Goal: Task Accomplishment & Management: Manage account settings

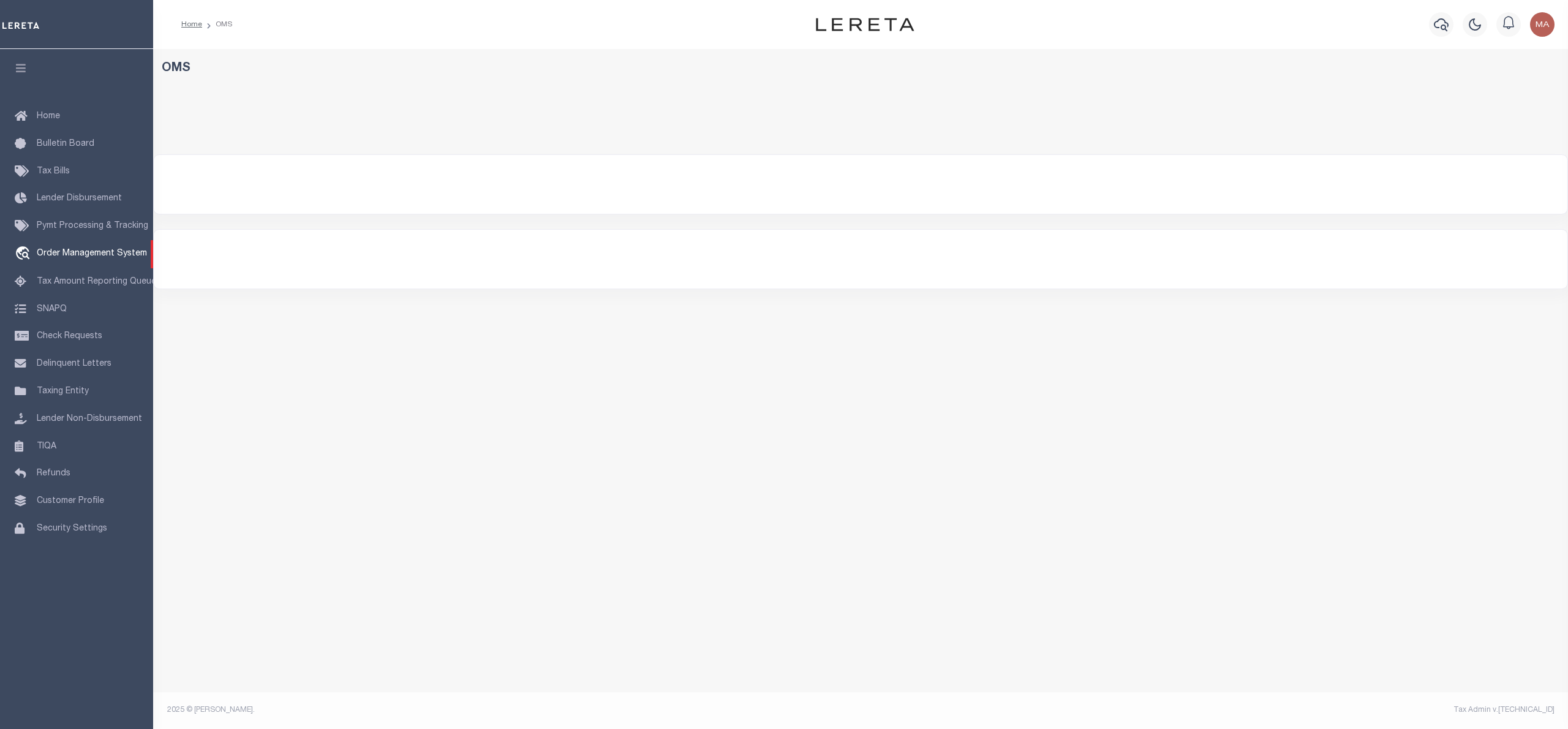
select select "200"
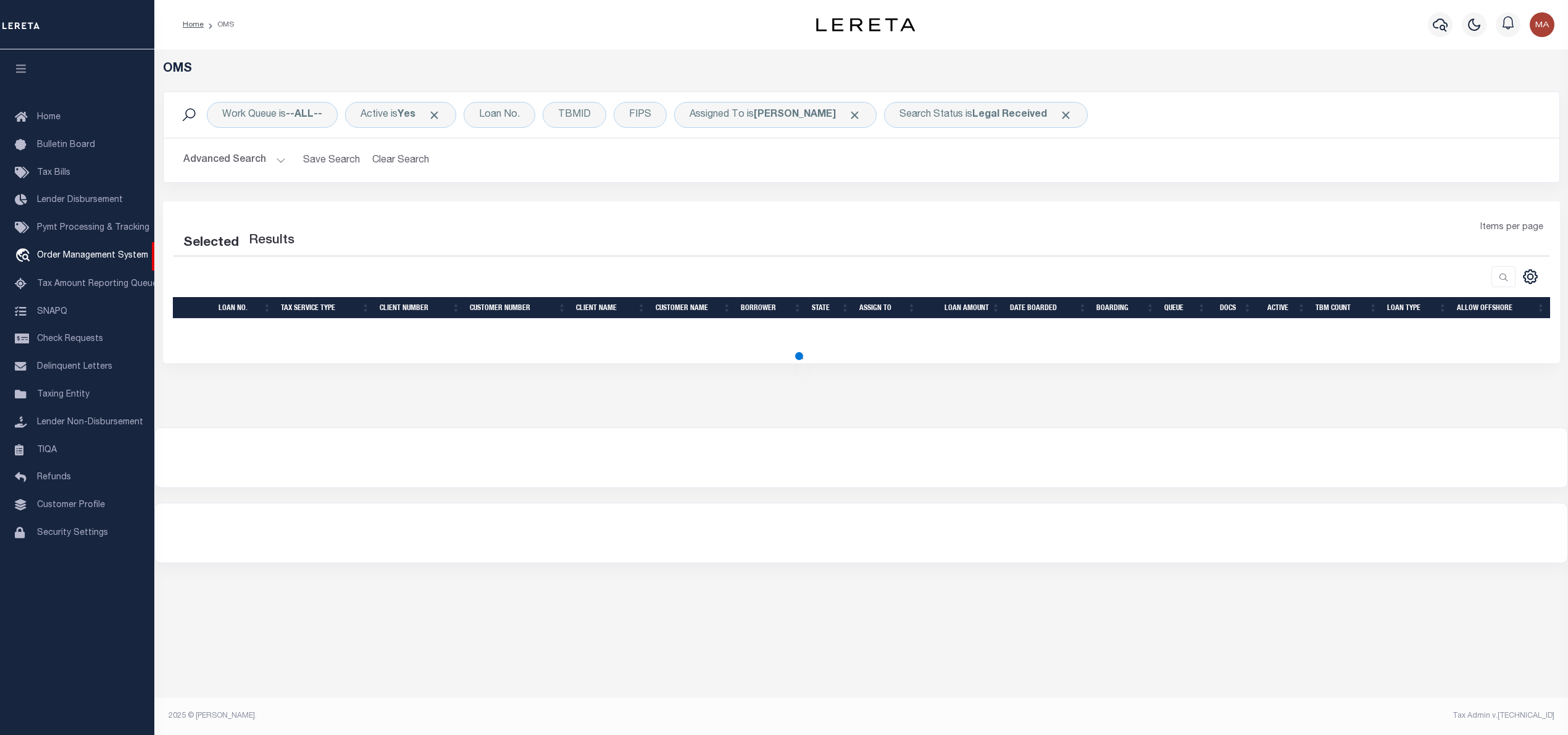
select select "200"
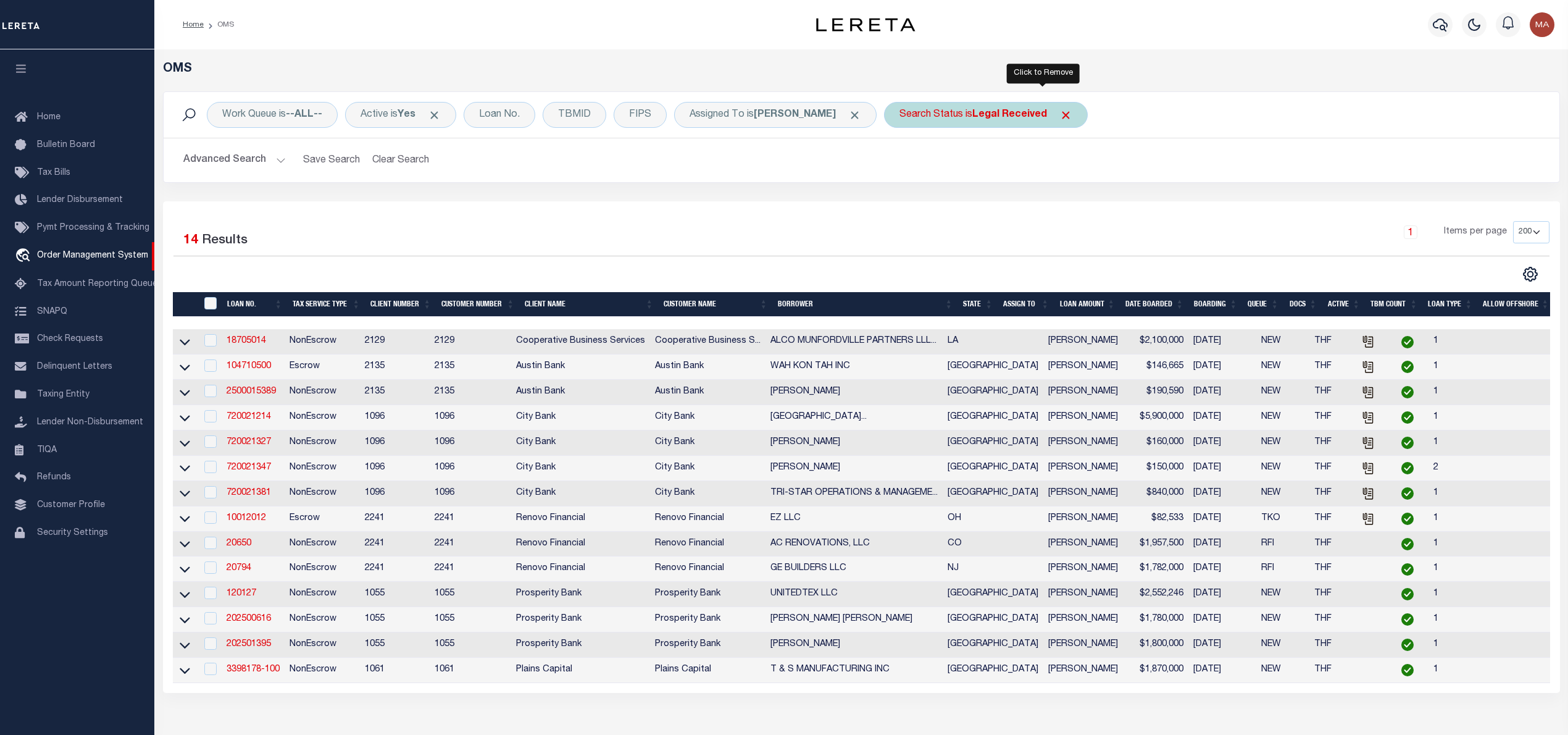
click at [1059, 114] on span "Click to Remove" at bounding box center [1065, 115] width 13 height 13
click at [909, 114] on div "Search Status" at bounding box center [931, 115] width 94 height 26
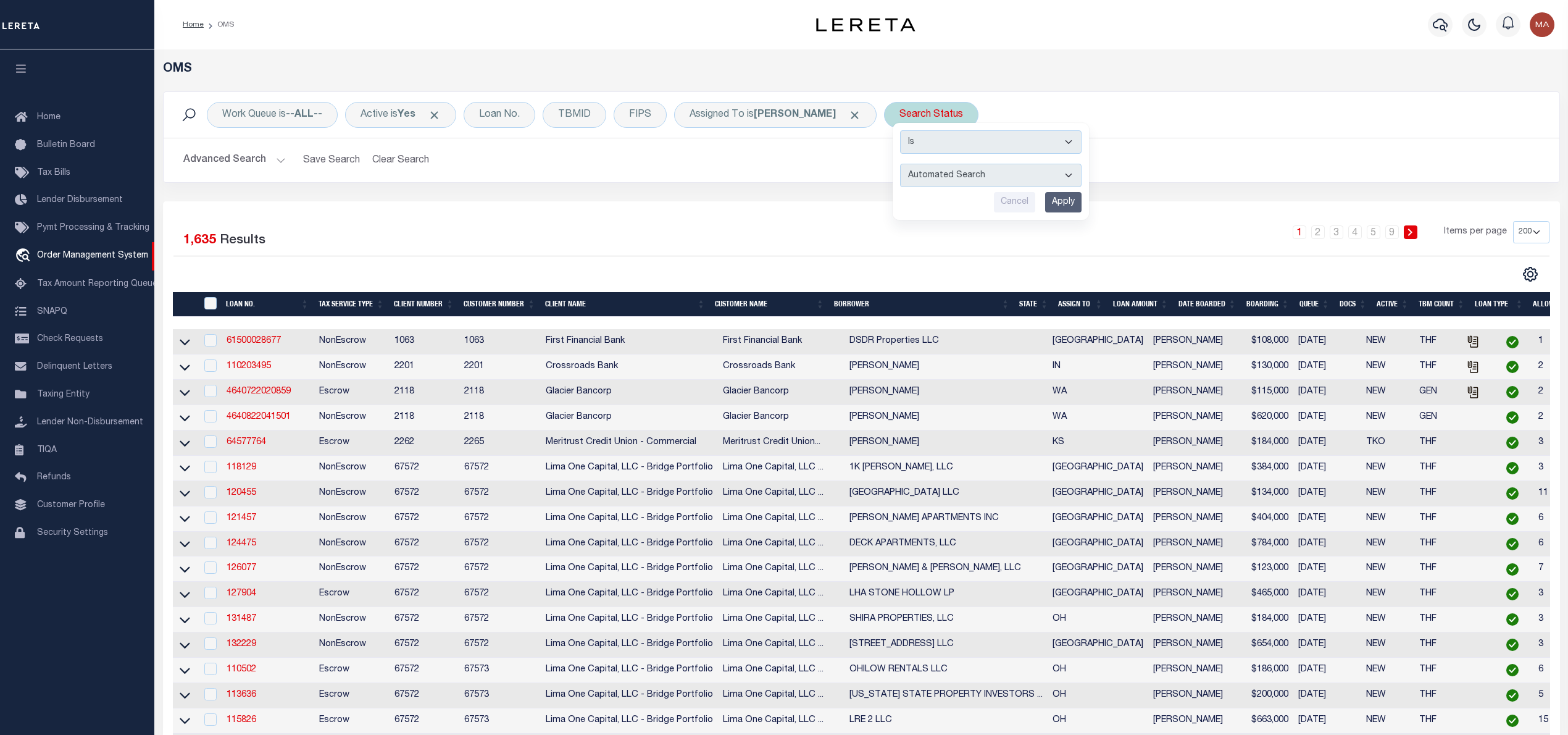
click at [910, 173] on select "Automated Search Bad Parcel Complete Duplicate Parcel High Dollar Reporting In …" at bounding box center [991, 175] width 181 height 23
select select "IP"
click at [900, 165] on select "Automated Search Bad Parcel Complete Duplicate Parcel High Dollar Reporting In …" at bounding box center [991, 175] width 181 height 23
click at [1052, 206] on input "Apply" at bounding box center [1063, 202] width 37 height 20
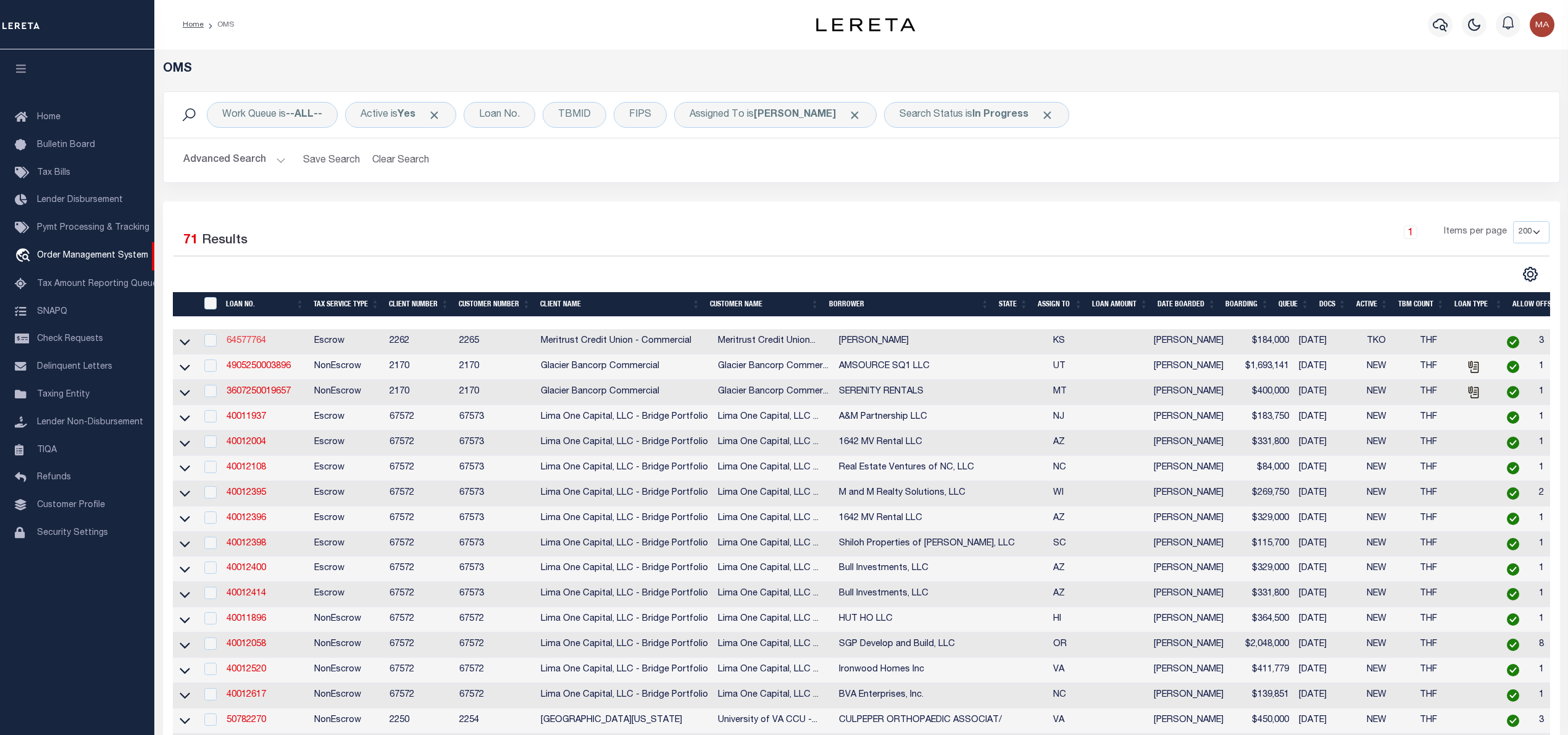
click at [248, 343] on link "64577764" at bounding box center [246, 340] width 39 height 8
type input "64577764"
type input "Mark Wedman"
select select
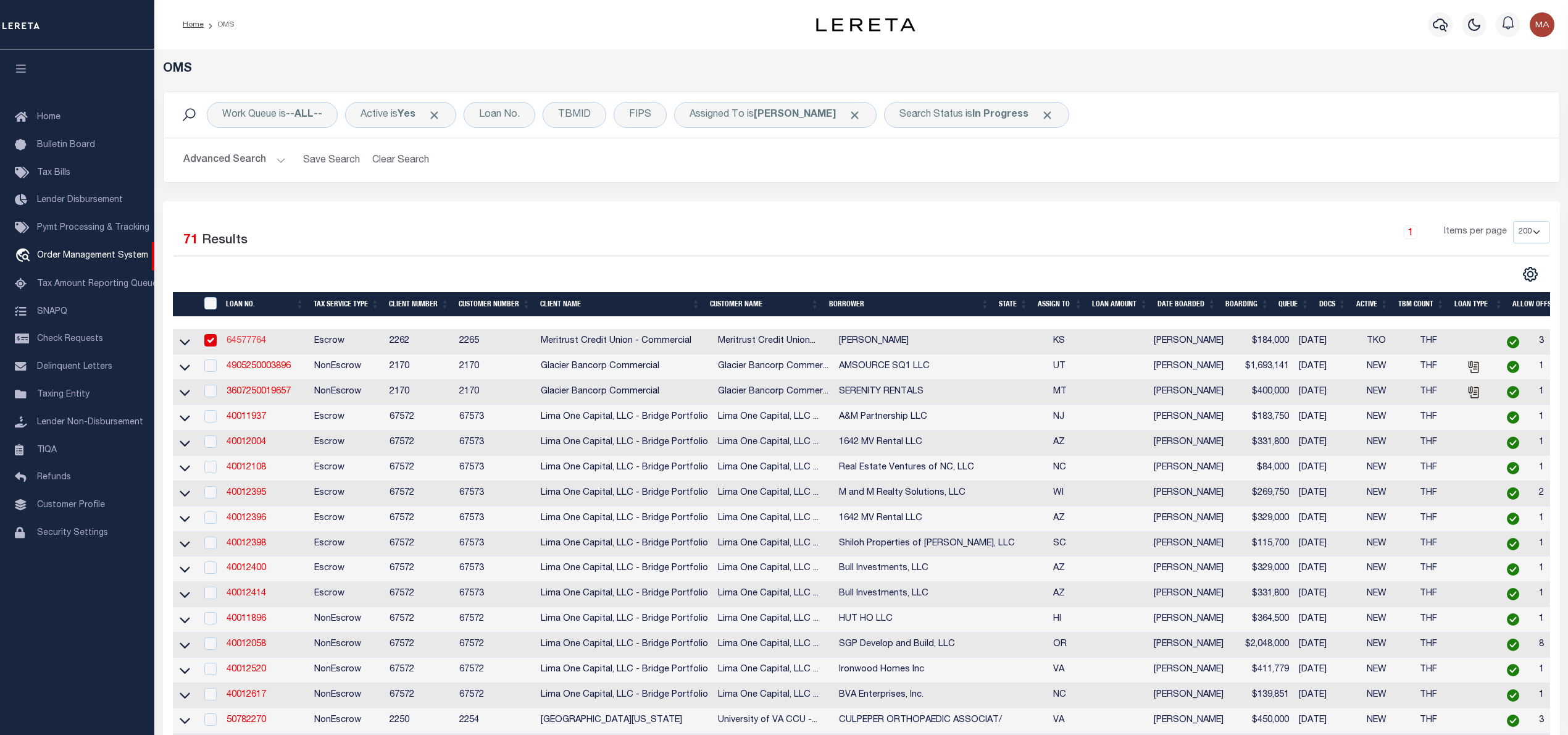
type input "3511 E Elmwood Dr"
type input "Wichita, KS 67218"
select select "Escrow"
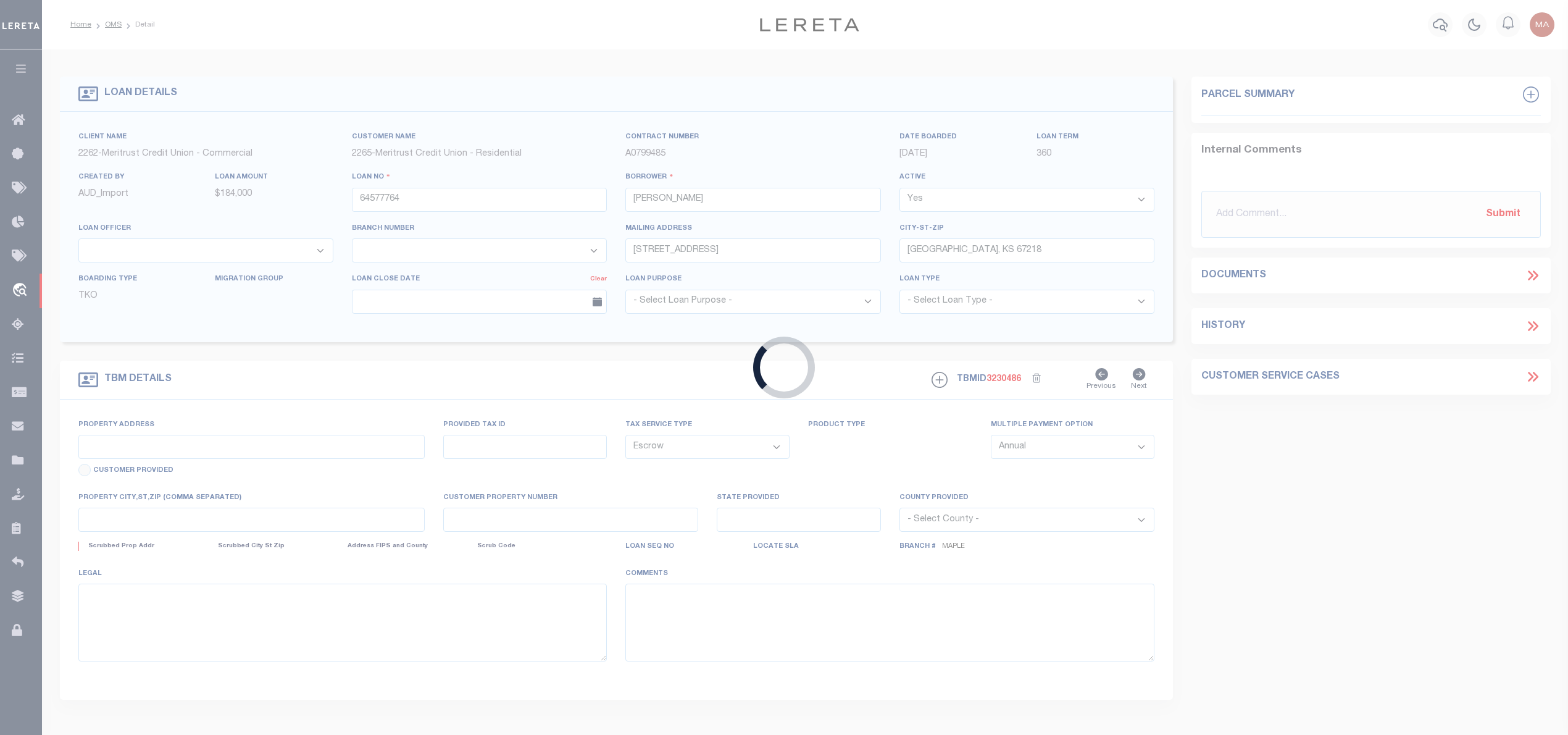
type input "3511 Elmwood St"
type input "00156715"
type input "WICHITA, KS 67218"
type input "201515"
type input "KS"
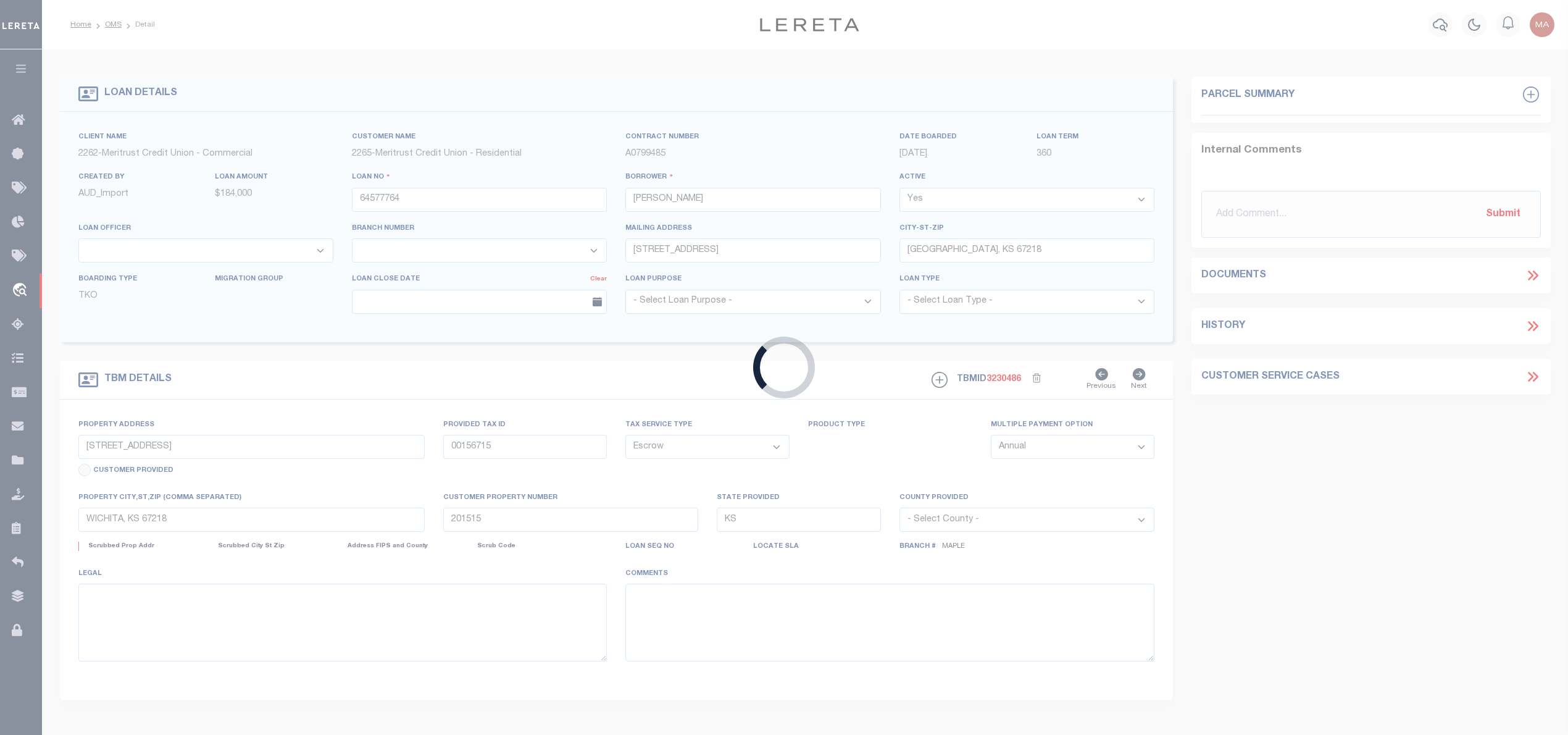
select select
type textarea "3511 Elmwood St, WICHITA, KS, 67218"
select select "26861"
select select "8833"
select select "2"
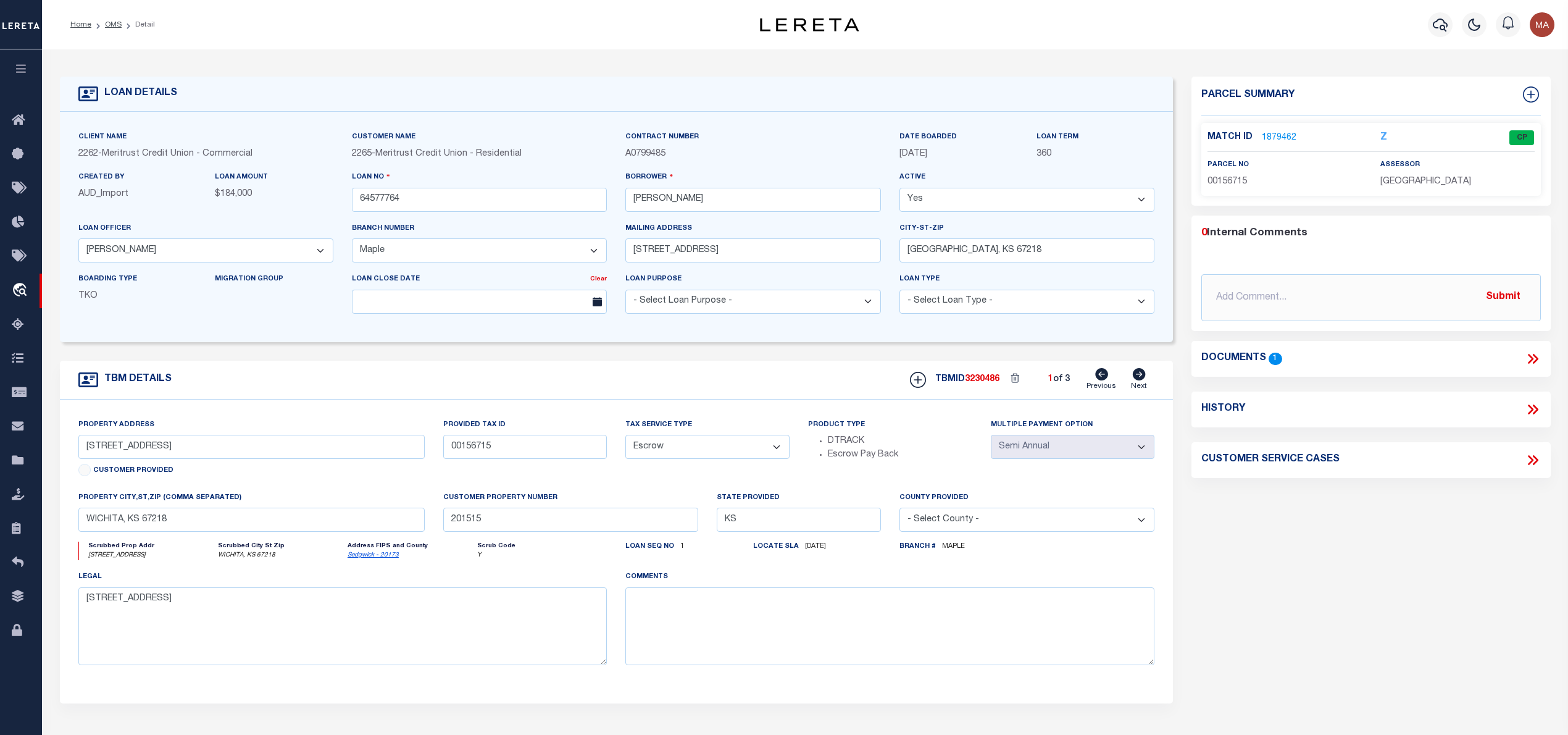
click at [1276, 136] on link "1879462" at bounding box center [1278, 138] width 34 height 13
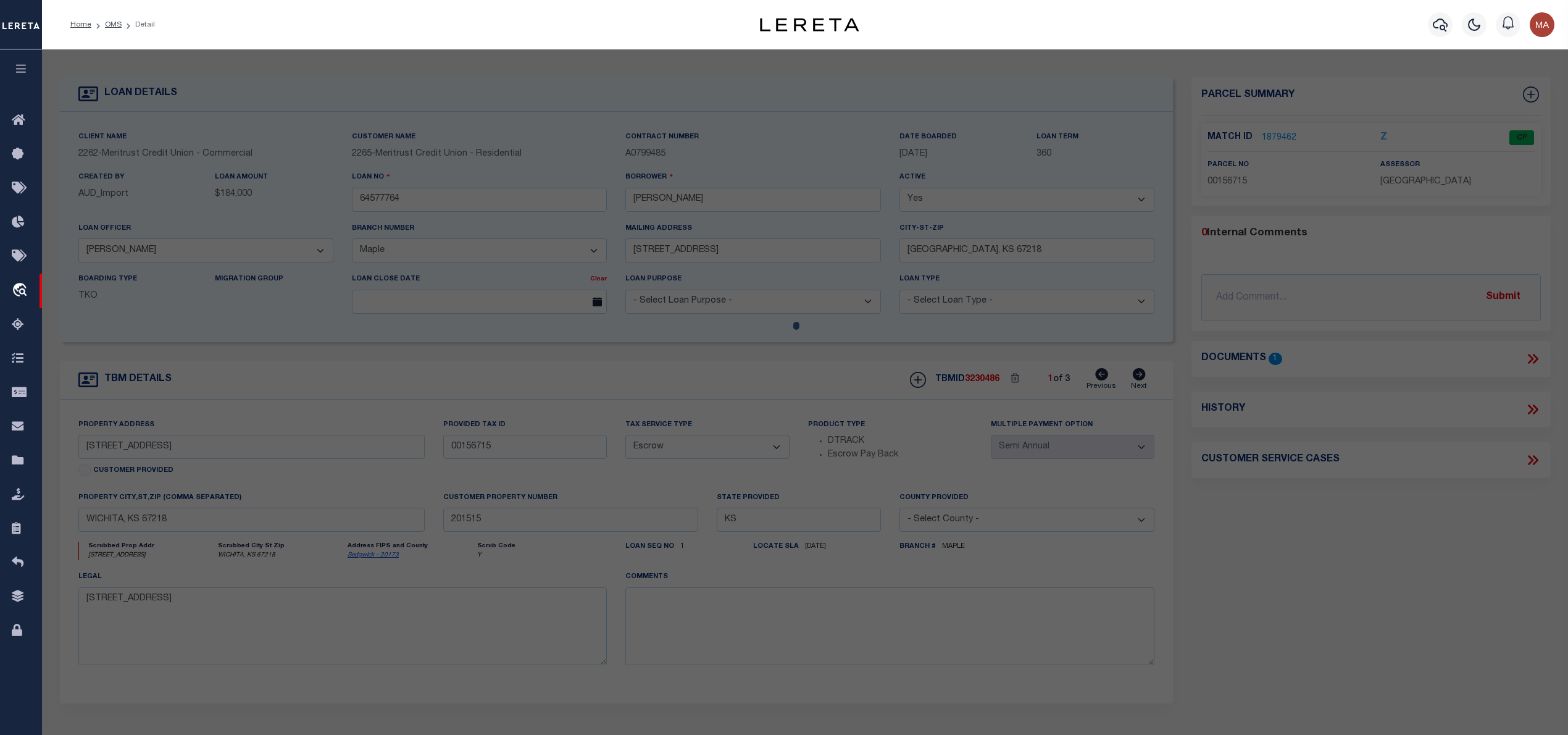
checkbox input "false"
select select "CP"
type input "[PERSON_NAME] A"
type input "3511 E ELMWOOD DR"
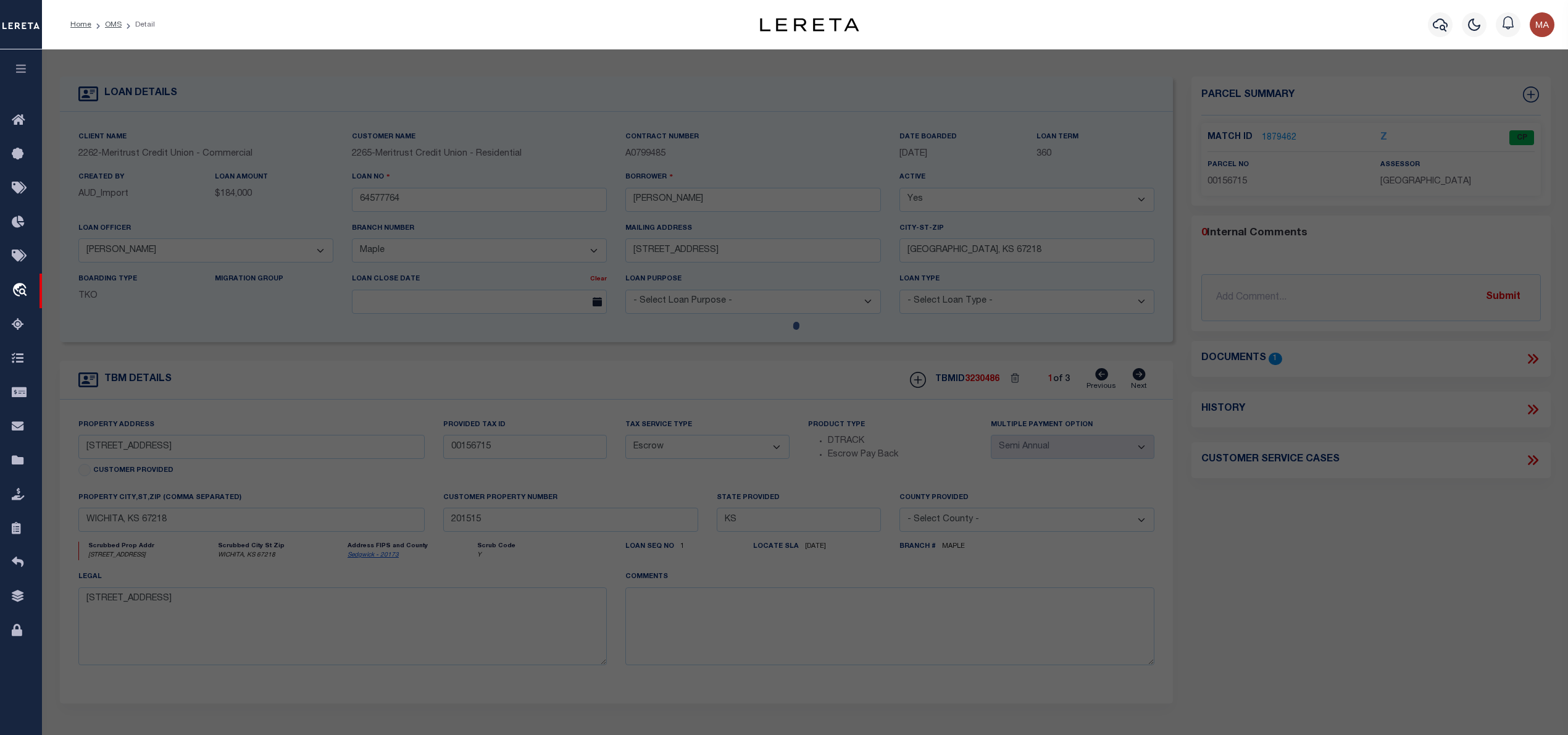
checkbox input "false"
type input "WICHITA KS"
type textarea "BEG 1085 FT E SW COR SW1/4 N 334.78FT E 175 FT S 334.67 FT W TO BEG EXC S 50 FT…"
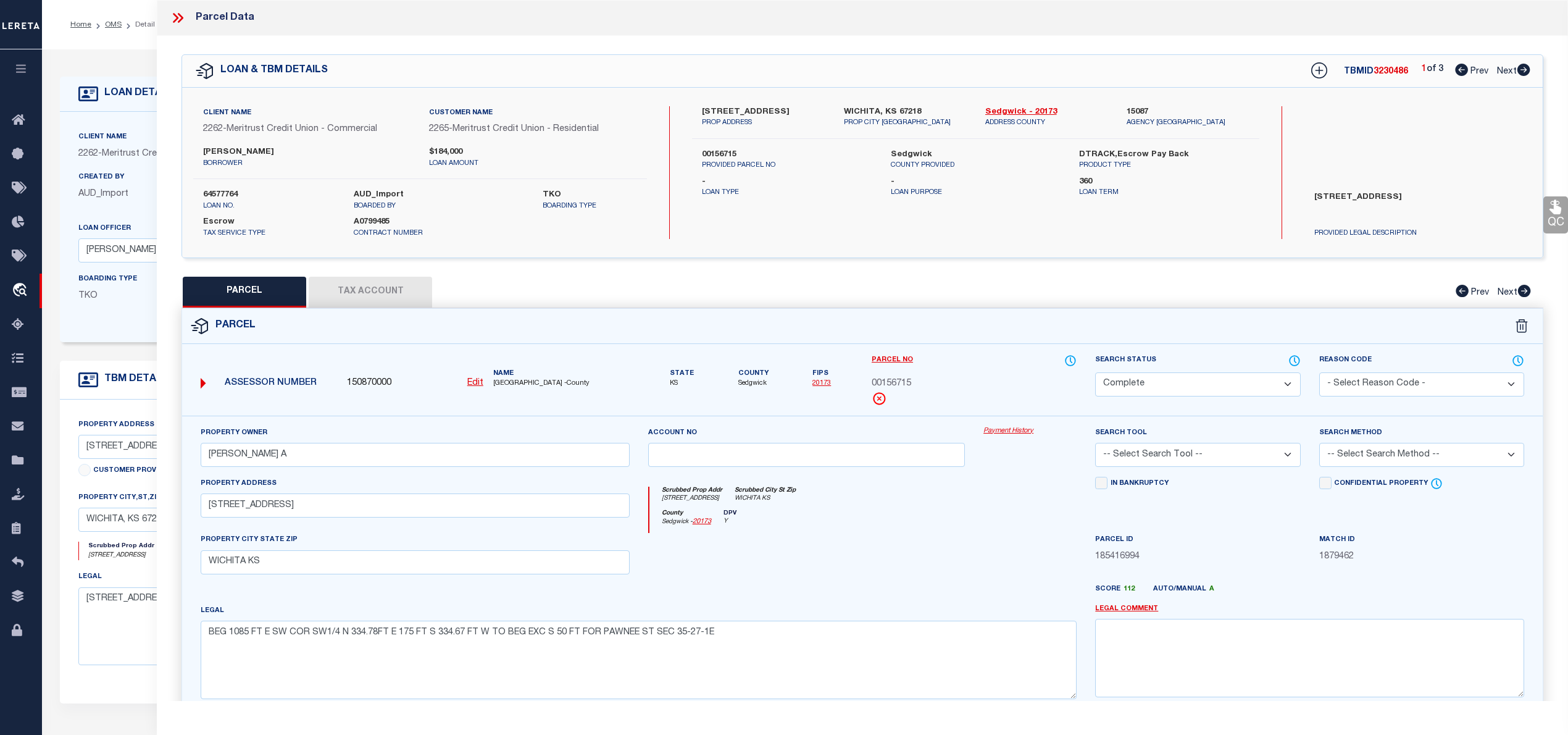
click at [184, 18] on icon at bounding box center [177, 18] width 16 height 16
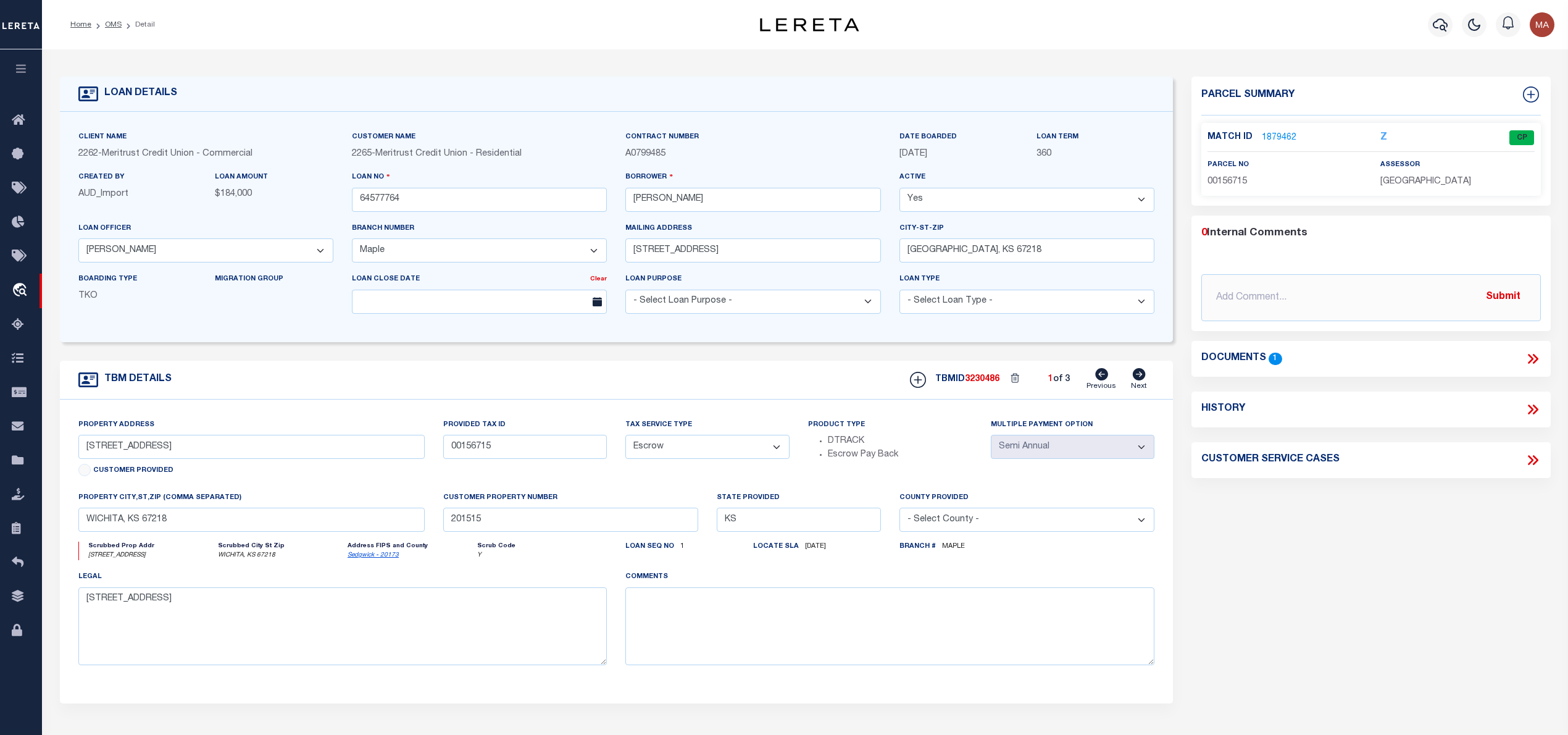
click at [1529, 352] on icon at bounding box center [1532, 359] width 16 height 16
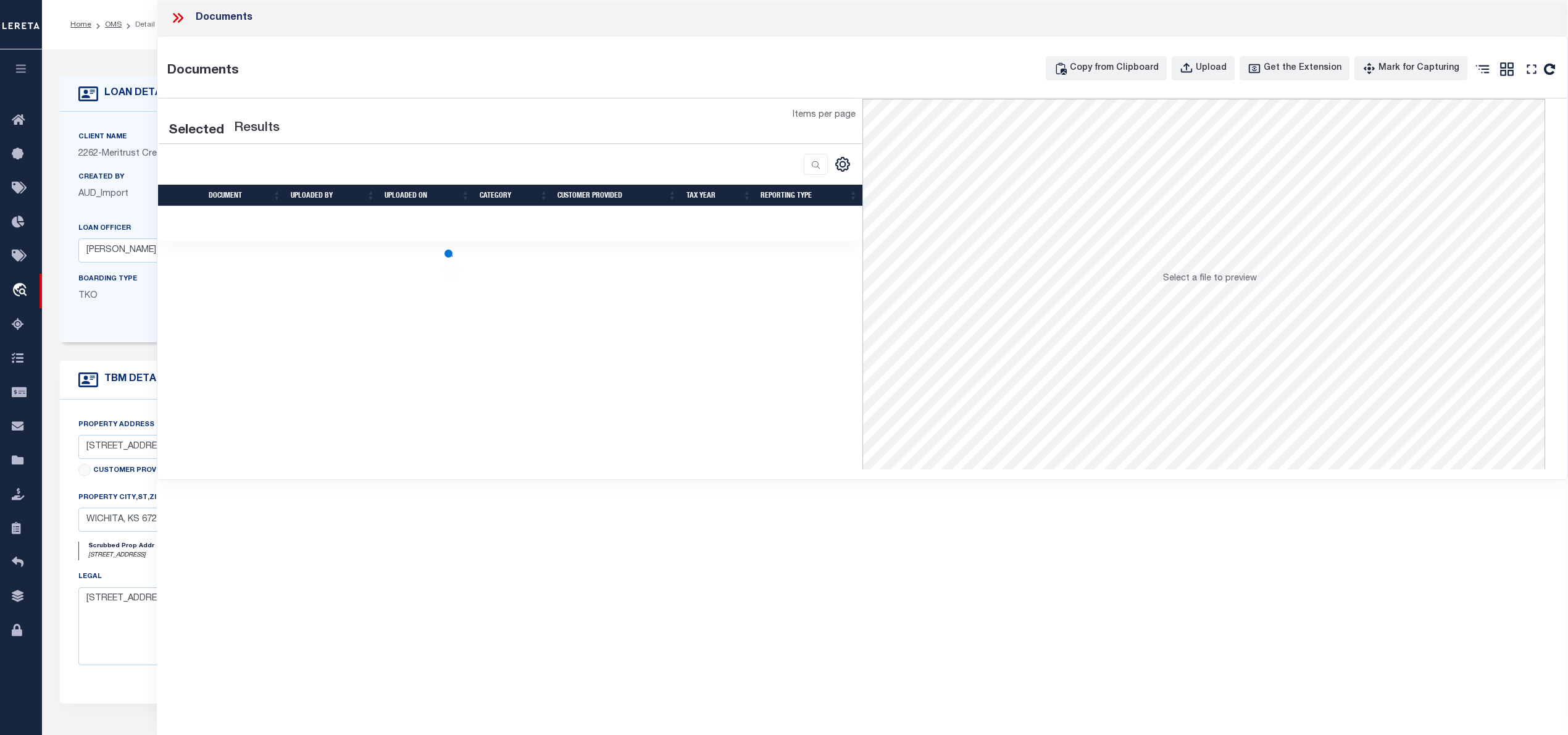
click at [1191, 276] on span "Select a file to preview" at bounding box center [1209, 279] width 94 height 8
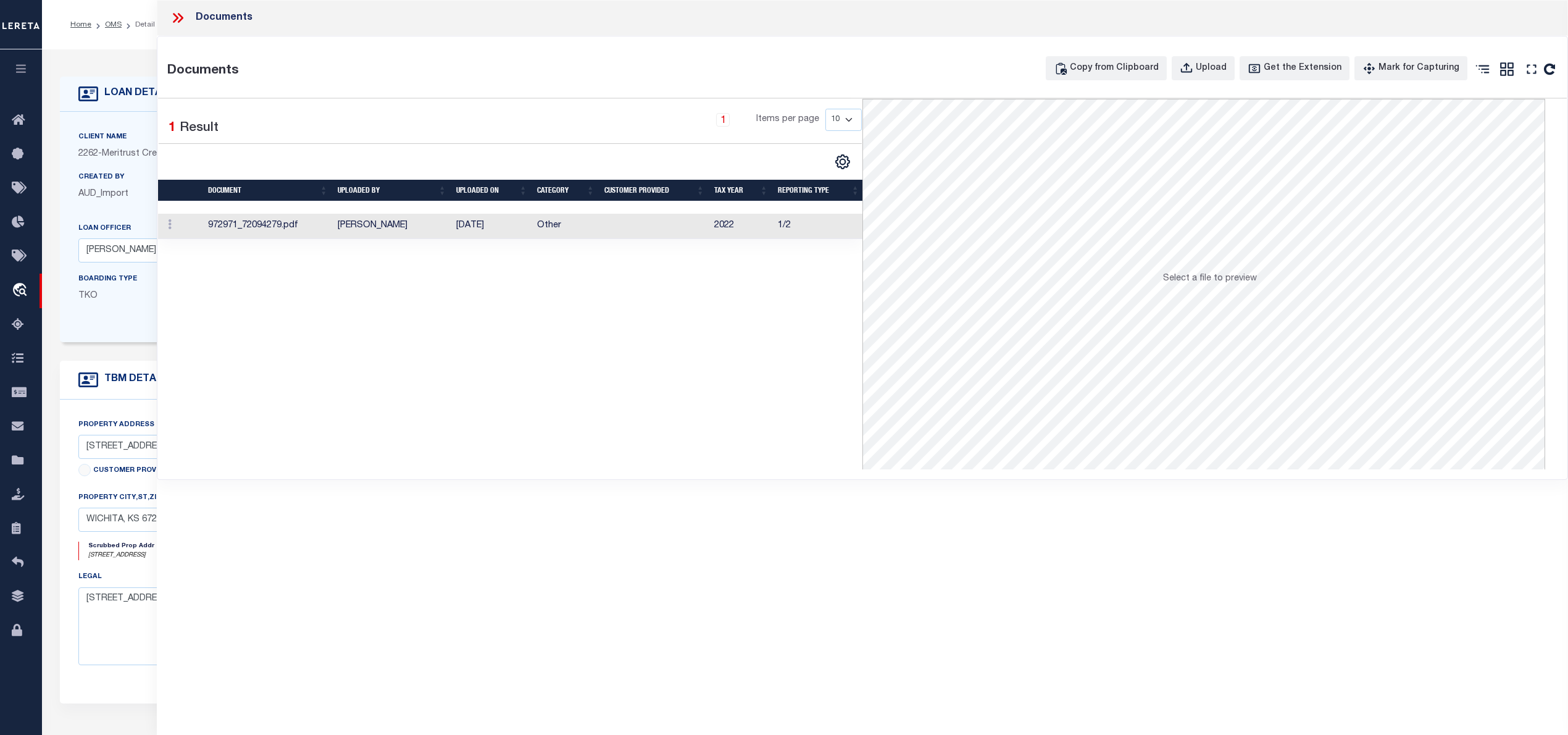
click at [714, 235] on td "2022" at bounding box center [741, 226] width 63 height 25
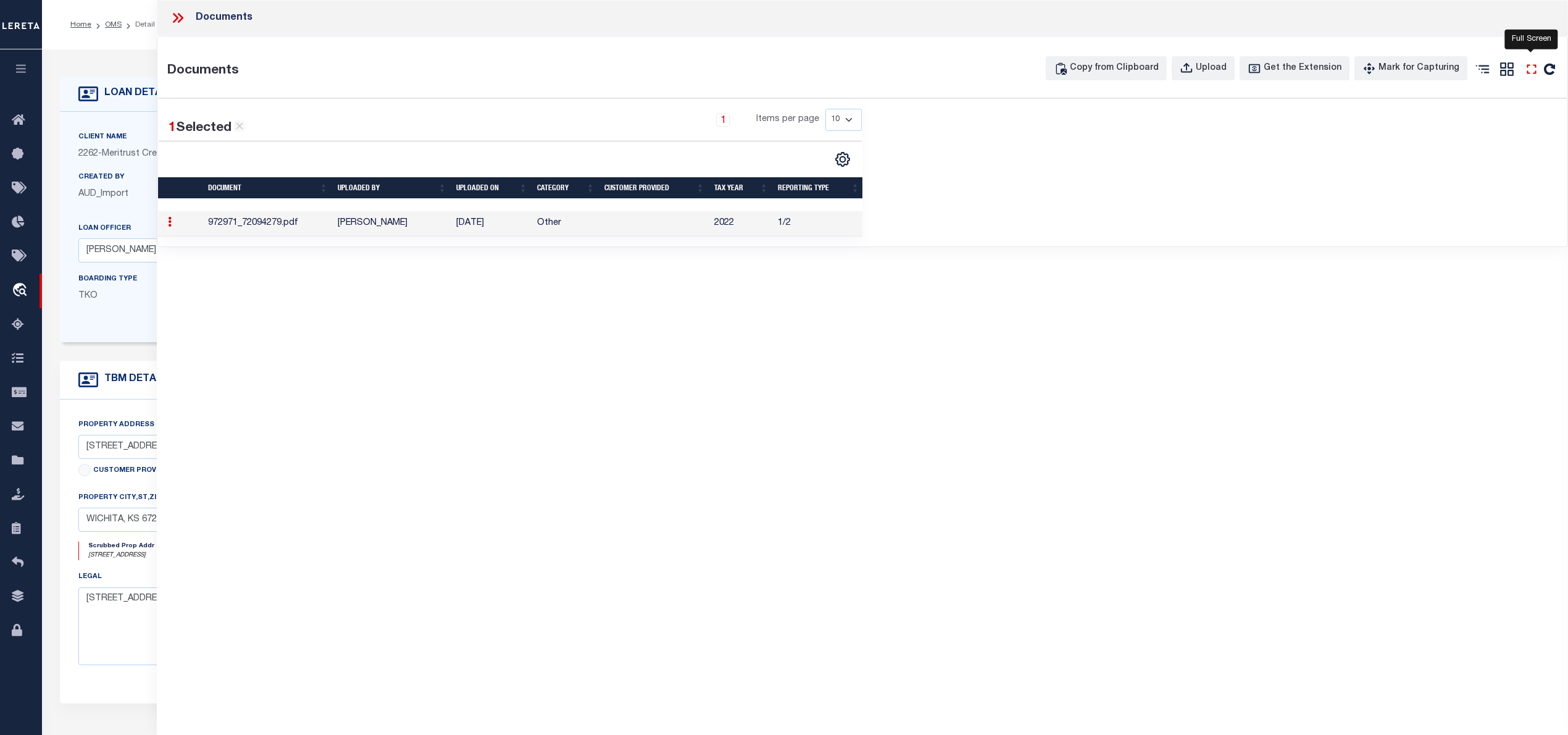
click at [1531, 75] on icon "" at bounding box center [1531, 69] width 16 height 16
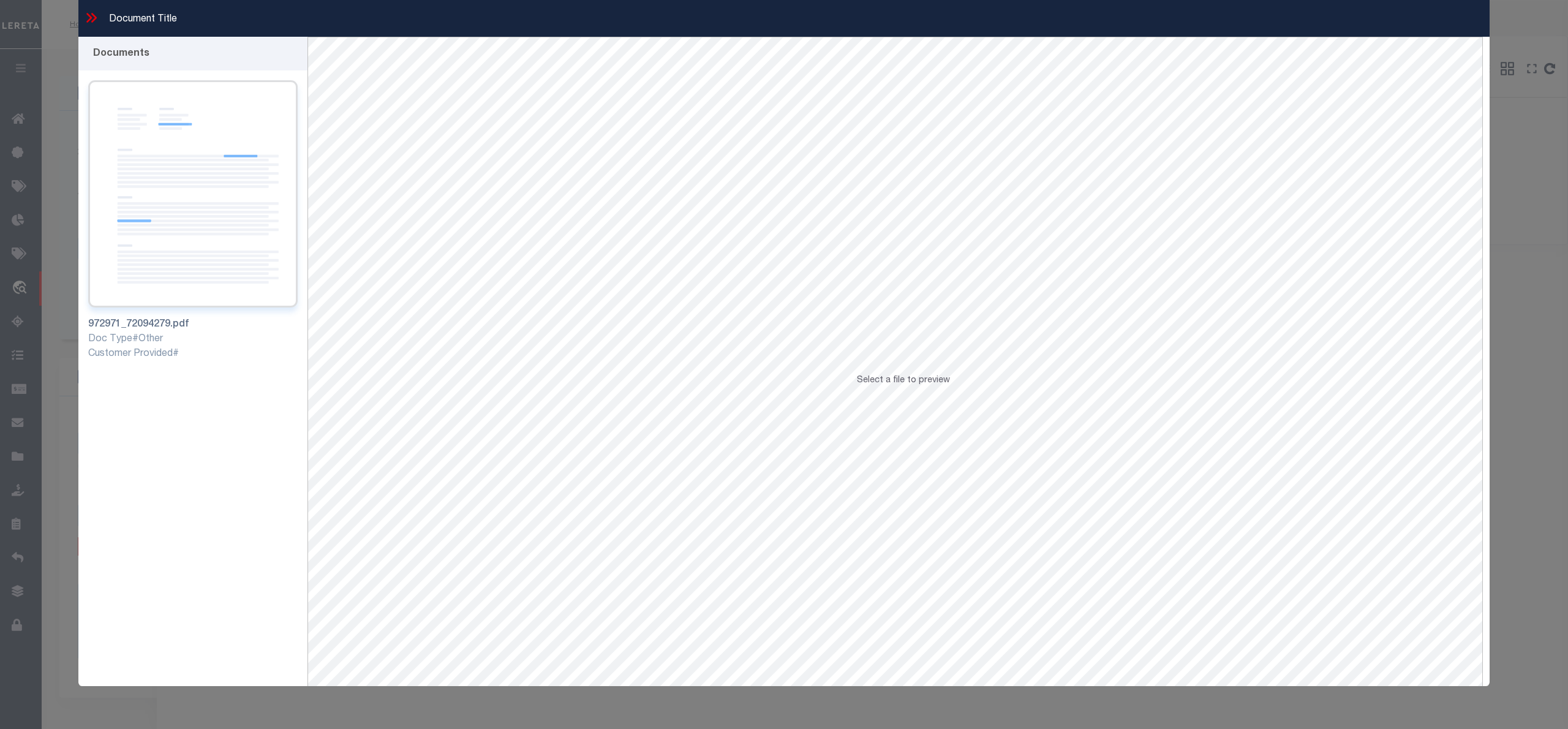
click at [183, 238] on img at bounding box center [193, 194] width 209 height 227
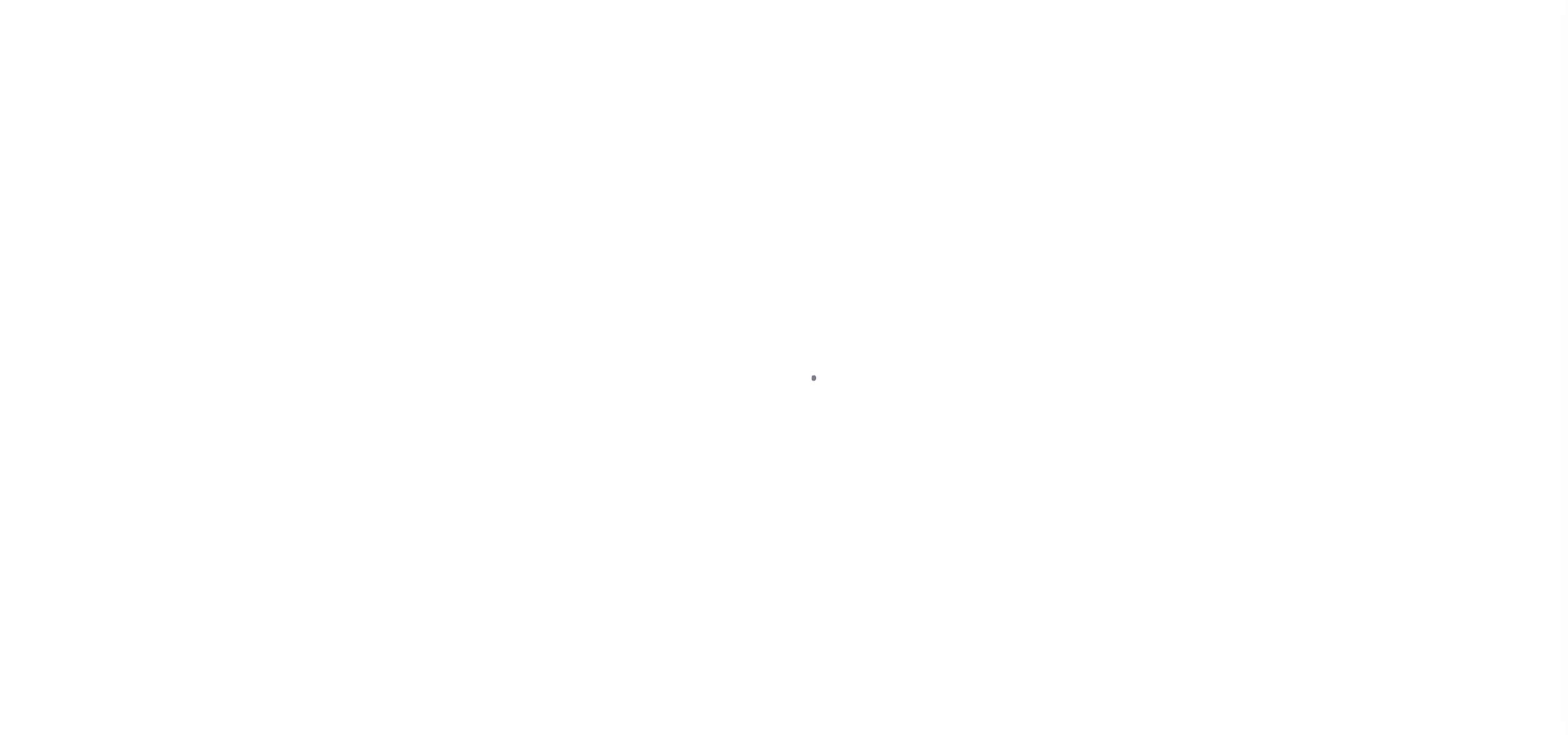
select select "26861"
select select "8833"
select select "Escrow"
select select "2"
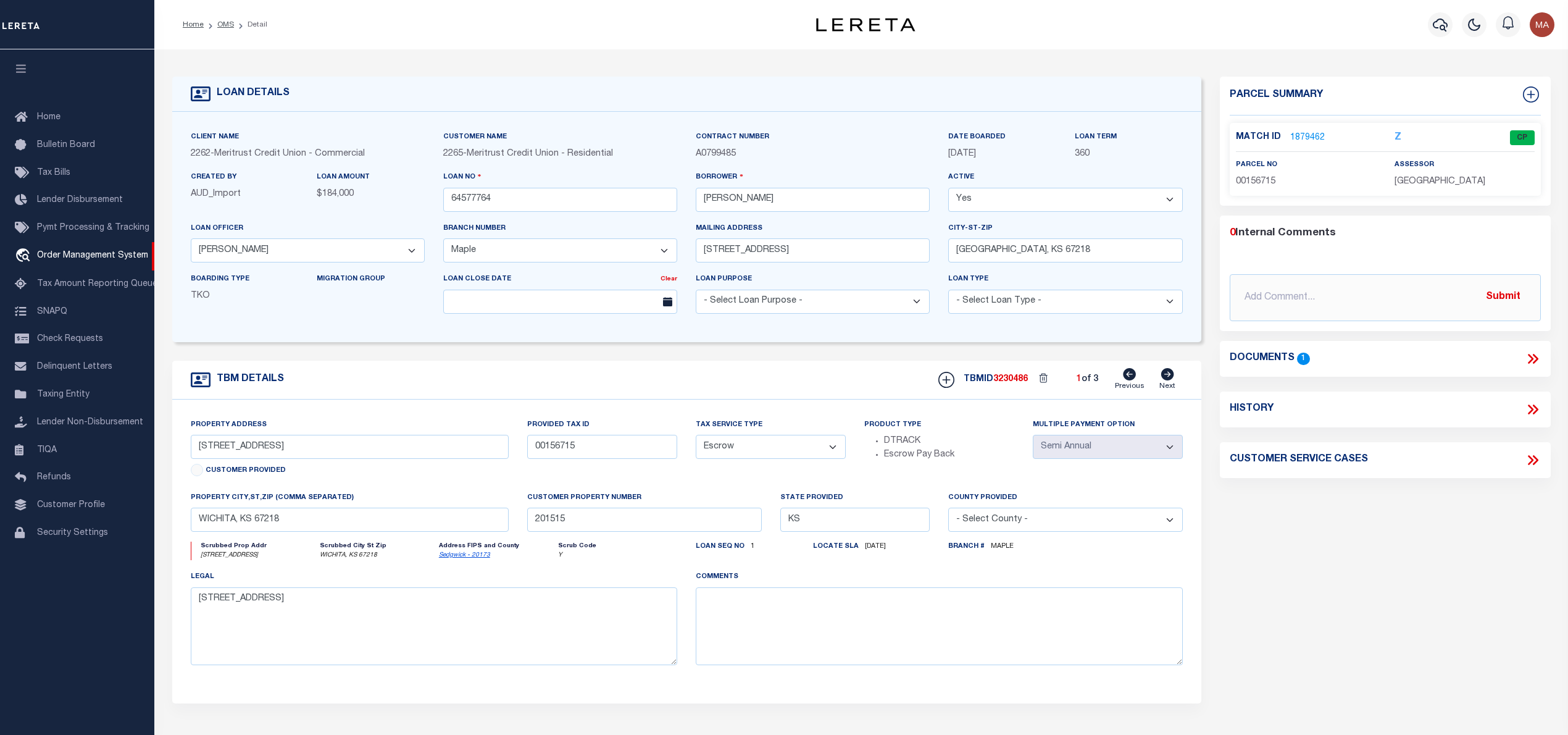
click at [1304, 134] on link "1879462" at bounding box center [1307, 138] width 34 height 13
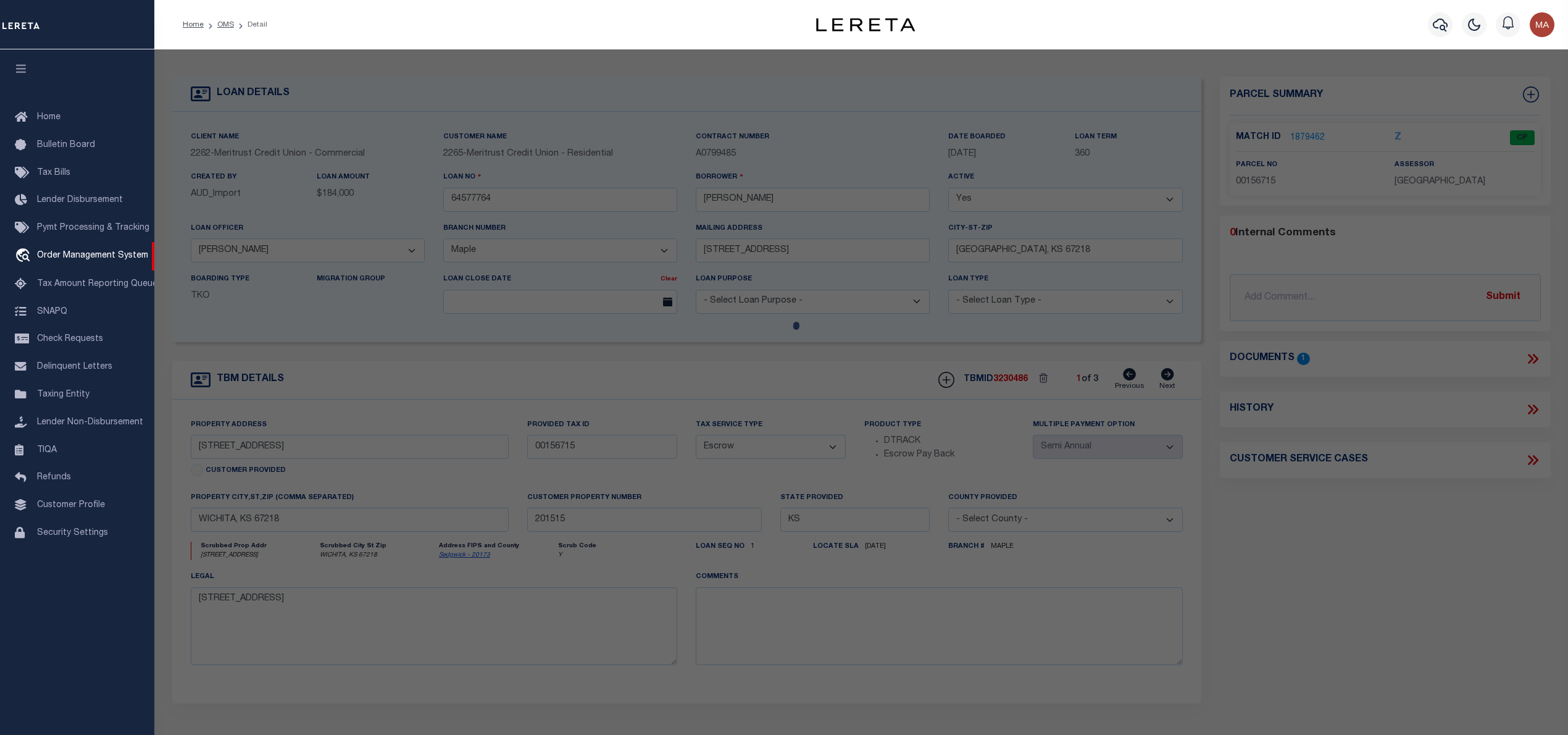
select select "AS"
checkbox input "false"
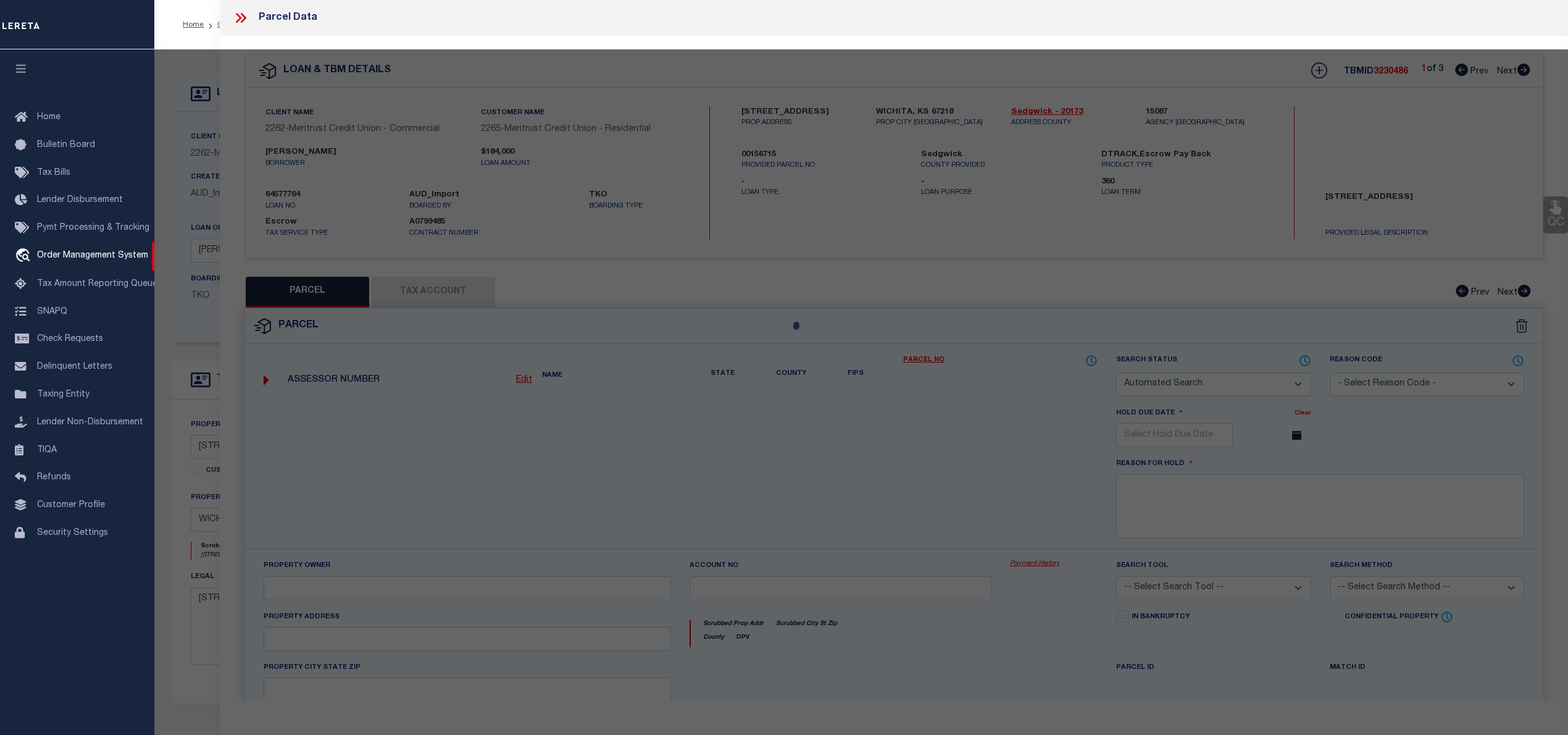
select select "CP"
type input "[PERSON_NAME] A"
type input "3511 E ELMWOOD DR"
checkbox input "false"
type input "WICHITA KS"
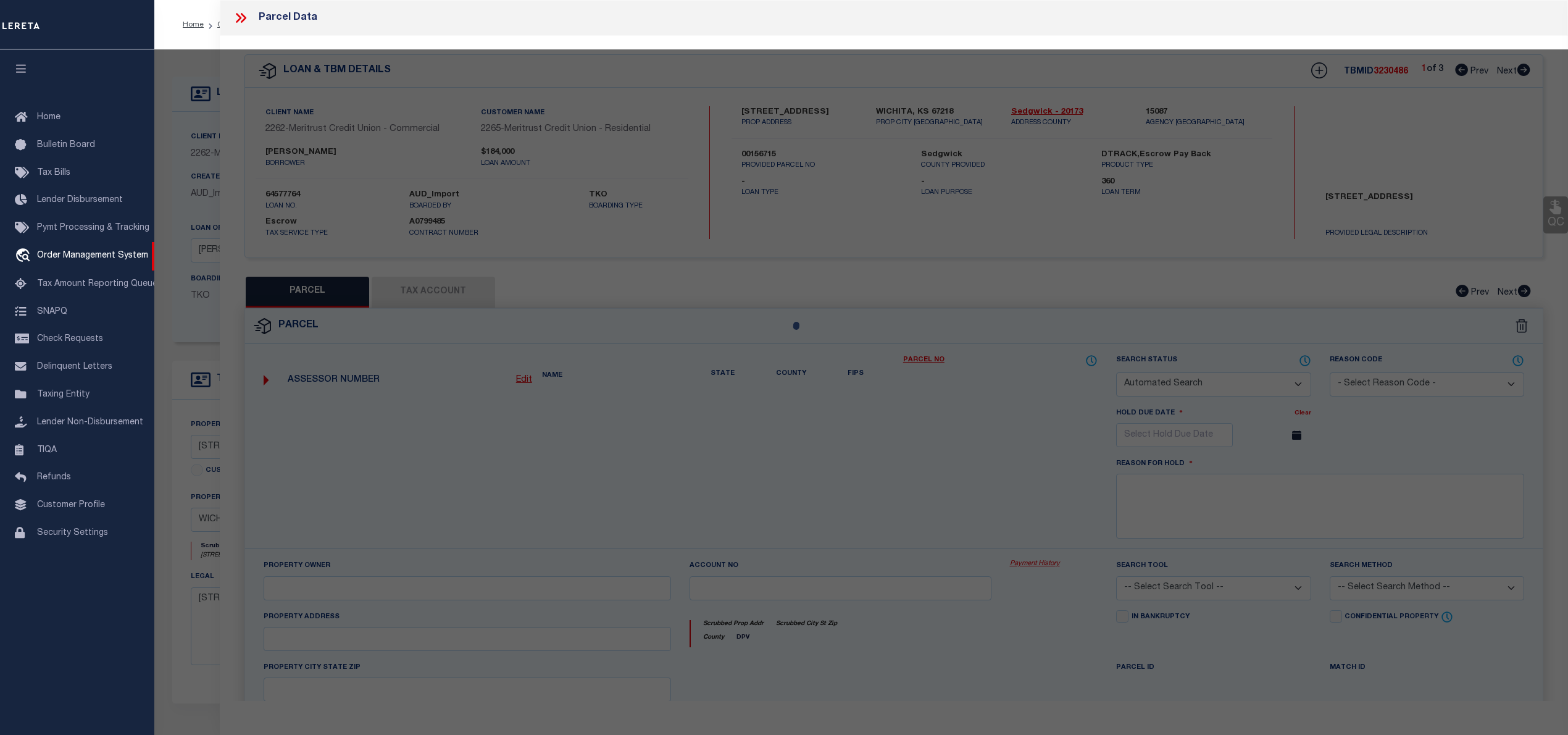
type textarea "BEG 1085 FT E SW COR SW1/4 N 334.78FT E 175 FT S 334.67 FT W TO BEG EXC S 50 FT…"
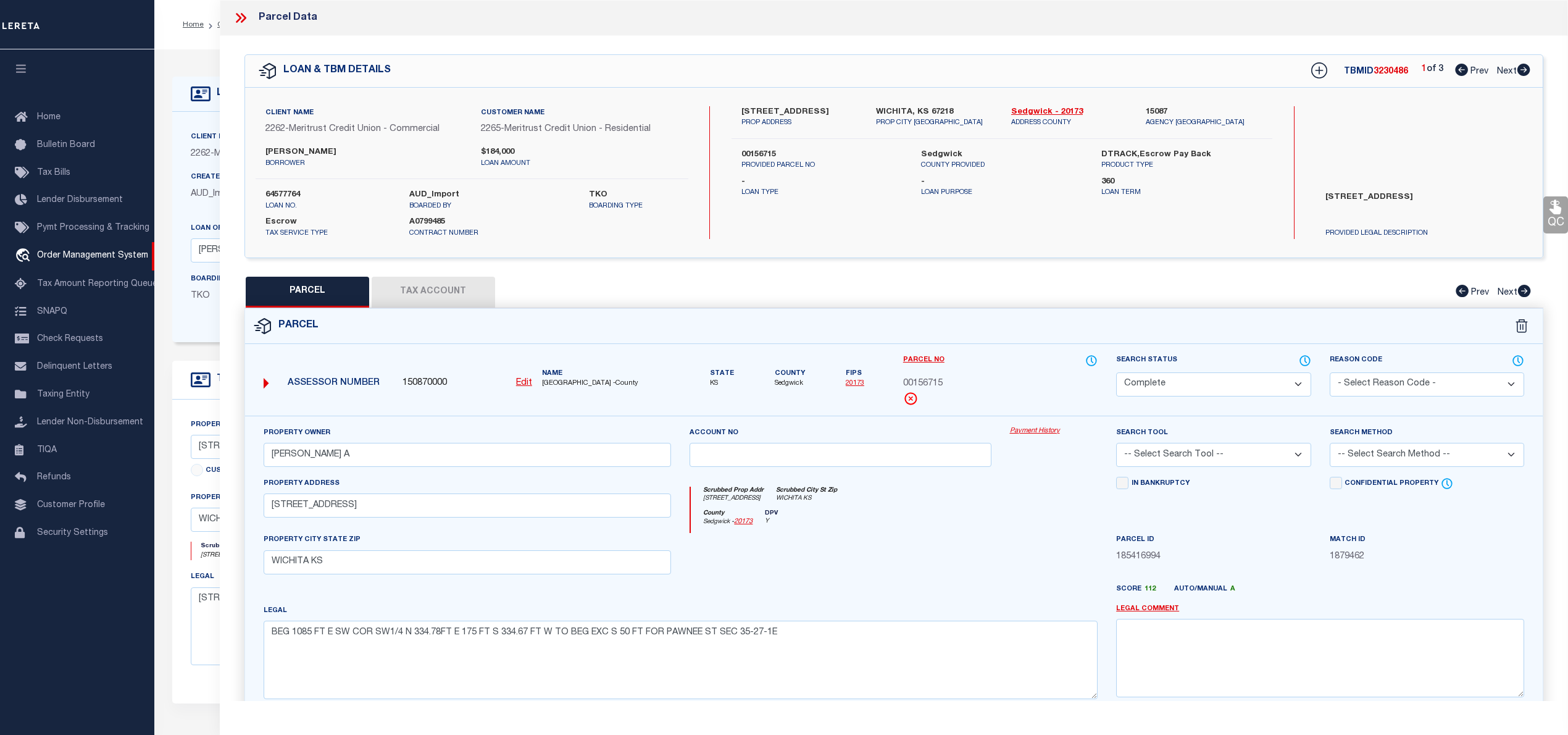
click at [1524, 69] on icon at bounding box center [1524, 70] width 13 height 13
select select "AS"
checkbox input "false"
select select "IP"
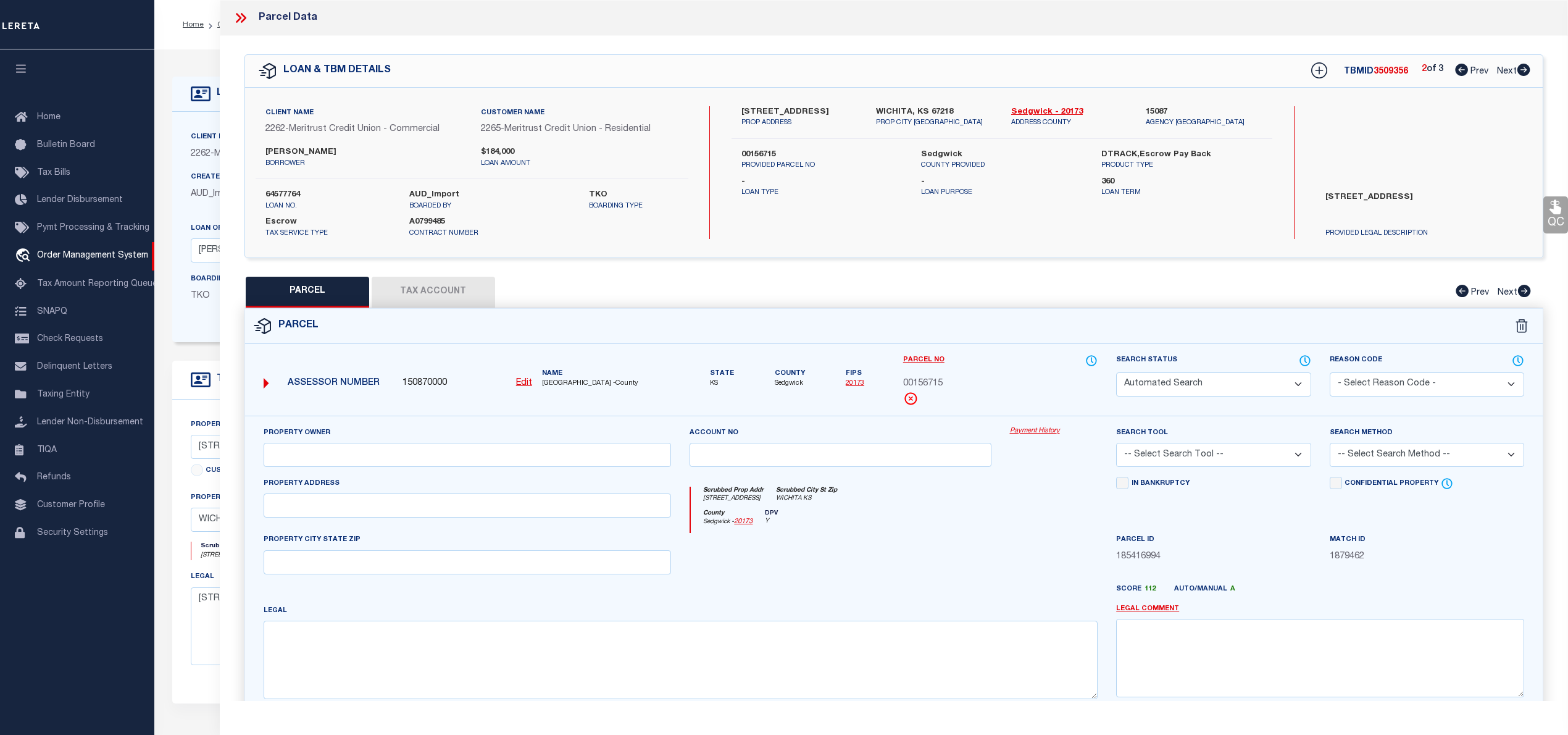
checkbox input "false"
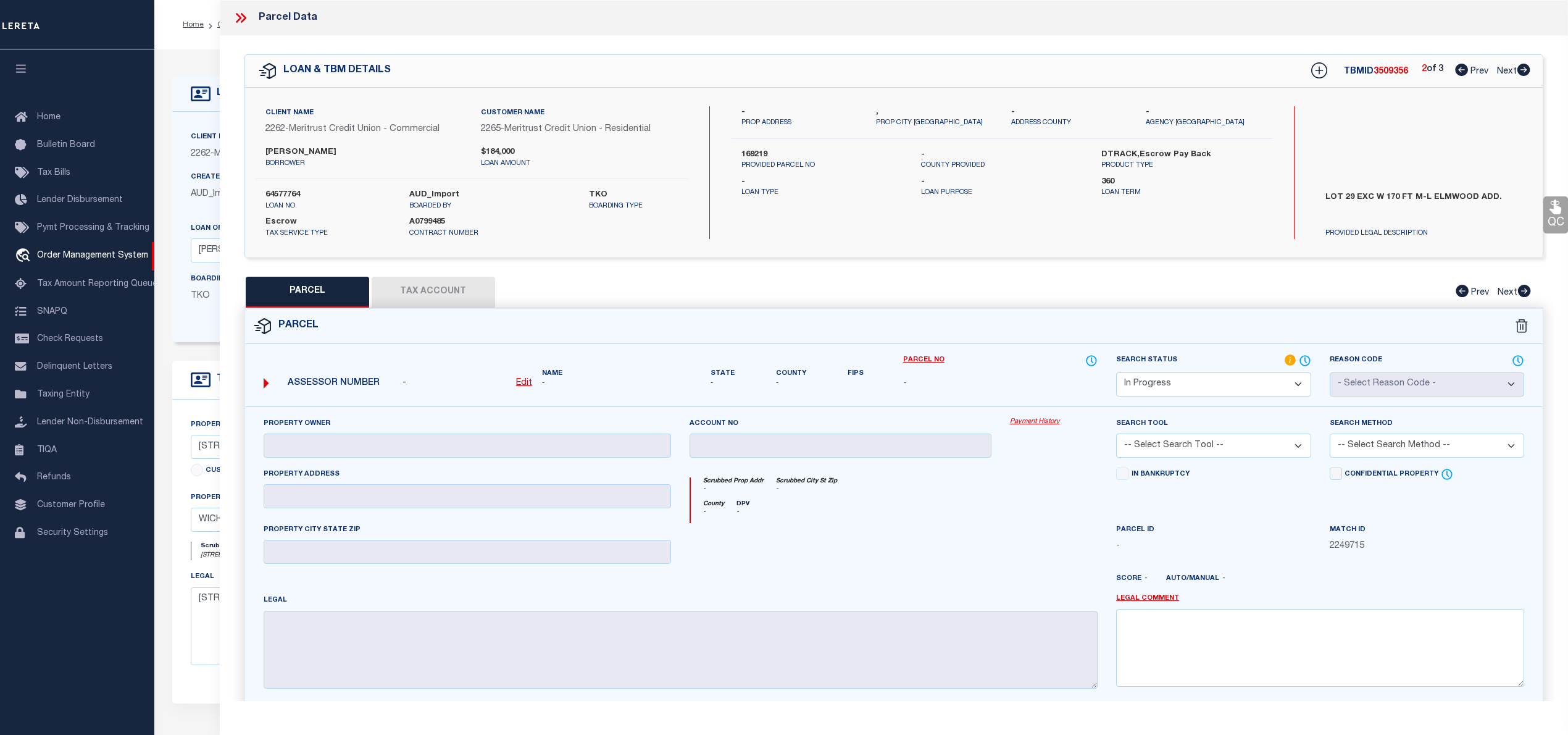
click at [1524, 69] on icon at bounding box center [1524, 70] width 13 height 13
select select "AS"
checkbox input "false"
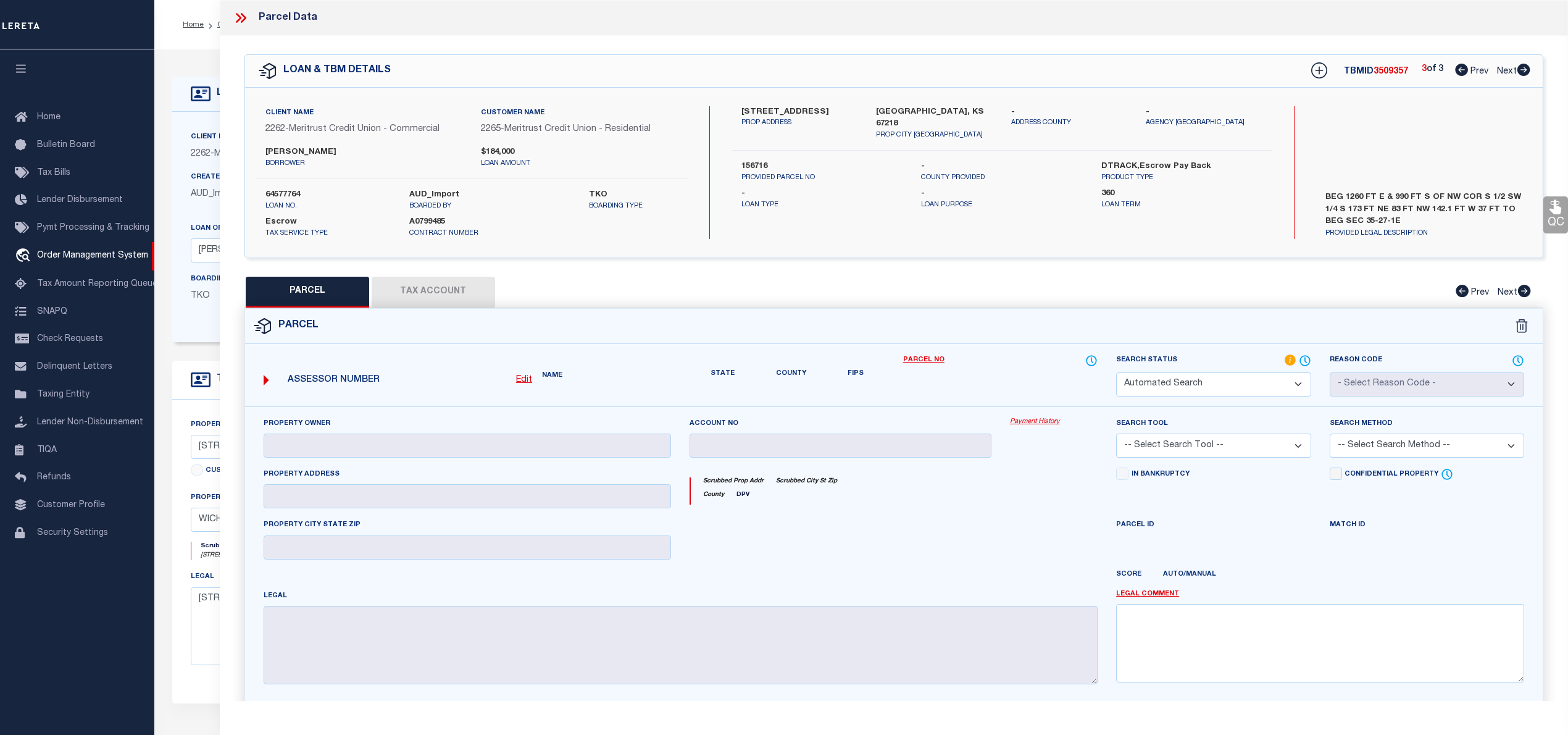
select select "IP"
checkbox input "false"
click at [1458, 70] on icon at bounding box center [1461, 70] width 13 height 13
select select "AS"
checkbox input "false"
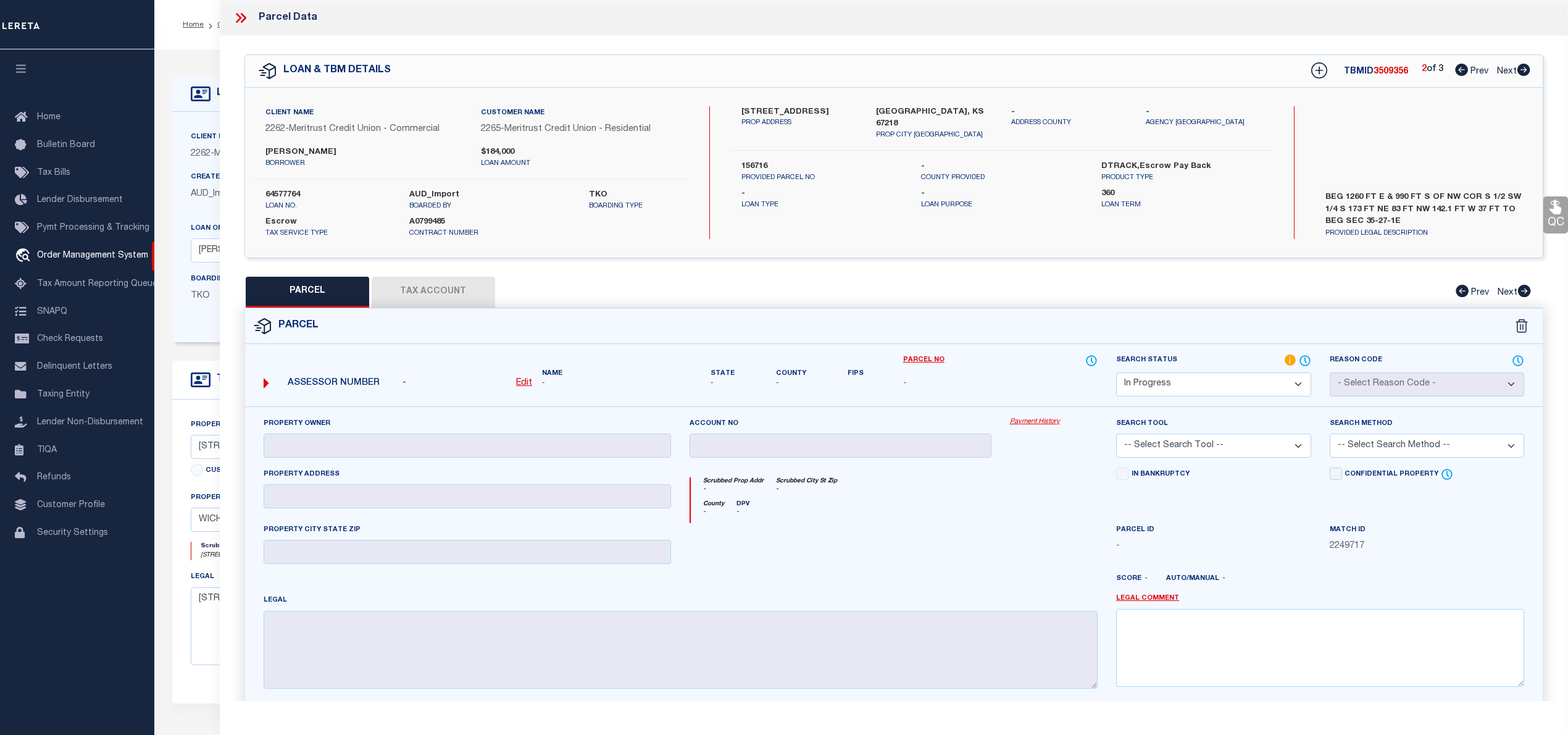
checkbox input "false"
select select "IP"
checkbox input "false"
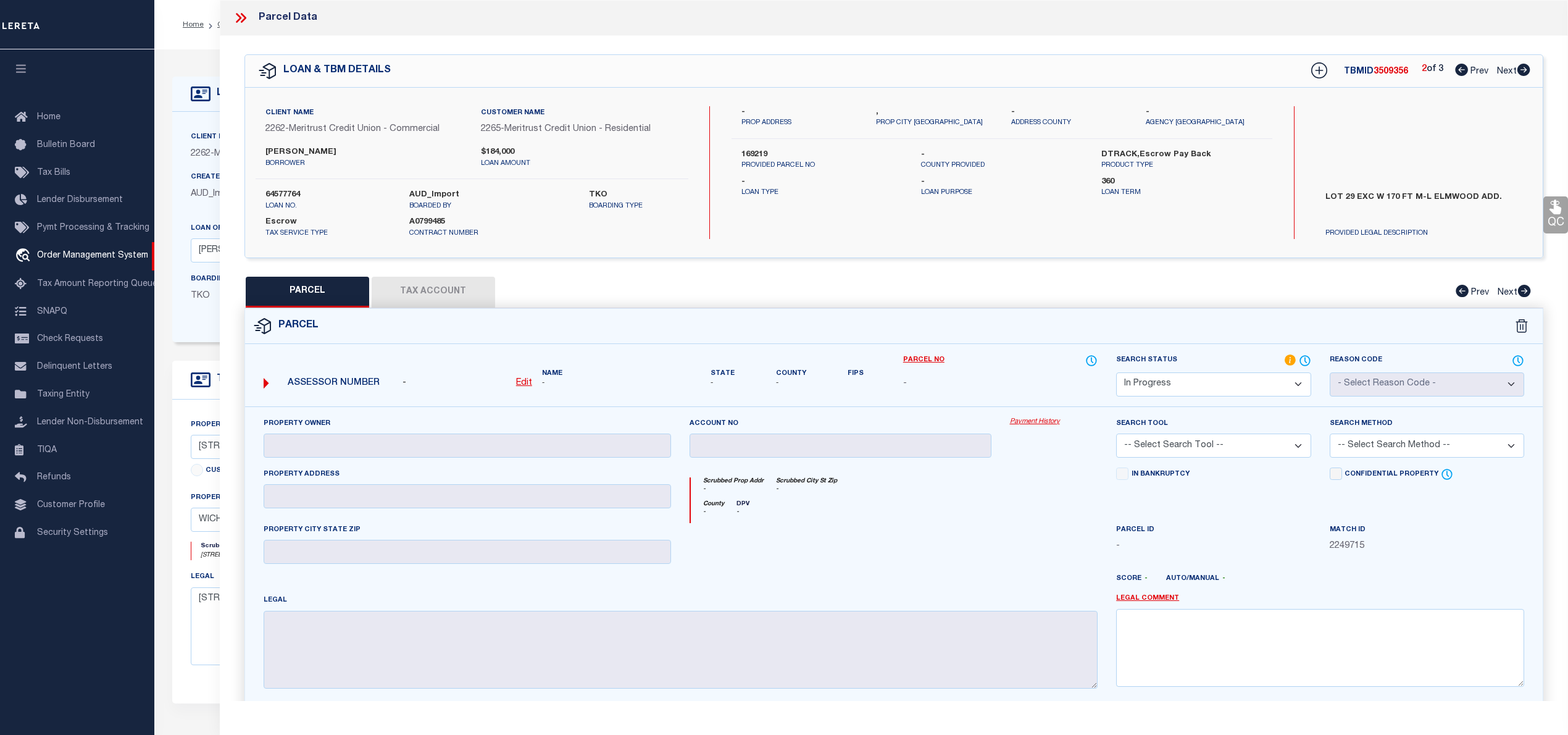
click at [1524, 68] on icon at bounding box center [1524, 70] width 13 height 13
select select "AS"
checkbox input "false"
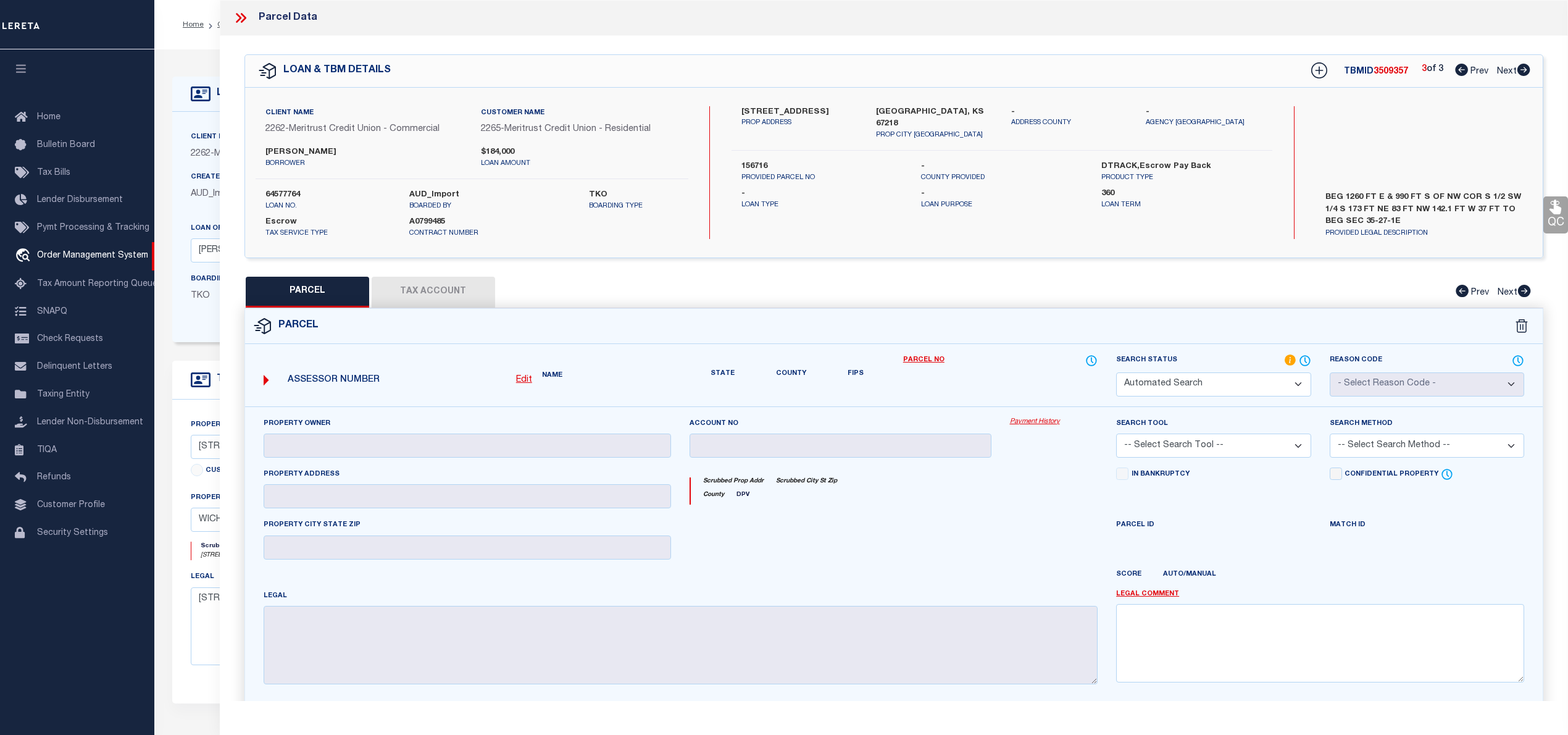
select select "IP"
checkbox input "false"
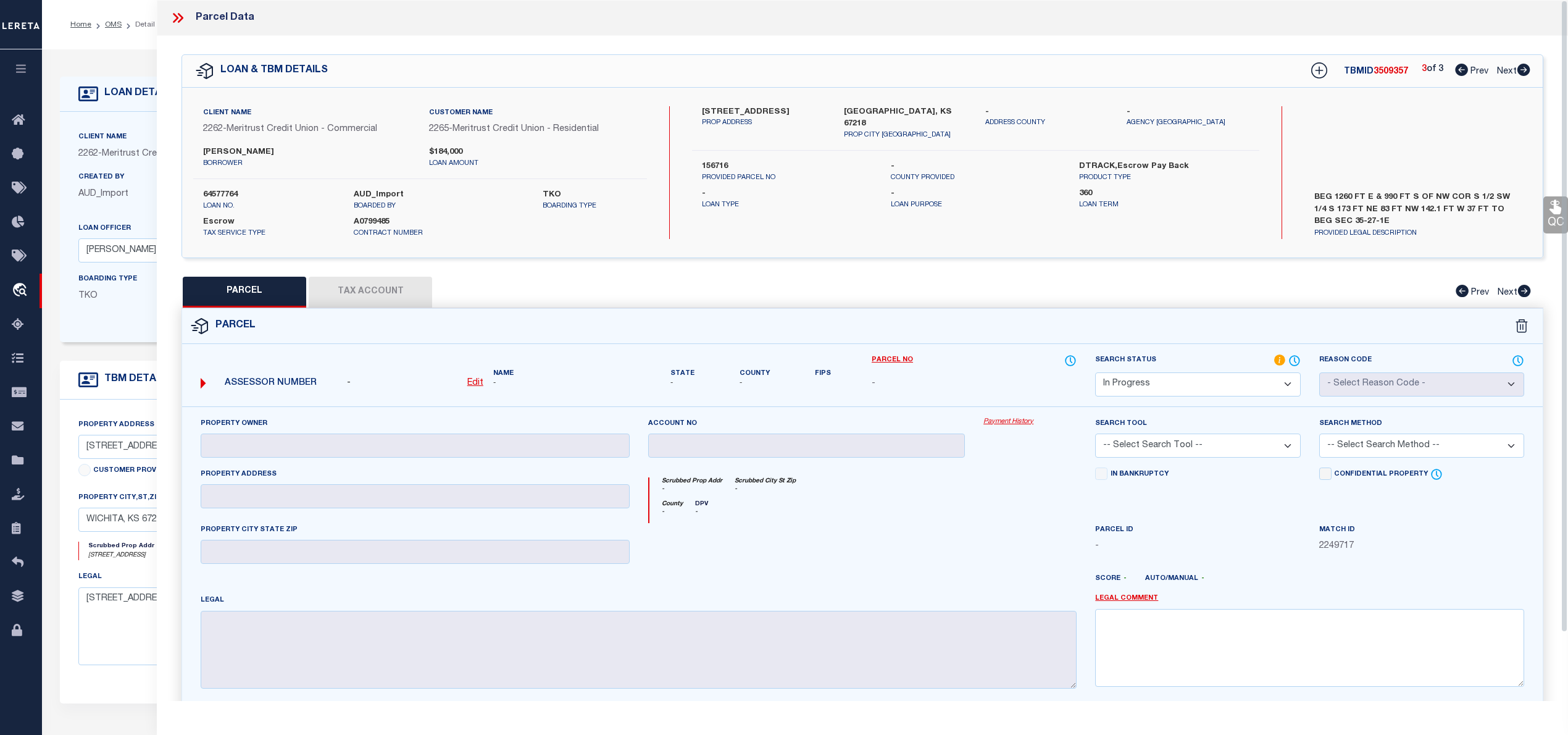
click at [854, 109] on label "Wichita, KS 67218" at bounding box center [905, 118] width 123 height 24
copy label "Wichita"
click at [711, 109] on label "3511 Elmwood St." at bounding box center [763, 113] width 123 height 13
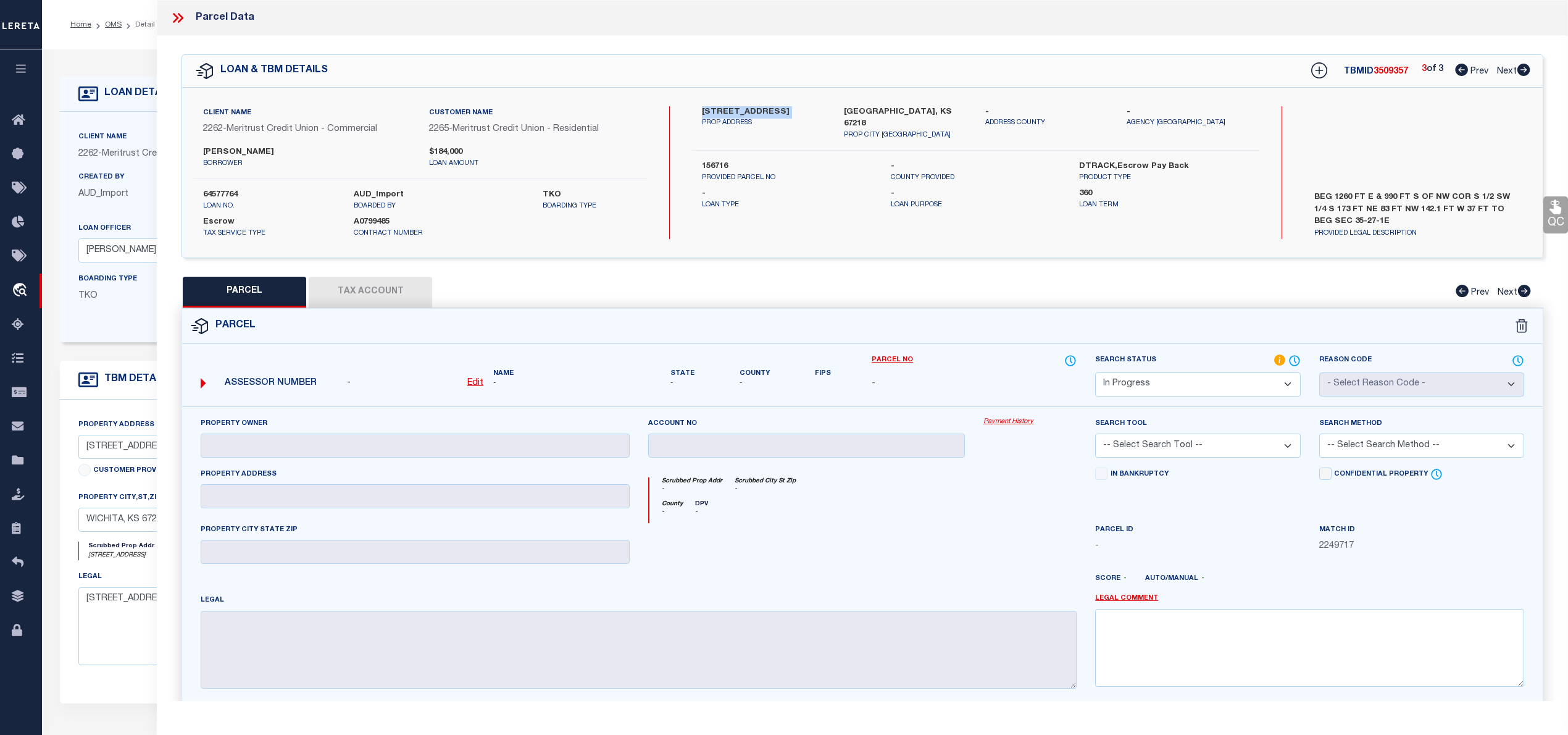
click at [711, 109] on label "3511 Elmwood St." at bounding box center [763, 113] width 123 height 13
copy div "3511 Elmwood St."
click at [709, 160] on label "156716" at bounding box center [786, 167] width 169 height 13
copy label "156716"
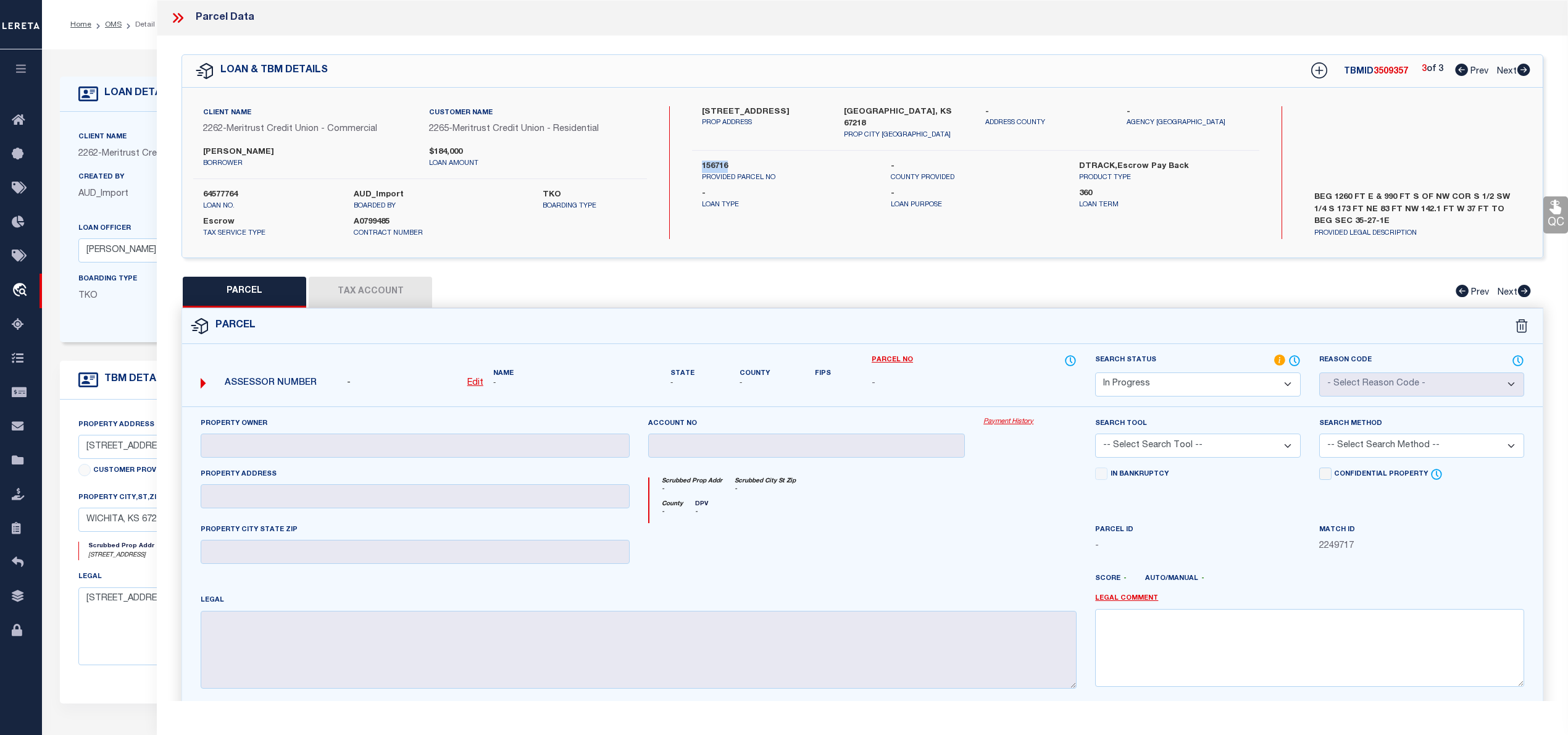
click at [477, 386] on u "Edit" at bounding box center [475, 383] width 16 height 8
select select "IP"
type textarea "-"
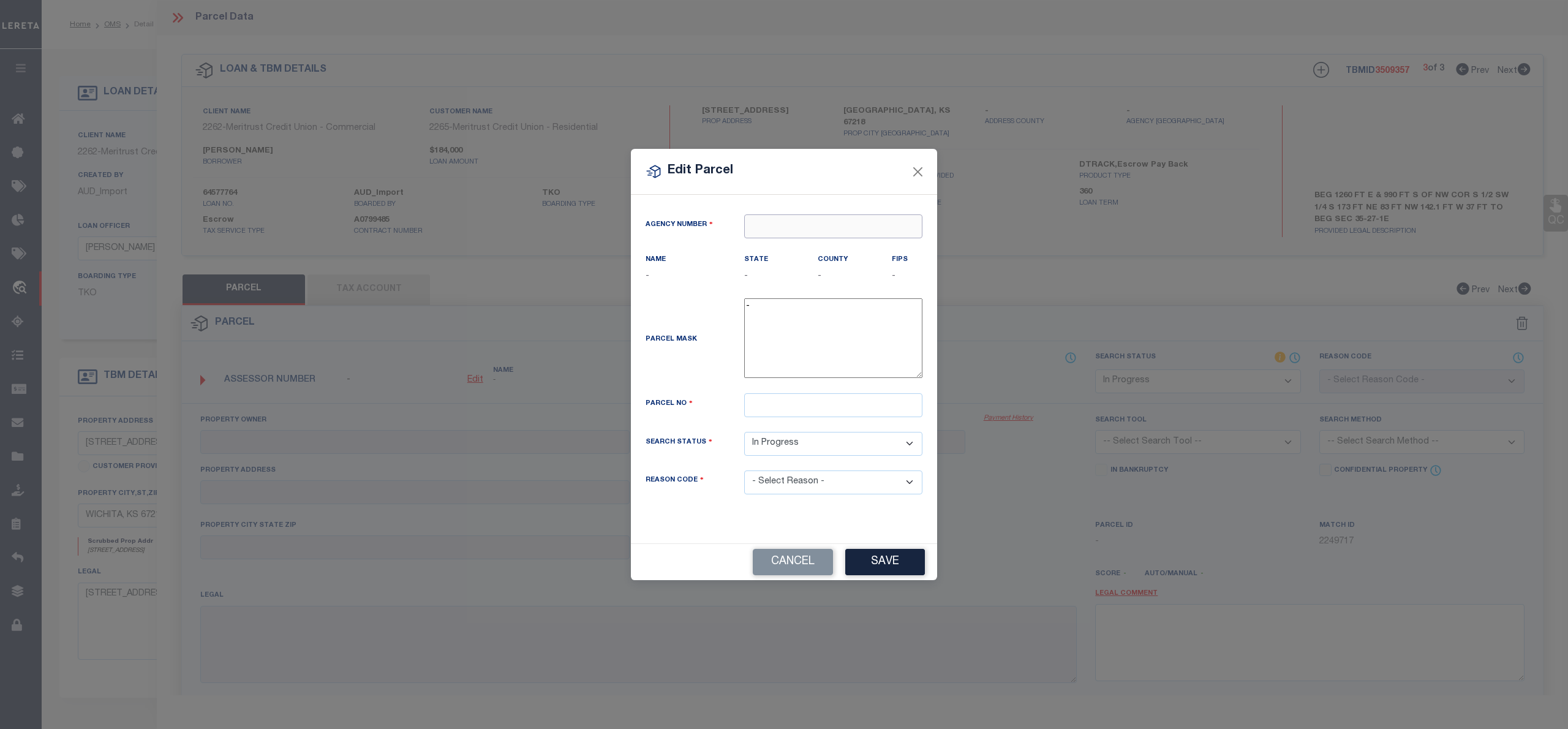
click at [768, 230] on input "text" at bounding box center [833, 226] width 178 height 24
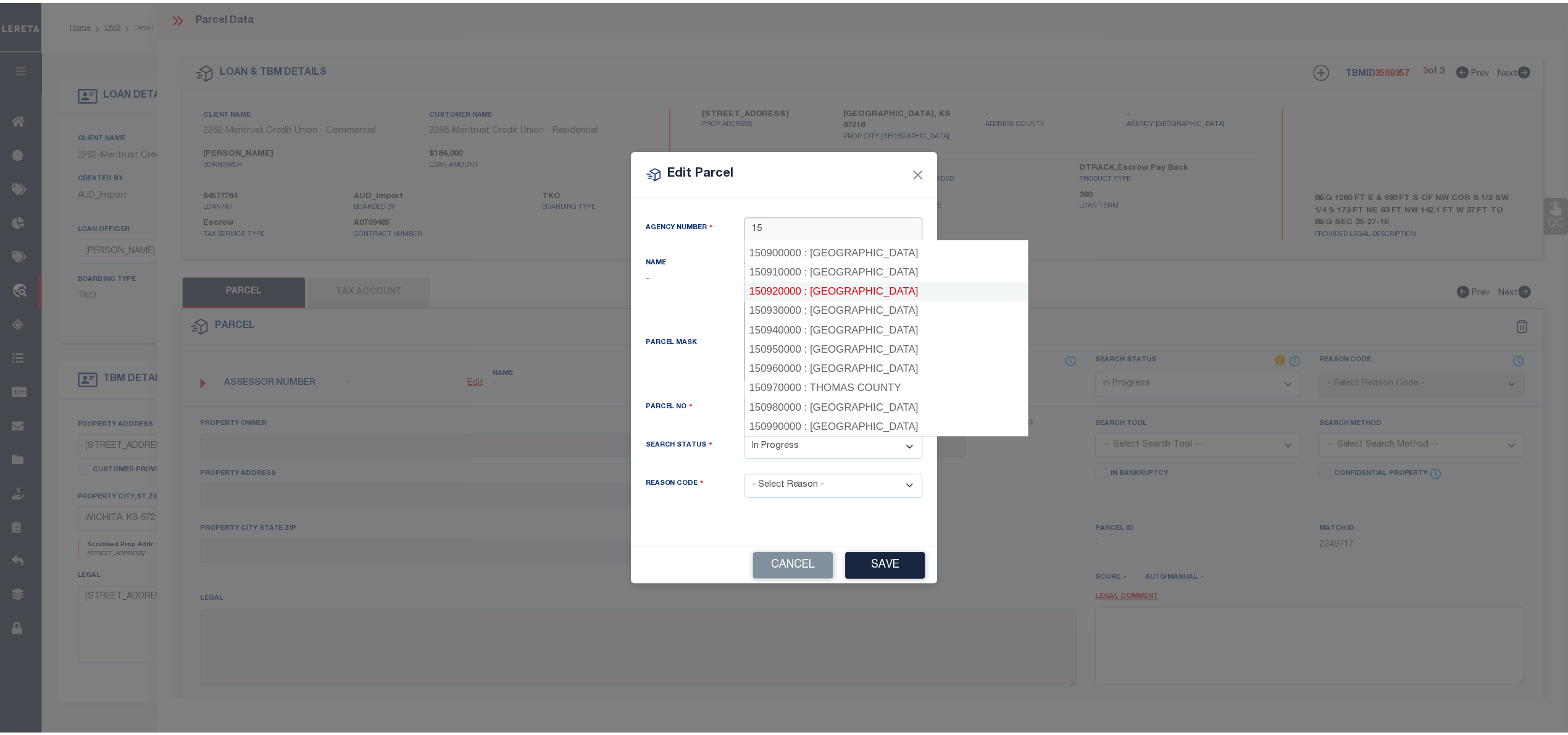
scroll to position [1646, 0]
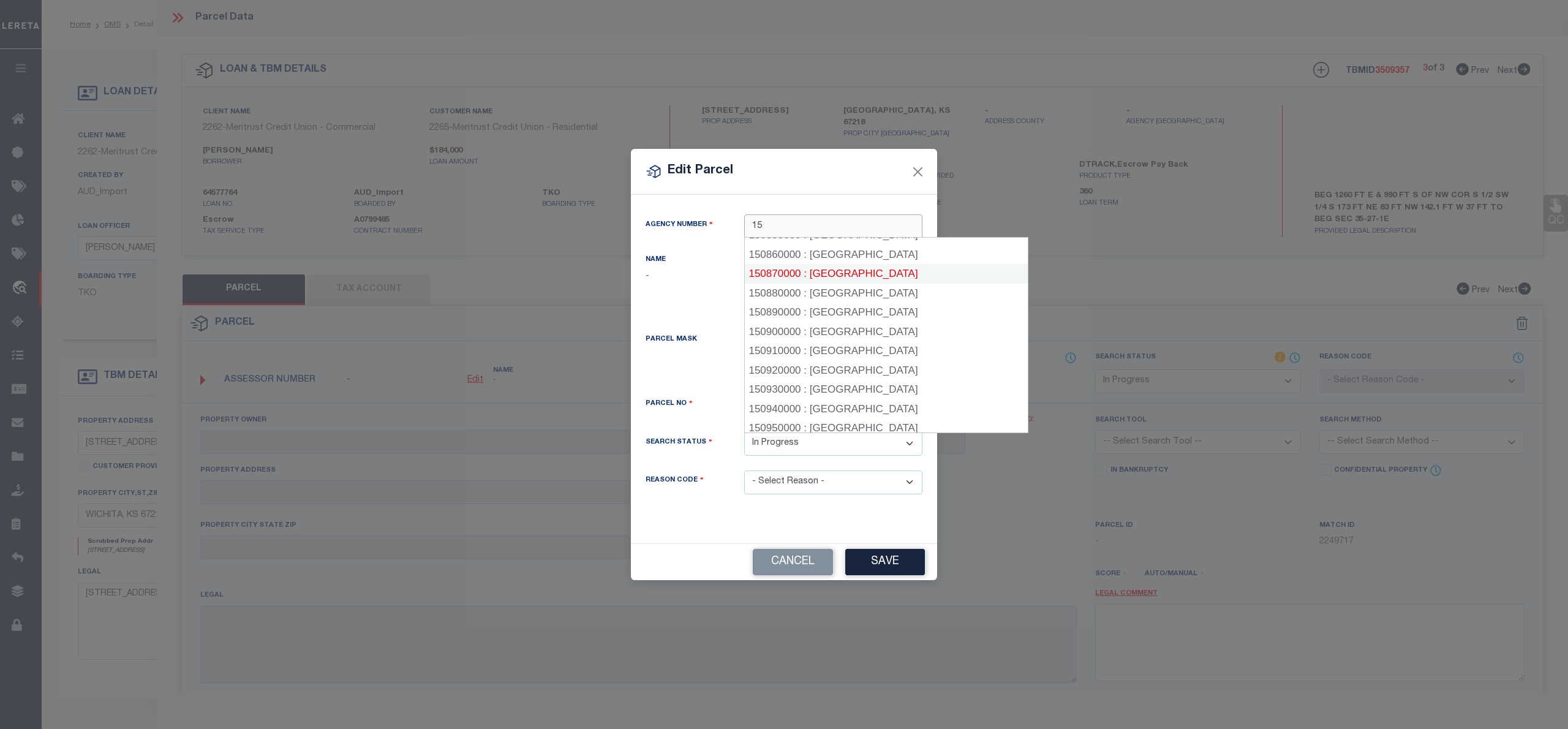
click at [888, 274] on div "150870000 : SEDGWICK COUNTY" at bounding box center [886, 273] width 283 height 20
type input "150870000"
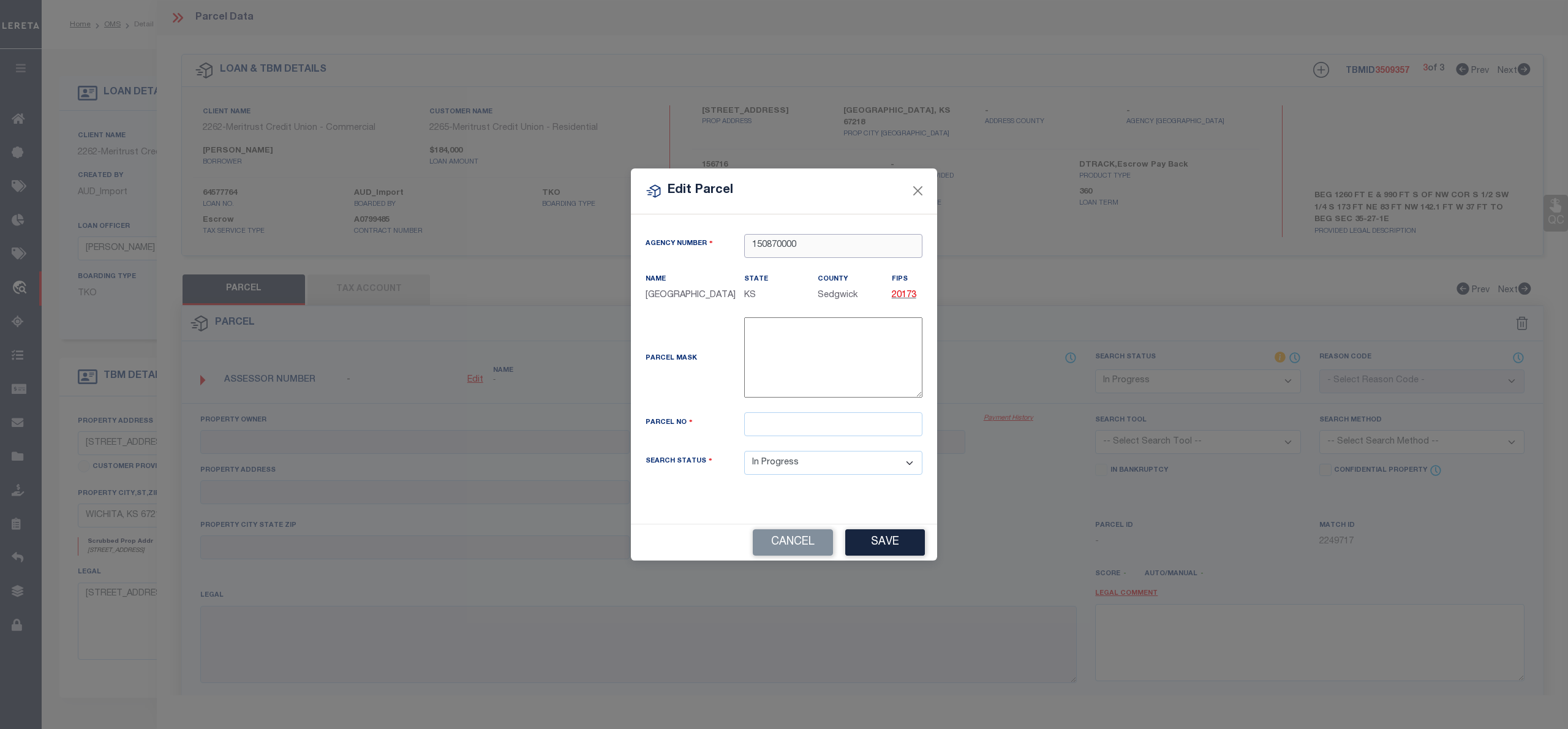
type input "150870000"
click at [770, 412] on div "Parcel Mask -" at bounding box center [784, 365] width 295 height 95
click at [770, 429] on input "text" at bounding box center [833, 424] width 178 height 24
click at [782, 435] on input "text" at bounding box center [833, 424] width 178 height 24
paste input "00156716"
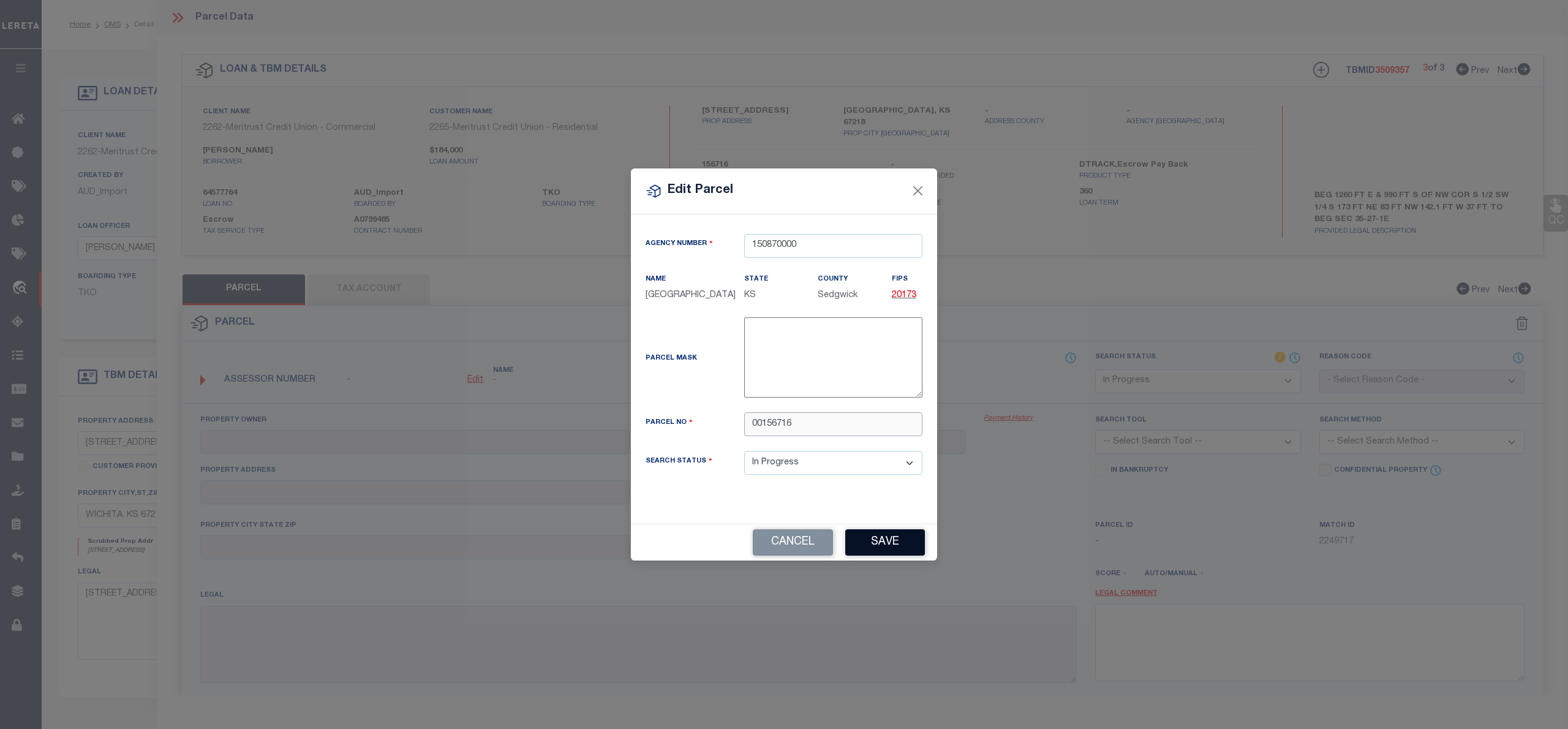
type input "00156716"
click at [881, 552] on button "Save" at bounding box center [885, 542] width 80 height 27
select select "IP"
checkbox input "false"
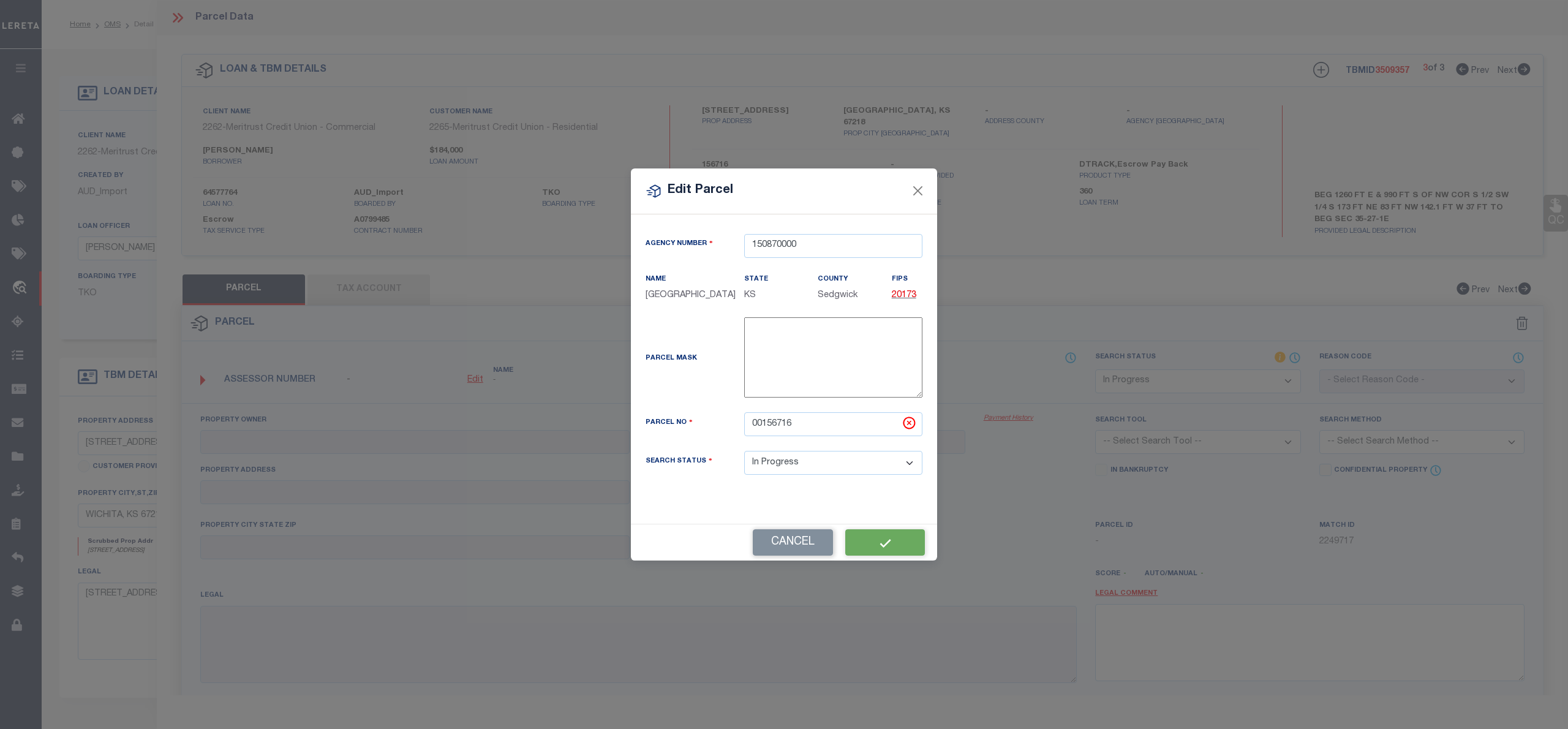
checkbox input "false"
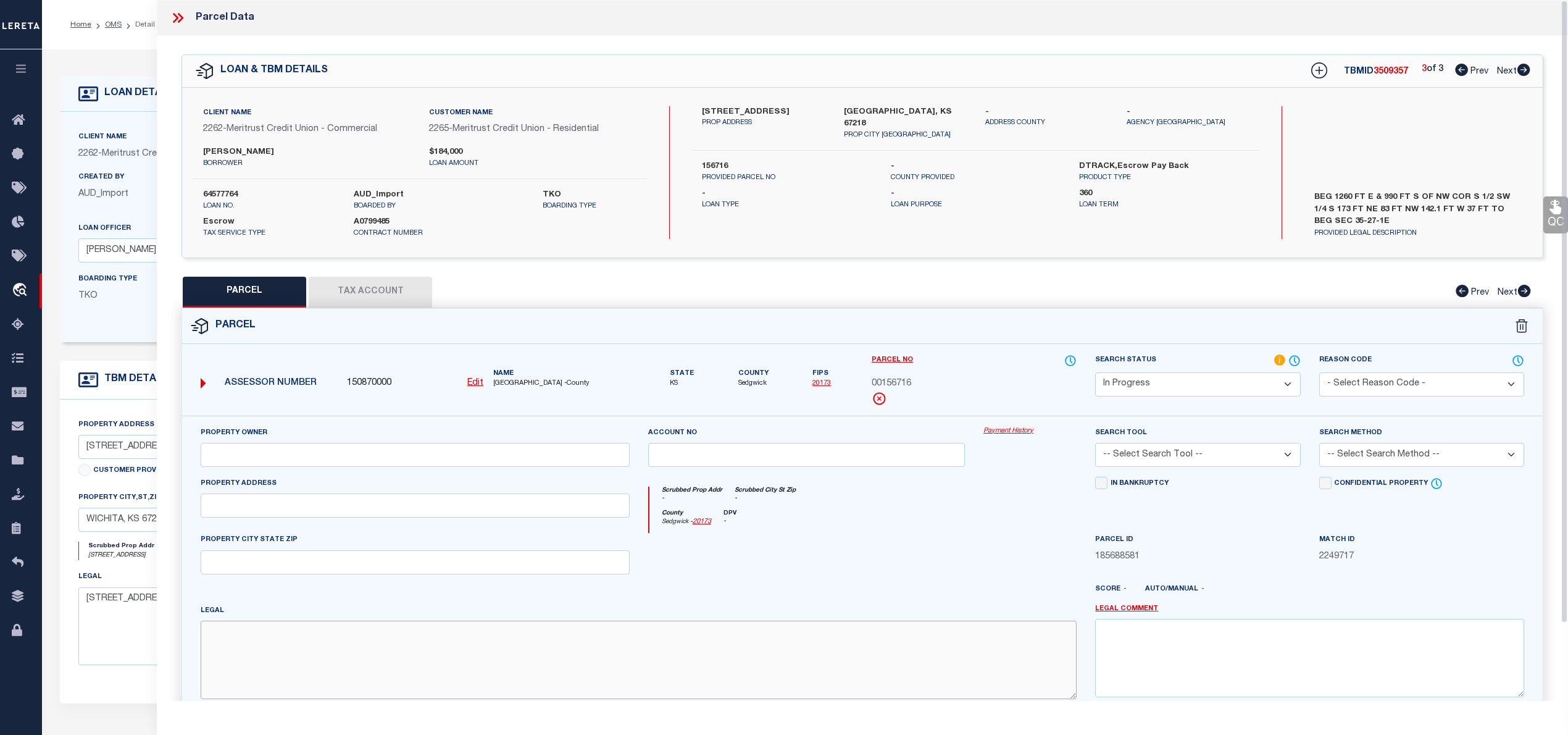
click at [482, 698] on textarea at bounding box center [638, 659] width 876 height 78
paste textarea "BEG 1260 FT E & 990 FT S OF NW COR S 1/2 SW 1/4 S 173 FT NE 83 FT NW 142.1 FT W…"
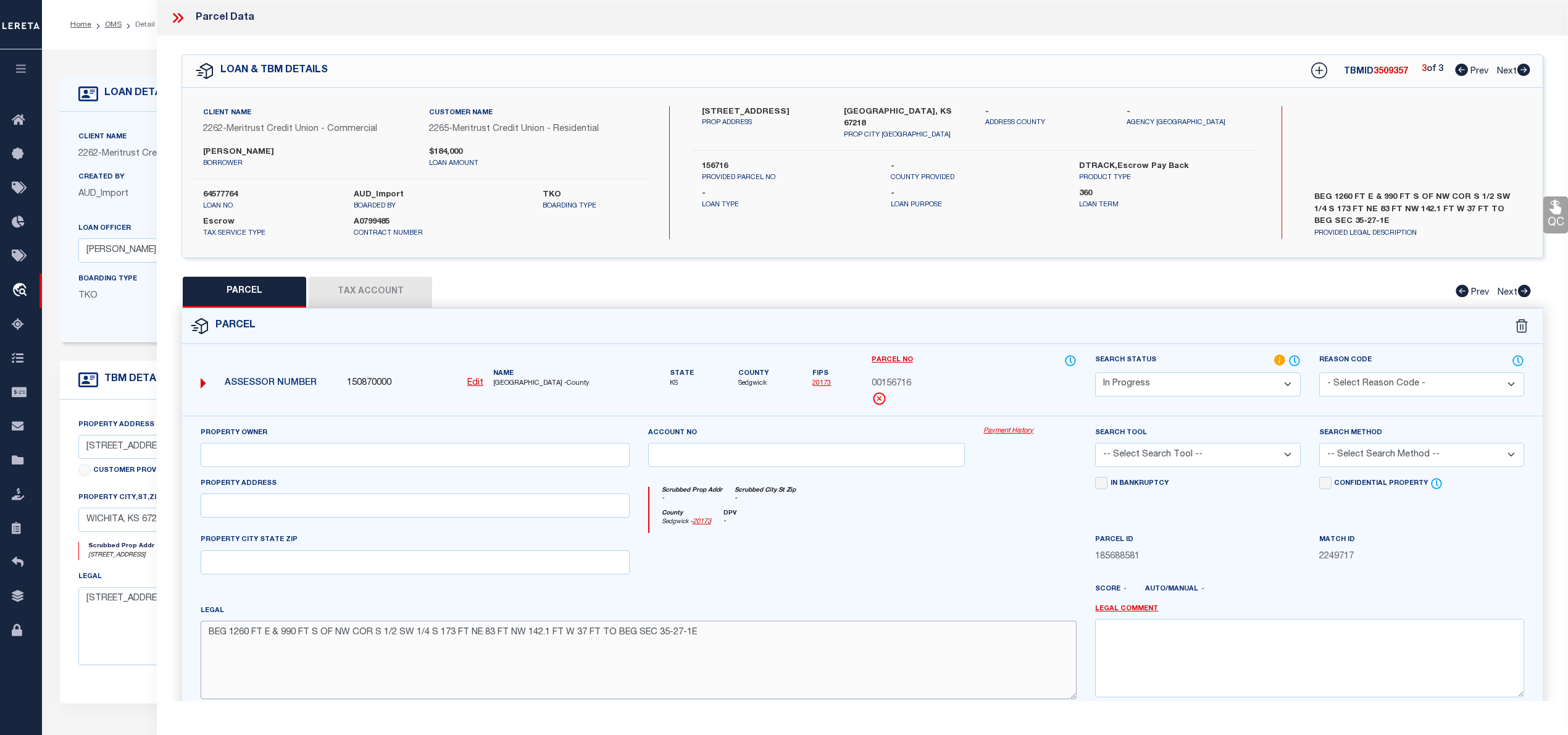
type textarea "BEG 1260 FT E & 990 FT S OF NW COR S 1/2 SW 1/4 S 173 FT NE 83 FT NW 142.1 FT W…"
click at [326, 457] on input "text" at bounding box center [415, 454] width 429 height 24
paste input "WEDMAN MARK A"
type input "WEDMAN MARK A"
click at [1176, 388] on select "Automated Search Bad Parcel Complete Duplicate Parcel High Dollar Reporting In …" at bounding box center [1197, 384] width 205 height 24
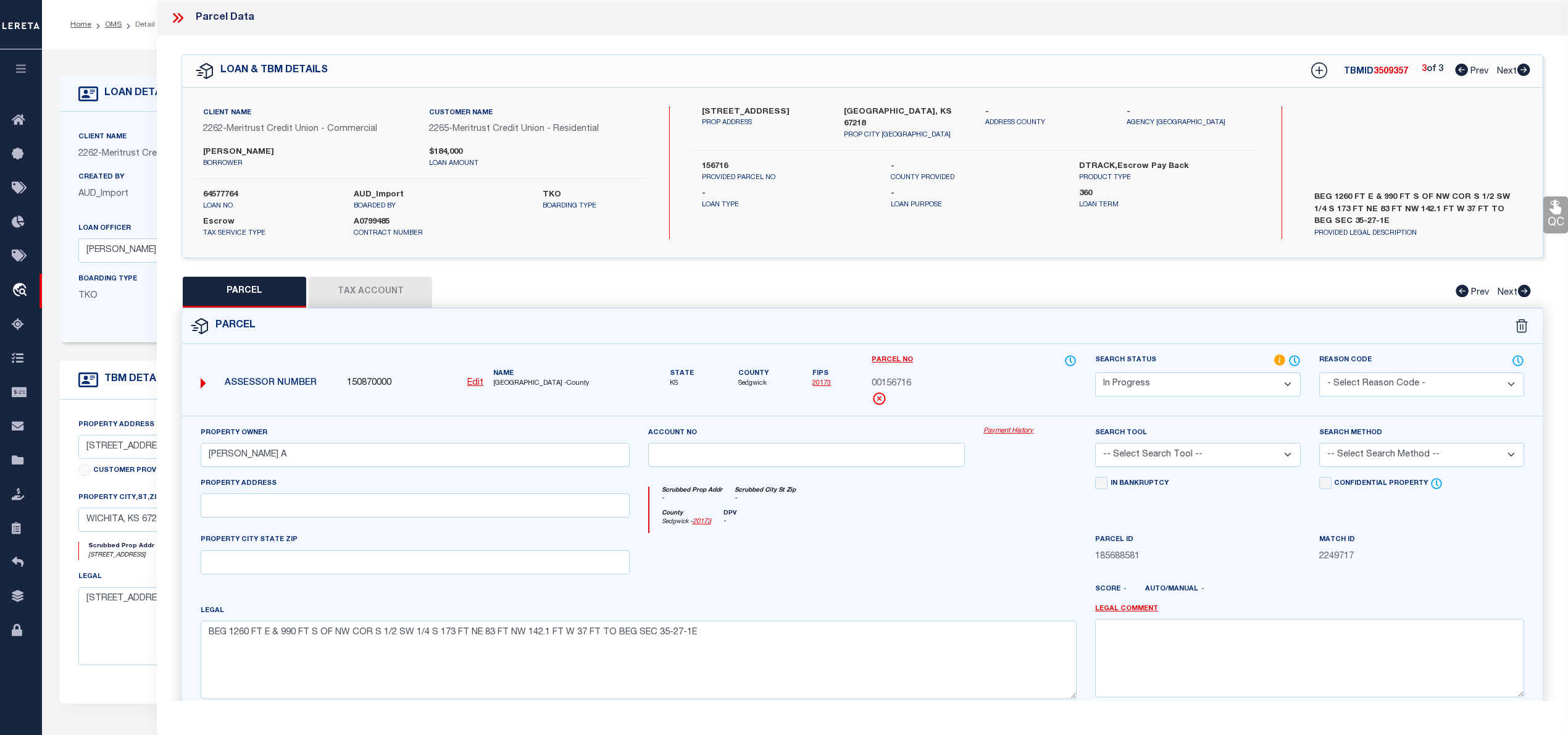
select select "PC"
click at [1095, 372] on select "Automated Search Bad Parcel Complete Duplicate Parcel High Dollar Reporting In …" at bounding box center [1197, 384] width 205 height 24
click at [1148, 456] on select "-- Select Search Tool -- 3rd Party Website Agency File Agency Website ATLS CNV-…" at bounding box center [1197, 454] width 205 height 24
select select "AGW"
click at [1095, 445] on select "-- Select Search Tool -- 3rd Party Website Agency File Agency Website ATLS CNV-…" at bounding box center [1197, 454] width 205 height 24
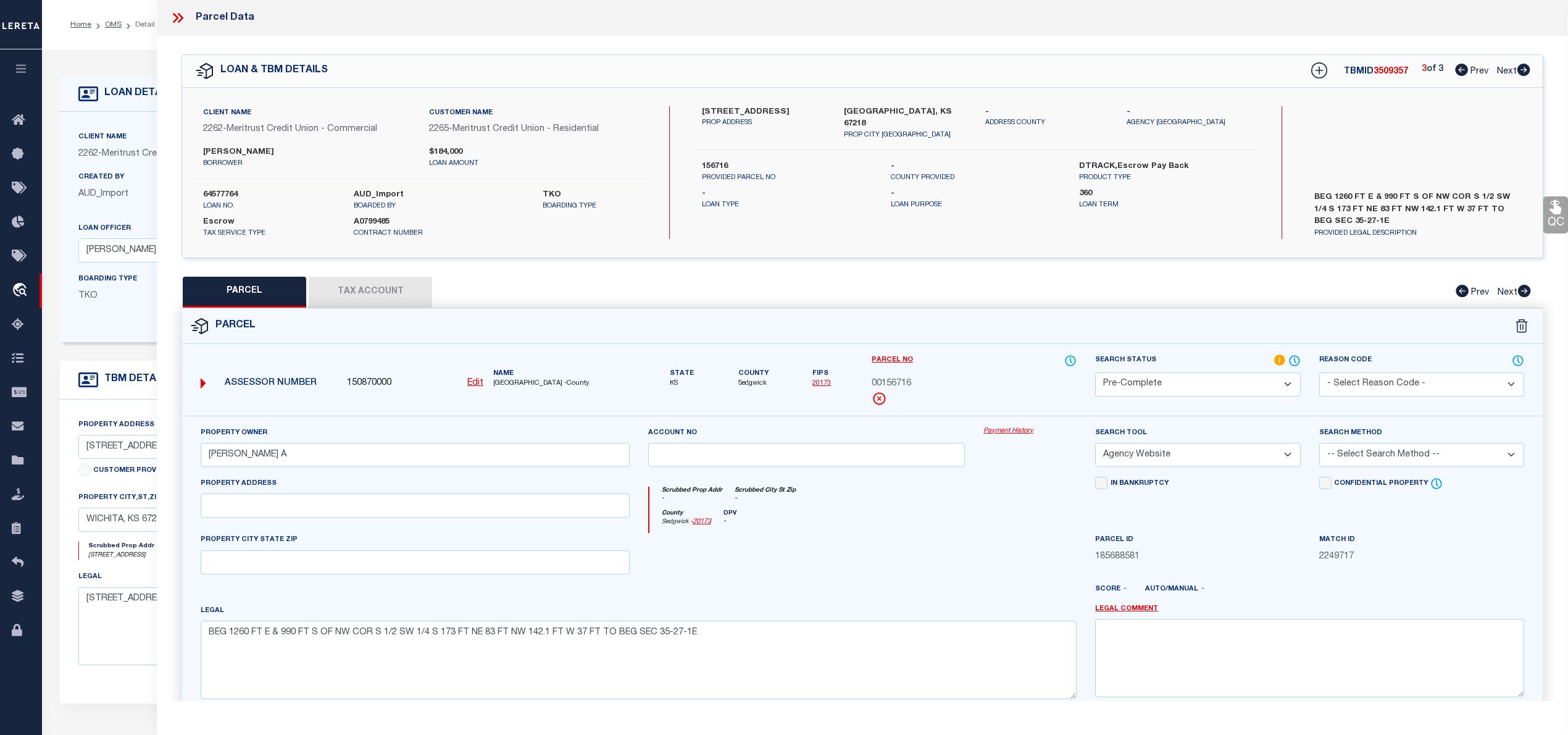
click at [1352, 463] on select "-- Select Search Method -- Property Address Legal Liability Info Provided" at bounding box center [1421, 454] width 205 height 24
select select "LEG"
click at [1319, 445] on select "-- Select Search Method -- Property Address Legal Liability Info Provided" at bounding box center [1421, 454] width 205 height 24
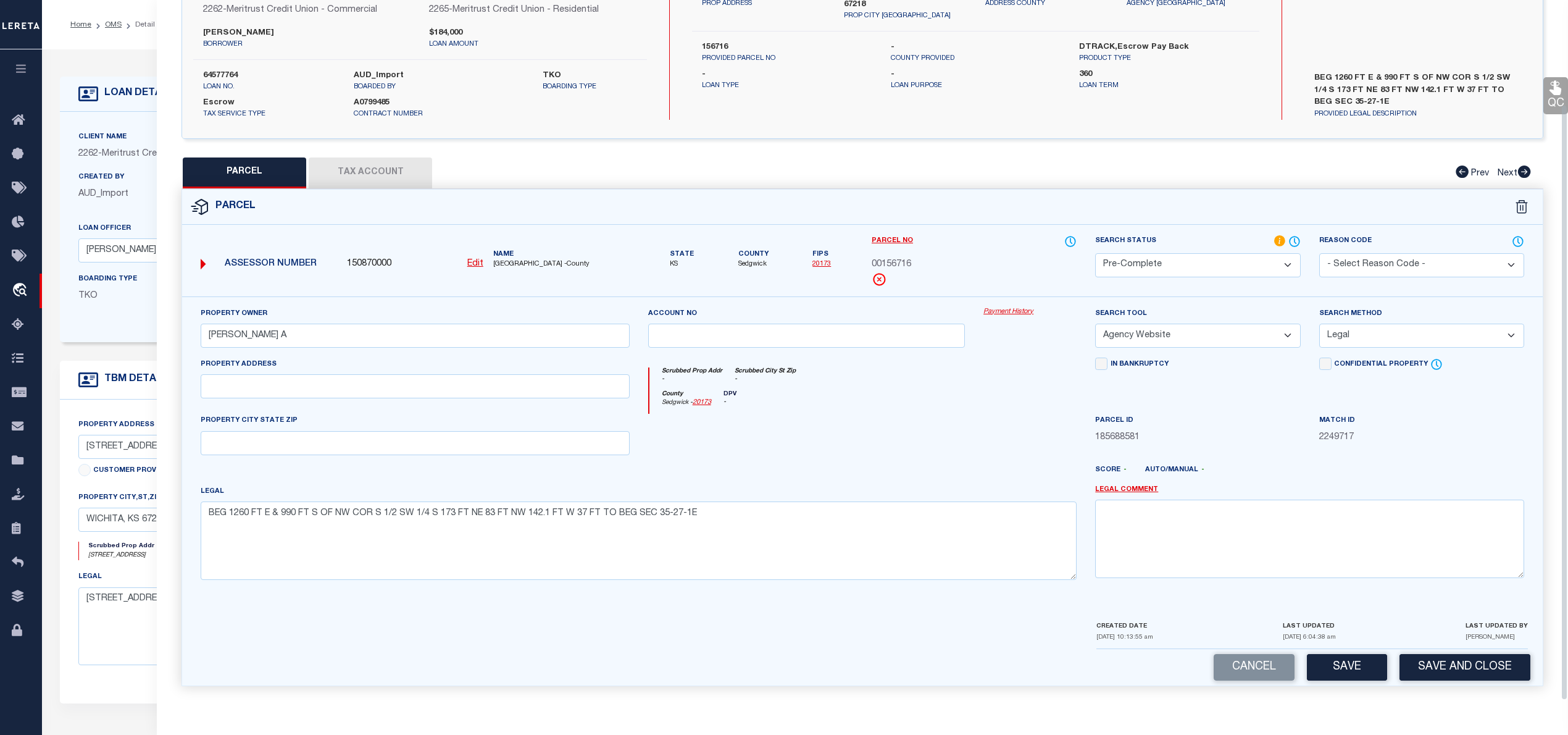
click at [399, 177] on button "Tax Account" at bounding box center [371, 173] width 124 height 31
select select "100"
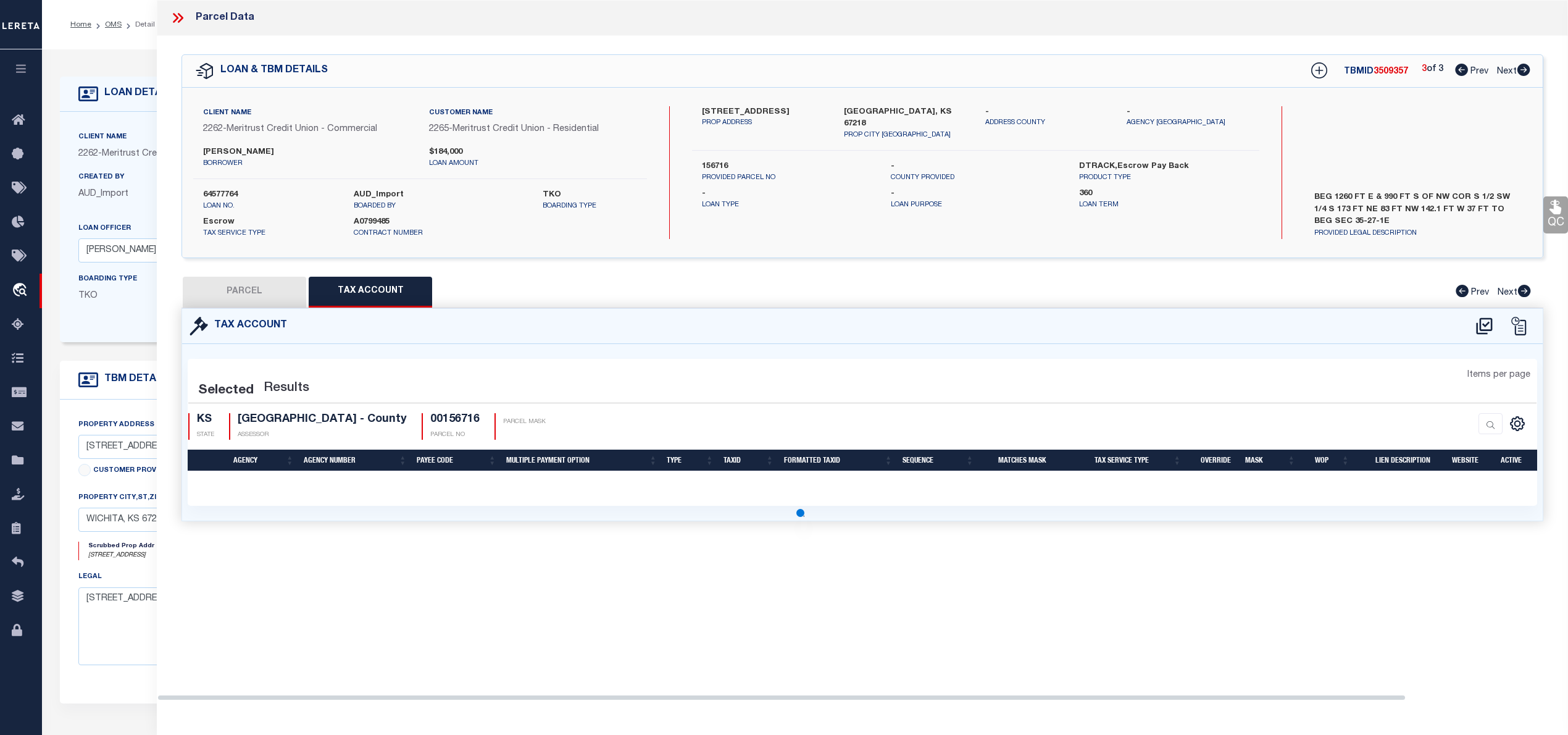
scroll to position [0, 0]
select select "100"
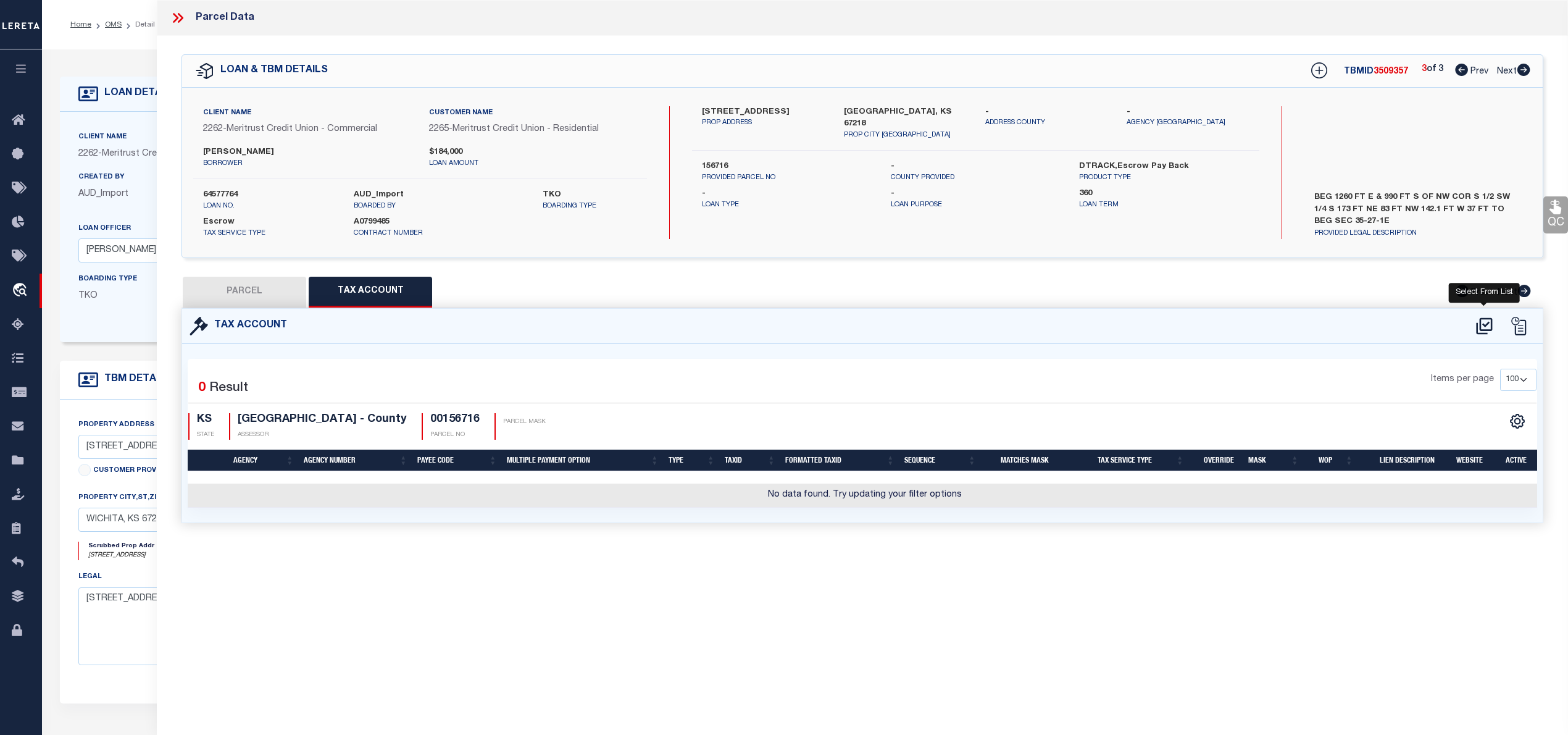
click at [1480, 324] on icon at bounding box center [1484, 326] width 16 height 17
select select "100"
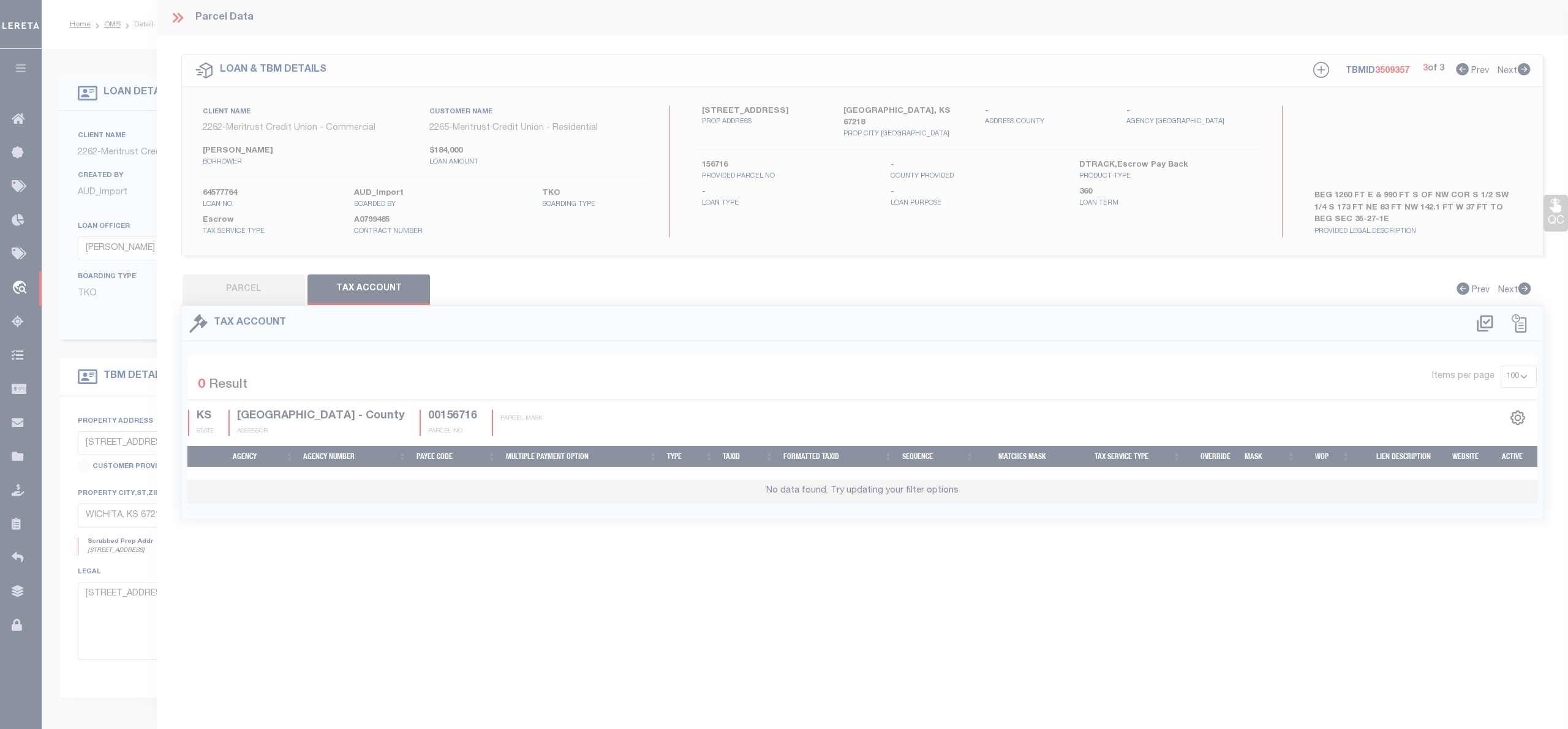
select select "100"
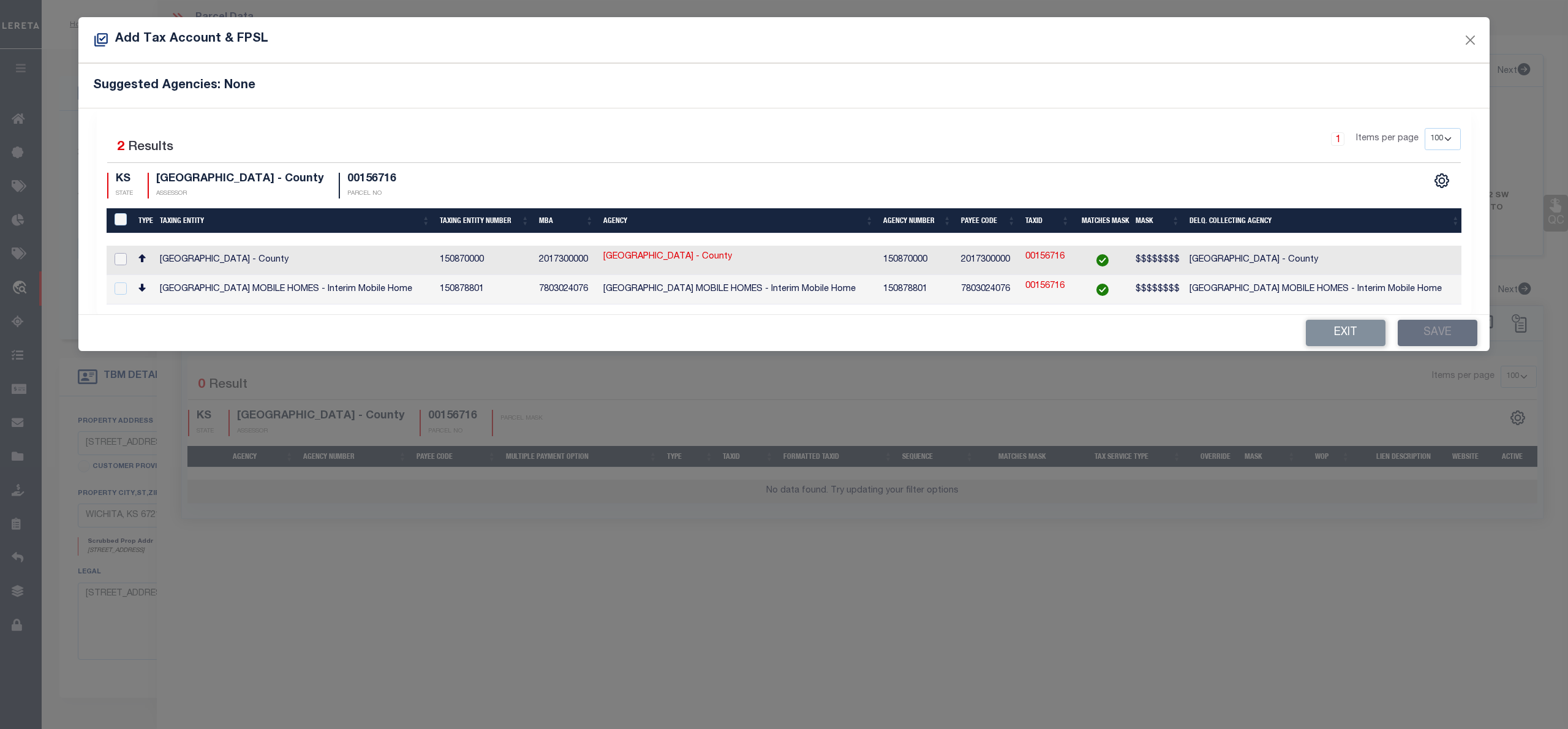
click at [118, 258] on input "checkbox" at bounding box center [121, 260] width 13 height 13
checkbox input "true"
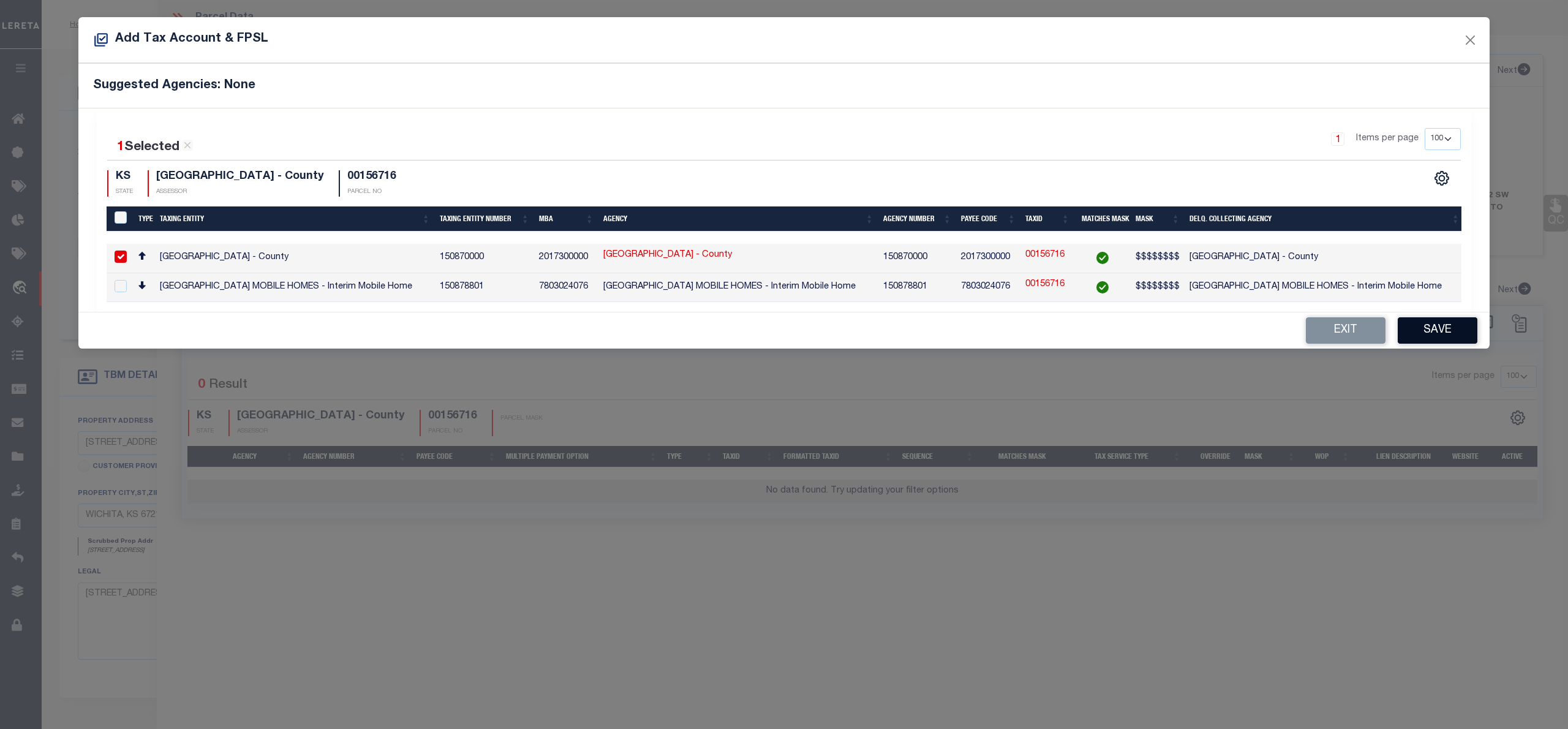
click at [1448, 341] on button "Save" at bounding box center [1438, 331] width 80 height 27
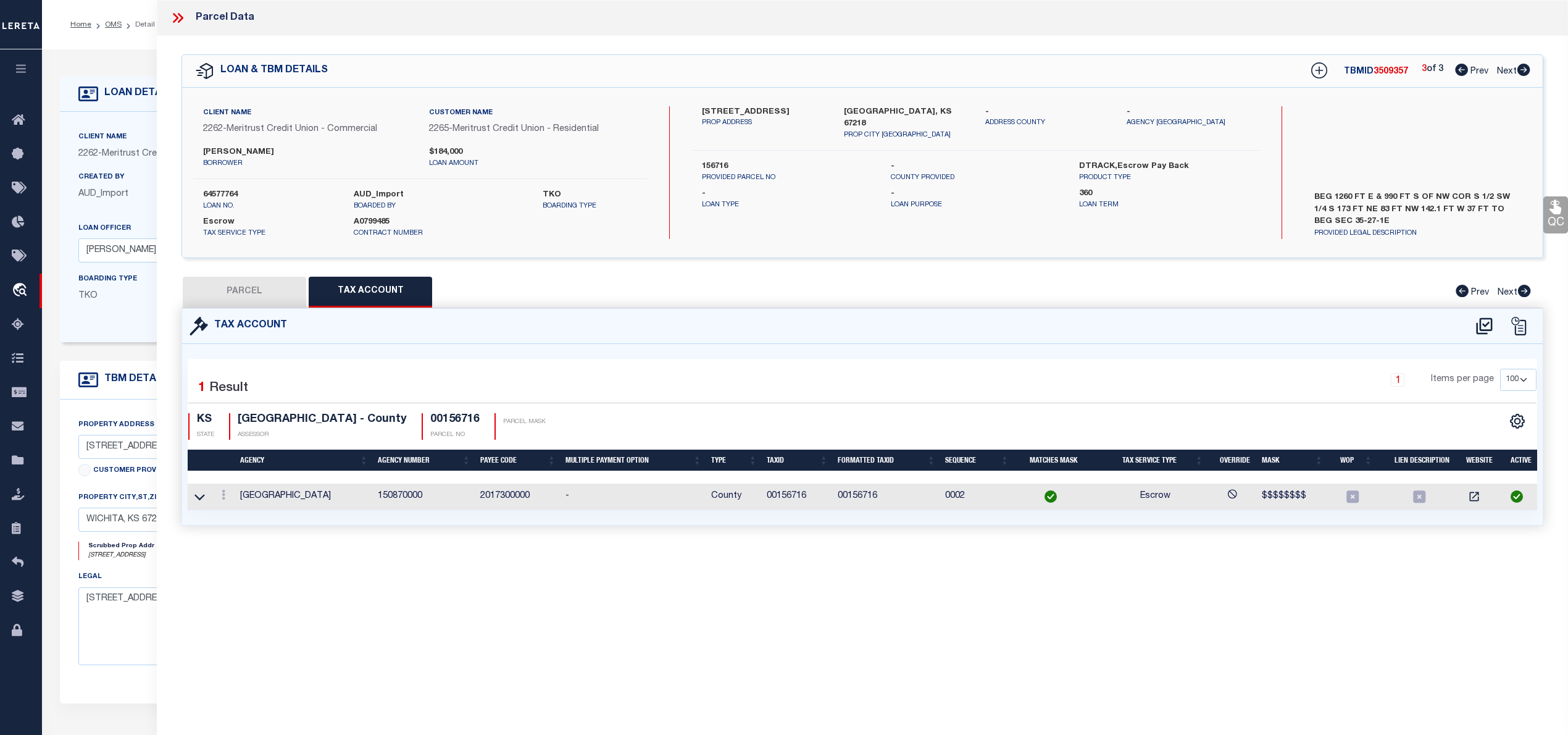
click at [220, 291] on button "PARCEL" at bounding box center [245, 292] width 124 height 31
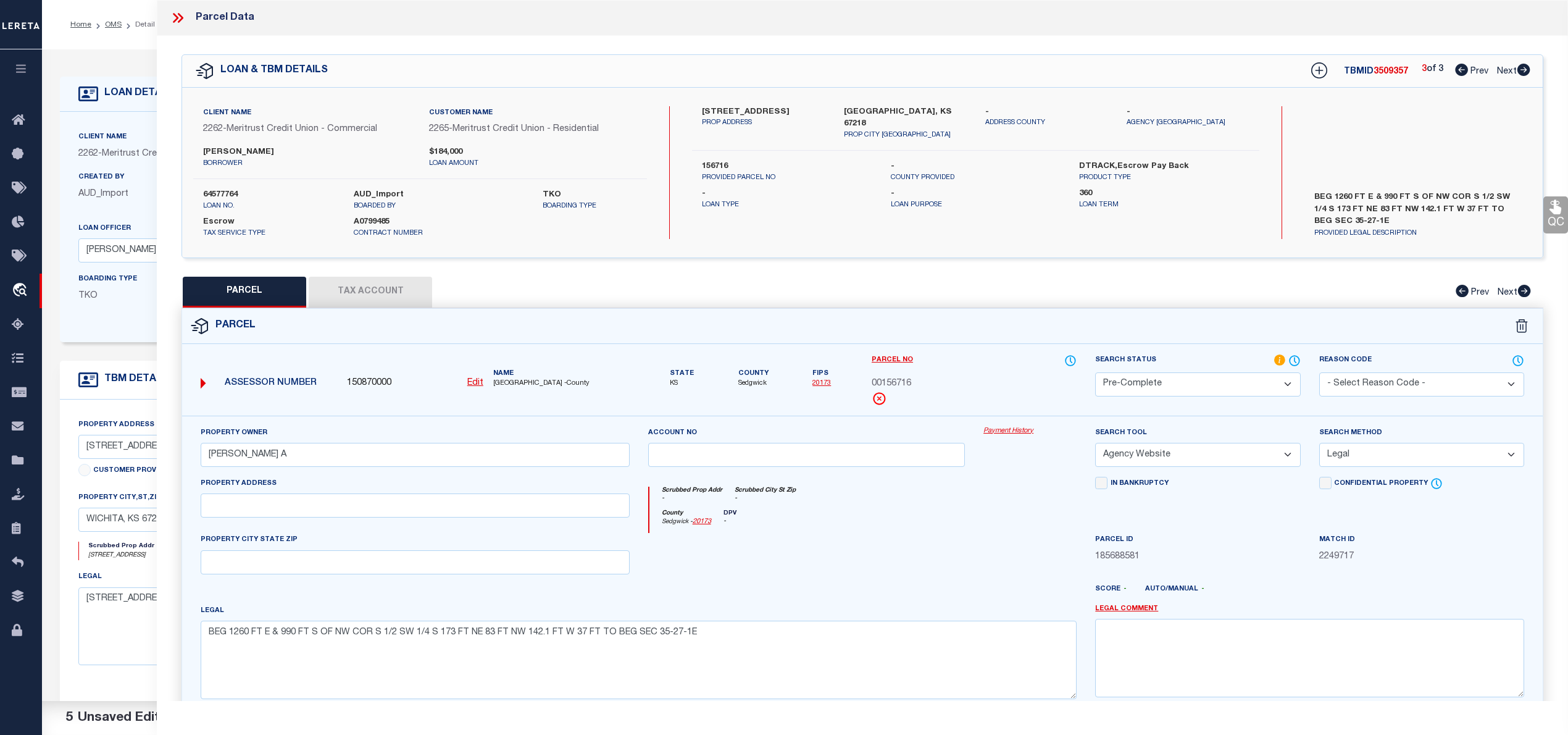
scroll to position [124, 0]
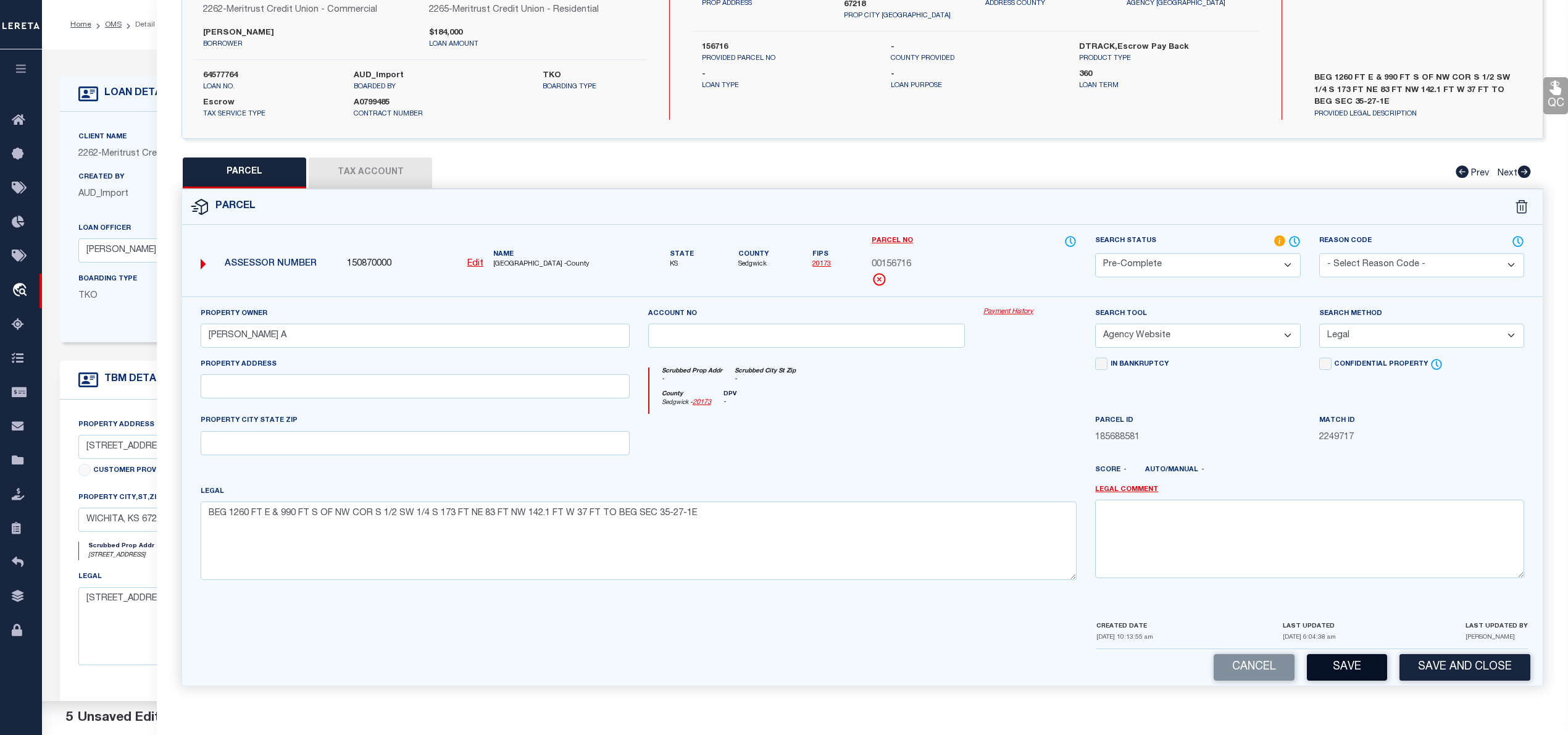
click at [1332, 672] on button "Save" at bounding box center [1347, 667] width 80 height 27
select select "AS"
select select
checkbox input "false"
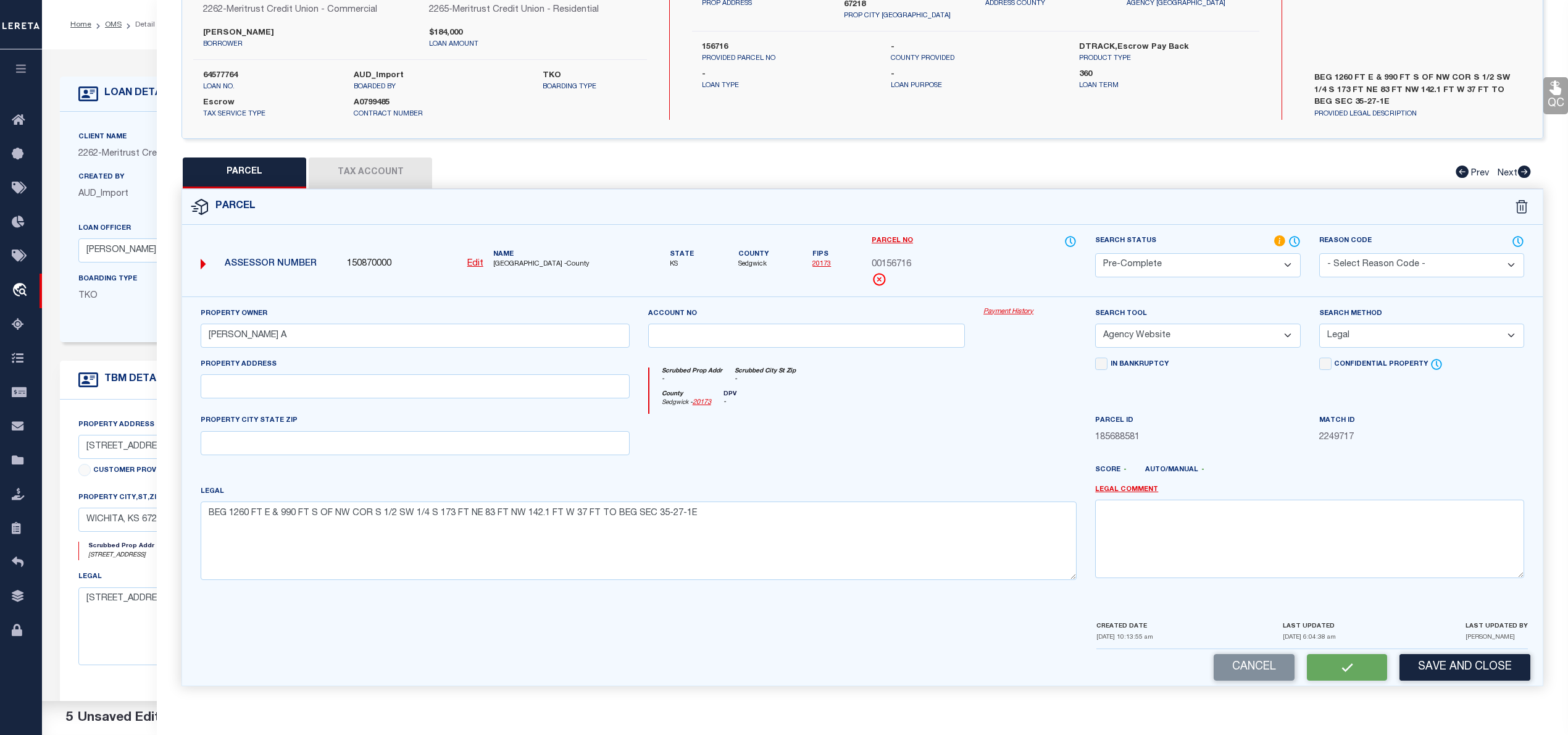
checkbox input "false"
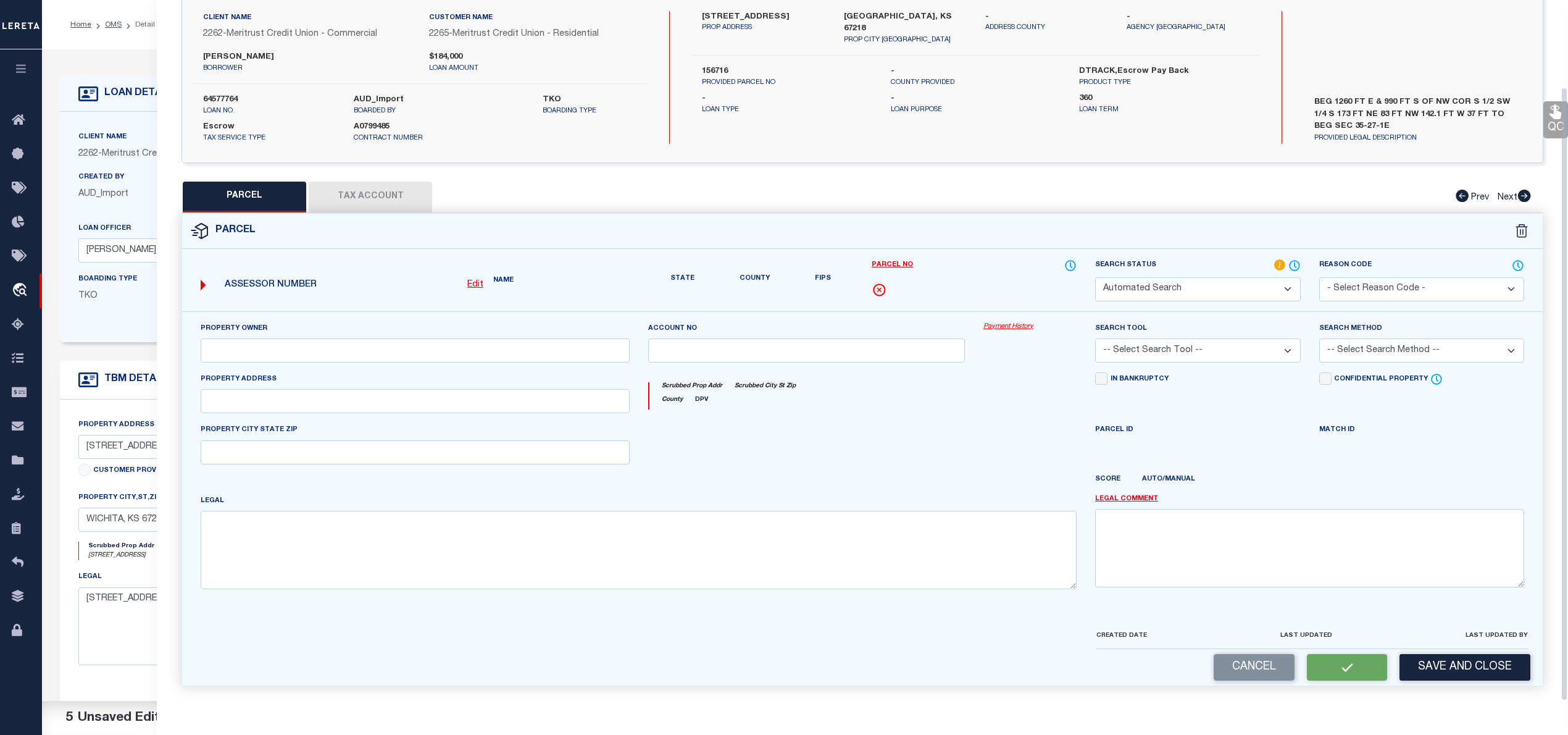
select select "PC"
type input "WEDMAN MARK A"
select select "AGW"
select select "LEG"
type textarea "BEG 1260 FT E & 990 FT S OF NW COR S 1/2 SW 1/4 S 173 FT NE 83 FT NW 142.1 FT W…"
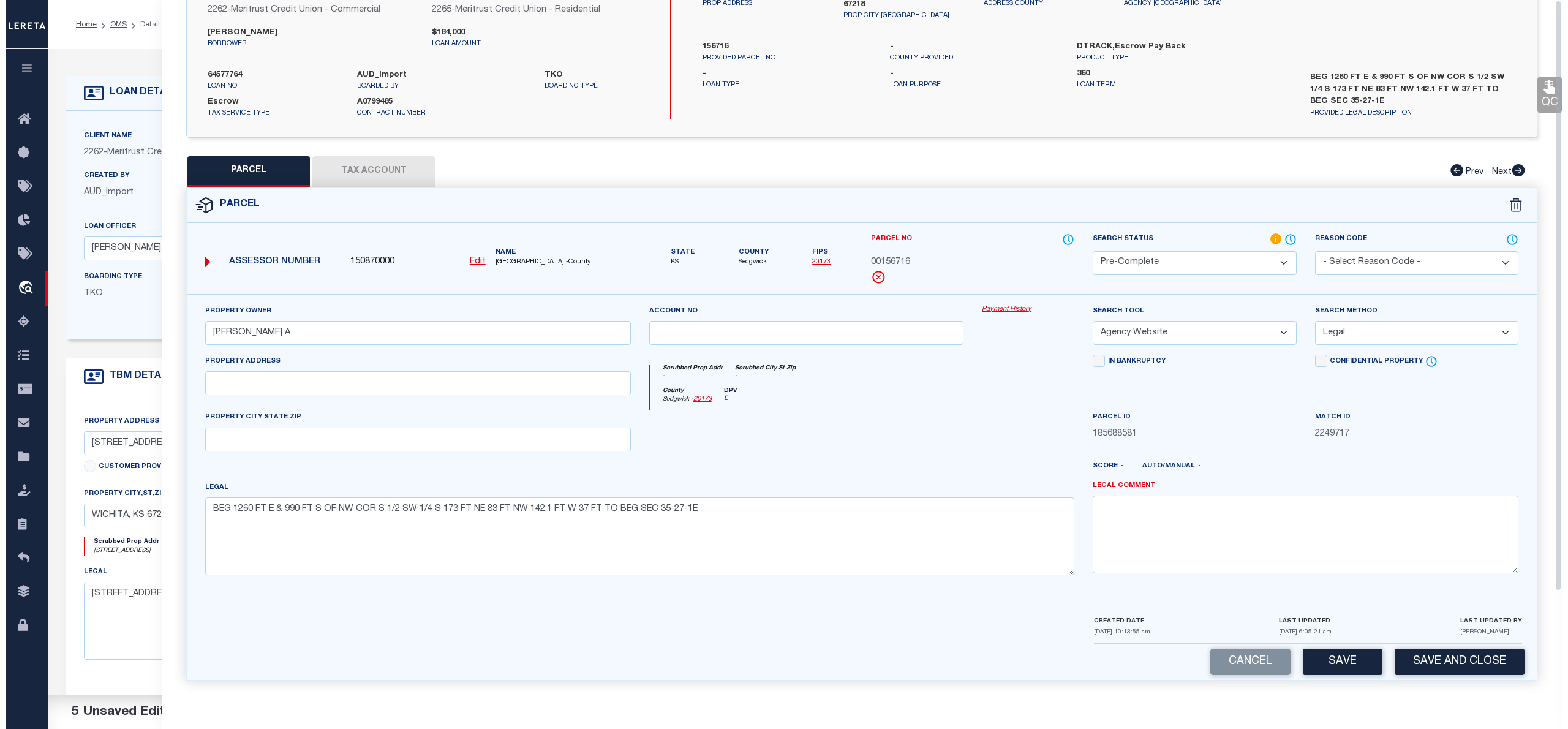
scroll to position [0, 0]
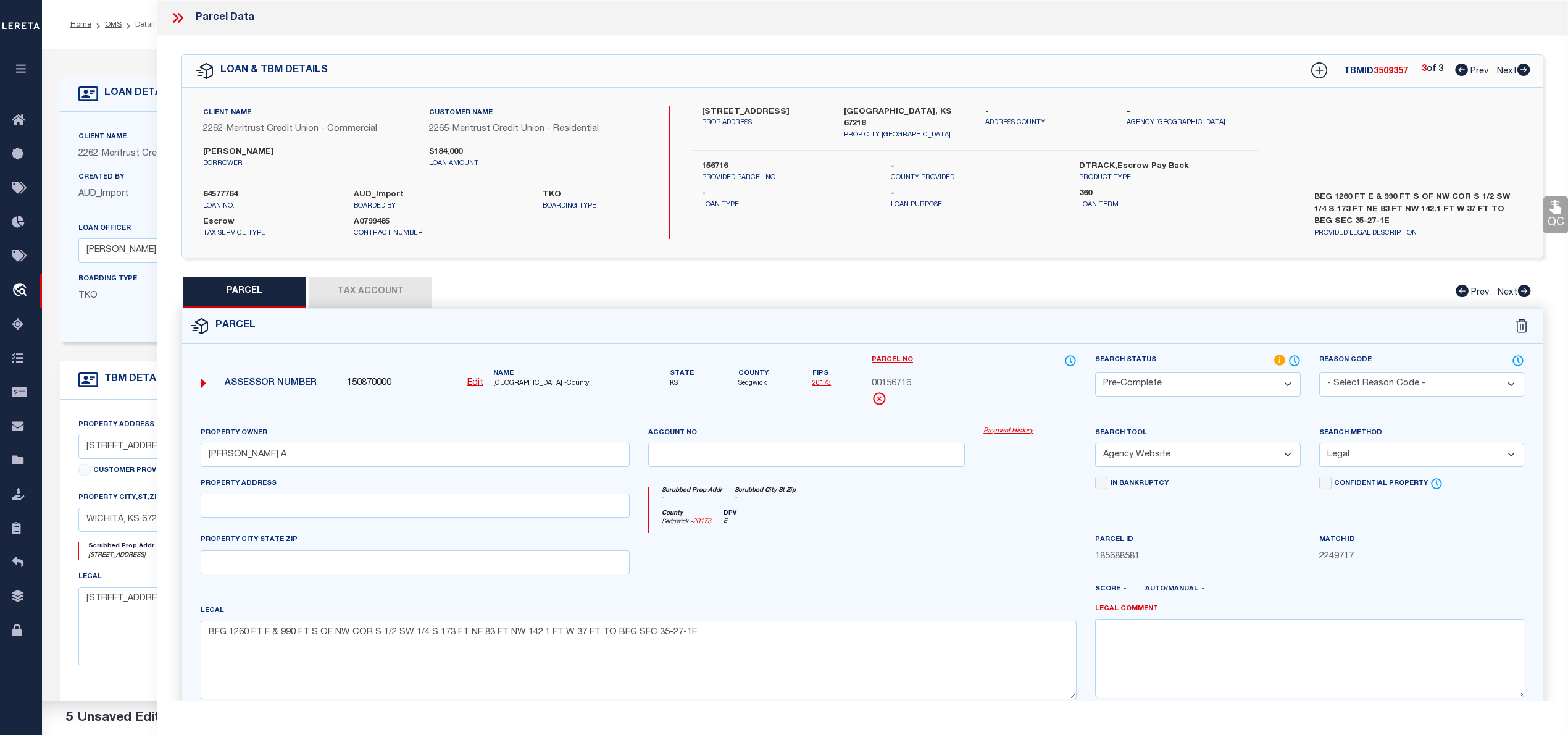
click at [1460, 69] on icon at bounding box center [1461, 70] width 13 height 13
select select "AS"
select select
checkbox input "false"
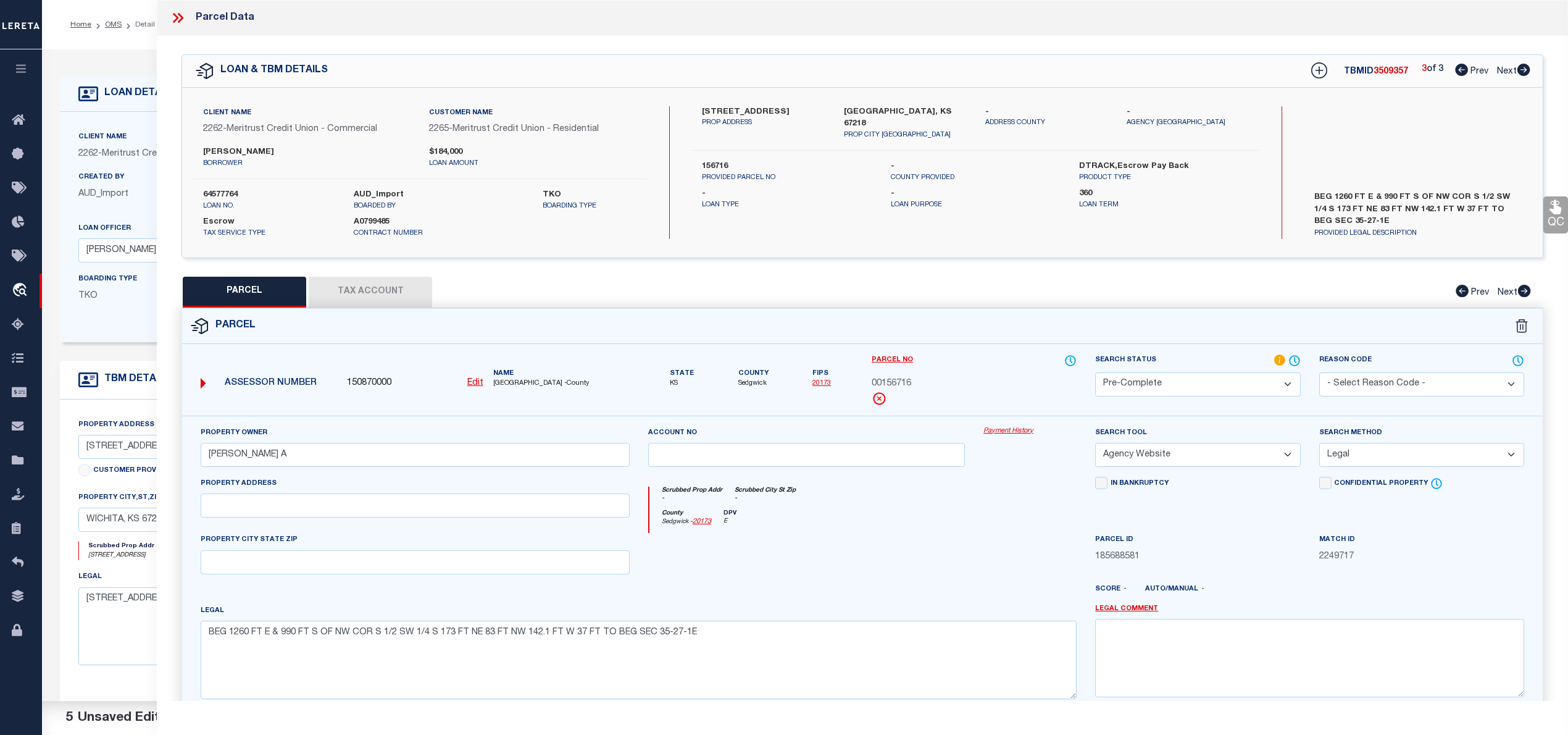
checkbox input "false"
select select "IP"
checkbox input "false"
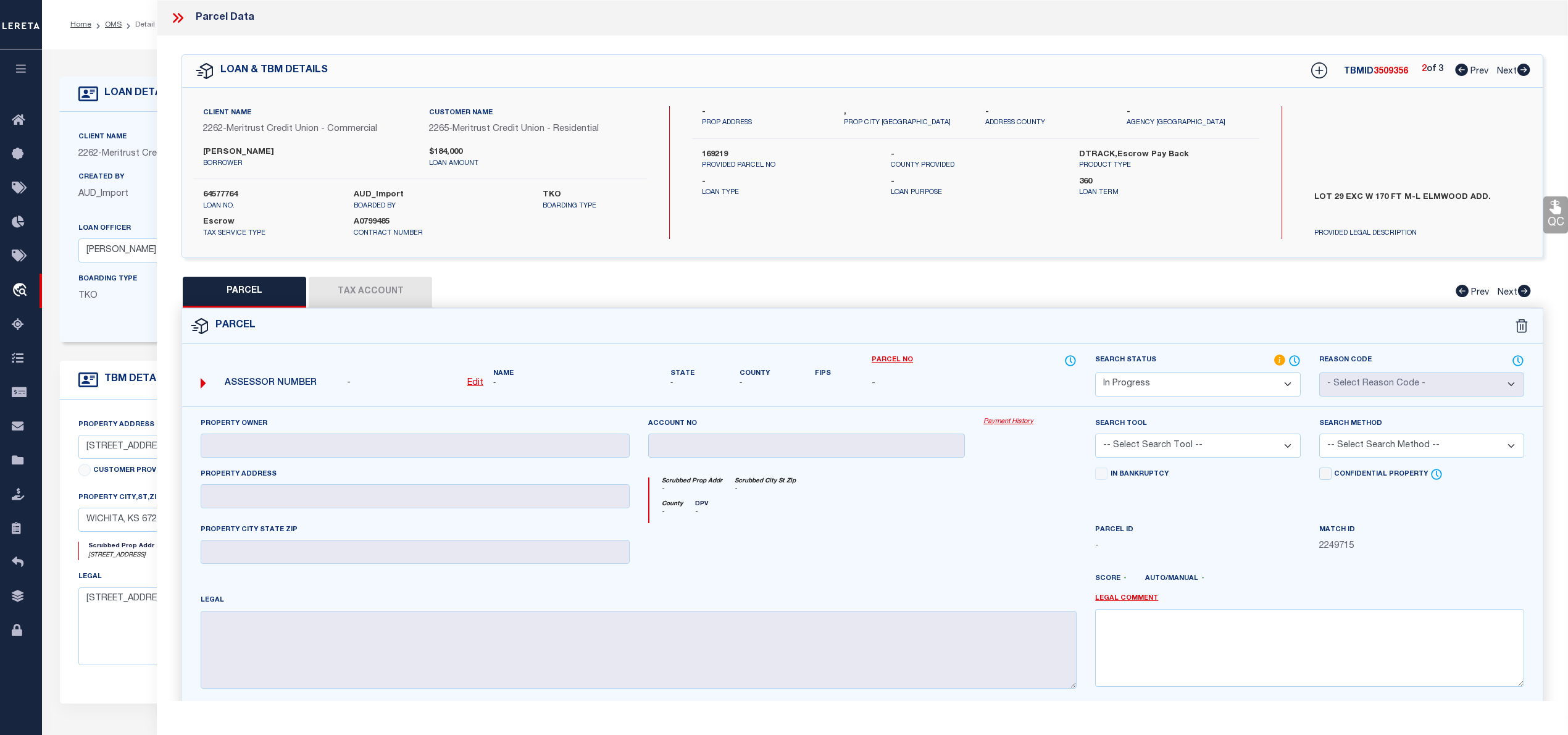
click at [721, 153] on label "169219" at bounding box center [786, 155] width 169 height 13
copy label "169219"
click at [475, 383] on u "Edit" at bounding box center [475, 383] width 16 height 8
select select "IP"
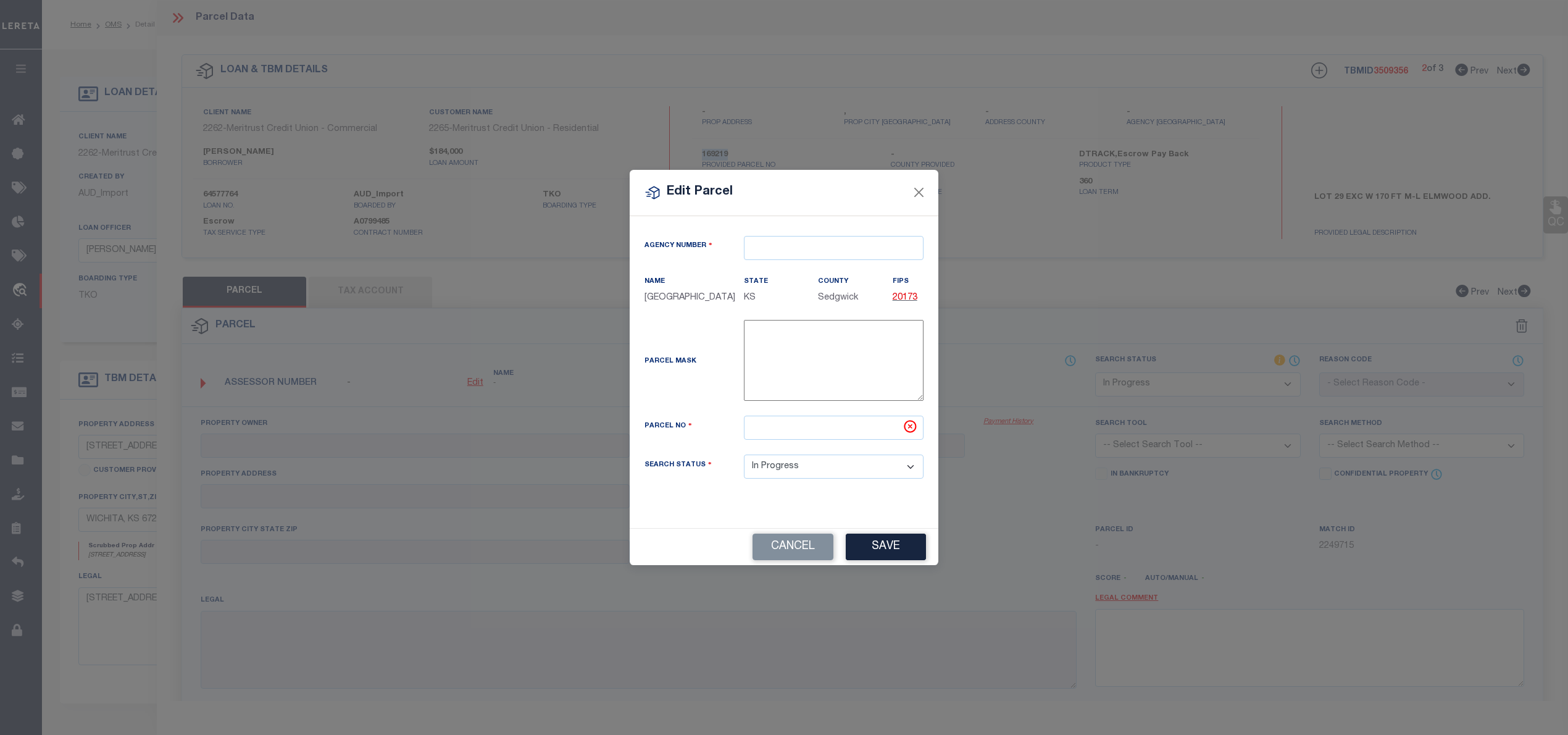
type textarea "-"
click at [801, 241] on input "text" at bounding box center [840, 248] width 179 height 24
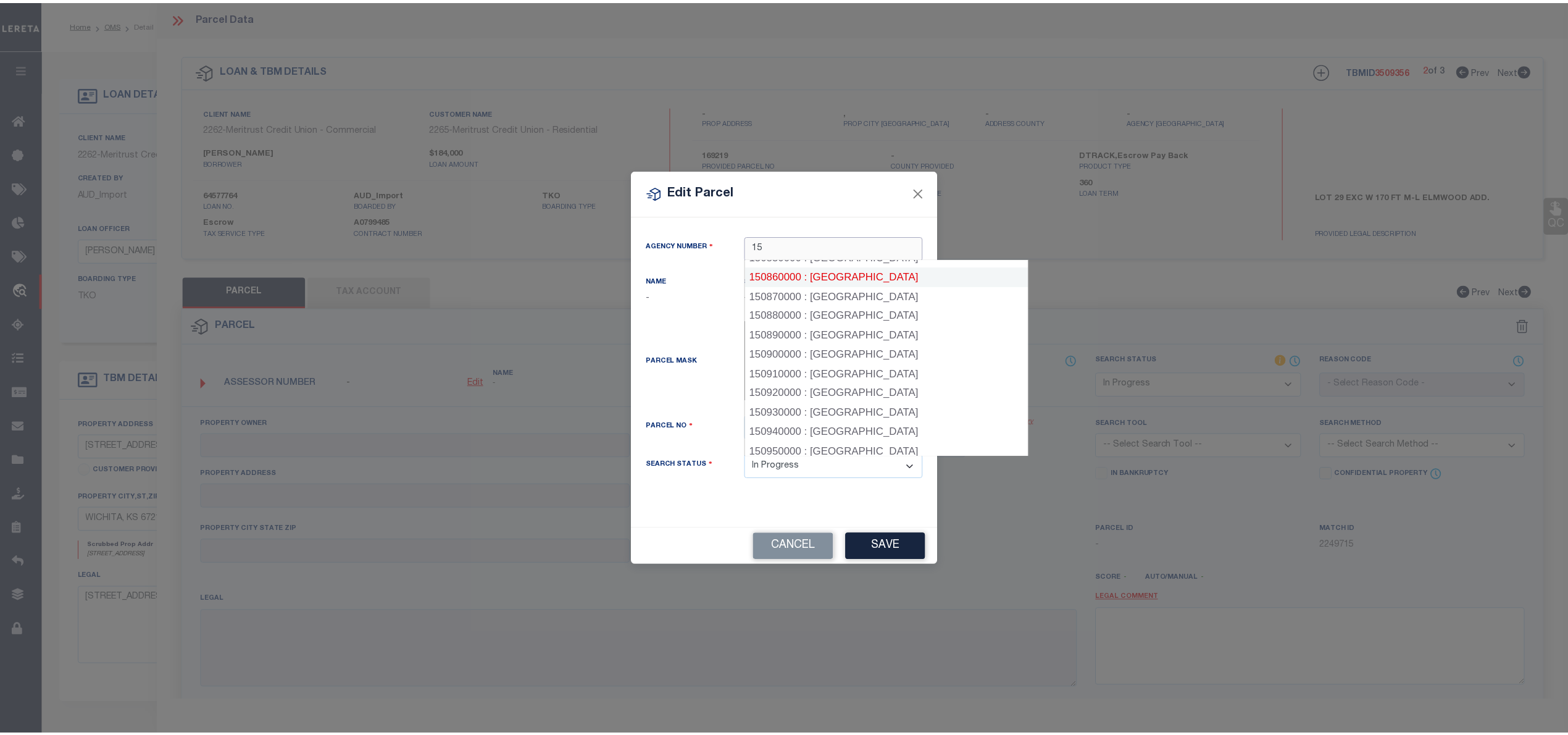
scroll to position [1634, 0]
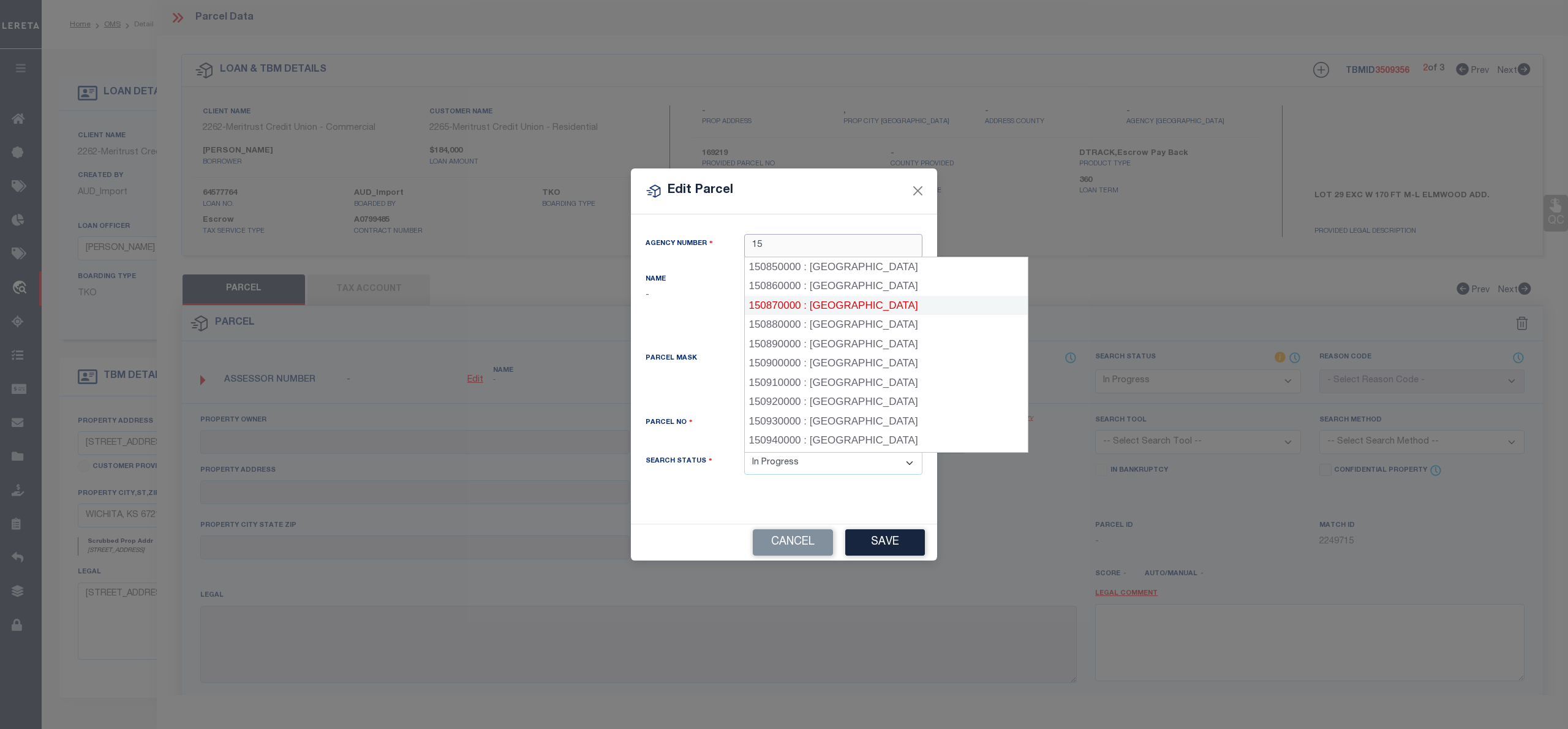
click at [809, 305] on div "150870000 : SEDGWICK COUNTY" at bounding box center [886, 306] width 283 height 20
type input "150870000"
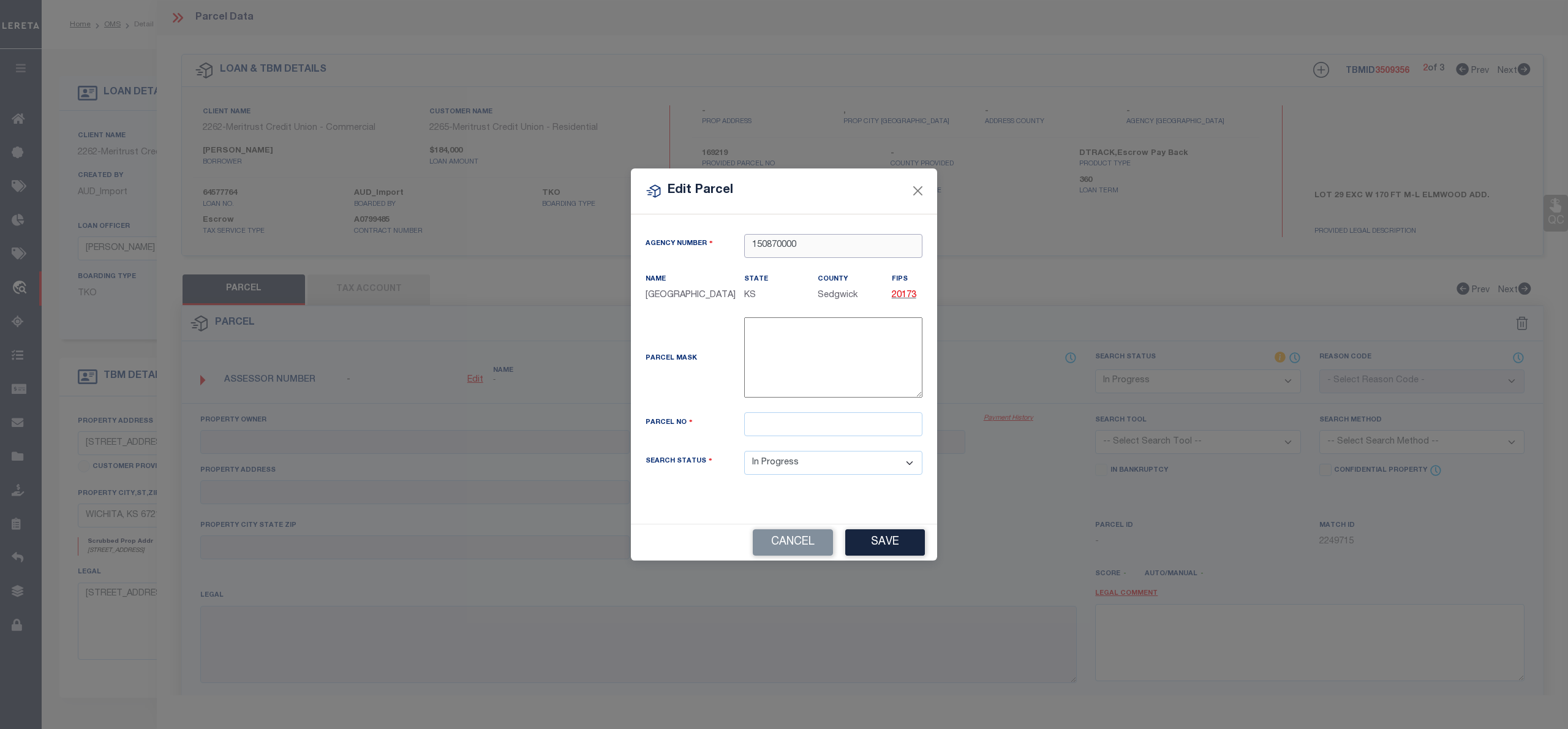
type input "150870000"
click at [788, 436] on input "text" at bounding box center [833, 424] width 178 height 24
click at [876, 430] on input "text" at bounding box center [833, 424] width 178 height 24
paste input "00169219"
type input "00169219"
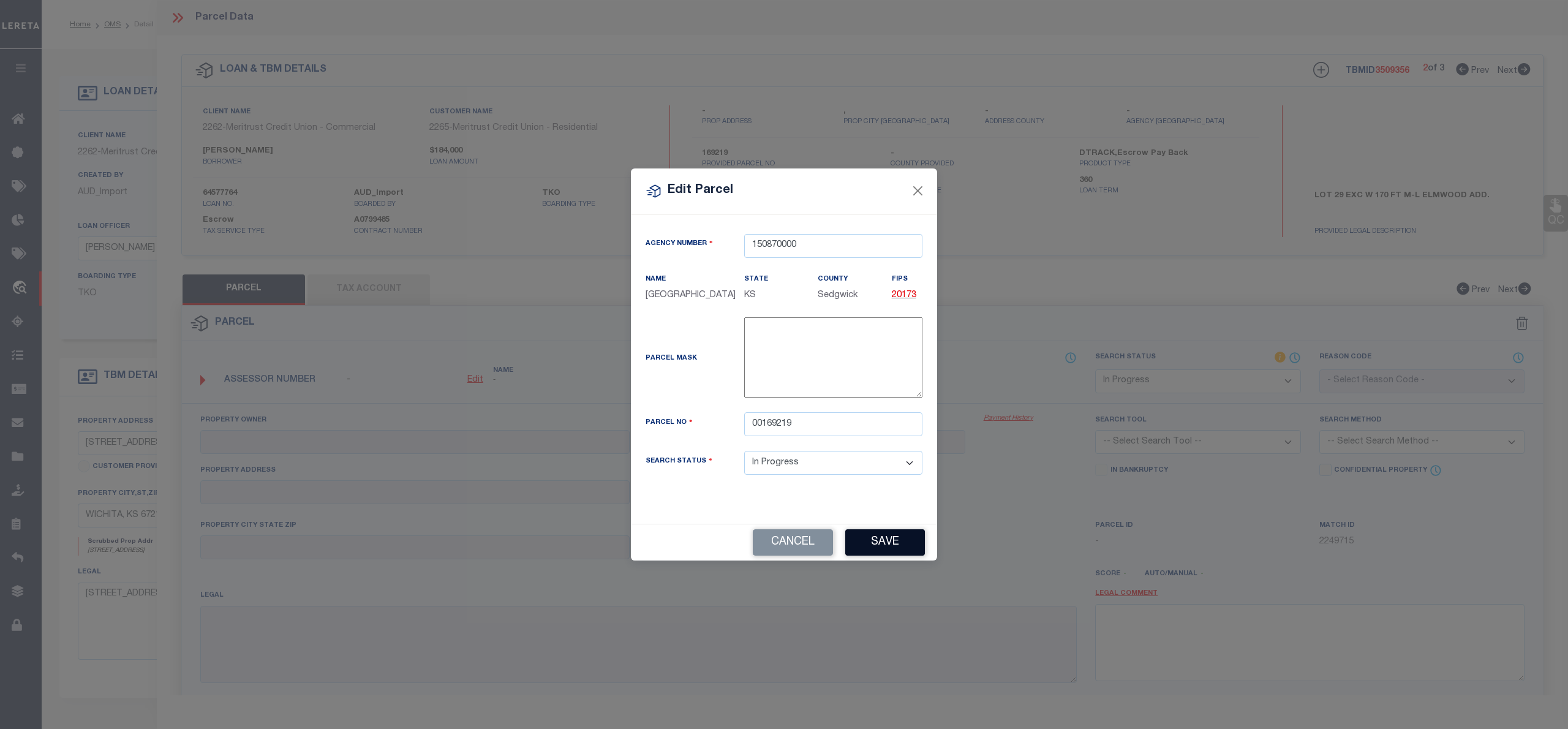
click at [893, 544] on button "Save" at bounding box center [885, 542] width 80 height 27
select select "IP"
checkbox input "false"
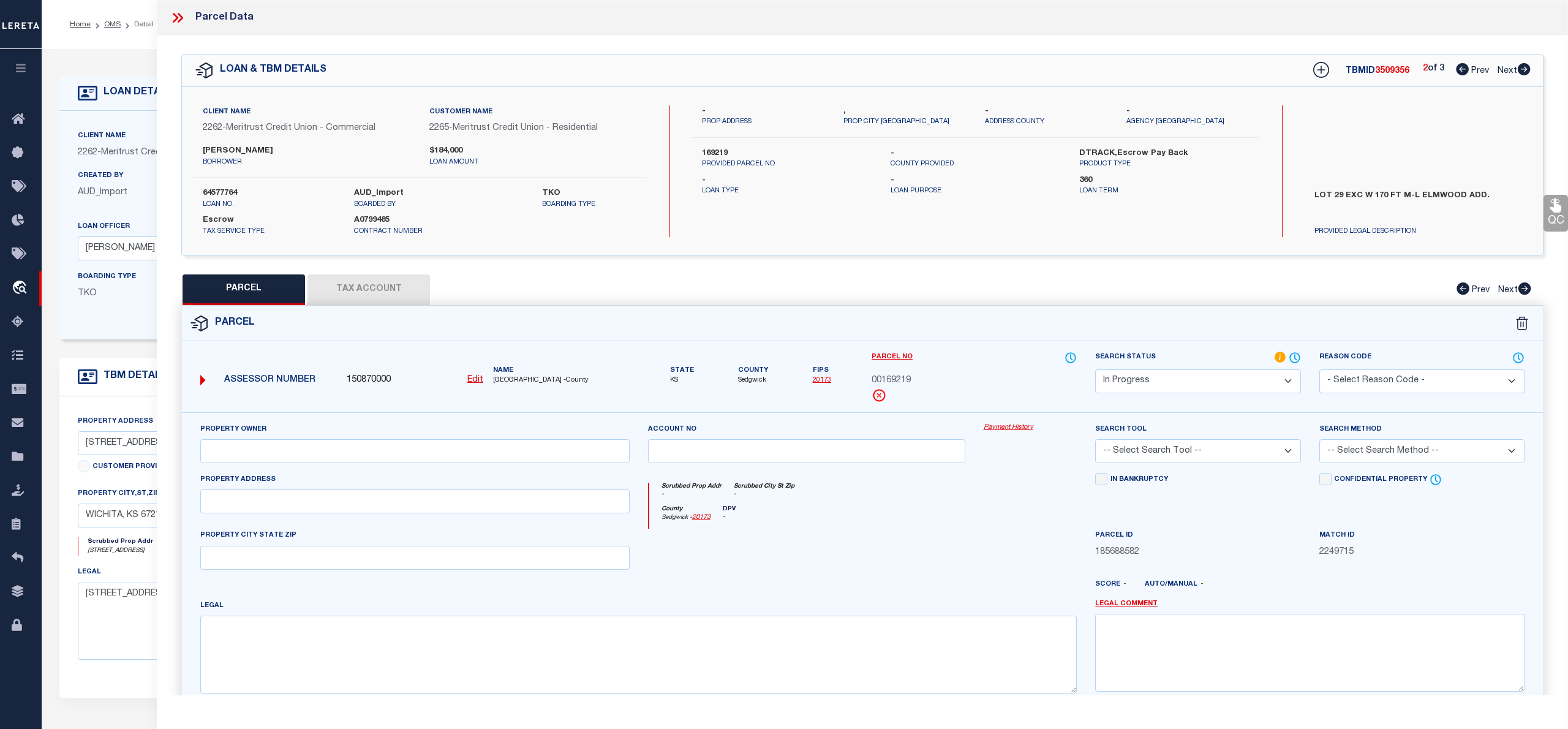
checkbox input "false"
click at [995, 675] on textarea at bounding box center [634, 654] width 869 height 77
paste textarea "LOT 29 EXC W 170 FT M-L ELMWOOD ADD."
type textarea "LOT 29 EXC W 170 FT M-L ELMWOOD ADD."
click at [523, 442] on input "text" at bounding box center [412, 451] width 426 height 24
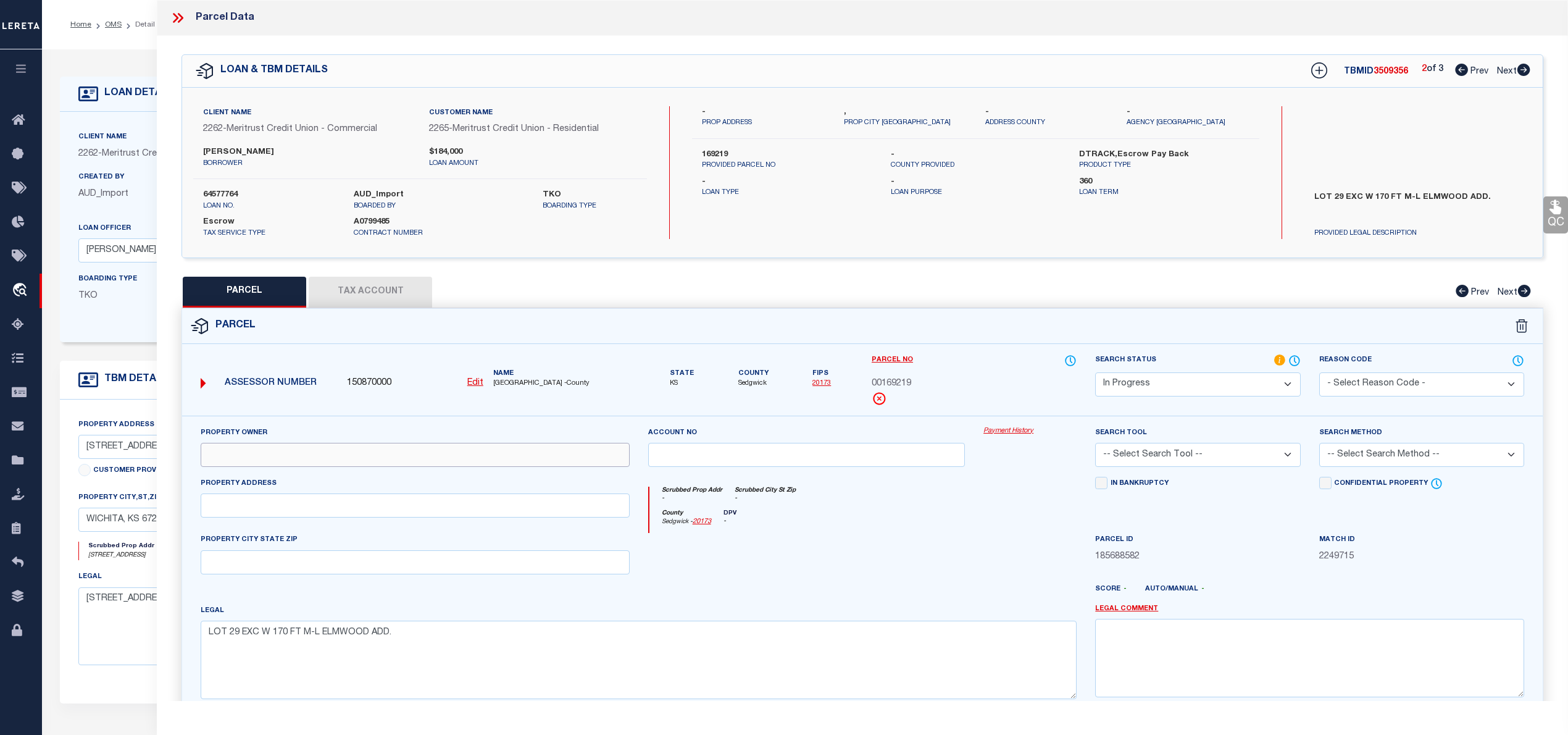
paste input "WEDMAN MARK A"
type input "WEDMAN MARK A"
click at [1164, 388] on select "Automated Search Bad Parcel Complete Duplicate Parcel High Dollar Reporting In …" at bounding box center [1197, 384] width 205 height 24
select select "PC"
click at [1095, 372] on select "Automated Search Bad Parcel Complete Duplicate Parcel High Dollar Reporting In …" at bounding box center [1197, 384] width 205 height 24
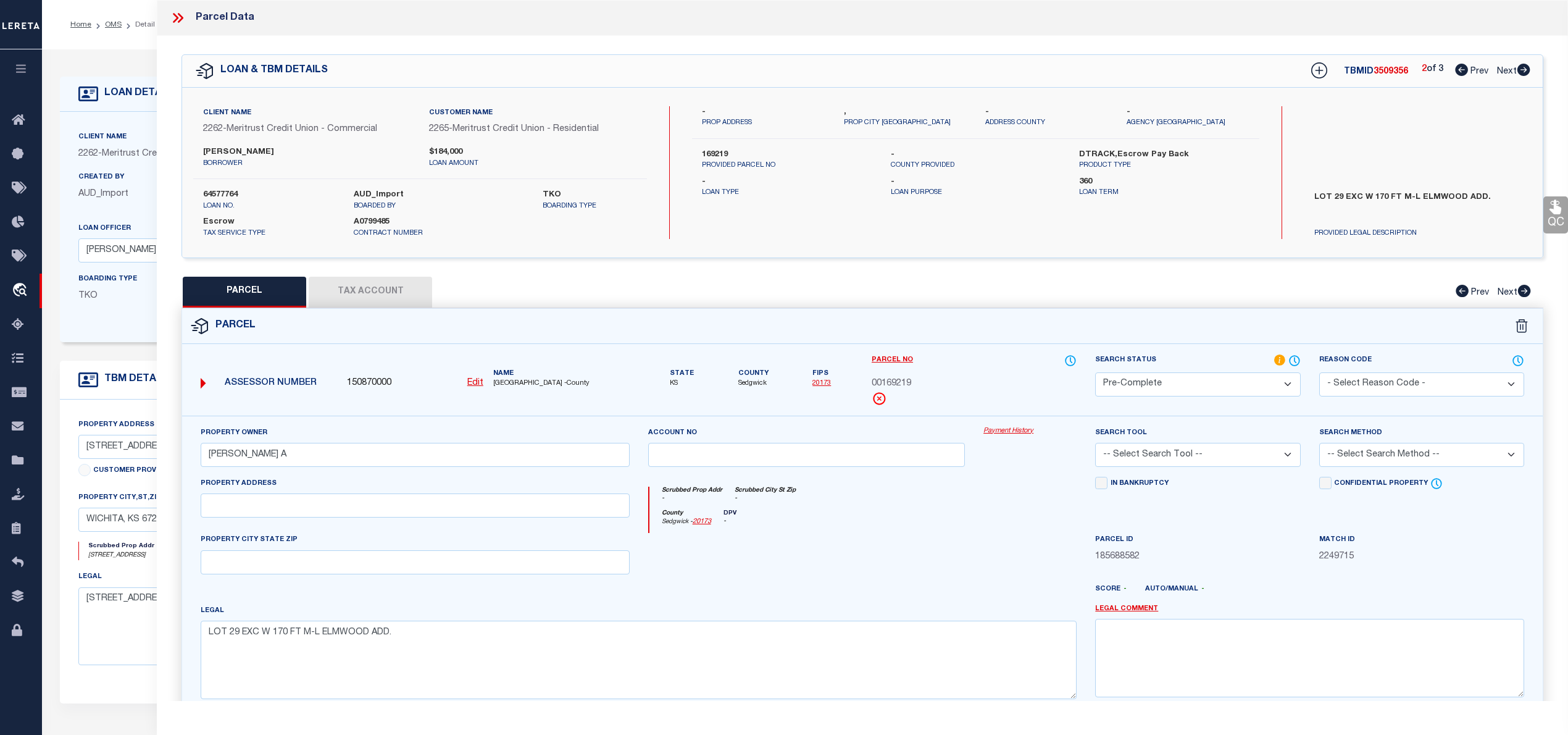
click at [1131, 461] on select "-- Select Search Tool -- 3rd Party Website Agency File Agency Website ATLS CNV-…" at bounding box center [1197, 454] width 205 height 24
select select "AGW"
click at [1095, 445] on select "-- Select Search Tool -- 3rd Party Website Agency File Agency Website ATLS CNV-…" at bounding box center [1197, 454] width 205 height 24
click at [1377, 454] on select "-- Select Search Method -- Property Address Legal Liability Info Provided" at bounding box center [1421, 454] width 205 height 24
select select "LEG"
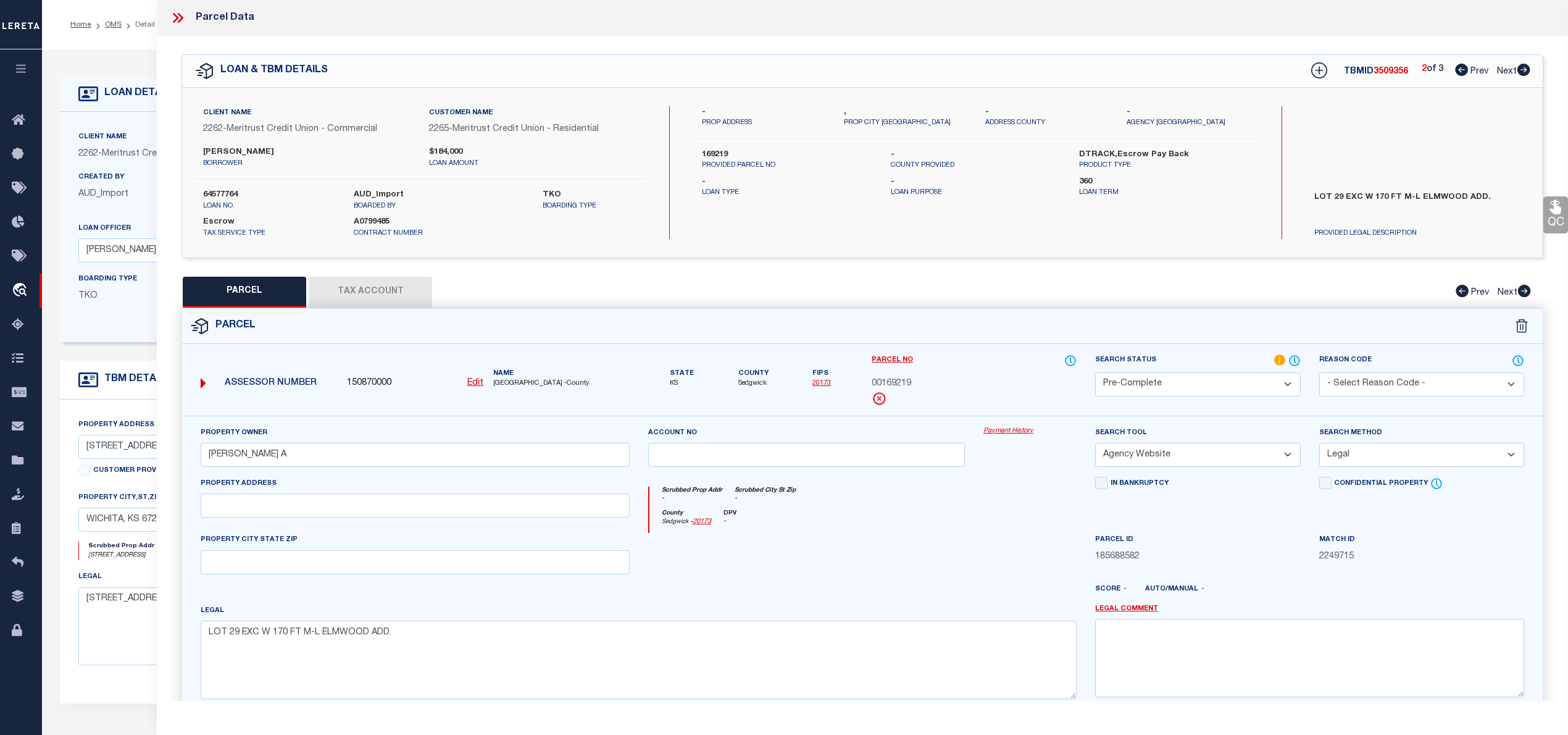
click at [1319, 445] on select "-- Select Search Method -- Property Address Legal Liability Info Provided" at bounding box center [1421, 454] width 205 height 24
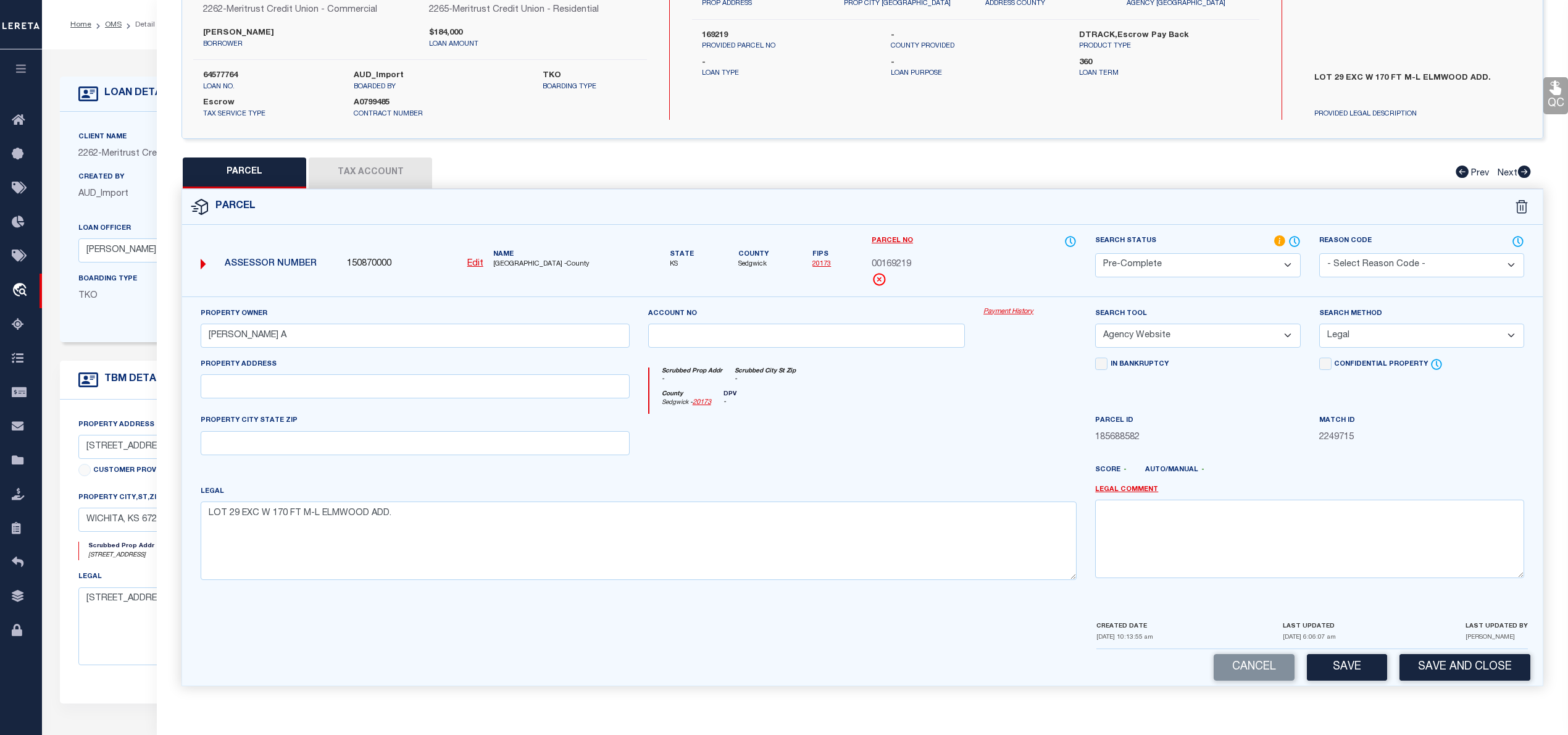
click at [368, 167] on button "Tax Account" at bounding box center [371, 173] width 124 height 31
select select "100"
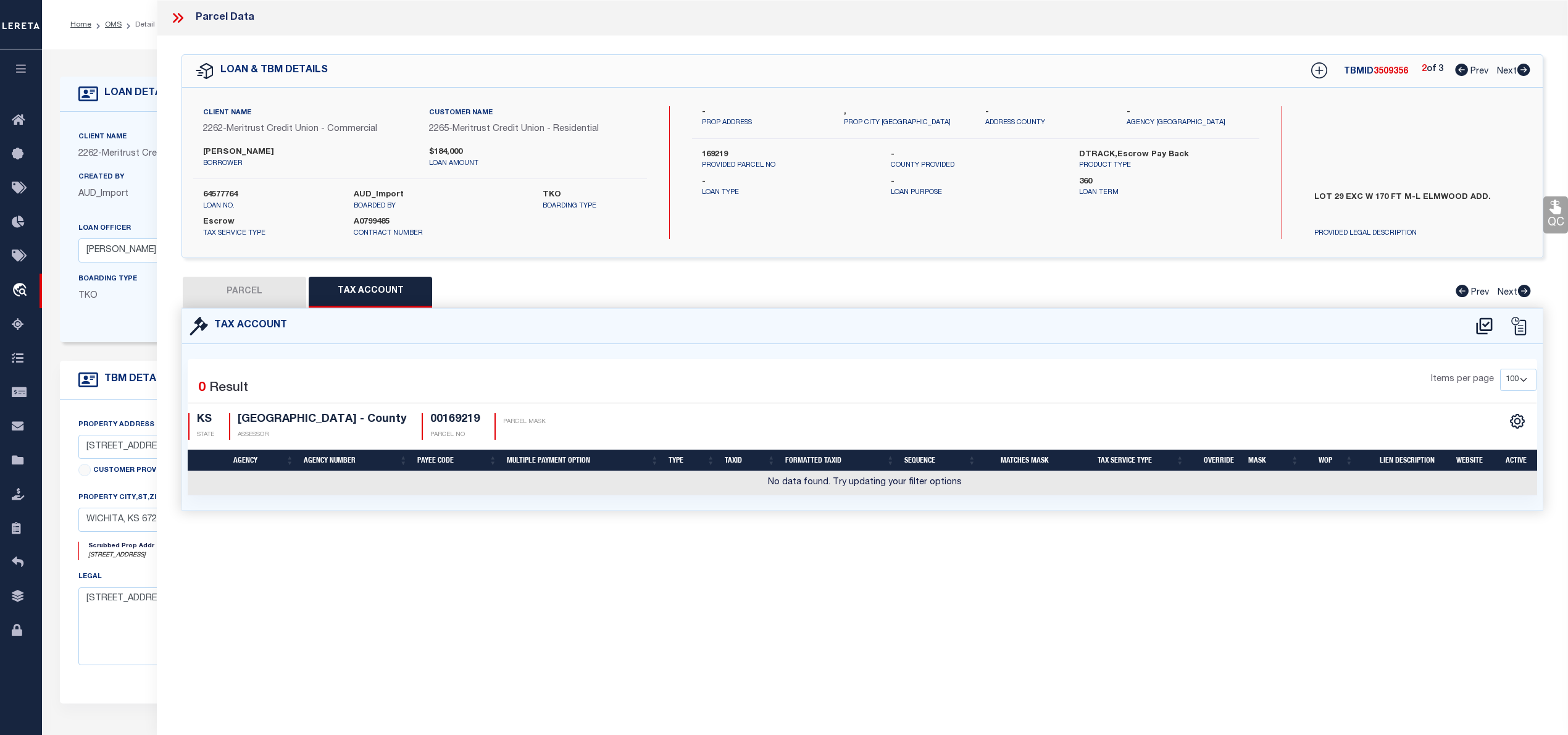
scroll to position [0, 0]
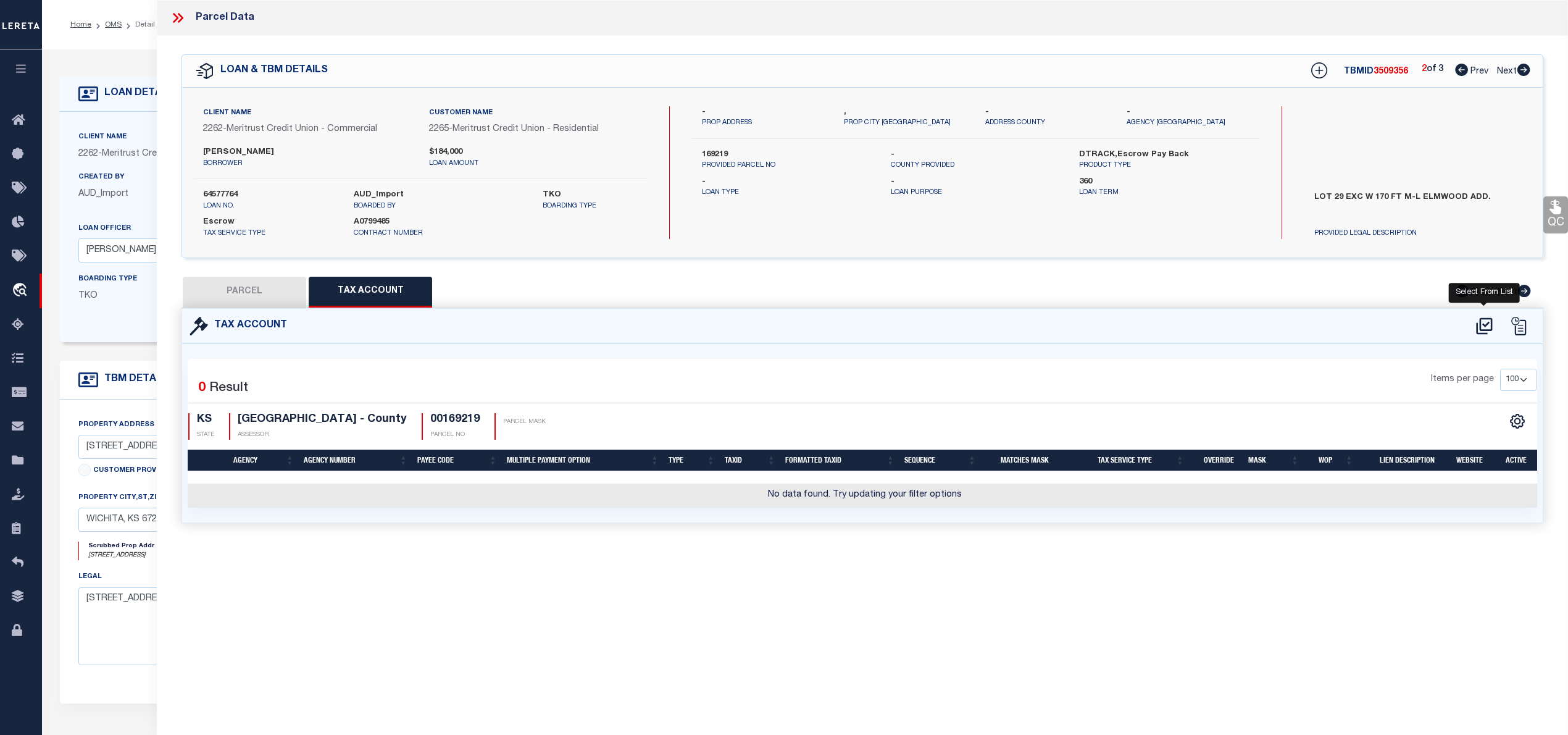
click at [1477, 331] on icon at bounding box center [1484, 326] width 16 height 17
select select "100"
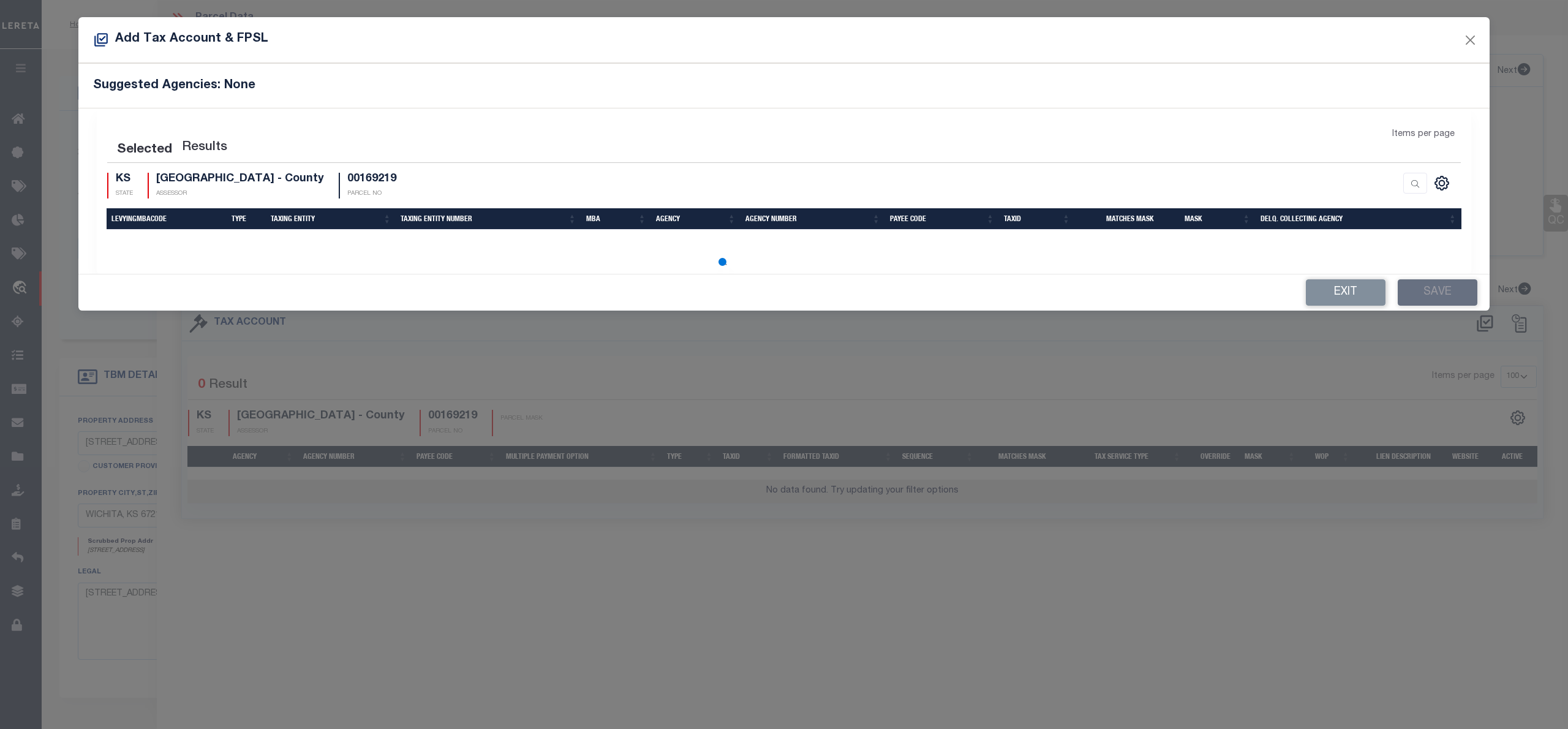
select select "100"
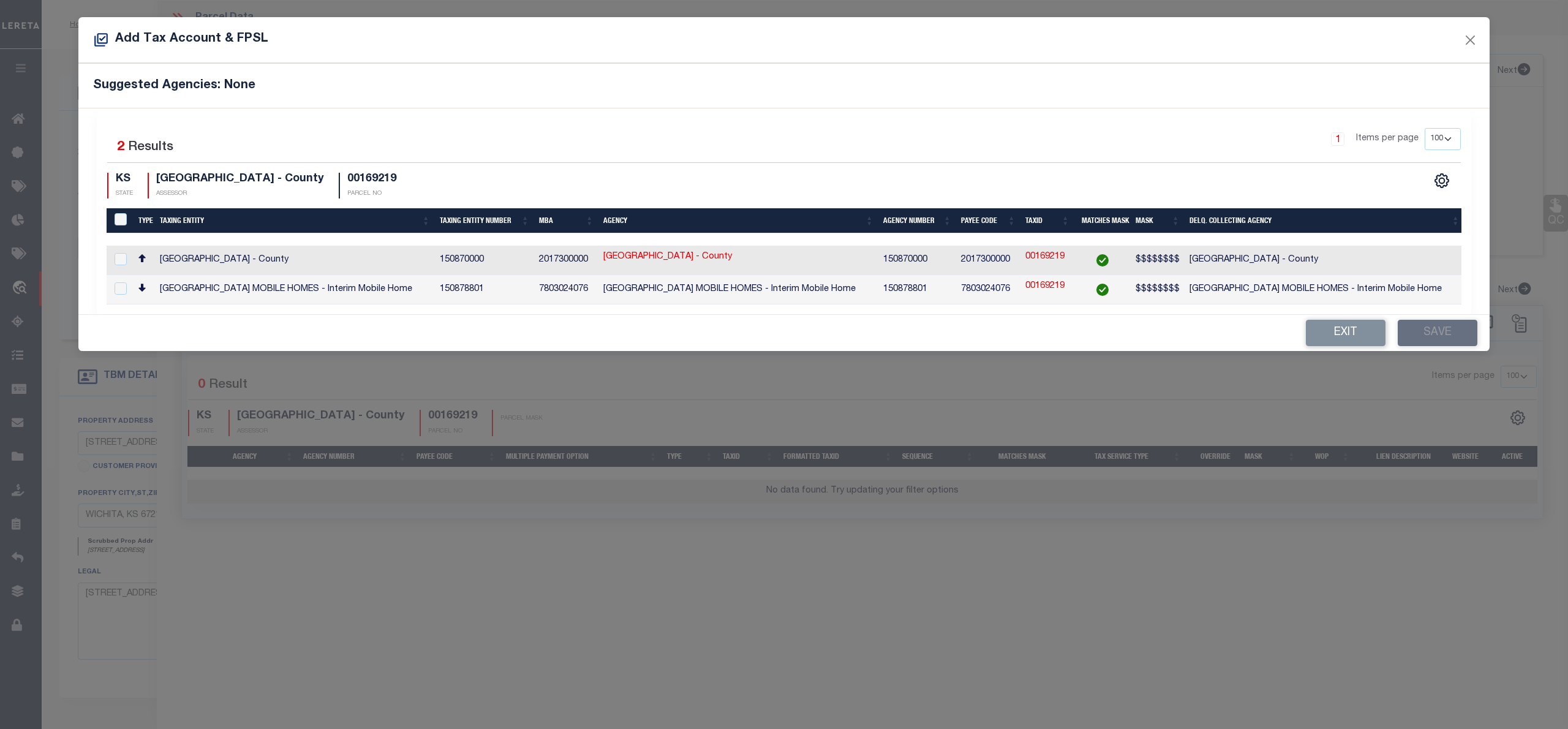
click at [123, 265] on div at bounding box center [120, 260] width 17 height 13
checkbox input "true"
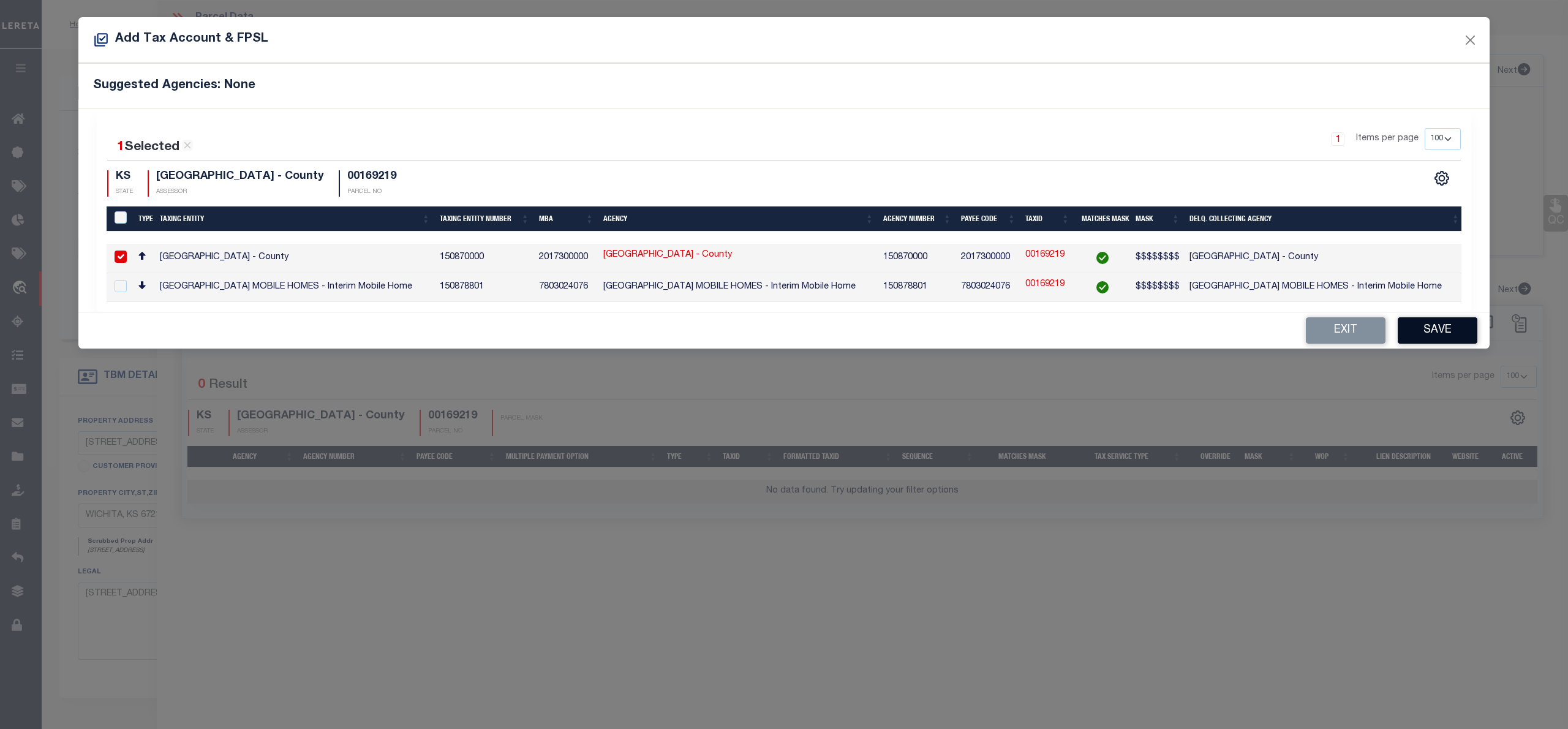
click at [1451, 327] on button "Save" at bounding box center [1438, 331] width 80 height 27
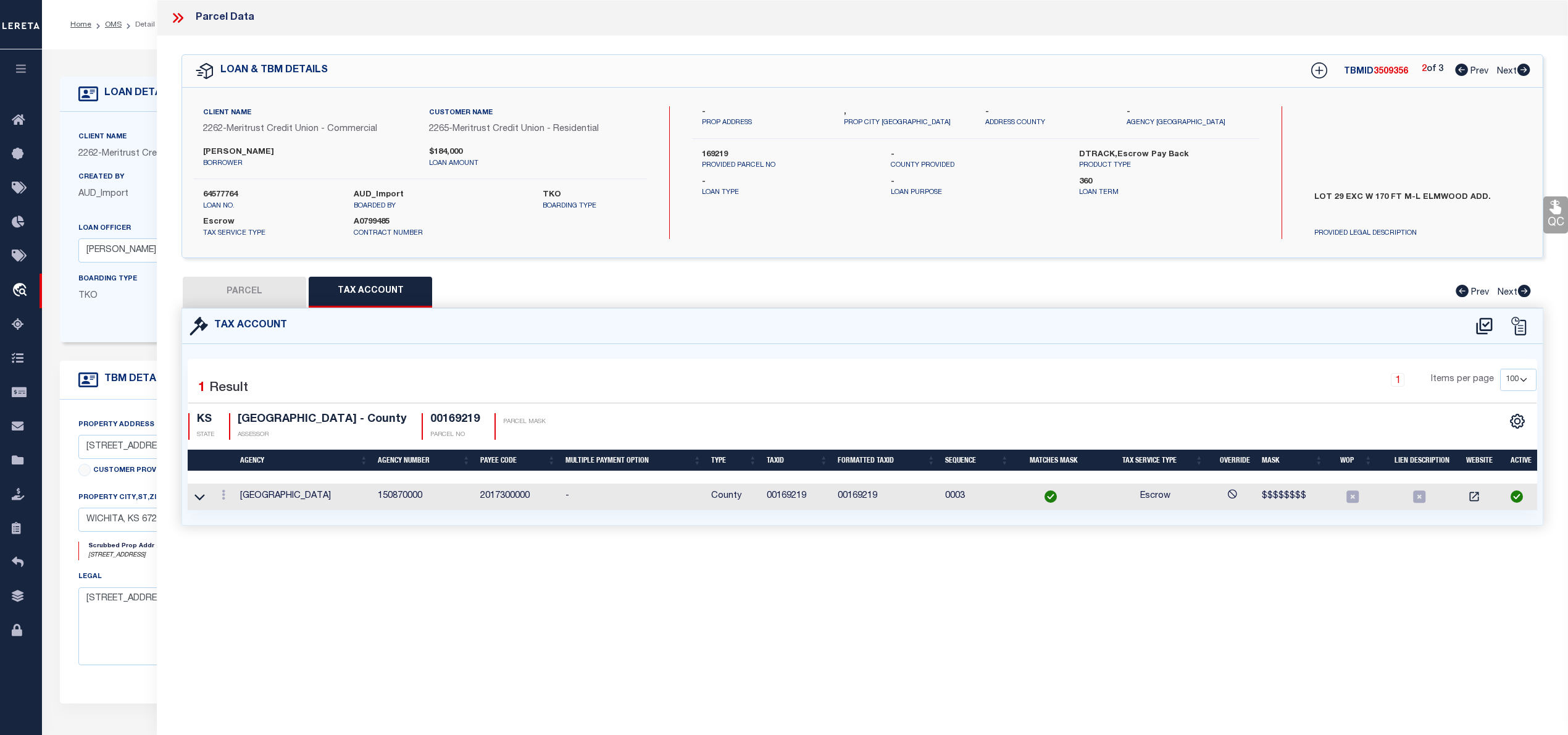
click at [253, 290] on button "PARCEL" at bounding box center [245, 292] width 124 height 31
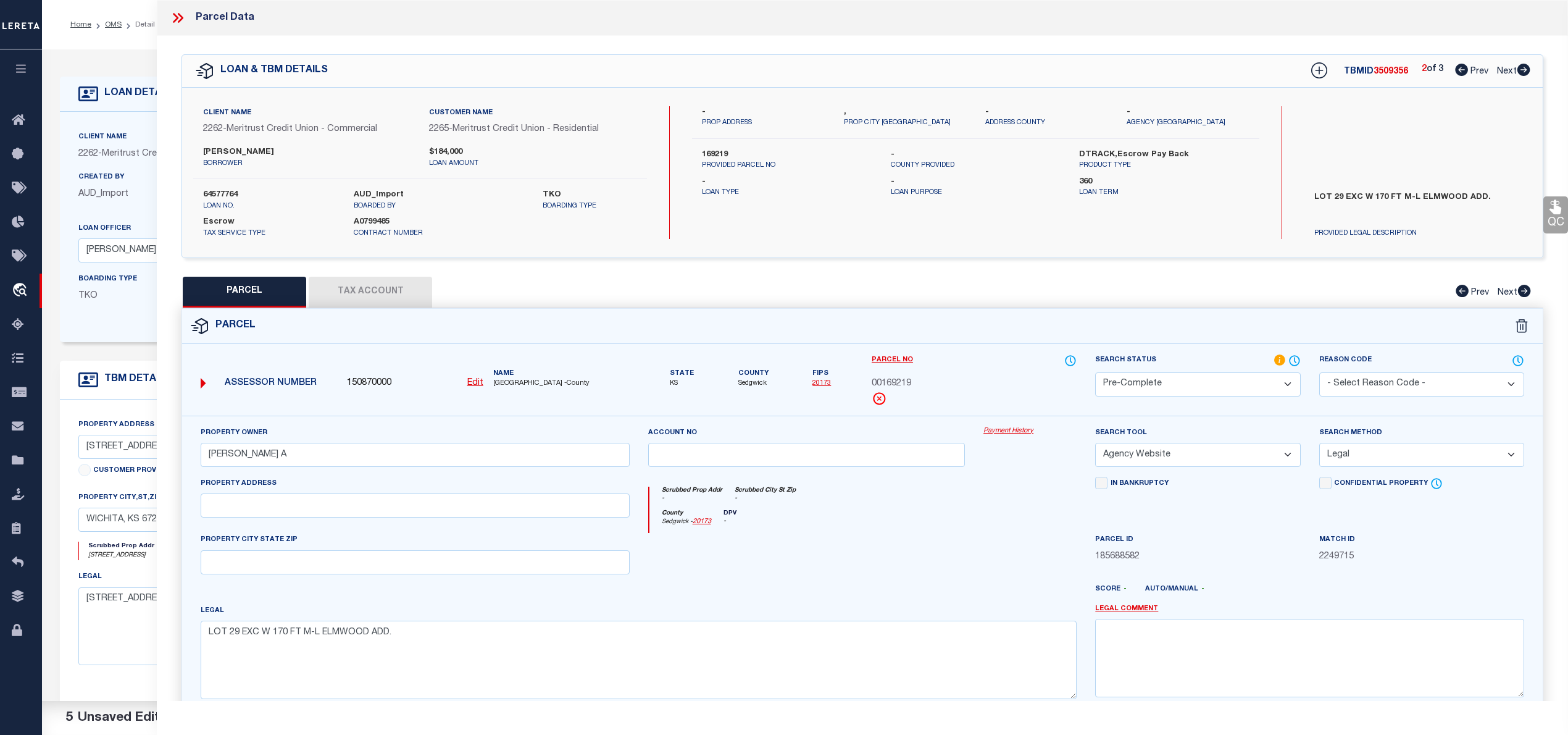
scroll to position [124, 0]
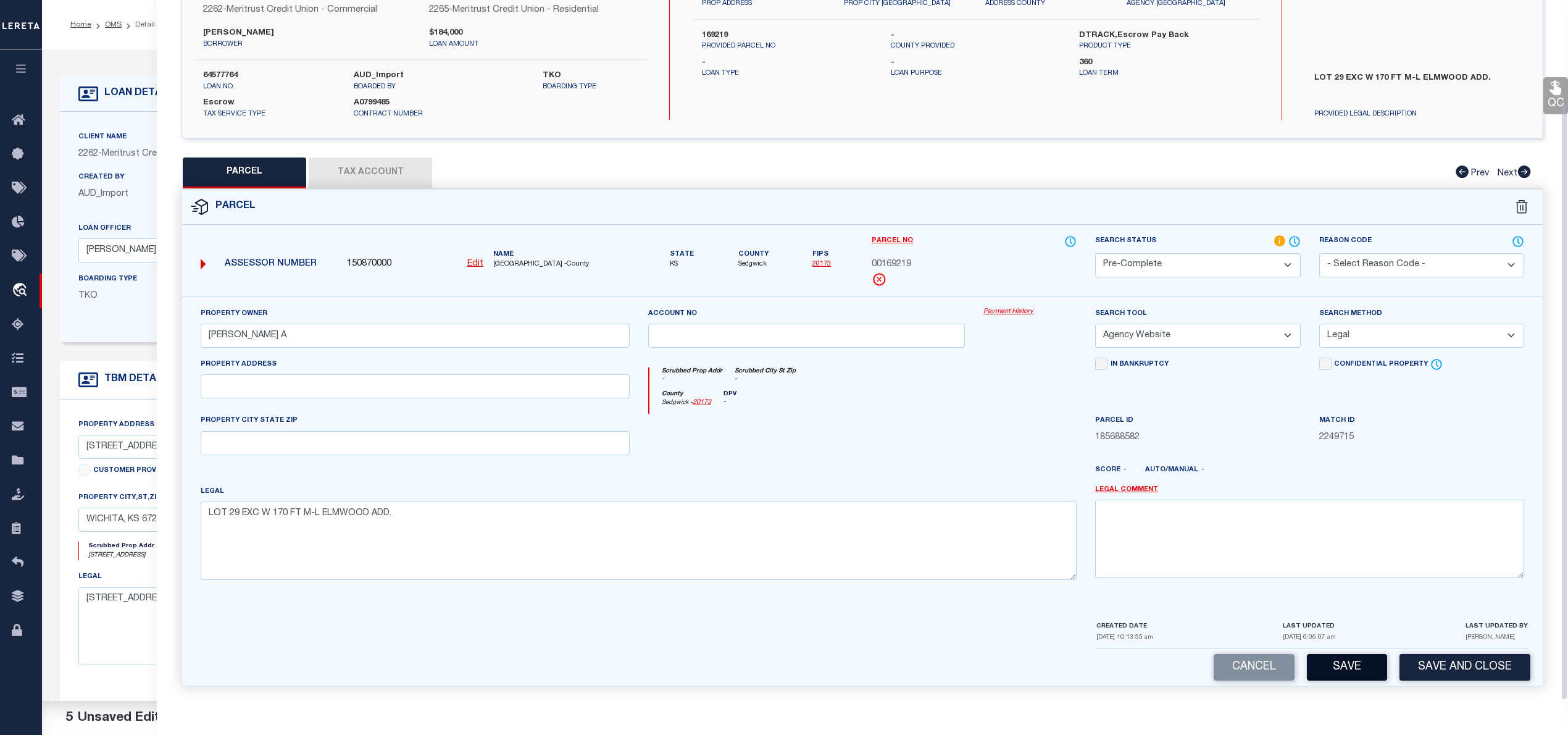
click at [1341, 673] on button "Save" at bounding box center [1347, 667] width 80 height 27
select select "AS"
select select
checkbox input "false"
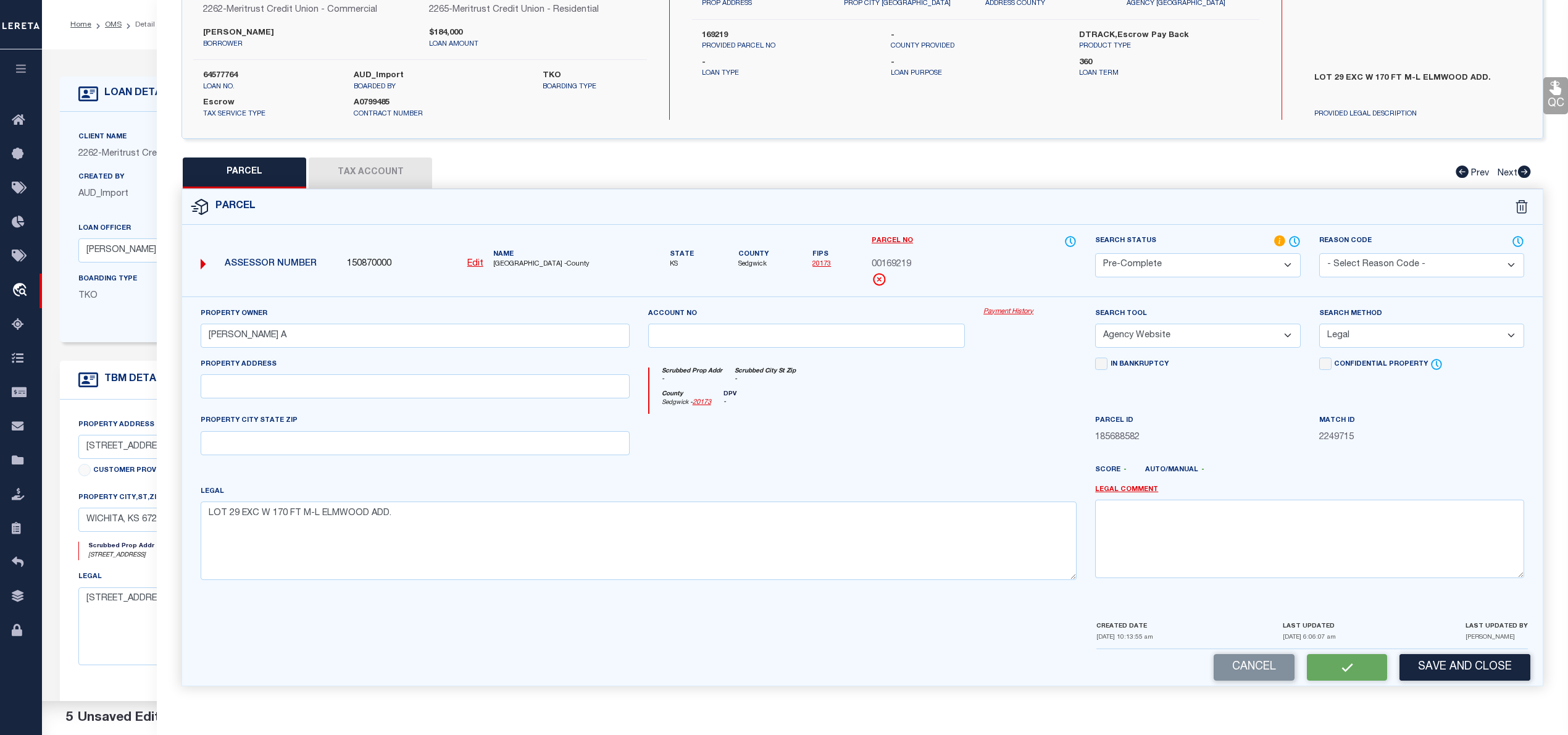
checkbox input "false"
select select "PC"
type input "WEDMAN MARK A"
select select "AGW"
select select "LEG"
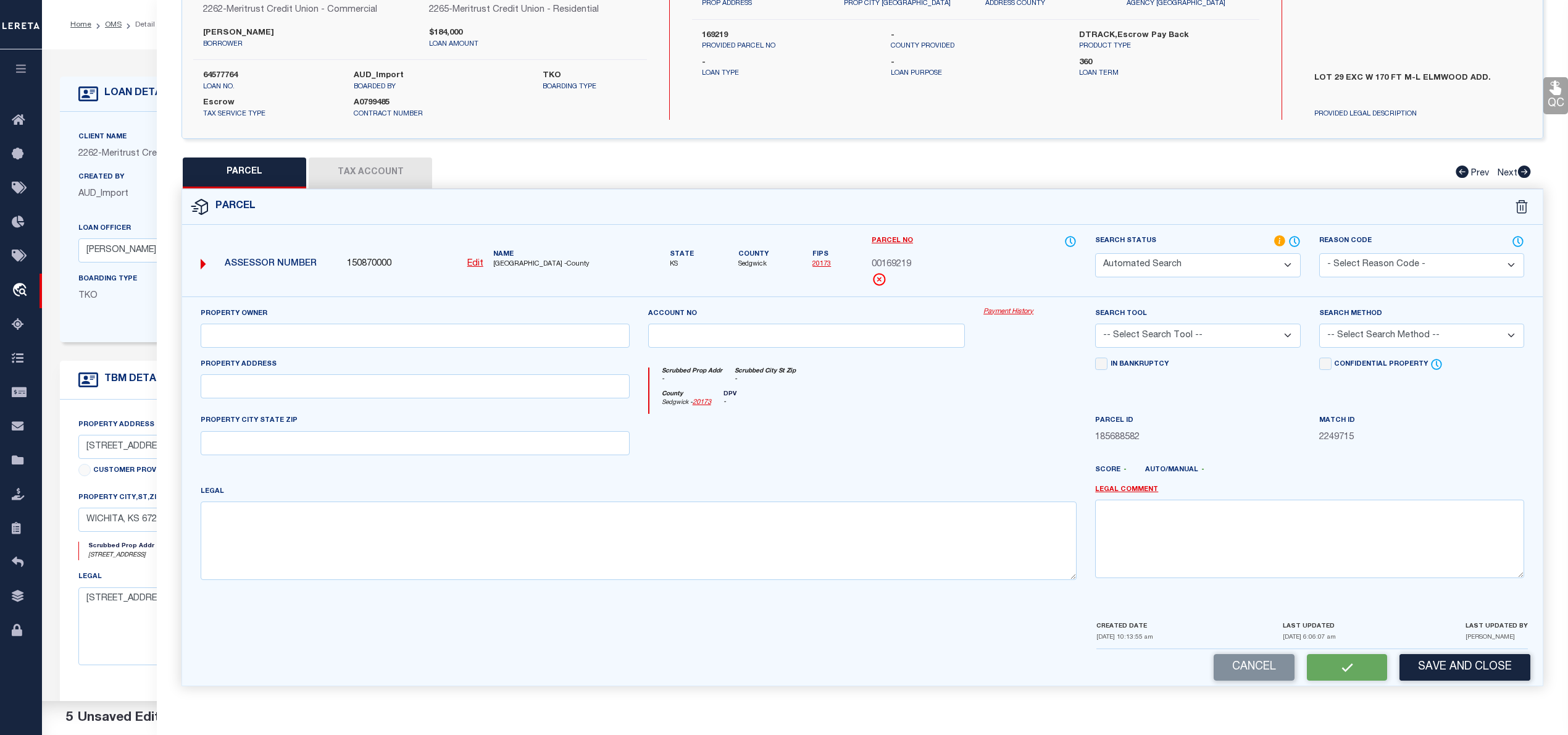
type textarea "LOT 29 EXC W 170 FT M-L ELMWOOD ADD."
click at [1365, 670] on button "Save" at bounding box center [1347, 667] width 80 height 27
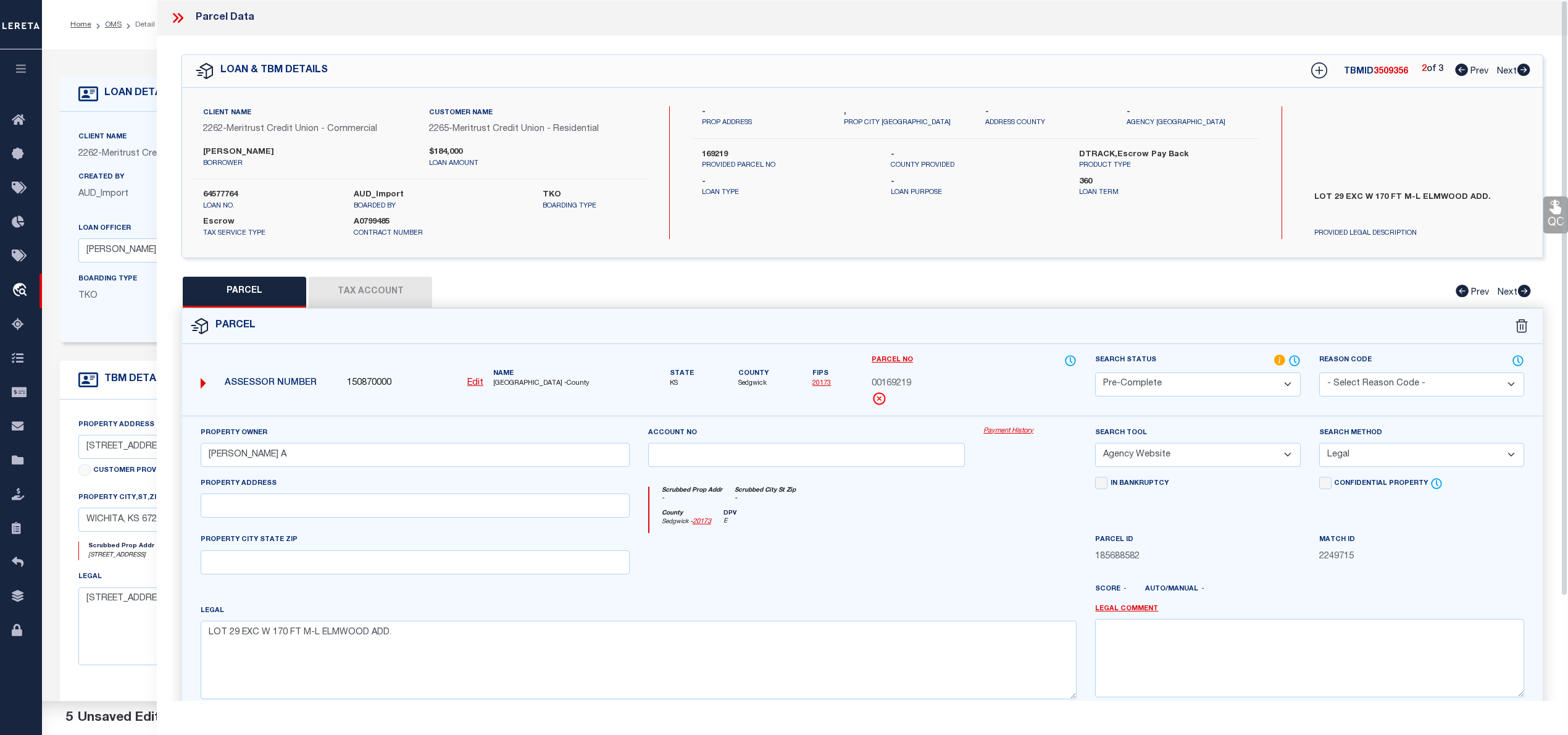
select select "AS"
select select
checkbox input "false"
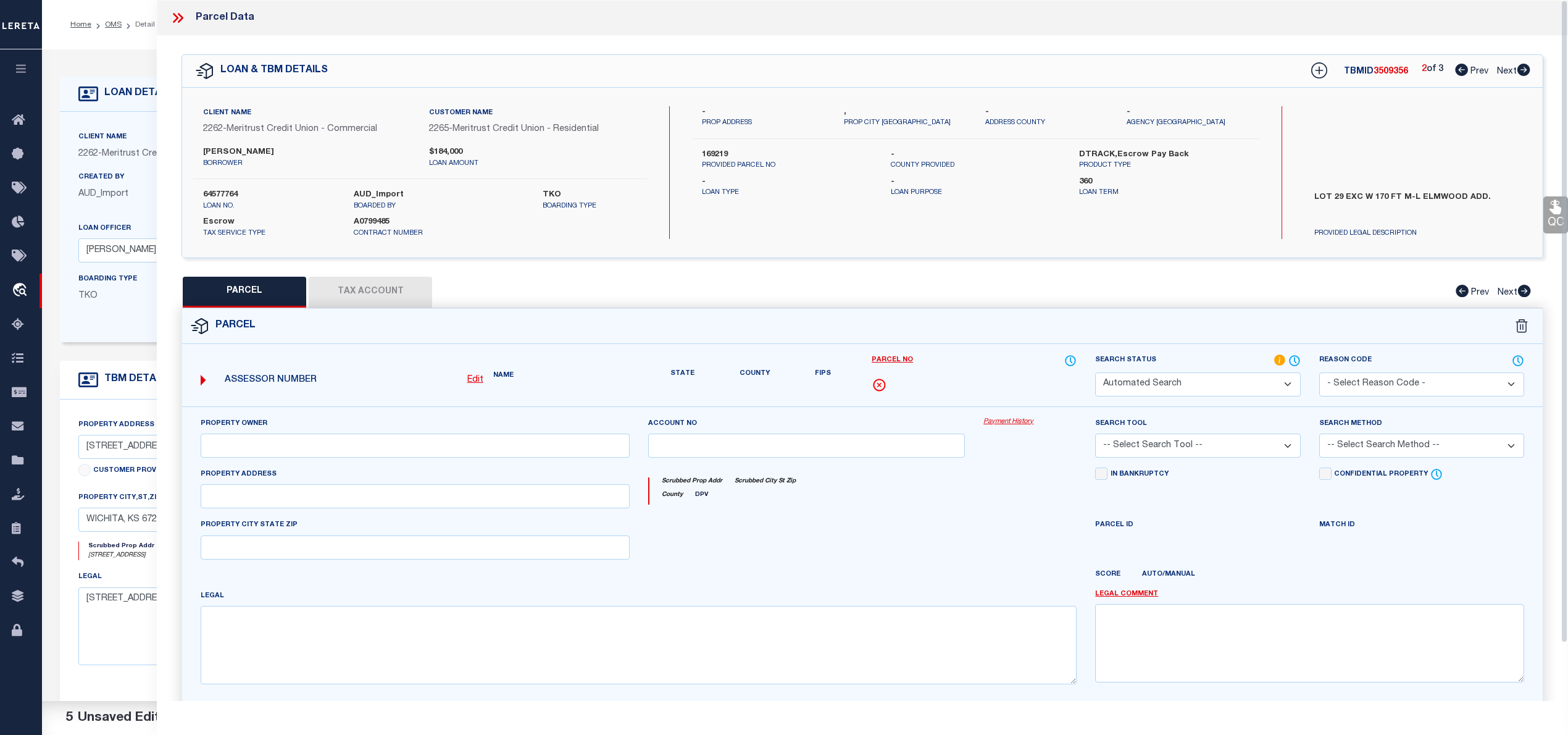
select select "PC"
type input "WEDMAN MARK A"
select select "AGW"
select select "LEG"
type textarea "LOT 29 EXC W 170 FT M-L ELMWOOD ADD."
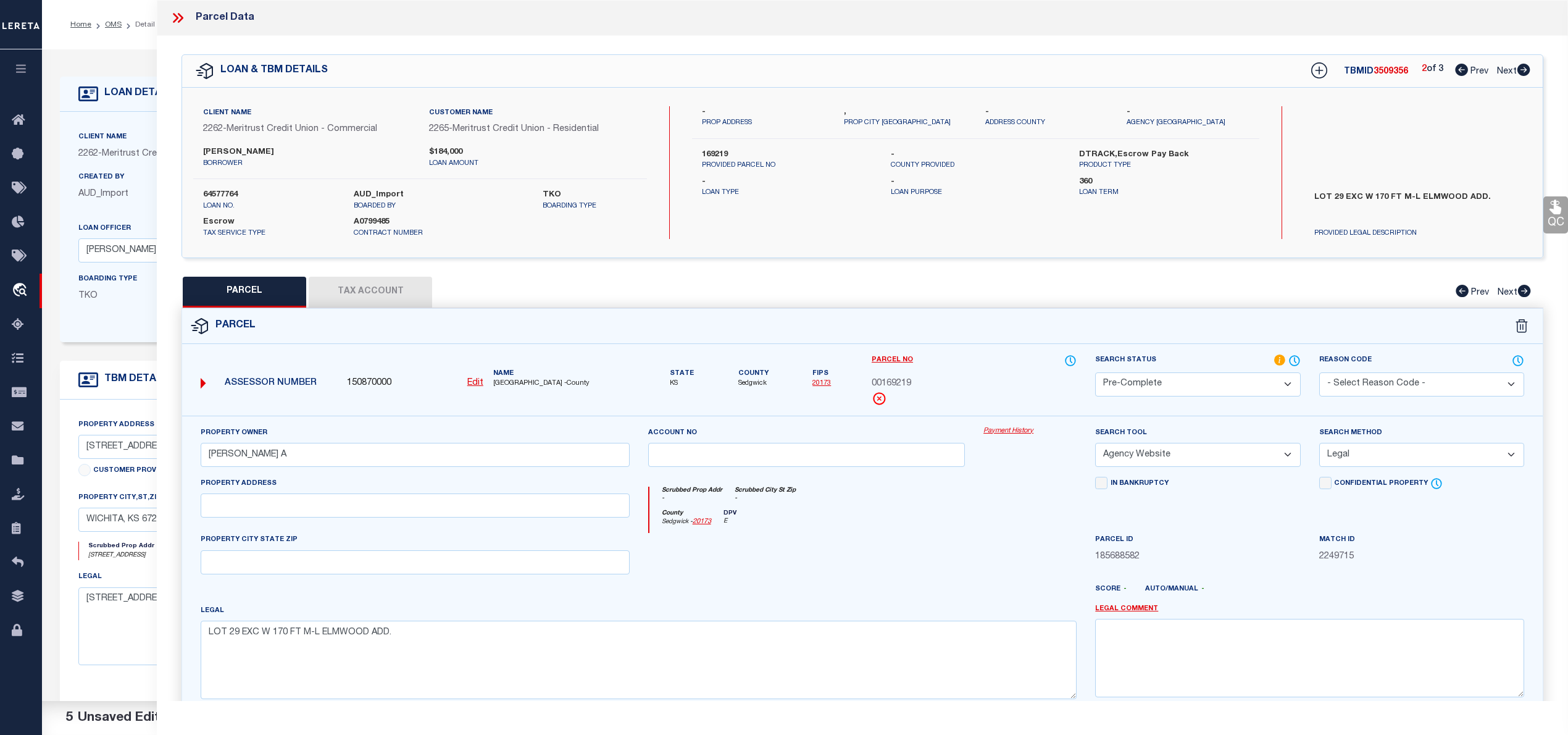
click at [1455, 70] on icon at bounding box center [1461, 70] width 13 height 13
select select "AS"
select select
checkbox input "false"
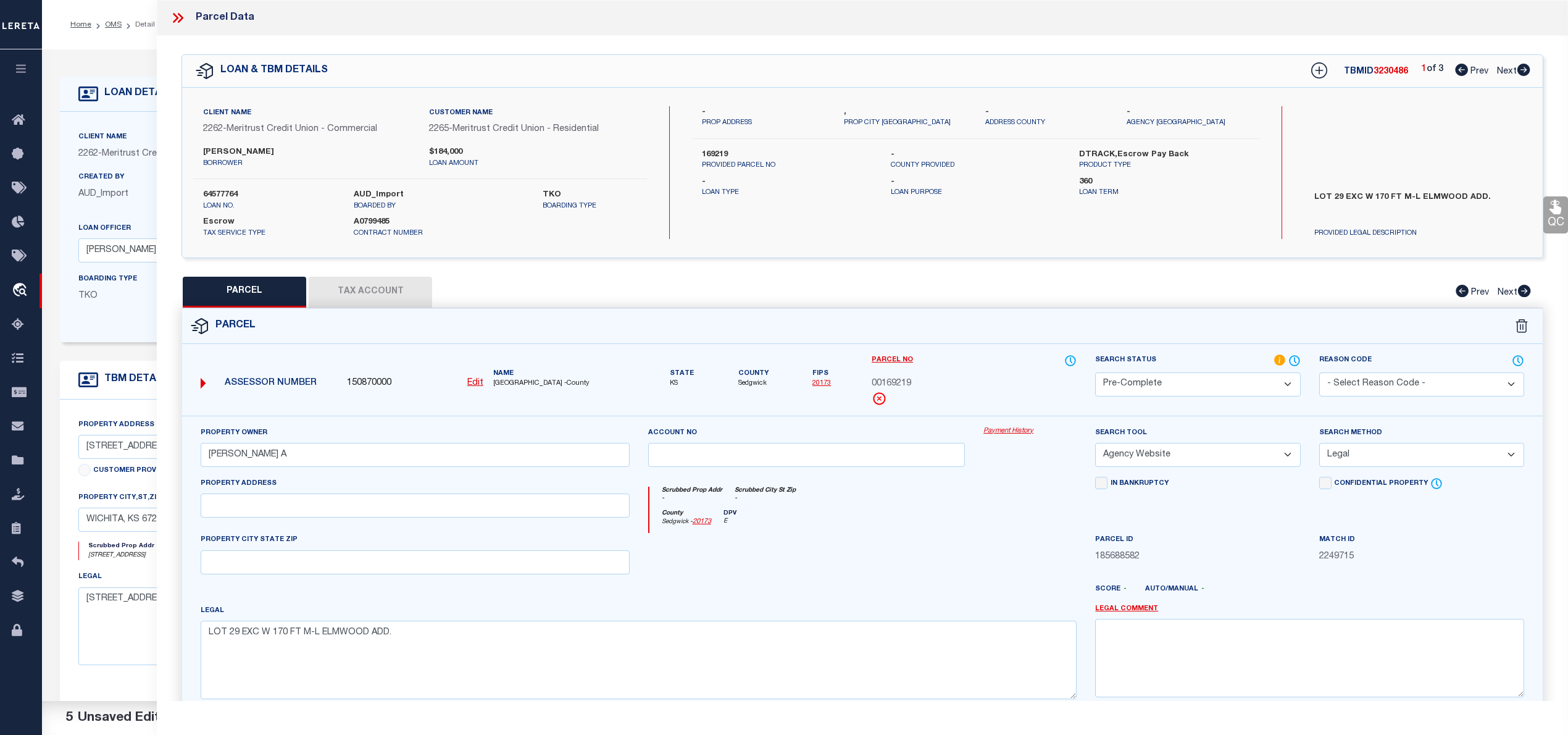
checkbox input "false"
select select "CP"
type input "WEDMAN MARK A"
type input "3511 E ELMWOOD DR"
checkbox input "false"
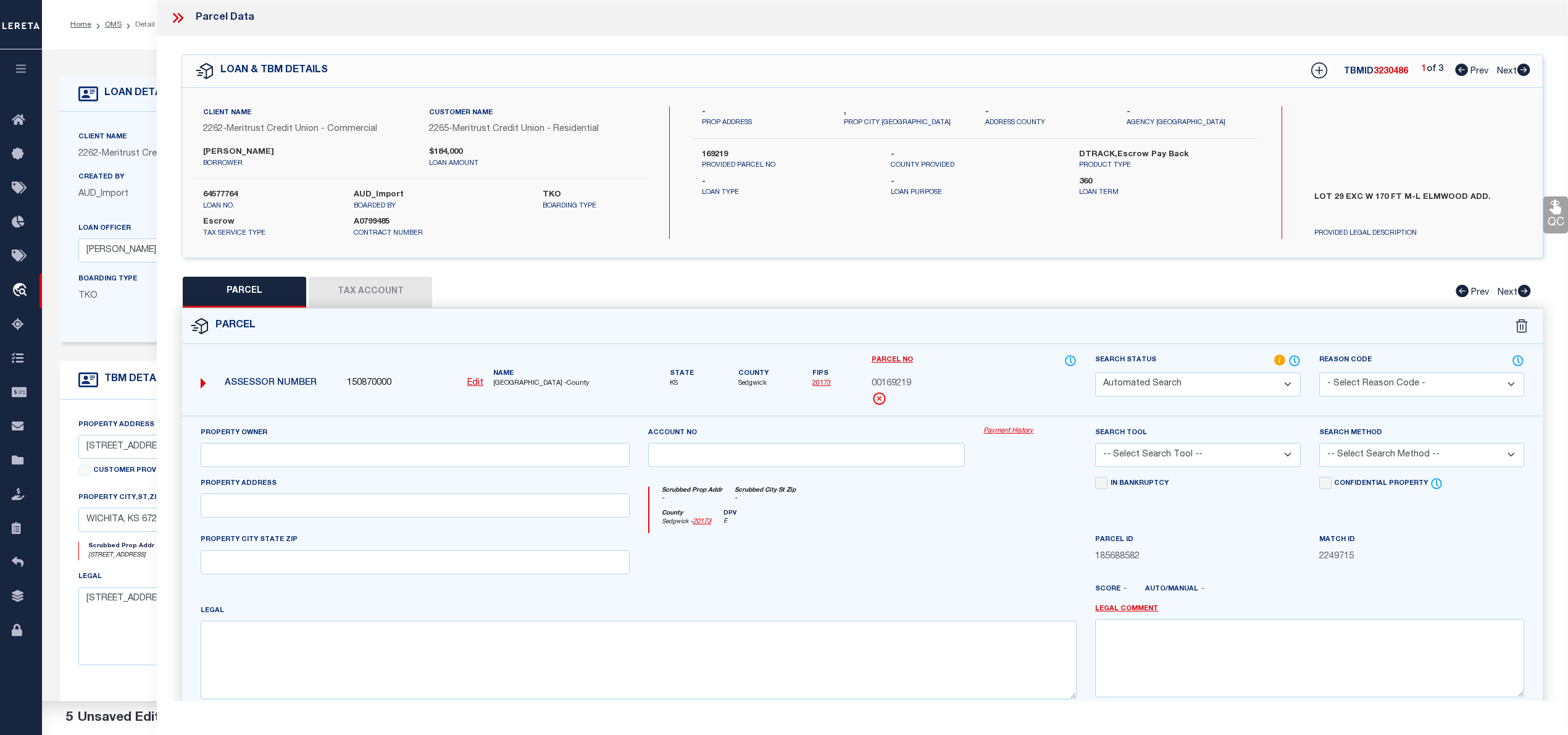
type input "WICHITA KS"
type textarea "BEG 1085 FT E SW COR SW1/4 N 334.78FT E 175 FT S 334.67 FT W TO BEG EXC S 50 FT…"
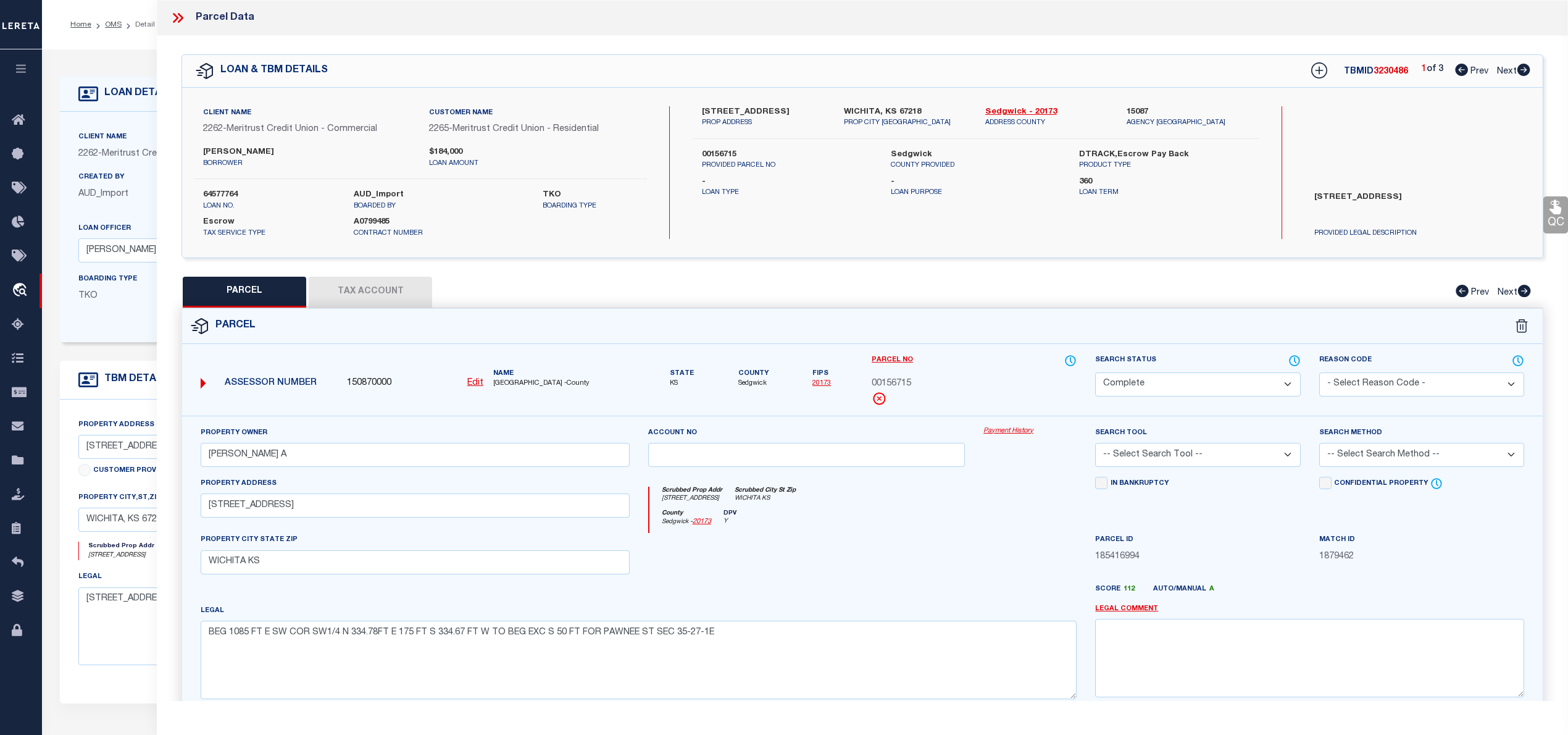
click at [1387, 70] on span "3230486" at bounding box center [1390, 72] width 34 height 8
copy span "3230486"
click at [1526, 70] on icon at bounding box center [1523, 70] width 13 height 13
select select "AS"
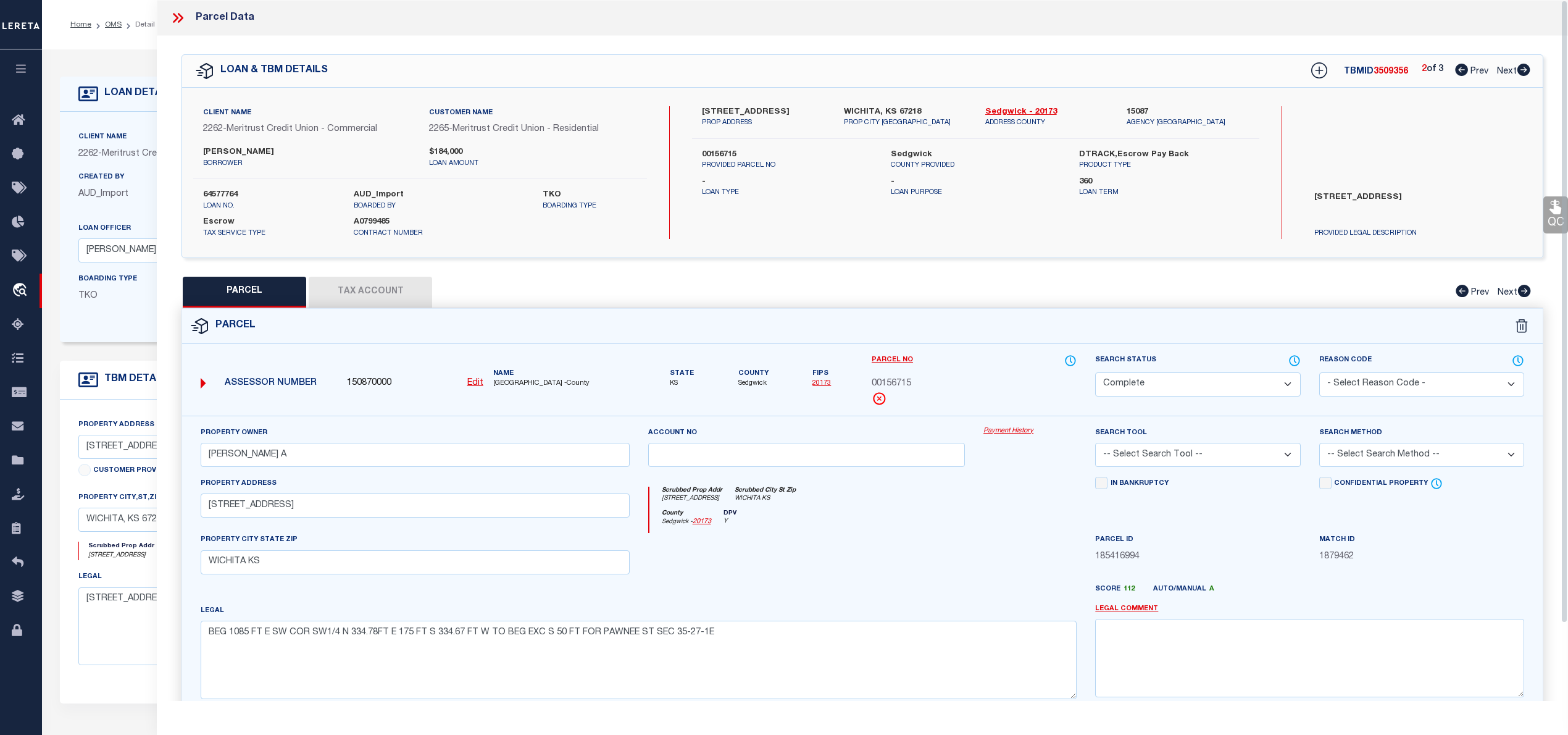
checkbox input "false"
select select "PC"
type input "WEDMAN MARK A"
select select "AGW"
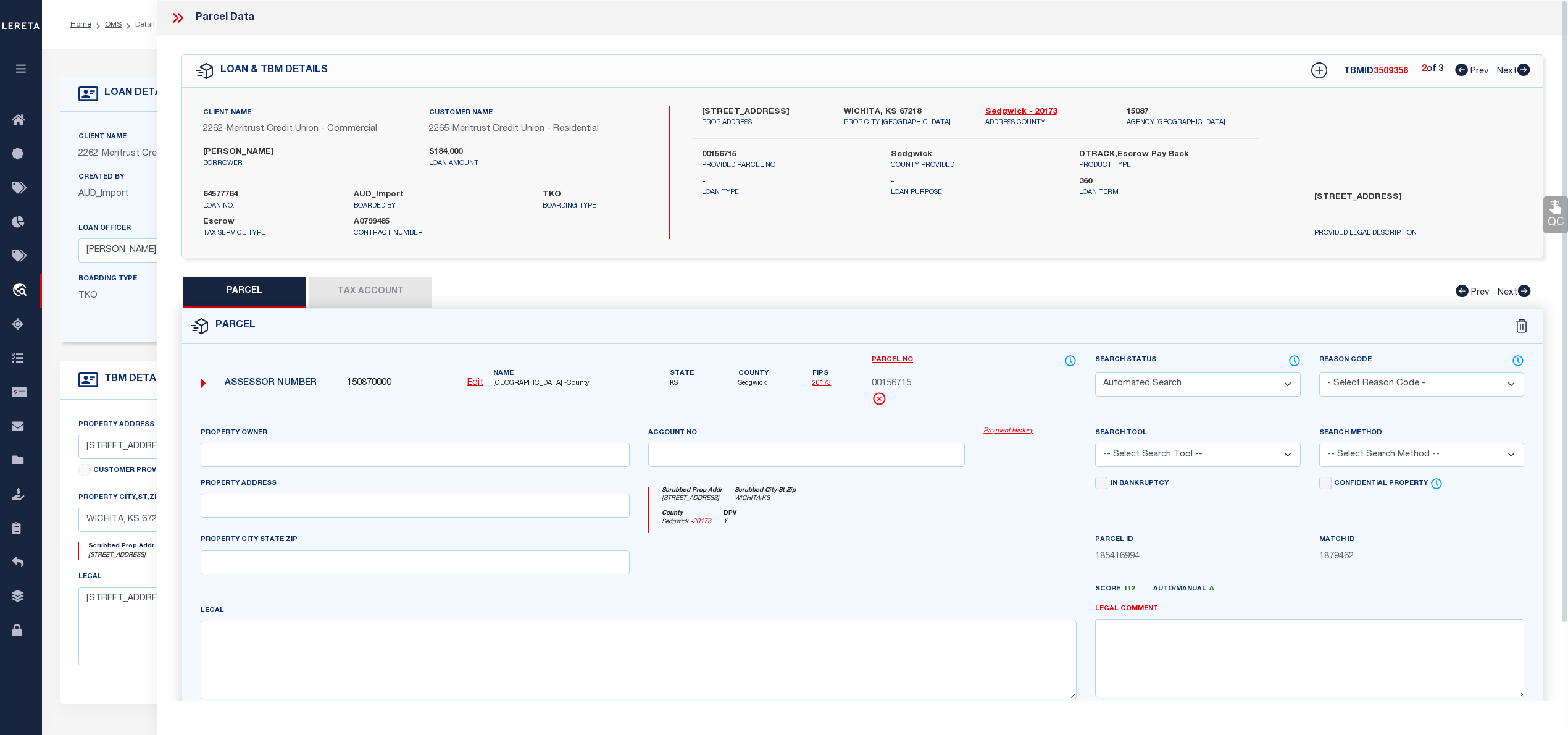
select select "LEG"
type textarea "LOT 29 EXC W 170 FT M-L ELMWOOD ADD."
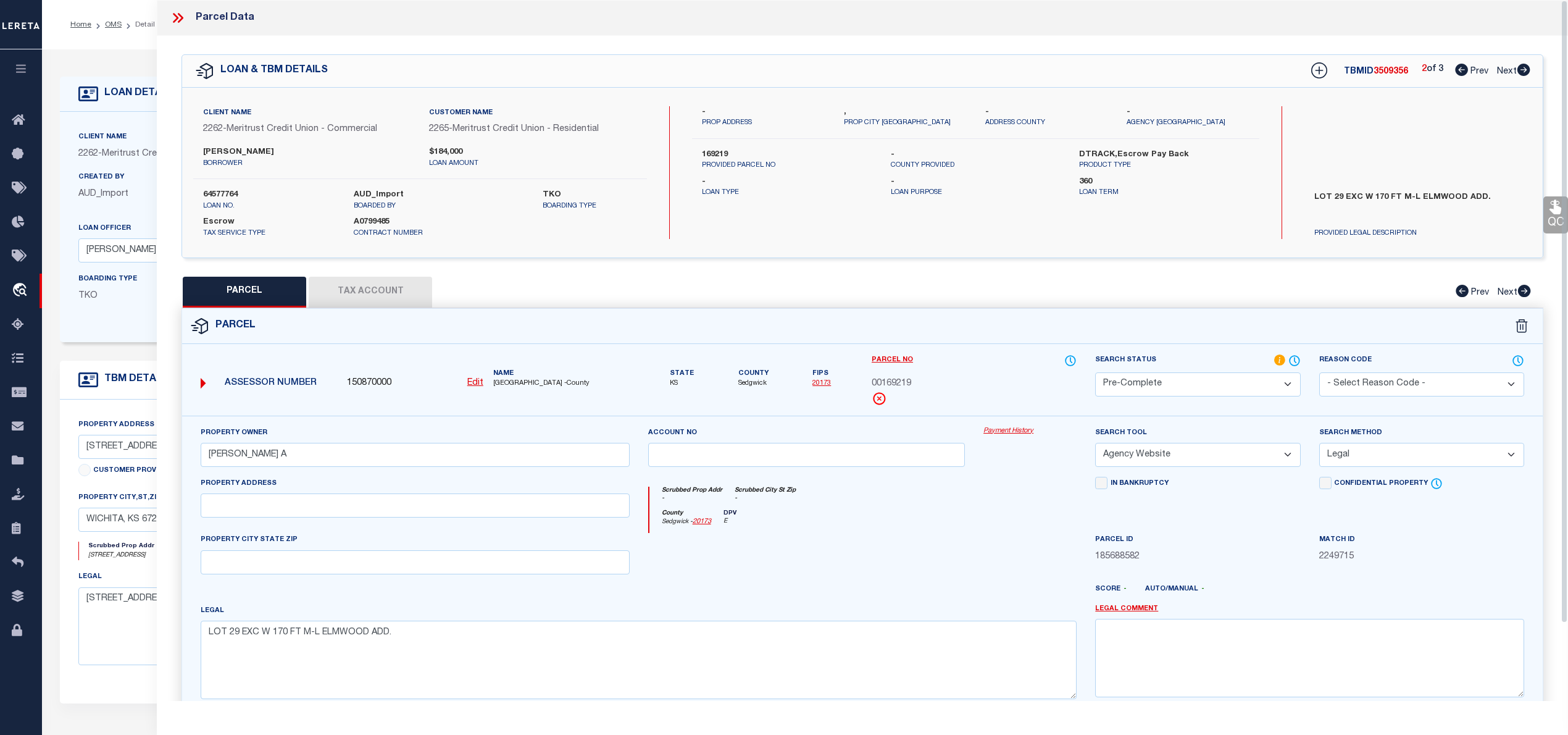
click at [1380, 68] on span "3509356" at bounding box center [1390, 72] width 34 height 8
copy span "3509356"
click at [1521, 73] on icon at bounding box center [1524, 70] width 13 height 13
select select "AS"
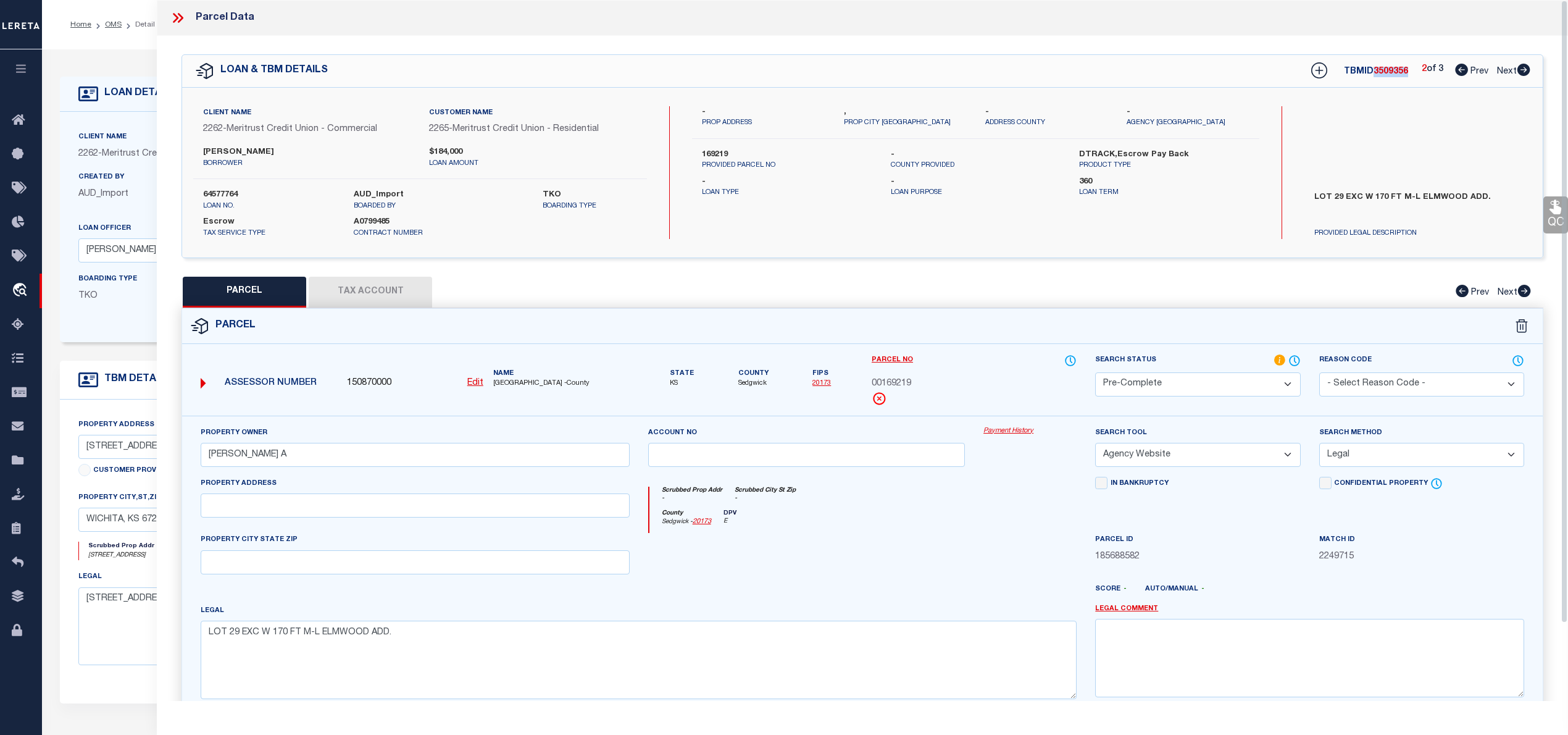
select select
checkbox input "false"
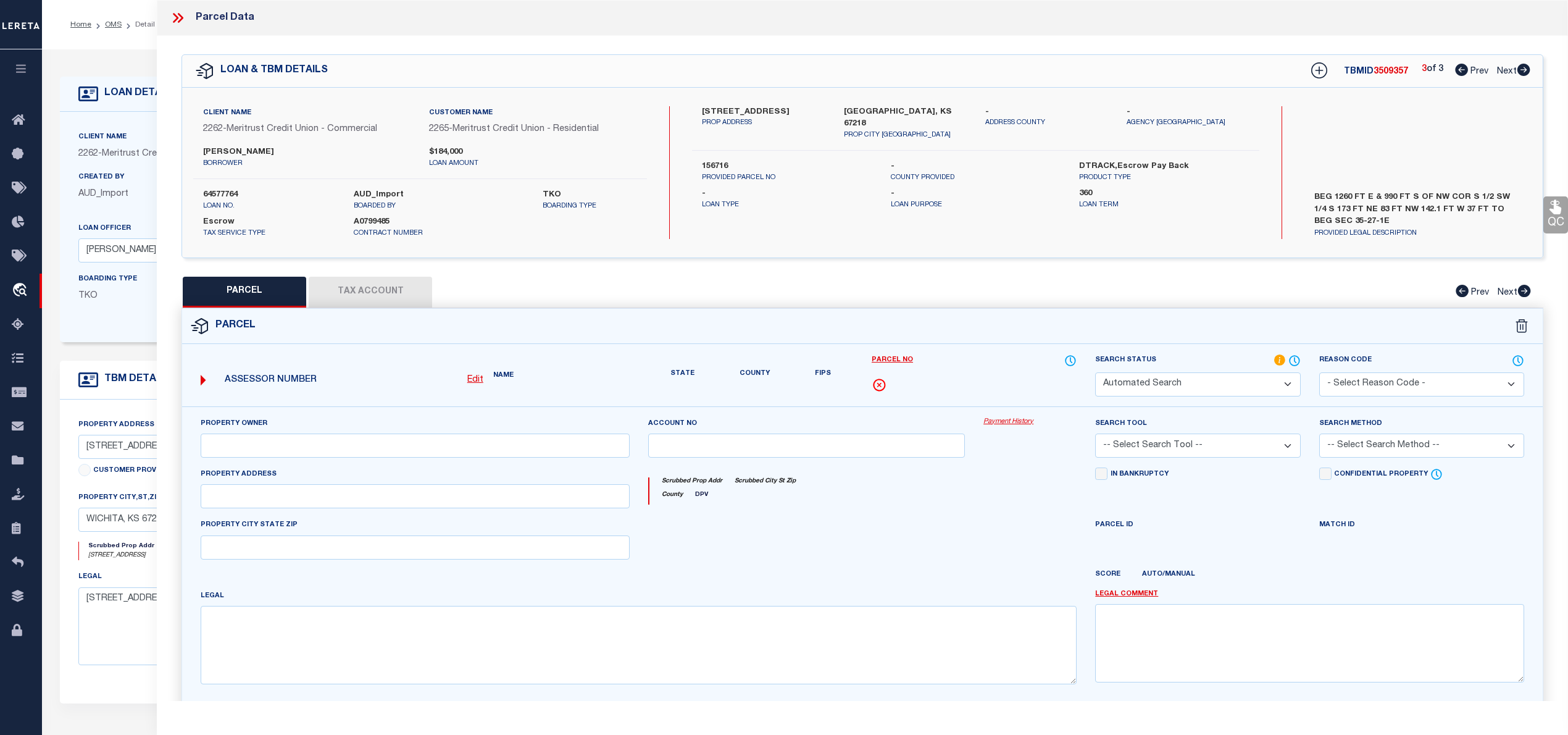
select select "PC"
type input "WEDMAN MARK A"
select select "AGW"
select select "LEG"
type textarea "BEG 1260 FT E & 990 FT S OF NW COR S 1/2 SW 1/4 S 173 FT NE 83 FT NW 142.1 FT W…"
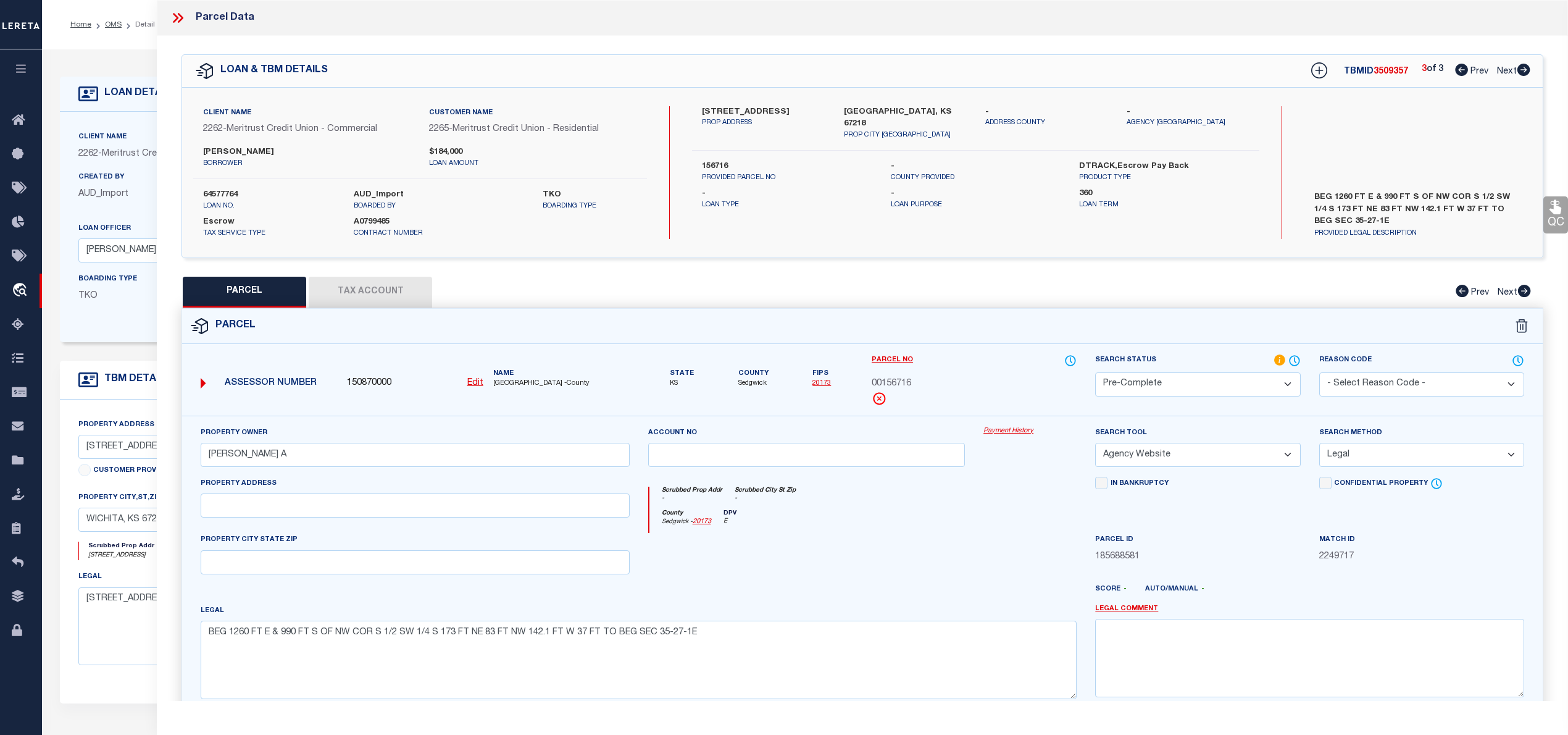
click at [1395, 70] on span "3509357" at bounding box center [1390, 72] width 34 height 8
copy span "3509357"
click at [512, 387] on span "SEDGWICK COUNTY -County" at bounding box center [561, 383] width 136 height 11
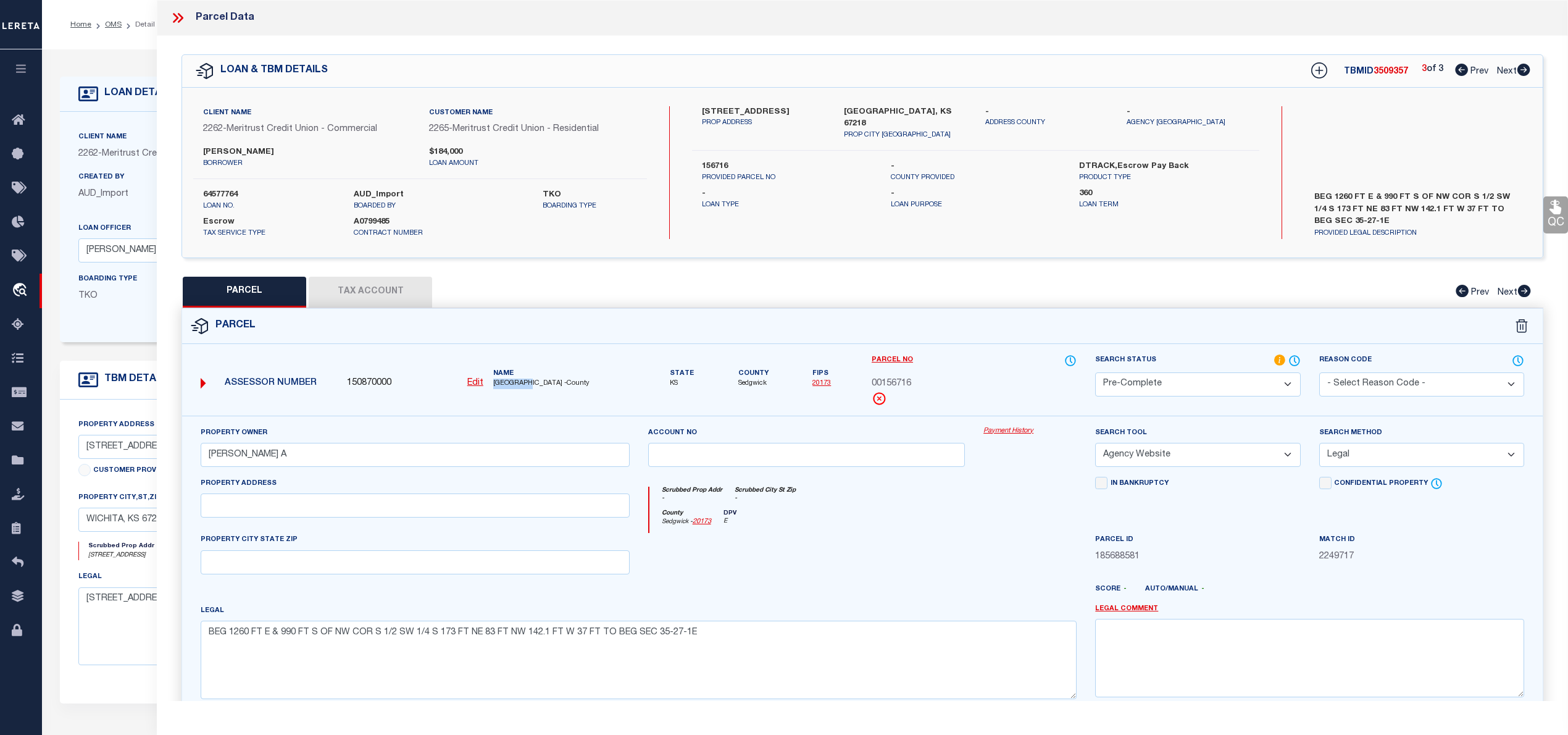
copy span "SEDGWICK"
click at [1457, 73] on icon at bounding box center [1461, 70] width 13 height 13
select select "AS"
select select
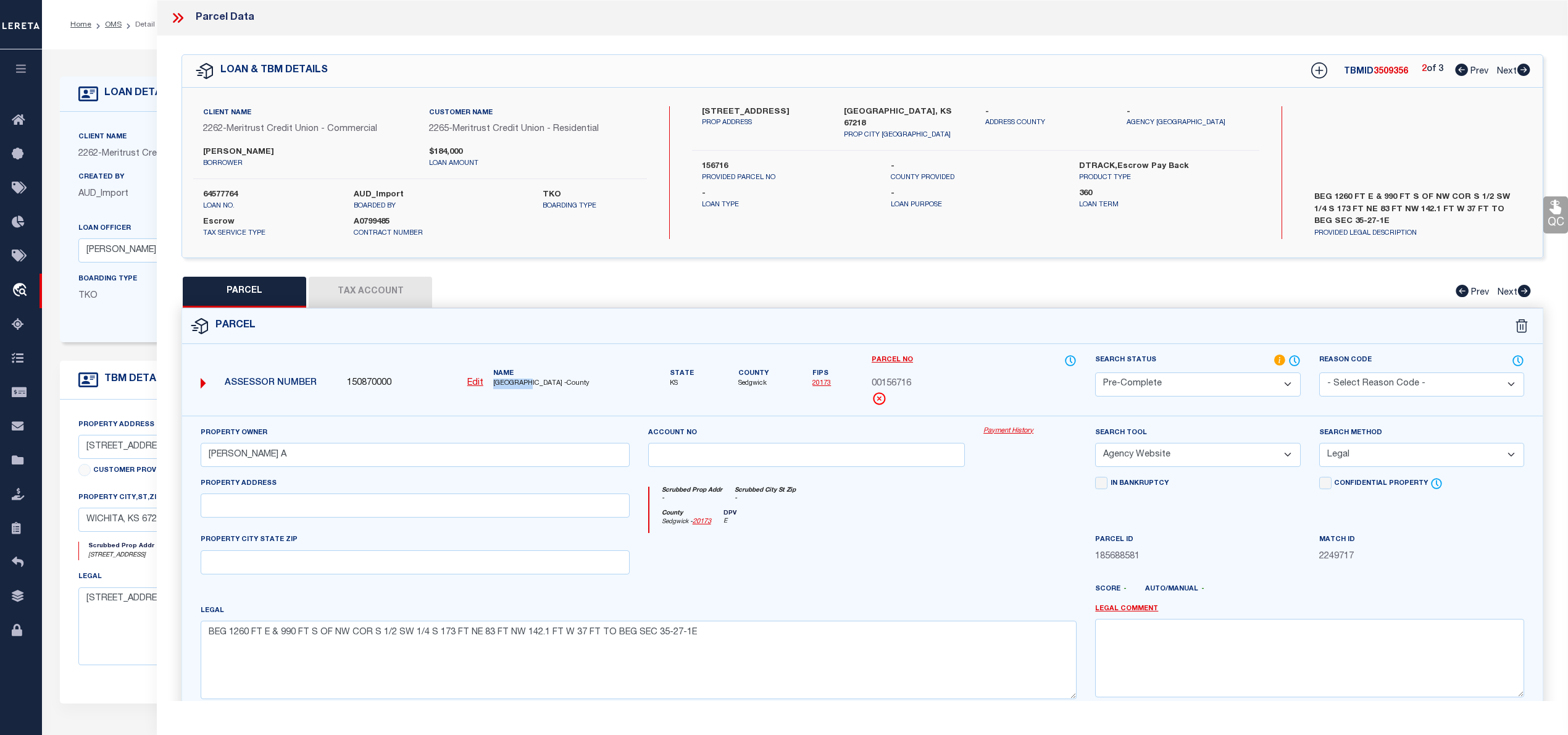
checkbox input "false"
select select "PC"
type input "WEDMAN MARK A"
select select "AGW"
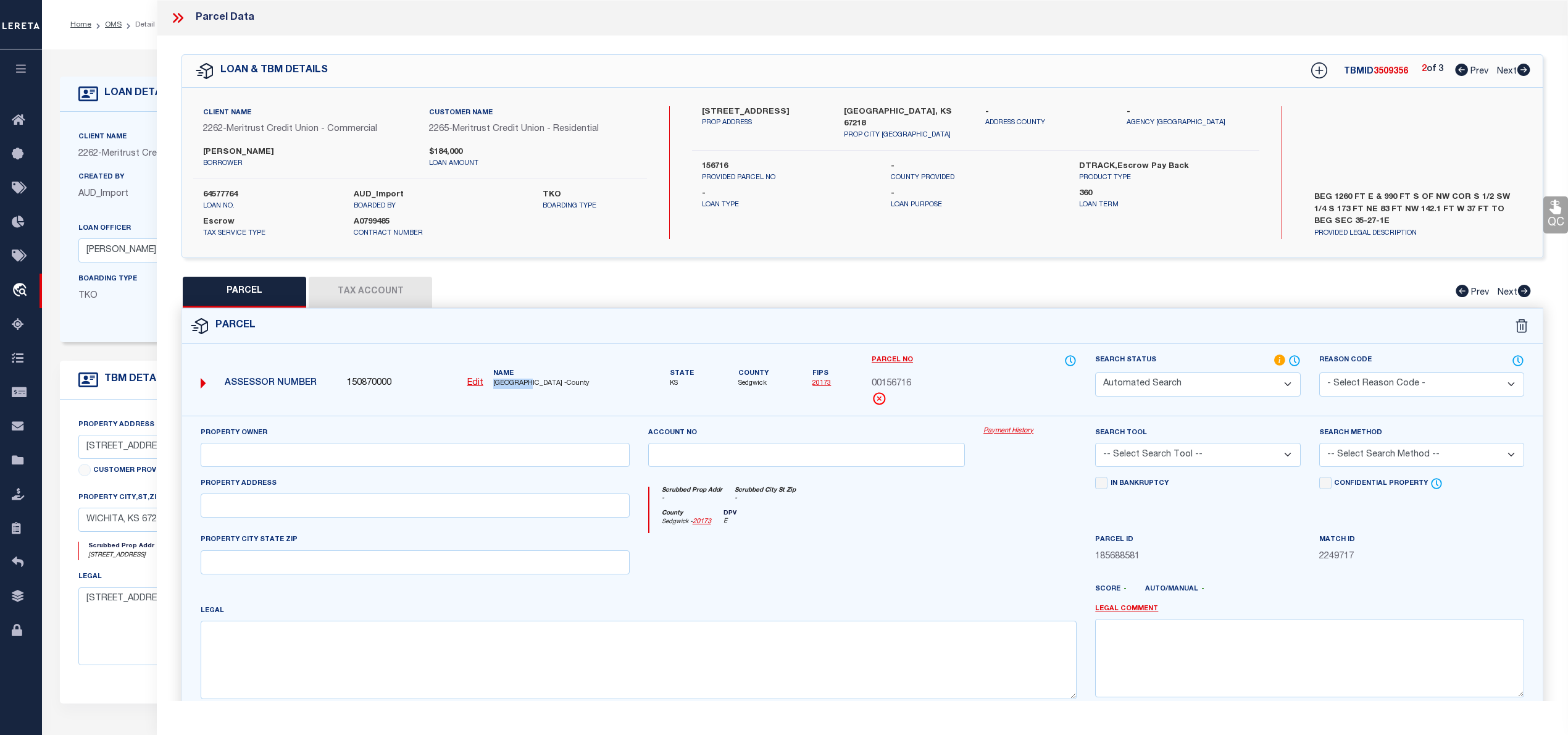
select select "LEG"
type textarea "LOT 29 EXC W 170 FT M-L ELMWOOD ADD."
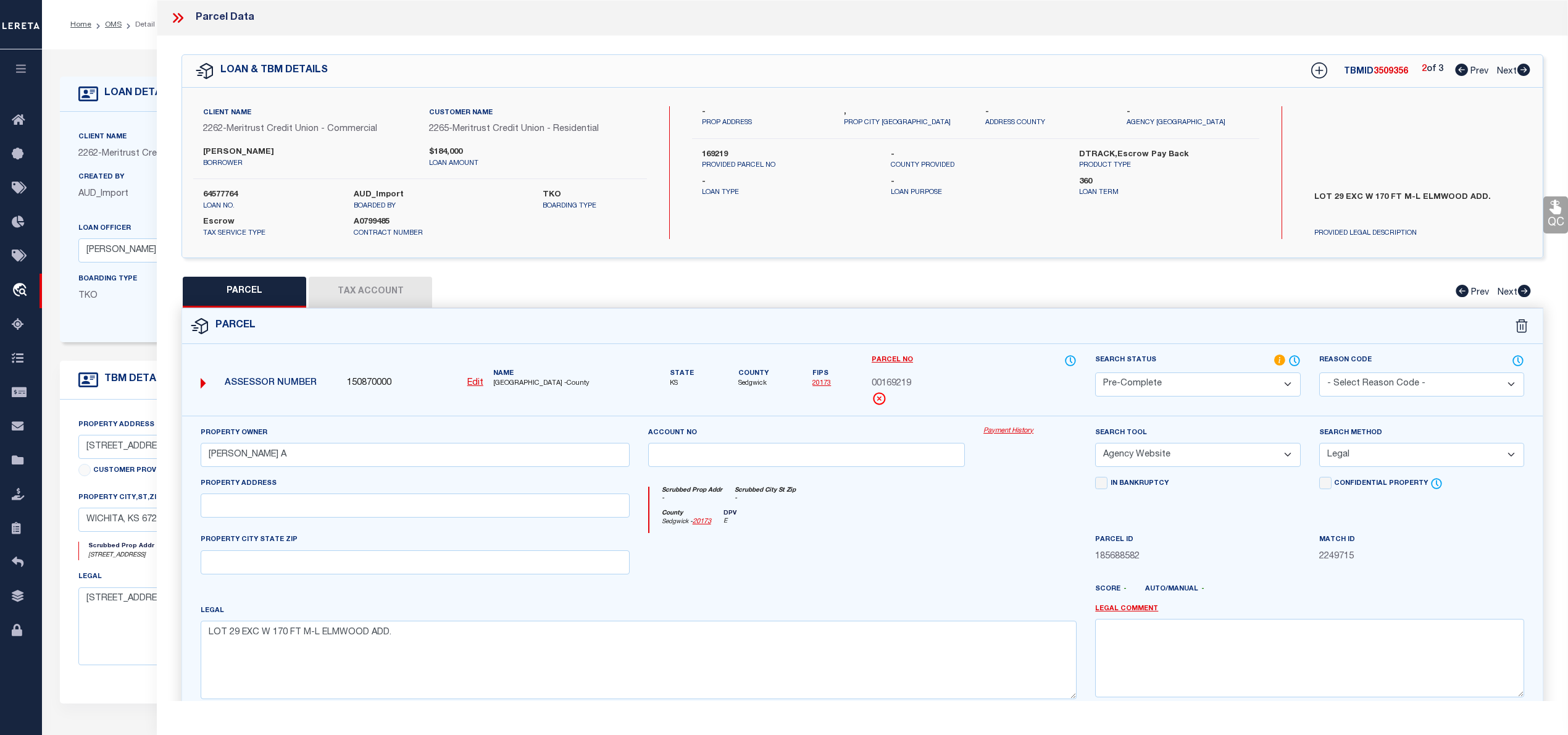
click at [899, 385] on span "00169219" at bounding box center [892, 383] width 39 height 13
copy span "00169219"
click at [1524, 70] on icon at bounding box center [1524, 70] width 13 height 13
select select "AS"
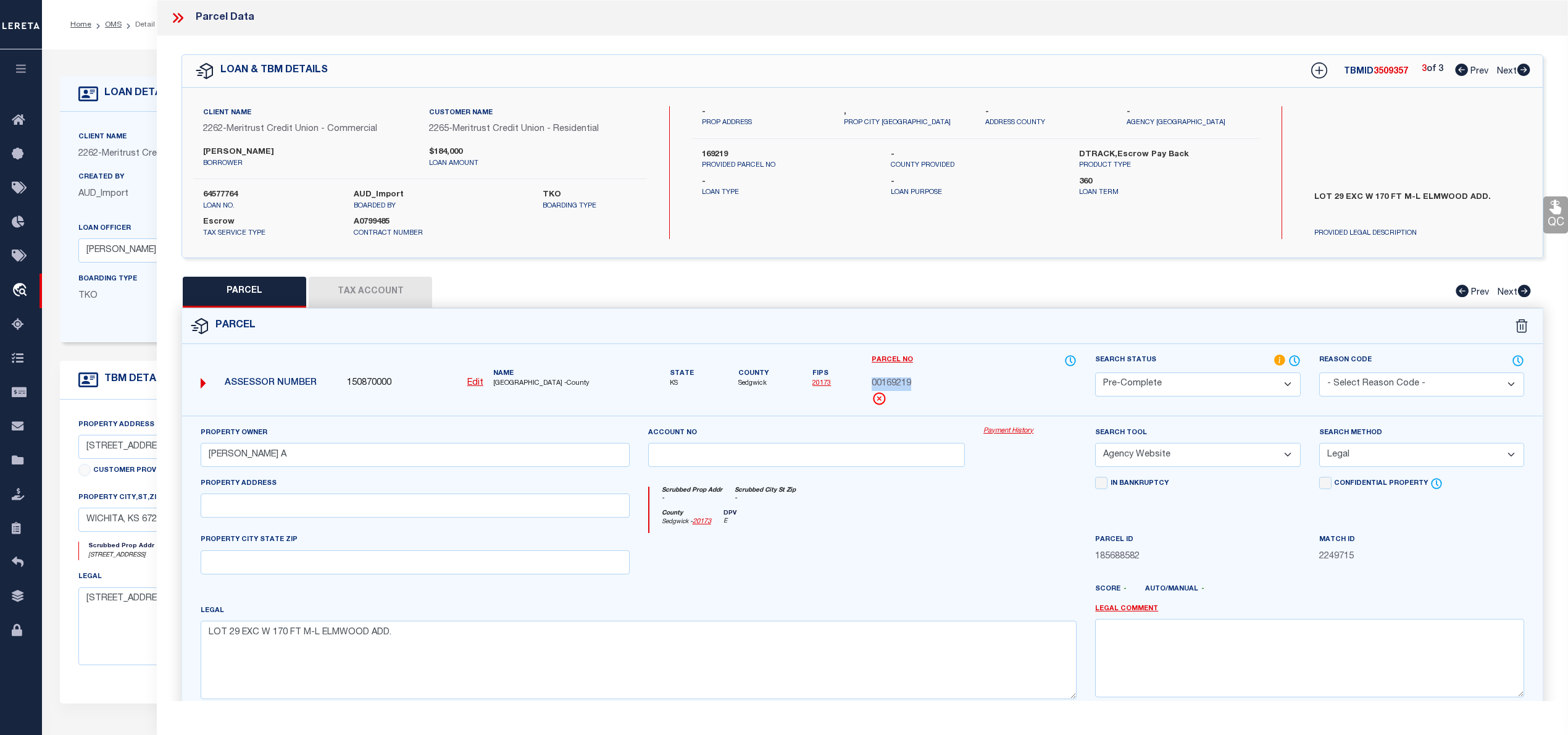
select select
checkbox input "false"
select select "PC"
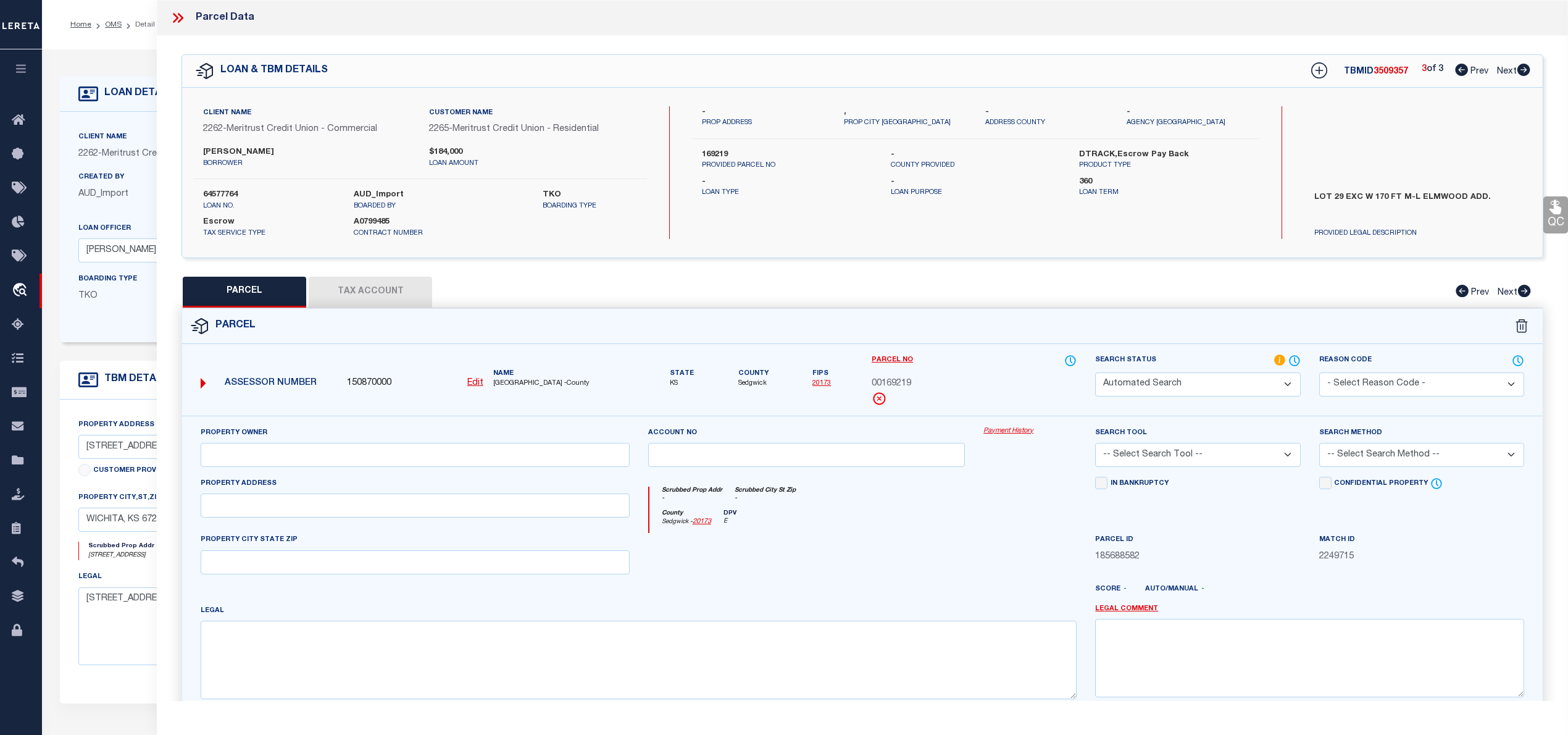
type input "WEDMAN MARK A"
select select "AGW"
select select "LEG"
type textarea "BEG 1260 FT E & 990 FT S OF NW COR S 1/2 SW 1/4 S 173 FT NE 83 FT NW 142.1 FT W…"
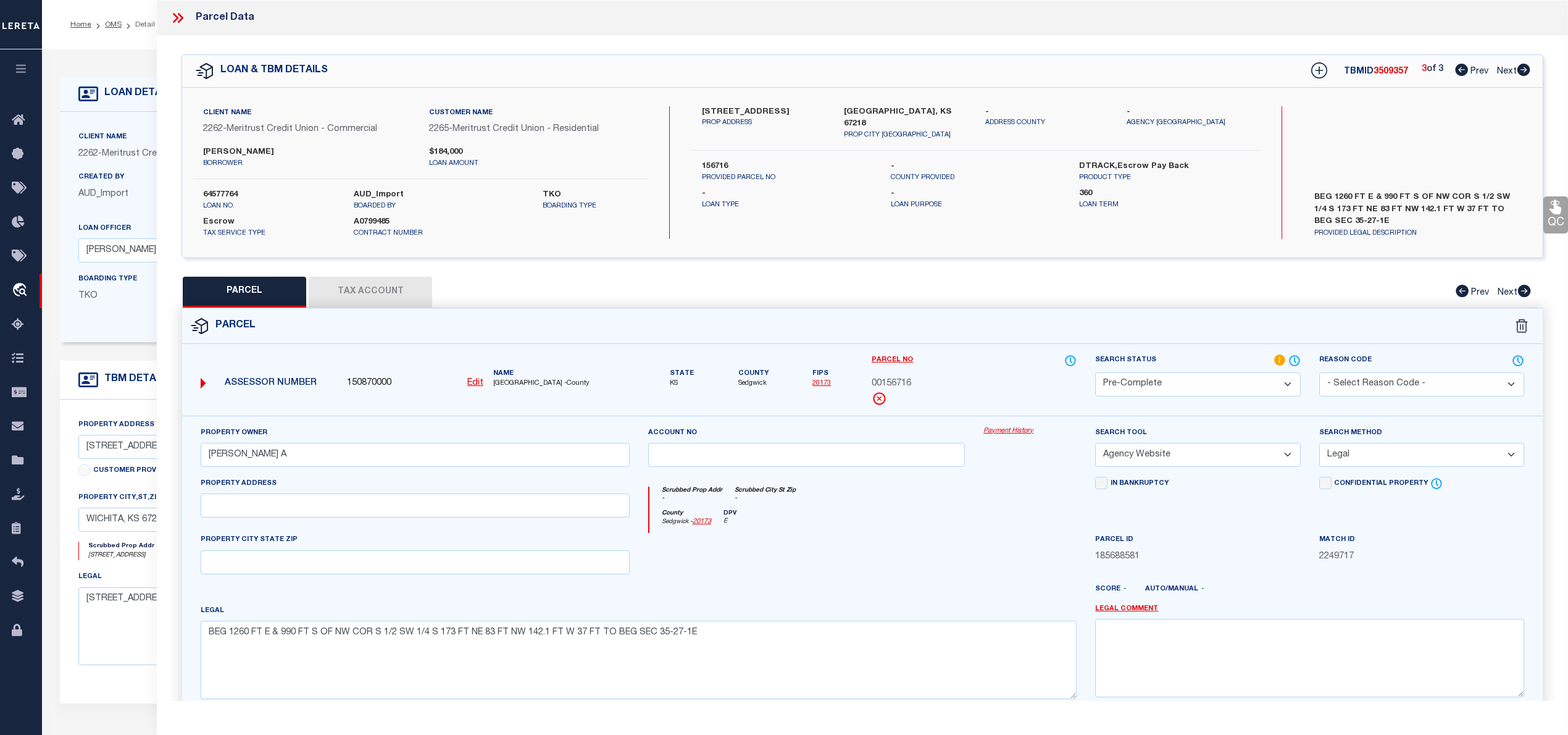
click at [902, 388] on span "00156716" at bounding box center [892, 383] width 39 height 13
copy span "00156716"
click at [181, 18] on icon at bounding box center [181, 18] width 6 height 10
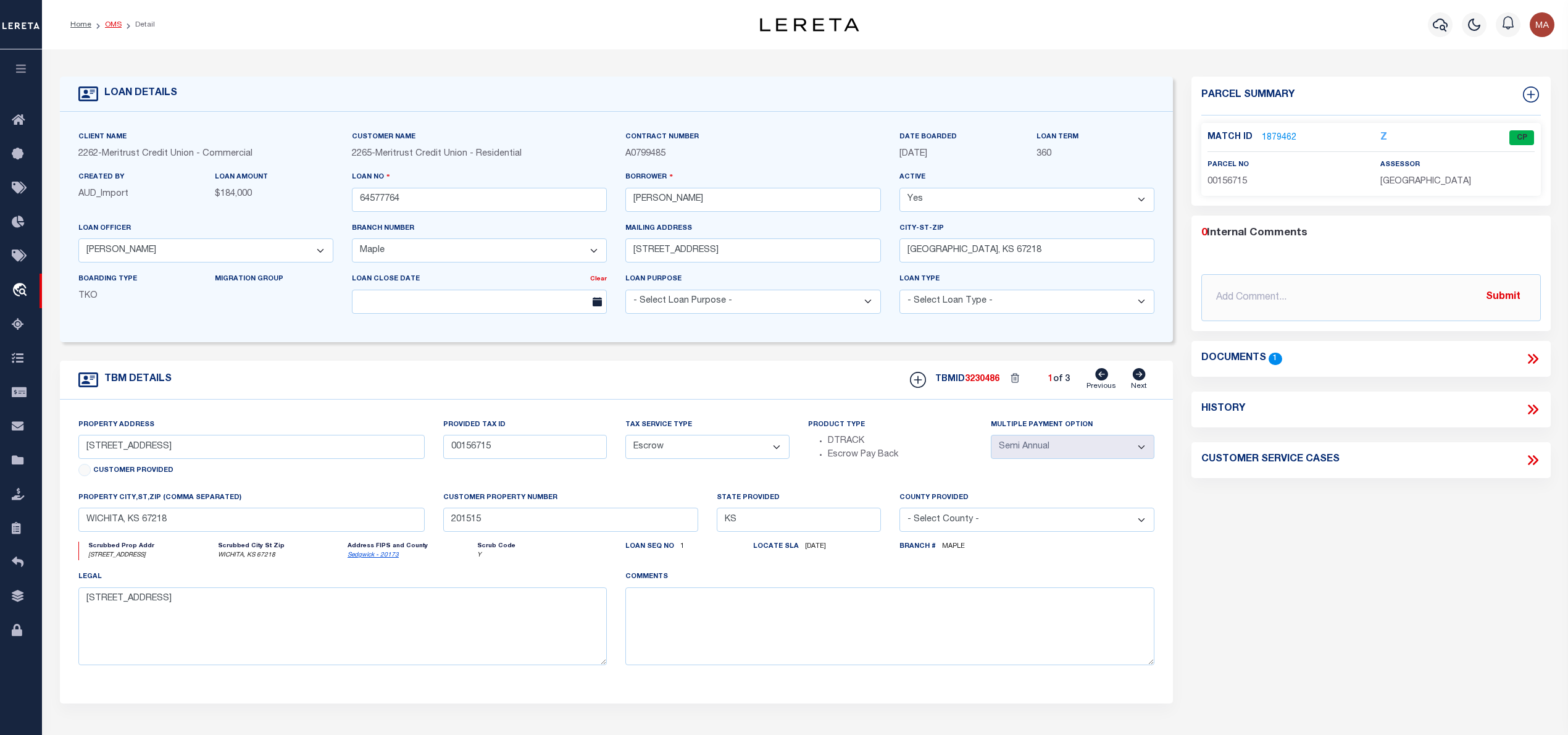
click at [109, 23] on link "OMS" at bounding box center [113, 25] width 17 height 8
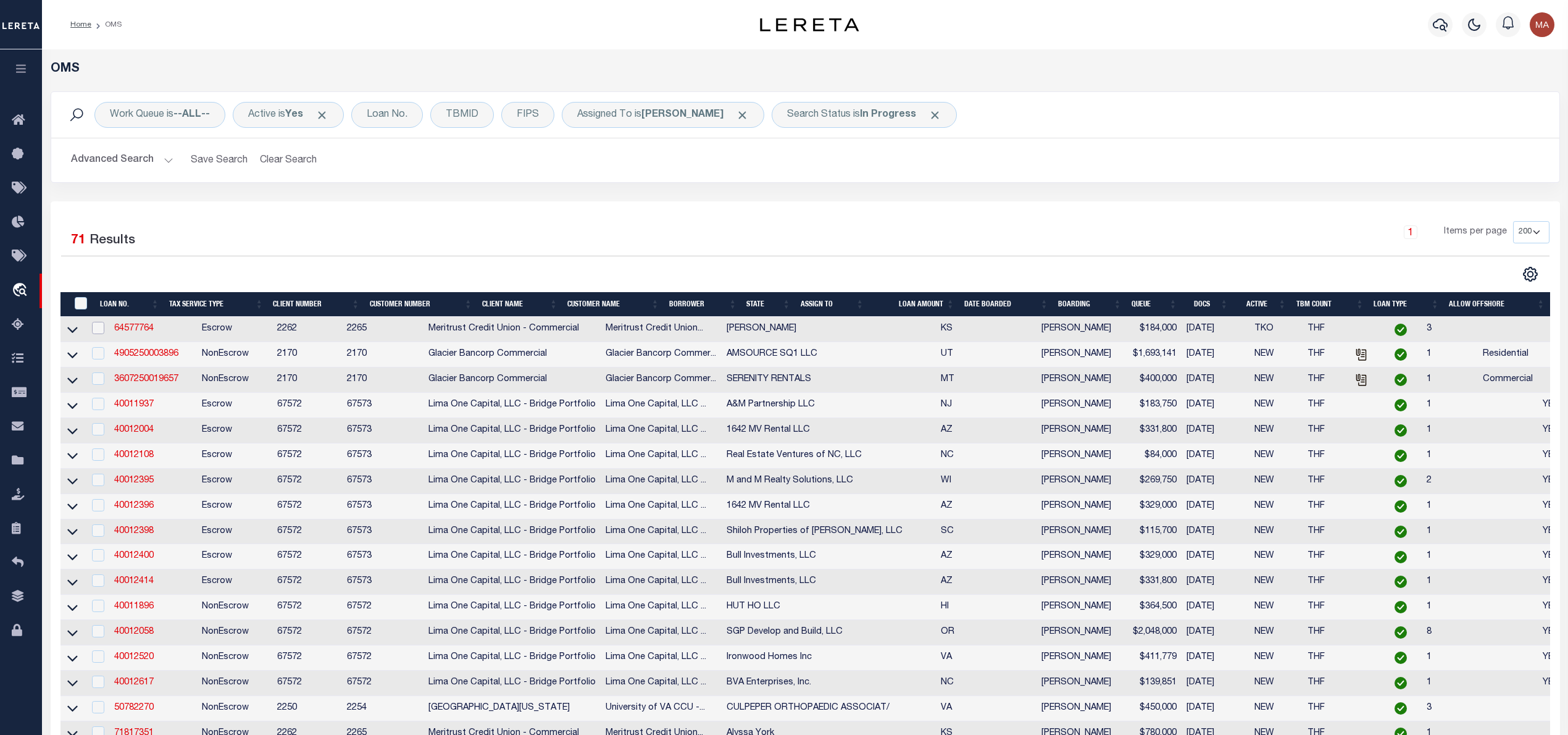
click at [96, 331] on input "checkbox" at bounding box center [98, 328] width 13 height 13
checkbox input "true"
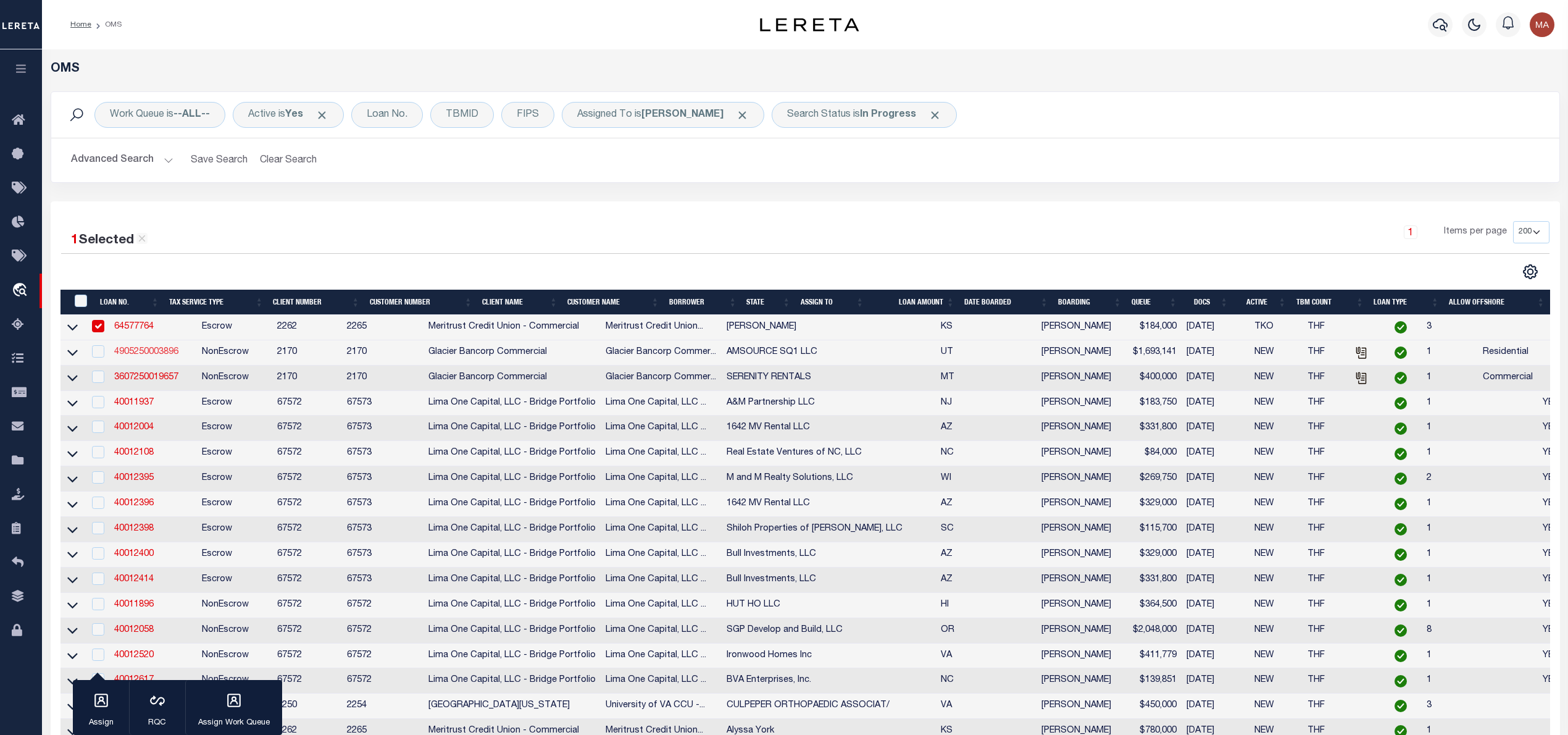
click at [134, 354] on link "4905250003896" at bounding box center [146, 352] width 64 height 8
type input "4905250003896"
type input "AMSOURCE SQ1 LLC"
select select
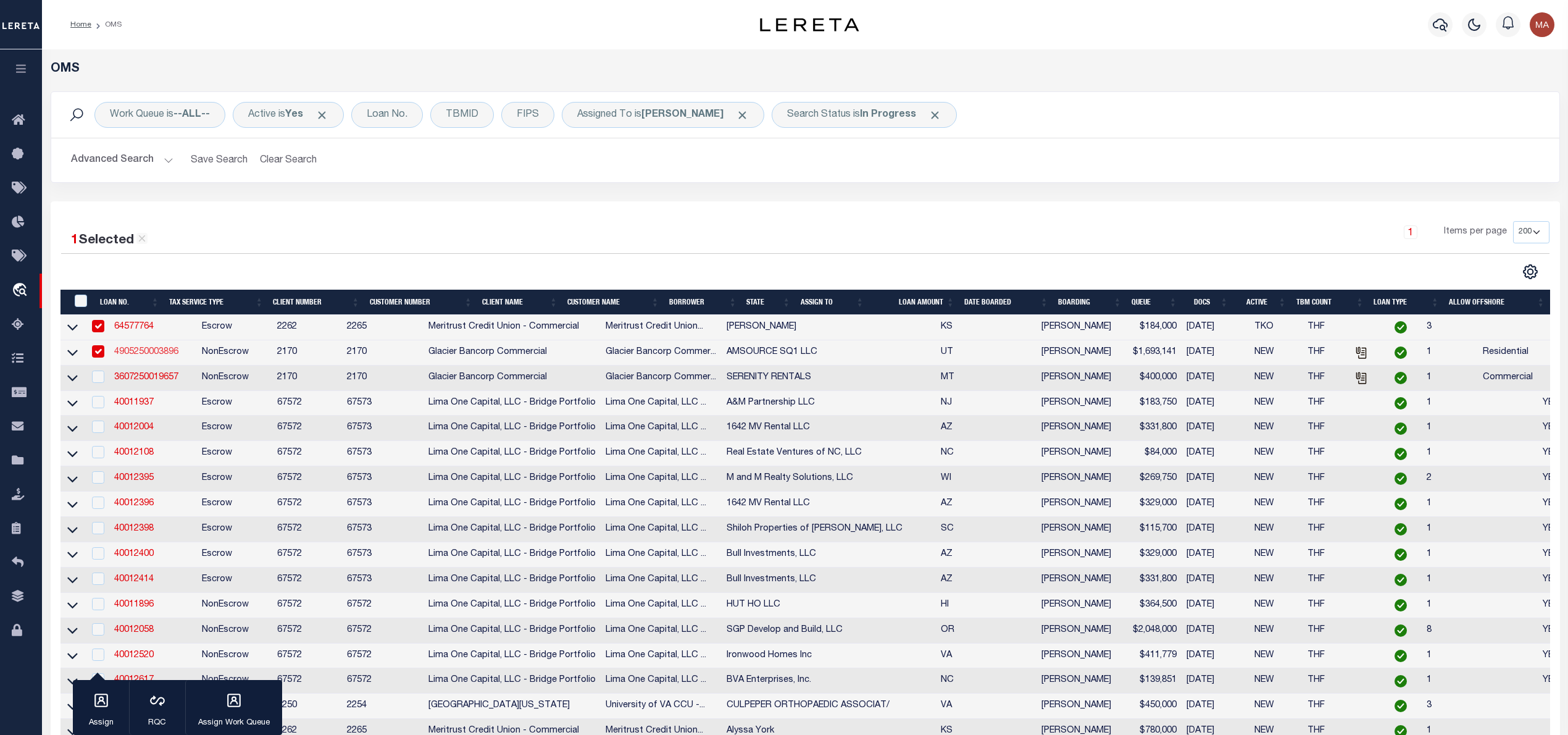
type input "358 S RIO GRANDE ST STE 200"
type input "SALT LAKE CITY UT 84101-1143"
type input "08/27/2025"
select select "10"
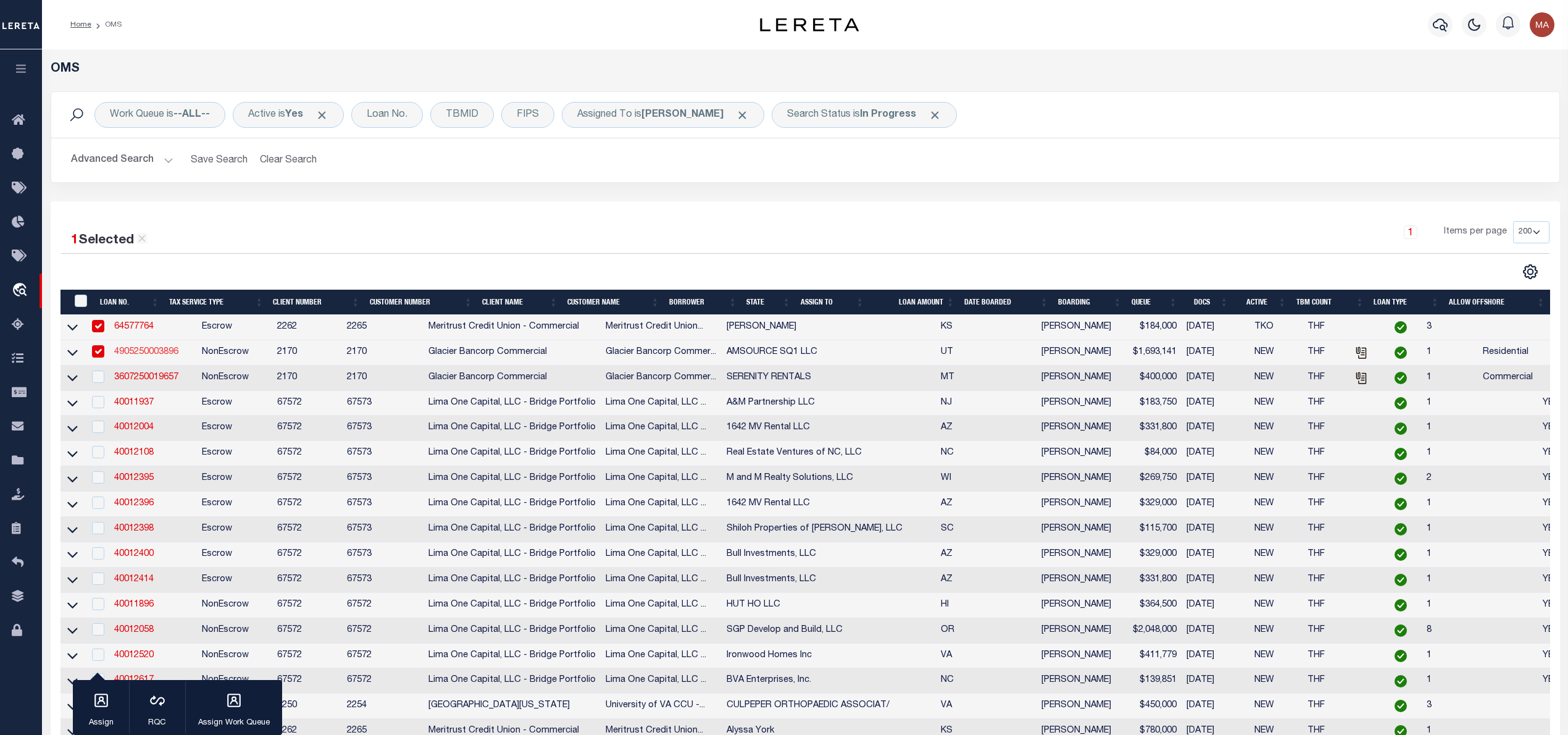
select select "NonEscrow"
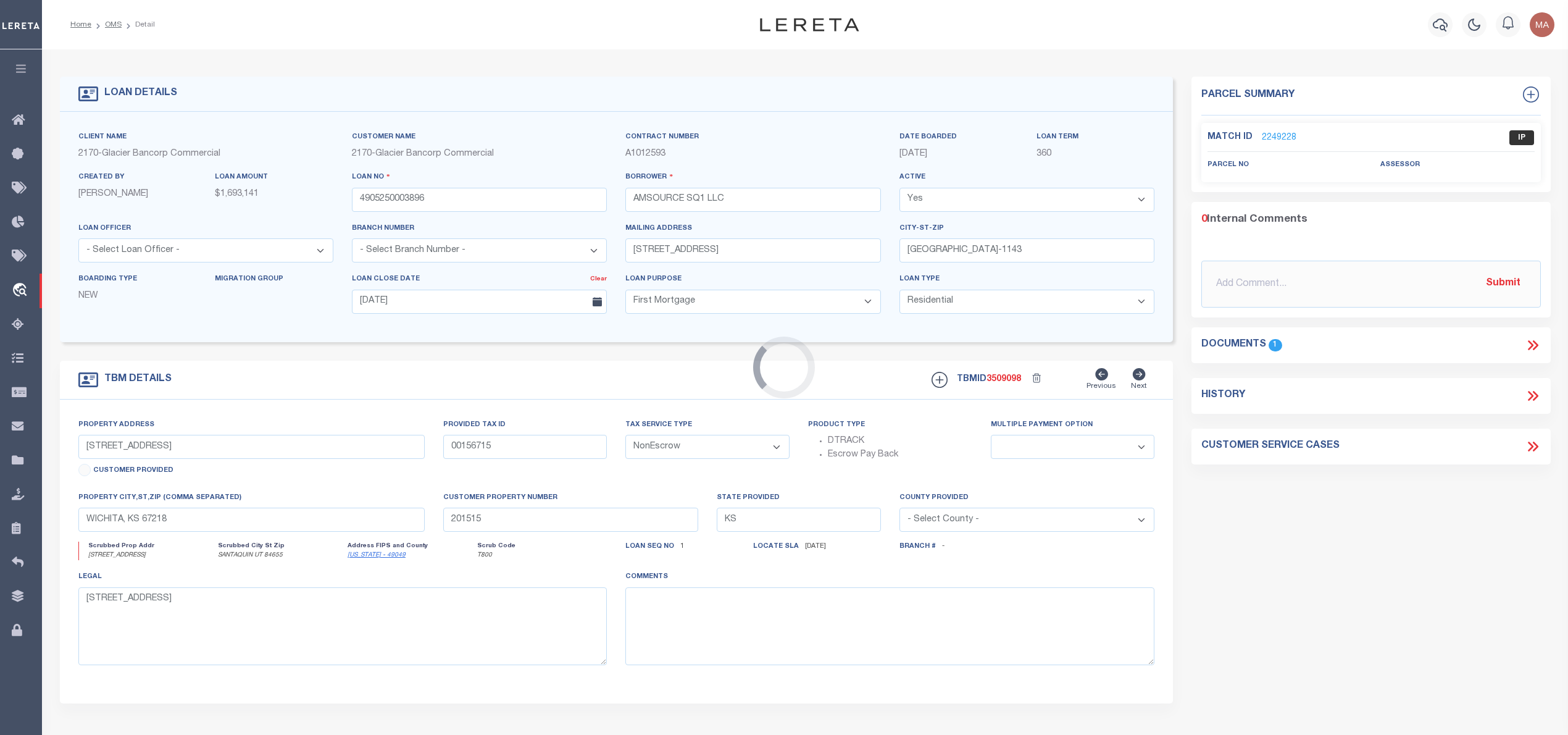
type input "860 E MAIN ST"
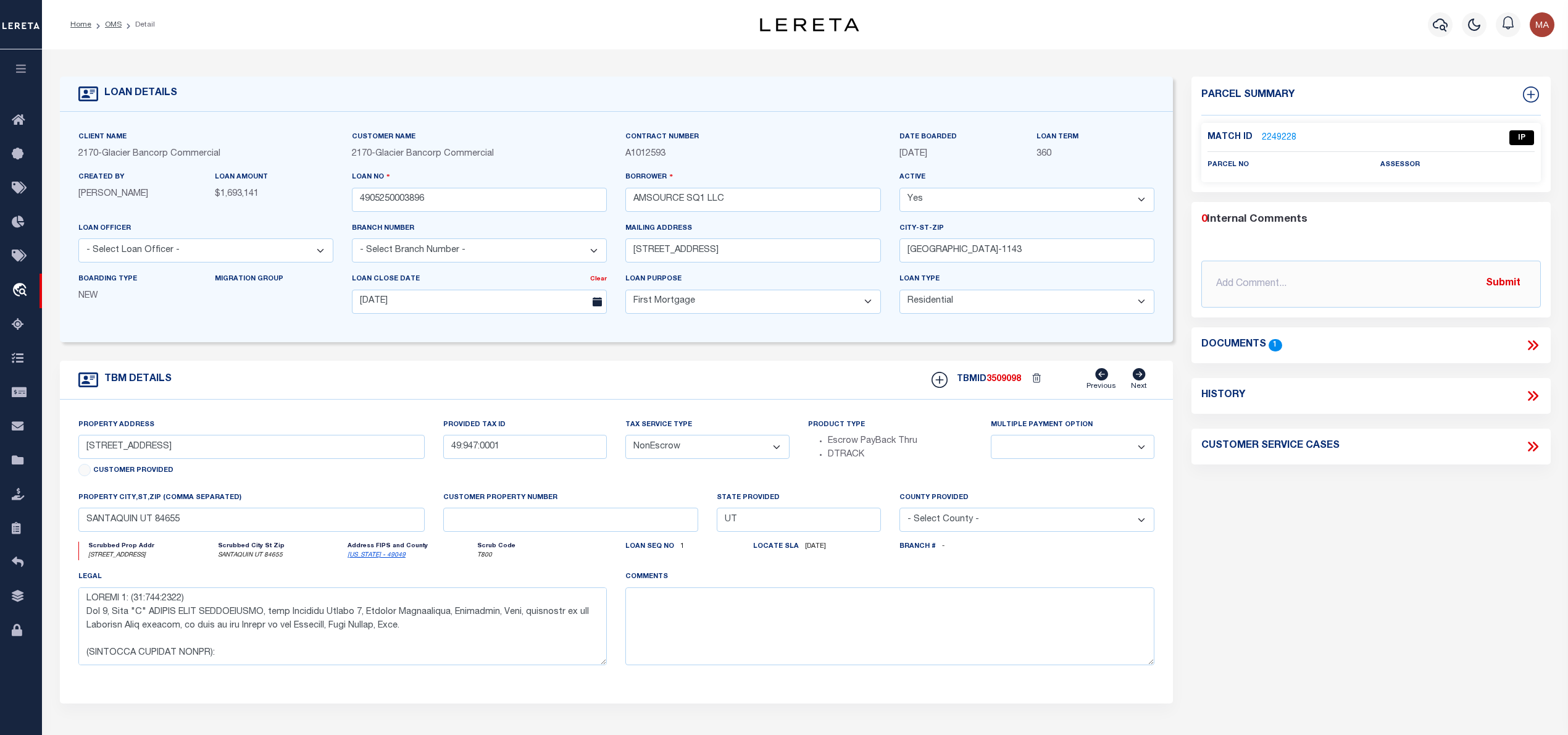
click at [1534, 343] on icon at bounding box center [1535, 345] width 6 height 10
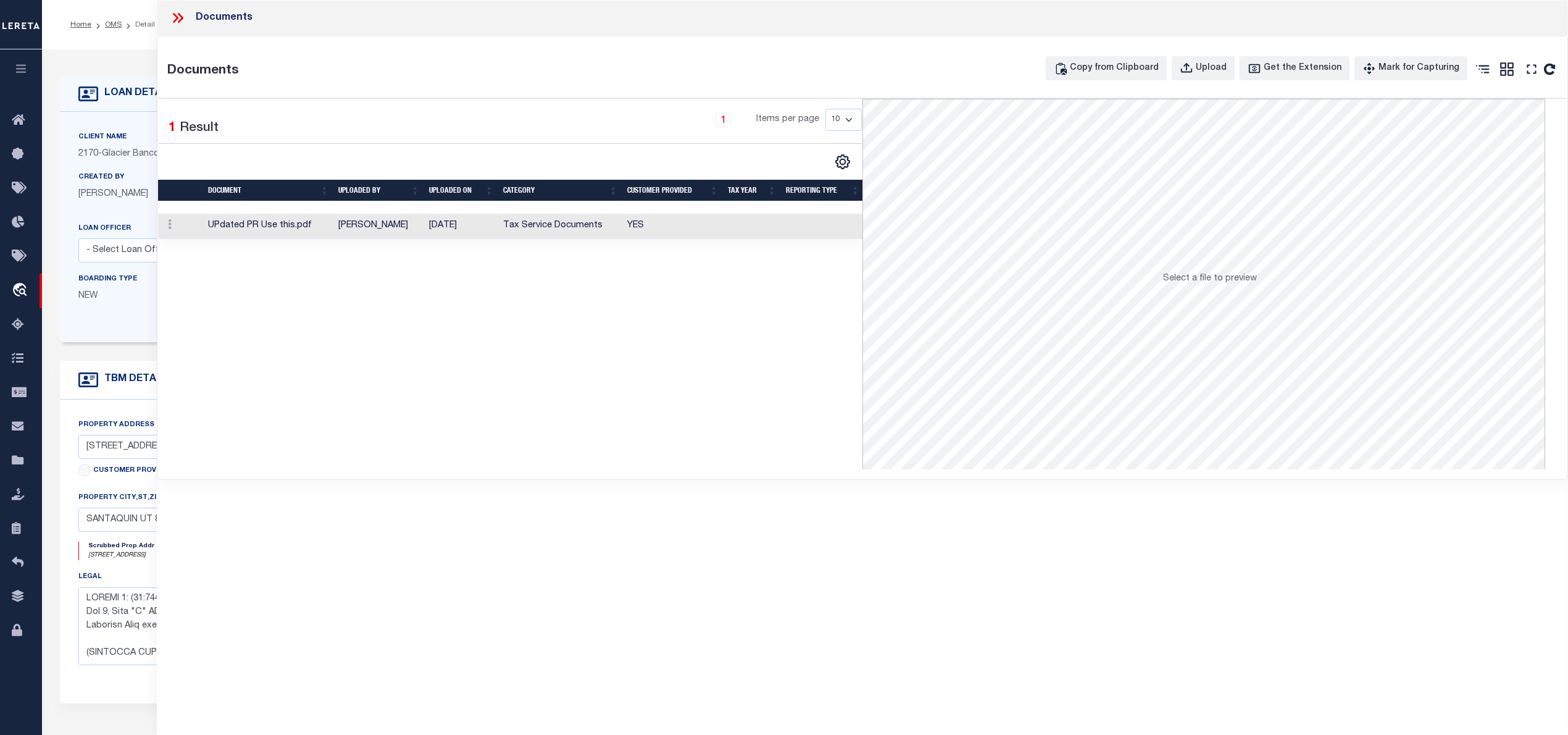
click at [729, 236] on td at bounding box center [752, 226] width 58 height 25
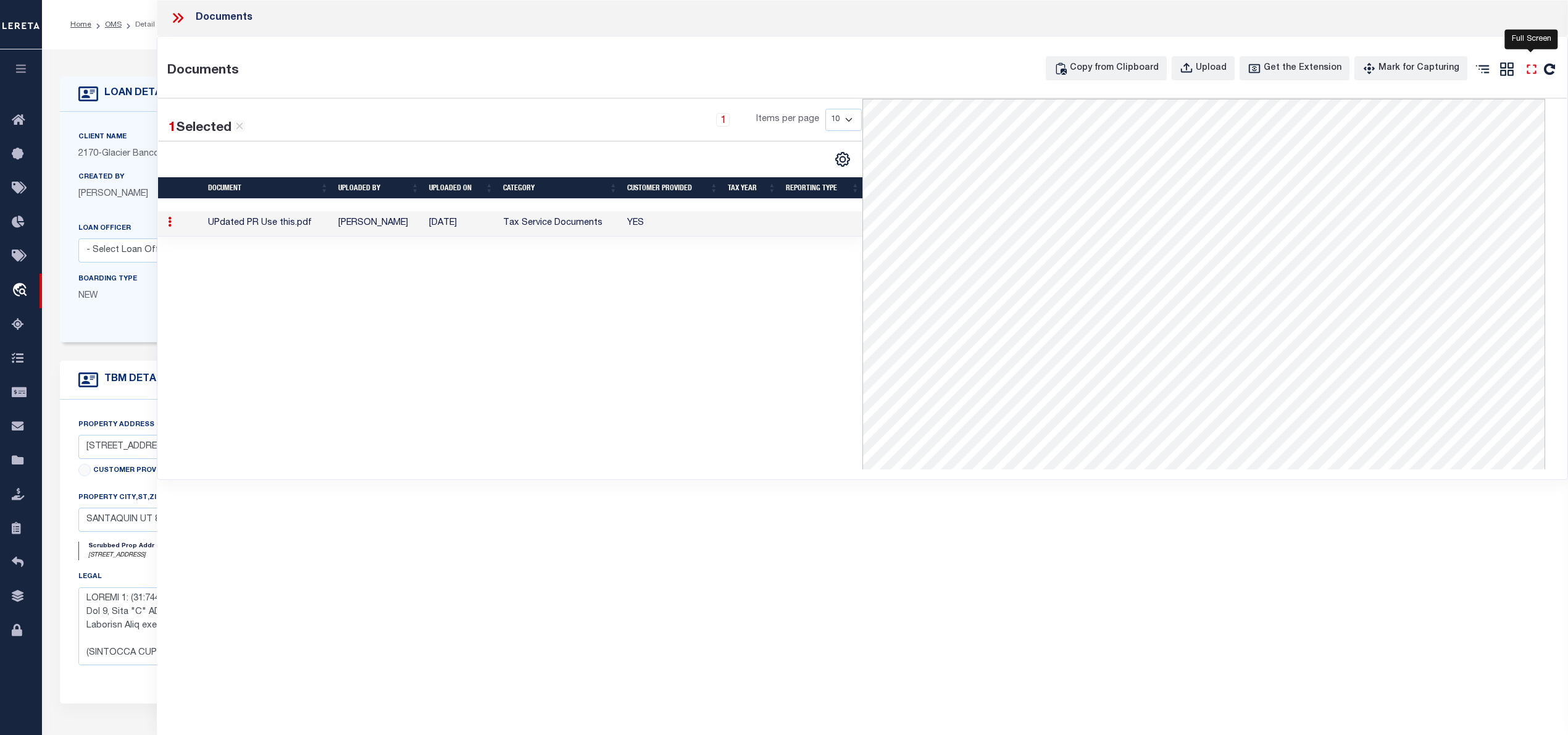
click at [1529, 68] on icon "" at bounding box center [1531, 69] width 16 height 16
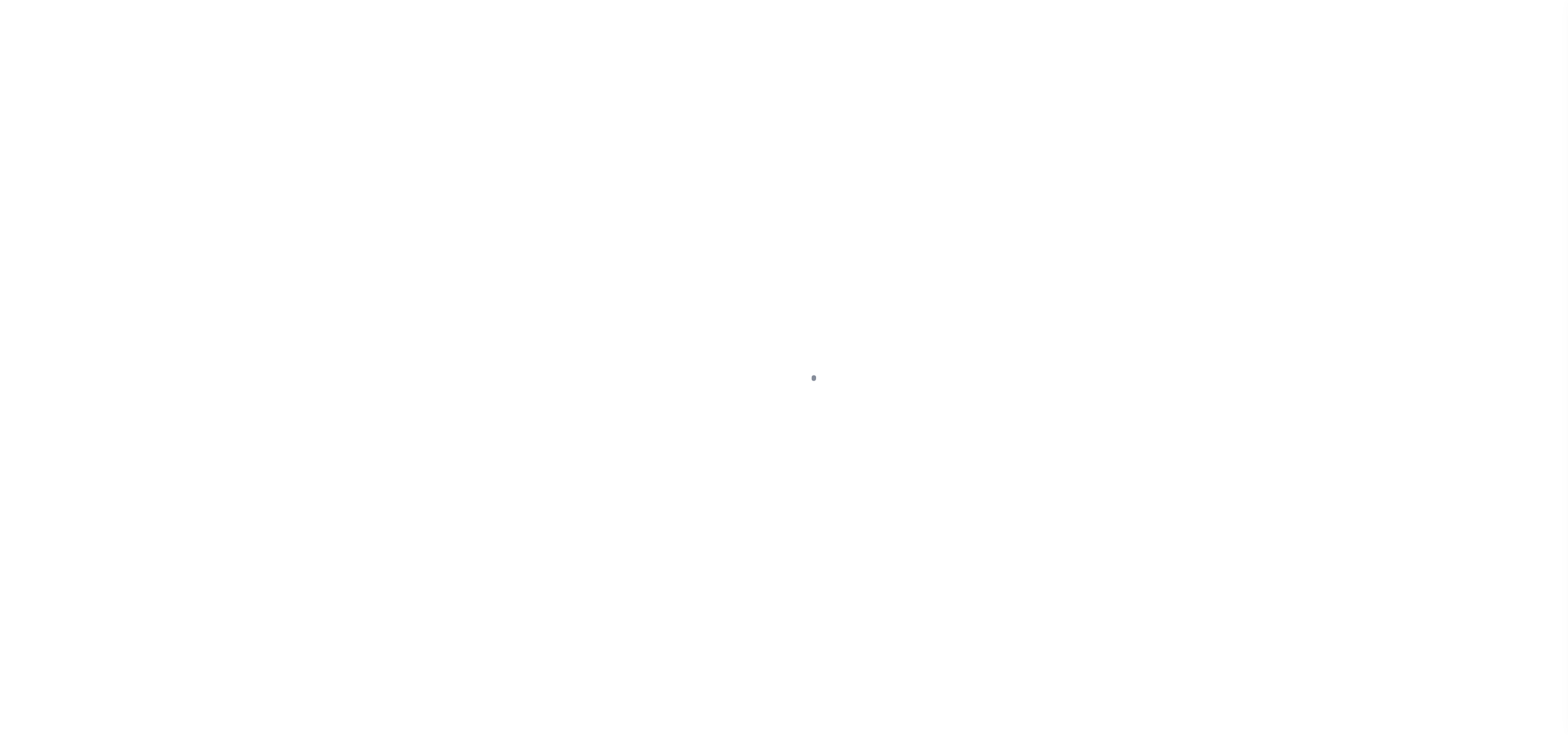
select select "PC"
select select "AGW"
select select "LEG"
select select "10"
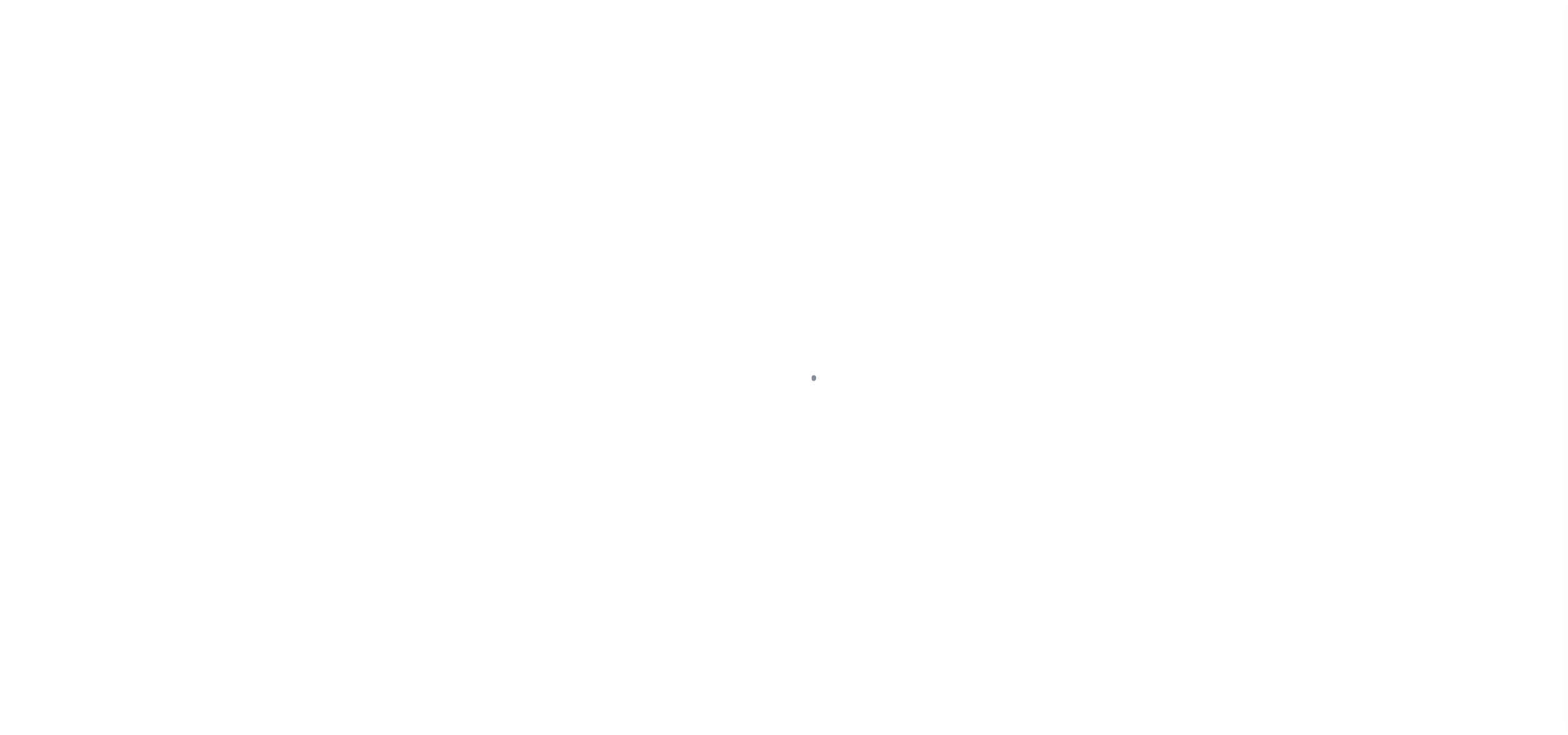
select select "NonEscrow"
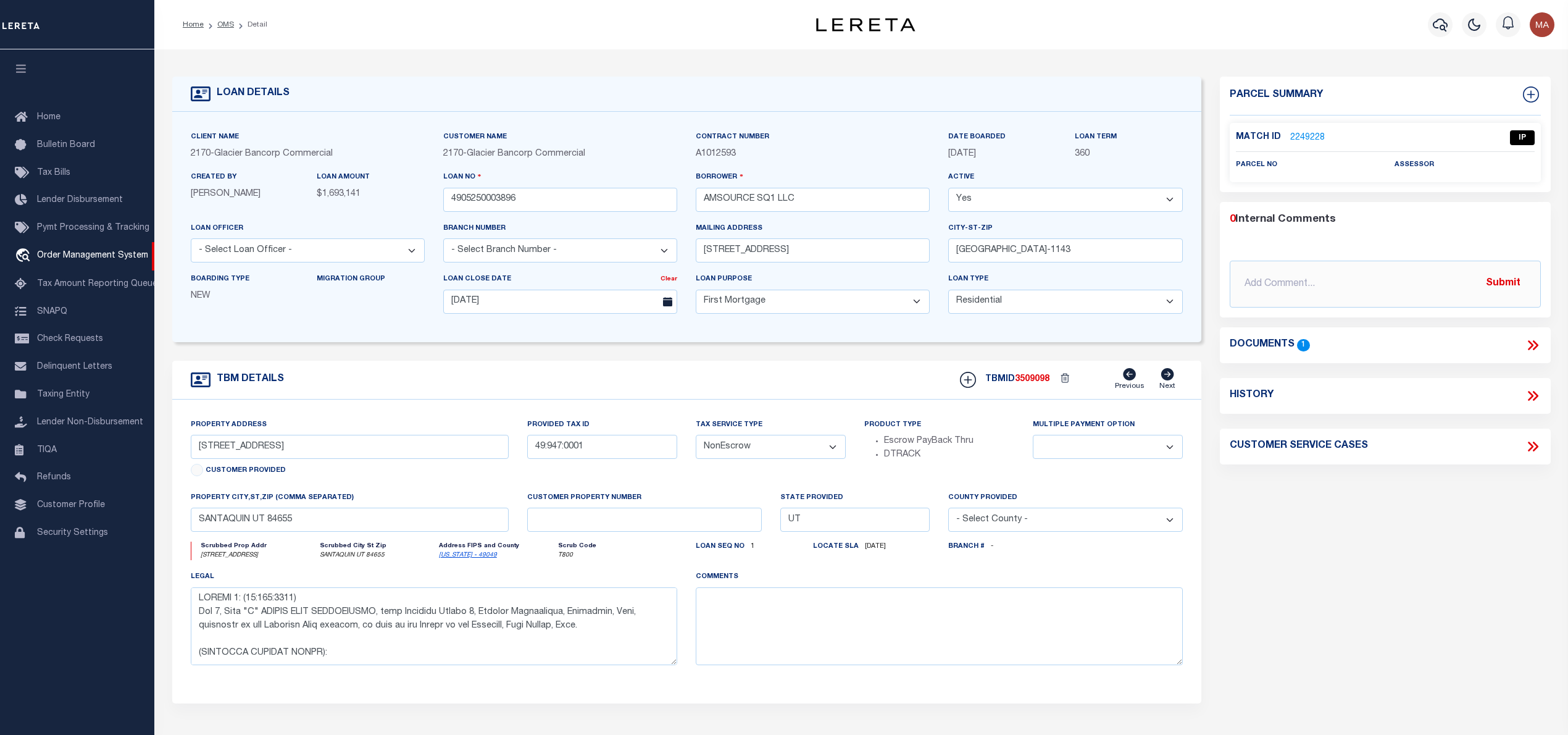
click at [1311, 136] on link "2249228" at bounding box center [1307, 138] width 34 height 13
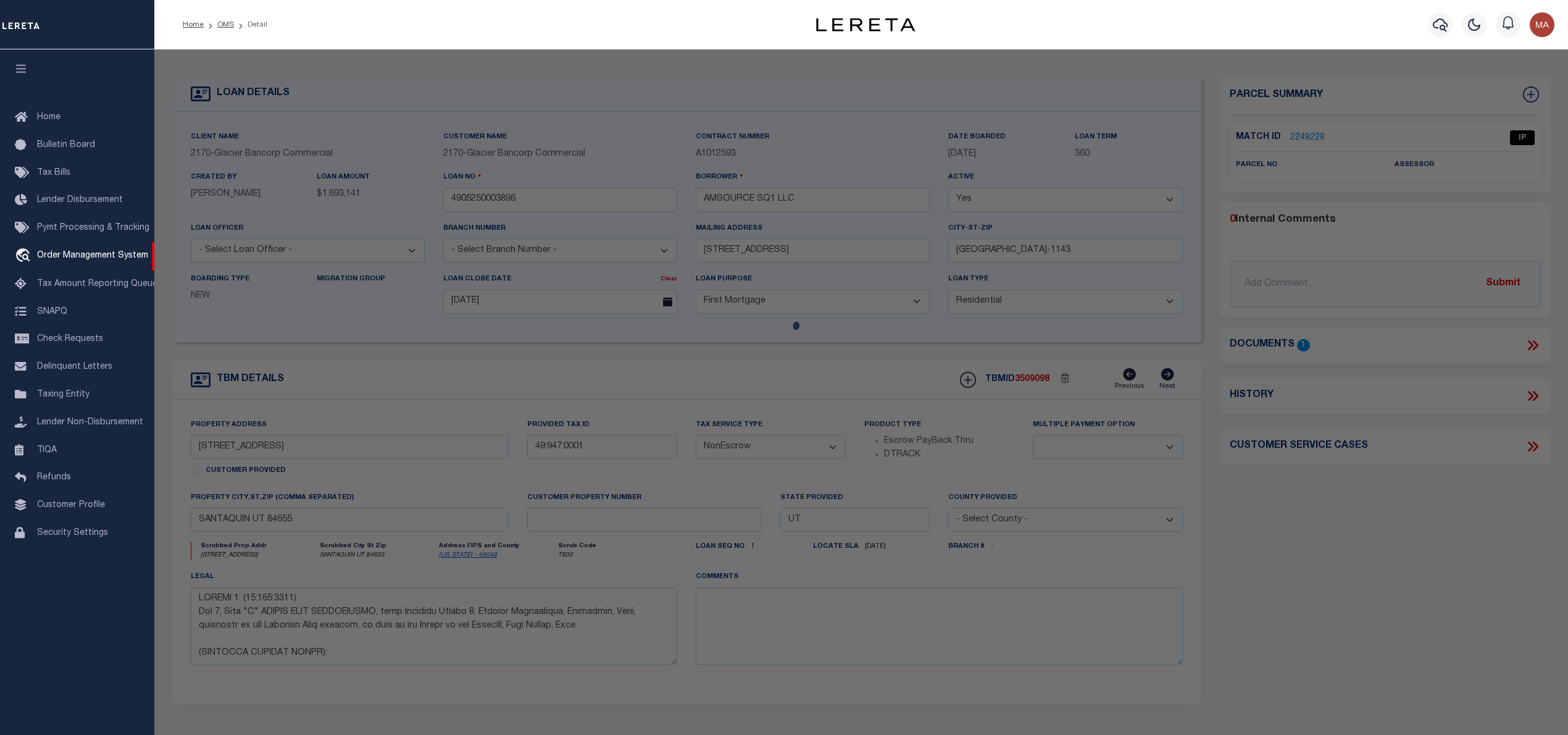
select select "AS"
select select
checkbox input "false"
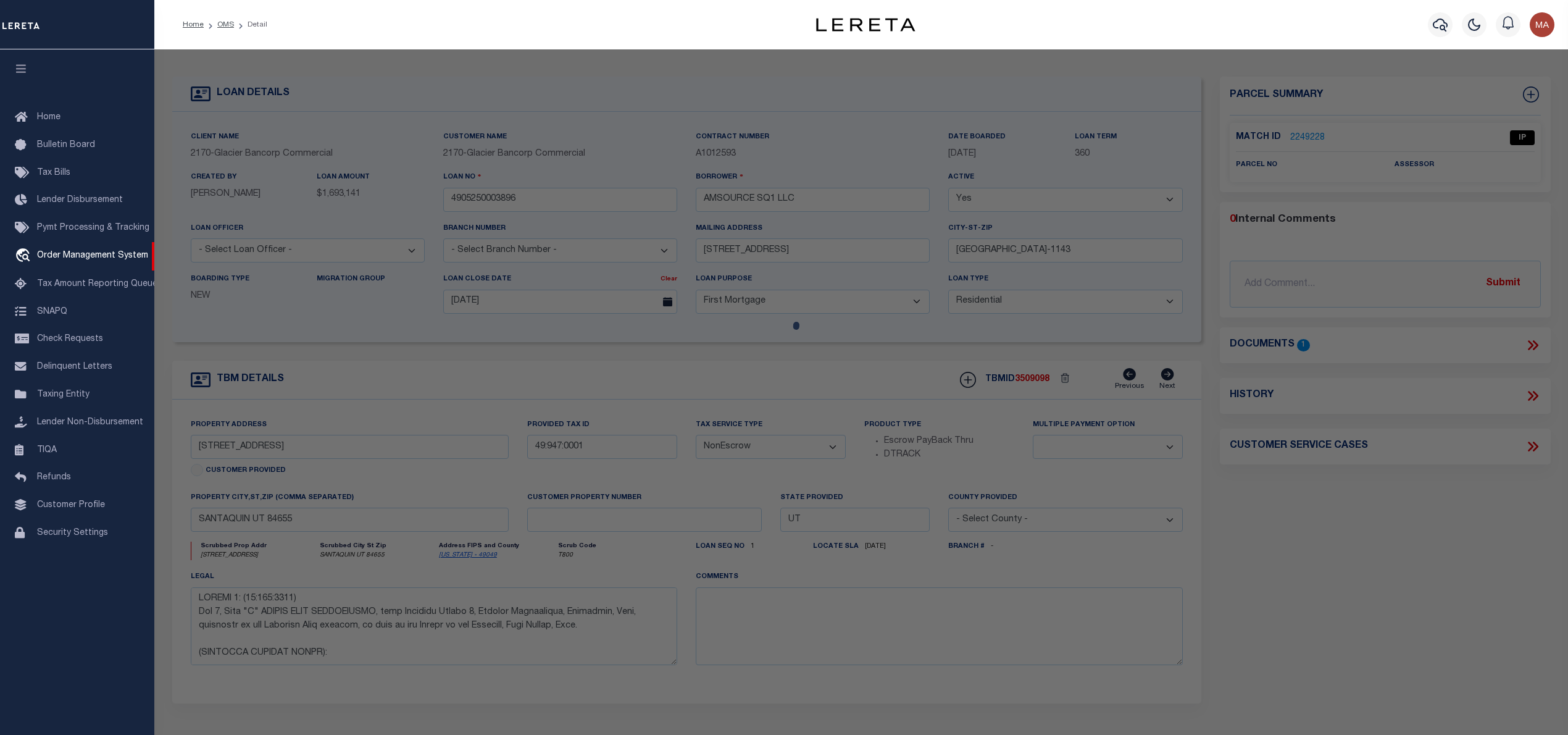
select select "IP"
checkbox input "false"
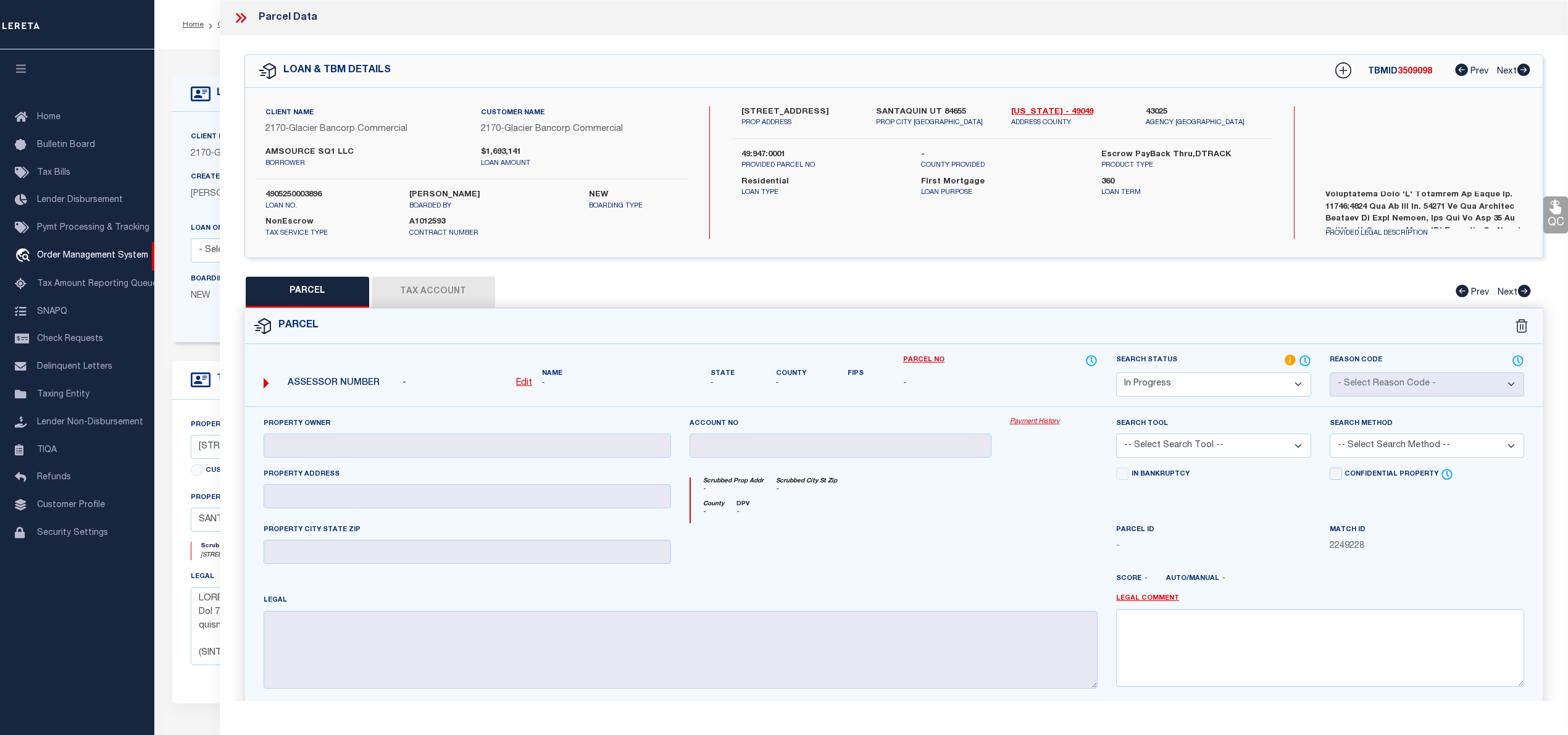
scroll to position [132, 0]
click at [243, 13] on icon at bounding box center [240, 18] width 16 height 16
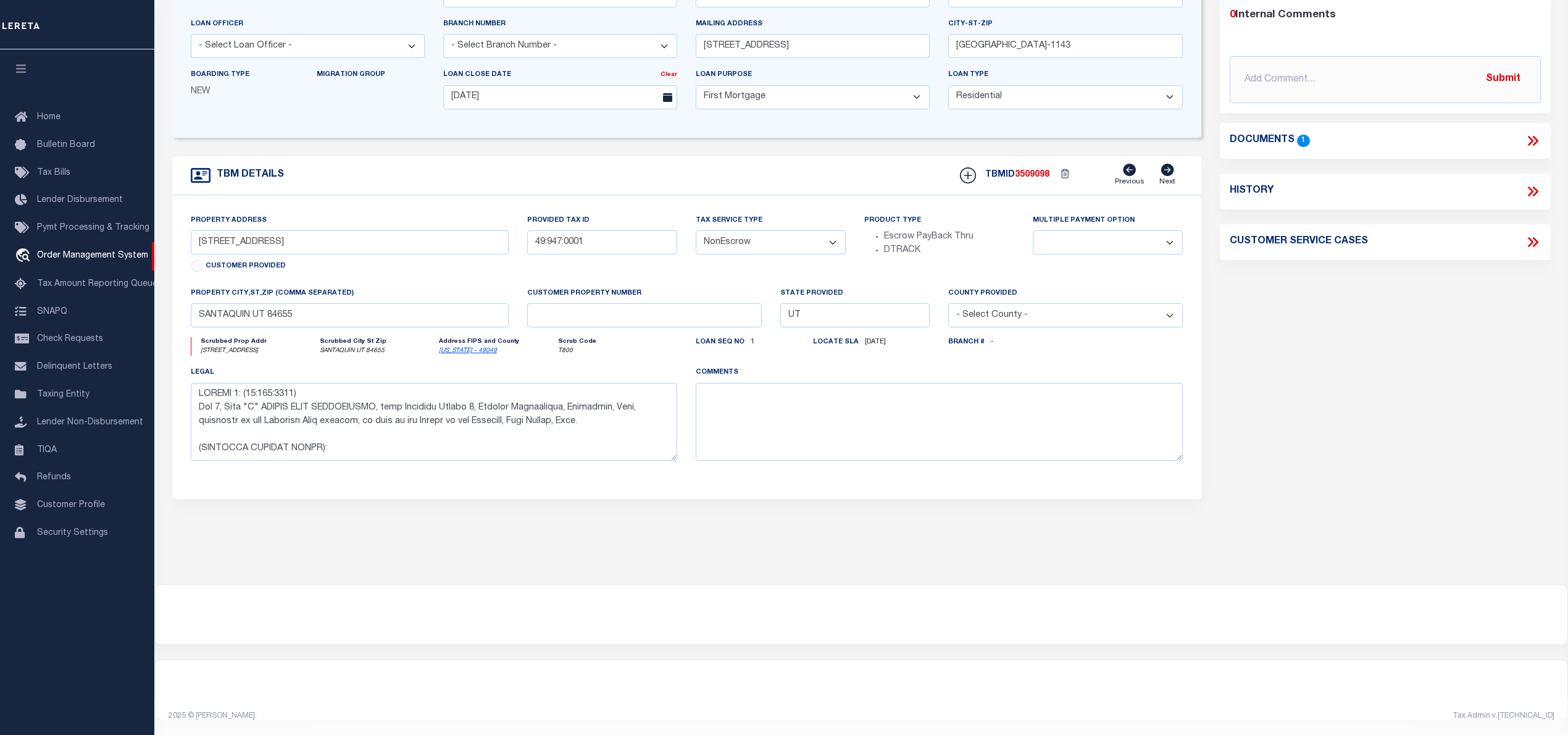
scroll to position [48, 0]
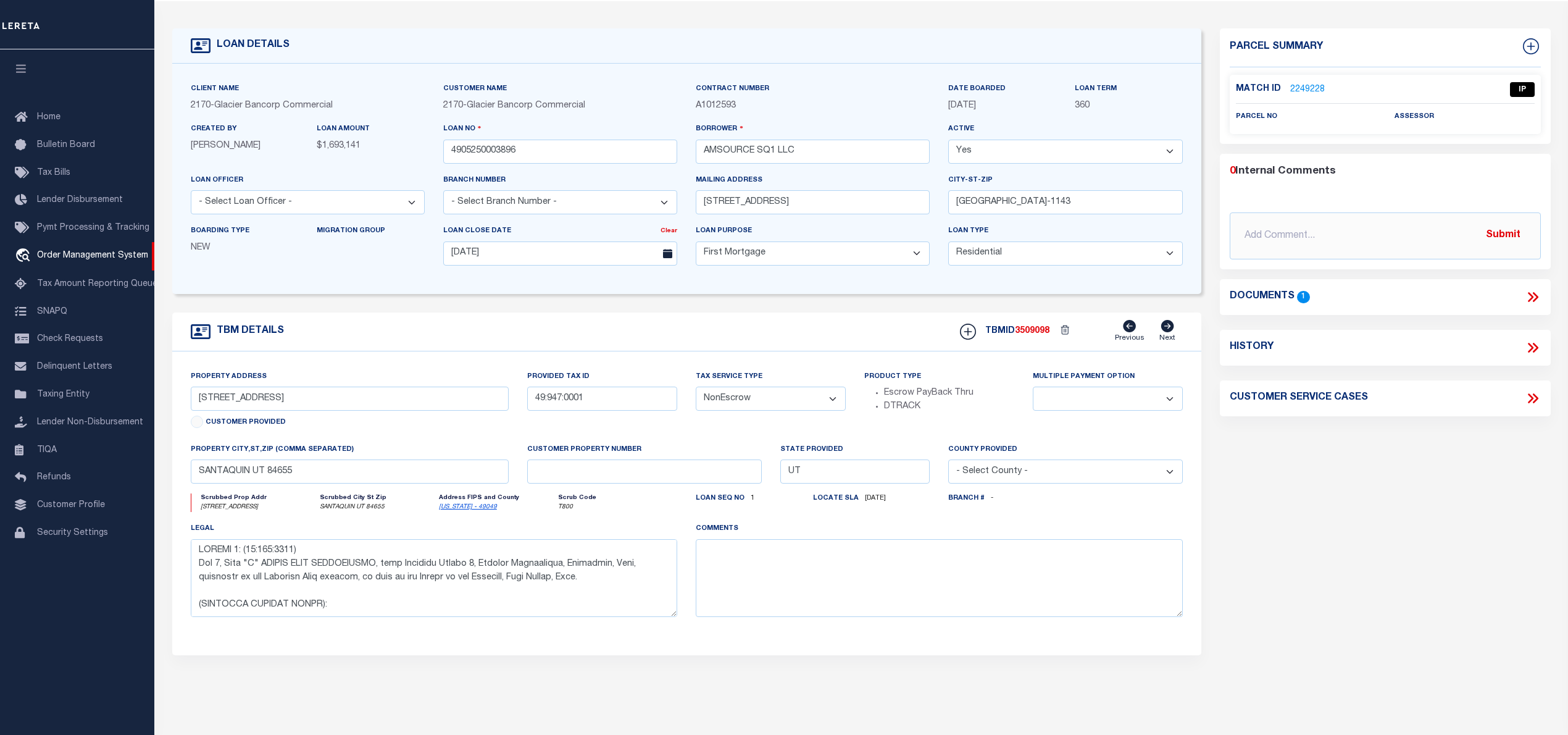
click at [1316, 84] on link "2249228" at bounding box center [1307, 90] width 34 height 13
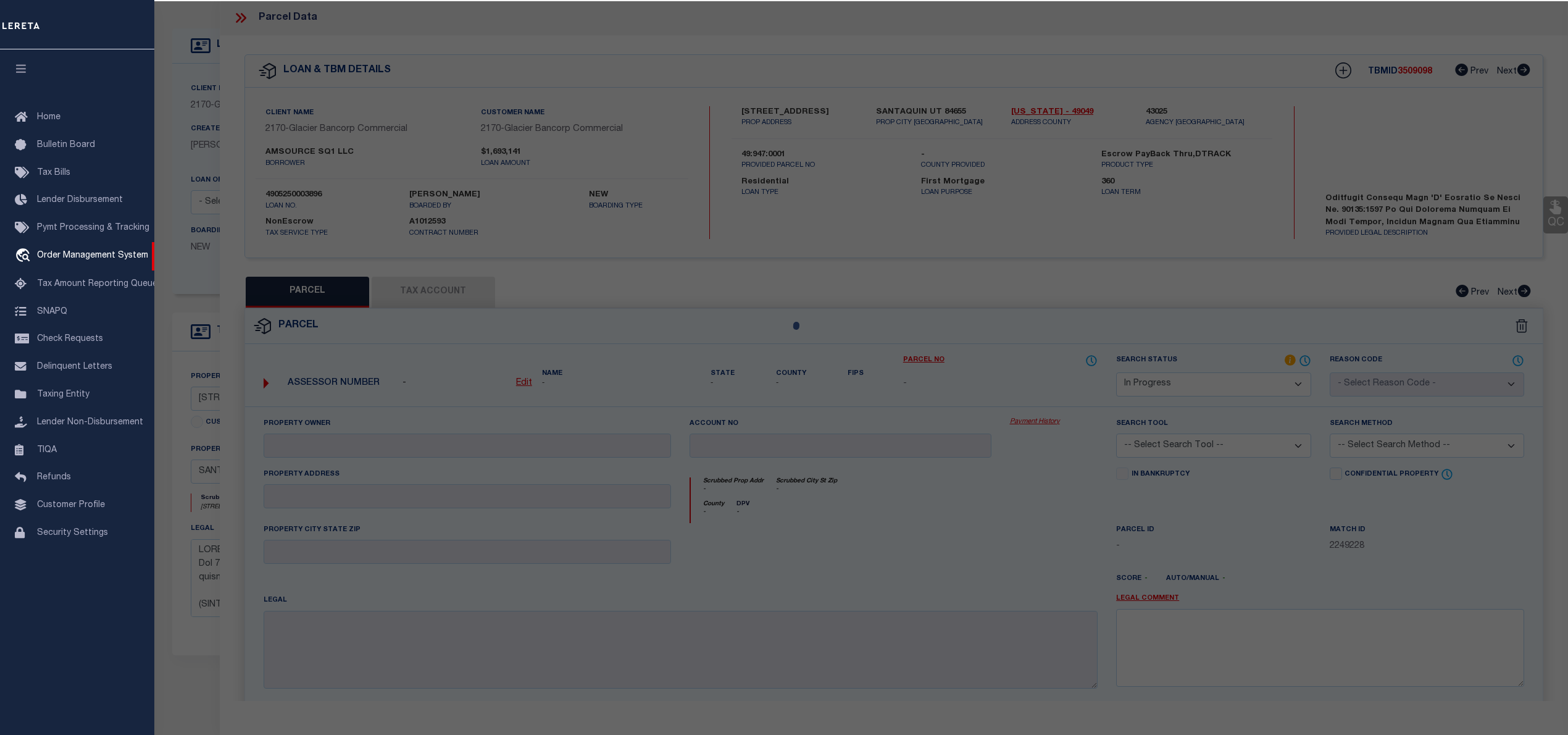
select select "AS"
checkbox input "false"
select select "IP"
checkbox input "false"
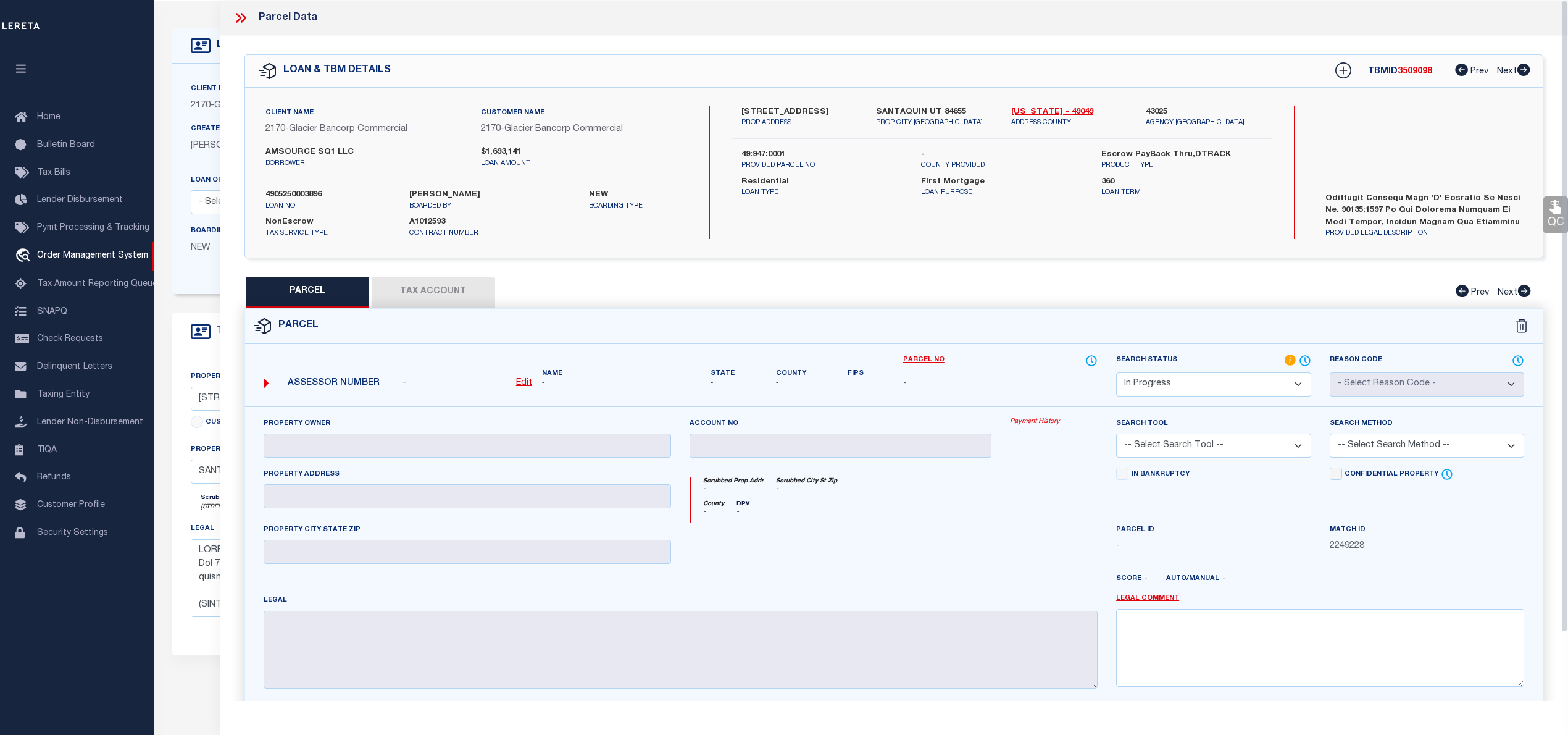
scroll to position [165, 0]
drag, startPoint x: 763, startPoint y: 110, endPoint x: 801, endPoint y: 111, distance: 38.0
click at [801, 111] on label "860 E MAIN ST" at bounding box center [799, 113] width 116 height 13
copy label "MAIN ST"
click at [771, 106] on label "860 E MAIN ST" at bounding box center [799, 113] width 116 height 13
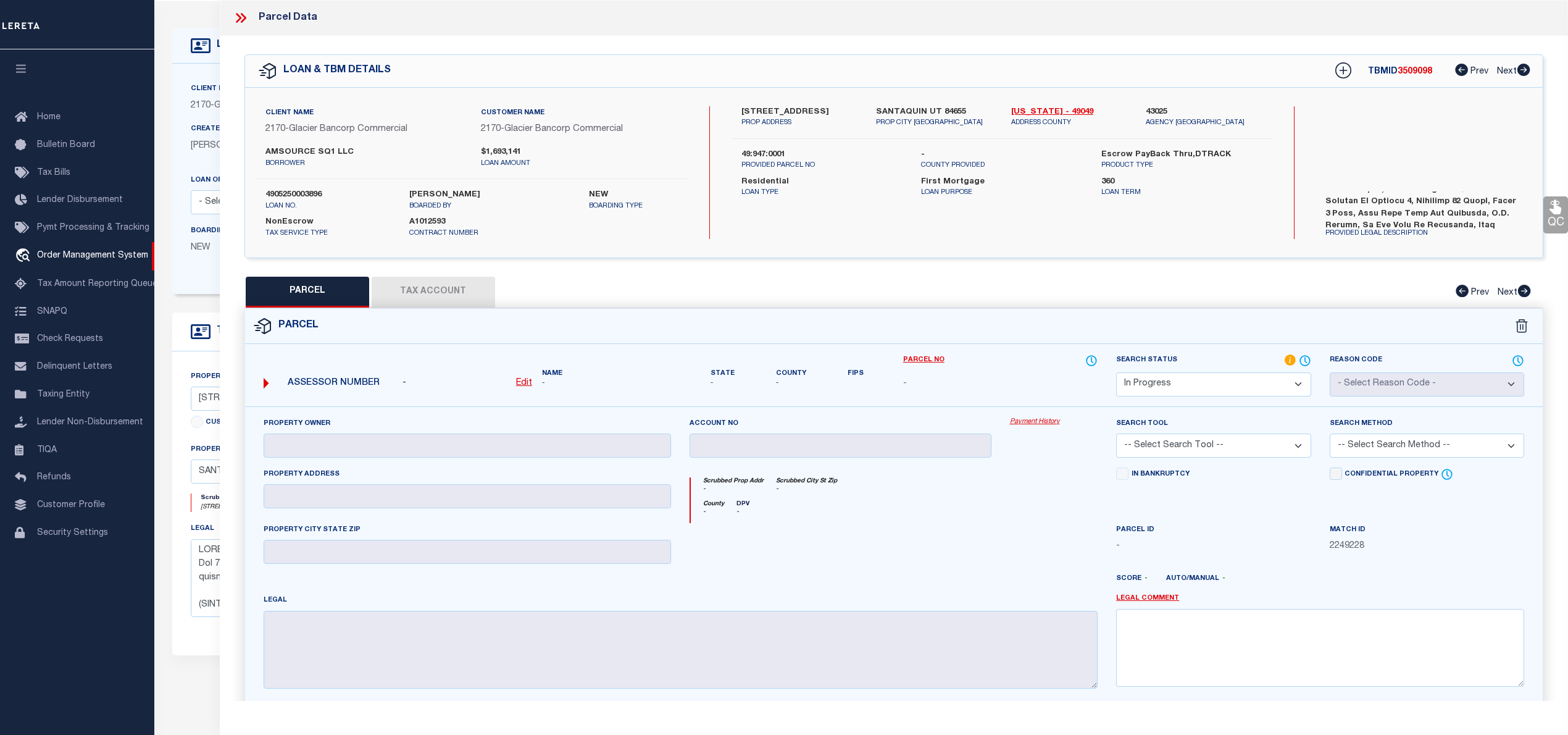
click at [771, 106] on label "860 E MAIN ST" at bounding box center [799, 113] width 116 height 13
click at [521, 386] on u "Edit" at bounding box center [524, 383] width 16 height 8
select select "IP"
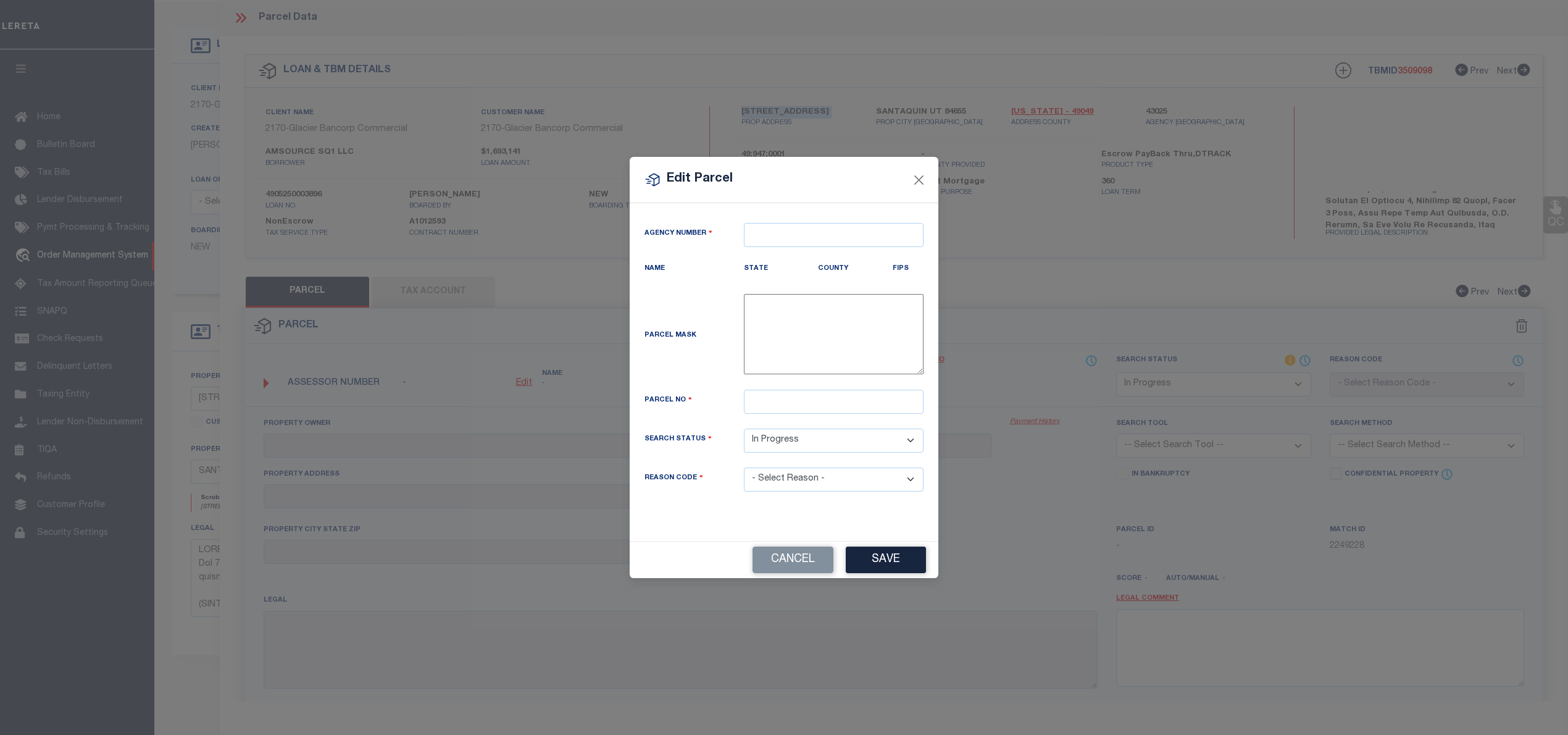
type textarea "-"
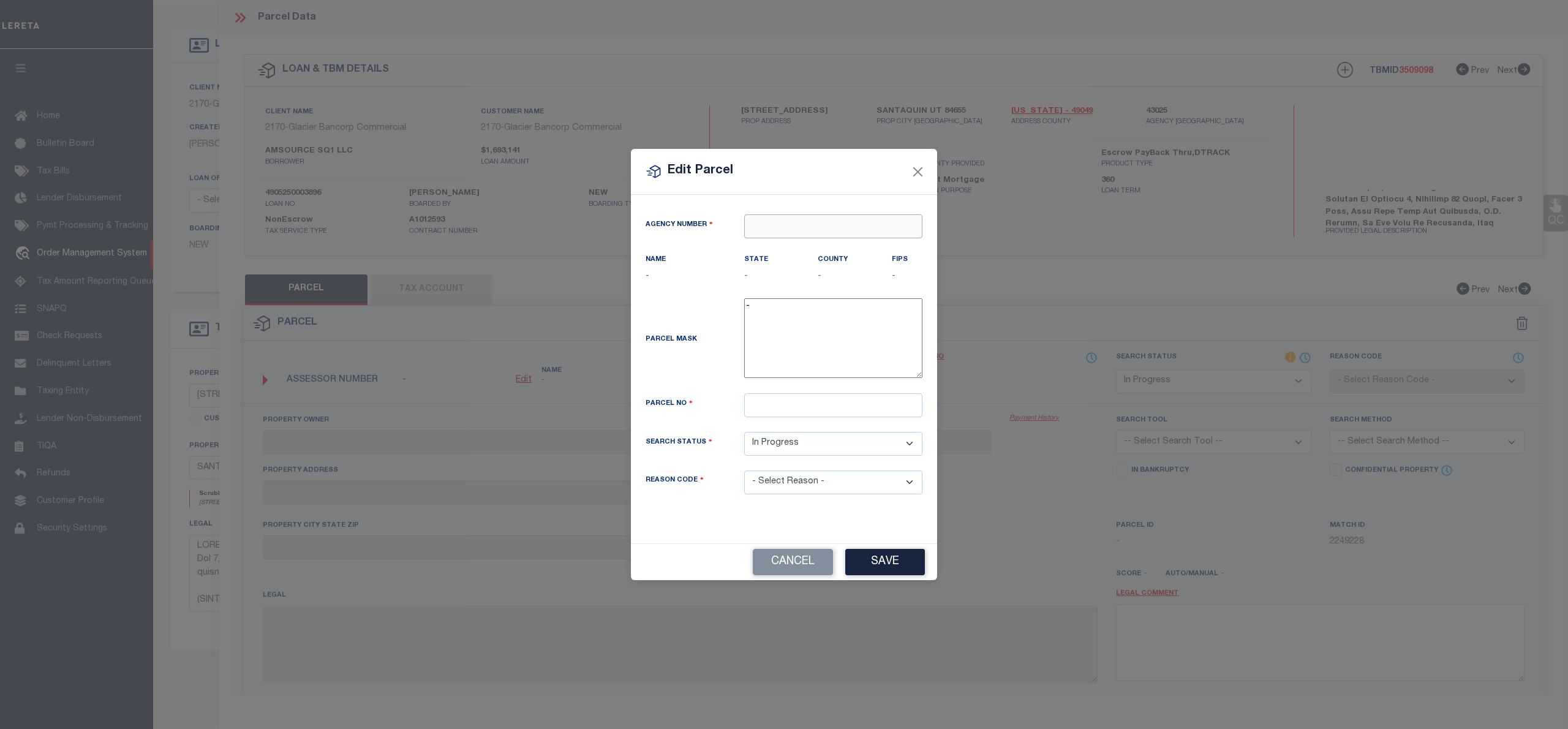
click at [840, 225] on input "text" at bounding box center [833, 226] width 178 height 24
click at [830, 248] on div "430250000 : UTAH COUNTY" at bounding box center [833, 255] width 177 height 35
type input "430250000"
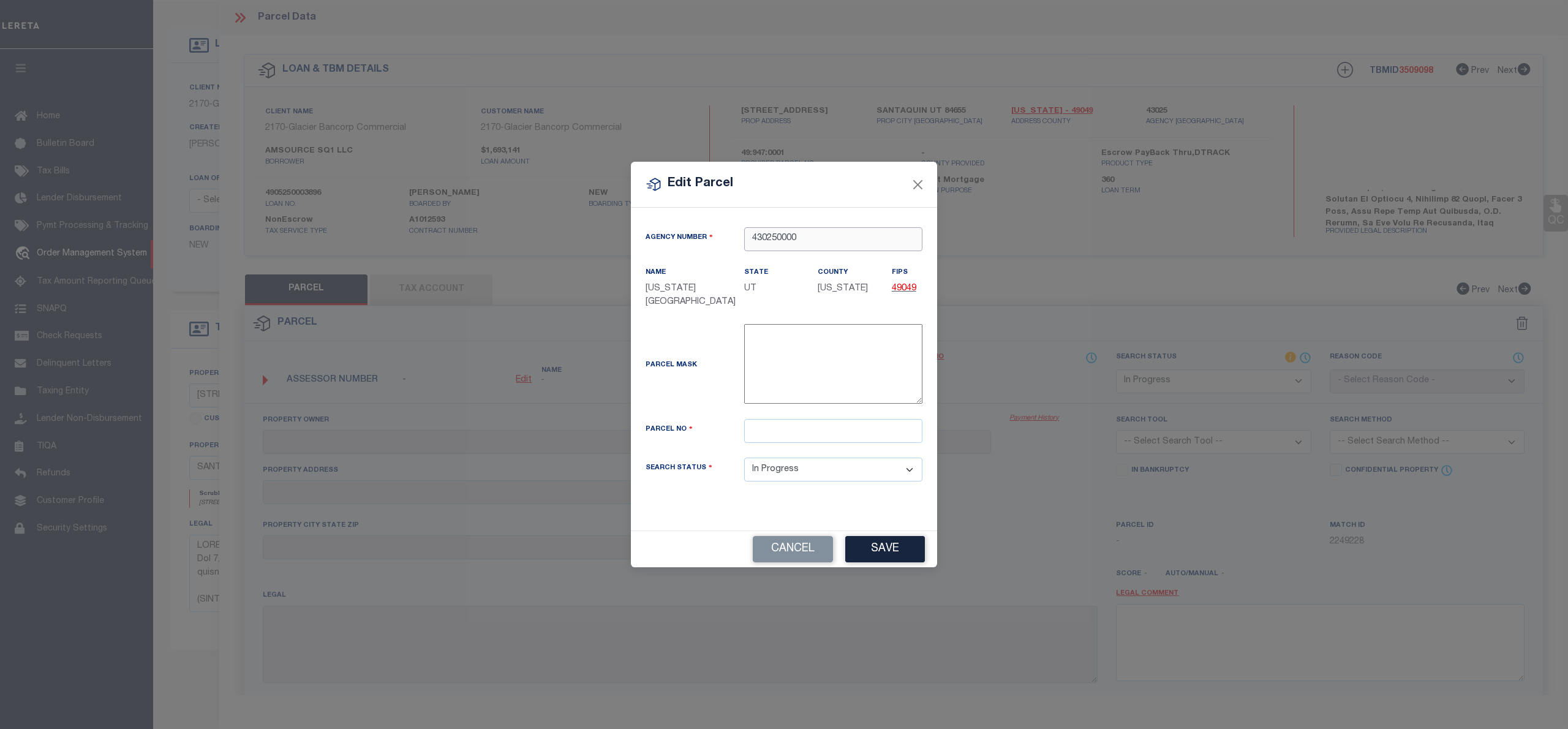
type input "430250000"
click at [920, 193] on button "Close" at bounding box center [918, 184] width 16 height 16
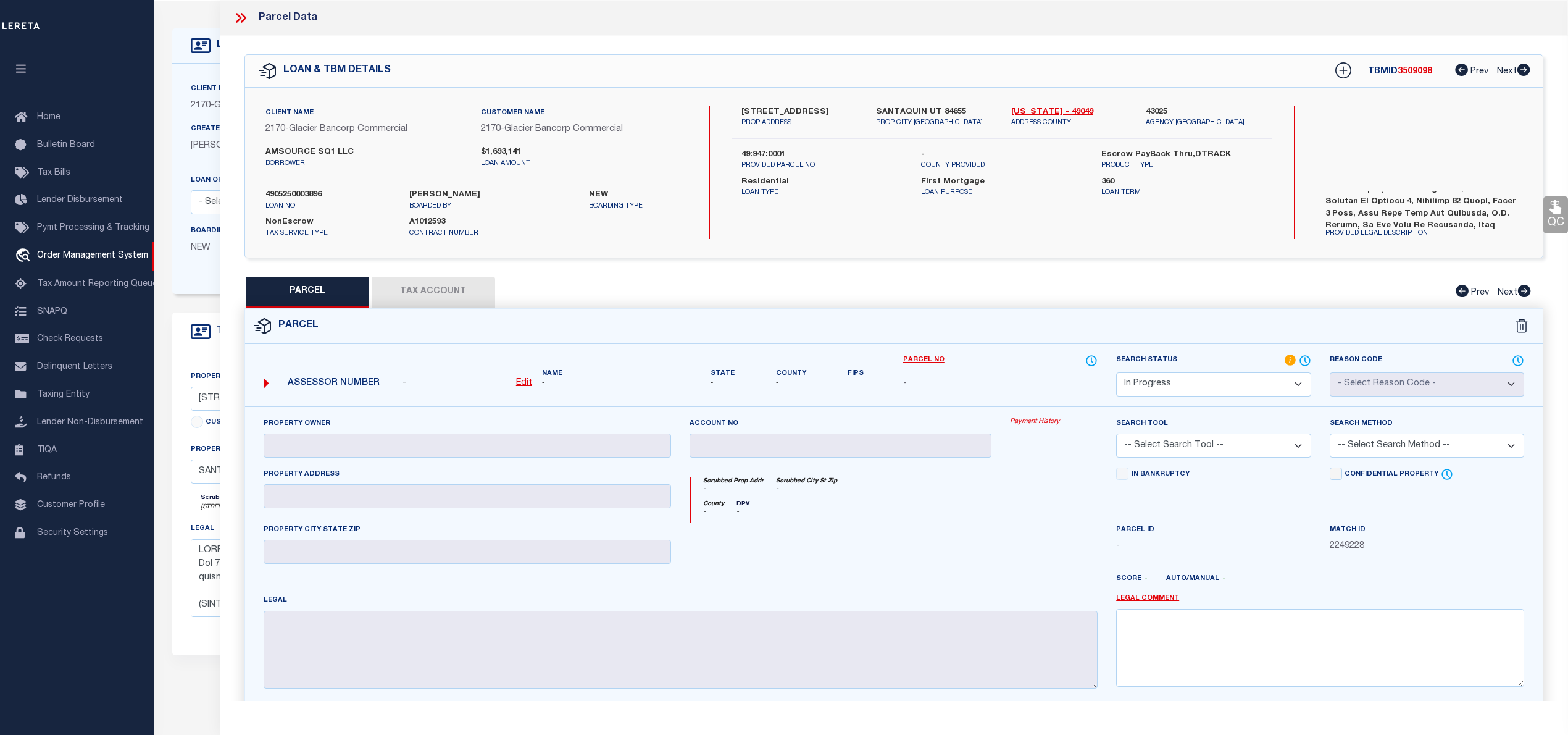
click at [301, 151] on label "AMSOURCE SQ1 LLC" at bounding box center [364, 153] width 197 height 13
copy div "AMSOURCE SQ1 LLC"
click at [240, 23] on icon at bounding box center [240, 18] width 16 height 16
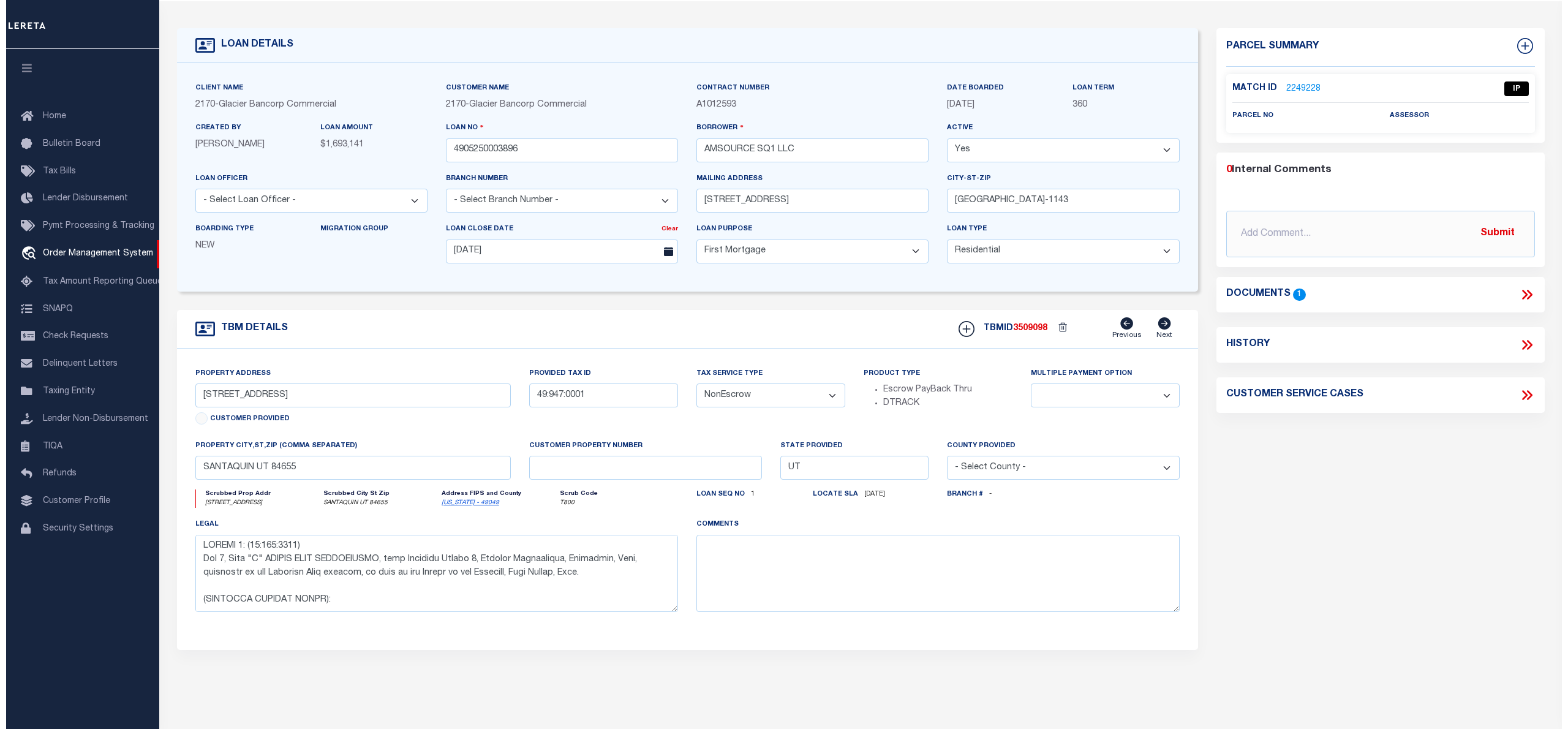
scroll to position [0, 0]
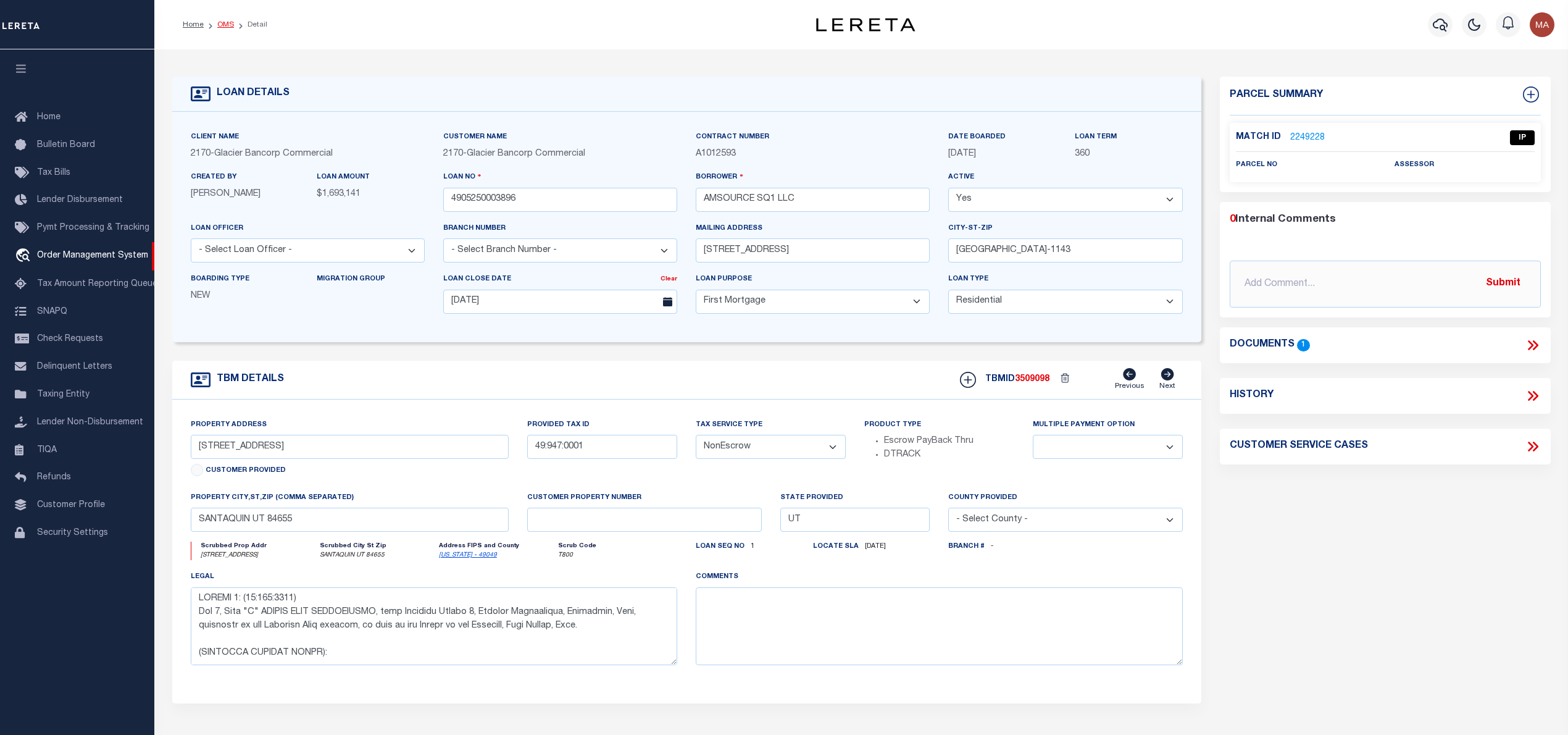
click at [225, 26] on link "OMS" at bounding box center [226, 25] width 17 height 8
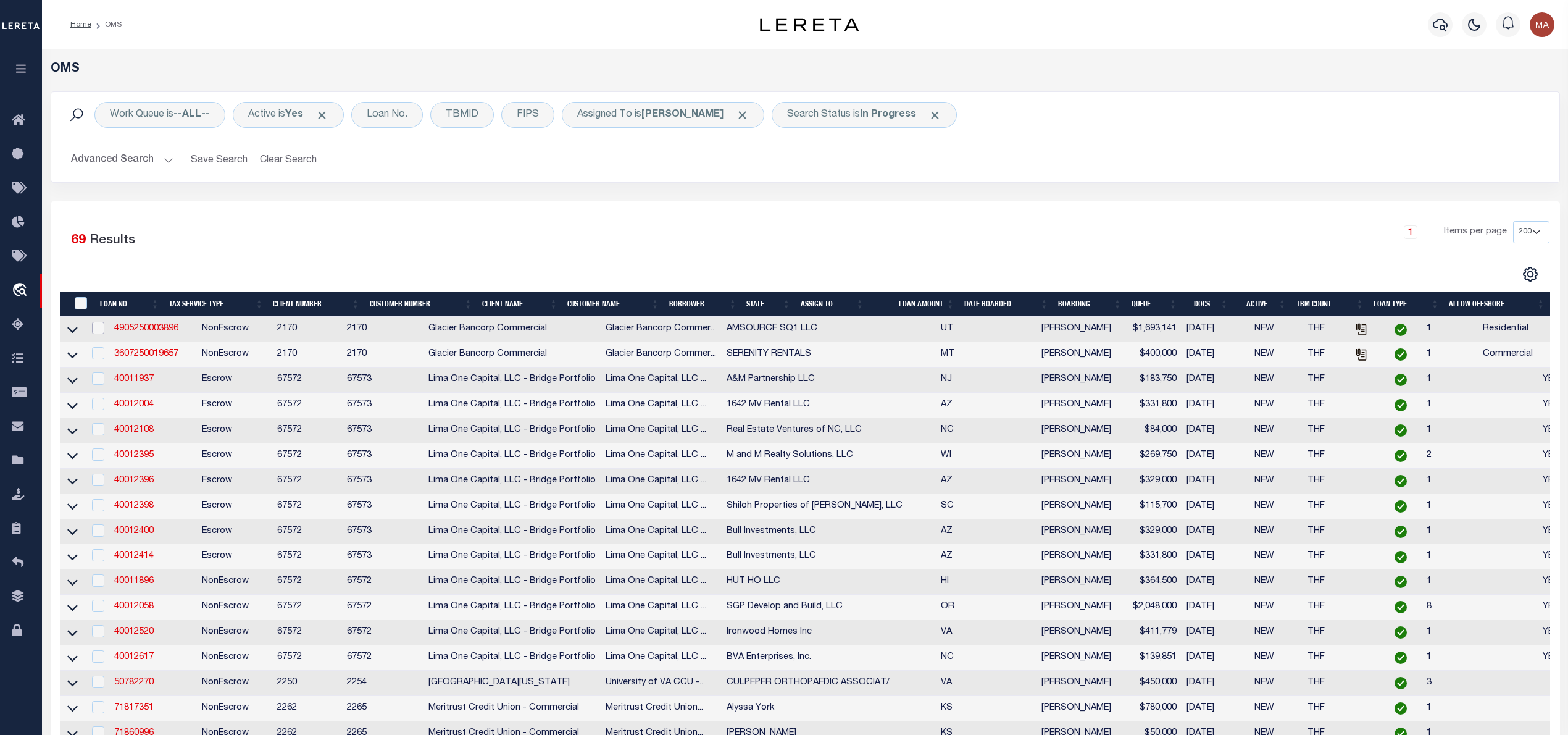
click at [96, 331] on input "checkbox" at bounding box center [98, 328] width 13 height 13
checkbox input "true"
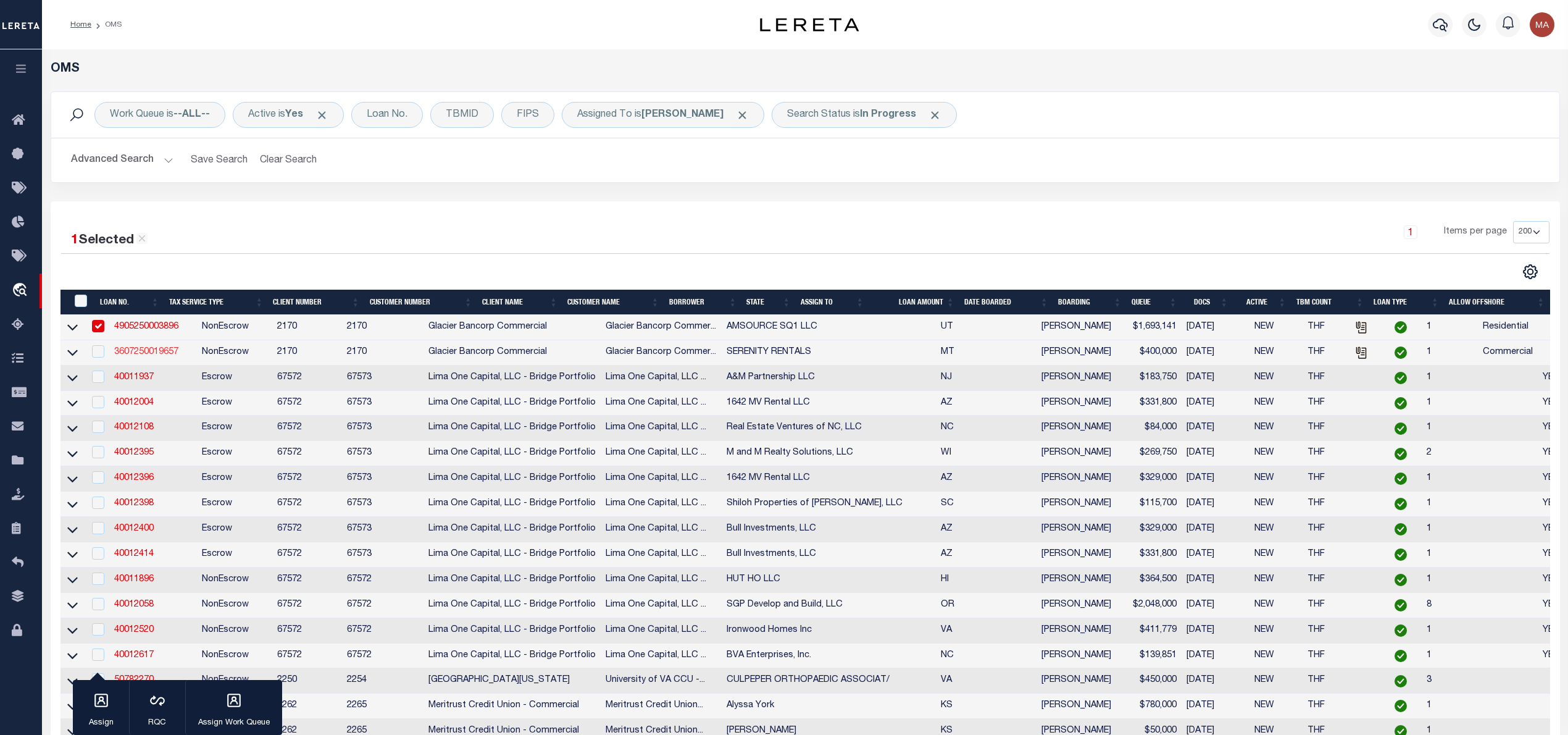
click at [129, 354] on link "3607250019657" at bounding box center [146, 352] width 64 height 8
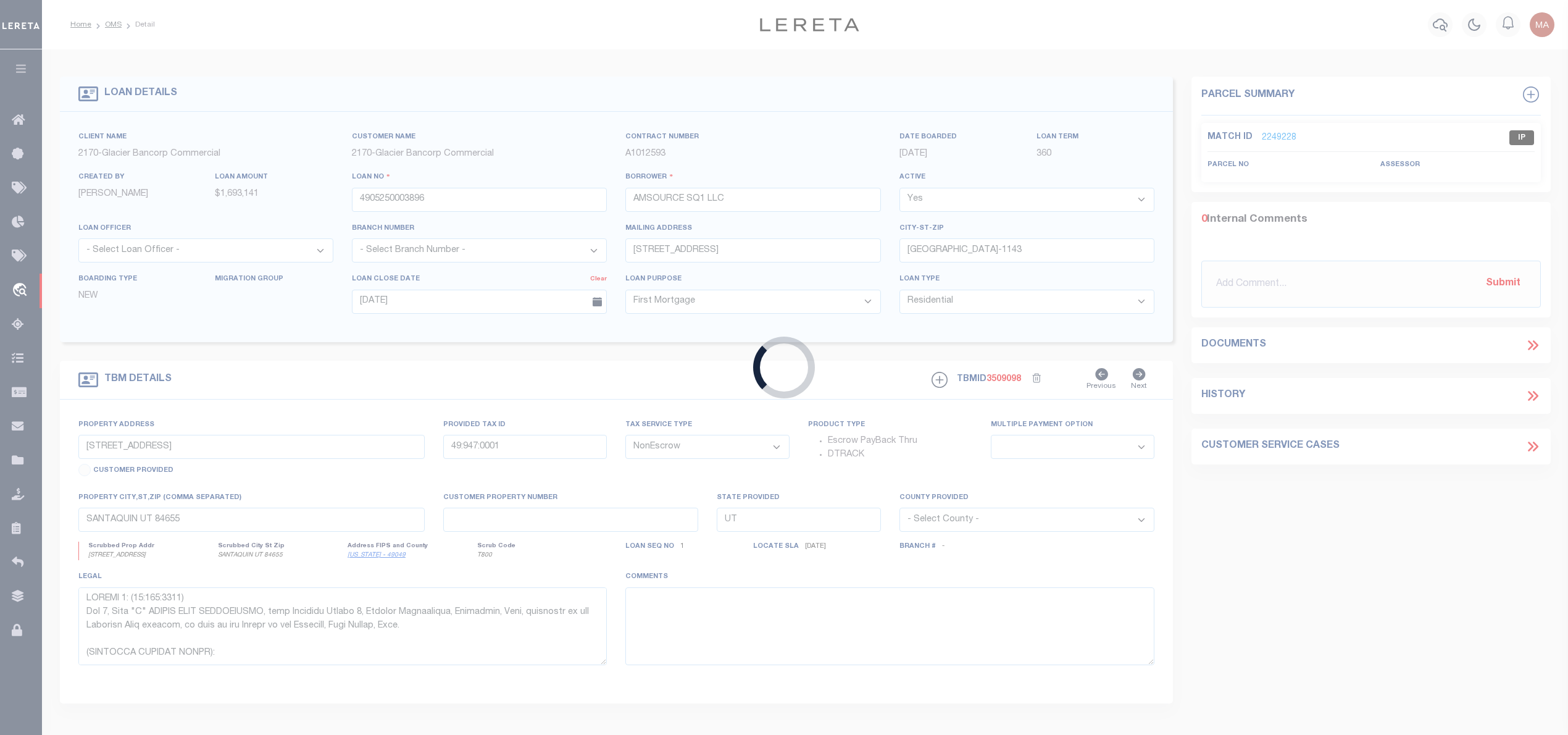
type input "3607250019657"
type input "SERENITY RENTALS"
select select "4574"
type input "[STREET_ADDRESS]"
type input "[GEOGRAPHIC_DATA] 59758-9545"
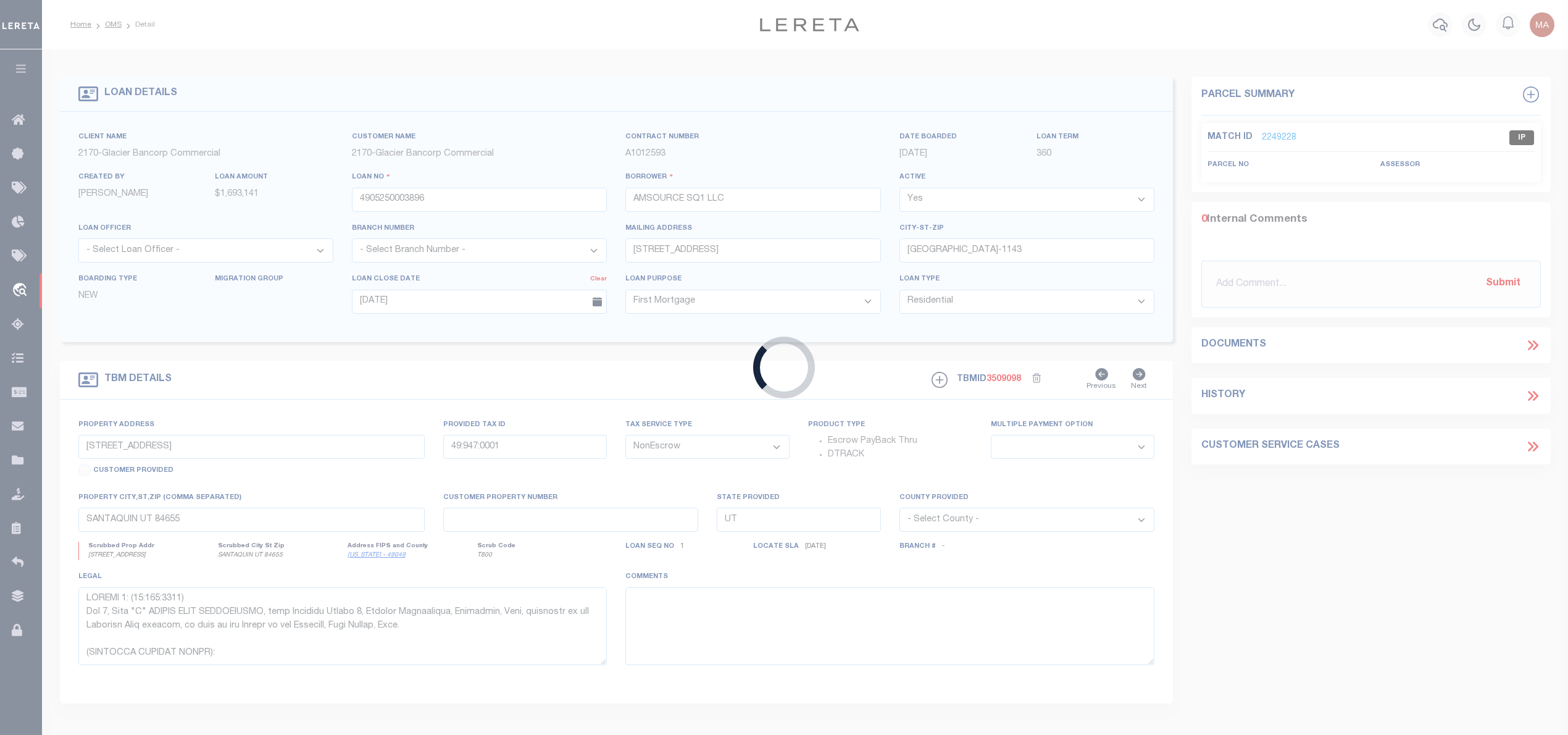
type input "[DATE]"
select select
select select "20"
type input "[STREET_ADDRESS] AND [STREET_ADDRESS]"
type input "00RRF17362 & 00RRG16739"
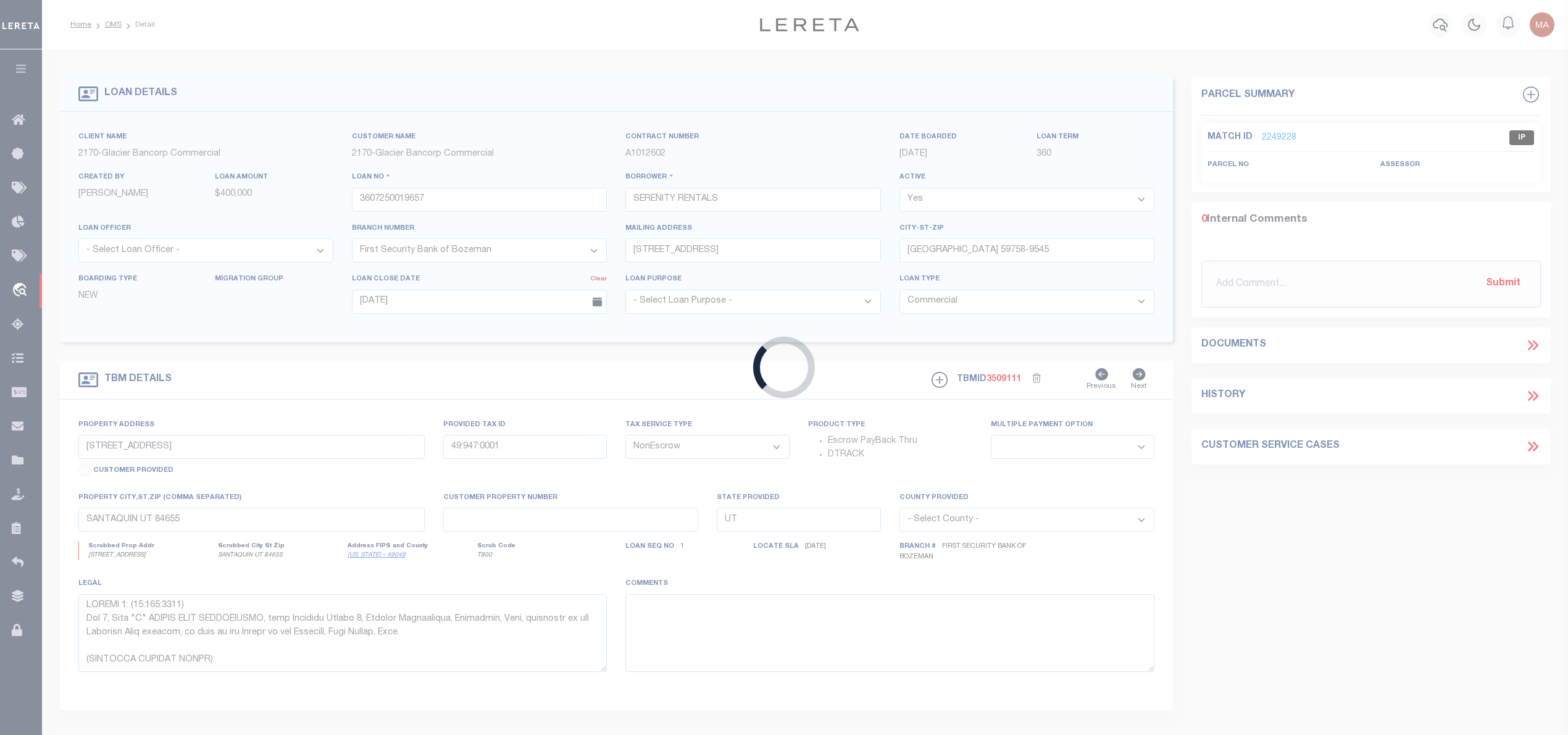
select select
type input "[GEOGRAPHIC_DATA]"
type input "MT"
type textarea "ATTACHED DOT"
select select "4574"
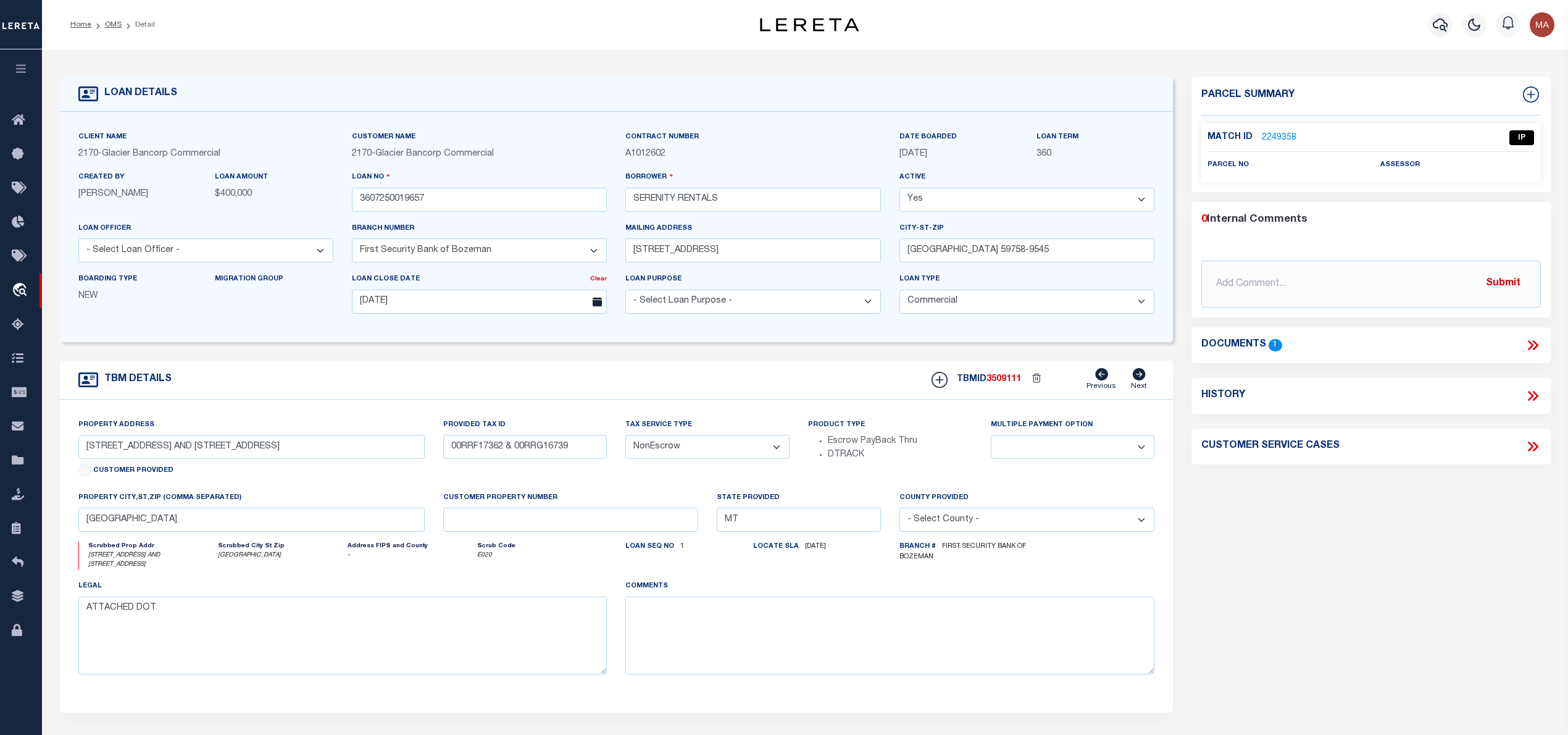
click at [1529, 341] on icon at bounding box center [1531, 345] width 6 height 10
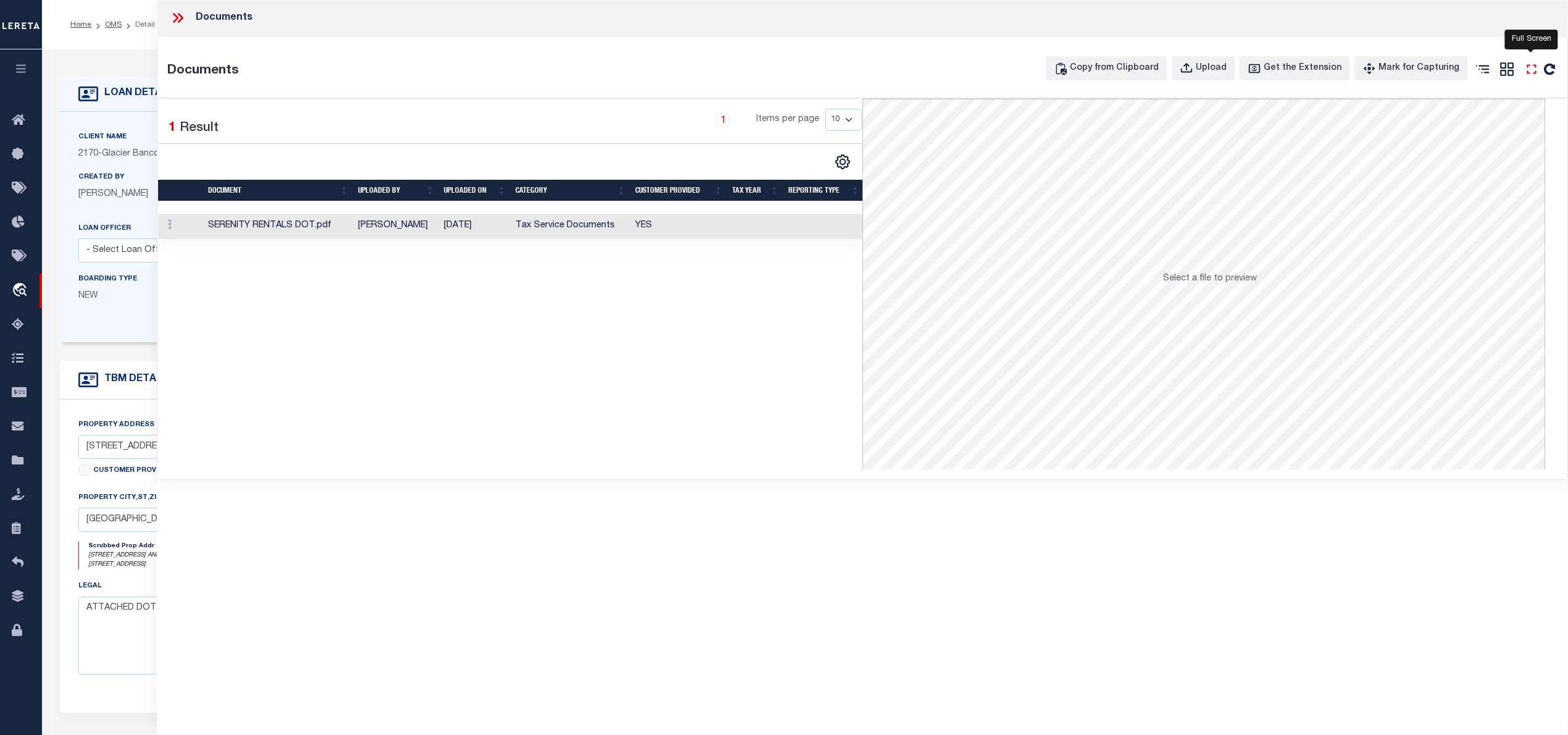
click at [1529, 72] on icon "" at bounding box center [1531, 69] width 16 height 16
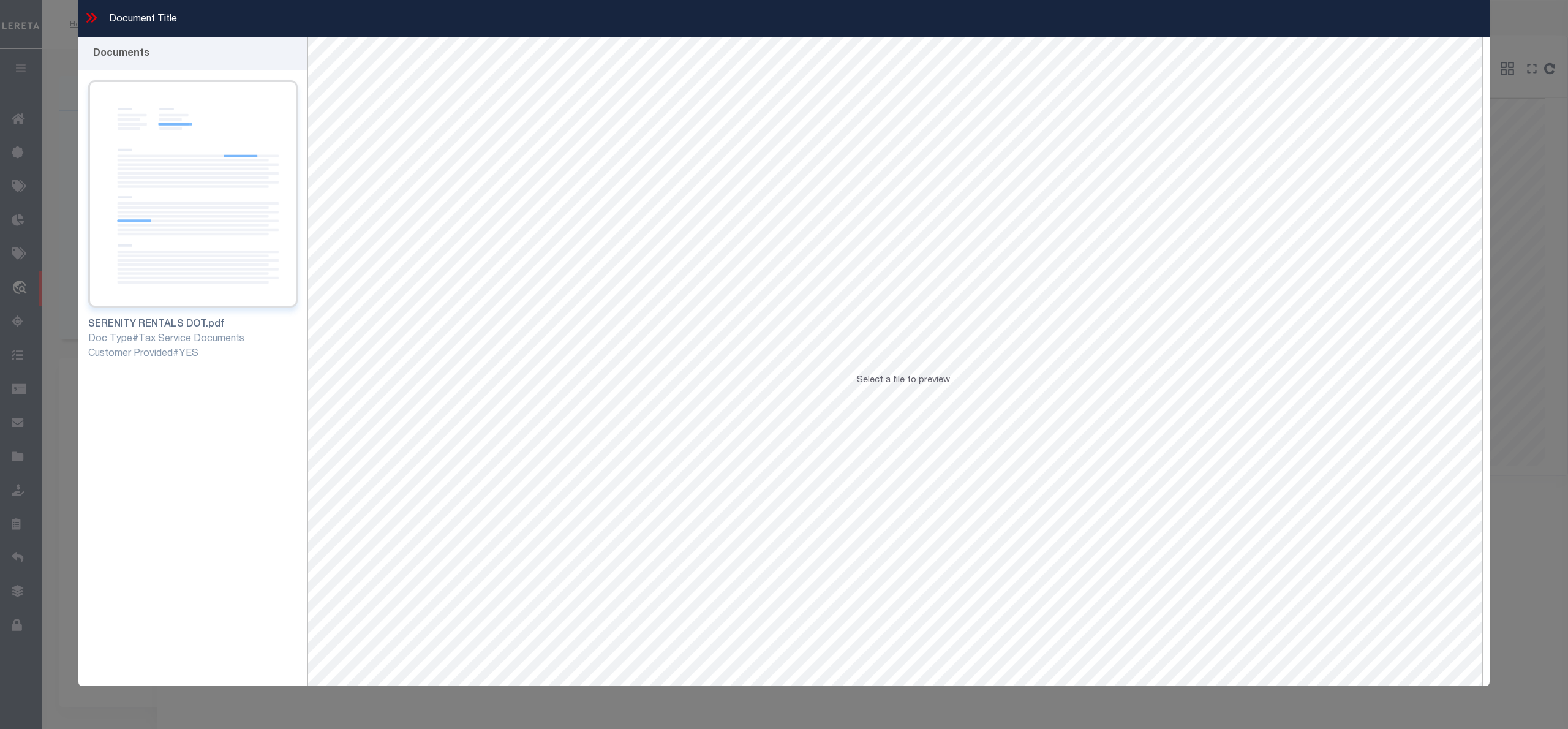
click at [263, 176] on img at bounding box center [193, 194] width 209 height 227
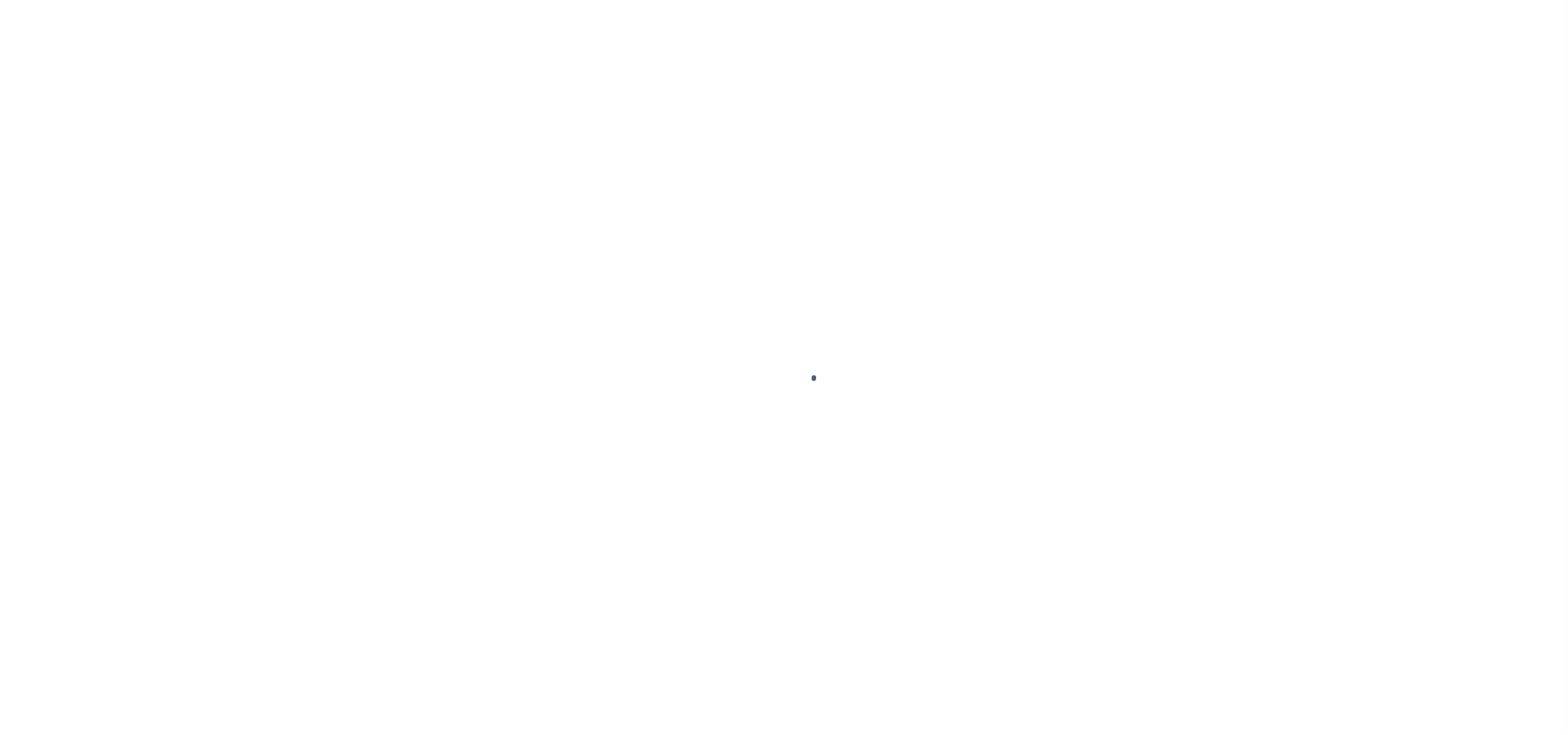
select select "IP"
select select "20"
select select "NonEscrow"
select select
select select "4574"
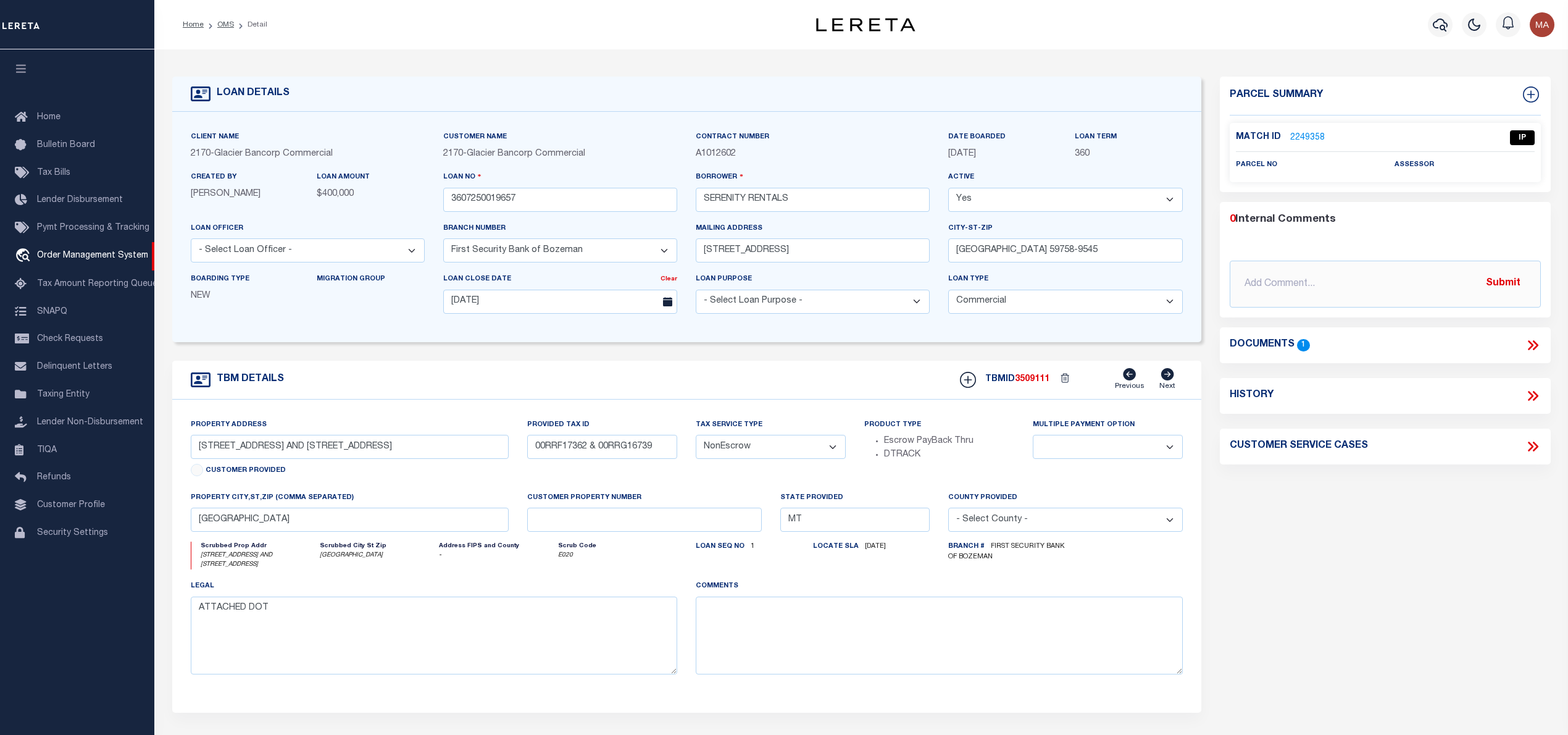
click at [1313, 136] on link "2249358" at bounding box center [1307, 138] width 34 height 13
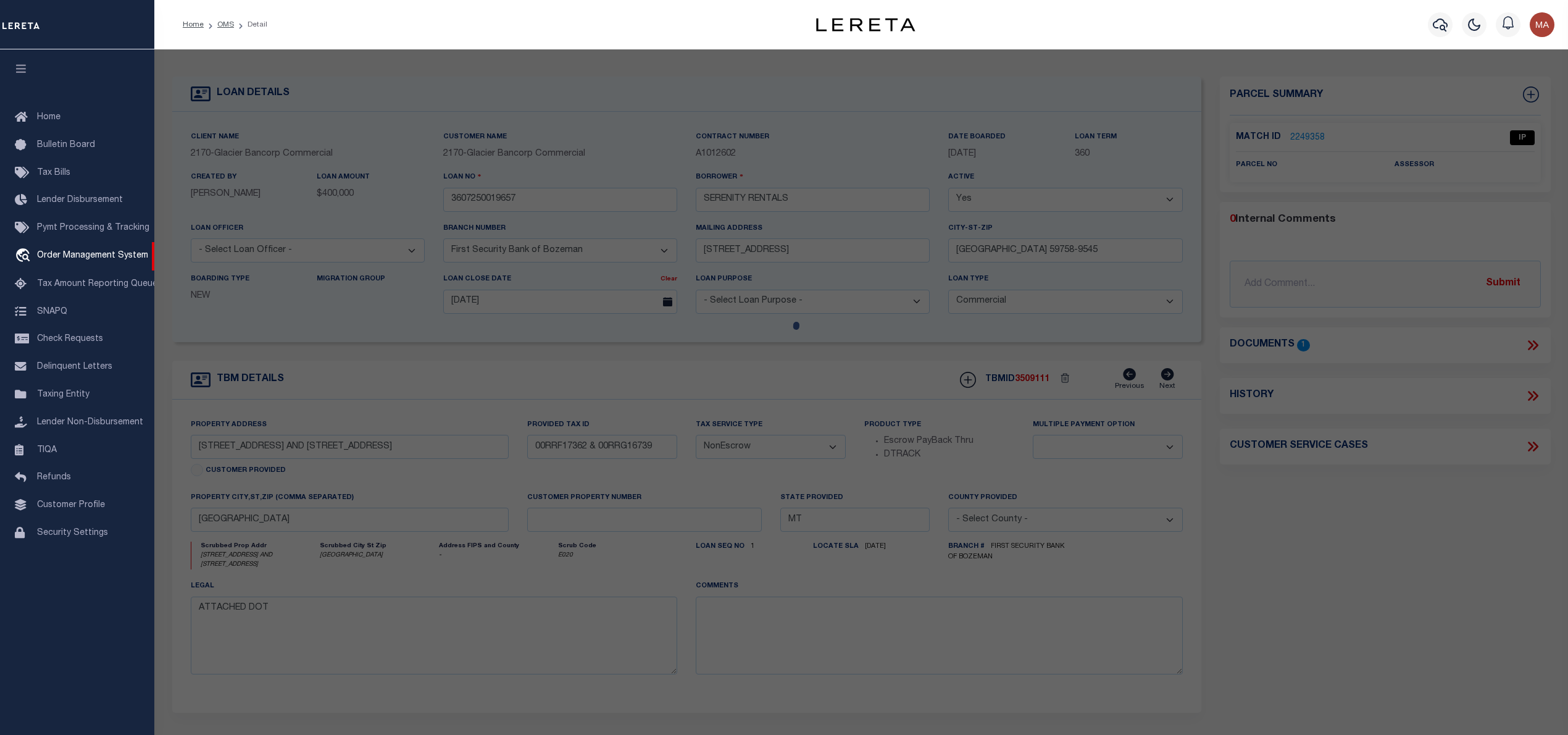
select select "AS"
checkbox input "false"
select select "IP"
checkbox input "false"
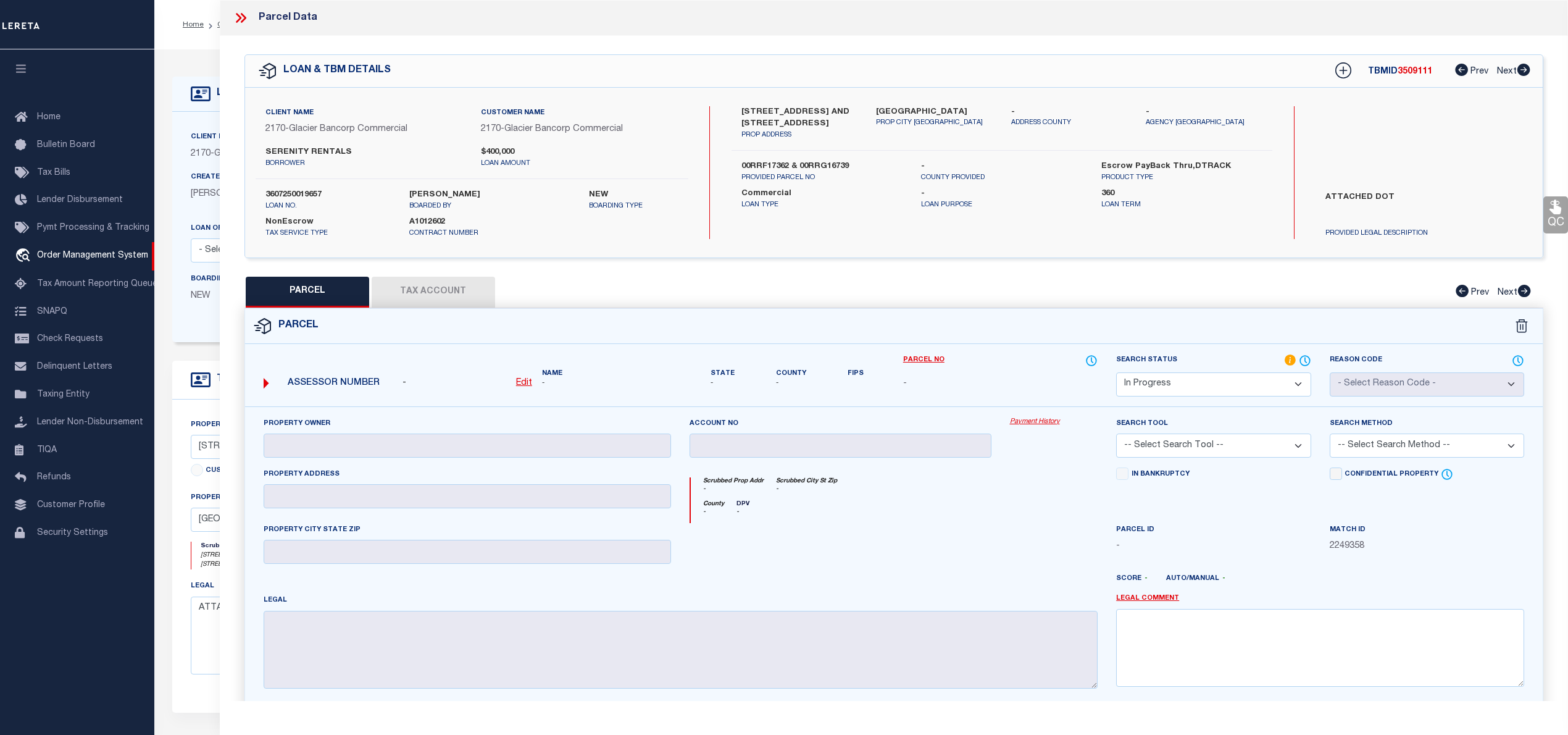
click at [873, 111] on div "WEST YELLOWSTONE MT 59758 PROP CITY ST ZIP" at bounding box center [934, 123] width 134 height 34
click at [752, 164] on label "00RRF17362 & 00RRG16739" at bounding box center [821, 167] width 161 height 13
copy label "00RRF17362"
click at [525, 383] on u "Edit" at bounding box center [524, 383] width 16 height 8
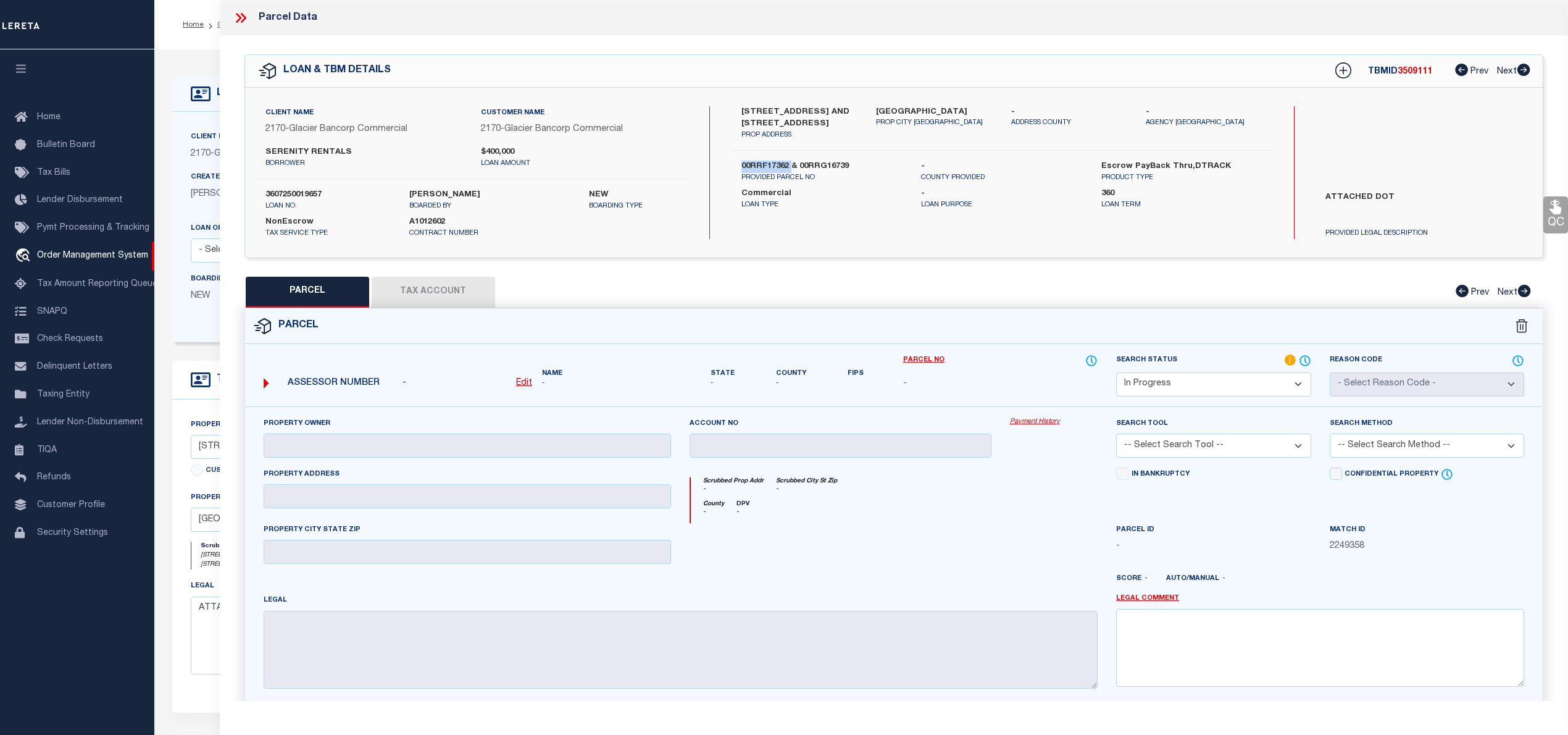
select select "IP"
type textarea "-"
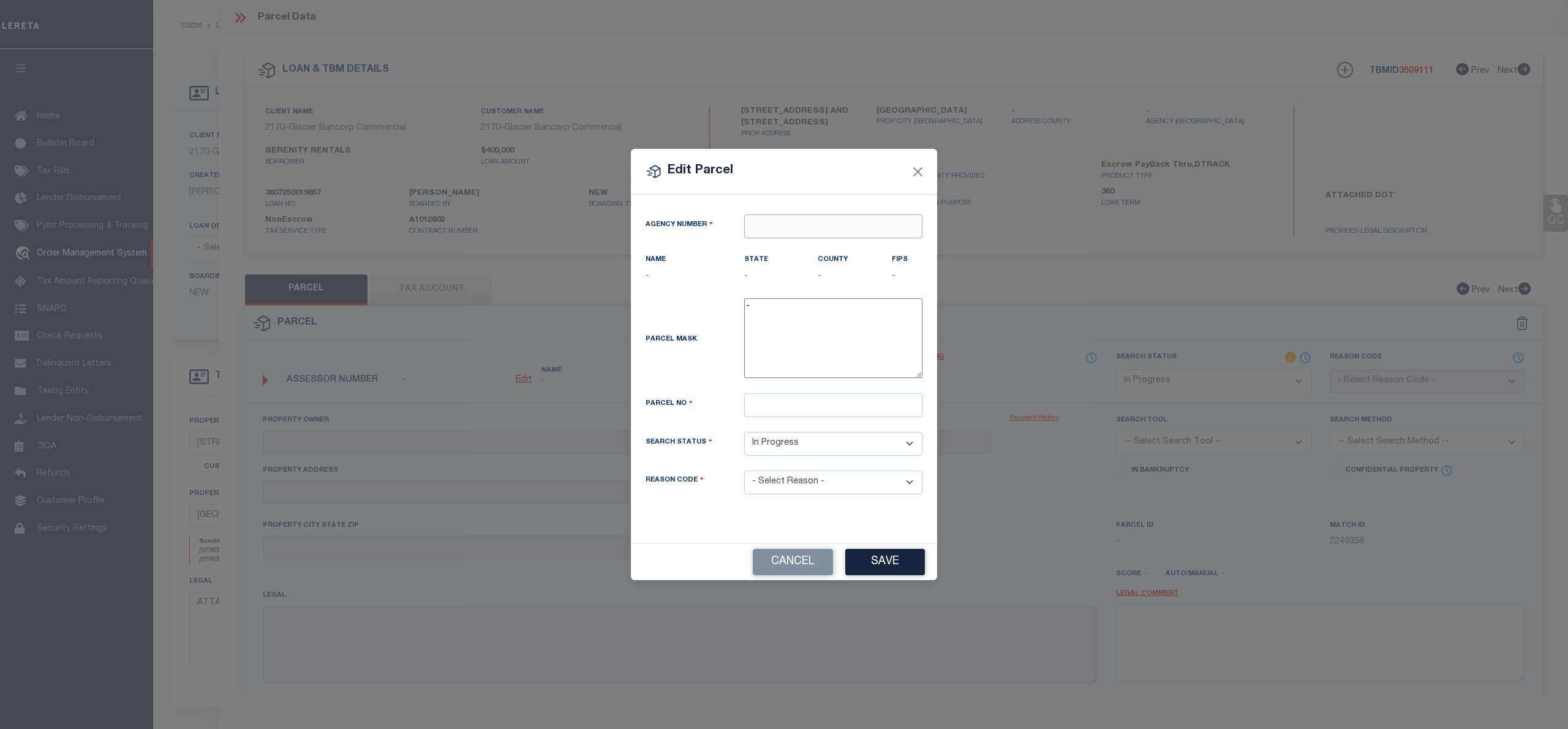
click at [789, 223] on input "text" at bounding box center [833, 226] width 178 height 24
click at [795, 224] on input "text" at bounding box center [833, 226] width 178 height 24
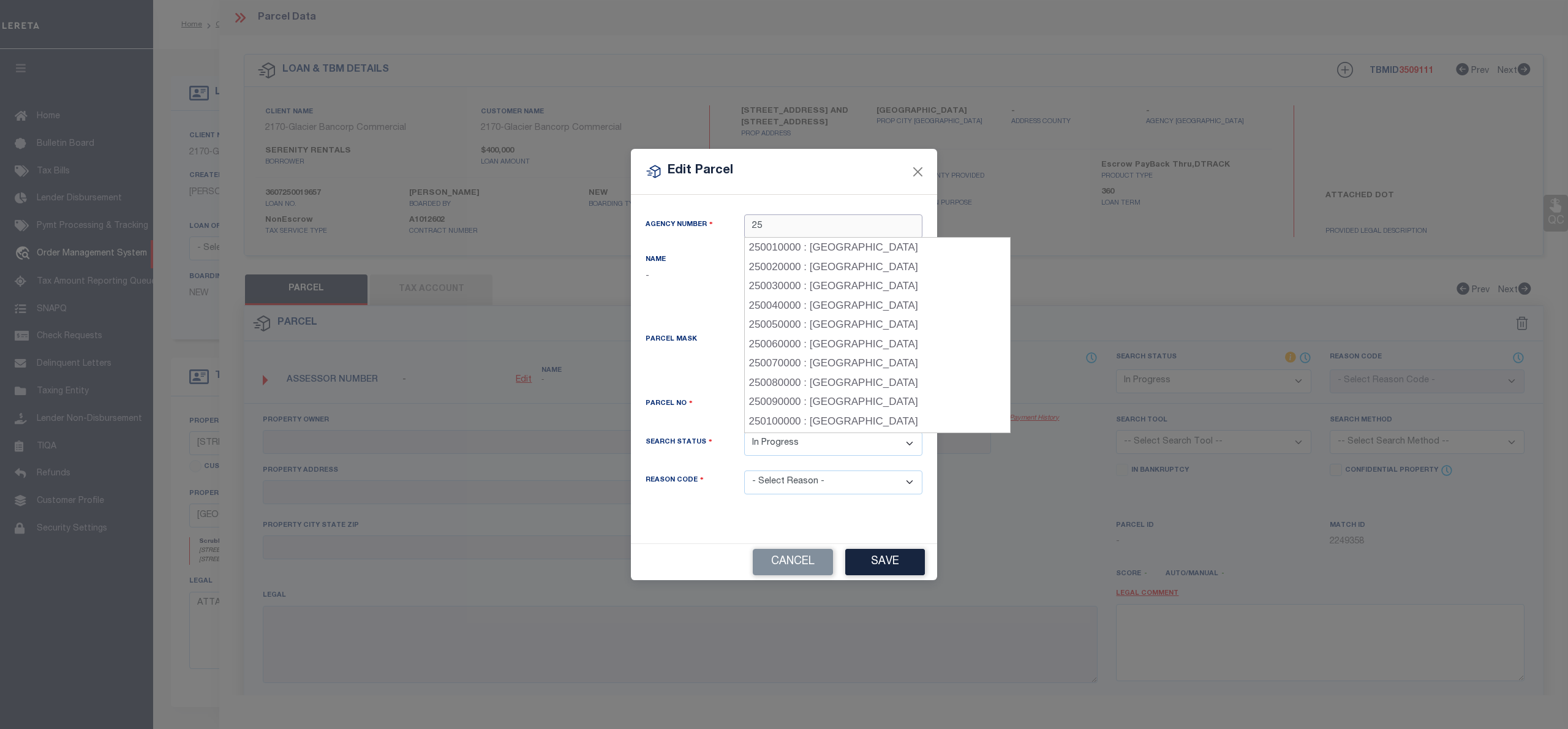
type input "25"
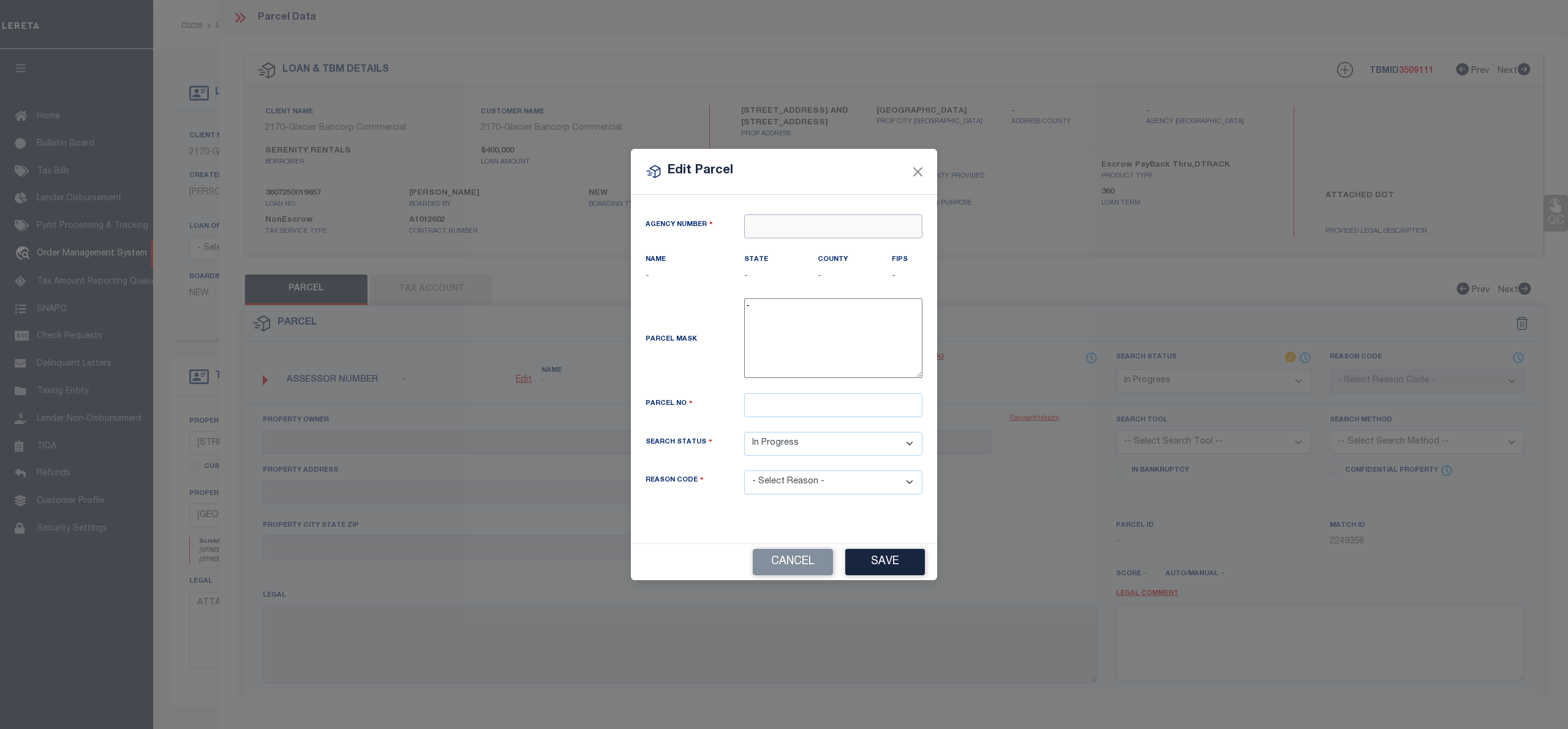
click at [782, 229] on input "text" at bounding box center [833, 226] width 178 height 24
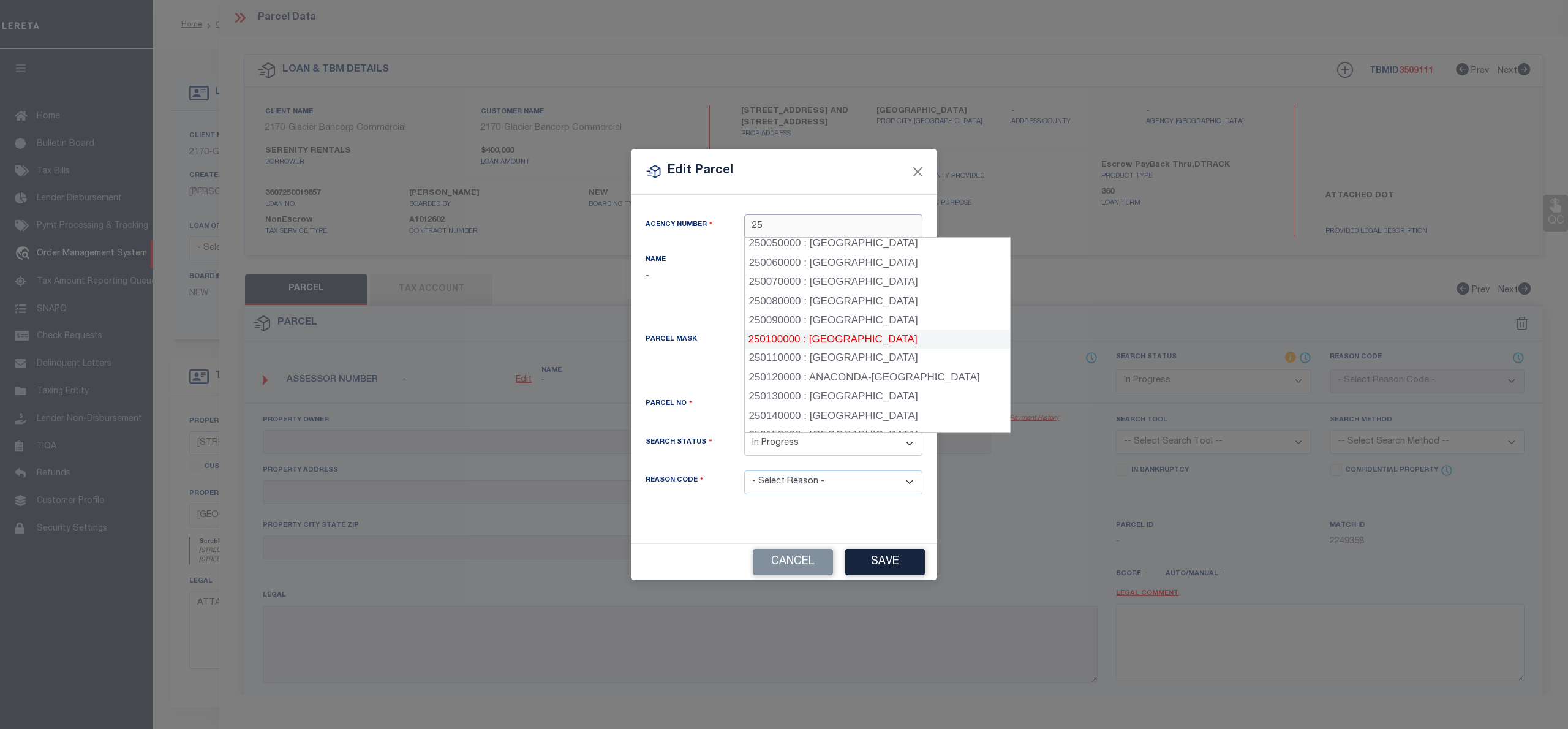
scroll to position [245, 0]
click at [856, 295] on div "250160000 : GALLATIN COUNTY" at bounding box center [877, 292] width 266 height 20
type input "250160000"
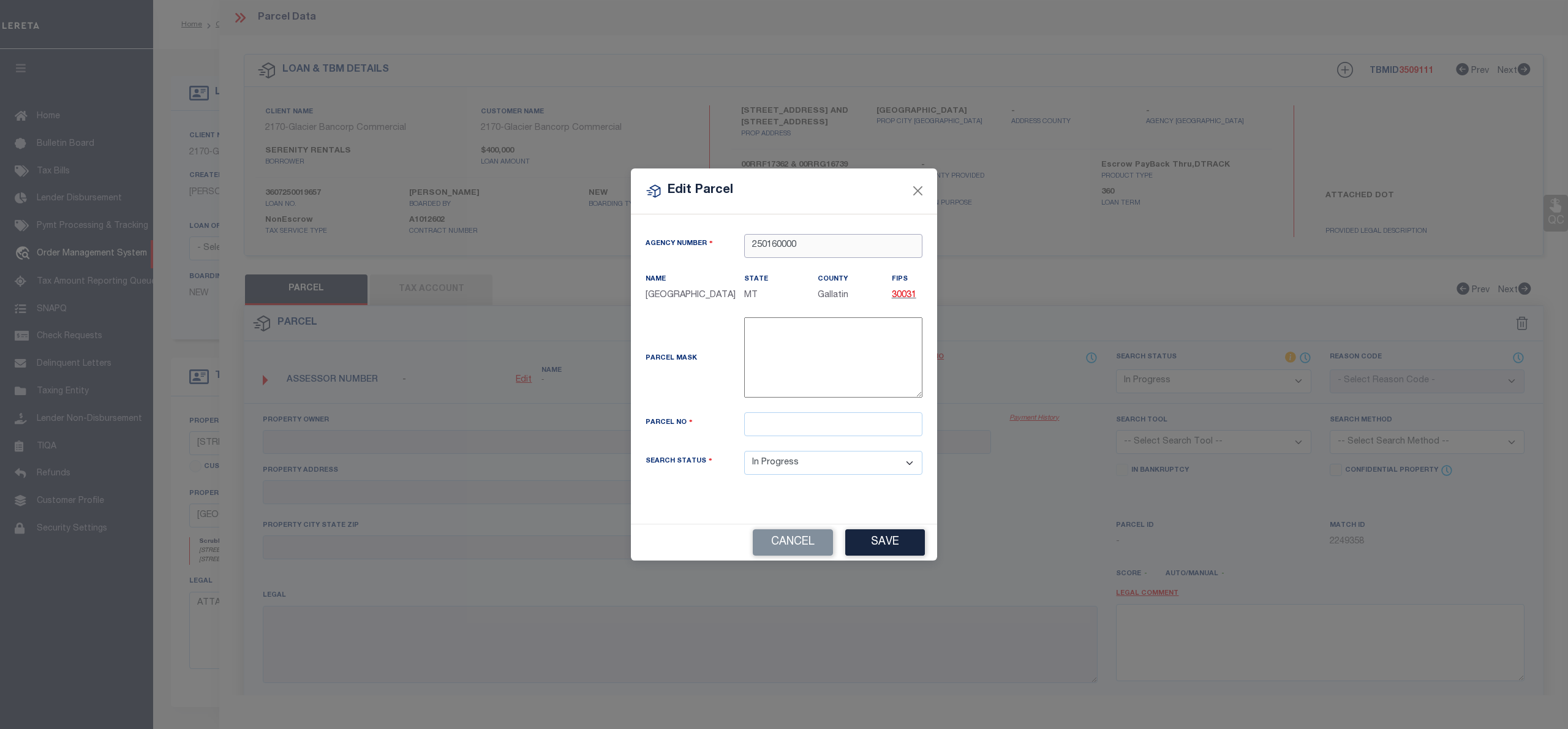
type input "250160000"
click at [797, 430] on input "text" at bounding box center [833, 424] width 178 height 24
click at [825, 424] on input "text" at bounding box center [833, 424] width 178 height 24
paste input "00RRF17362"
type input "00RRF17362"
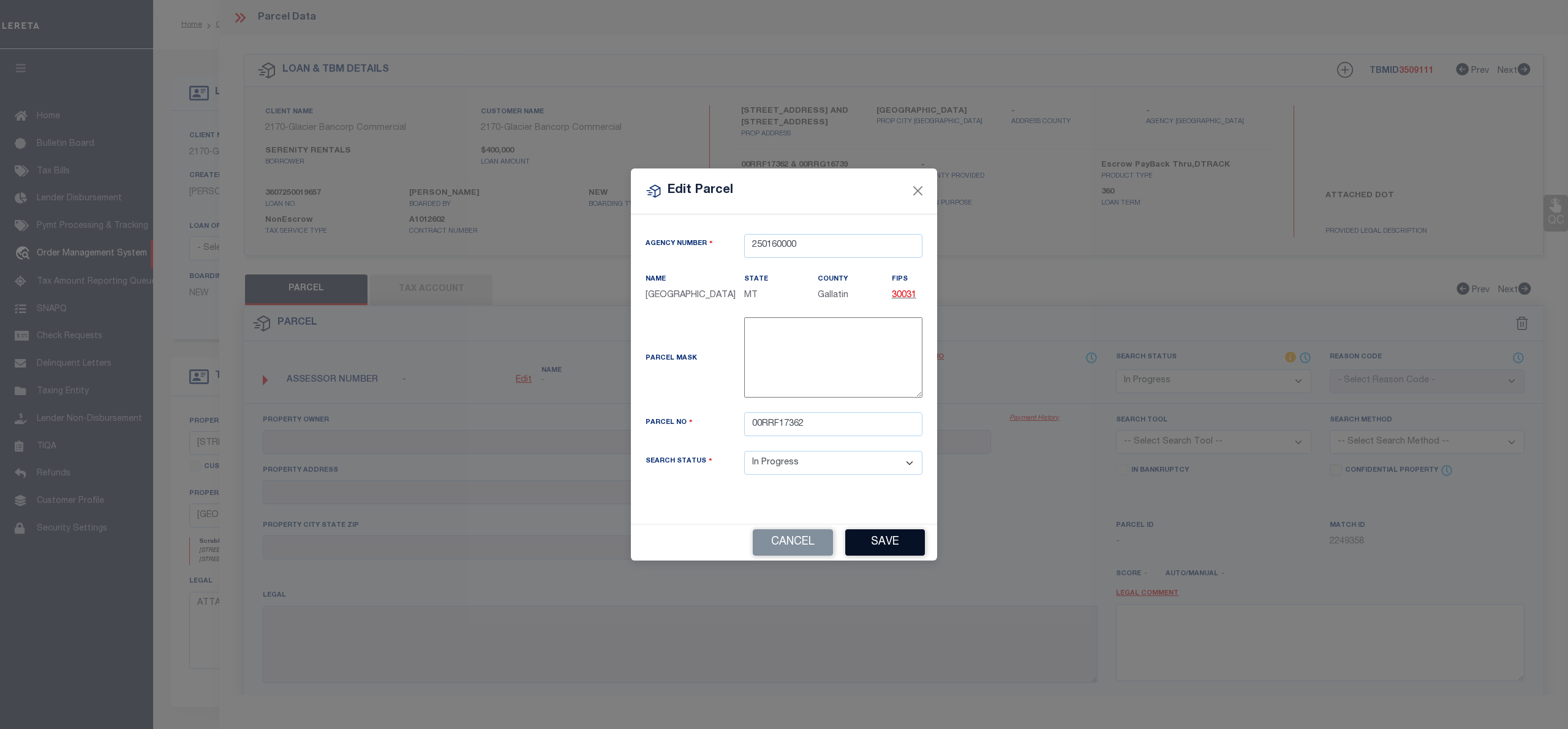
click at [899, 551] on button "Save" at bounding box center [885, 542] width 80 height 27
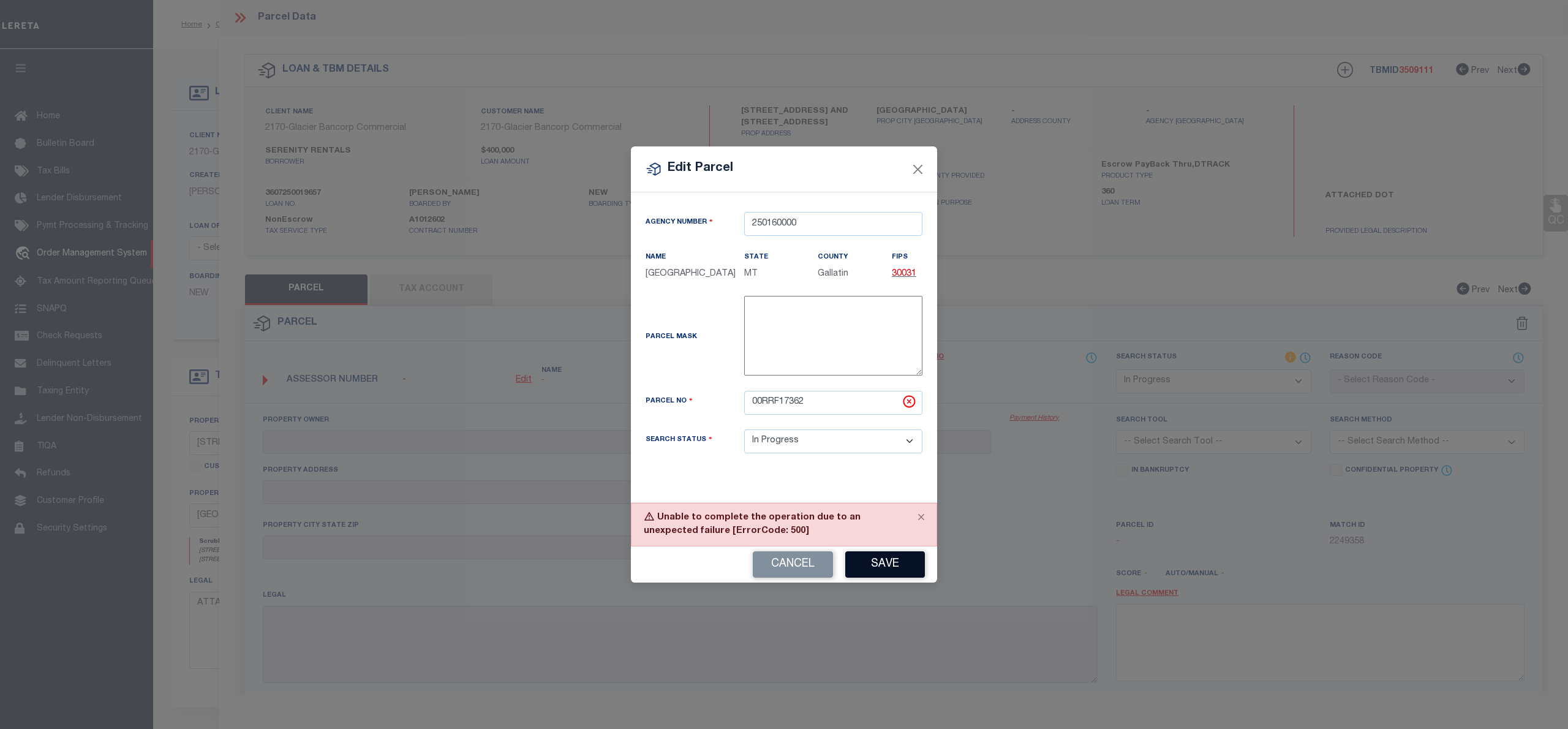
click at [904, 577] on button "Save" at bounding box center [885, 564] width 80 height 27
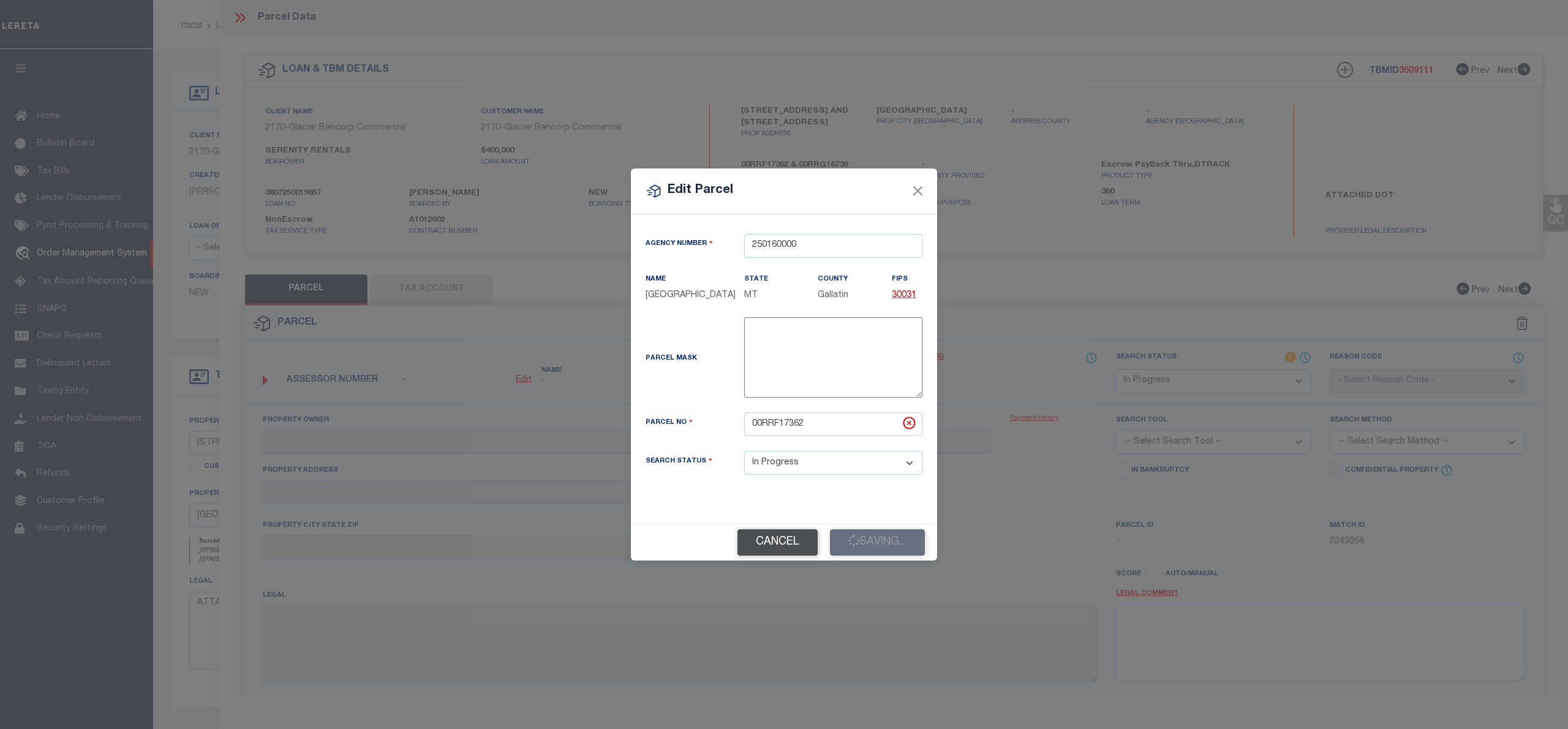
click at [790, 555] on button "Cancel" at bounding box center [777, 542] width 80 height 27
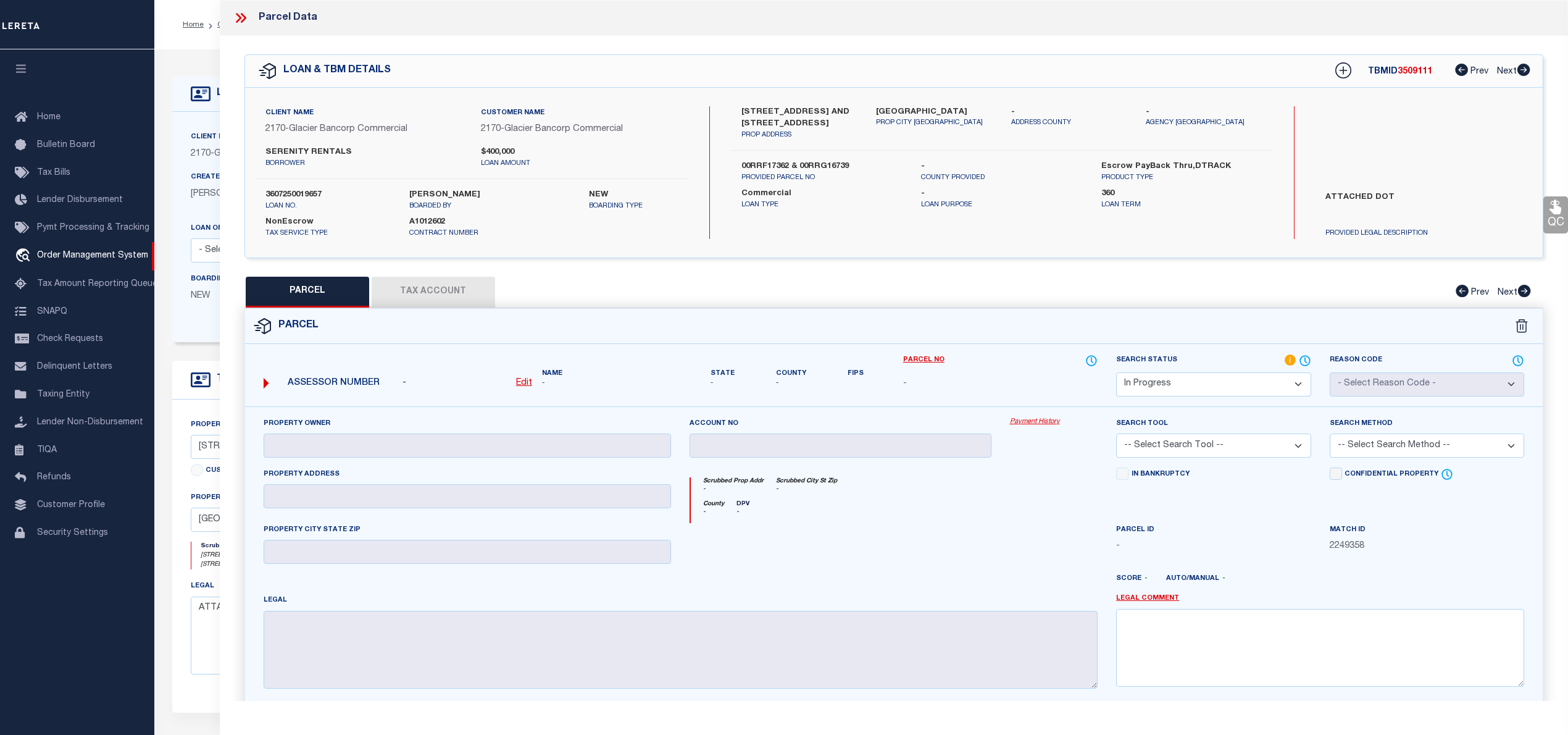
click at [520, 384] on u "Edit" at bounding box center [524, 383] width 16 height 8
select select "IP"
type textarea "-"
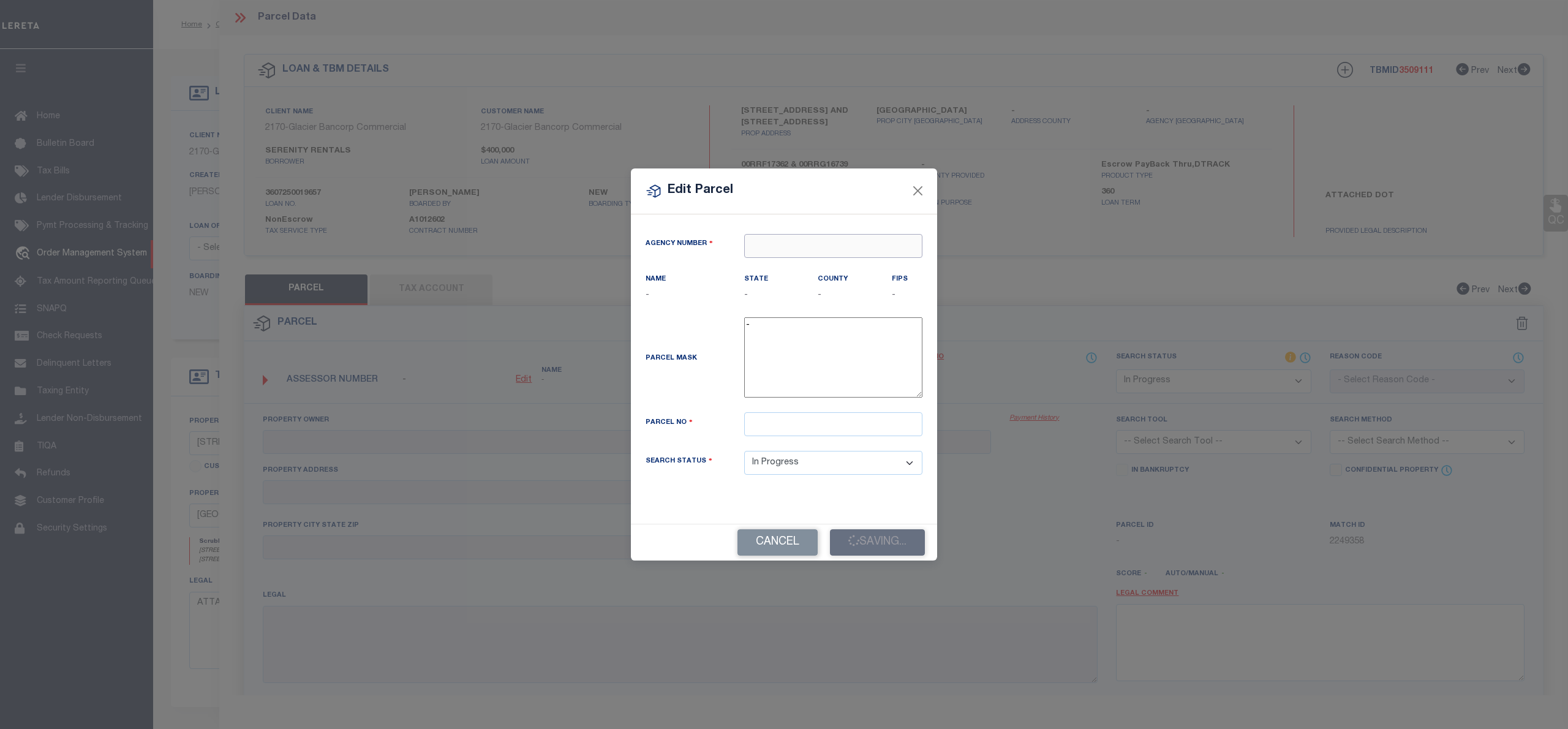
click at [809, 248] on input "text" at bounding box center [833, 246] width 178 height 24
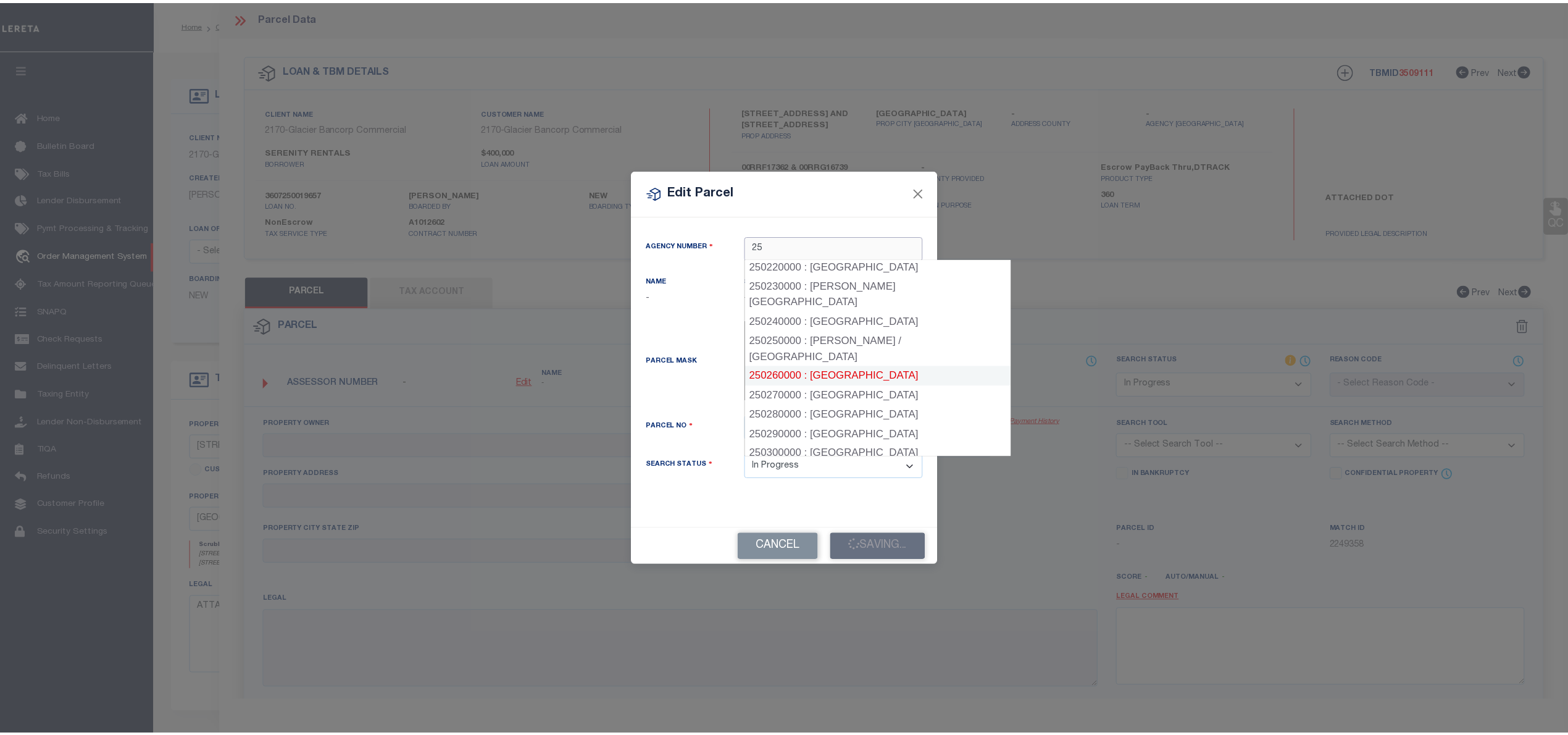
scroll to position [165, 0]
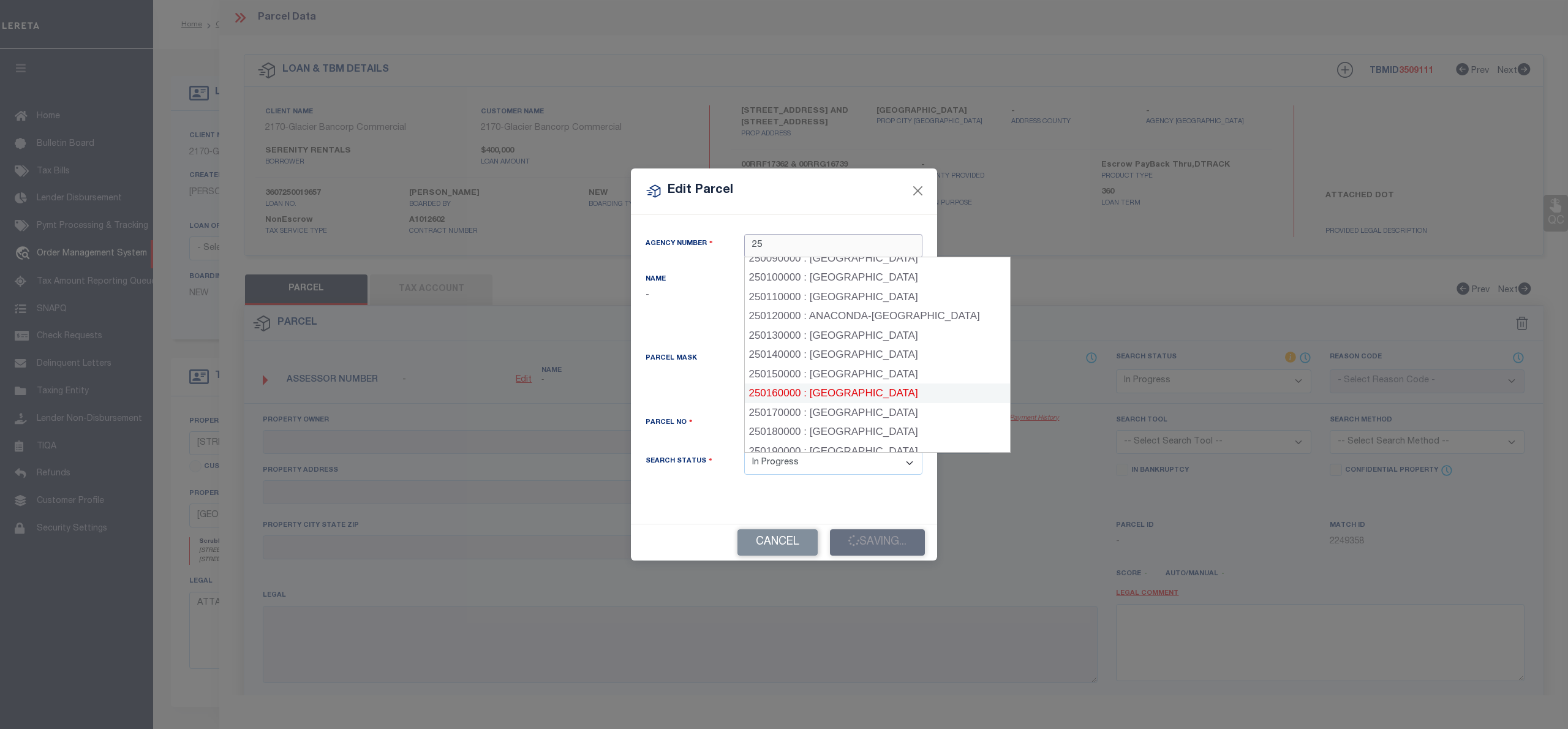
click at [854, 391] on div "250160000 : GALLATIN COUNTY" at bounding box center [877, 393] width 266 height 20
type input "250160000"
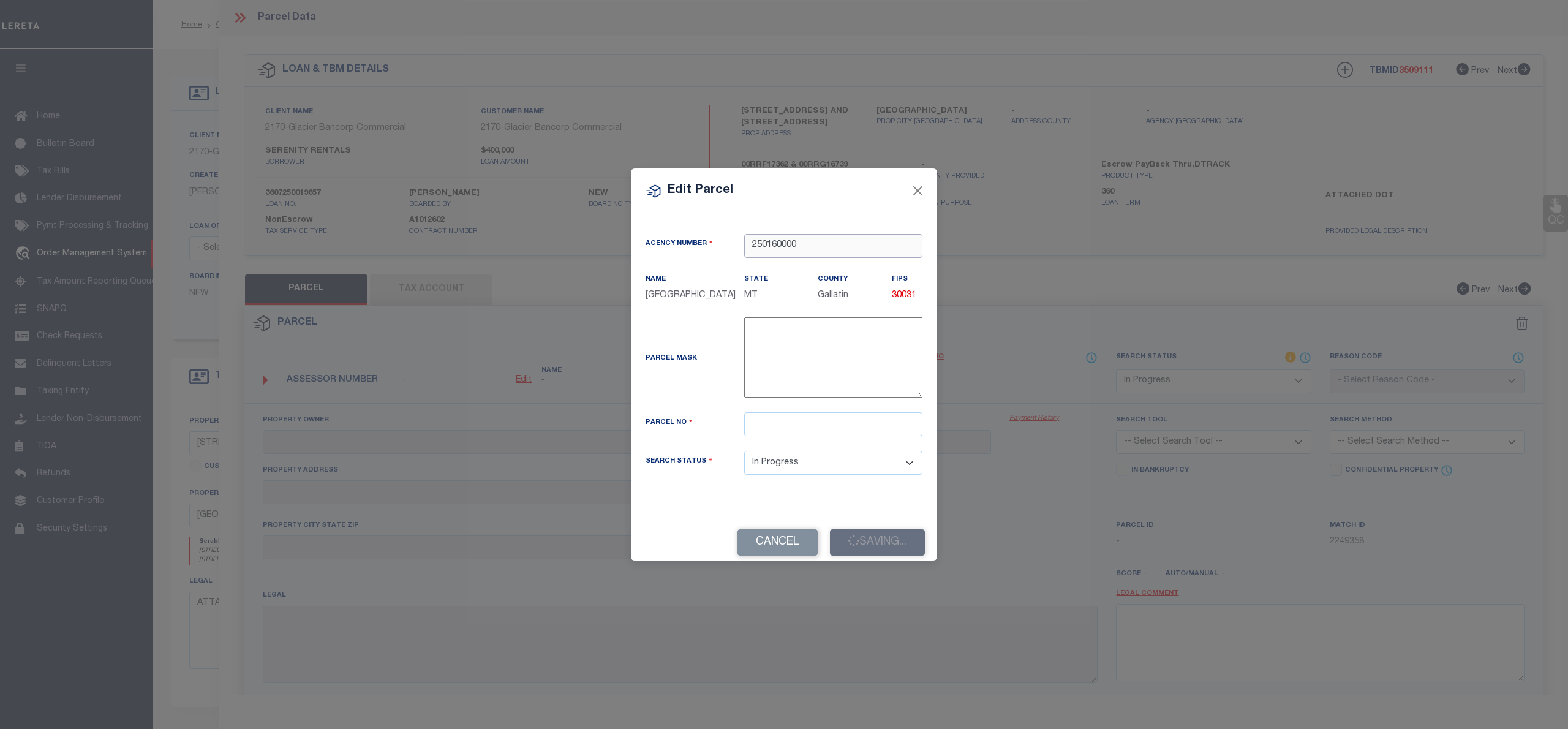
type input "250160000"
click at [775, 436] on input "text" at bounding box center [833, 424] width 178 height 24
paste input "00RRF17362"
type input "00RRF17362"
click at [875, 547] on div "Cancel Saving..." at bounding box center [784, 542] width 306 height 36
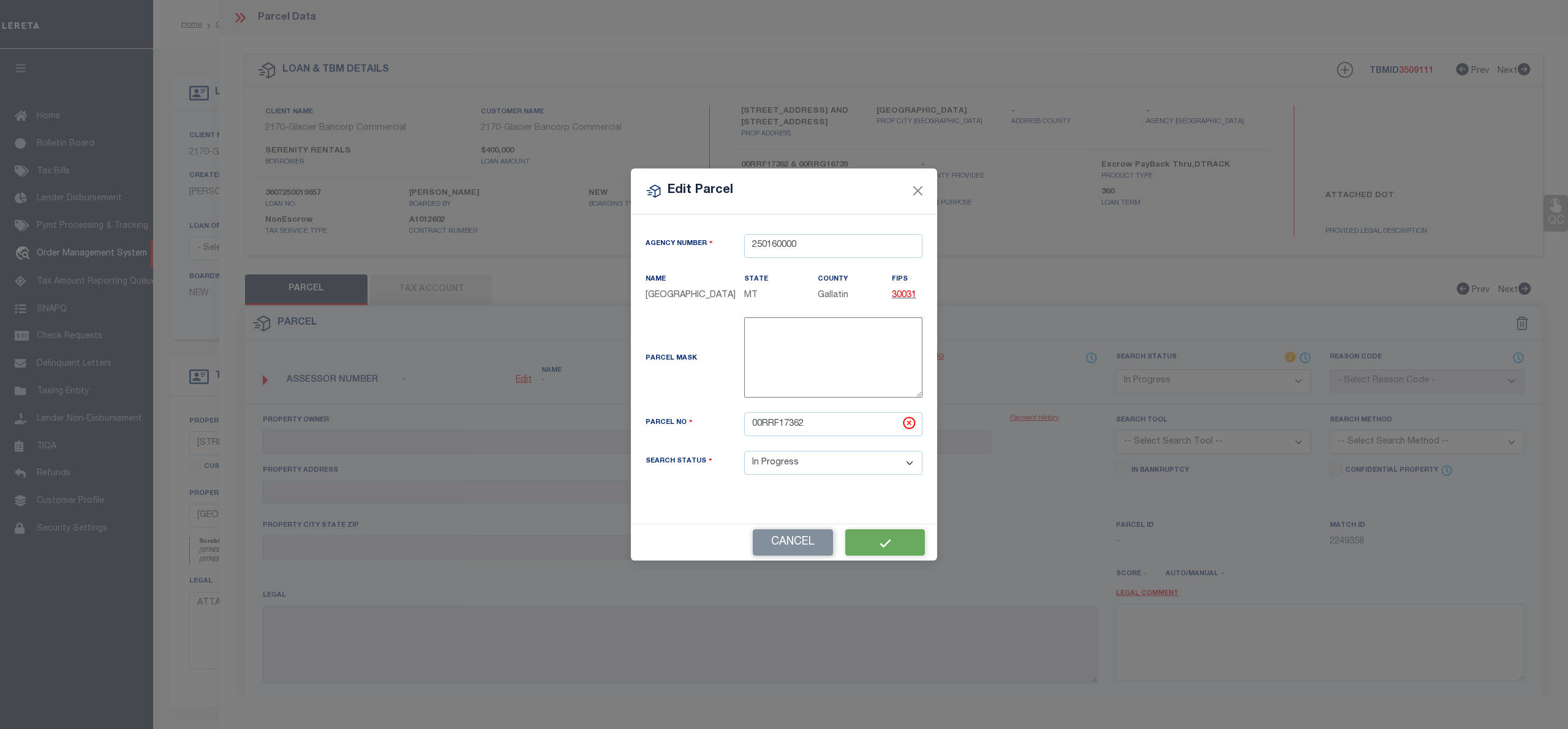
select select "IP"
checkbox input "false"
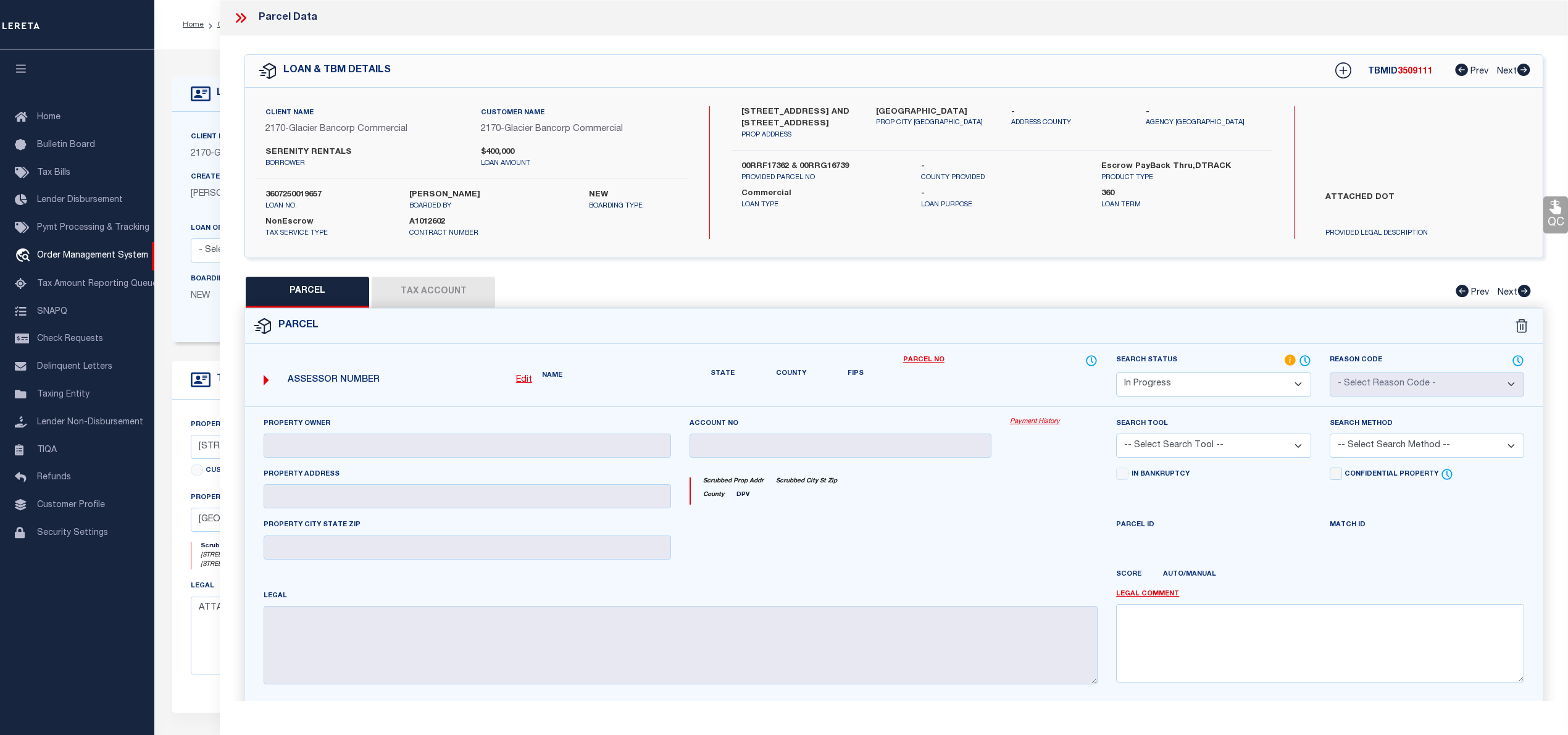
checkbox input "false"
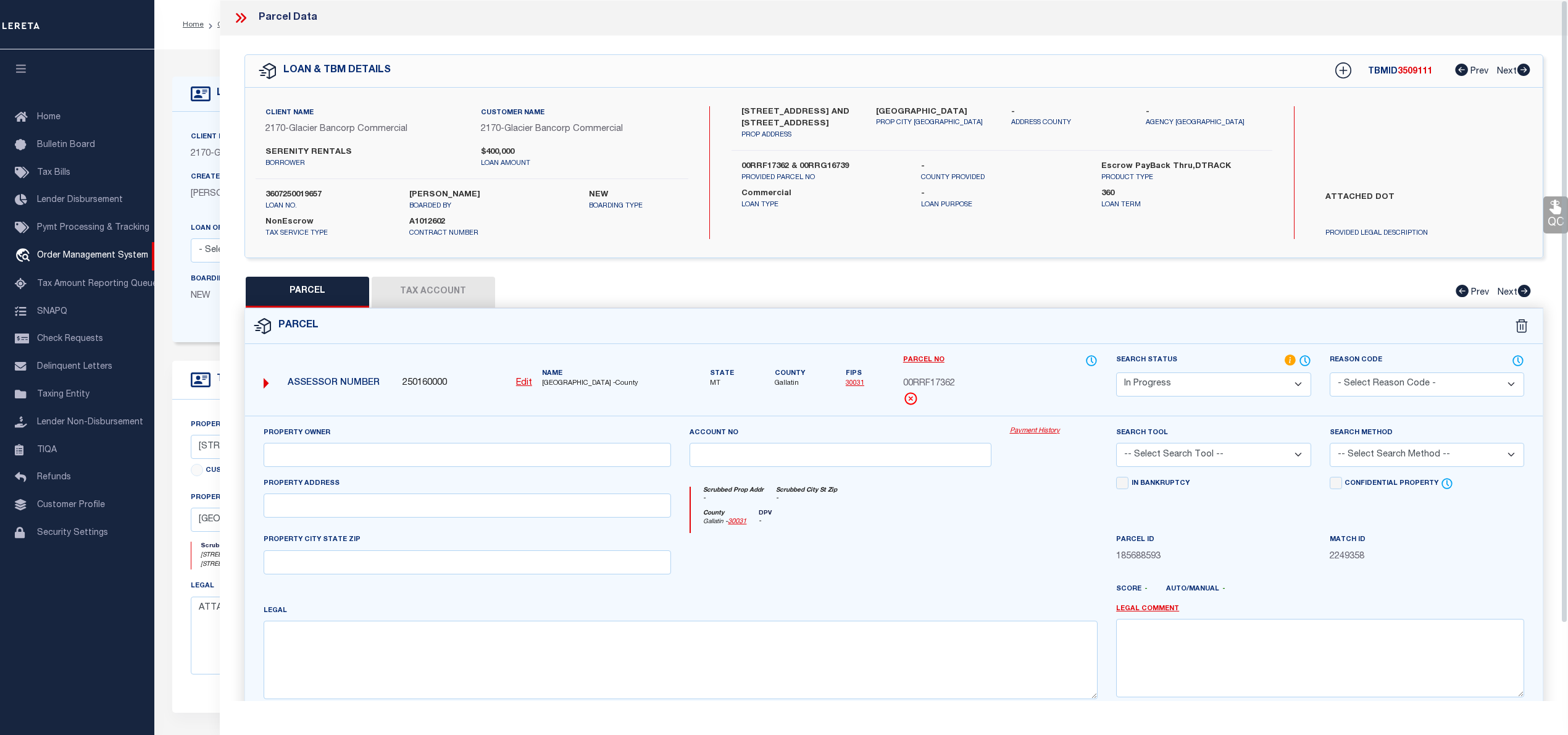
click at [494, 525] on div "Property Address" at bounding box center [468, 505] width 427 height 57
click at [494, 513] on input "text" at bounding box center [468, 505] width 408 height 24
paste input "195 BLACK MOOSE RD, WEST YELLOWSTONE, MT 59758"
drag, startPoint x: 376, startPoint y: 508, endPoint x: 385, endPoint y: 507, distance: 9.1
click at [385, 507] on input "195 BLACK MOOSE RD, WEST YELLOWSTONE, MT 59758" at bounding box center [468, 505] width 408 height 24
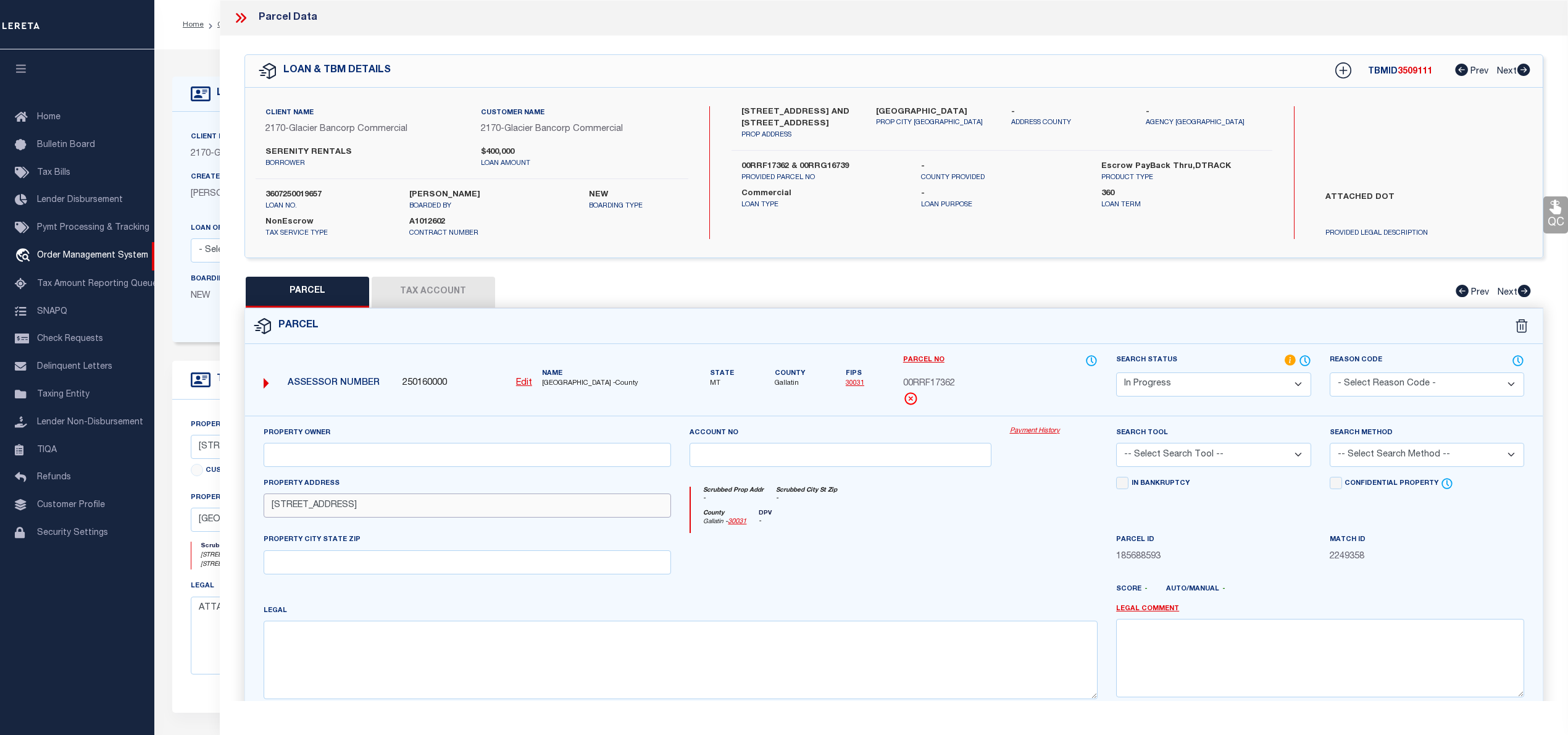
click at [392, 505] on input "195 BLACK MOOSE RD, WEST YELLOWSTONE, MT 59758" at bounding box center [468, 505] width 408 height 24
drag, startPoint x: 376, startPoint y: 509, endPoint x: 555, endPoint y: 504, distance: 179.1
click at [555, 504] on input "195 BLACK MOOSE RD, WEST YELLOWSTONE, MT 59758" at bounding box center [468, 505] width 408 height 24
type input "[STREET_ADDRESS],"
click at [420, 566] on input "text" at bounding box center [468, 562] width 408 height 24
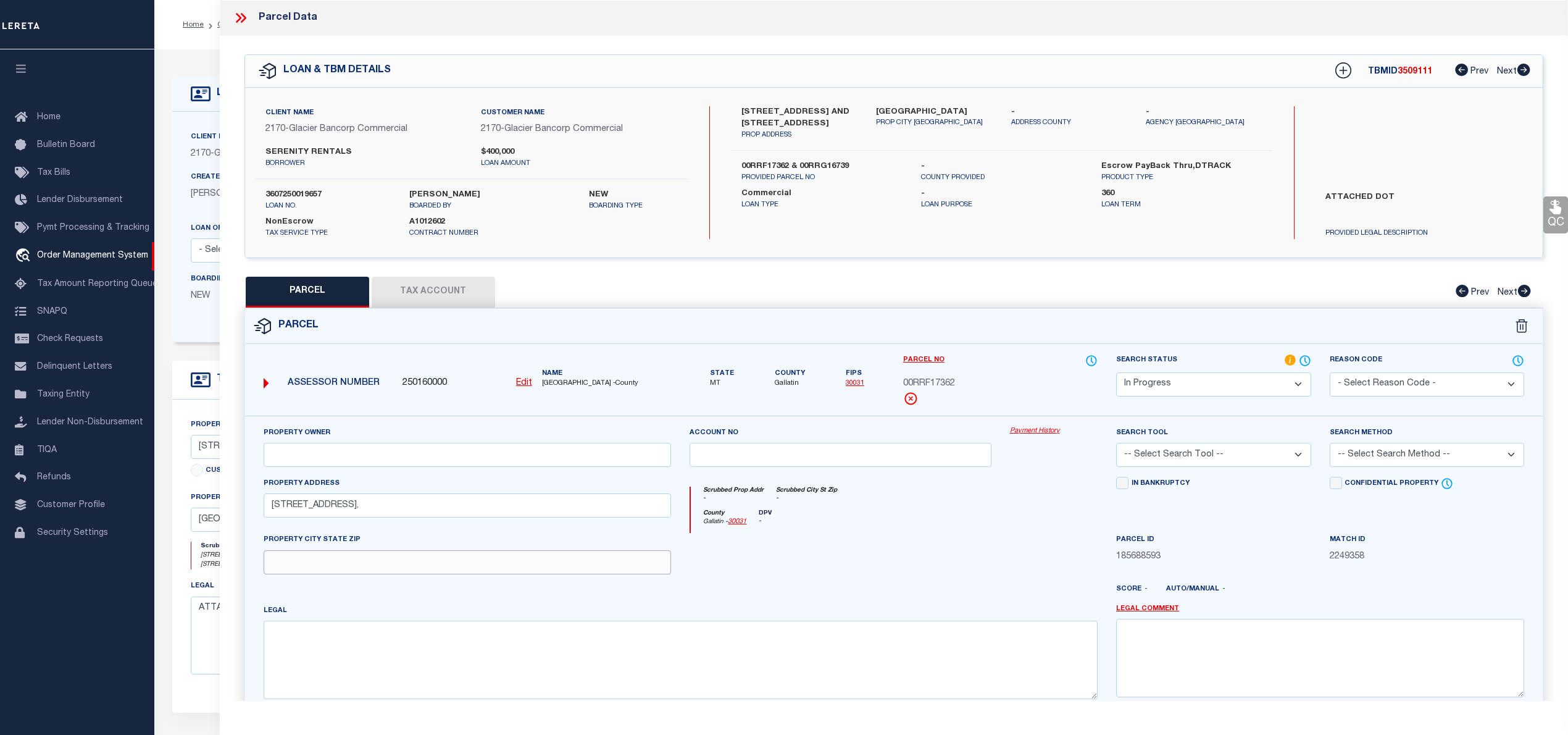
paste input "[GEOGRAPHIC_DATA]"
type input "[GEOGRAPHIC_DATA]"
click at [484, 670] on textarea at bounding box center [681, 659] width 835 height 78
paste textarea "LAZY ACRES SUB, S21, T13 S, R04 E, Lot 50, ACRES 0.5, PLAT E-20"
type textarea "LAZY ACRES SUB, S21, T13 S, R04 E, Lot 50, ACRES 0.5, PLAT E-20"
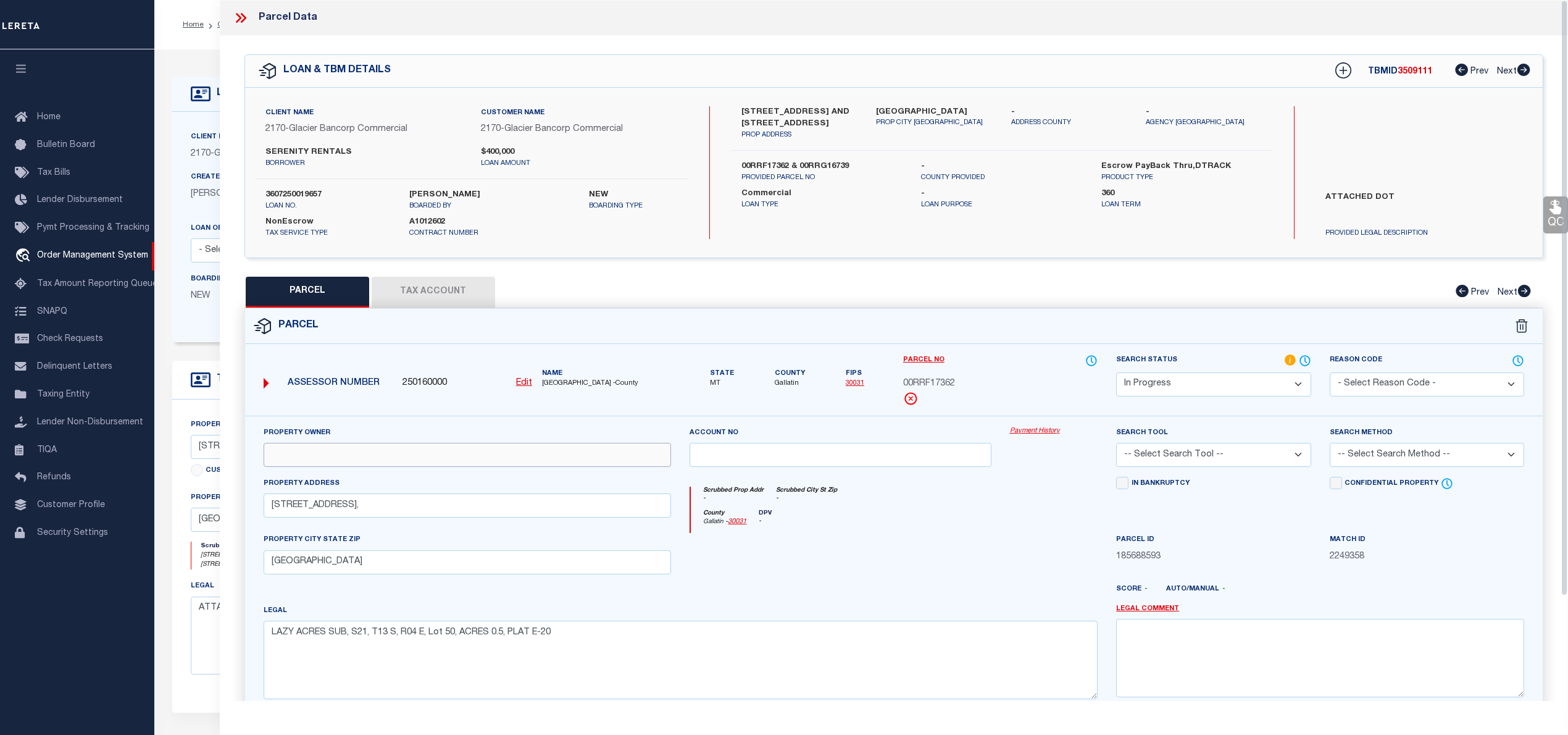
click at [513, 464] on input "text" at bounding box center [468, 454] width 408 height 24
paste input "R & M VISION LLC"
type input "R & M VISION LLC"
click at [1152, 376] on select "Automated Search Bad Parcel Complete Duplicate Parcel High Dollar Reporting In …" at bounding box center [1213, 384] width 195 height 24
select select "PC"
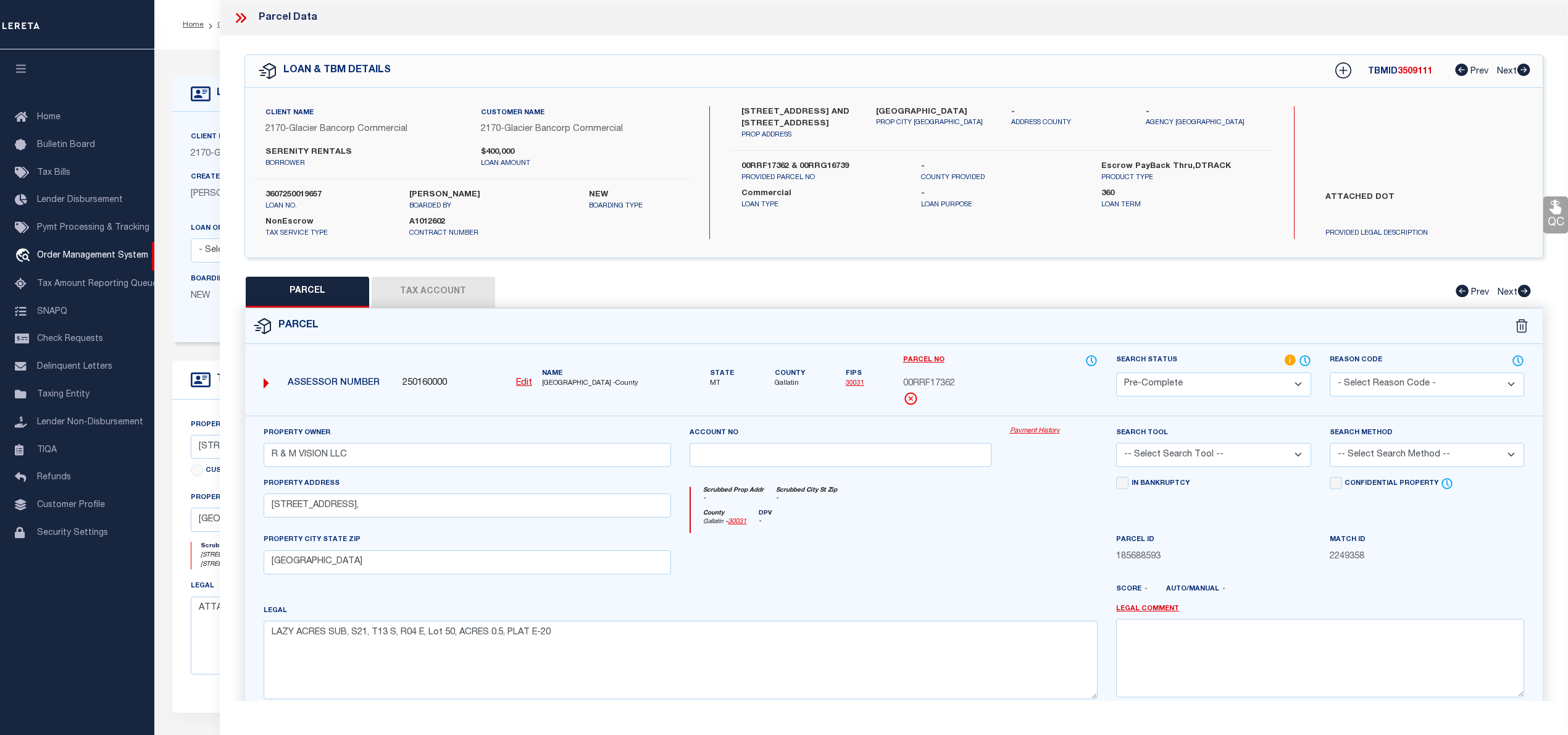
click at [1116, 372] on select "Automated Search Bad Parcel Complete Duplicate Parcel High Dollar Reporting In …" at bounding box center [1213, 384] width 195 height 24
click at [1152, 456] on select "-- Select Search Tool -- 3rd Party Website Agency File Agency Website ATLS CNV-…" at bounding box center [1213, 454] width 195 height 24
select select "AGW"
click at [1116, 445] on select "-- Select Search Tool -- 3rd Party Website Agency File Agency Website ATLS CNV-…" at bounding box center [1213, 454] width 195 height 24
click at [1363, 457] on select "-- Select Search Method -- Property Address Legal Liability Info Provided" at bounding box center [1427, 454] width 195 height 24
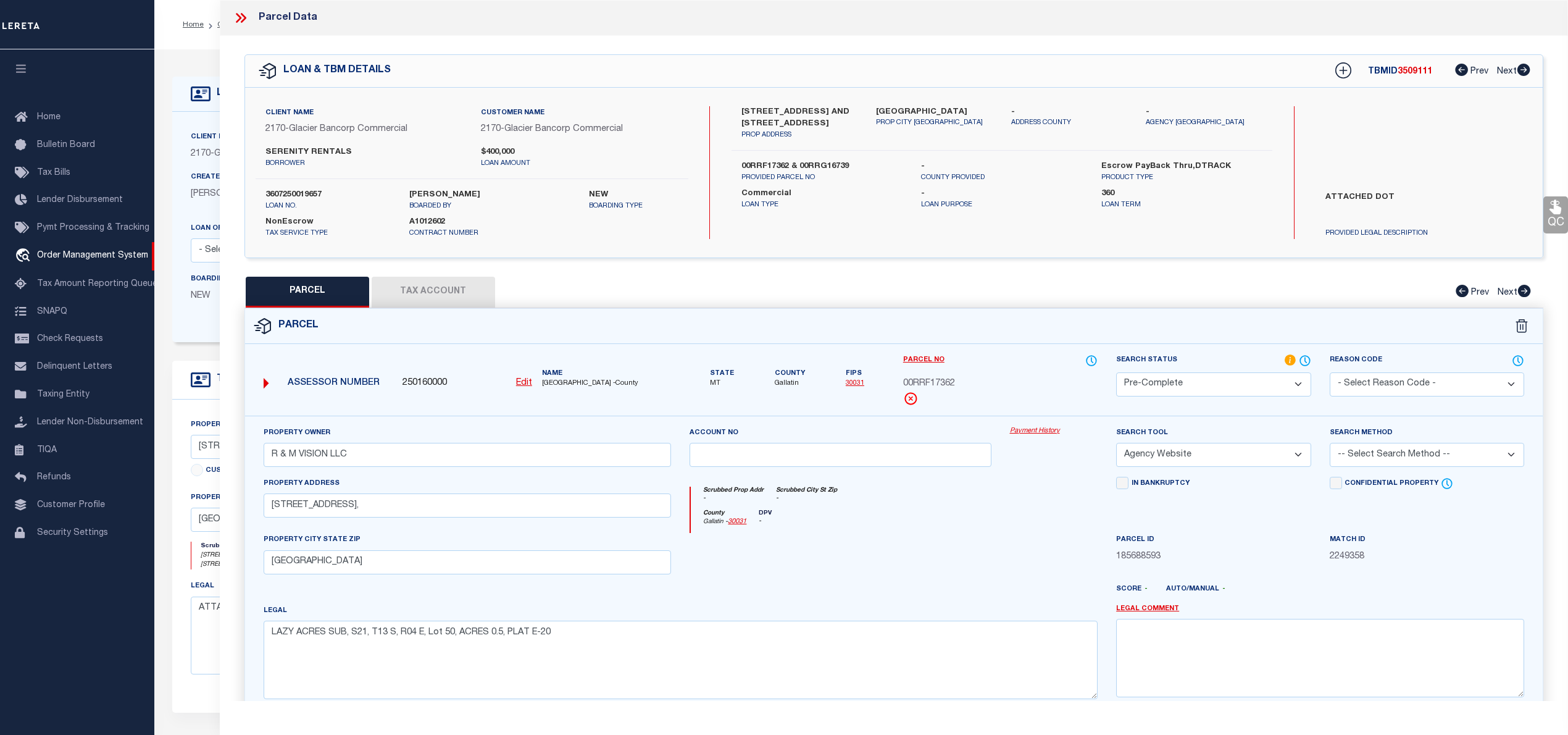
select select "LEG"
click at [1330, 445] on select "-- Select Search Method -- Property Address Legal Liability Info Provided" at bounding box center [1427, 454] width 195 height 24
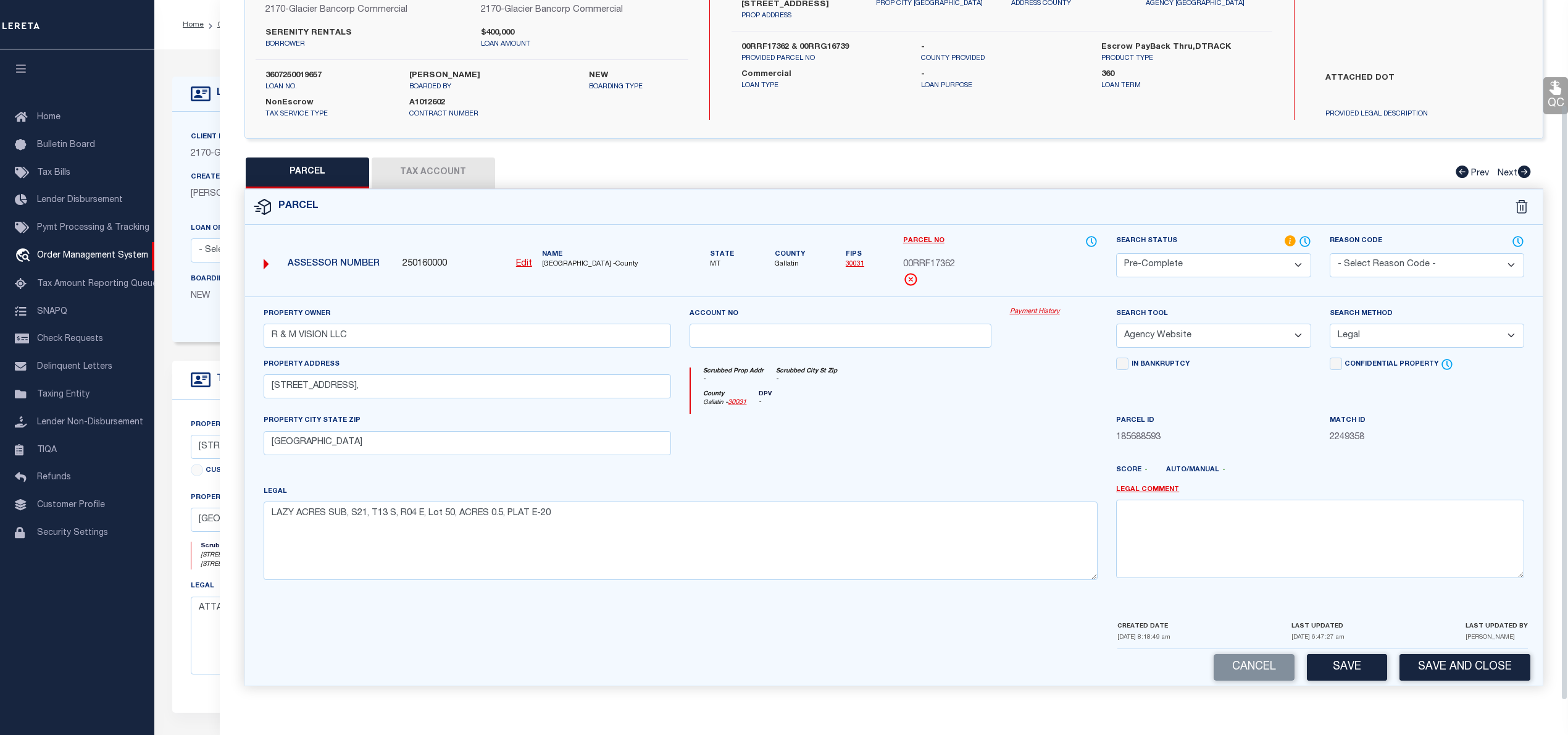
scroll to position [0, 0]
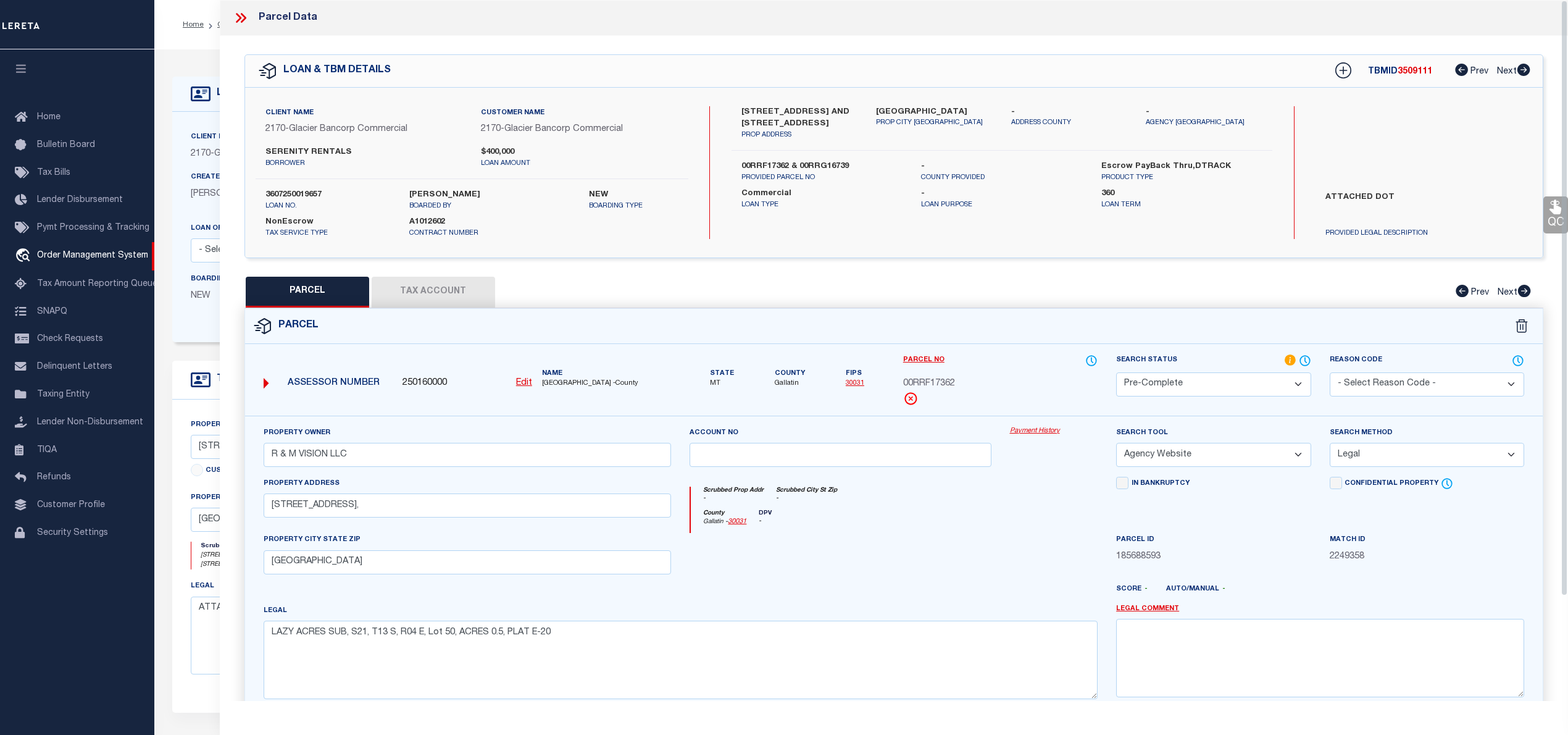
click at [427, 283] on button "Tax Account" at bounding box center [433, 292] width 124 height 31
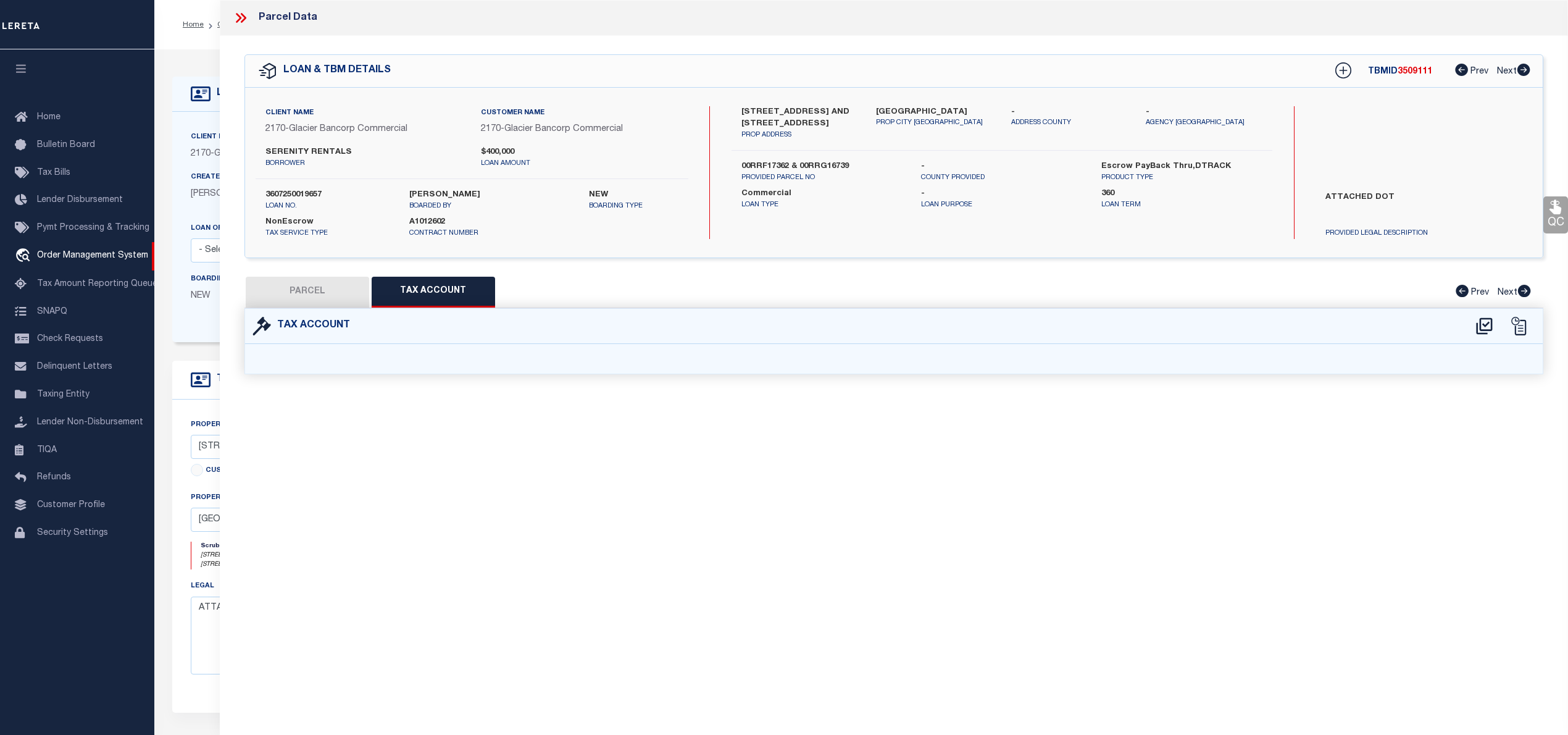
select select "100"
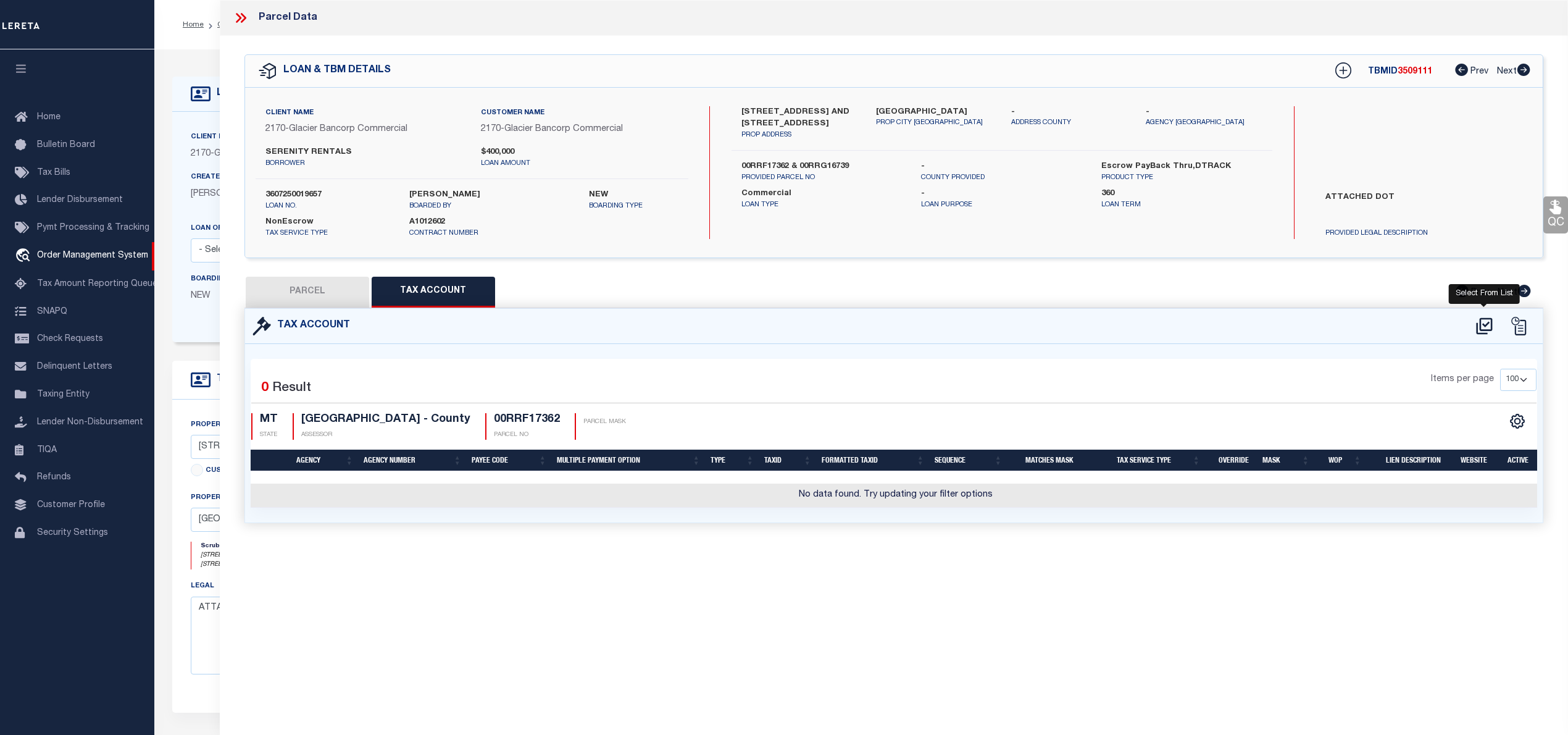
click at [1486, 329] on icon at bounding box center [1484, 326] width 16 height 17
select select "100"
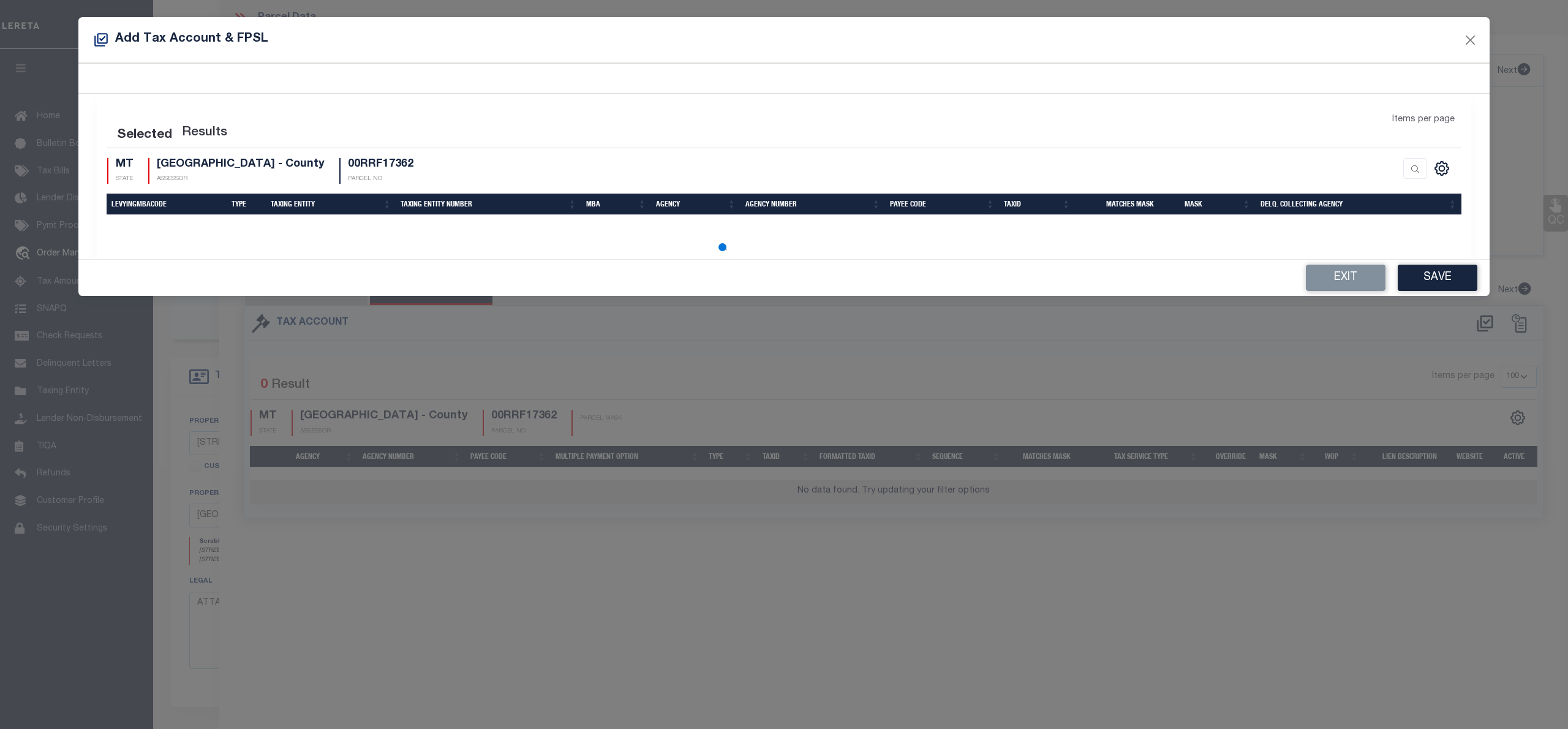
select select "100"
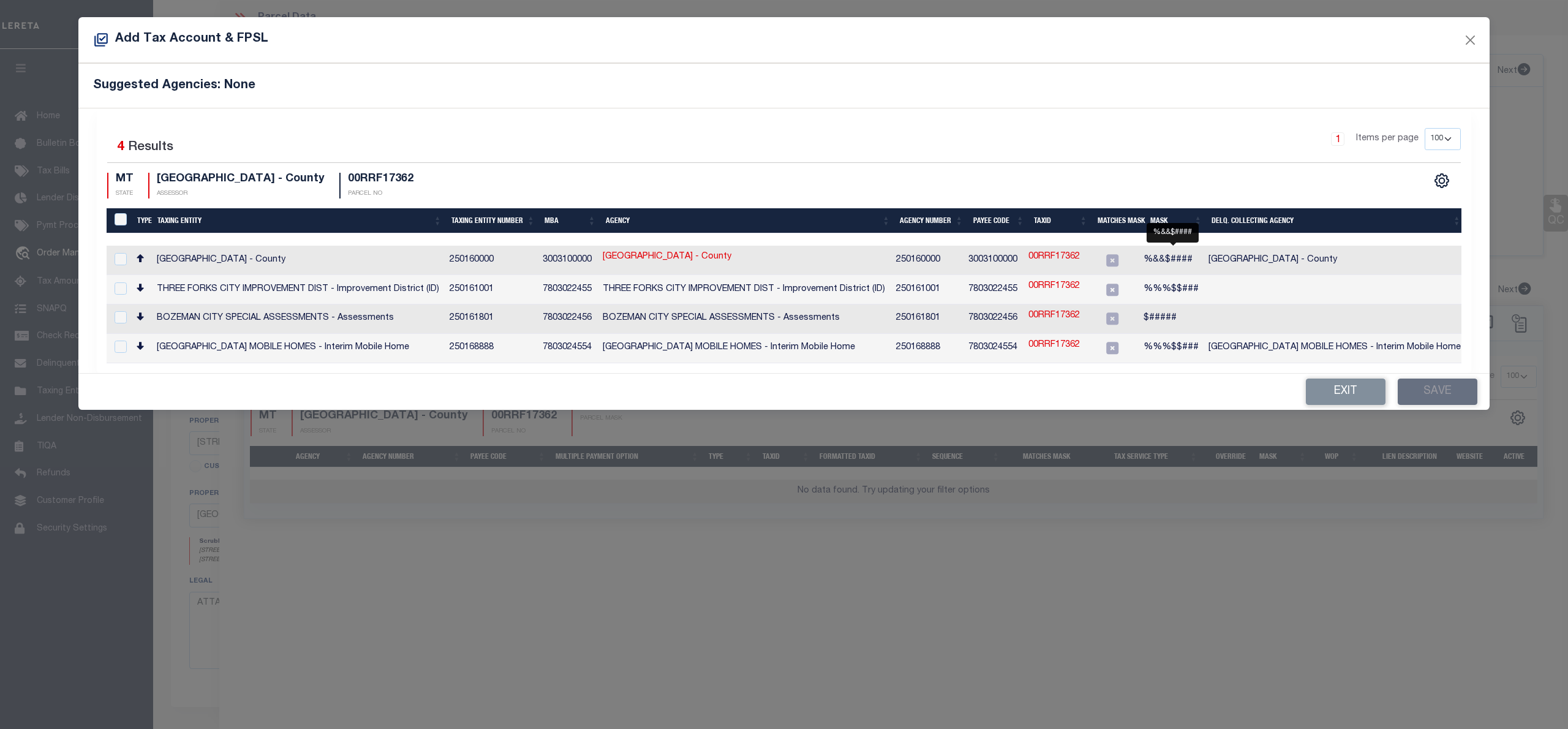
click at [1160, 263] on span "%&&$####" at bounding box center [1168, 260] width 49 height 8
checkbox input "true"
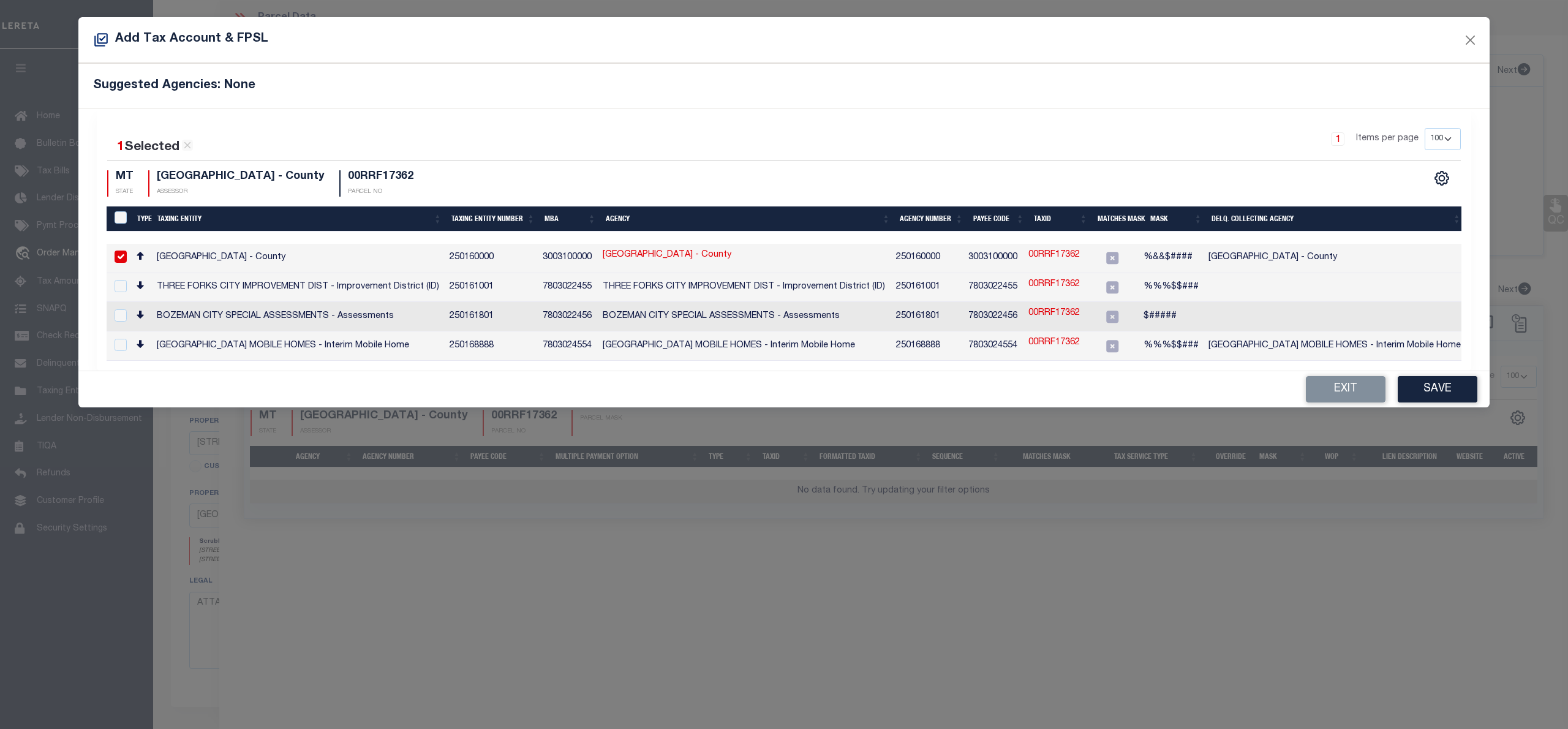
click at [1060, 253] on link "00RRF17362" at bounding box center [1054, 255] width 52 height 13
type input "00RRF17362"
type textarea "%&&$####"
checkbox input "false"
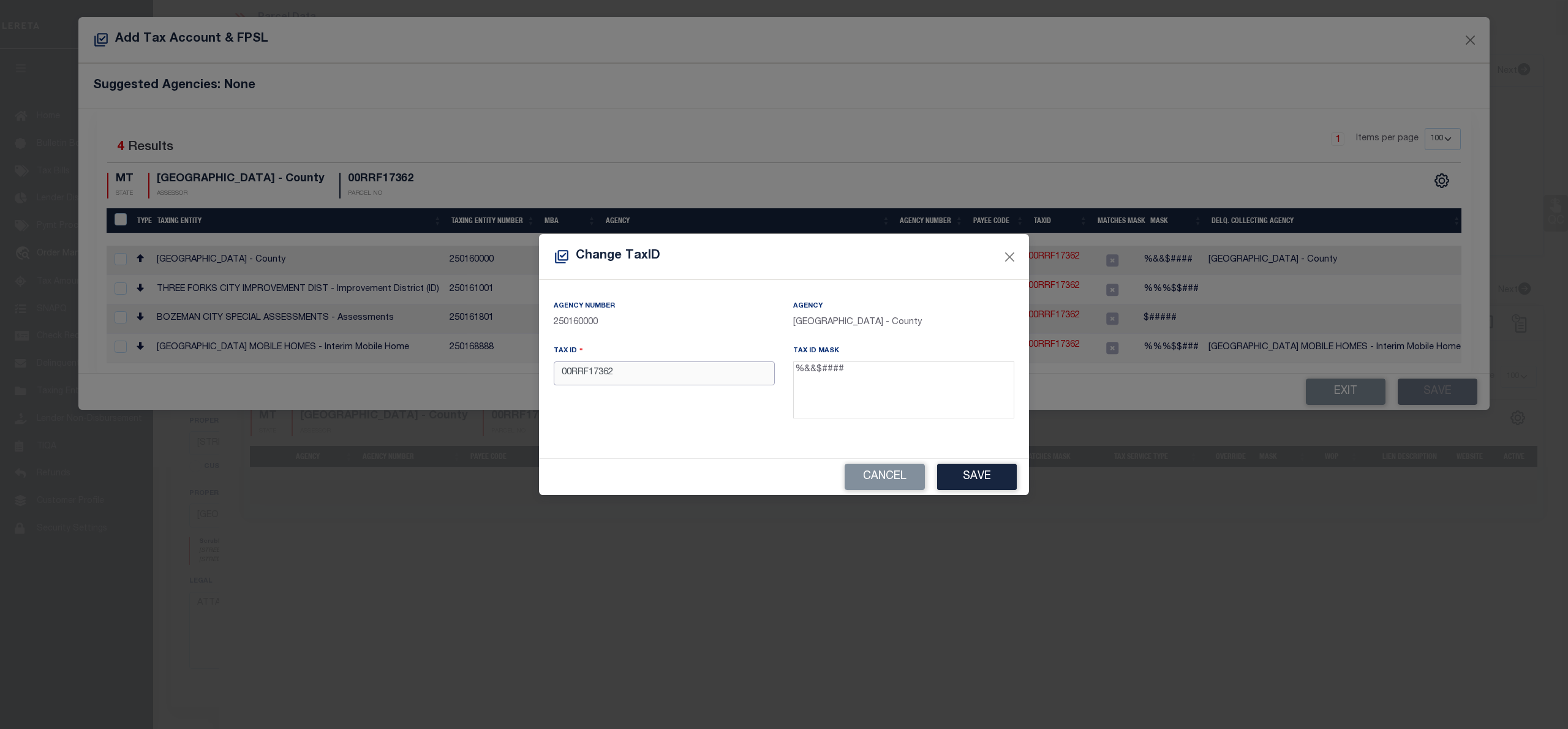
click at [572, 376] on input "00RRF17362" at bounding box center [664, 373] width 221 height 24
click at [1003, 471] on button "Save" at bounding box center [977, 477] width 80 height 27
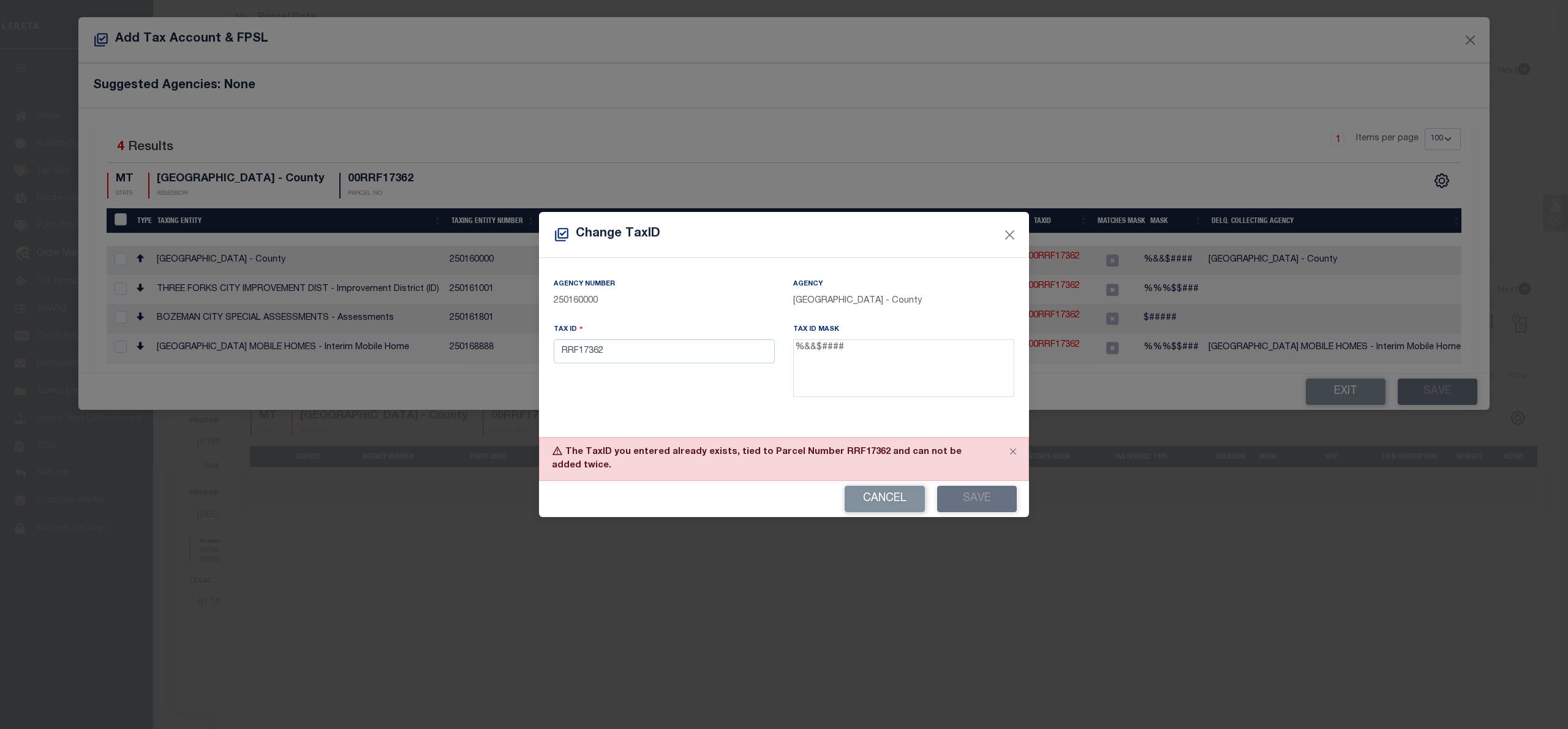
click at [553, 359] on div "Tax ID RRF17362" at bounding box center [664, 363] width 239 height 80
click at [560, 360] on input "RRF17362" at bounding box center [664, 351] width 221 height 24
click at [980, 493] on button "Save" at bounding box center [977, 499] width 80 height 27
drag, startPoint x: 571, startPoint y: 354, endPoint x: 562, endPoint y: 354, distance: 9.0
click at [562, 354] on input "0RRF17362" at bounding box center [664, 351] width 221 height 24
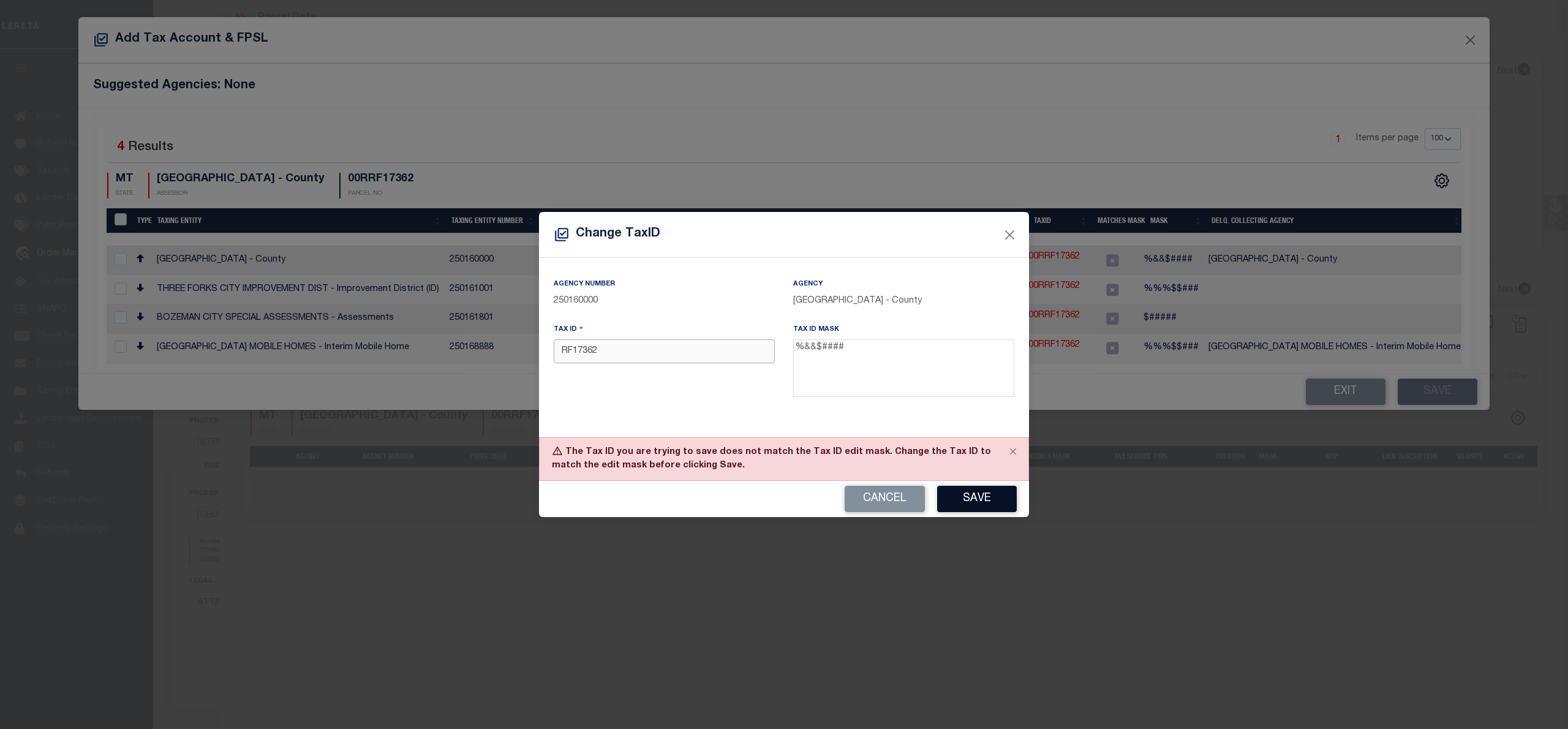
type input "RF17362"
click at [969, 493] on button "Save" at bounding box center [977, 499] width 80 height 27
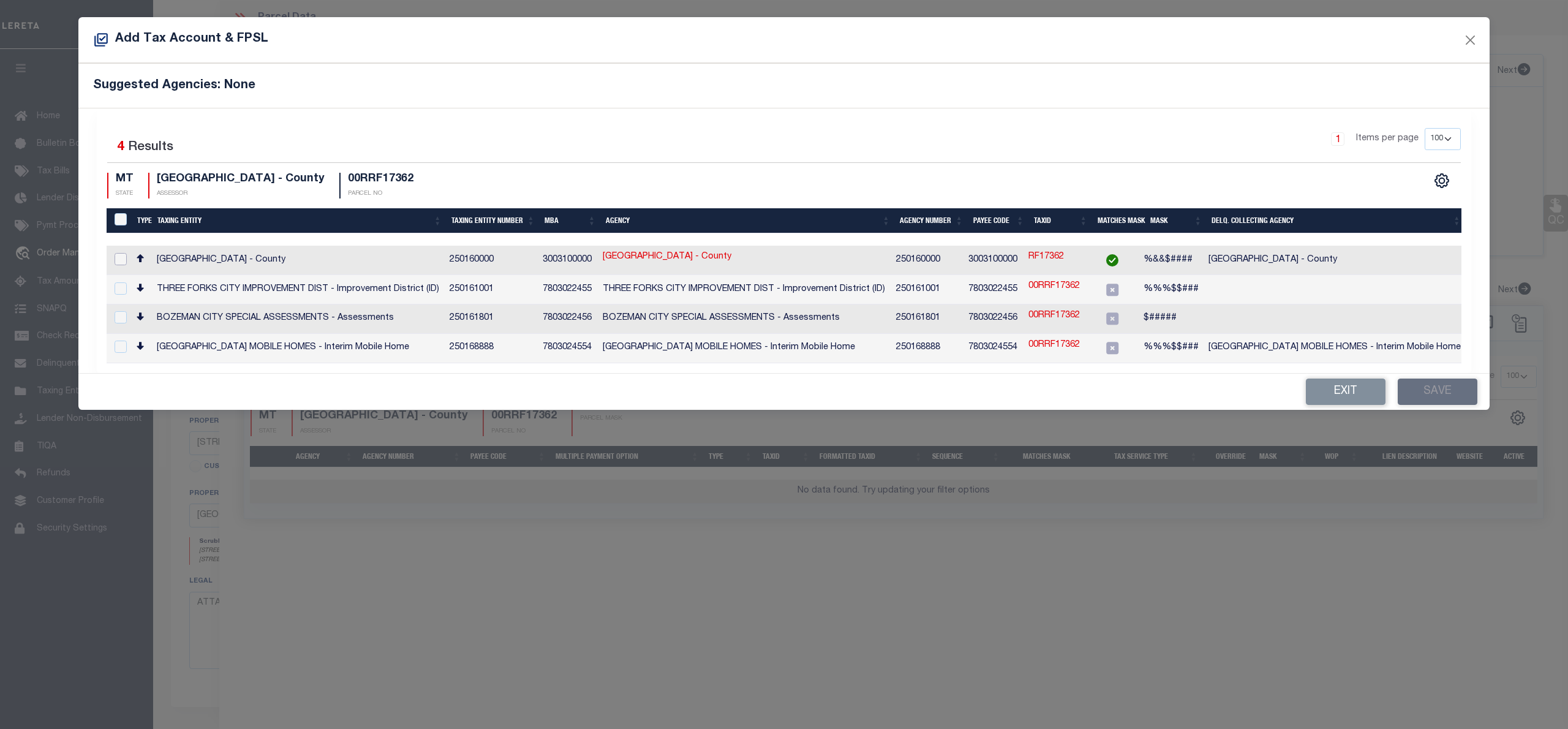
click at [118, 257] on input "checkbox" at bounding box center [121, 260] width 13 height 13
checkbox input "true"
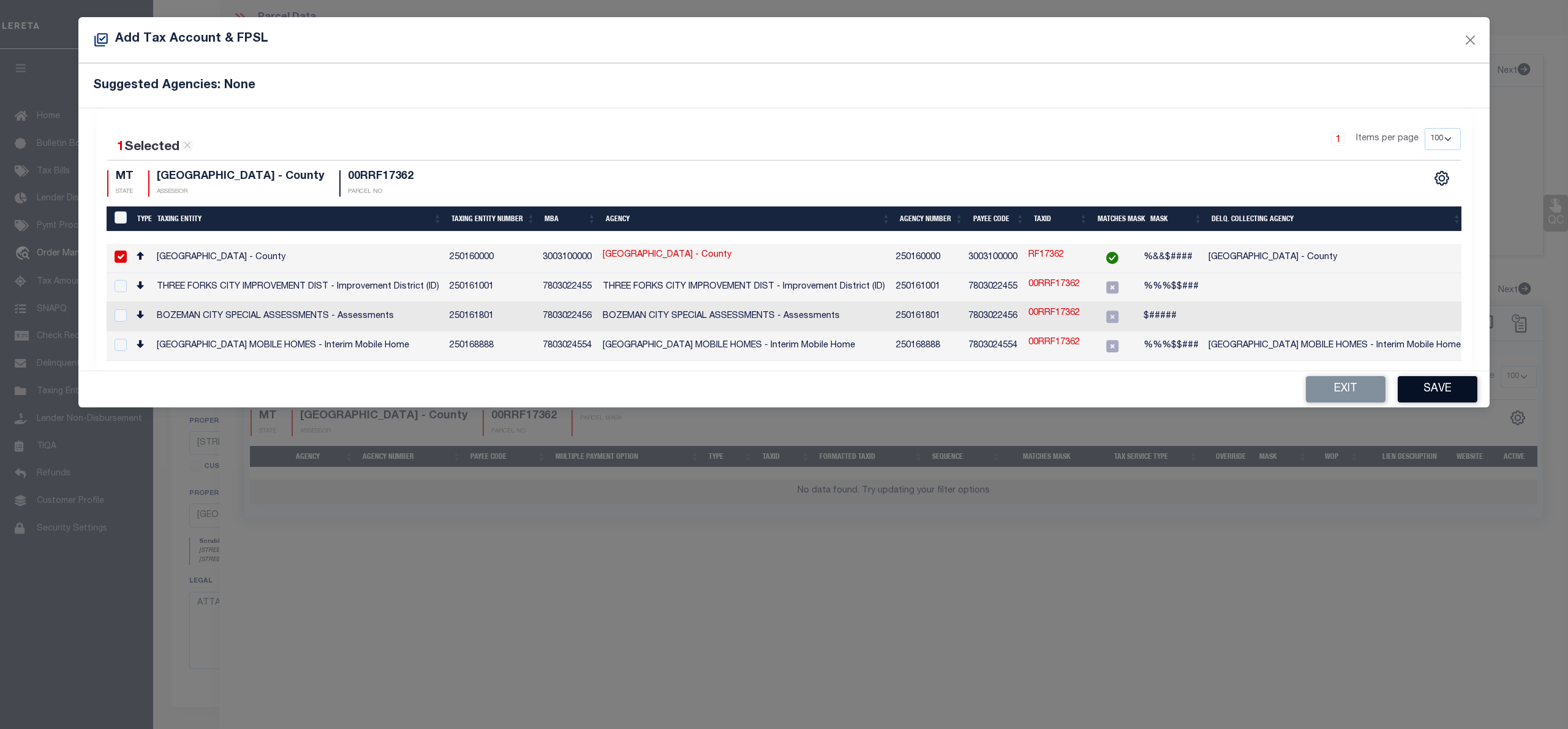
click at [1447, 389] on button "Save" at bounding box center [1438, 389] width 80 height 27
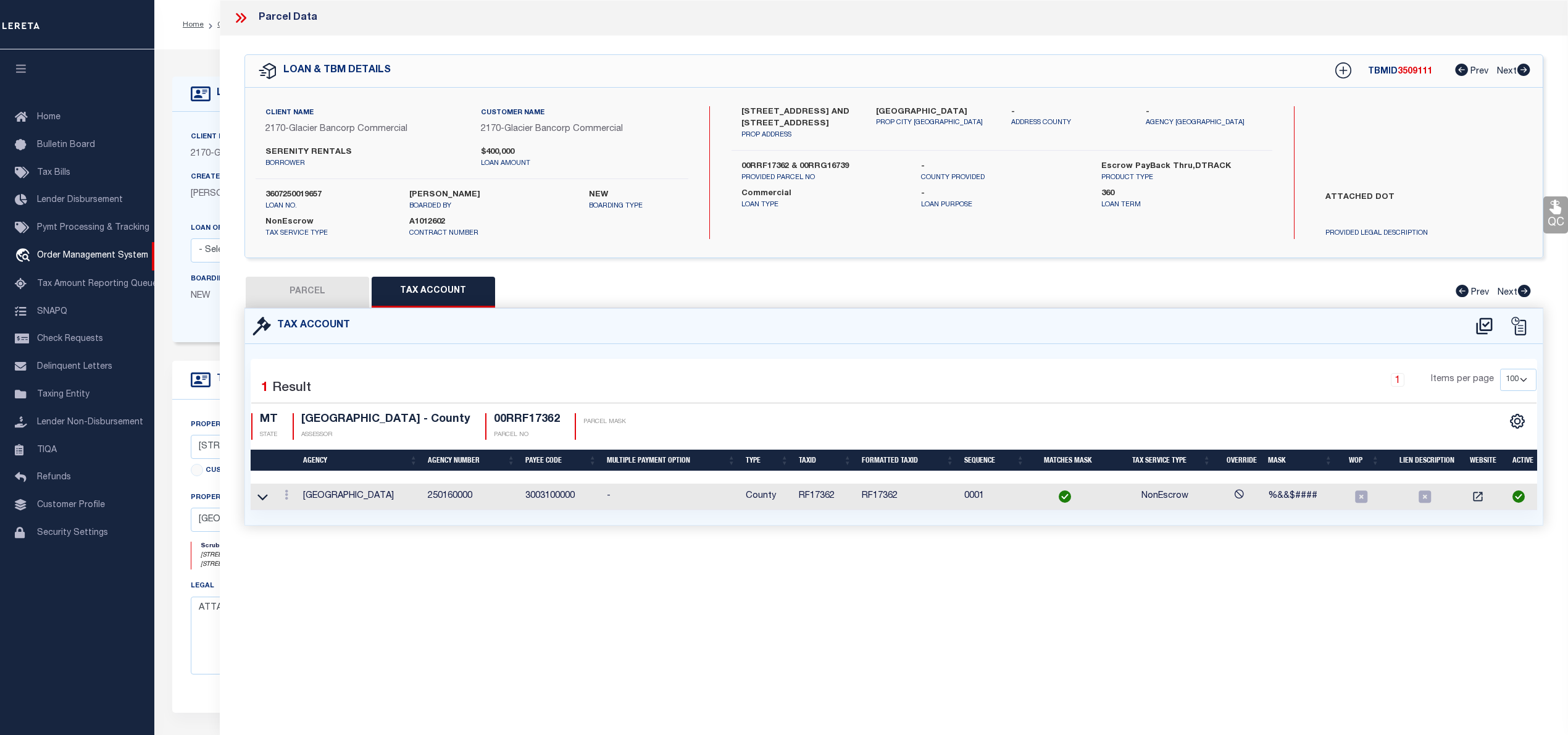
click at [305, 284] on button "PARCEL" at bounding box center [307, 292] width 124 height 31
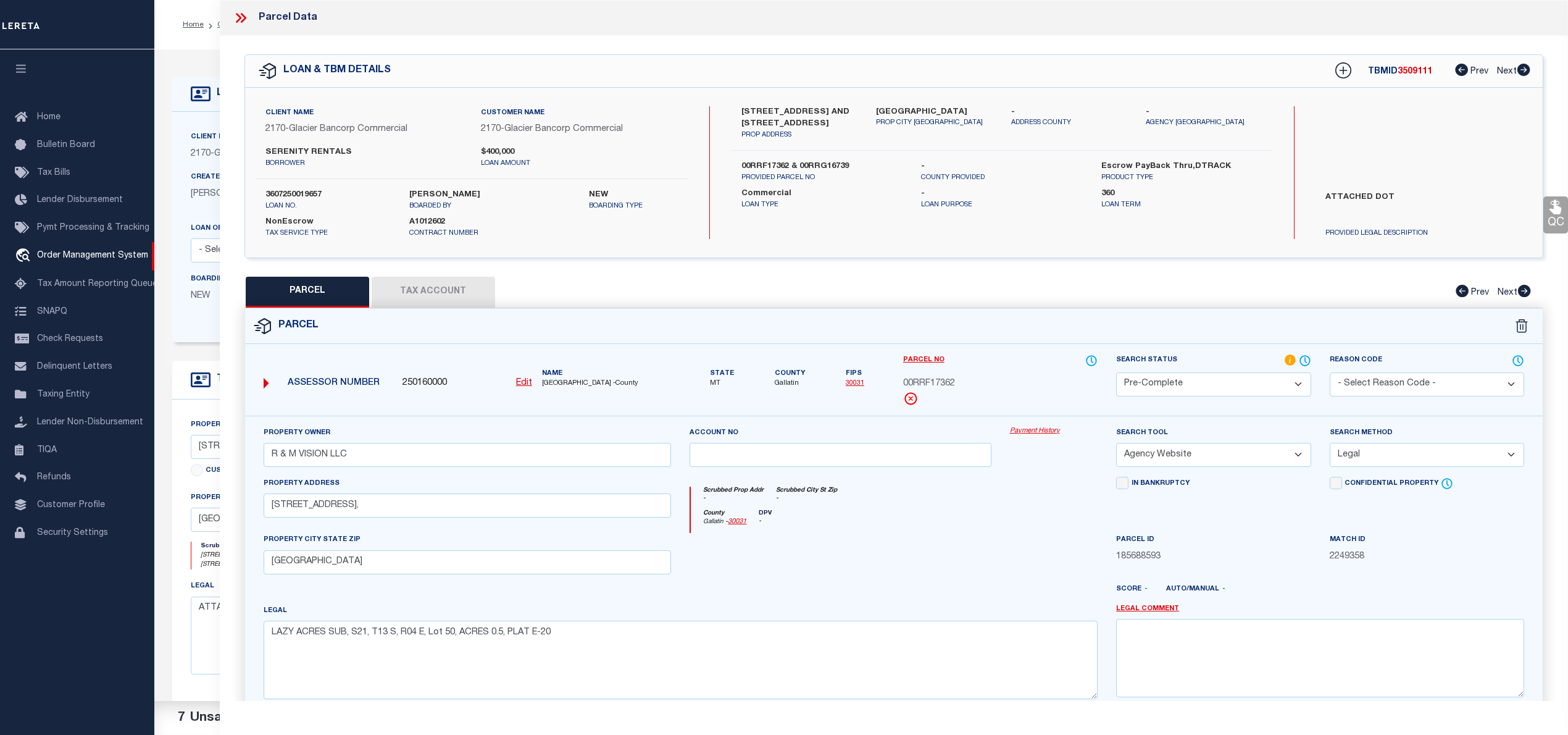
scroll to position [124, 0]
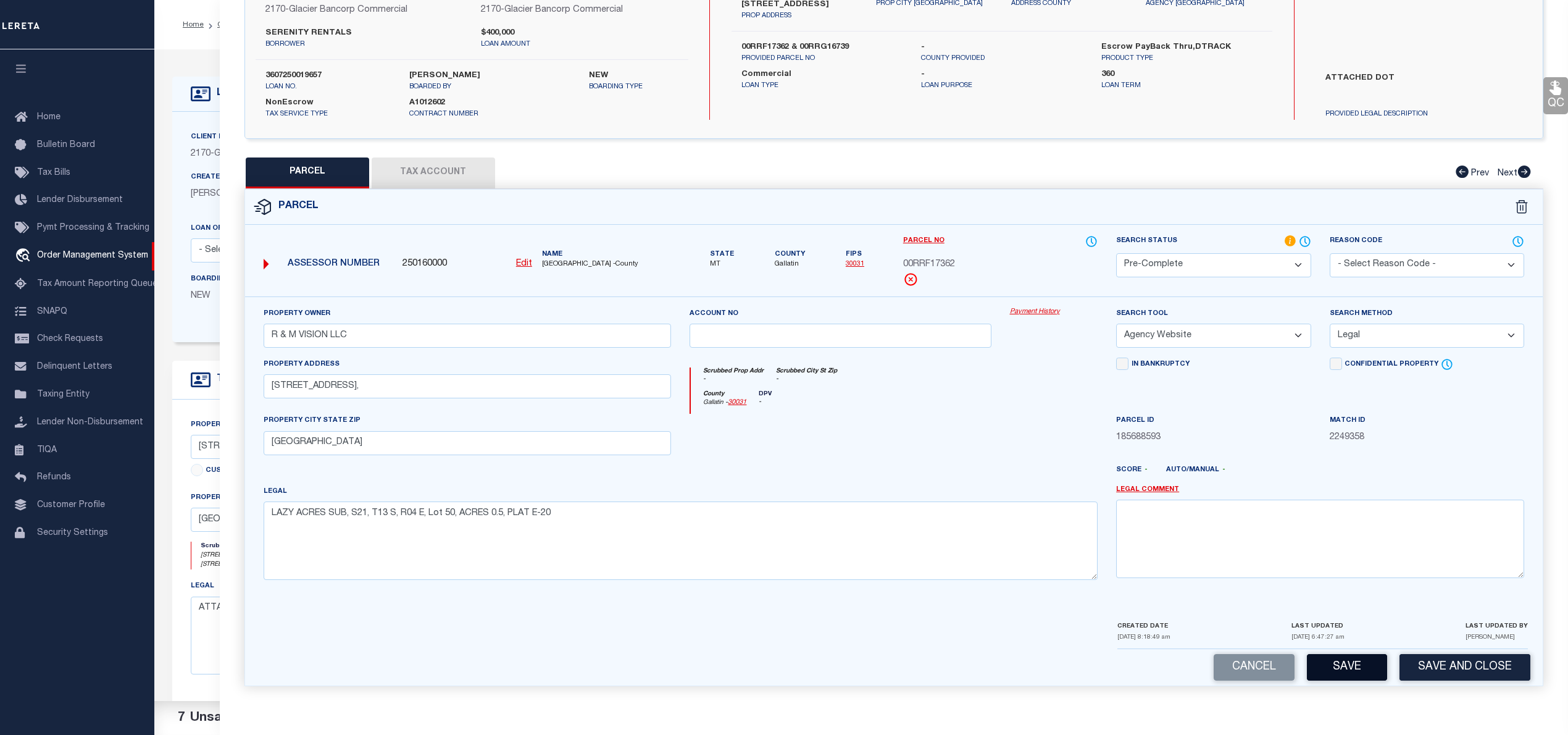
click at [1342, 663] on button "Save" at bounding box center [1347, 667] width 80 height 27
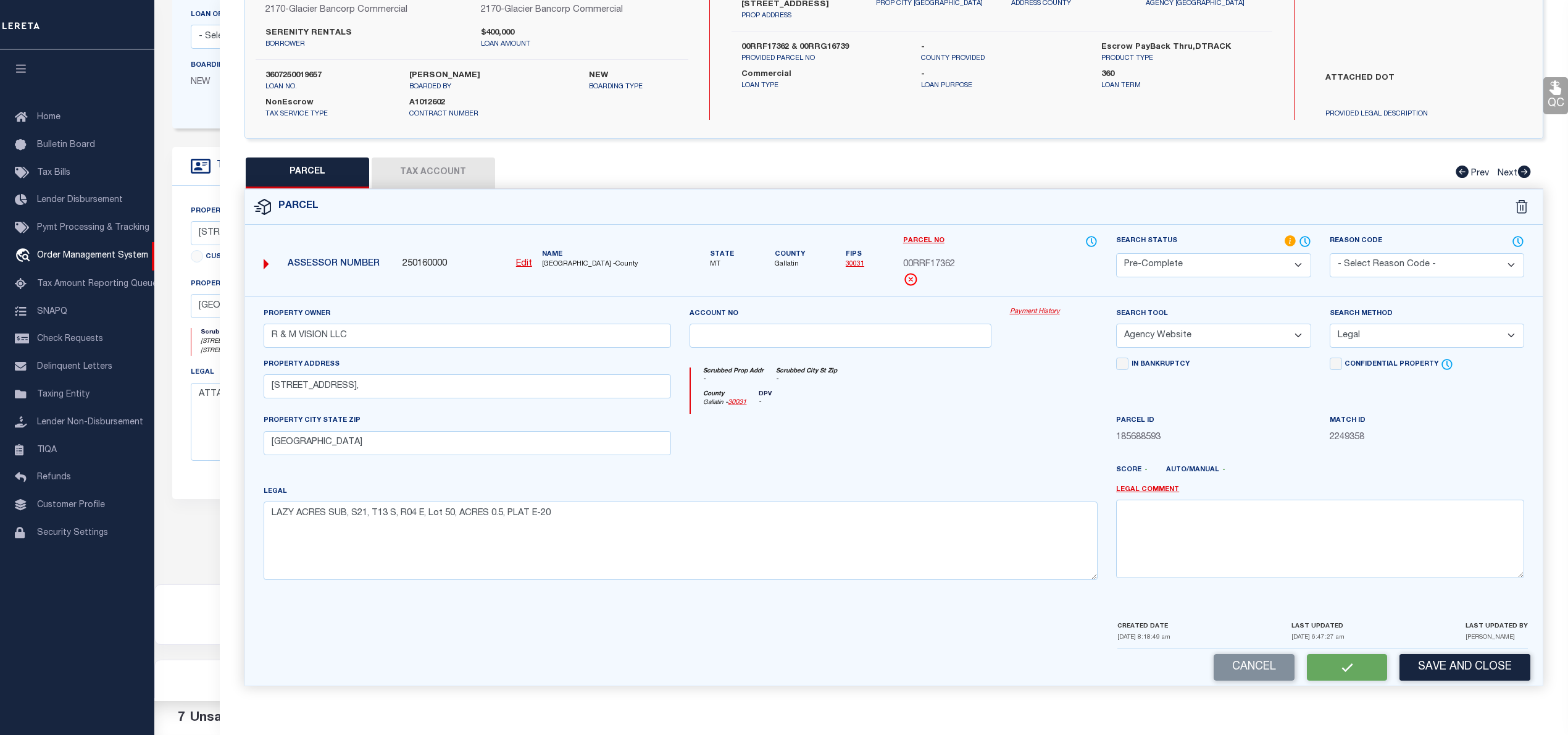
scroll to position [0, 0]
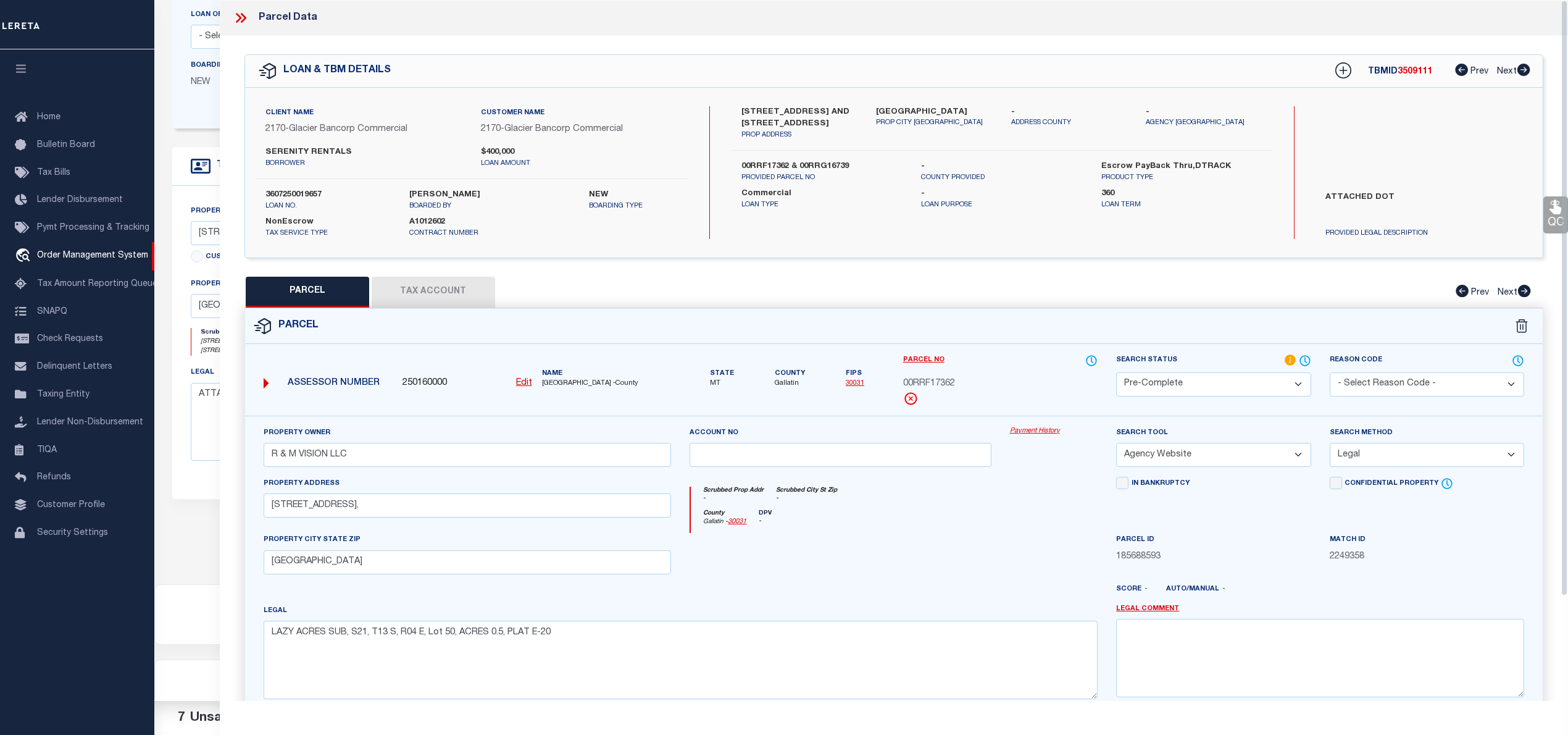
select select "AS"
select select
checkbox input "false"
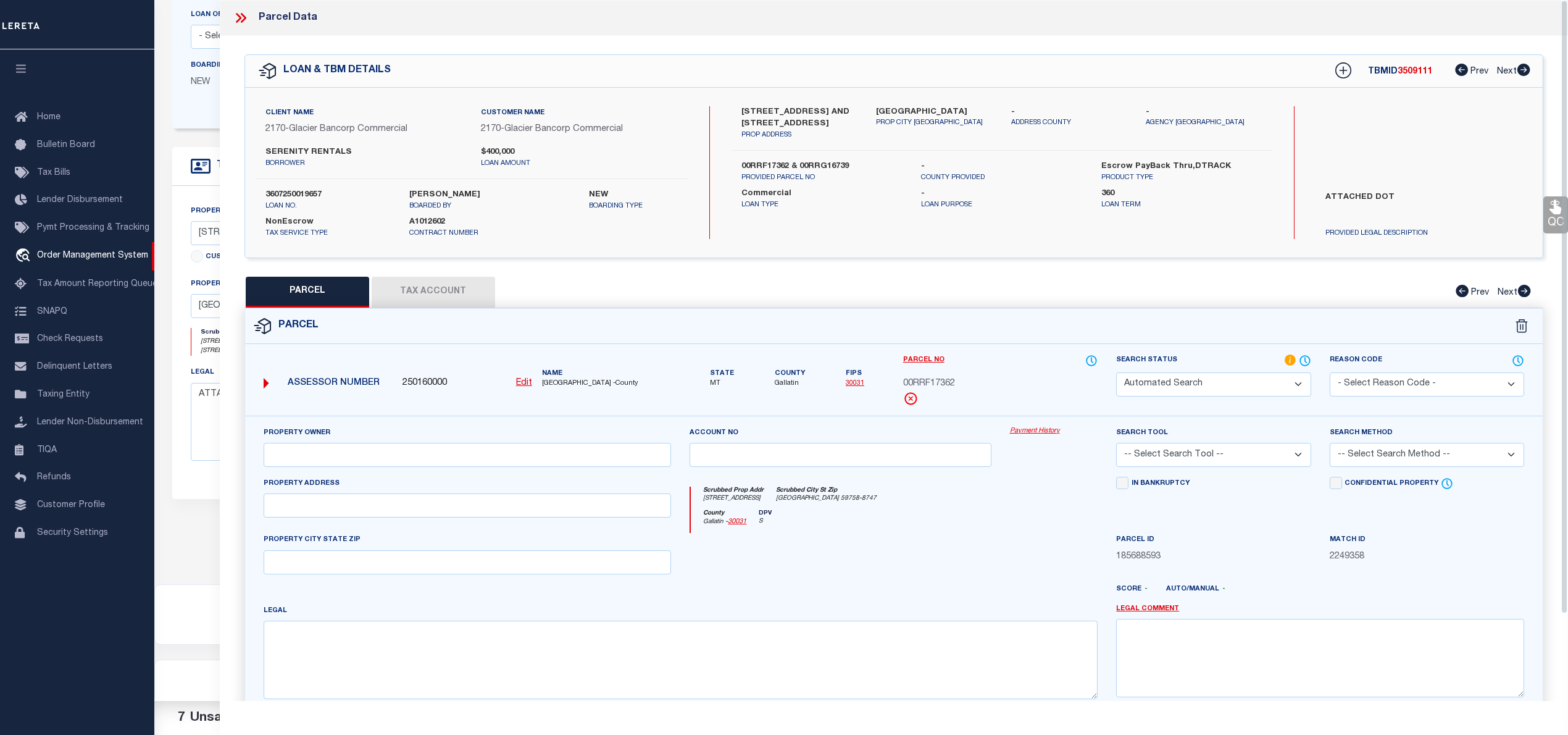
select select "PC"
type input "R & M VISION LLC"
select select "AGW"
select select "LEG"
type input "[STREET_ADDRESS],"
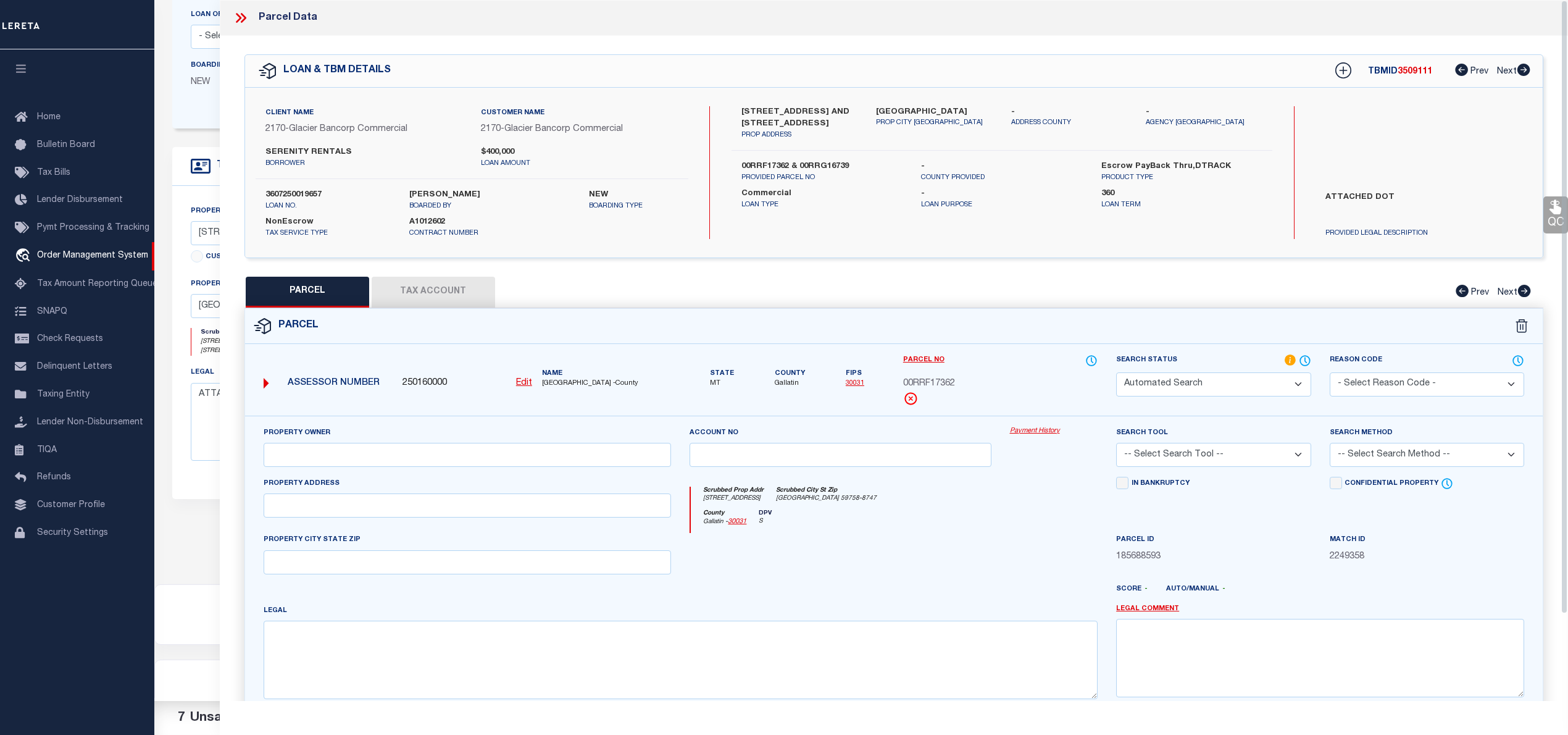
type input "[GEOGRAPHIC_DATA]"
type textarea "LAZY ACRES SUB, S21, T13 S, R04 E, Lot 50, ACRES 0.5, PLAT E-20"
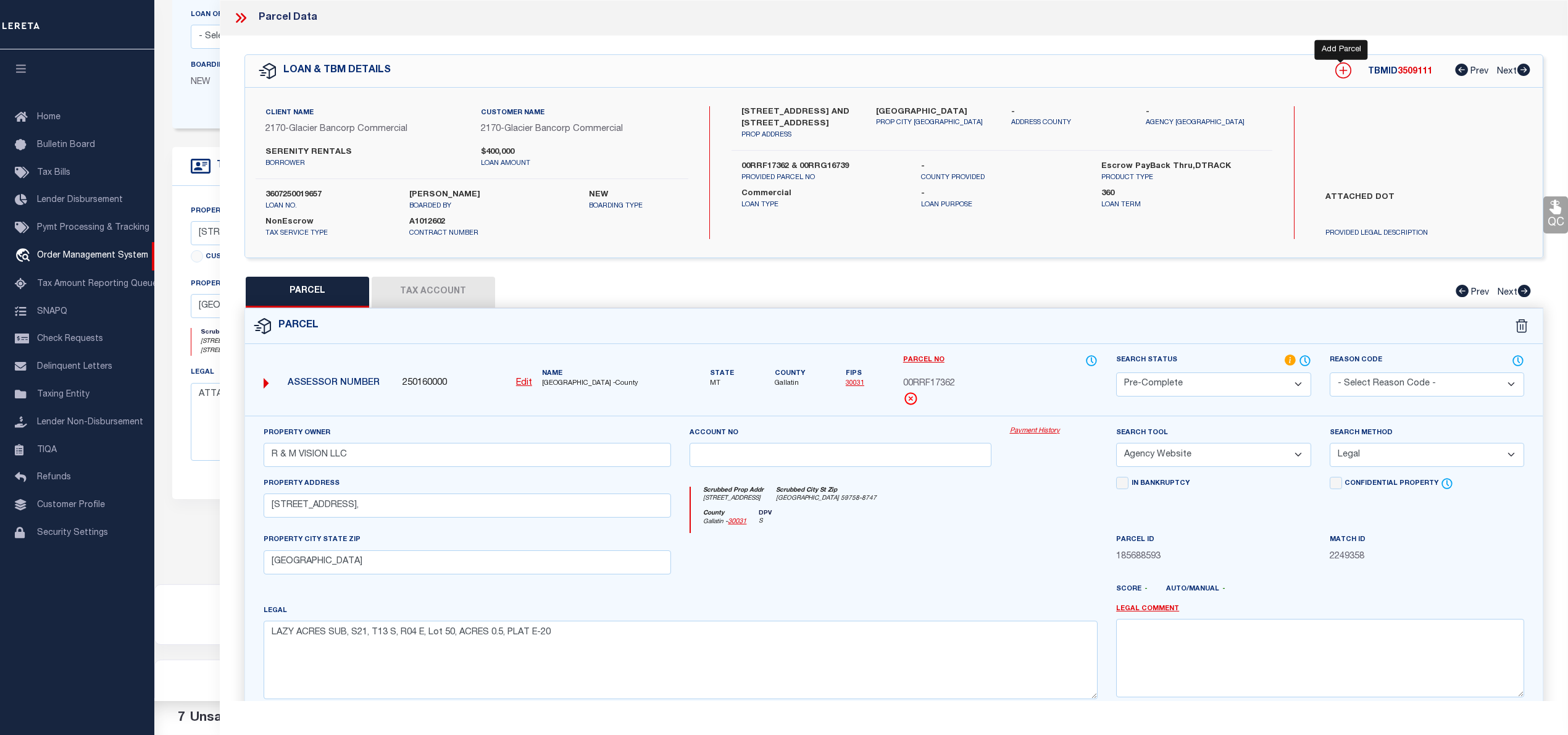
click at [1342, 72] on icon at bounding box center [1343, 70] width 16 height 16
select select "IP"
type textarea "-"
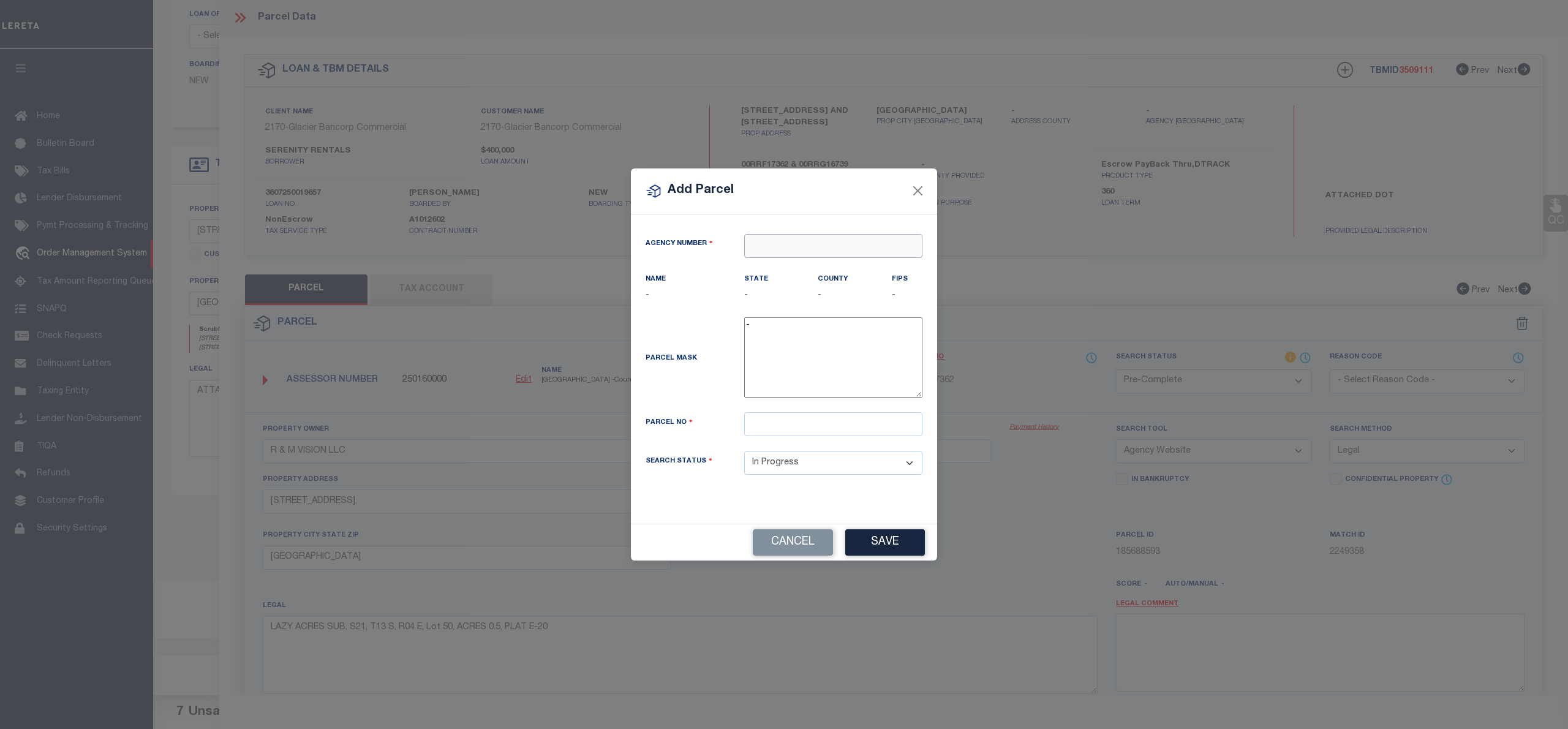
click at [819, 236] on input "text" at bounding box center [833, 246] width 178 height 24
click at [829, 267] on div "250160000 : GALLATIN COUNTY" at bounding box center [833, 283] width 177 height 35
type input "250160000"
click at [882, 425] on input "text" at bounding box center [833, 424] width 178 height 24
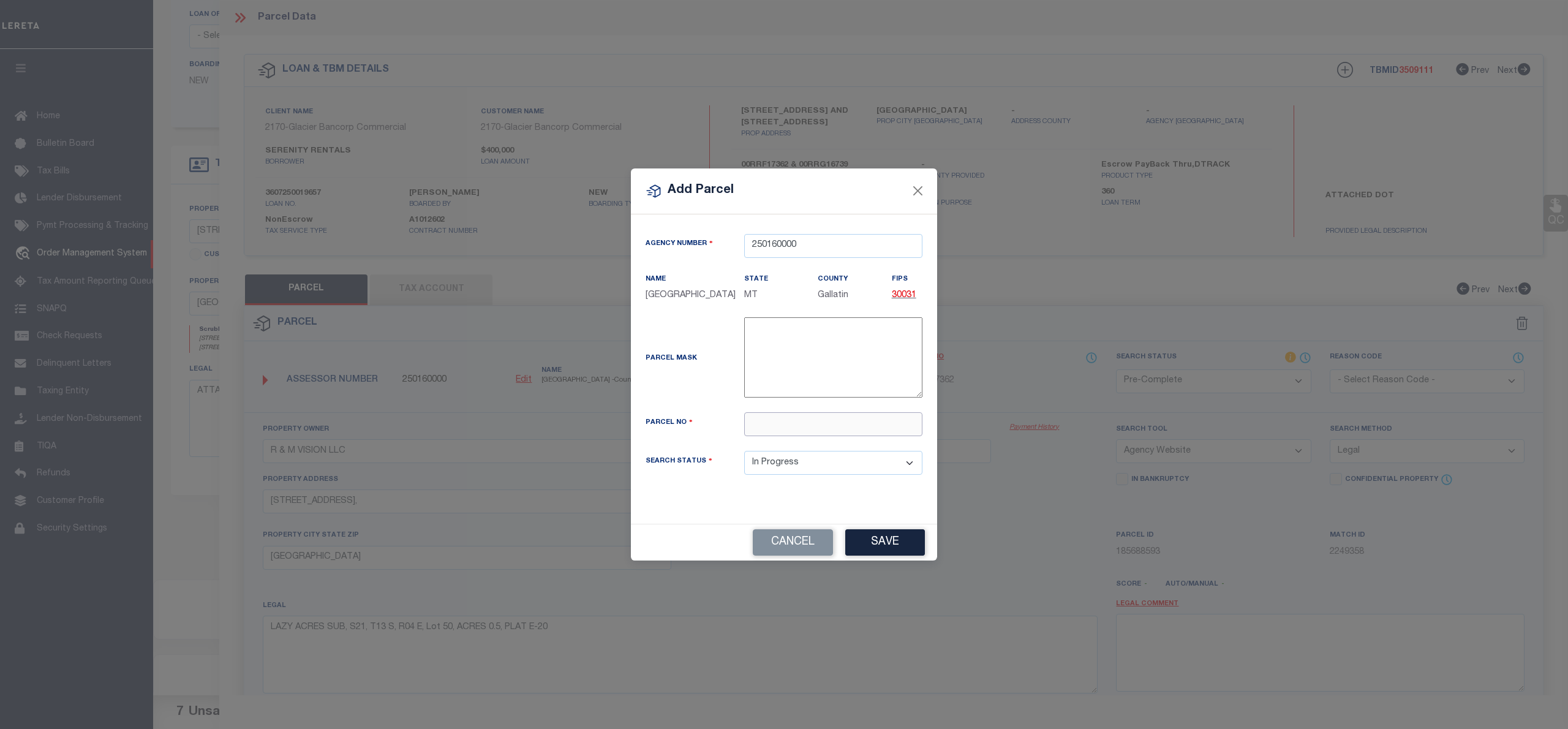
paste input "RRG16739"
type input "RRG16739"
click at [885, 554] on button "Save" at bounding box center [885, 542] width 80 height 27
select select "IP"
select select
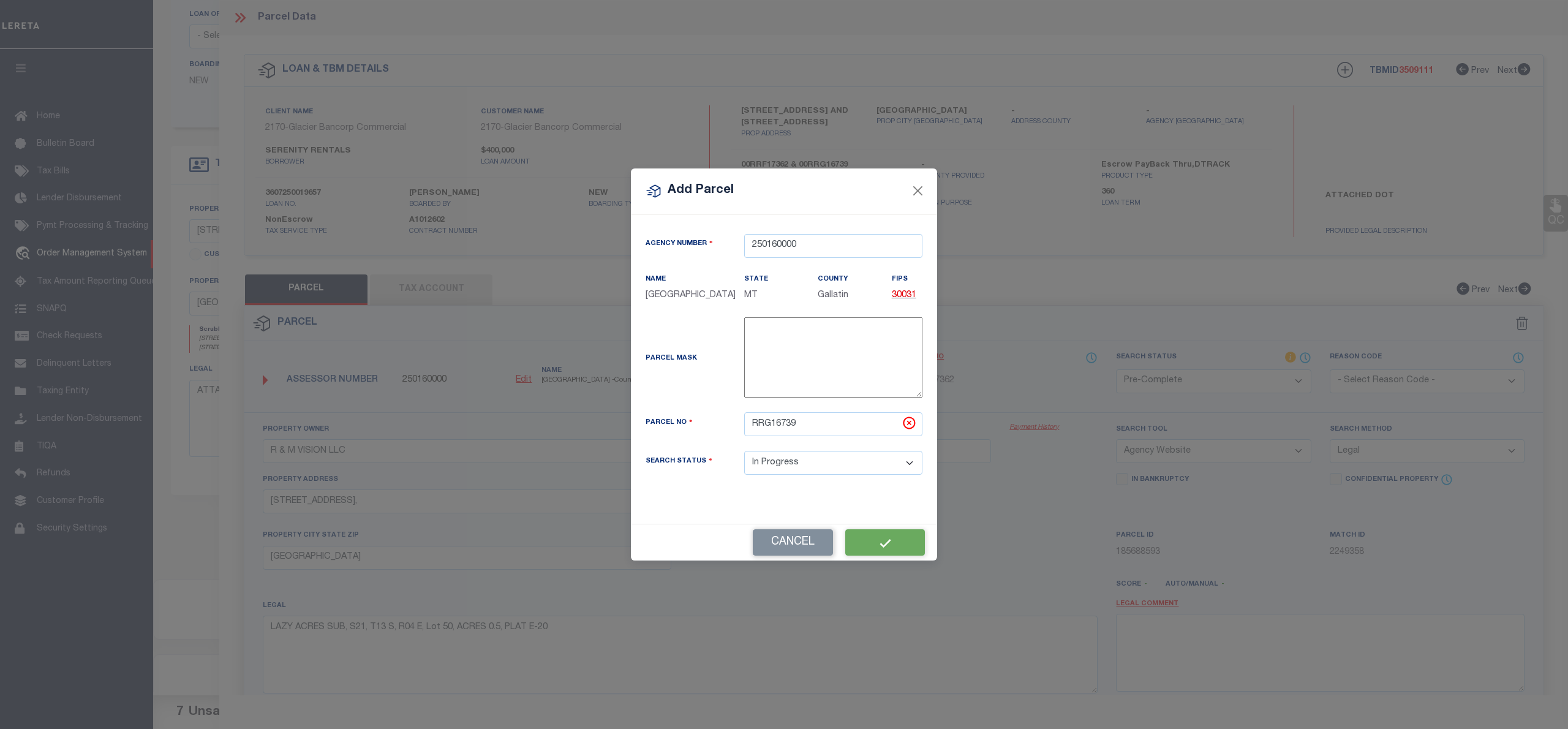
select select
checkbox input "false"
type input "R & M VISION LLC"
type input "06006234206227003"
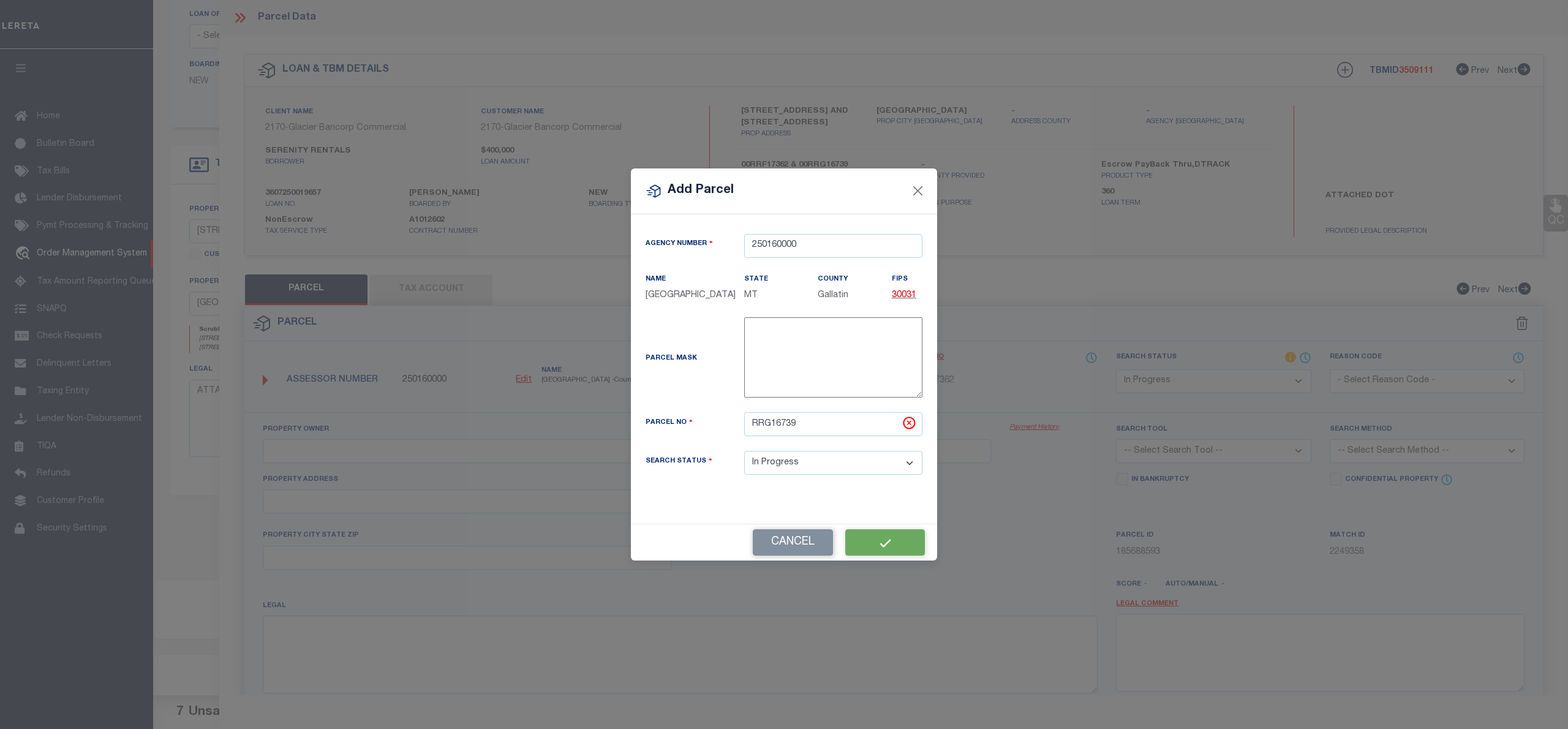
type input "33 IRIS ST"
checkbox input "false"
type input "[GEOGRAPHIC_DATA]"
type textarea "[GEOGRAPHIC_DATA] CONDO, S34, T13 S, R05 E, UNIT 3"
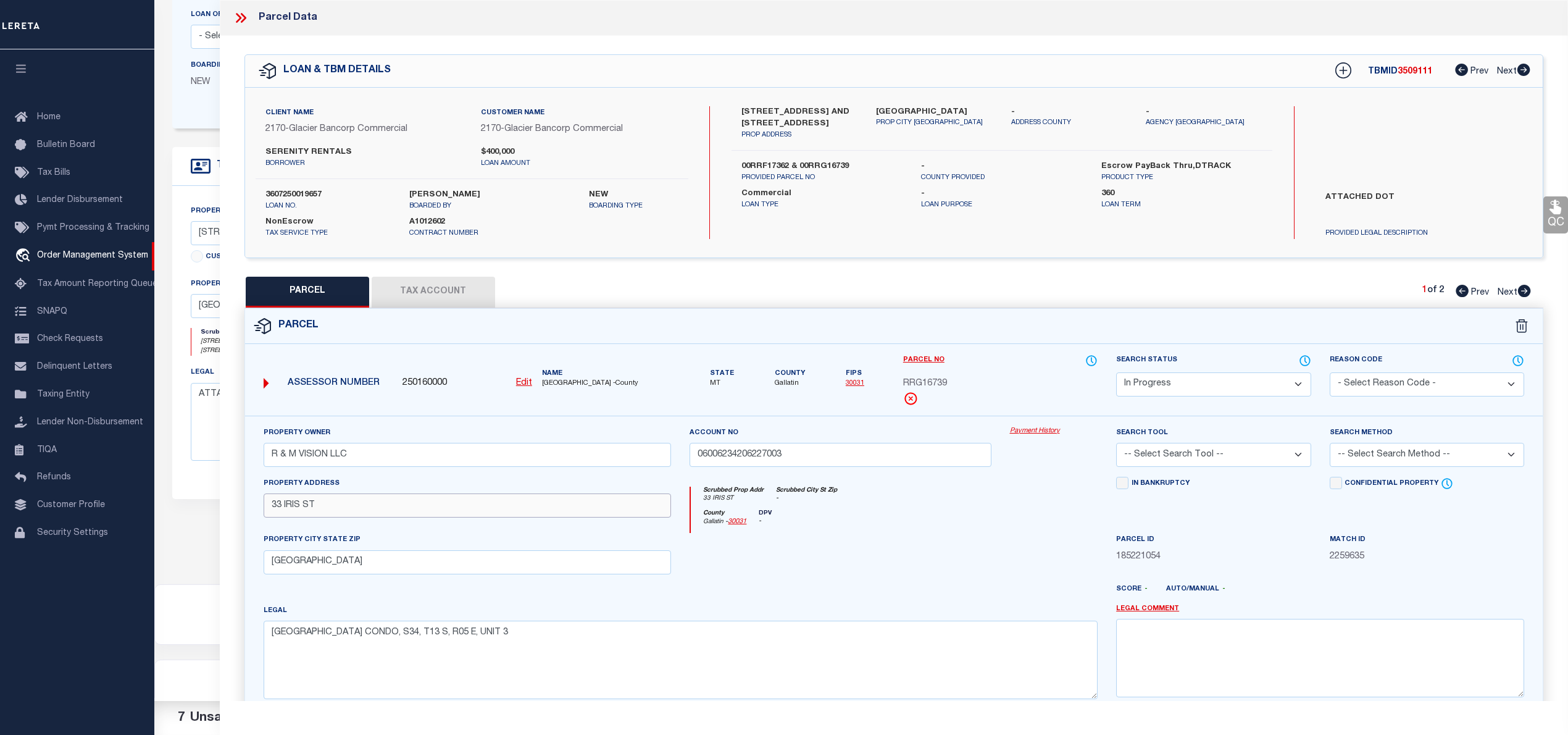
click at [396, 511] on input "33 IRIS ST" at bounding box center [468, 505] width 408 height 24
click at [1228, 385] on select "Automated Search Bad Parcel Complete Duplicate Parcel High Dollar Reporting In …" at bounding box center [1213, 384] width 195 height 24
select select "PC"
click at [1116, 372] on select "Automated Search Bad Parcel Complete Duplicate Parcel High Dollar Reporting In …" at bounding box center [1213, 384] width 195 height 24
click at [1202, 461] on select "-- Select Search Tool -- 3rd Party Website Agency File Agency Website ATLS CNV-…" at bounding box center [1213, 454] width 195 height 24
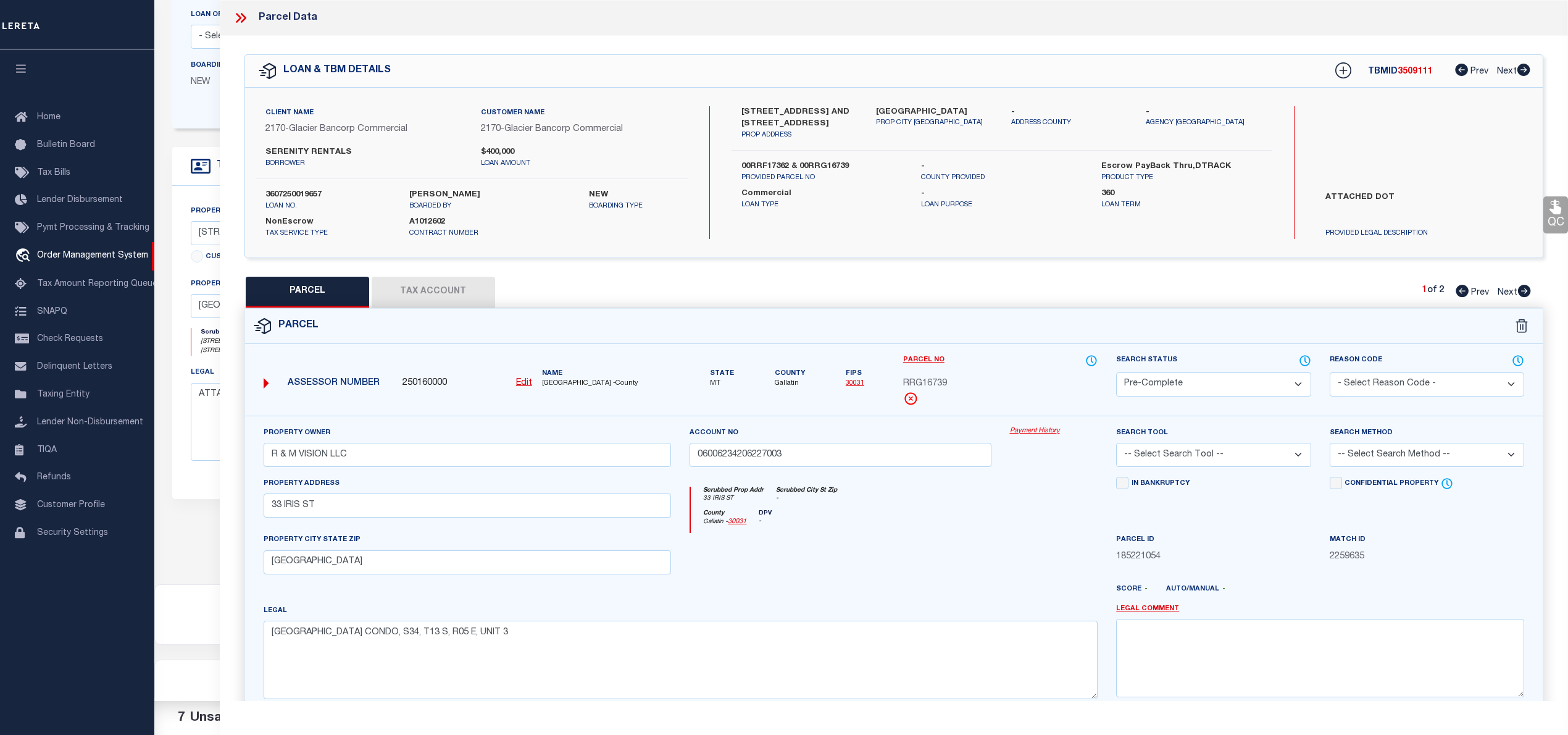
select select "AGW"
click at [1116, 445] on select "-- Select Search Tool -- 3rd Party Website Agency File Agency Website ATLS CNV-…" at bounding box center [1213, 454] width 195 height 24
click at [1368, 447] on select "-- Select Search Method -- Property Address Legal Liability Info Provided" at bounding box center [1427, 454] width 195 height 24
select select "LEG"
click at [1330, 445] on select "-- Select Search Method -- Property Address Legal Liability Info Provided" at bounding box center [1427, 454] width 195 height 24
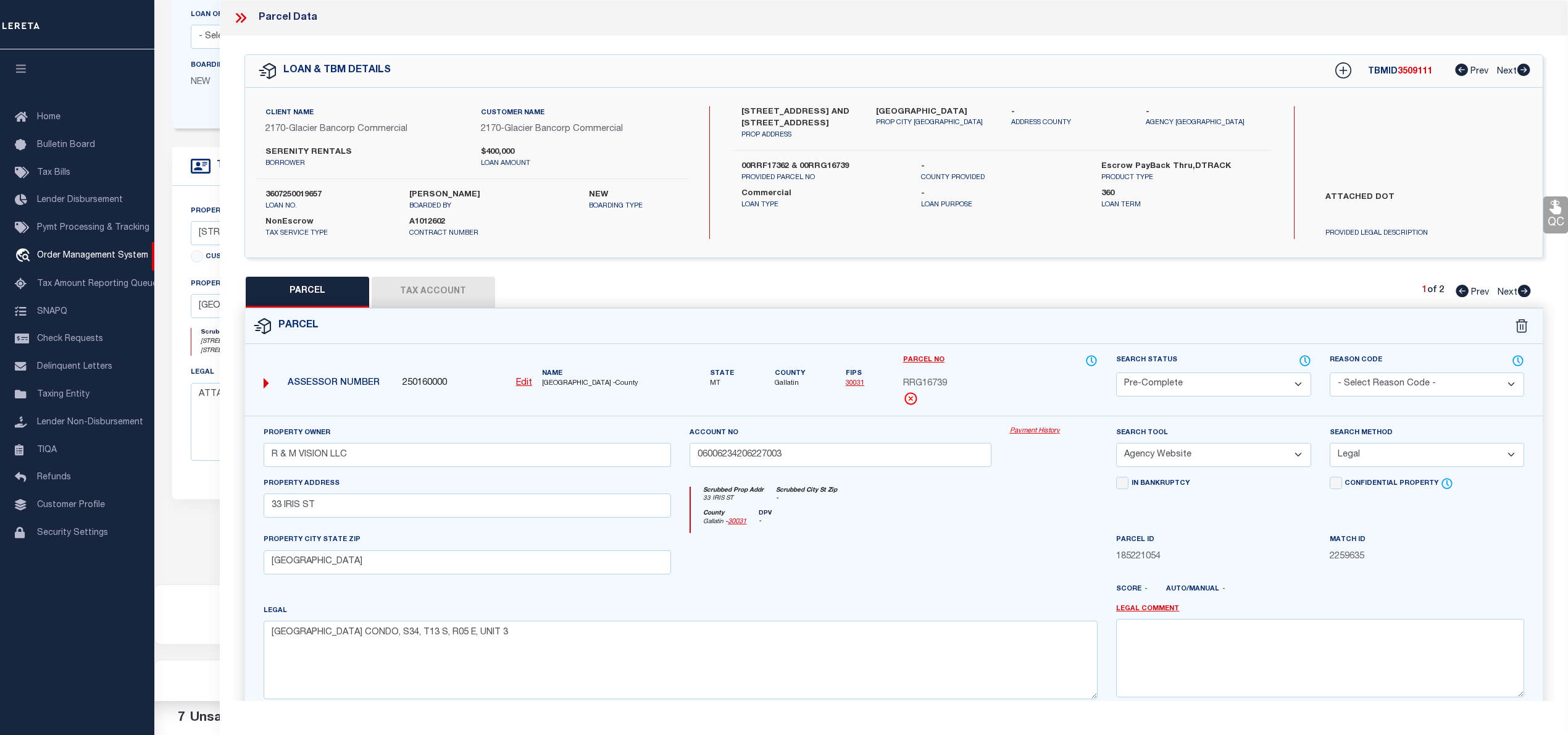
click at [452, 291] on button "Tax Account" at bounding box center [433, 292] width 124 height 31
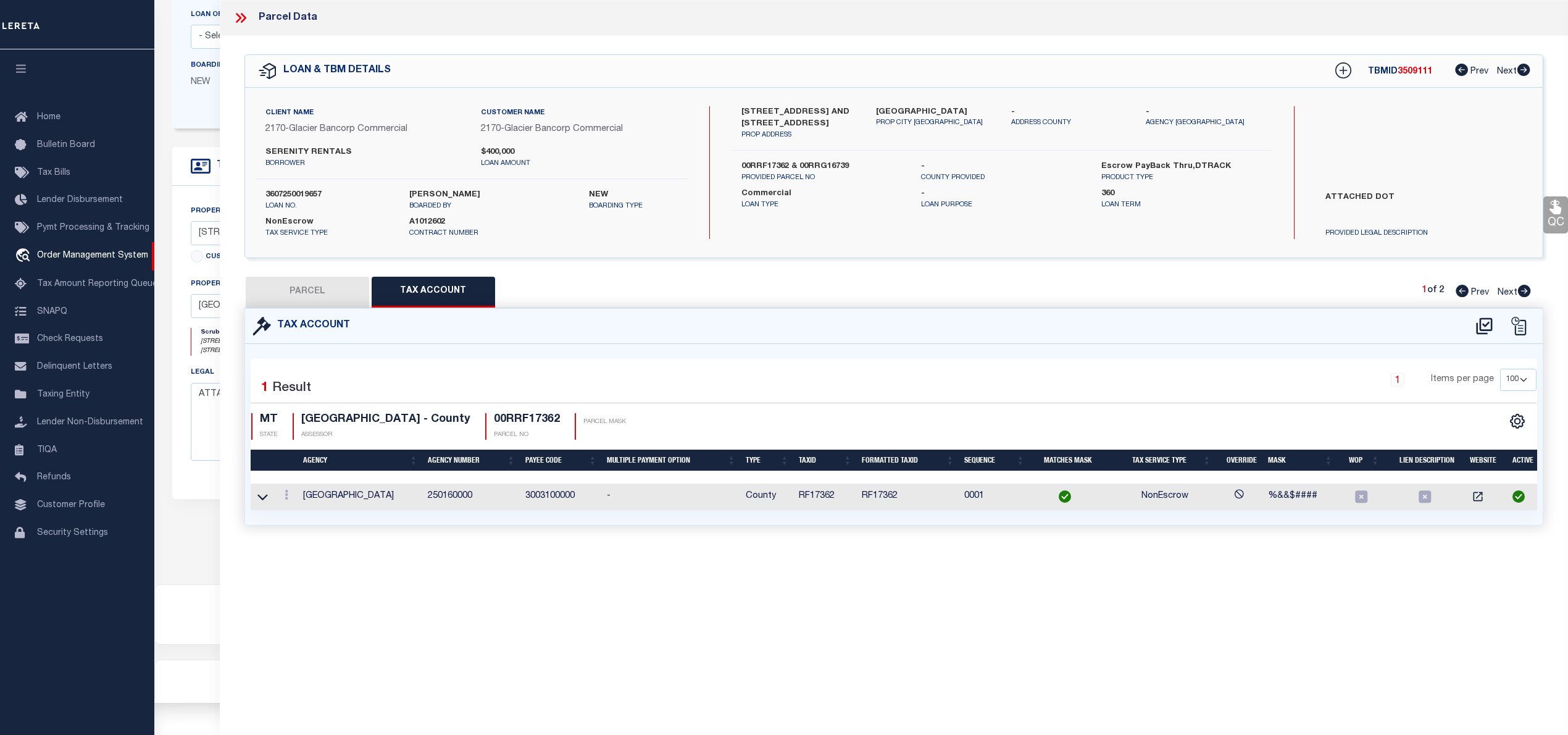
select select "100"
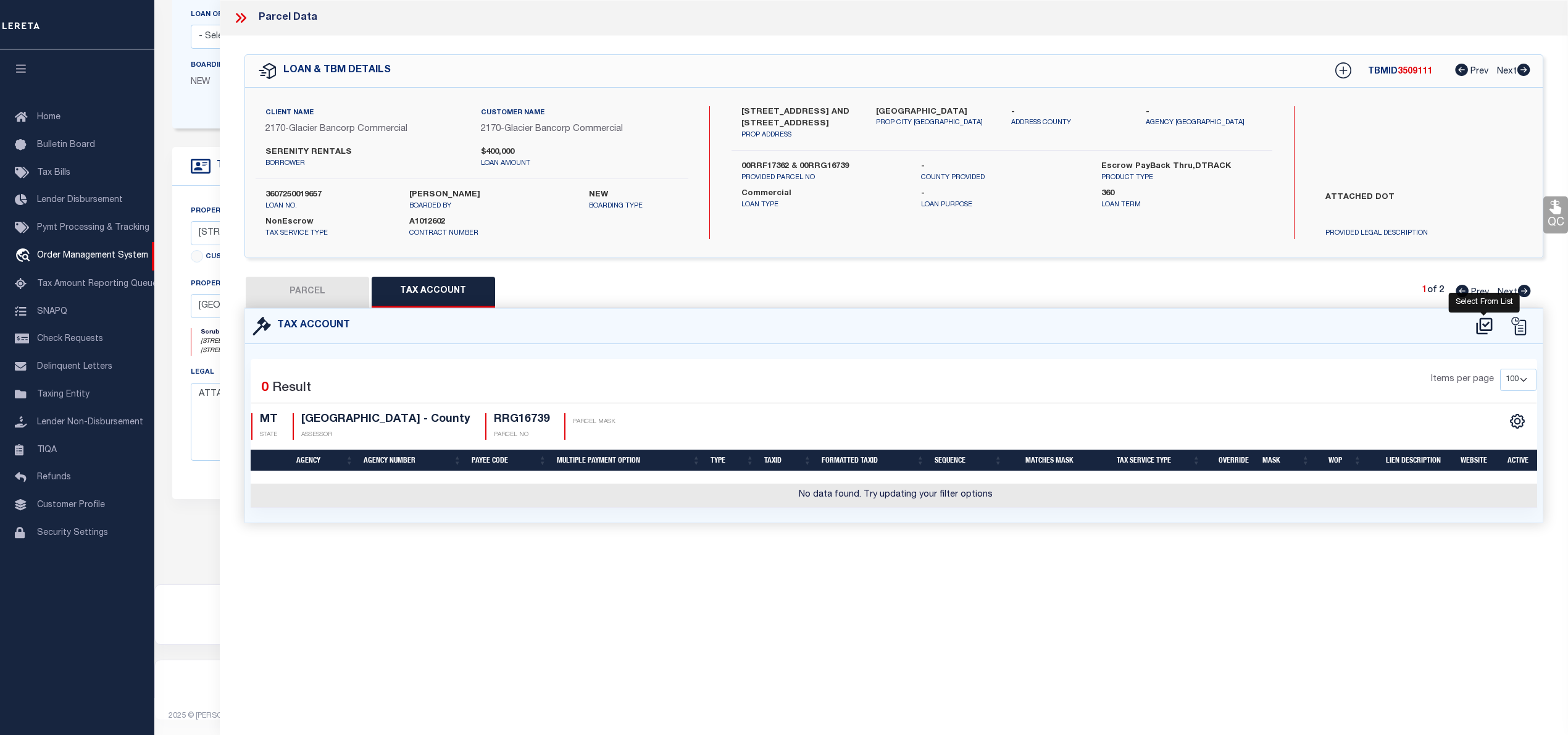
click at [1479, 325] on icon at bounding box center [1484, 326] width 16 height 17
select select "100"
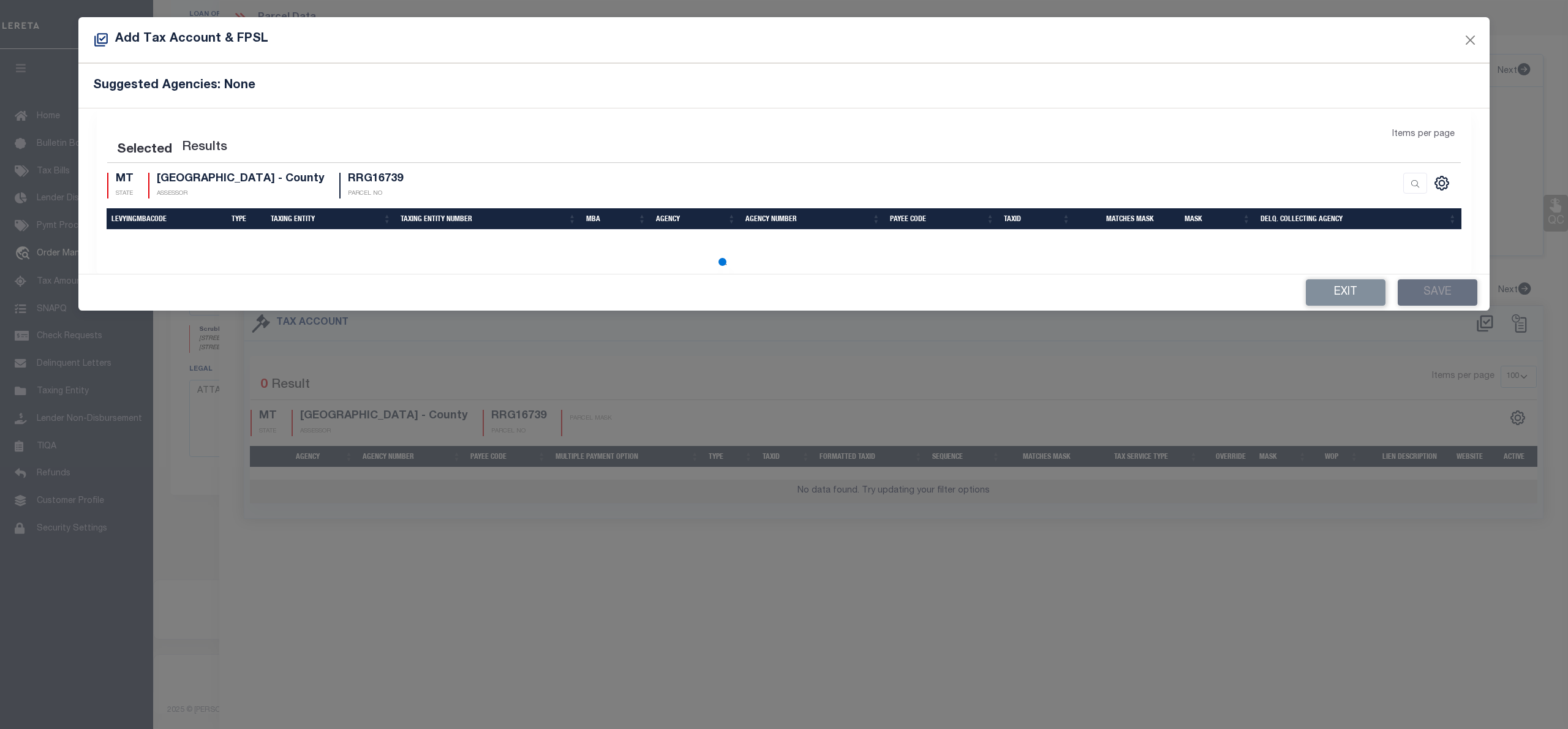
select select "100"
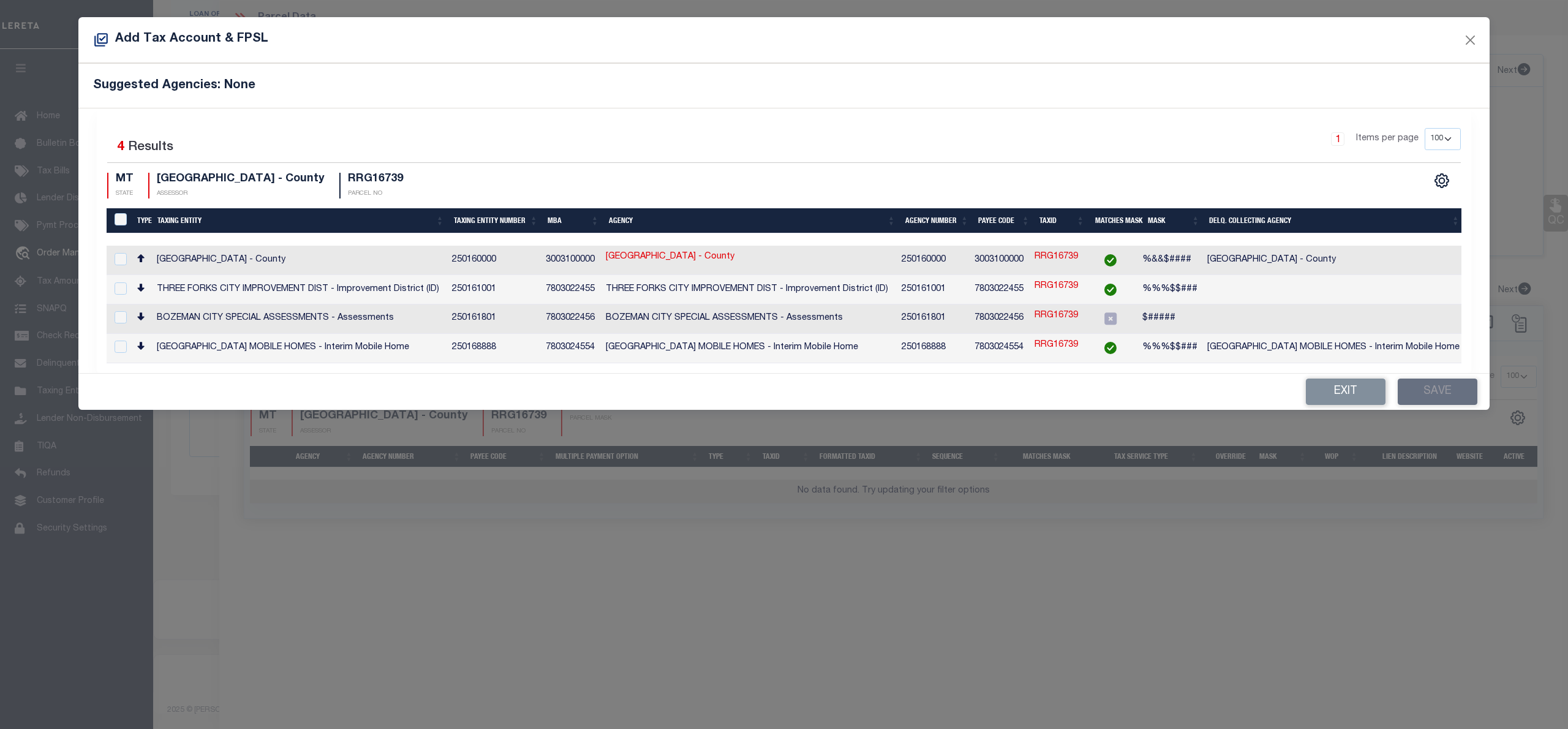
click at [112, 257] on div at bounding box center [119, 260] width 16 height 13
checkbox input "true"
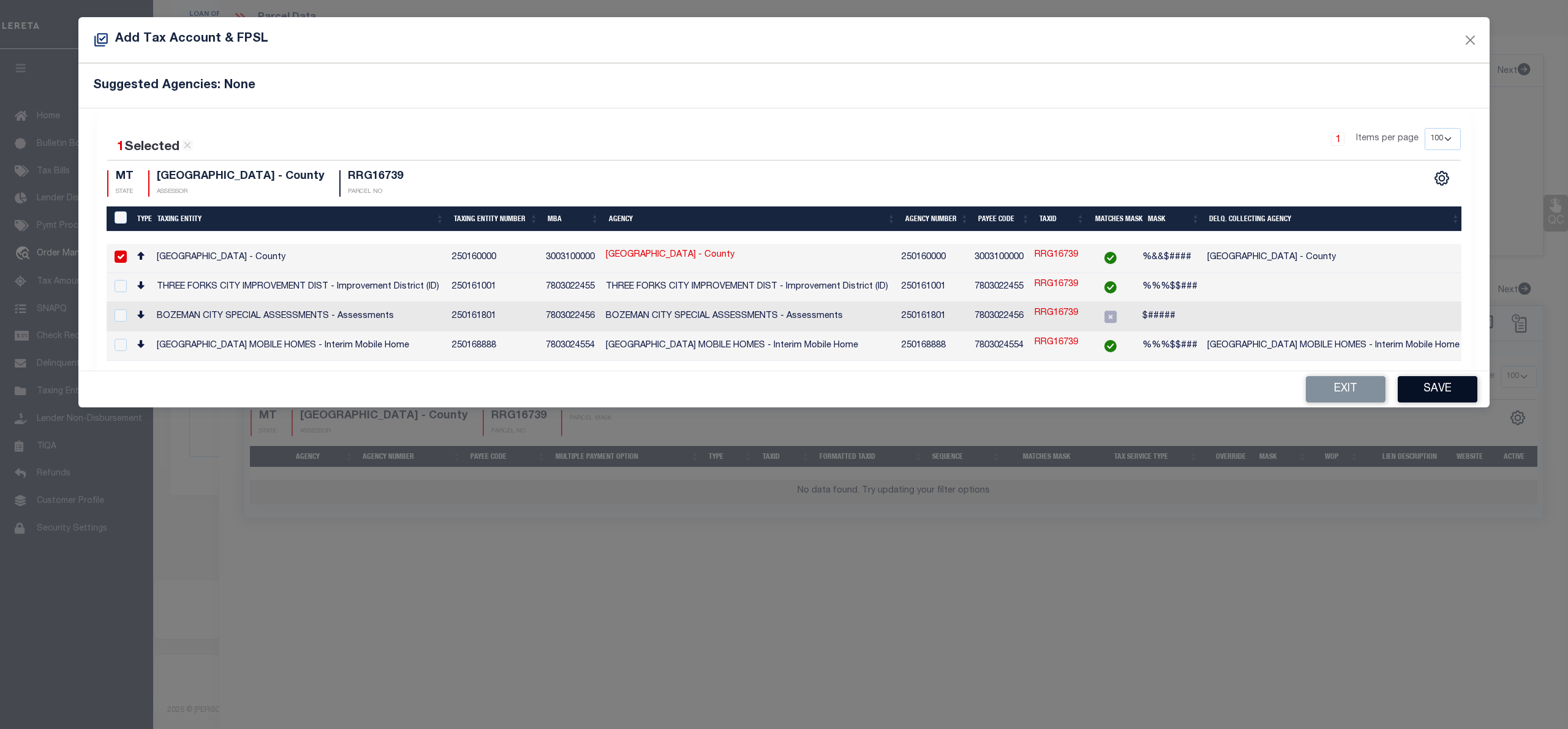
click at [1471, 396] on button "Save" at bounding box center [1438, 389] width 80 height 27
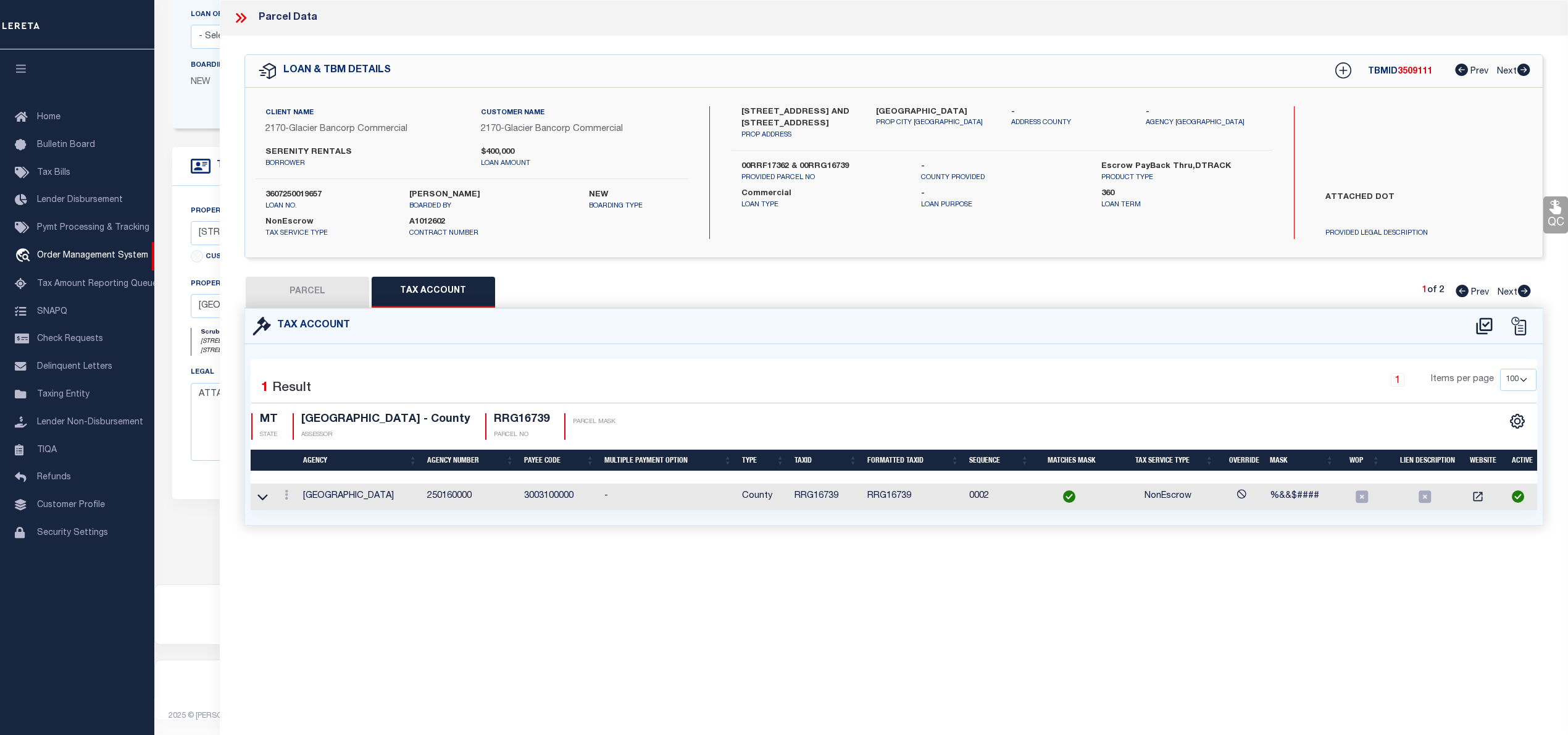
click at [333, 288] on button "PARCEL" at bounding box center [307, 292] width 124 height 31
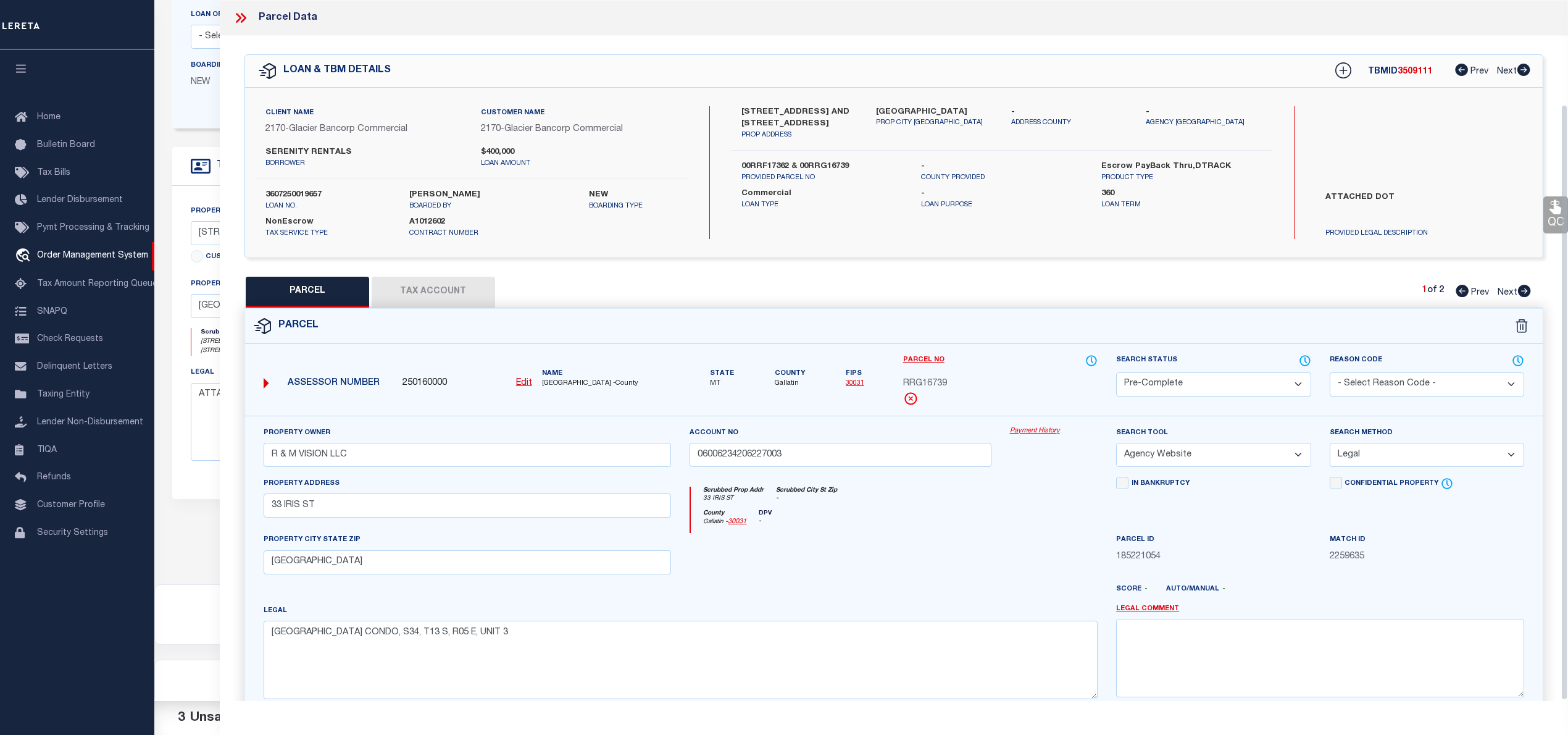
scroll to position [124, 0]
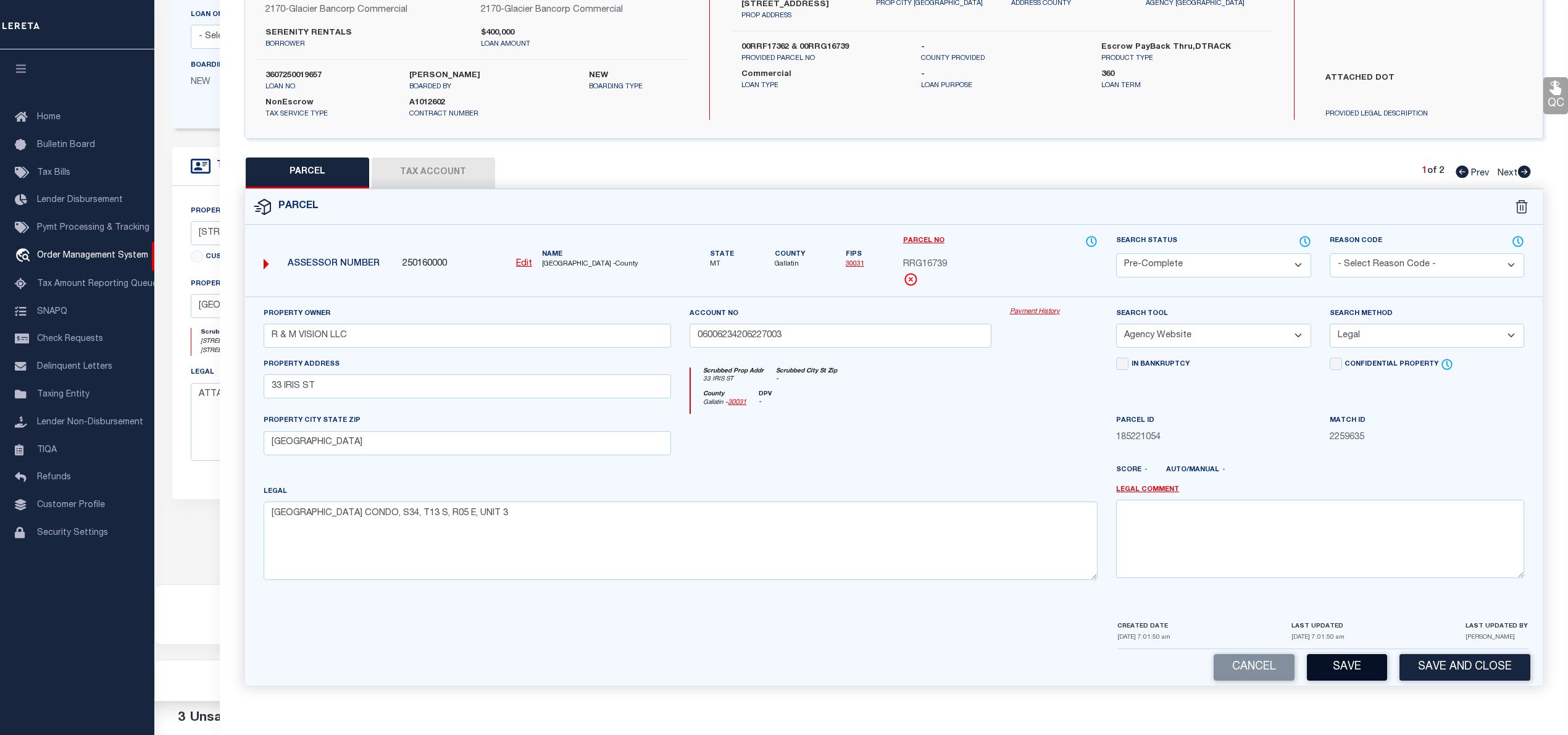
click at [1358, 660] on button "Save" at bounding box center [1347, 667] width 80 height 27
select select "AS"
select select
checkbox input "false"
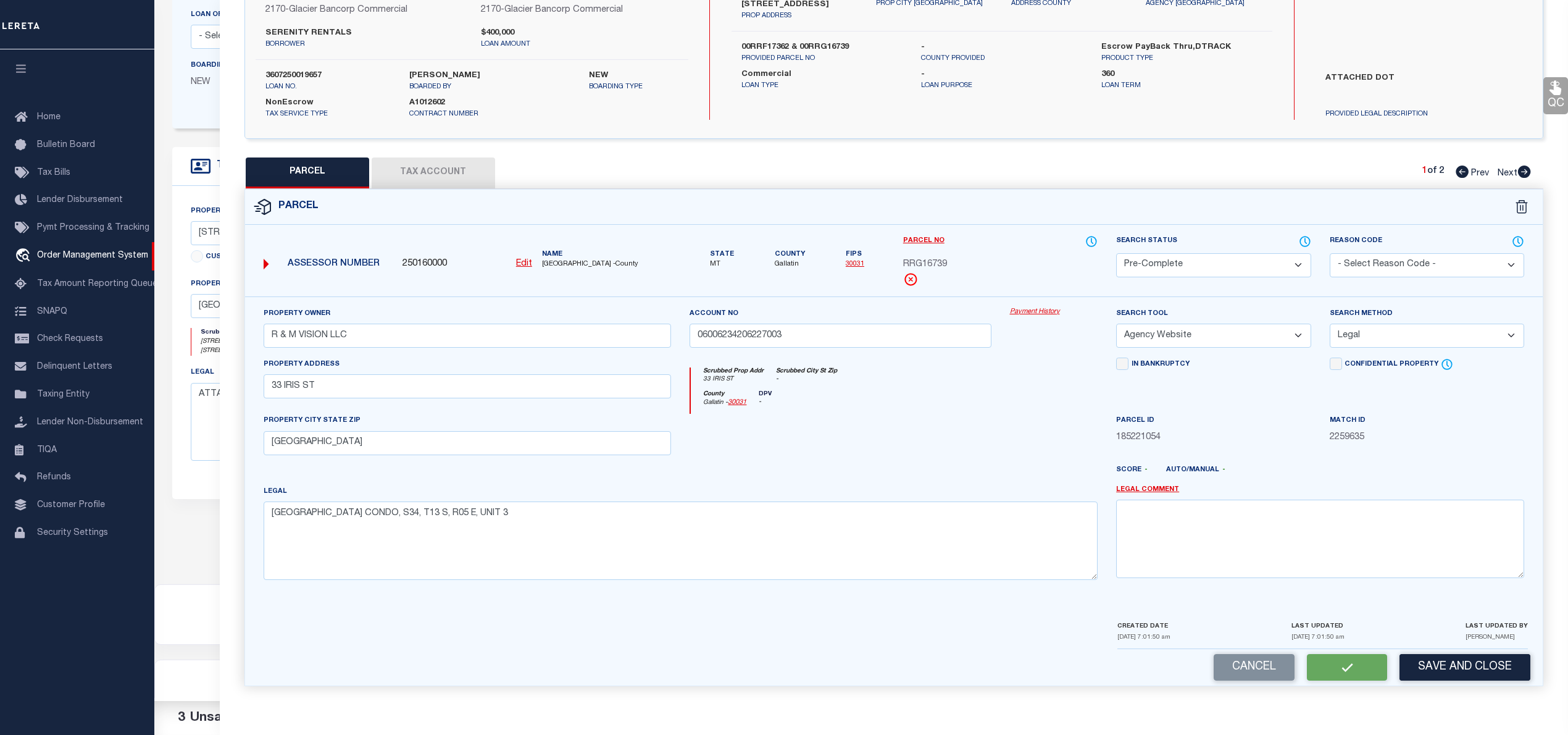
checkbox input "false"
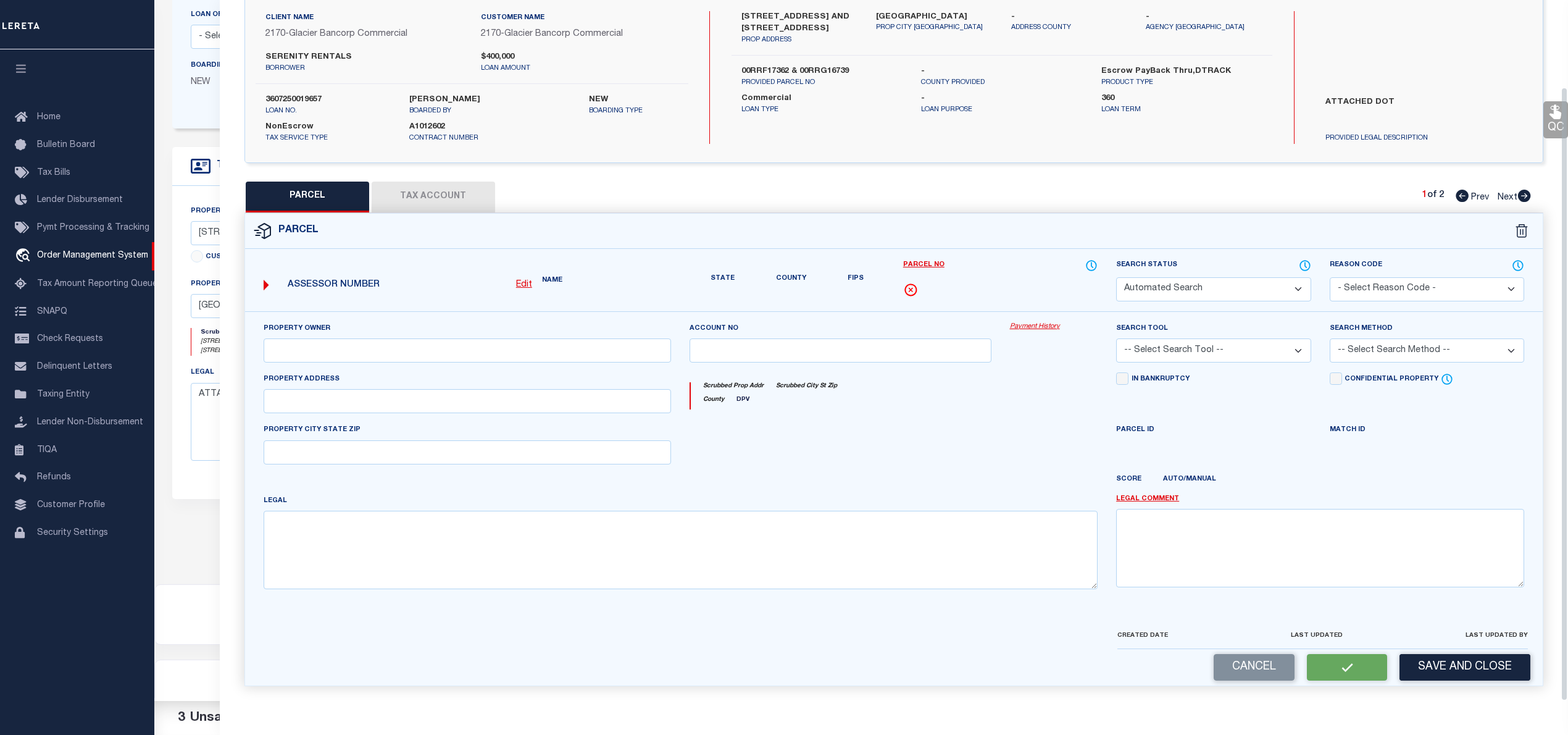
select select "PC"
type input "R & M VISION LLC"
type input "06006234206227003"
select select "AGW"
select select "LEG"
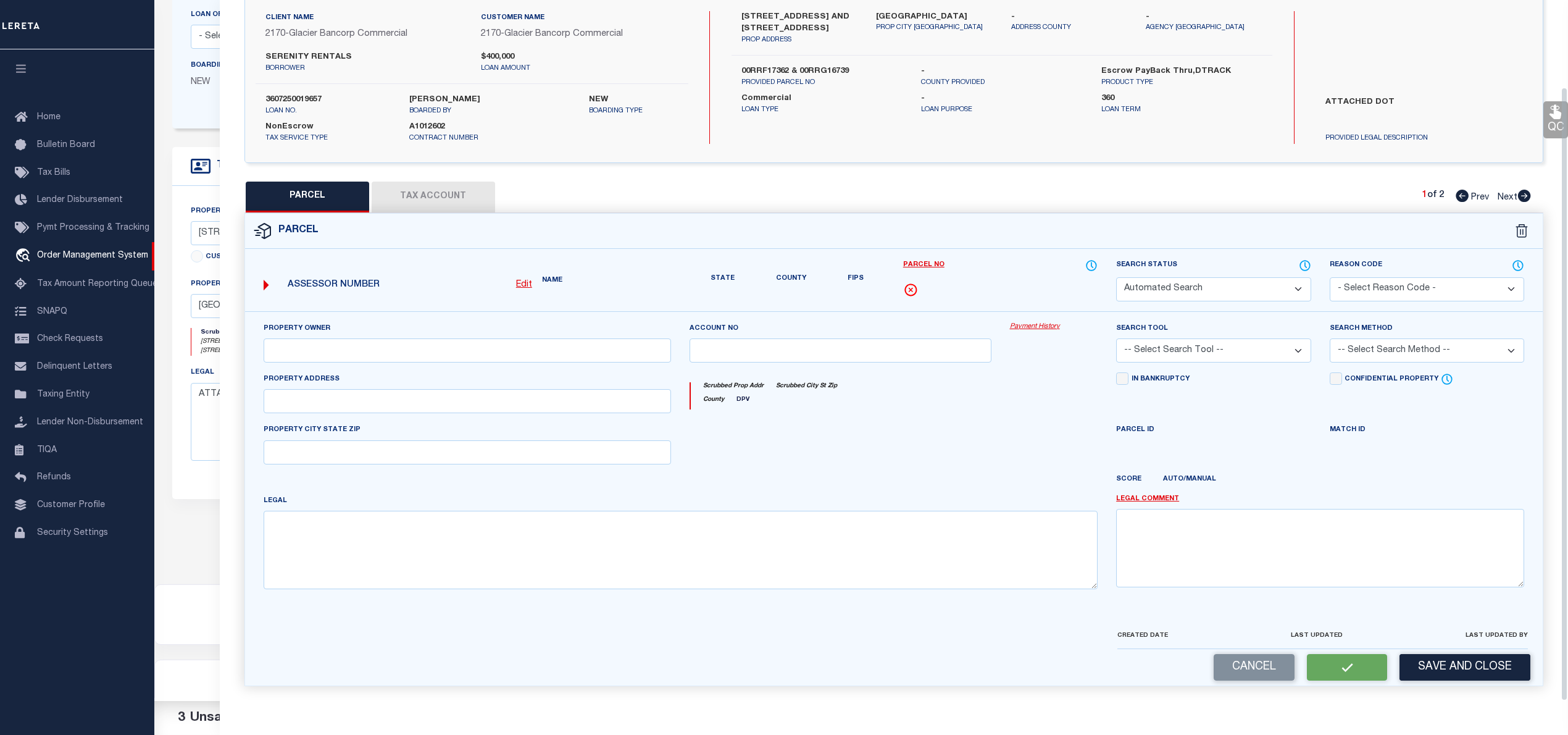
type input "33 IRIS ST"
type input "[GEOGRAPHIC_DATA]"
type textarea "[GEOGRAPHIC_DATA] CONDO, S34, T13 S, R05 E, UNIT 3"
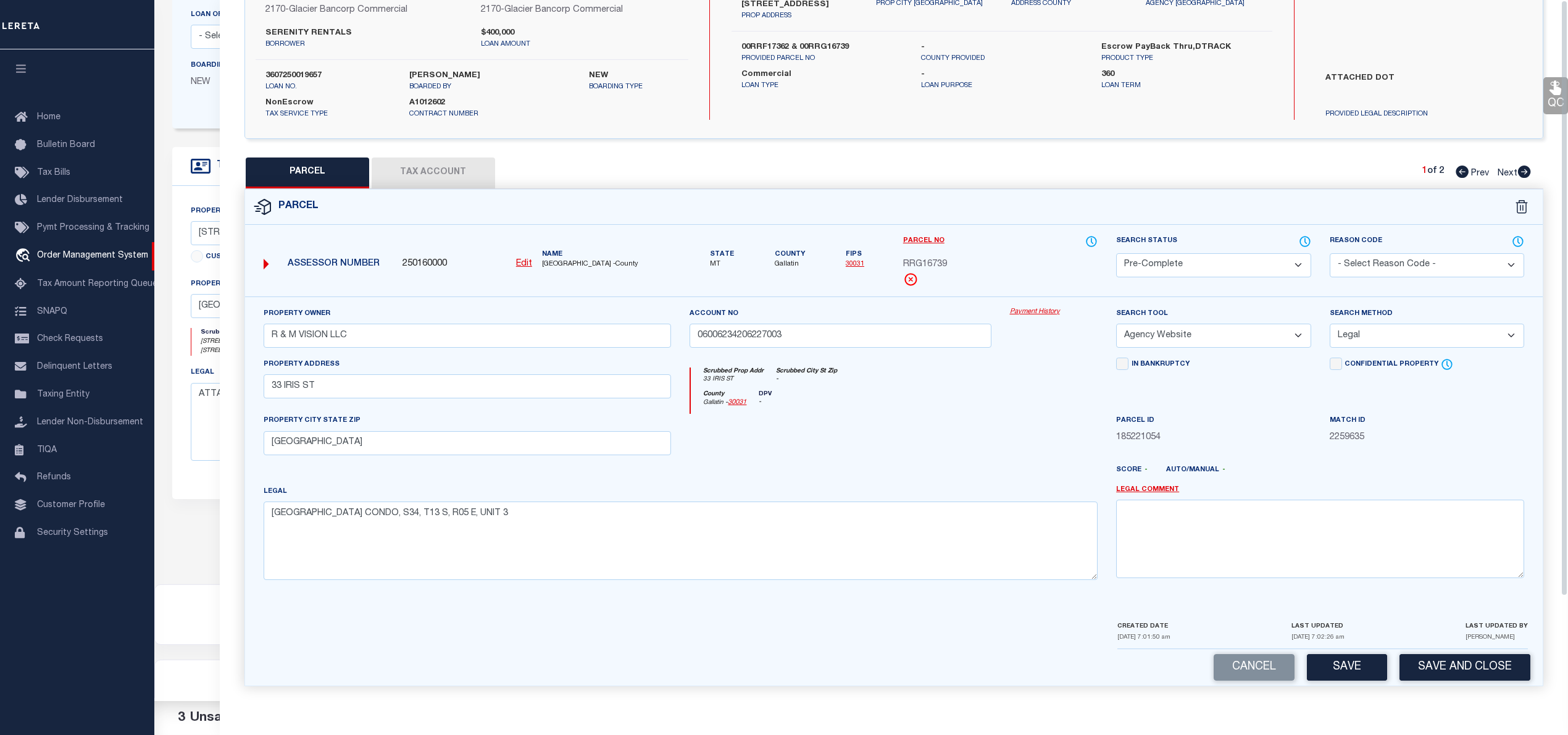
scroll to position [0, 0]
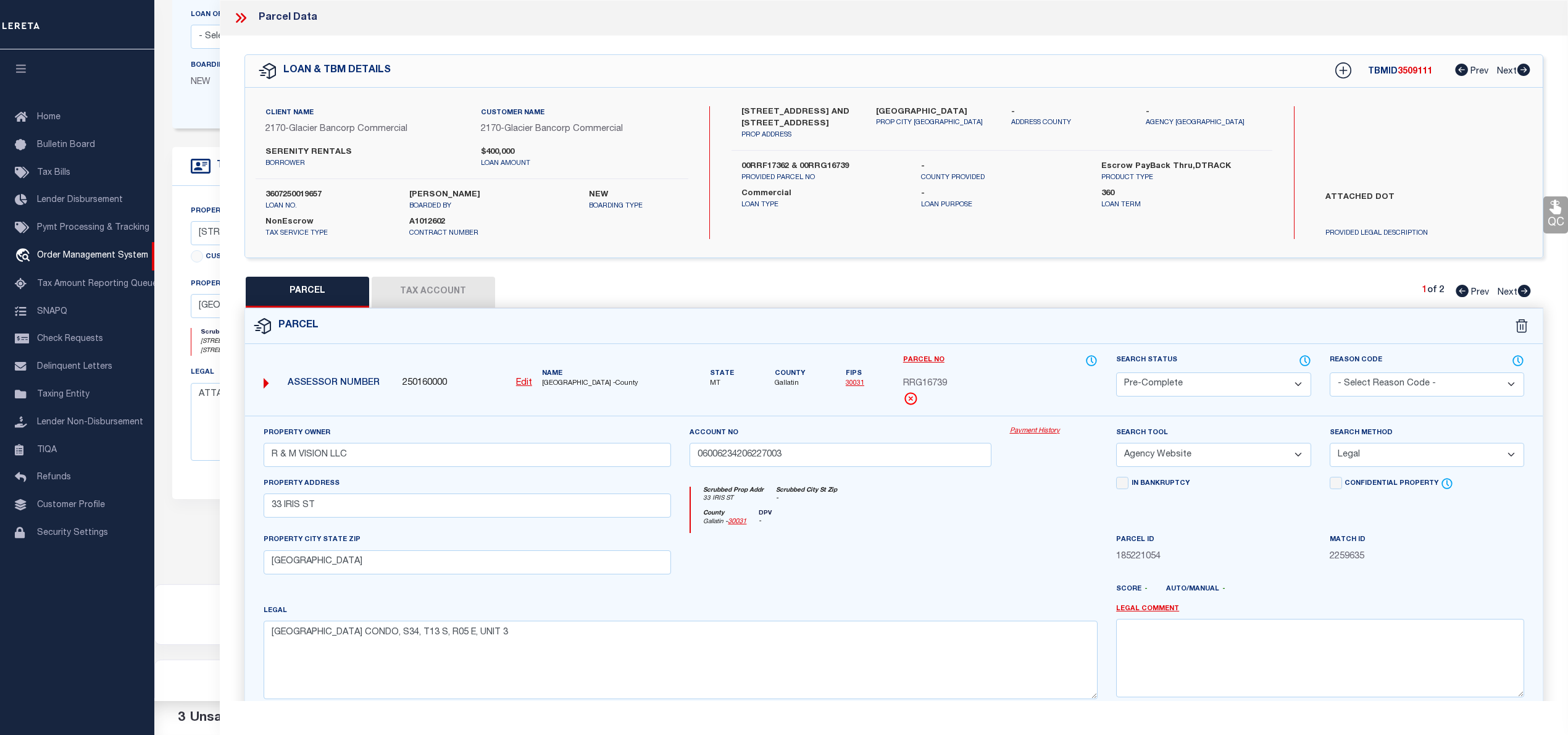
click at [1410, 72] on span "3509111" at bounding box center [1414, 72] width 34 height 8
copy span "3509111"
click at [551, 384] on span "[GEOGRAPHIC_DATA] -County" at bounding box center [607, 383] width 129 height 11
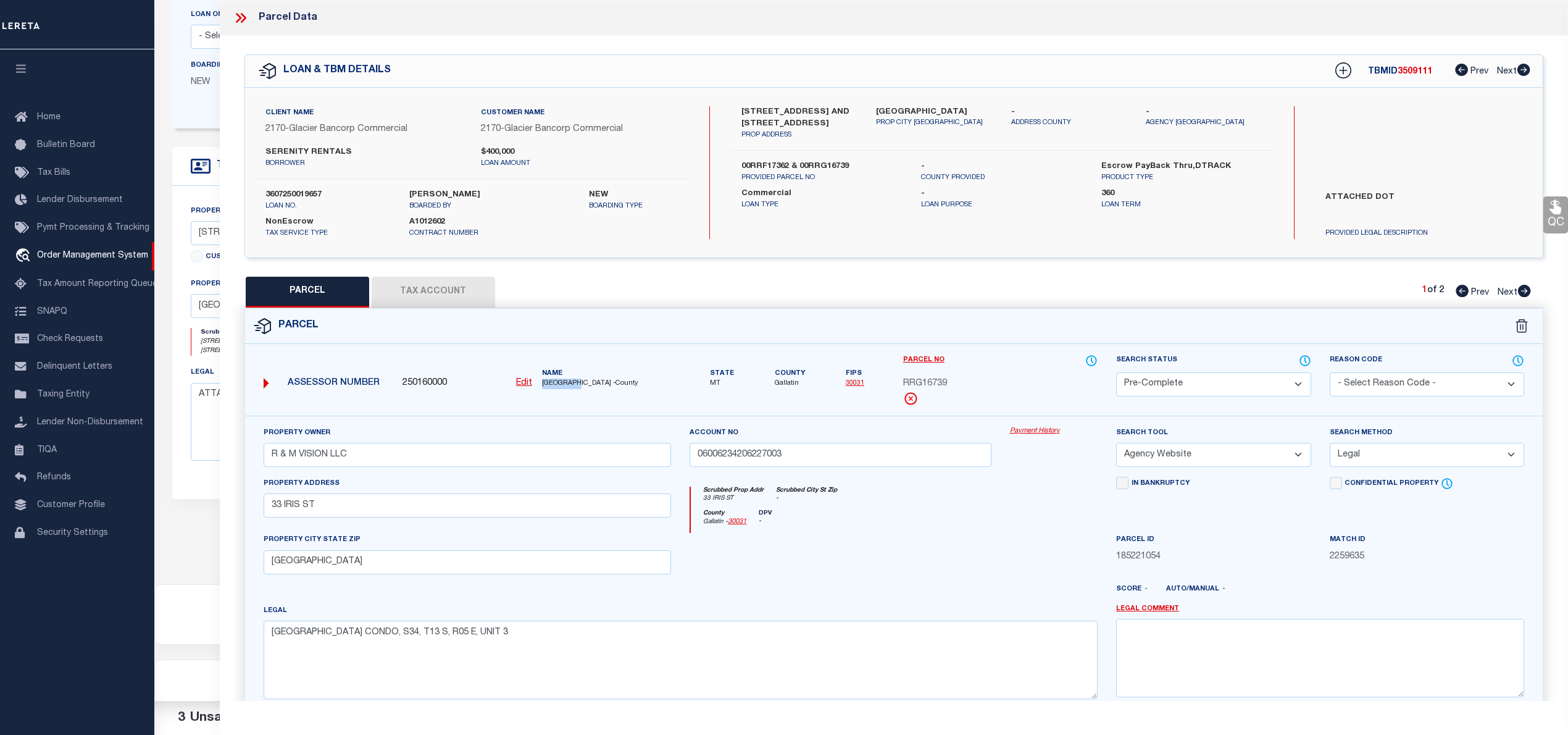
copy span "GALLATIN"
click at [937, 385] on span "RRG16739" at bounding box center [925, 383] width 44 height 13
copy span "RRG16739"
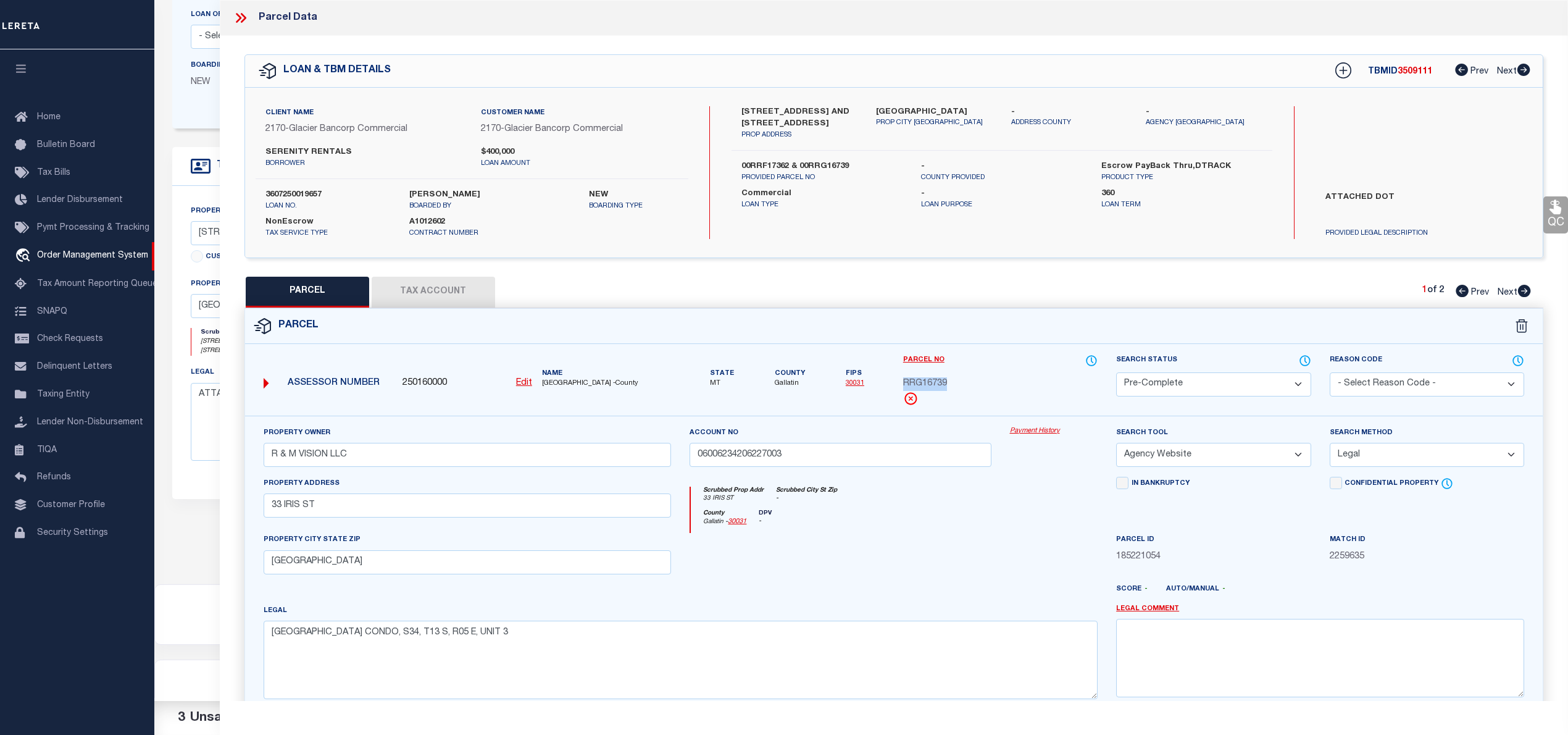
click at [1524, 292] on icon at bounding box center [1524, 291] width 13 height 13
select select "AS"
select select
checkbox input "false"
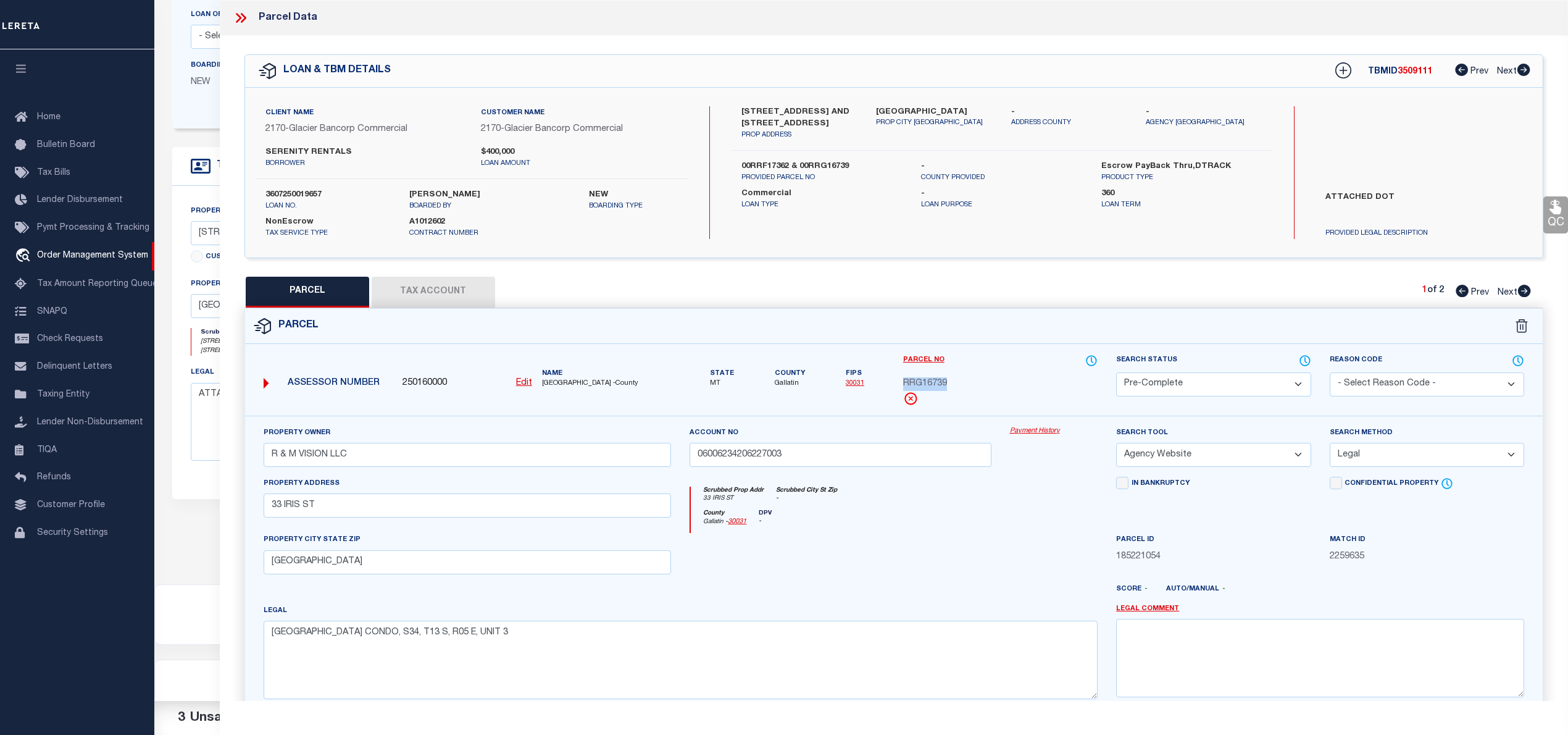
checkbox input "false"
select select "PC"
type input "R & M VISION LLC"
select select "AGW"
select select "LEG"
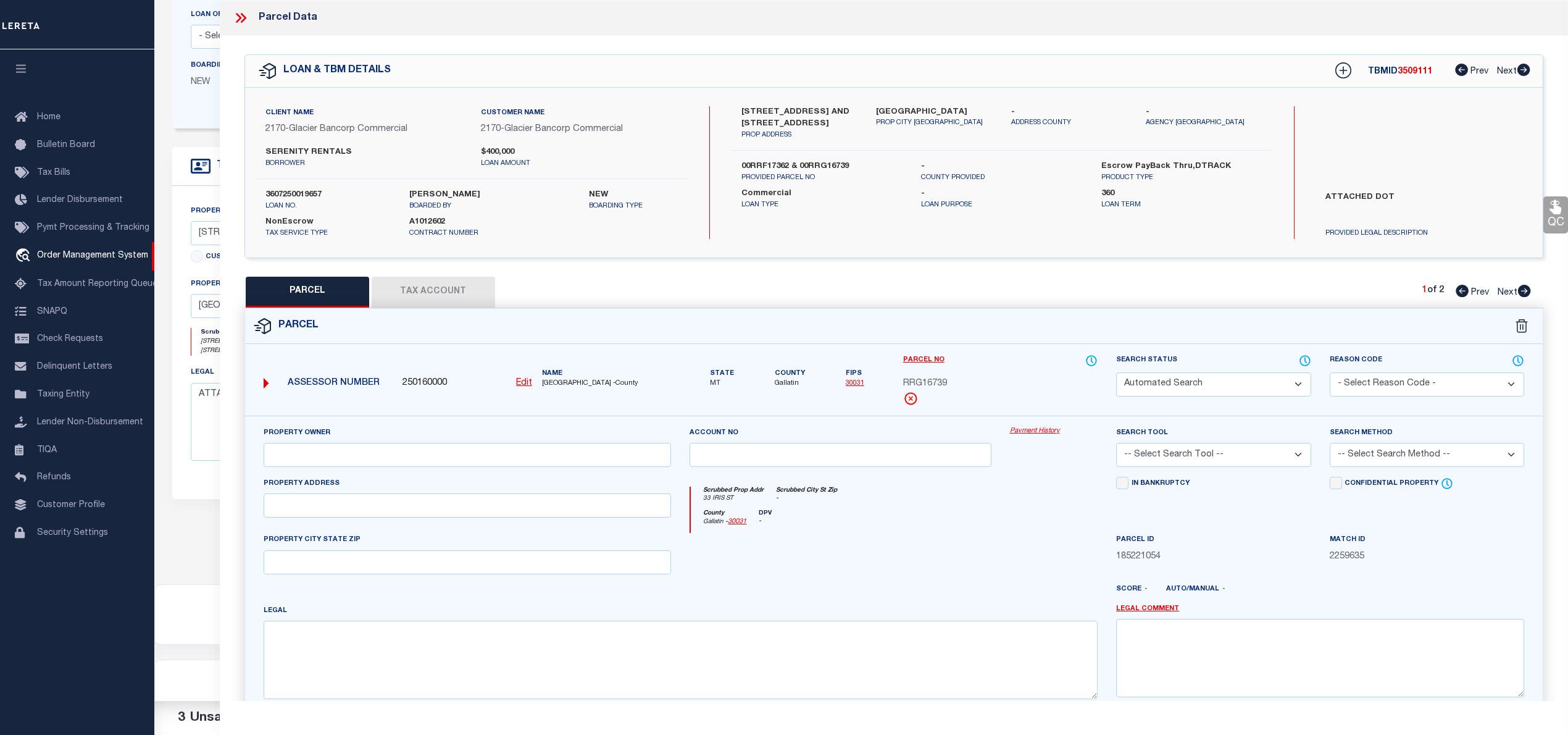
type input "[STREET_ADDRESS],"
type input "[GEOGRAPHIC_DATA]"
type textarea "LAZY ACRES SUB, S21, T13 S, R04 E, Lot 50, ACRES 0.5, PLAT E-20"
click at [936, 387] on span "00RRF17362" at bounding box center [929, 383] width 52 height 13
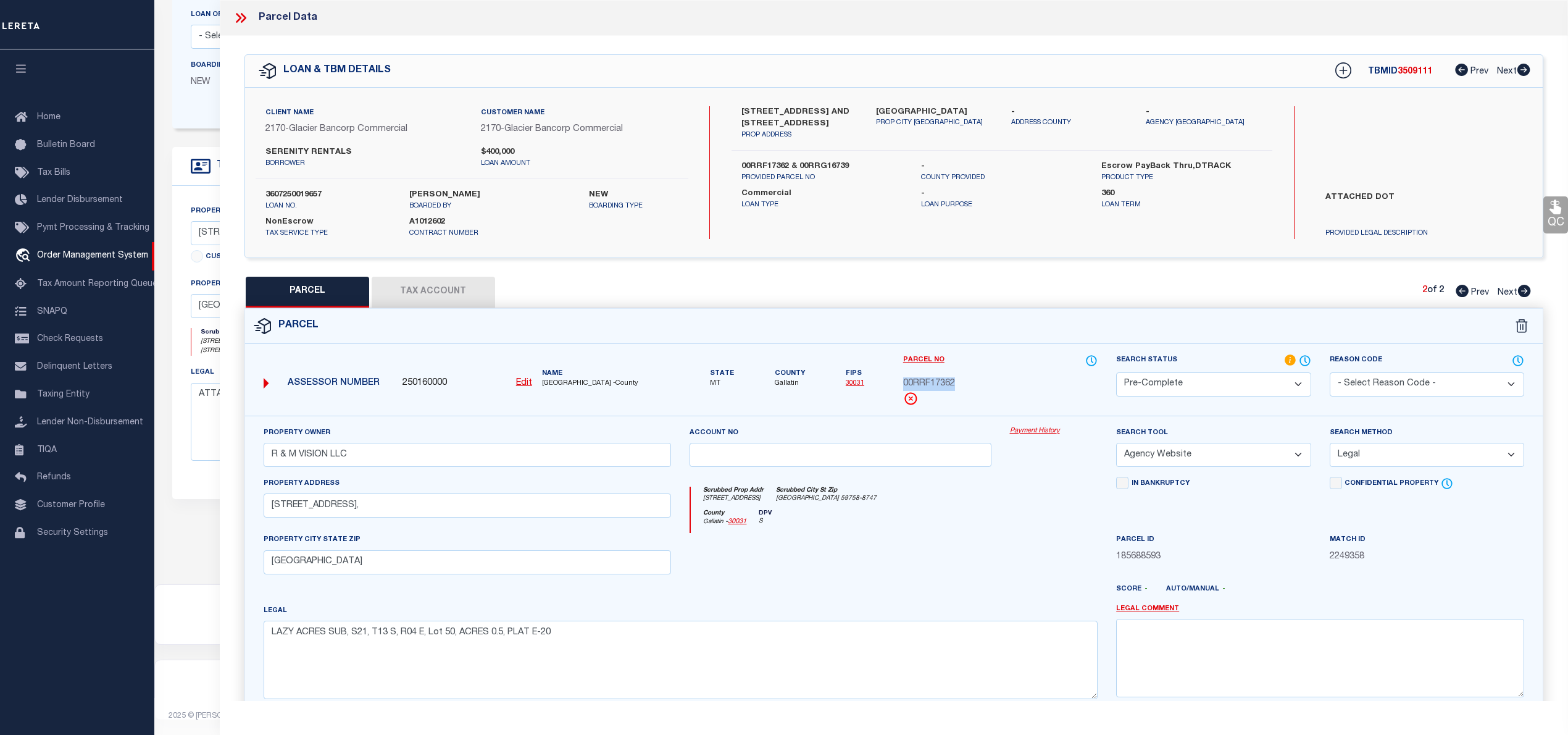
copy span "00RRF17362"
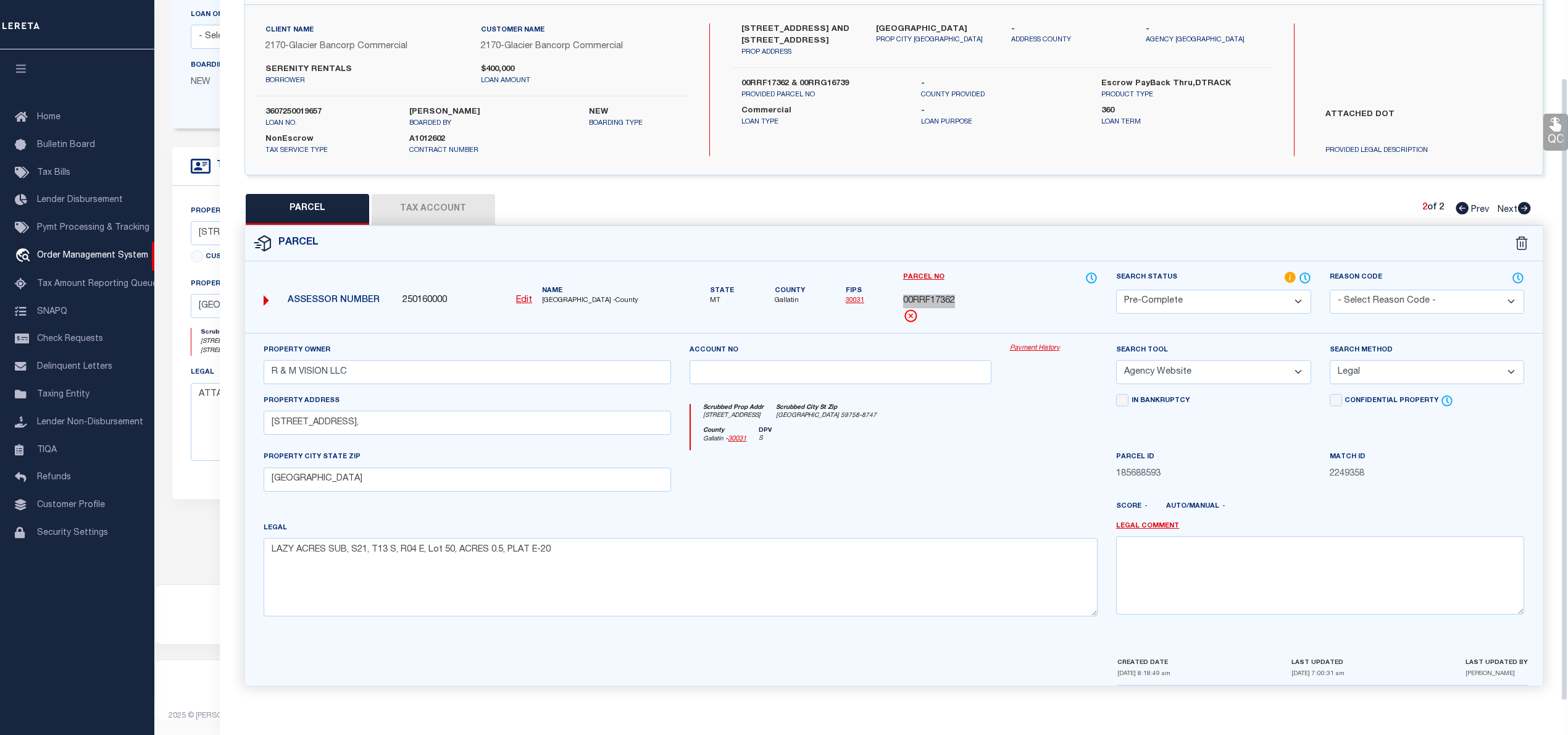
scroll to position [139, 0]
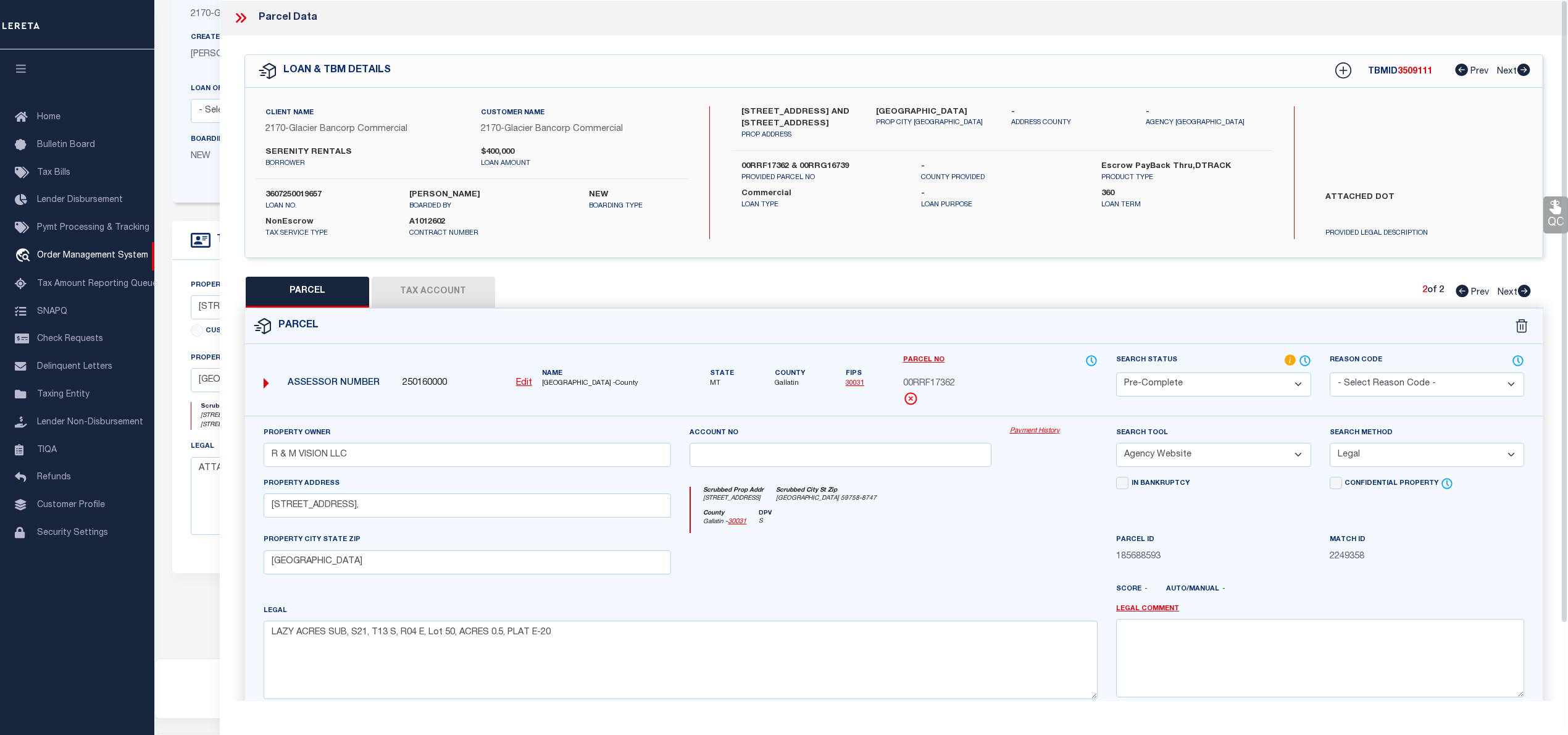
click at [242, 13] on icon at bounding box center [240, 18] width 16 height 16
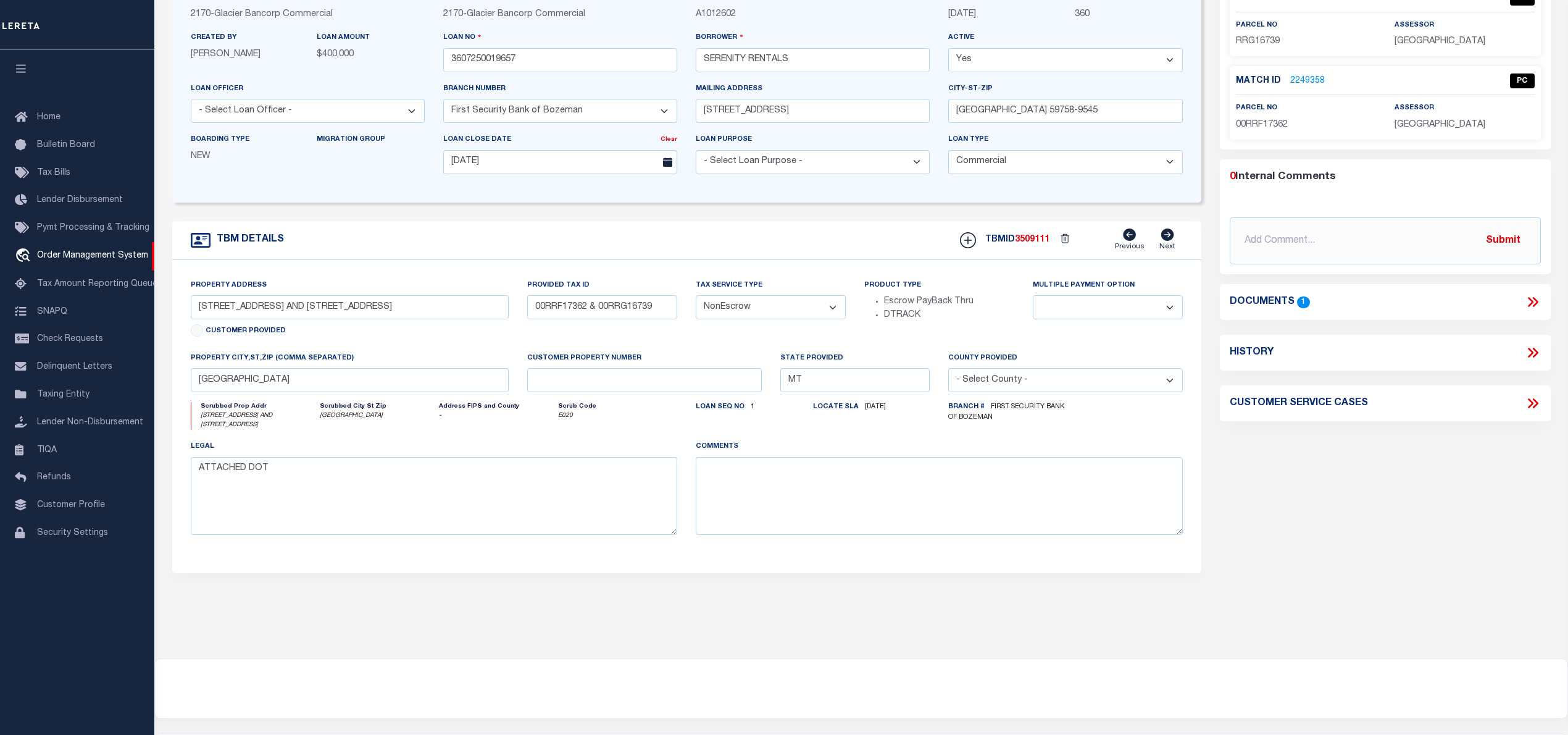
scroll to position [0, 0]
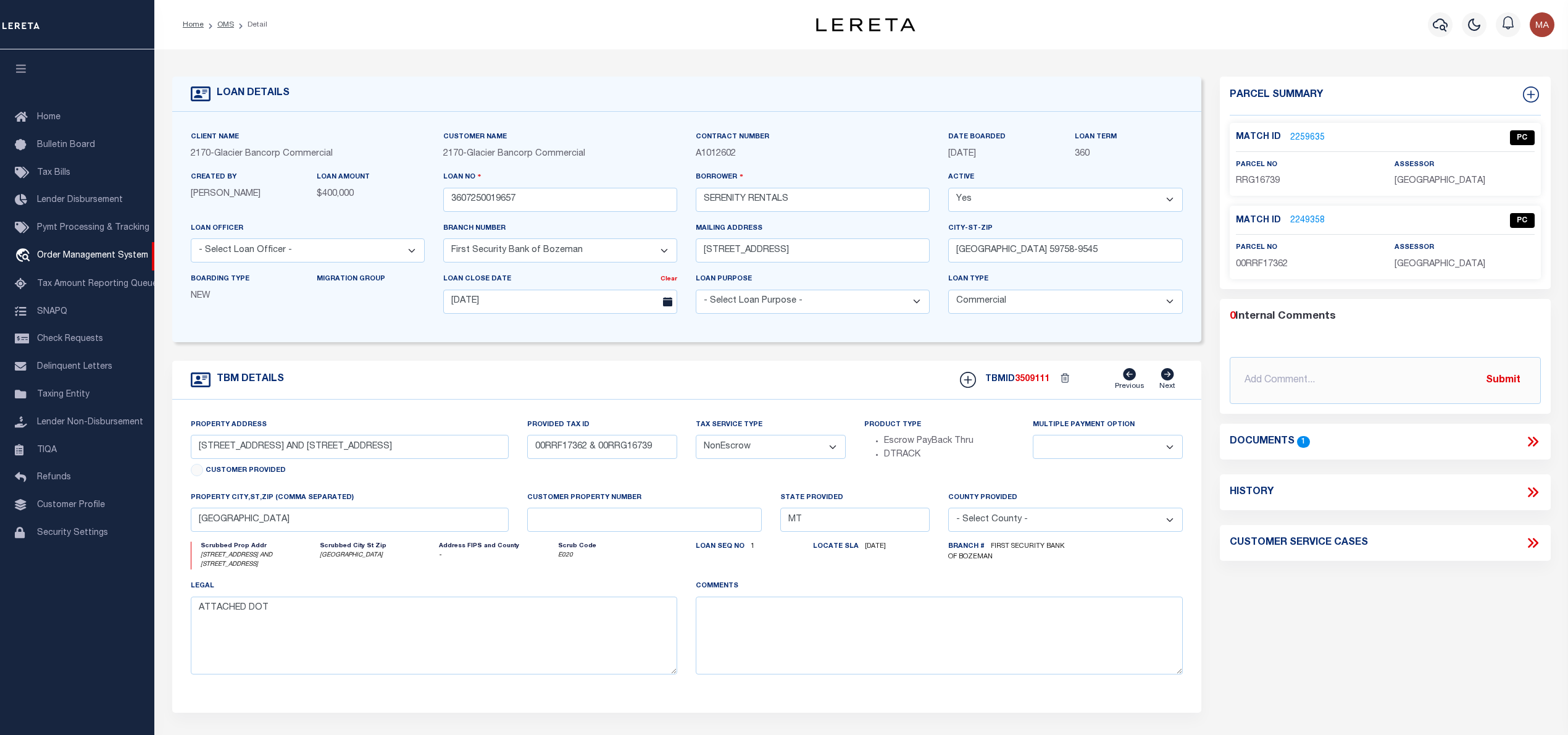
click at [227, 19] on li "OMS" at bounding box center [219, 25] width 30 height 11
click at [225, 23] on link "OMS" at bounding box center [226, 25] width 17 height 8
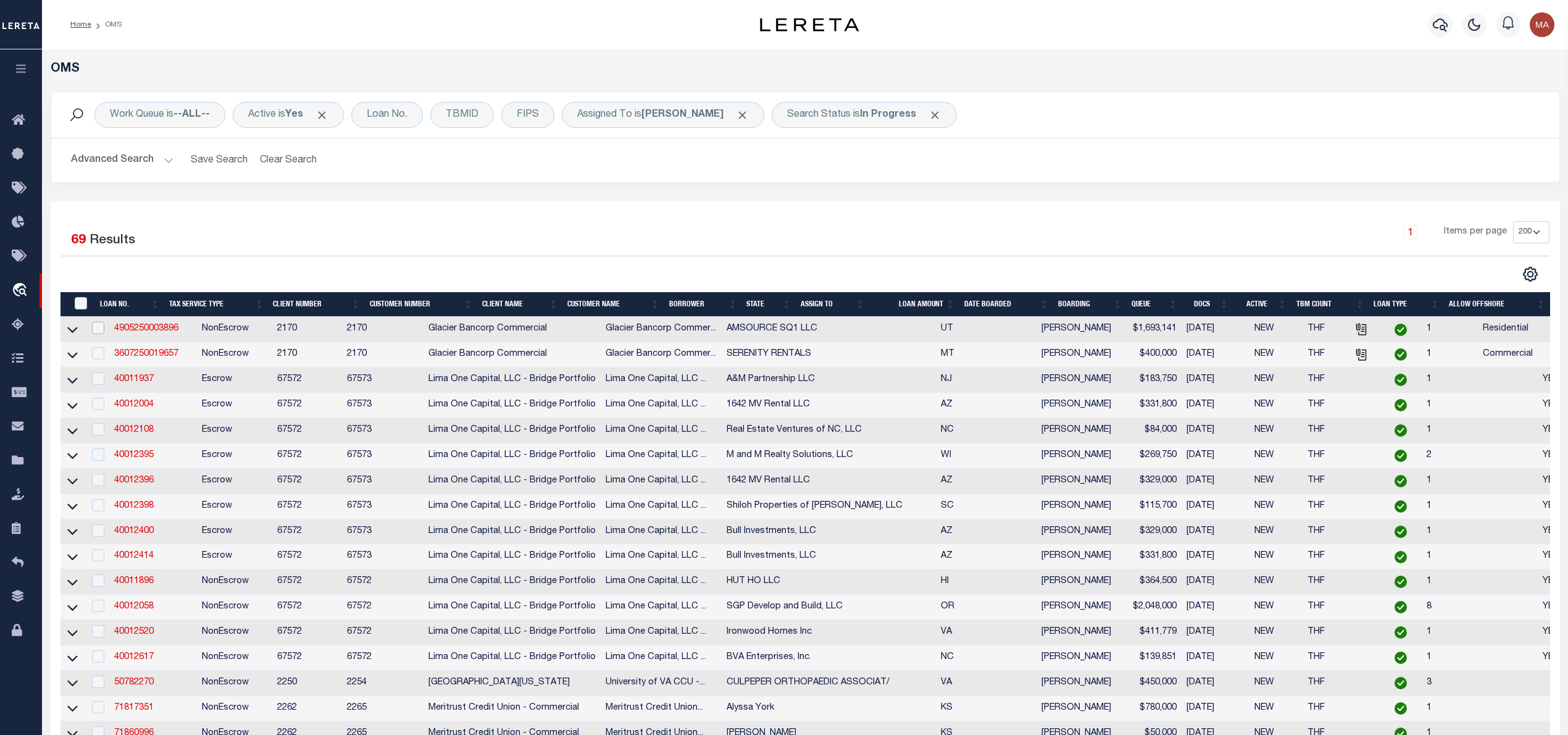
click at [98, 330] on input "checkbox" at bounding box center [98, 328] width 13 height 13
checkbox input "true"
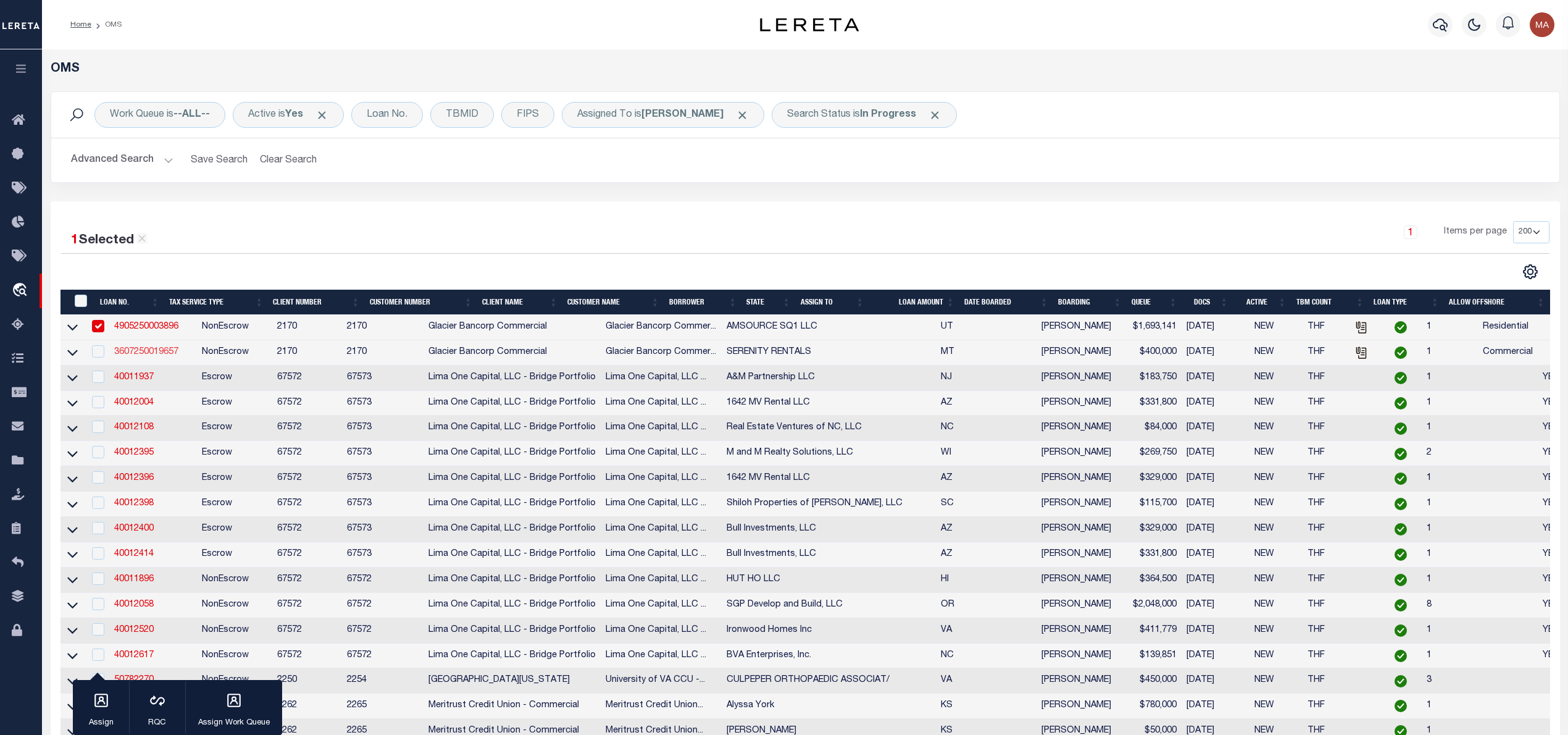
click at [151, 354] on link "3607250019657" at bounding box center [146, 352] width 64 height 8
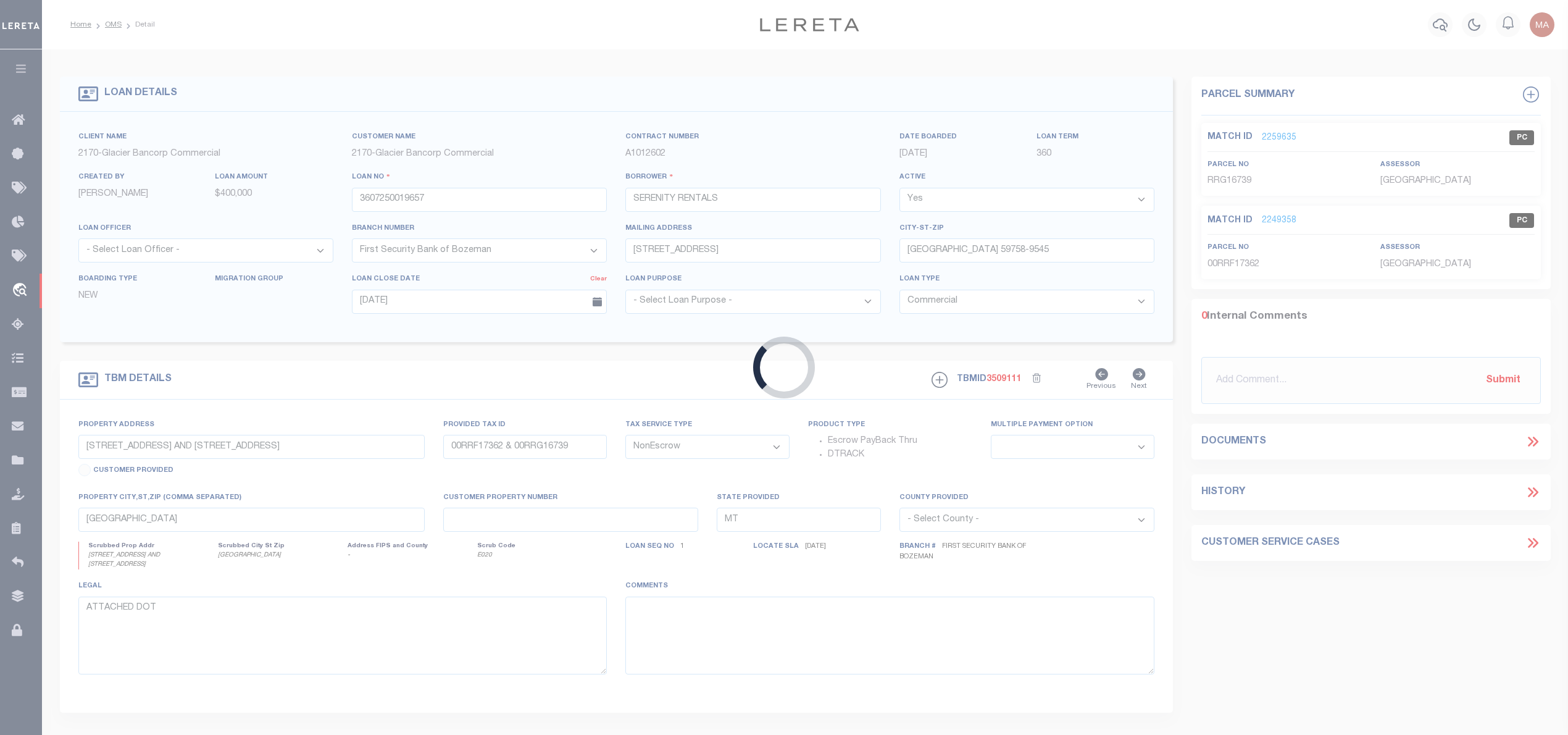
select select
select select "4574"
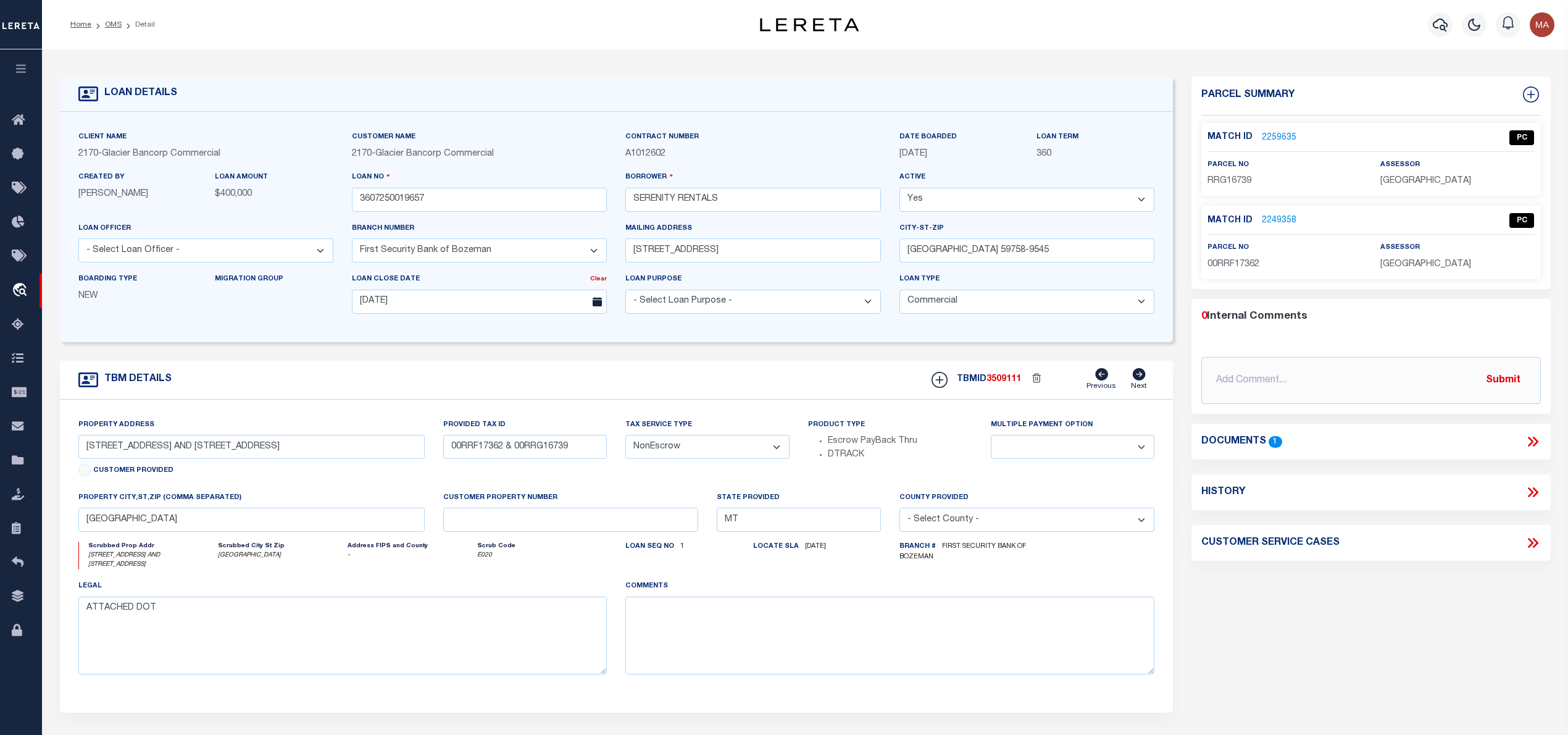
click at [1531, 442] on icon at bounding box center [1531, 442] width 6 height 10
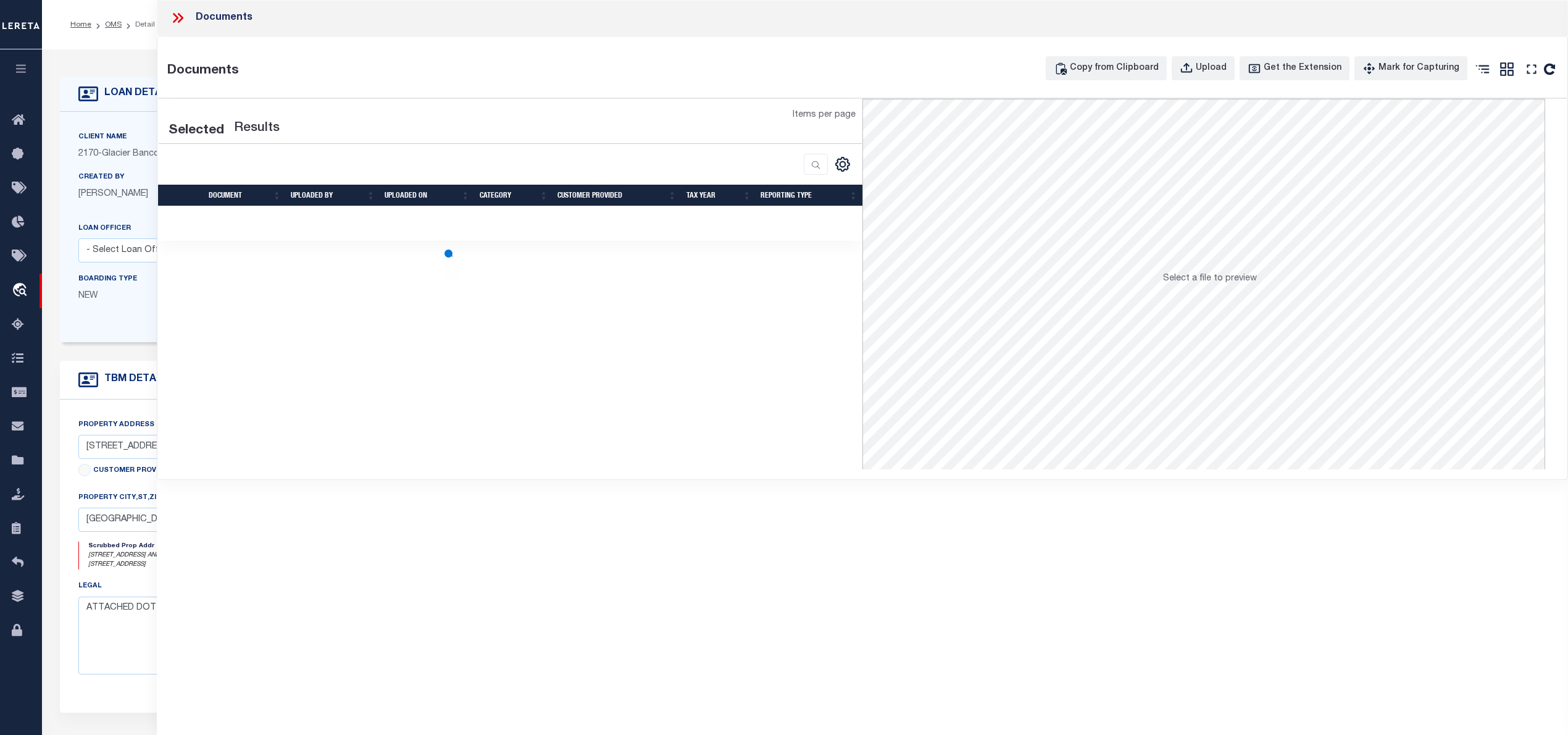
click at [1233, 279] on span "Select a file to preview" at bounding box center [1209, 279] width 94 height 8
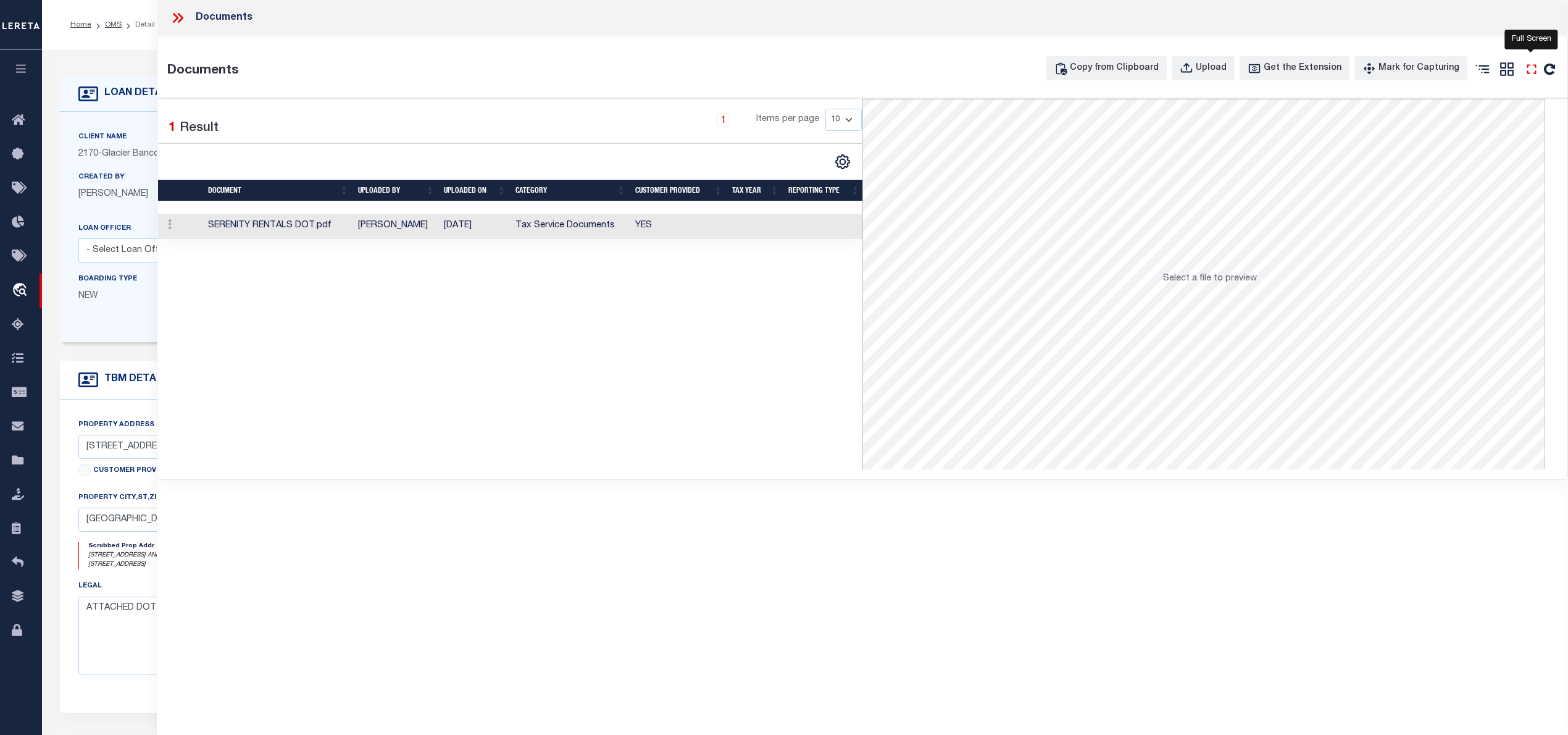
click at [1531, 70] on icon "" at bounding box center [1531, 69] width 16 height 16
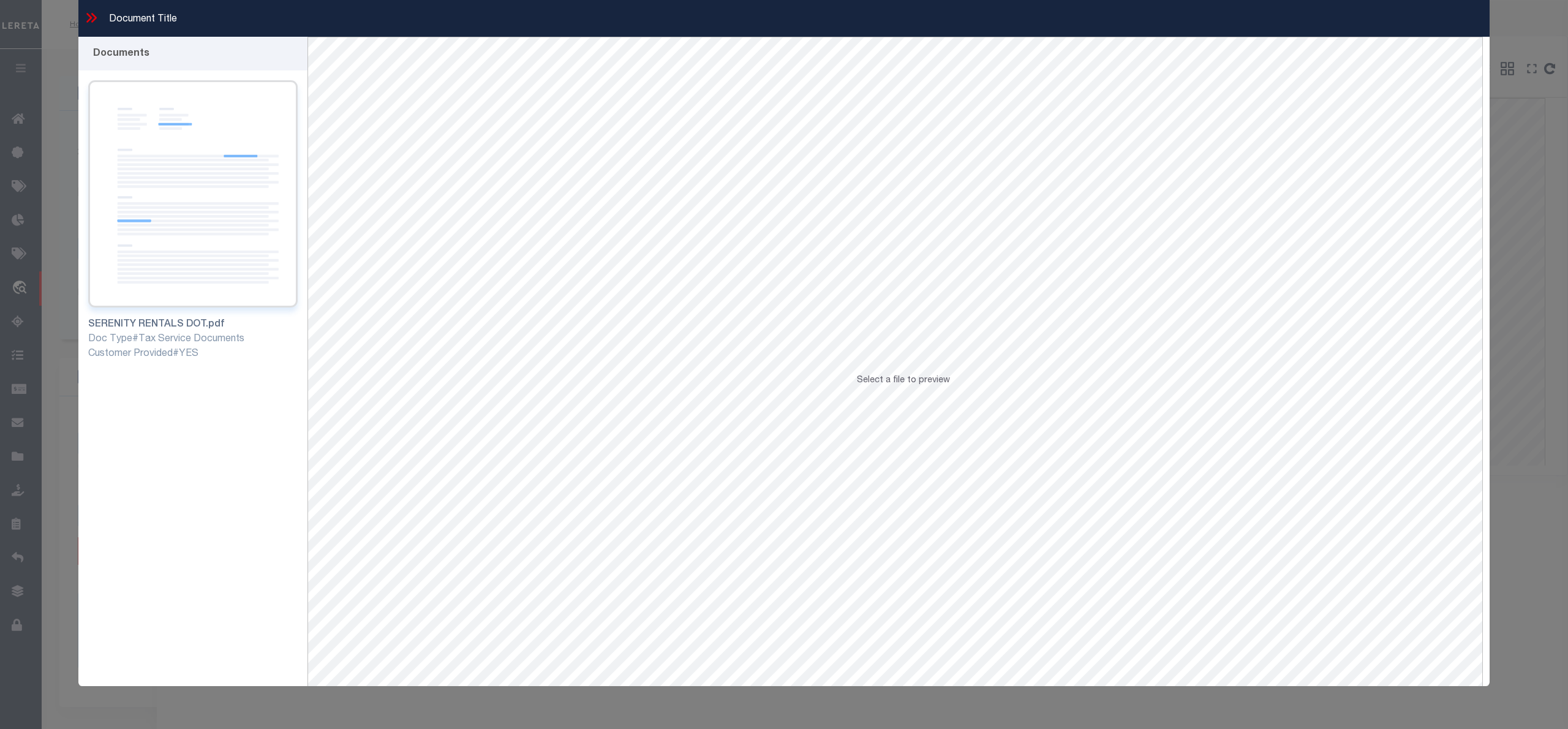
click at [172, 238] on img at bounding box center [193, 194] width 209 height 227
click at [93, 13] on icon at bounding box center [94, 17] width 6 height 10
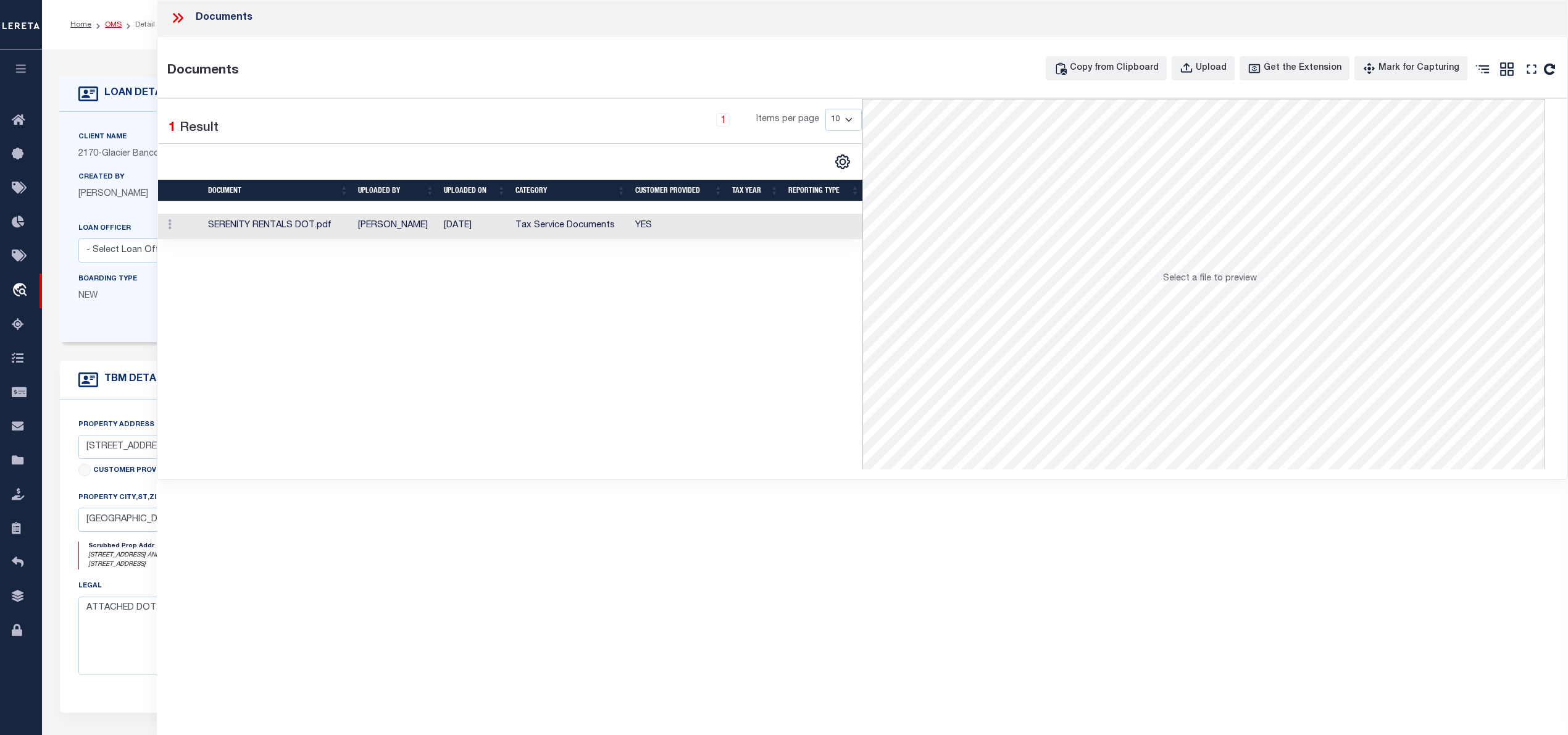
click at [114, 23] on link "OMS" at bounding box center [113, 25] width 17 height 8
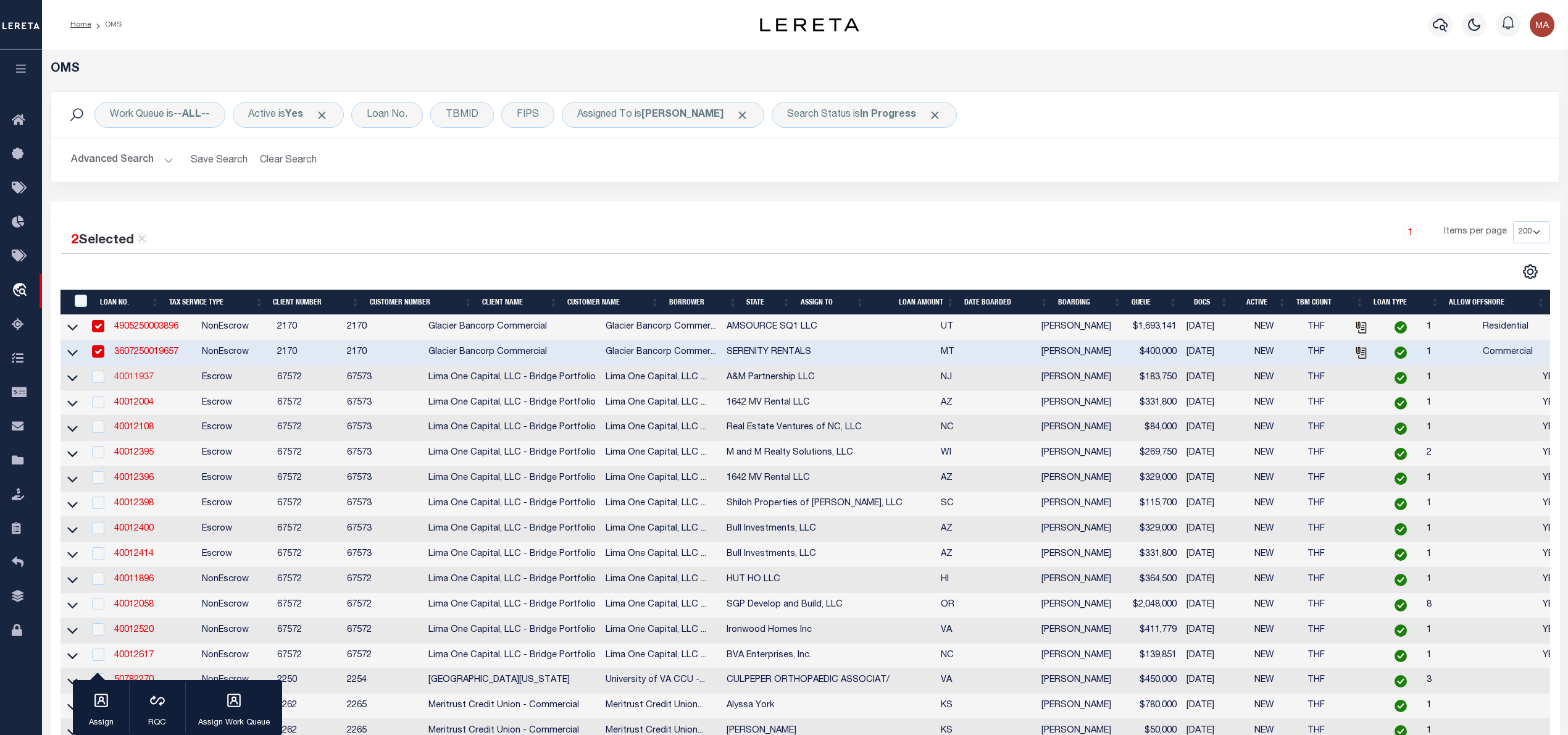
click at [146, 381] on link "40011937" at bounding box center [134, 377] width 39 height 8
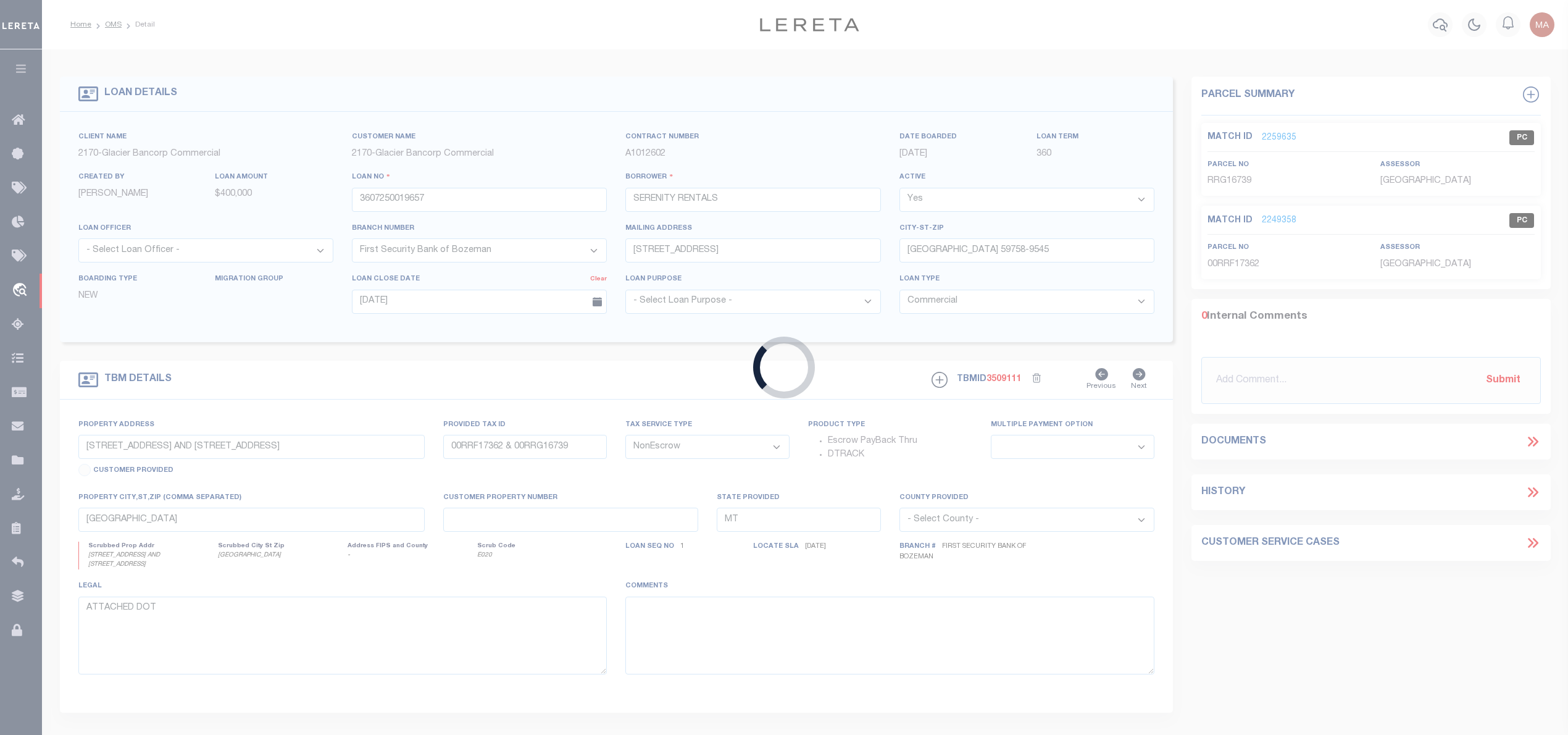
type input "40011937"
type input "A&M Partnership LLC"
select select
type input "37 O'Rourke Drive"
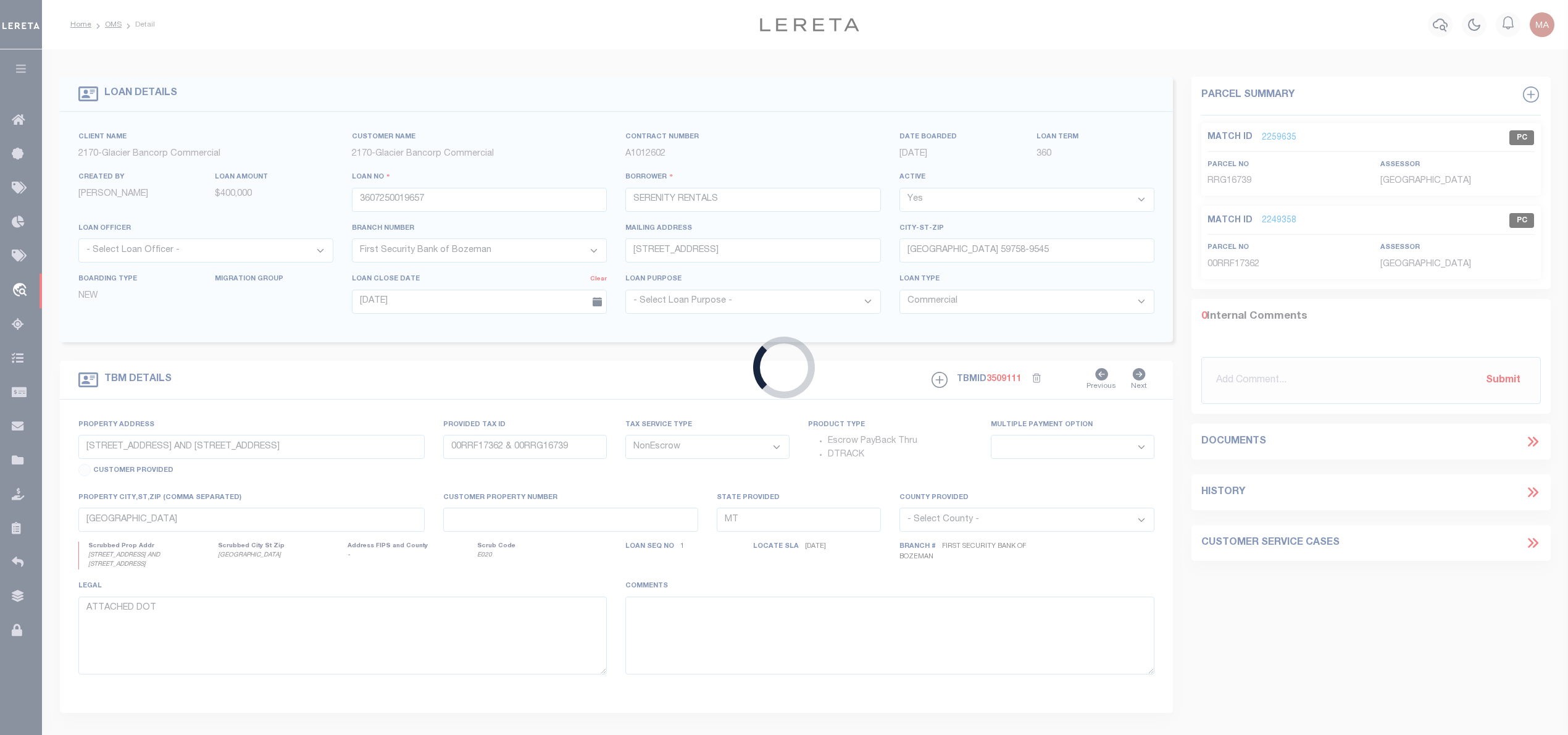
type input "Hamilton Township NJ 08691"
select select
select select "Escrow"
type input "624 Ohio Avenue"
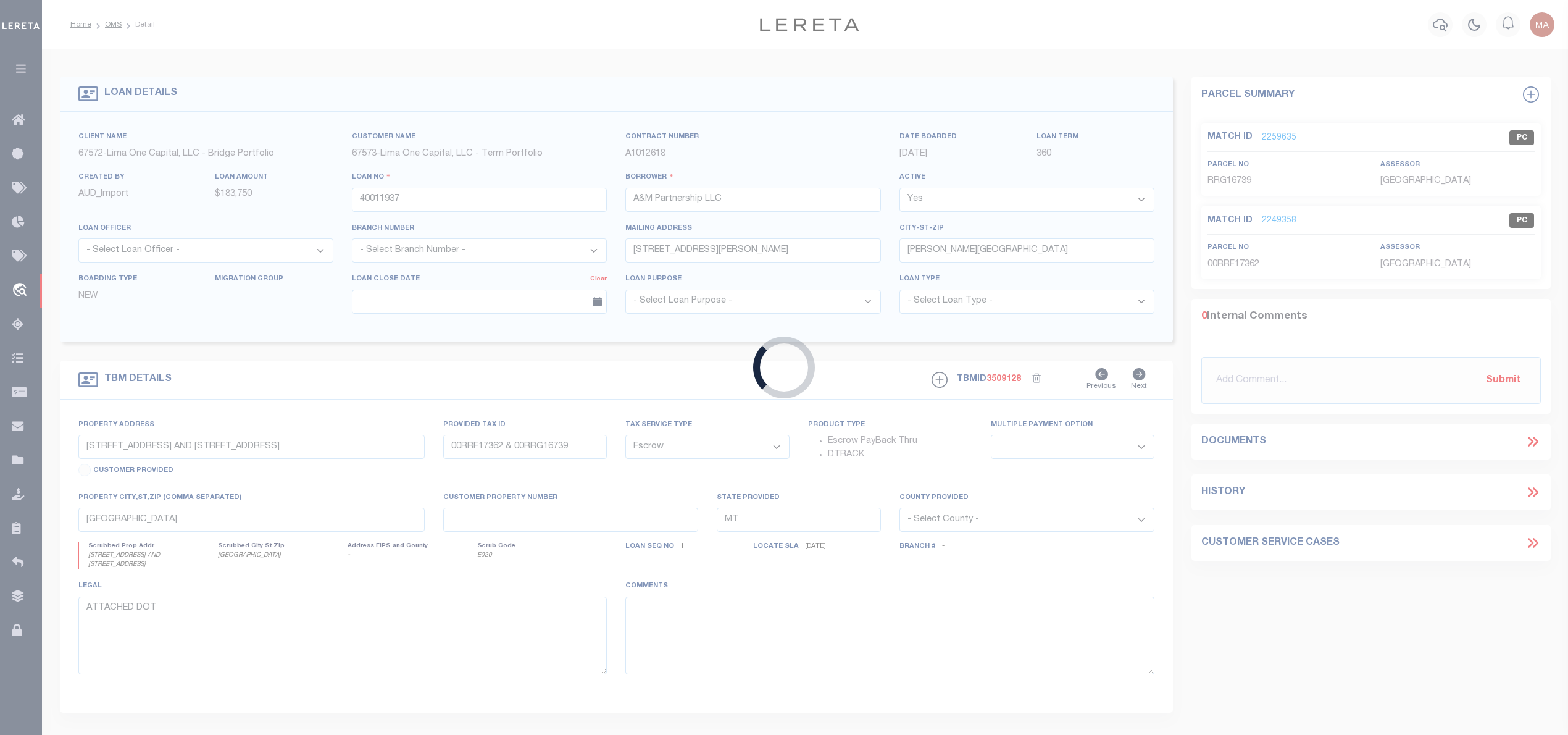
type input "11 24404-0000-00018"
select select
type input "Trenton NJ 08638"
type input "40011937-1"
type input "NJ"
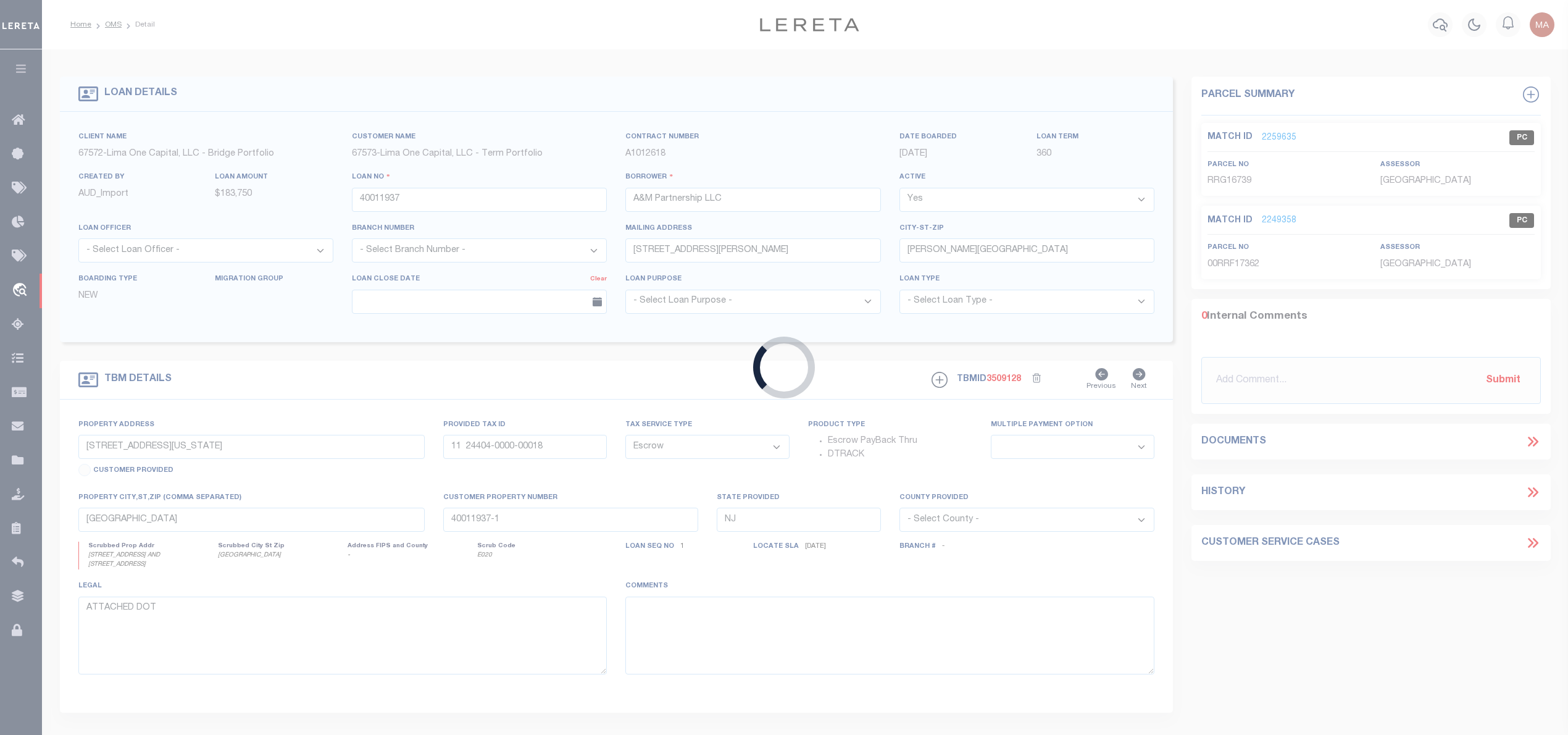
select select
select select "164235"
select select "26297"
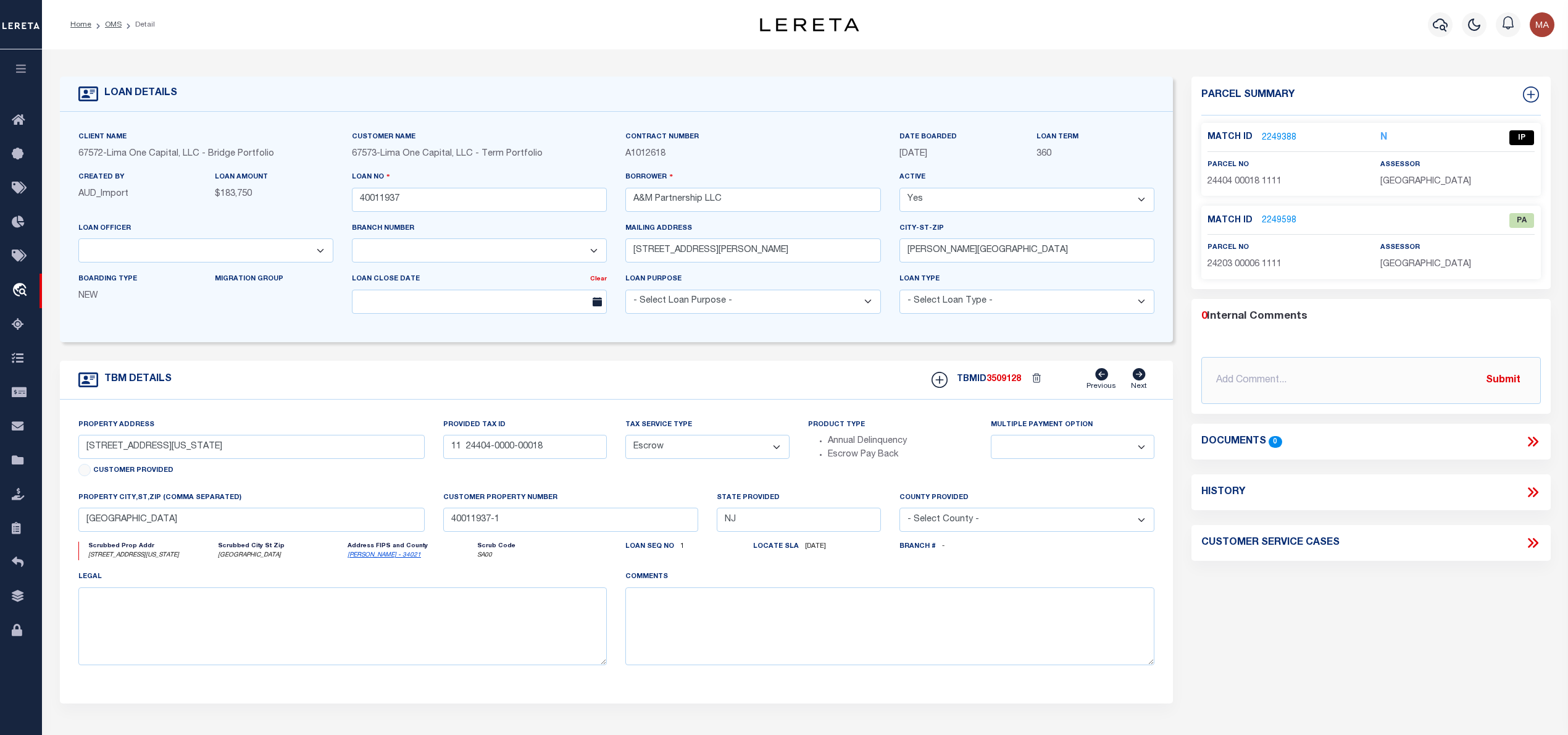
click at [1278, 136] on link "2249388" at bounding box center [1278, 138] width 34 height 13
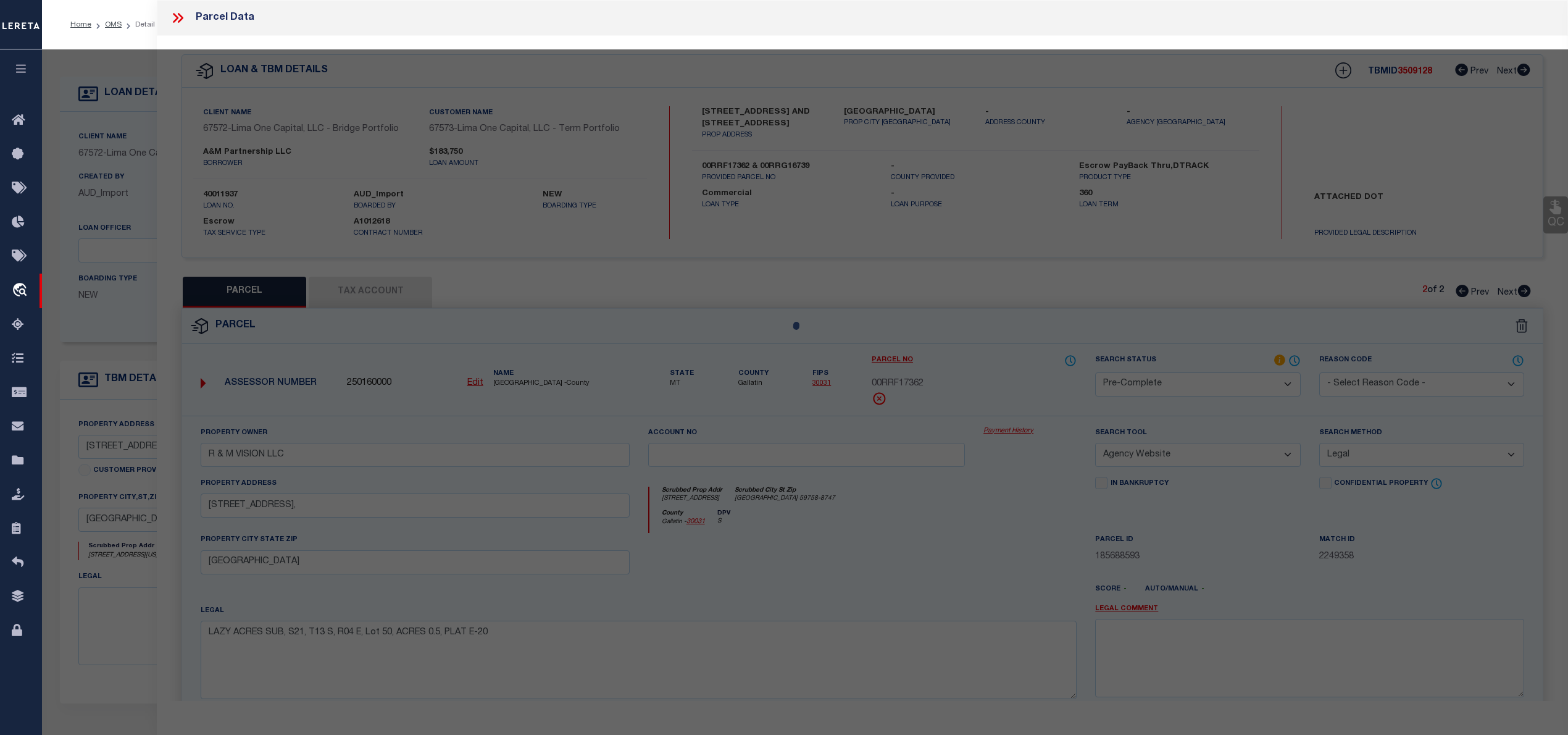
select select "AS"
select select
checkbox input "false"
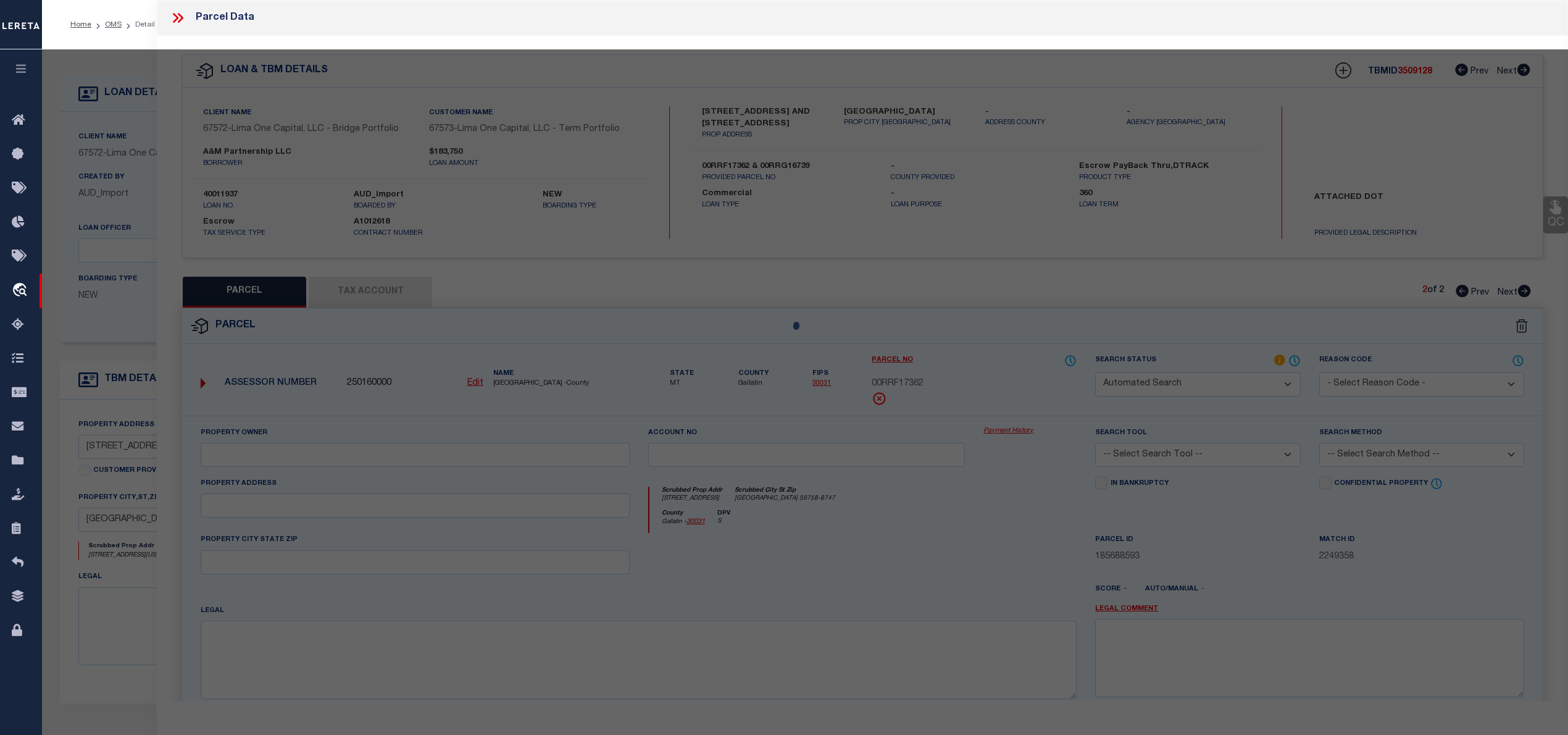
select select "IP"
type input "A & M PARTNERSHIP LLC"
select select "ATL"
select select "ADD"
type input "624 OHIO AVE"
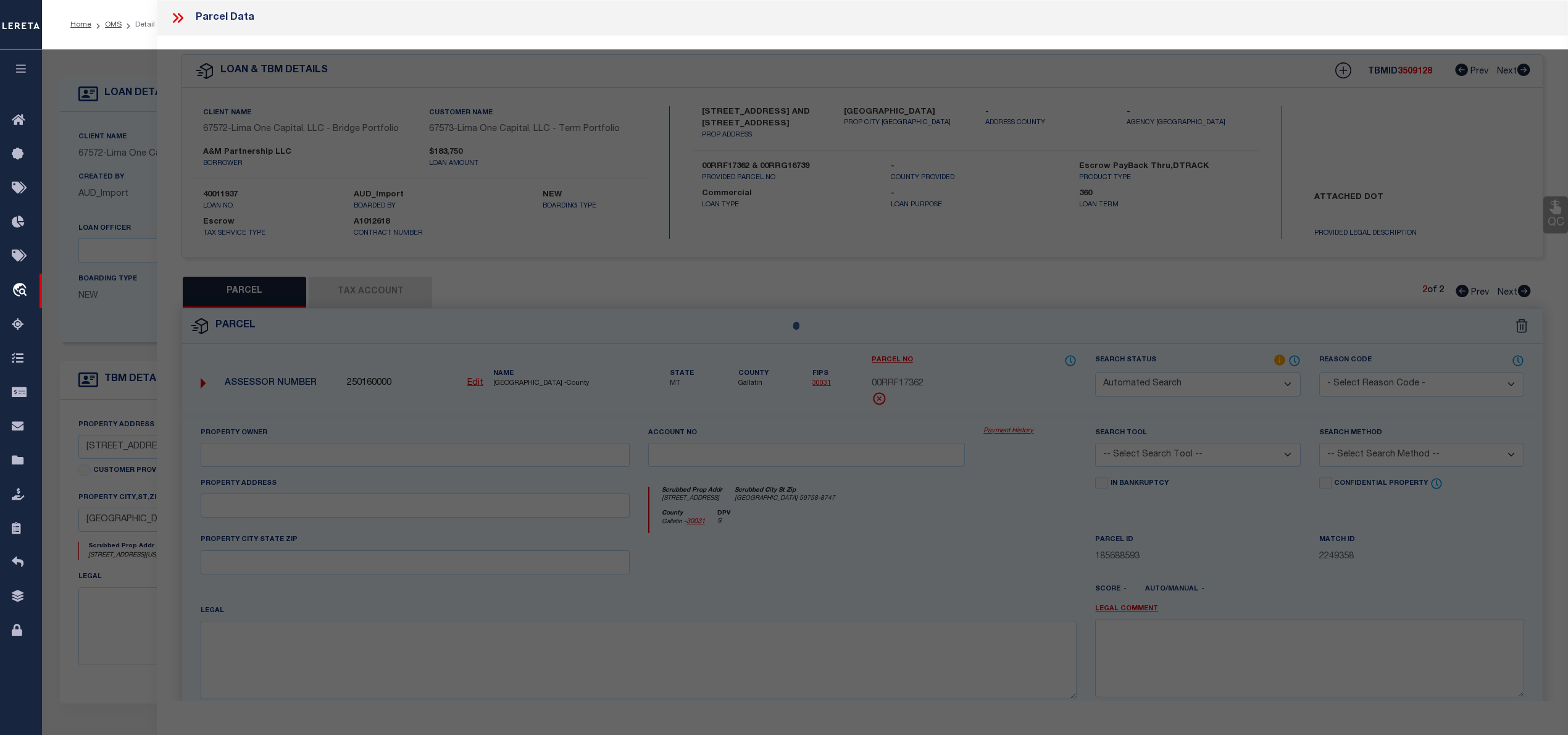
checkbox input "false"
type input "EWING, NJ 08638"
type textarea "LOT:18 BLK:24404 DIST:11 CITY/MUNI/TWP:TRENTON CITY"
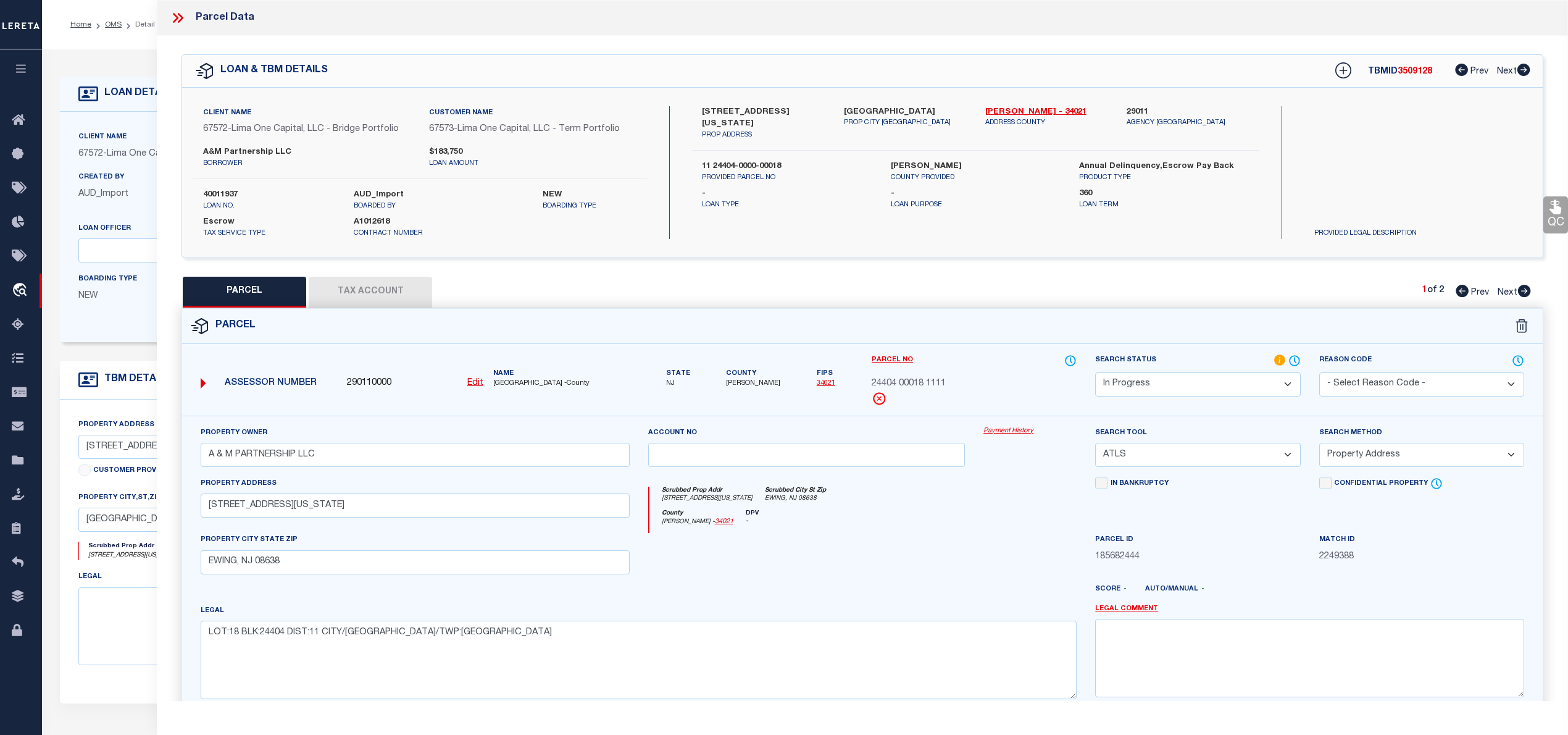
click at [1524, 290] on icon at bounding box center [1524, 291] width 13 height 13
select select "AS"
select select
checkbox input "false"
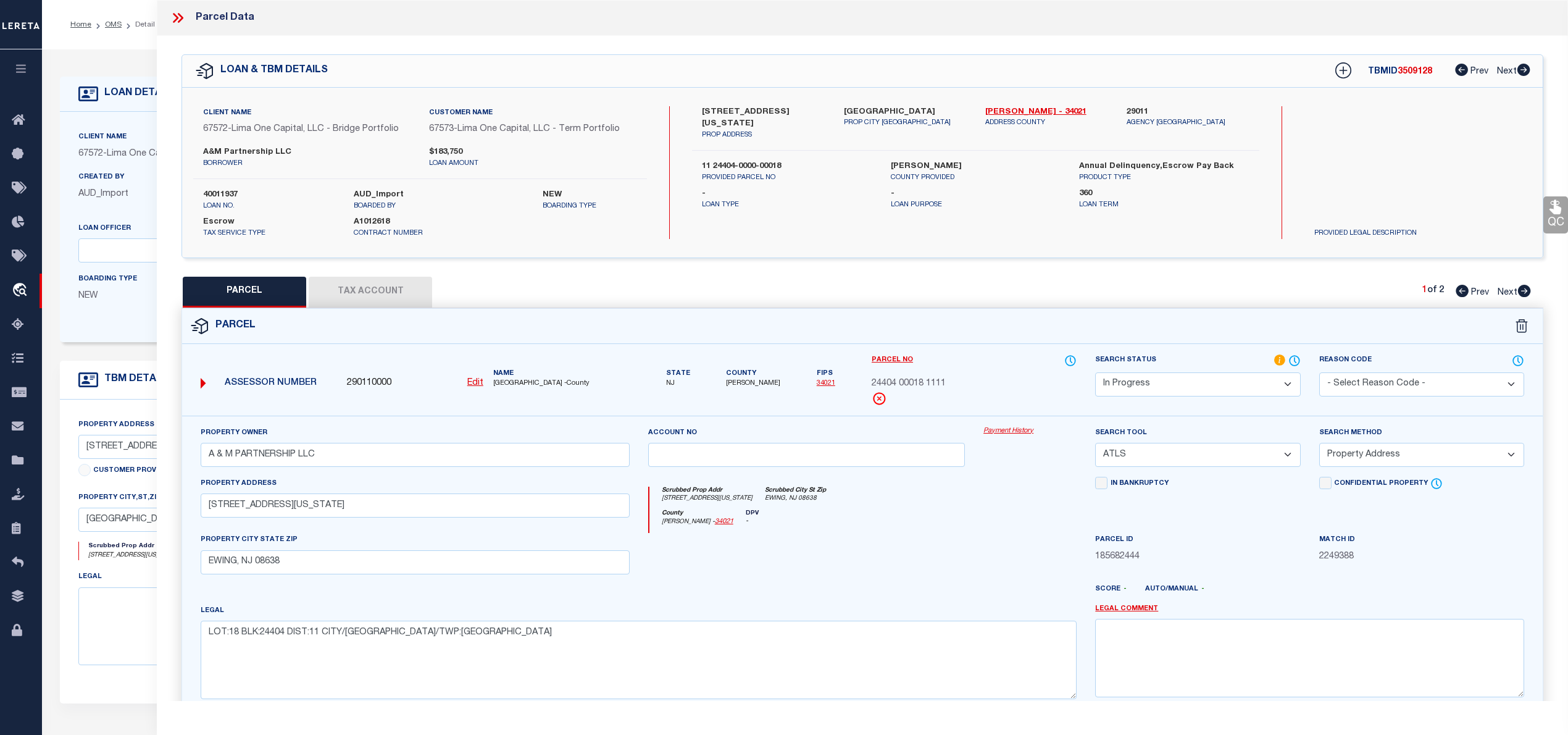
checkbox input "false"
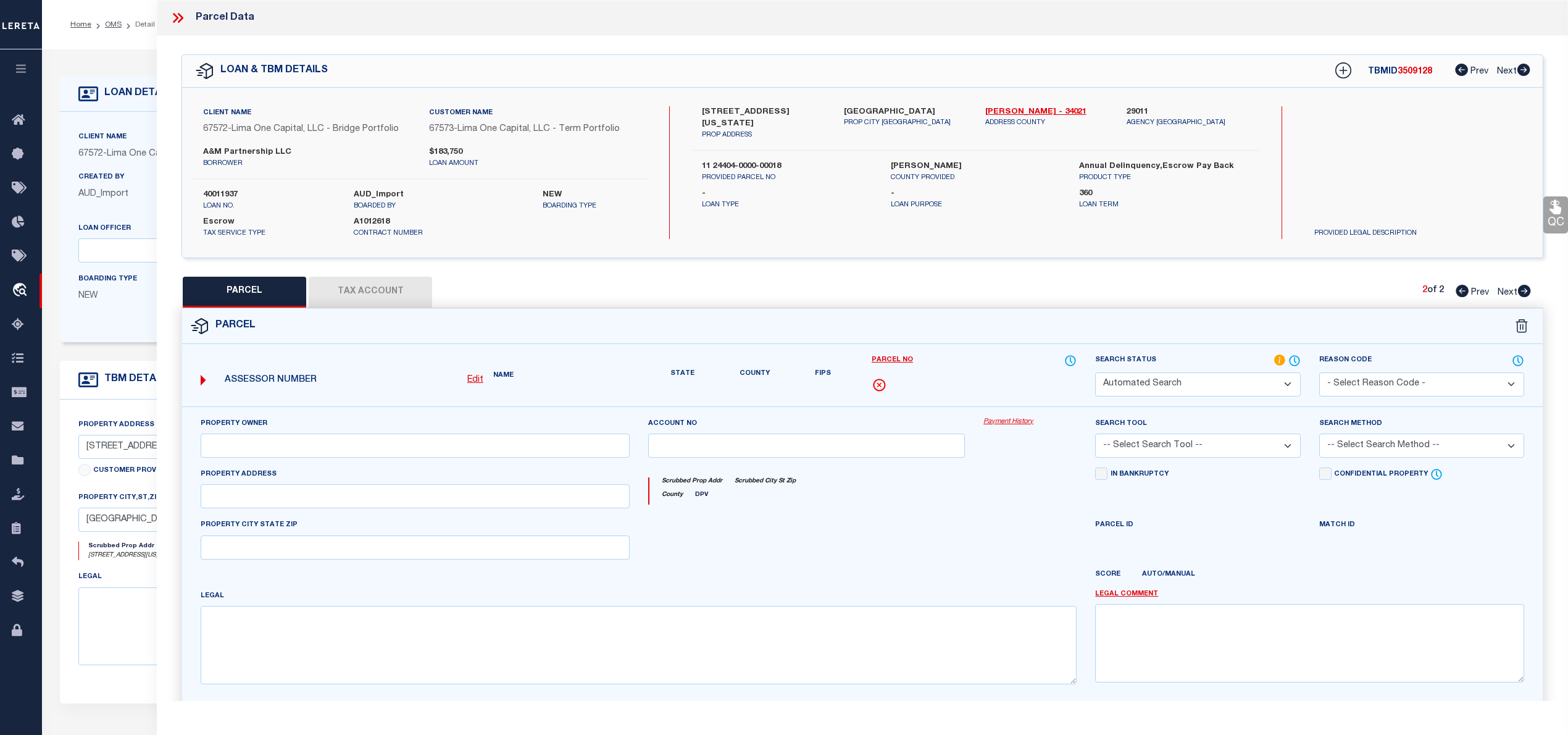
select select "PA"
type input "A & M PARTNERSHIP LLC"
select select "ATL"
select select "ADD"
type input "1240 OHIO AVE"
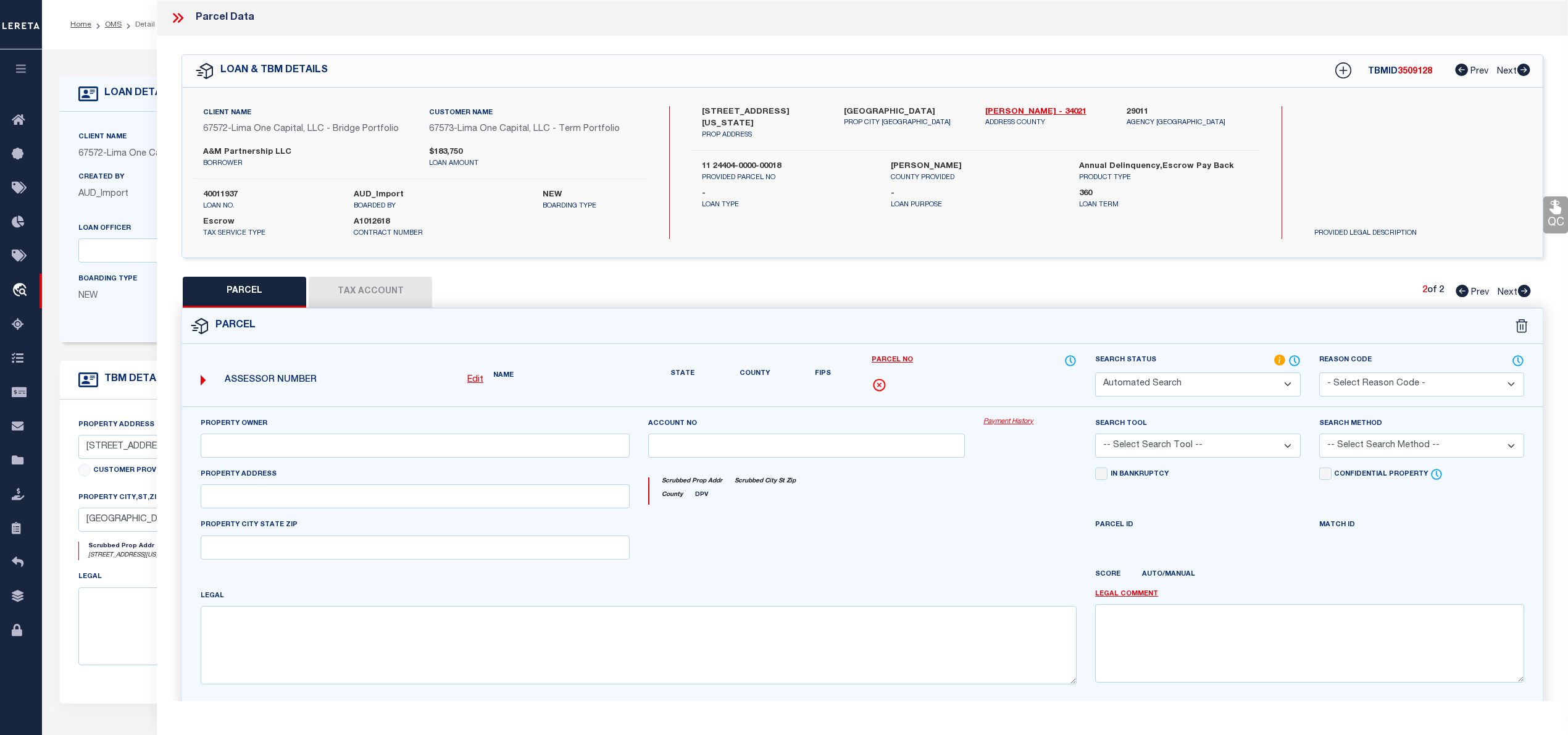
checkbox input "false"
type input "EWING, NJ 08638"
type textarea "LOT:6 BLK:24203 DIST:11 CITY/MUNI/TWP:TRENTON CITY"
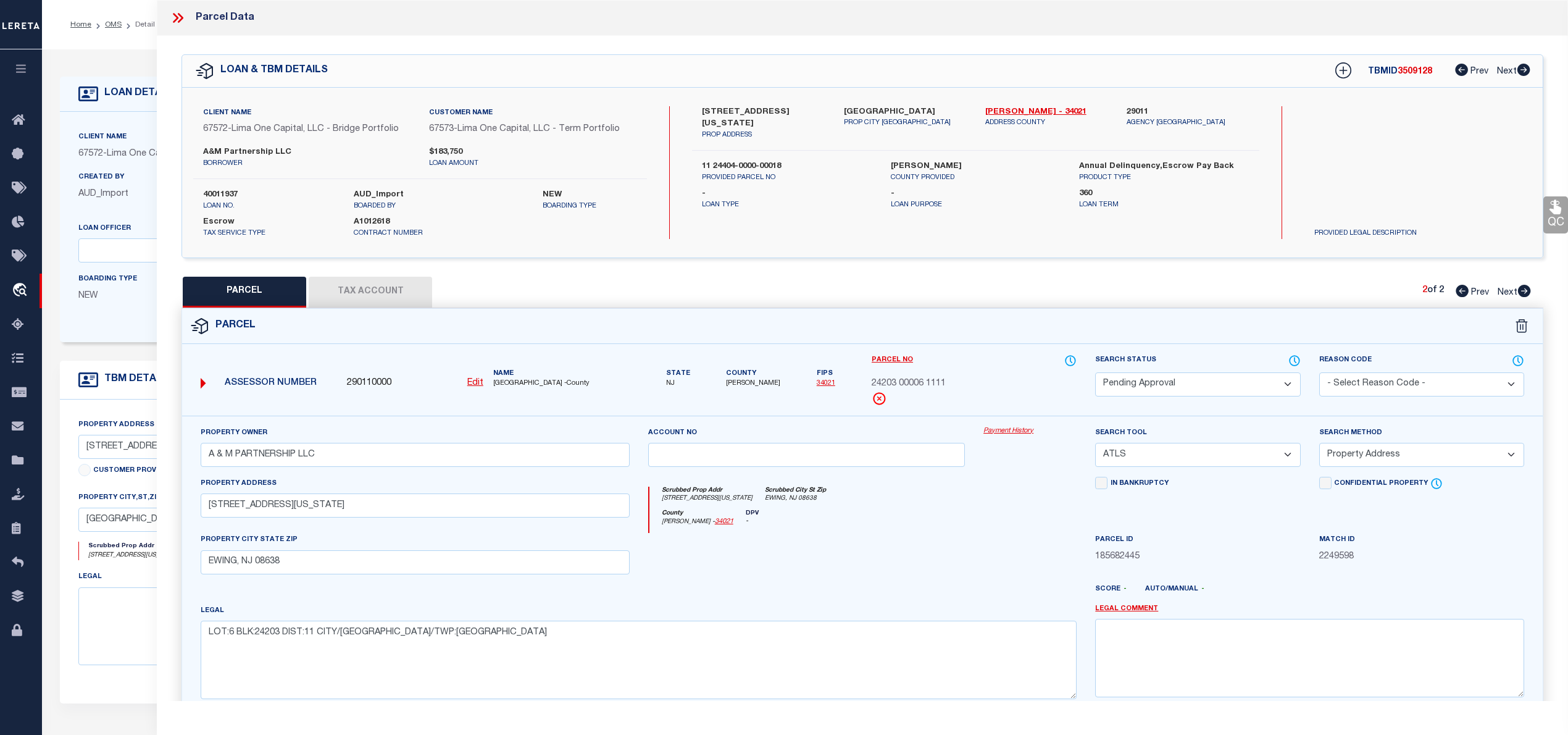
click at [1460, 295] on icon at bounding box center [1462, 291] width 13 height 13
select select "AS"
select select
checkbox input "false"
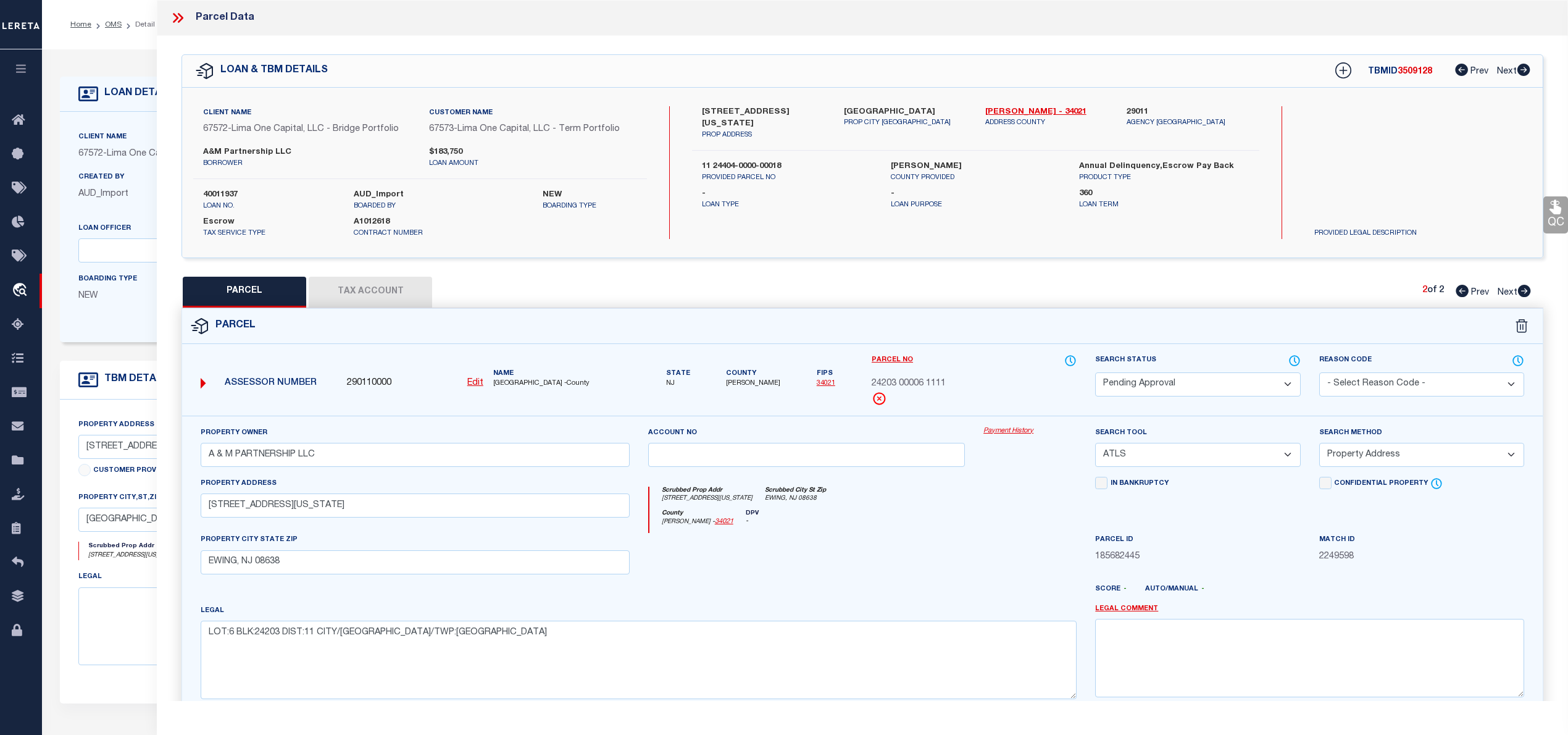
checkbox input "false"
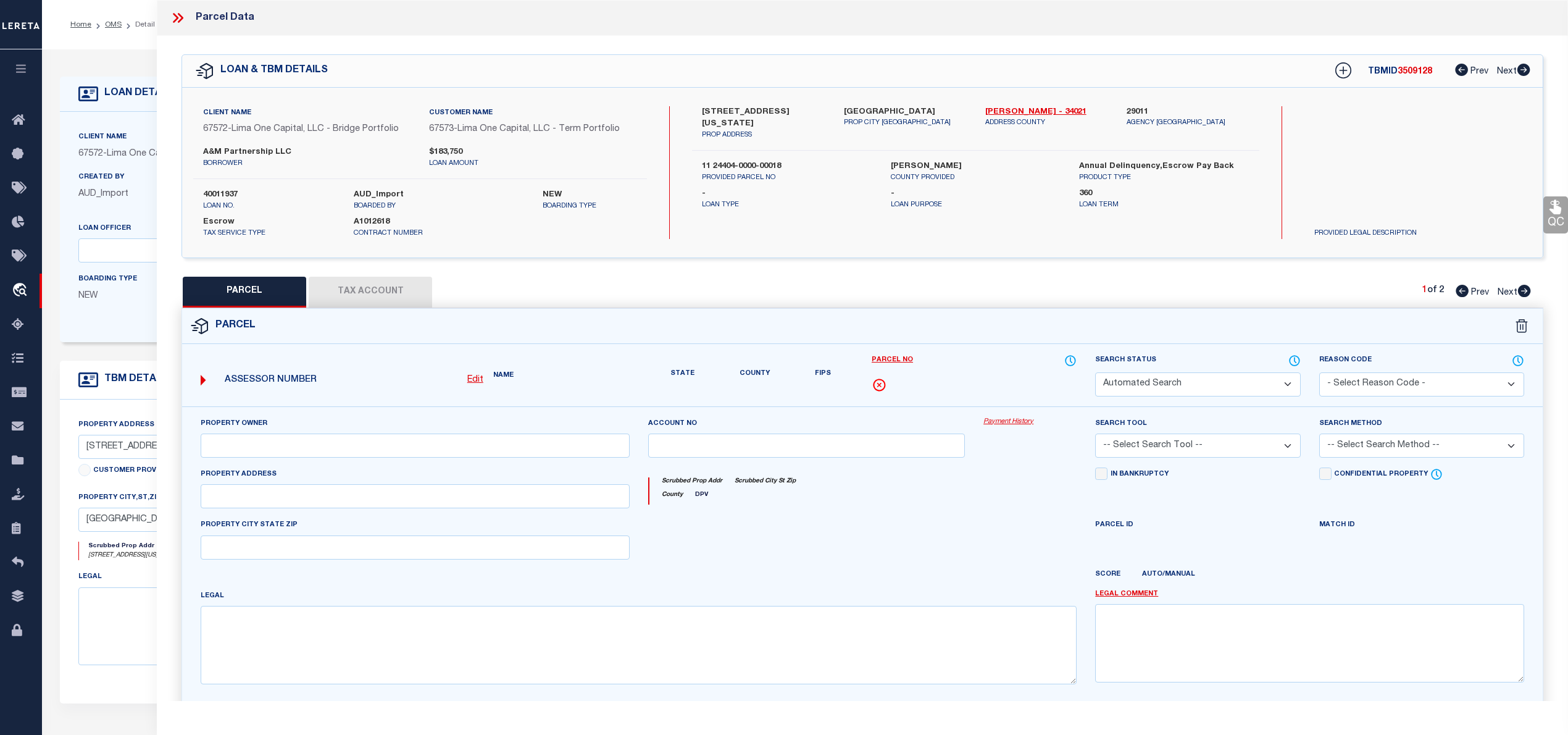
select select "IP"
type input "A & M PARTNERSHIP LLC"
select select "ATL"
select select "ADD"
type input "624 OHIO AVE"
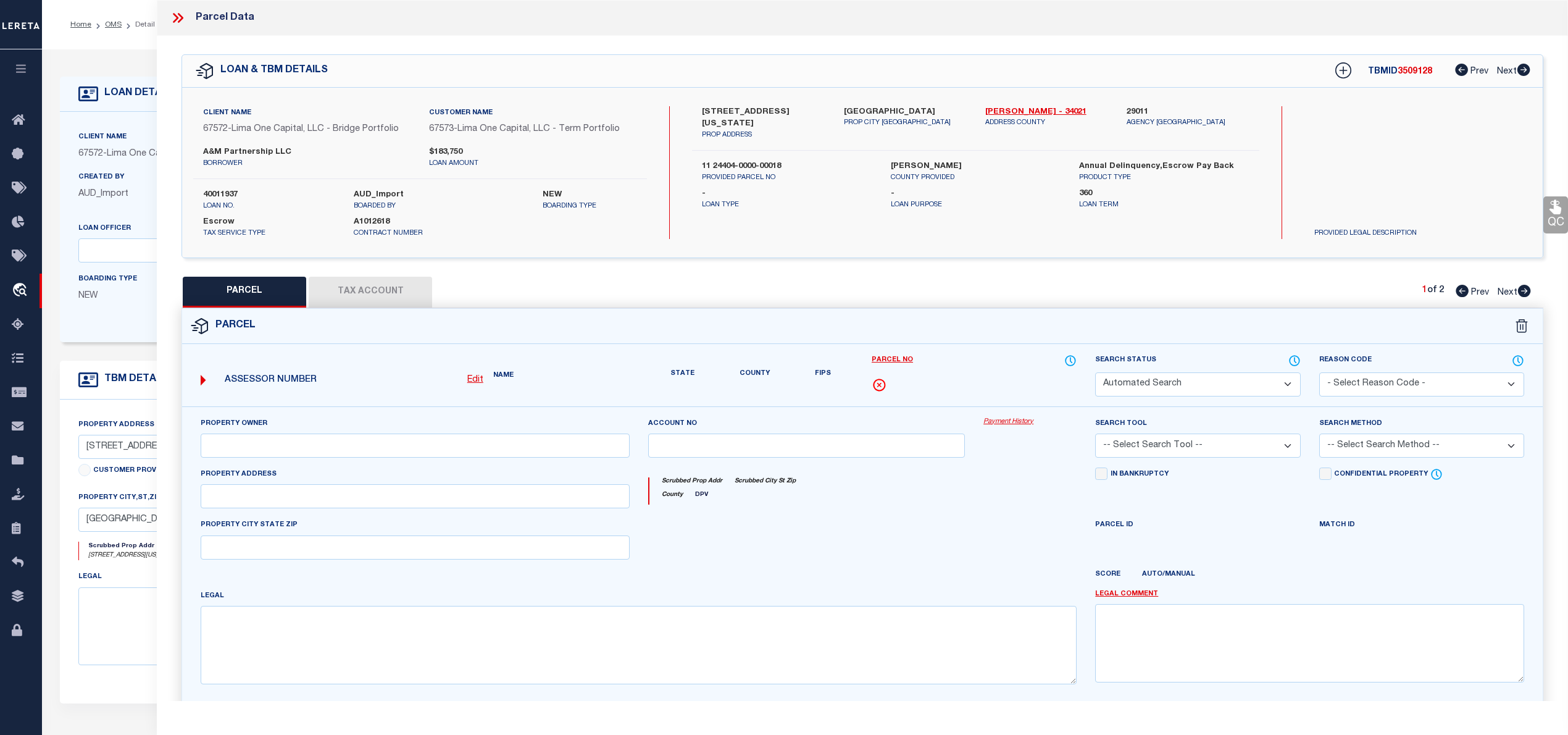
checkbox input "false"
type input "EWING, NJ 08638"
type textarea "LOT:18 BLK:24404 DIST:11 CITY/MUNI/TWP:TRENTON CITY"
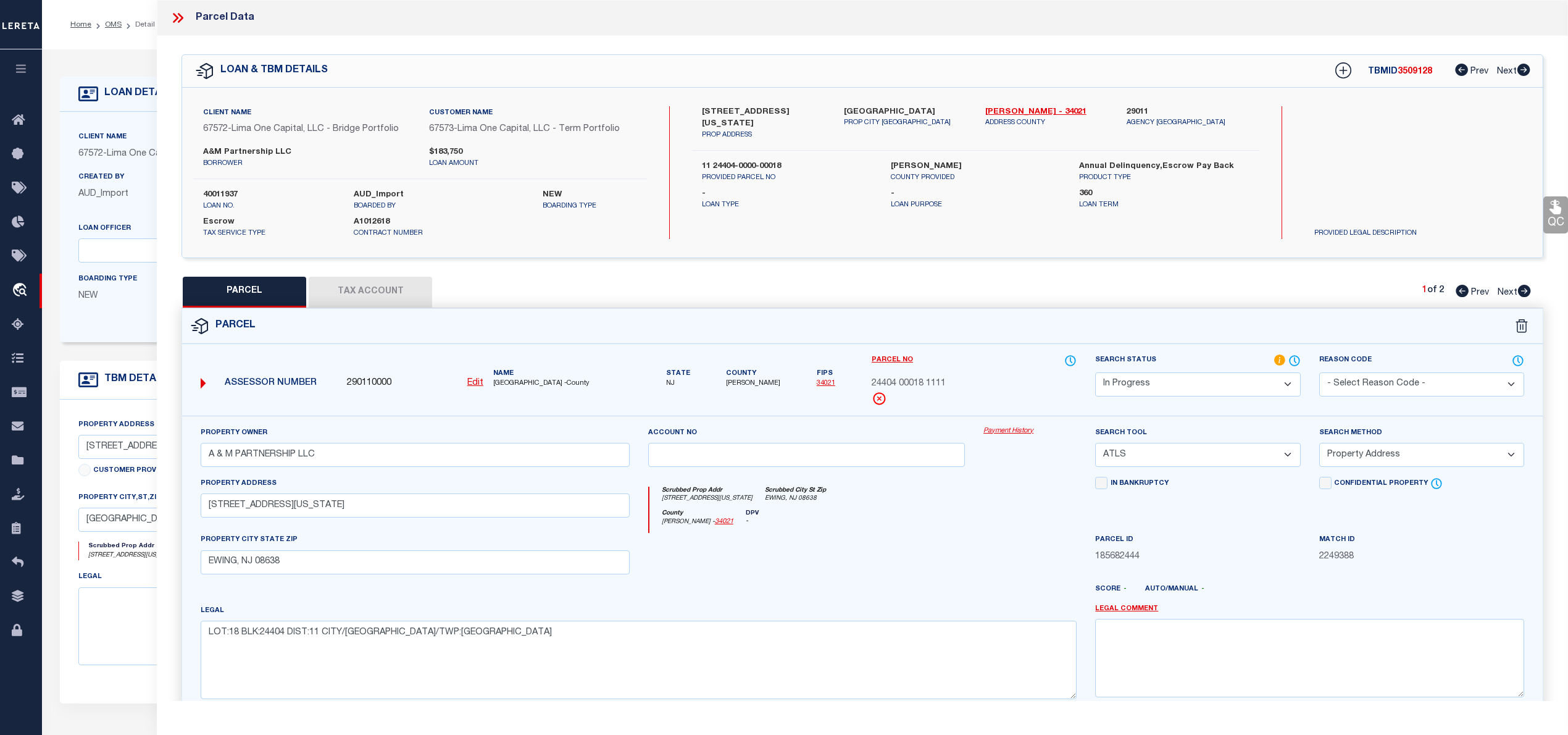
click at [174, 18] on icon at bounding box center [177, 18] width 16 height 16
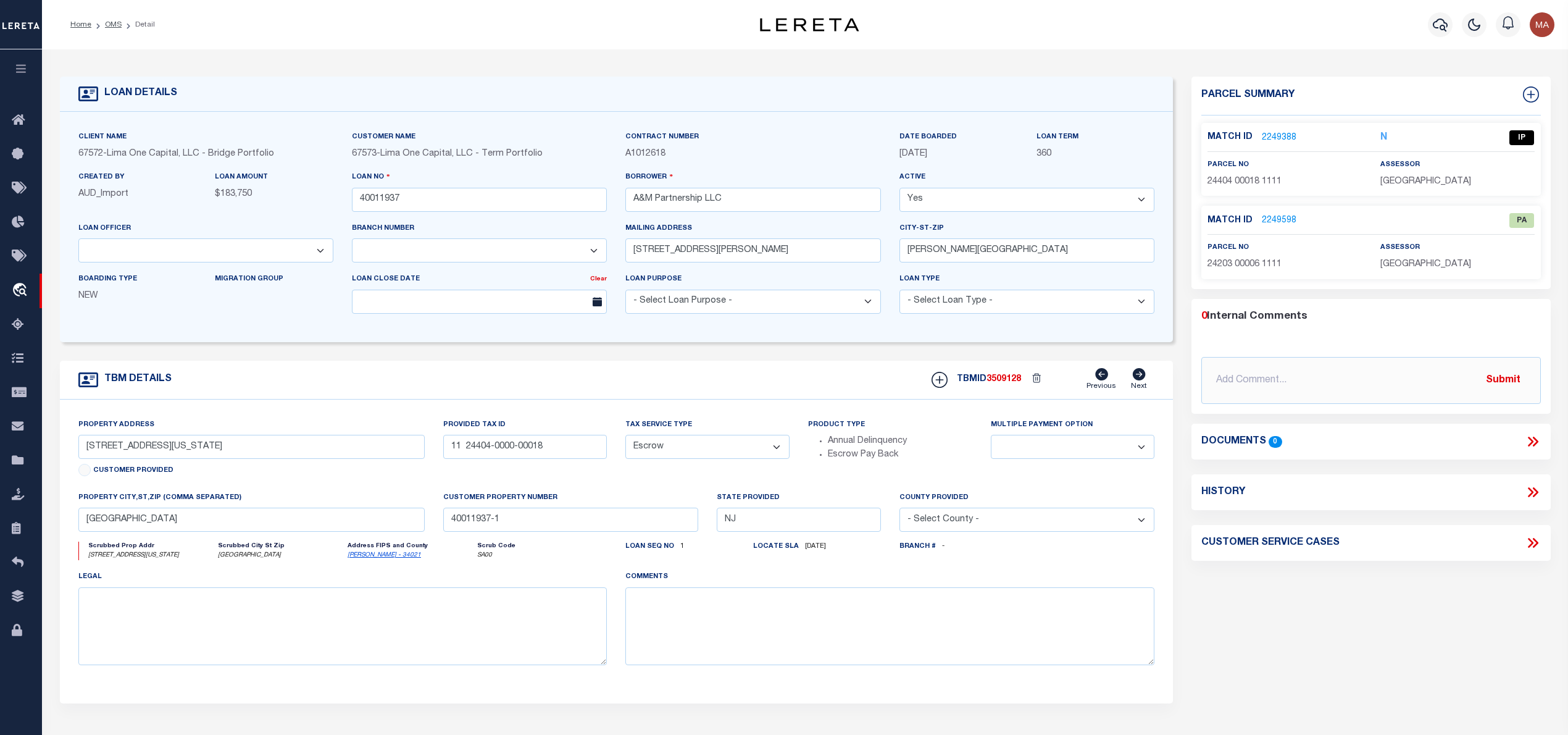
click at [1284, 134] on link "2249388" at bounding box center [1278, 138] width 34 height 13
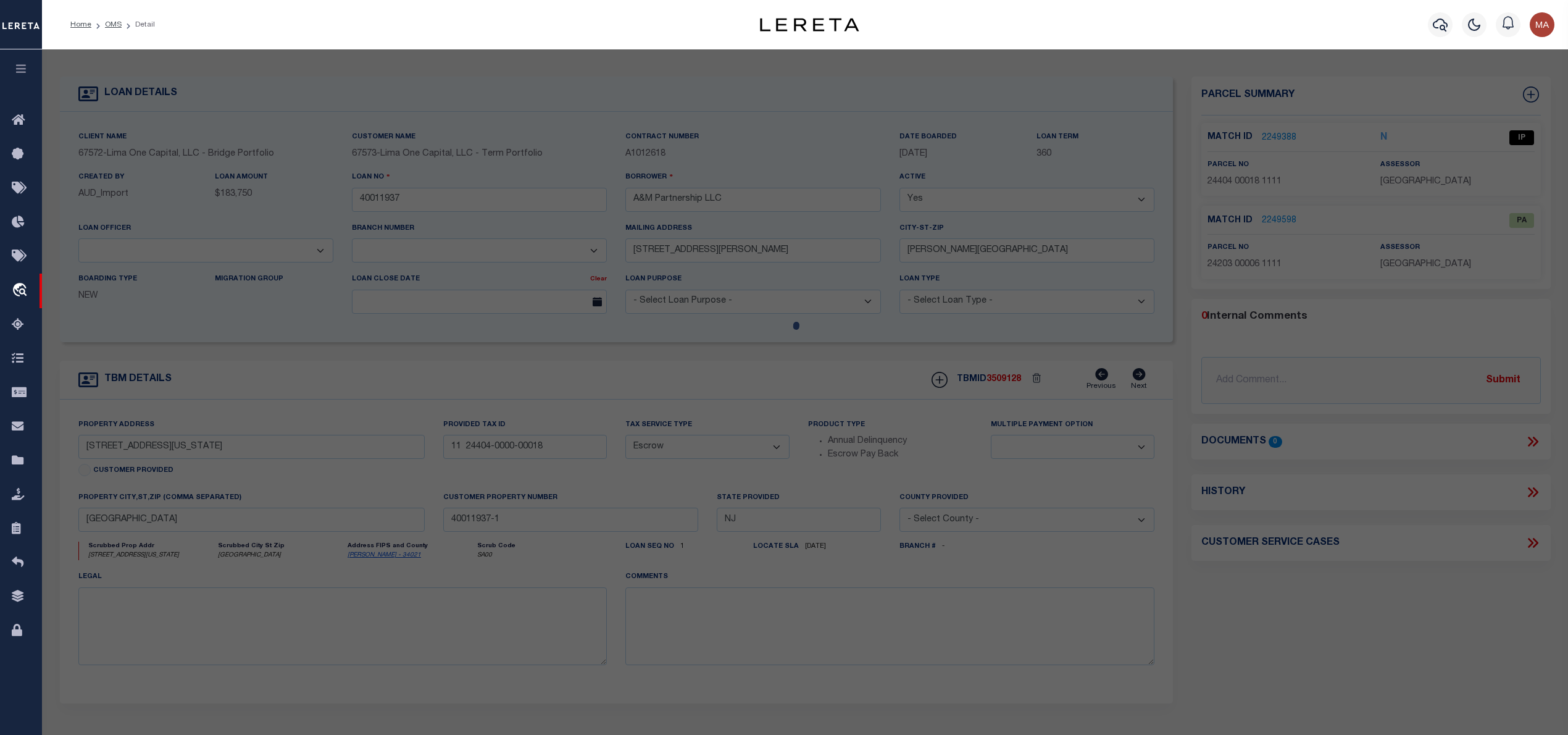
select select "AS"
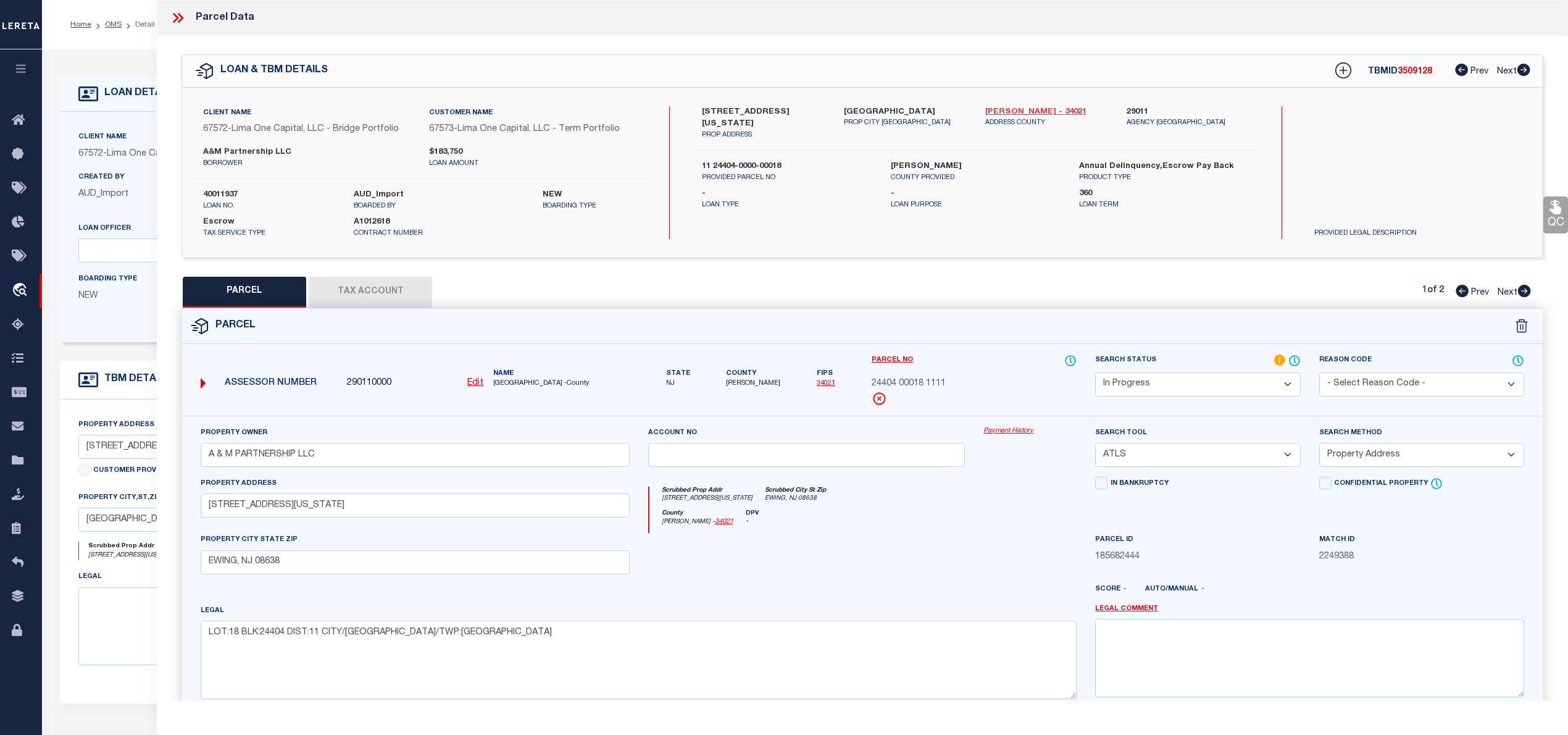
click at [1011, 109] on link "Mercer - 34021" at bounding box center [1046, 113] width 123 height 13
drag, startPoint x: 700, startPoint y: 109, endPoint x: 750, endPoint y: 109, distance: 50.0
click at [750, 109] on div "624 Ohio Avenue PROP ADDRESS" at bounding box center [763, 123] width 141 height 34
copy label "624 Ohio Av"
click at [479, 384] on u "Edit" at bounding box center [475, 383] width 16 height 8
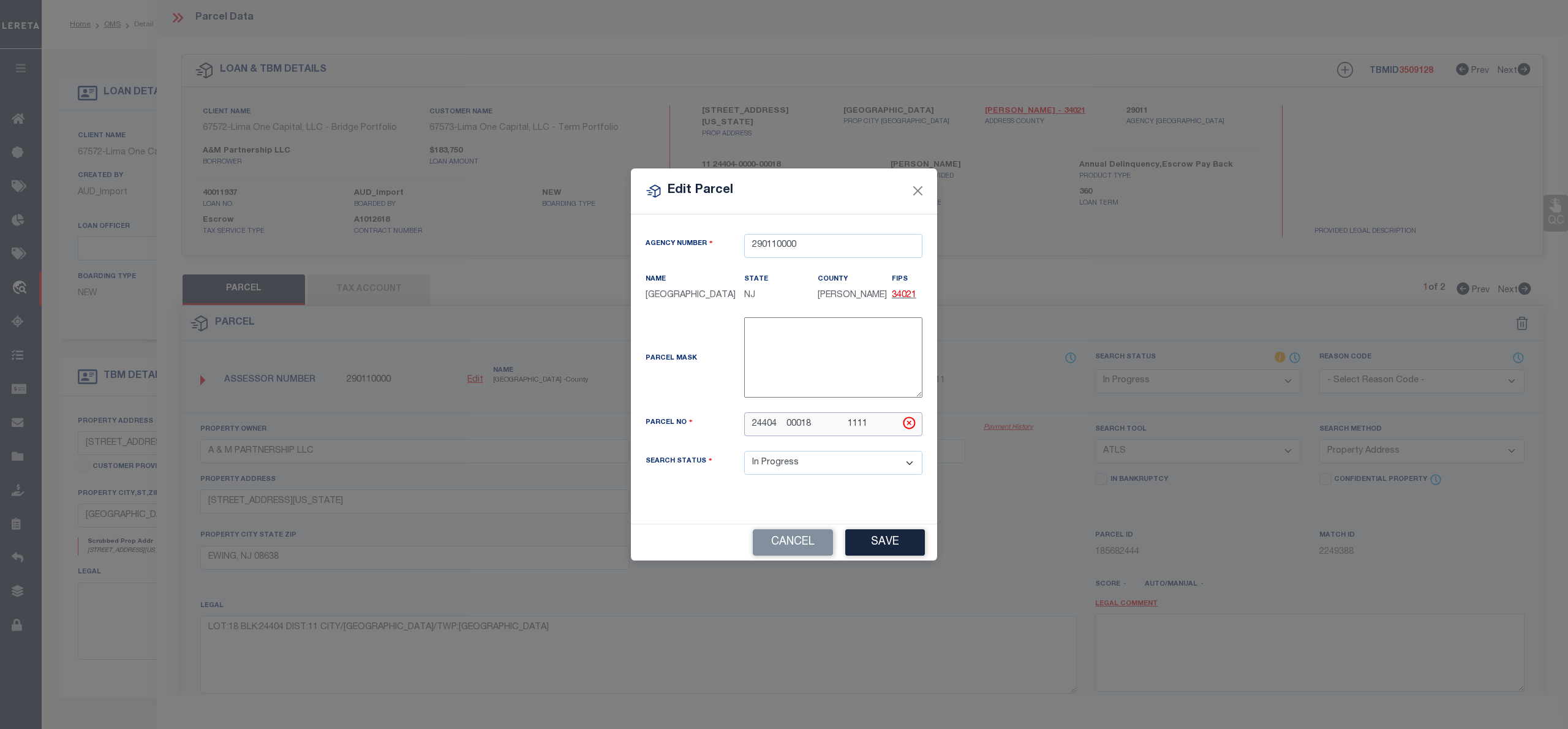
drag, startPoint x: 880, startPoint y: 428, endPoint x: 724, endPoint y: 425, distance: 156.0
click at [724, 425] on div "Parcel No 24404 00018 1111" at bounding box center [784, 424] width 295 height 24
click at [900, 545] on button "Save" at bounding box center [885, 542] width 80 height 27
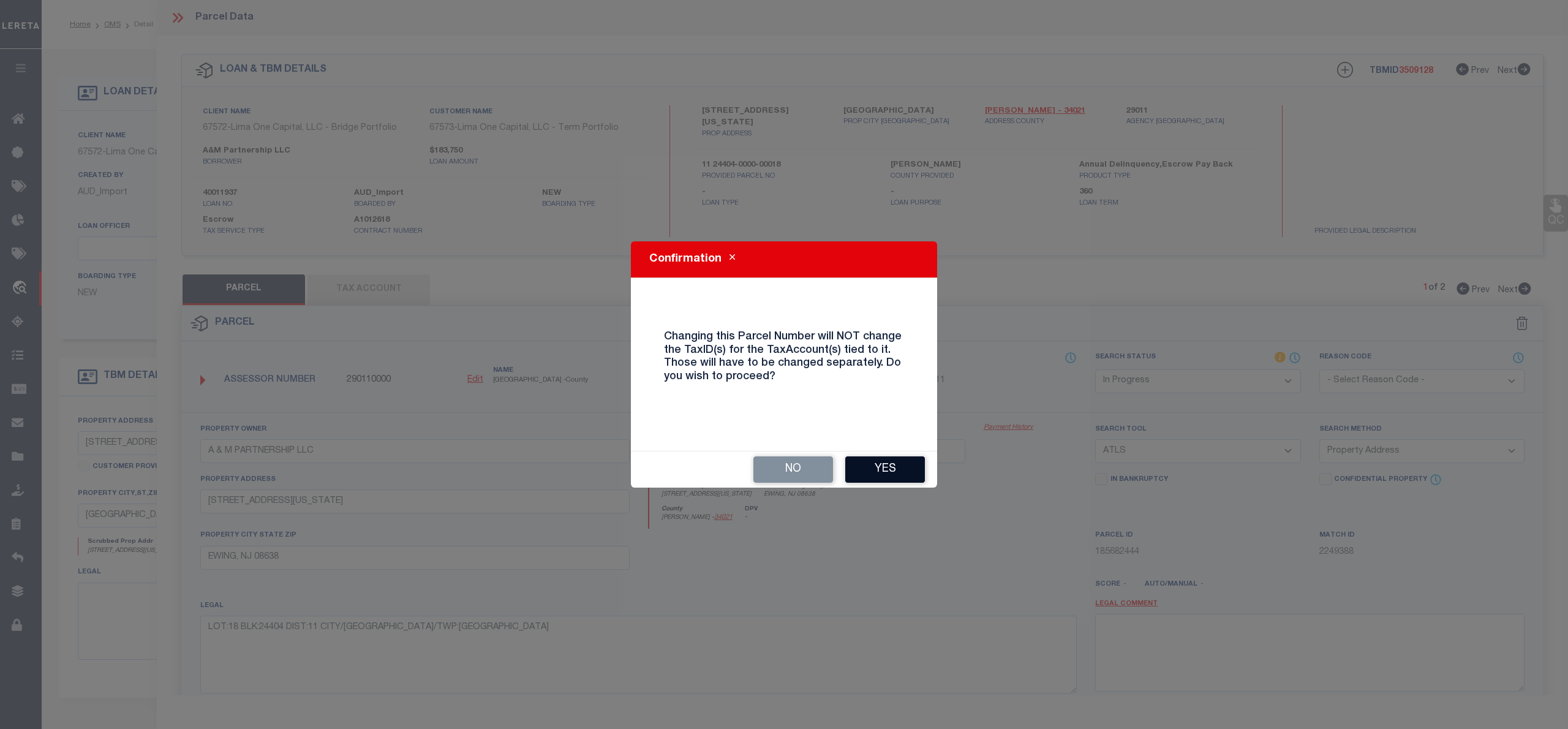
click at [909, 466] on button "Yes" at bounding box center [885, 469] width 80 height 27
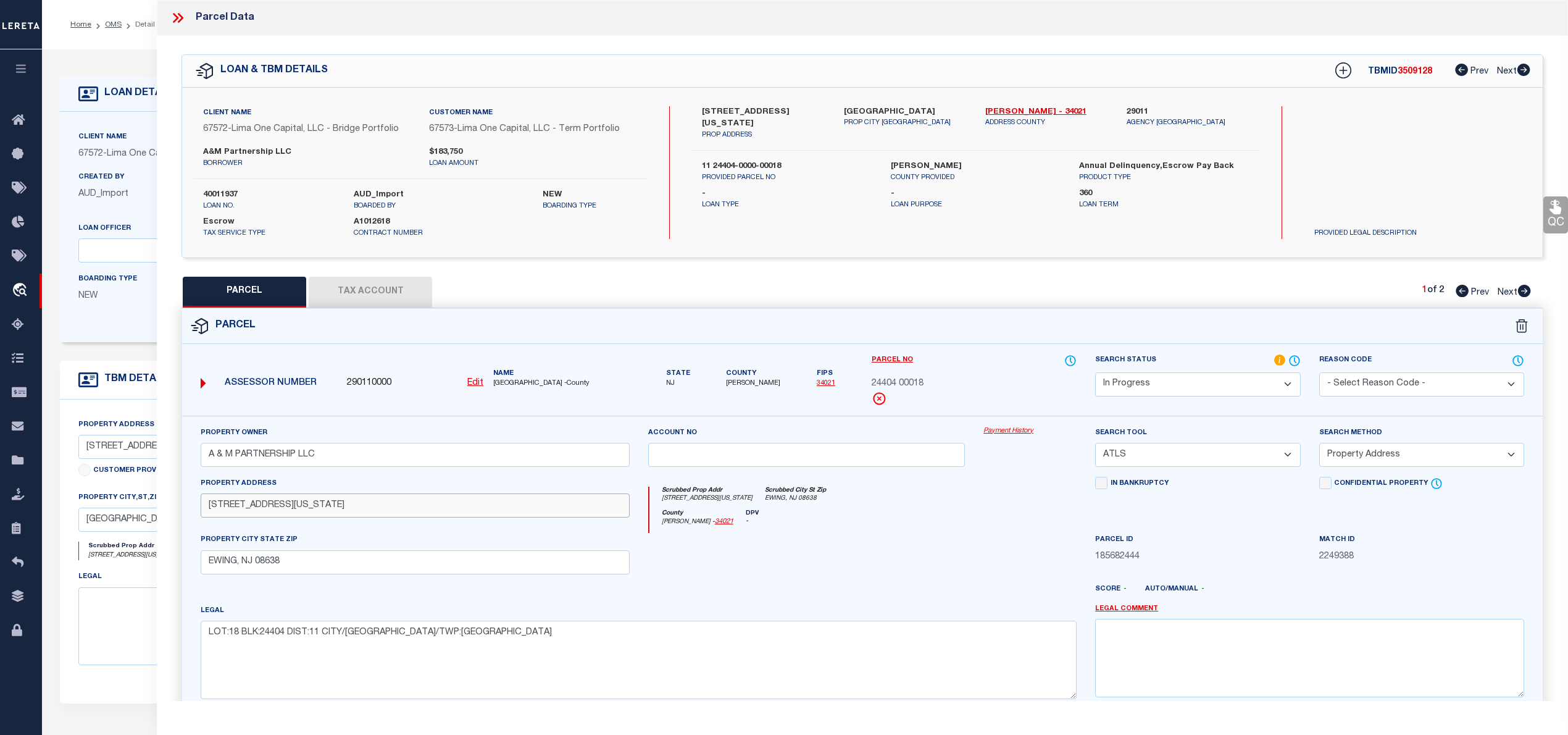
click at [240, 518] on input "624 OHIO AVE" at bounding box center [415, 505] width 429 height 24
click at [748, 108] on label "624 Ohio Avenue" at bounding box center [763, 118] width 123 height 24
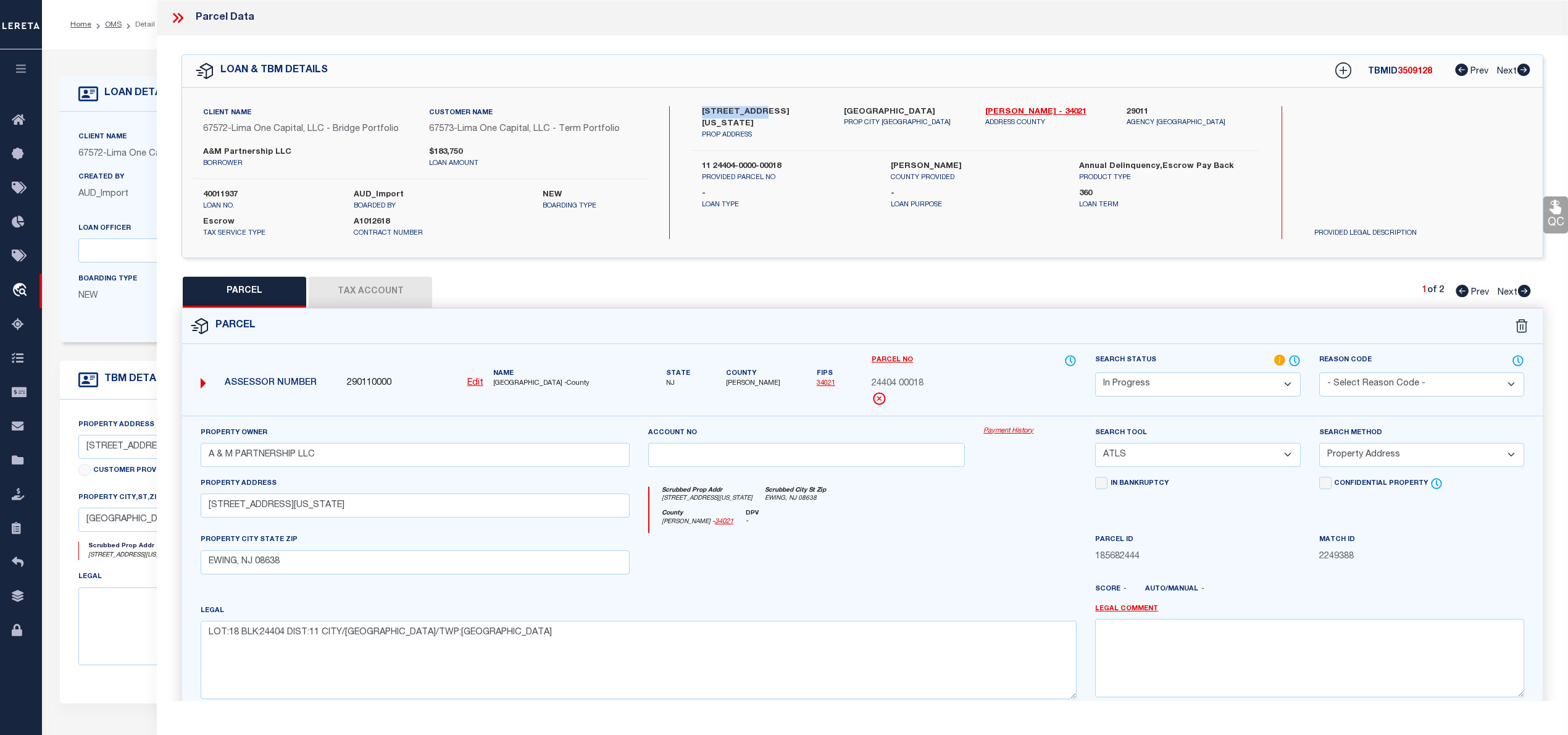
drag, startPoint x: 701, startPoint y: 110, endPoint x: 752, endPoint y: 114, distance: 51.2
click at [752, 114] on div "624 Ohio Avenue PROP ADDRESS" at bounding box center [763, 123] width 141 height 34
copy label "624 Ohio Ave"
click at [1199, 384] on select "Automated Search Bad Parcel Complete Duplicate Parcel High Dollar Reporting In …" at bounding box center [1197, 384] width 205 height 24
click at [1095, 372] on select "Automated Search Bad Parcel Complete Duplicate Parcel High Dollar Reporting In …" at bounding box center [1197, 384] width 205 height 24
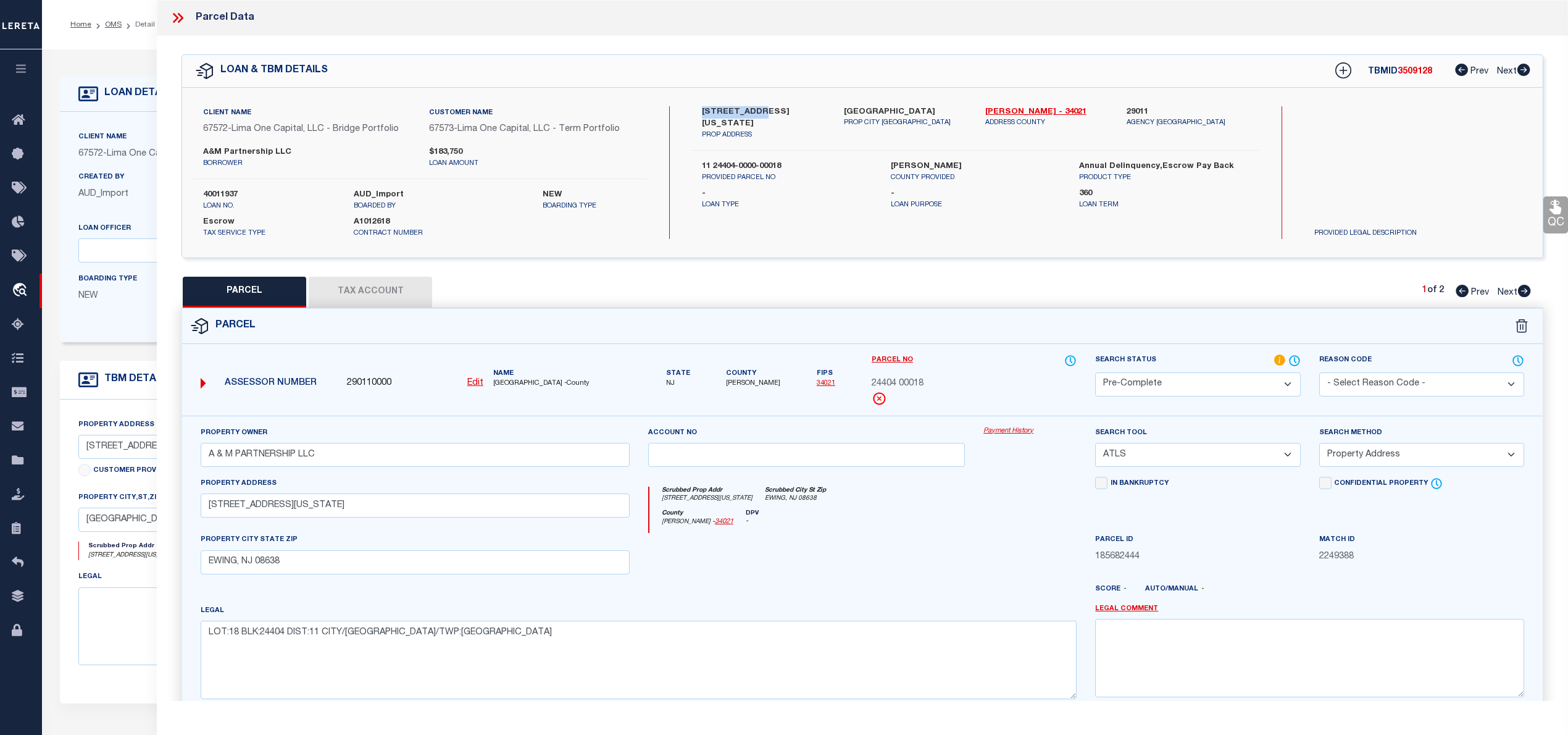
click at [1195, 448] on select "-- Select Search Tool -- 3rd Party Website Agency File Agency Website ATLS CNV-…" at bounding box center [1197, 454] width 205 height 24
click at [1158, 366] on label "Search Status" at bounding box center [1197, 360] width 205 height 13
click at [1151, 385] on select "Automated Search Bad Parcel Complete Duplicate Parcel High Dollar Reporting In …" at bounding box center [1197, 384] width 205 height 24
click at [1095, 372] on select "Automated Search Bad Parcel Complete Duplicate Parcel High Dollar Reporting In …" at bounding box center [1197, 384] width 205 height 24
click at [1181, 376] on select "Automated Search Bad Parcel Complete Duplicate Parcel High Dollar Reporting In …" at bounding box center [1197, 384] width 205 height 24
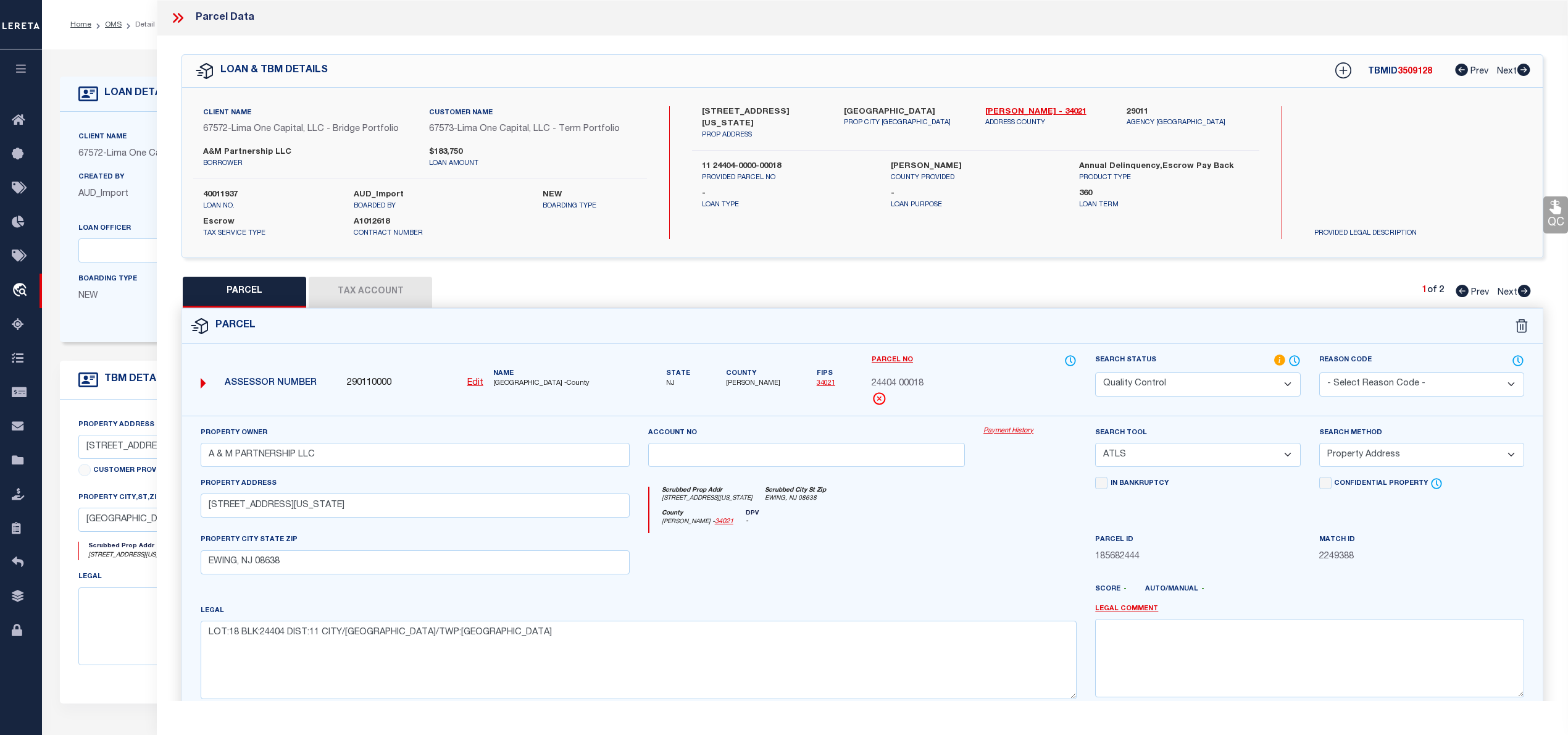
click at [1095, 372] on select "Automated Search Bad Parcel Complete Duplicate Parcel High Dollar Reporting In …" at bounding box center [1197, 384] width 205 height 24
click at [1124, 450] on select "-- Select Search Tool -- 3rd Party Website Agency File Agency Website ATLS CNV-…" at bounding box center [1197, 454] width 205 height 24
click at [1095, 445] on select "-- Select Search Tool -- 3rd Party Website Agency File Agency Website ATLS CNV-…" at bounding box center [1197, 454] width 205 height 24
click at [336, 279] on button "Tax Account" at bounding box center [371, 292] width 124 height 31
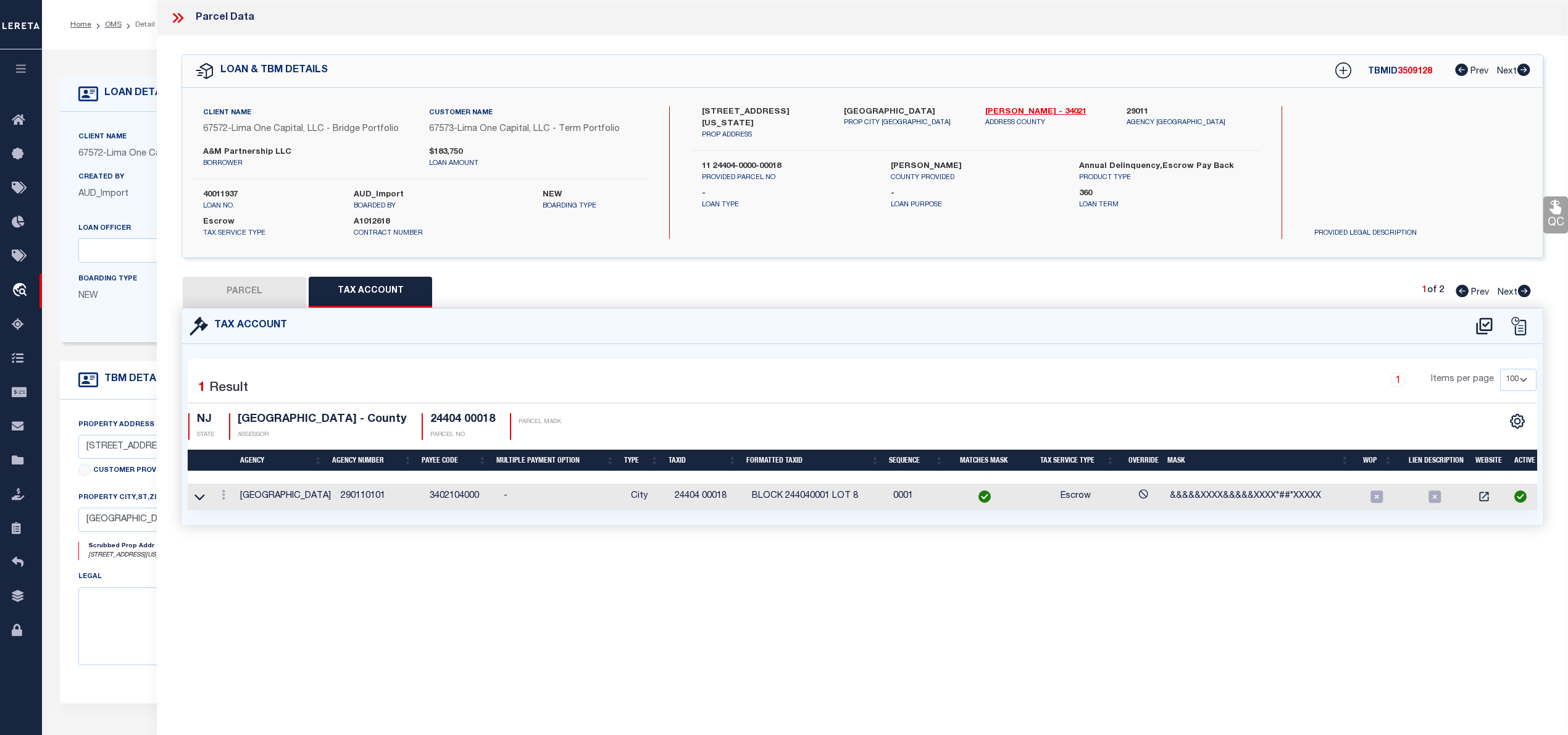
click at [206, 501] on td at bounding box center [200, 497] width 24 height 27
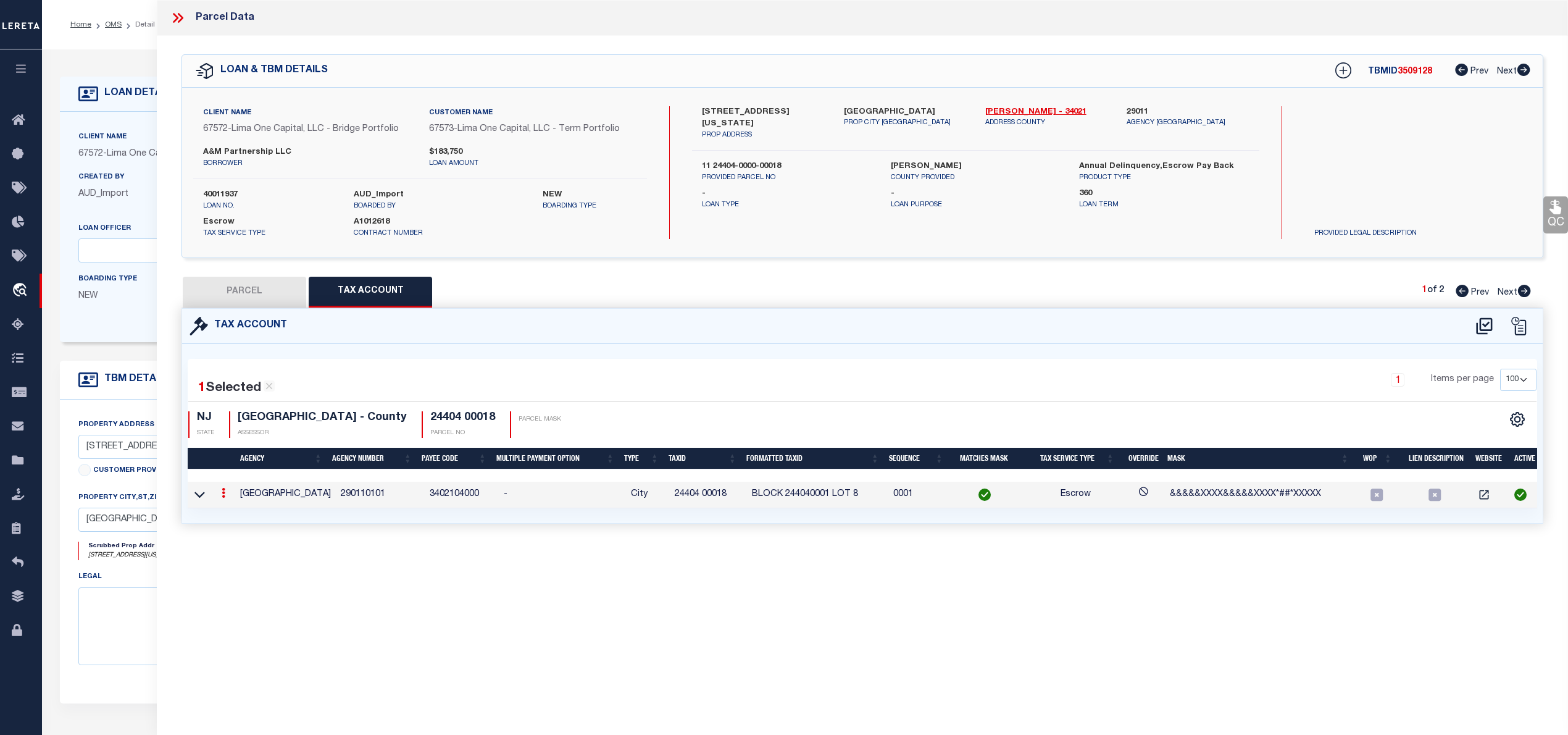
click at [193, 499] on td at bounding box center [200, 495] width 24 height 27
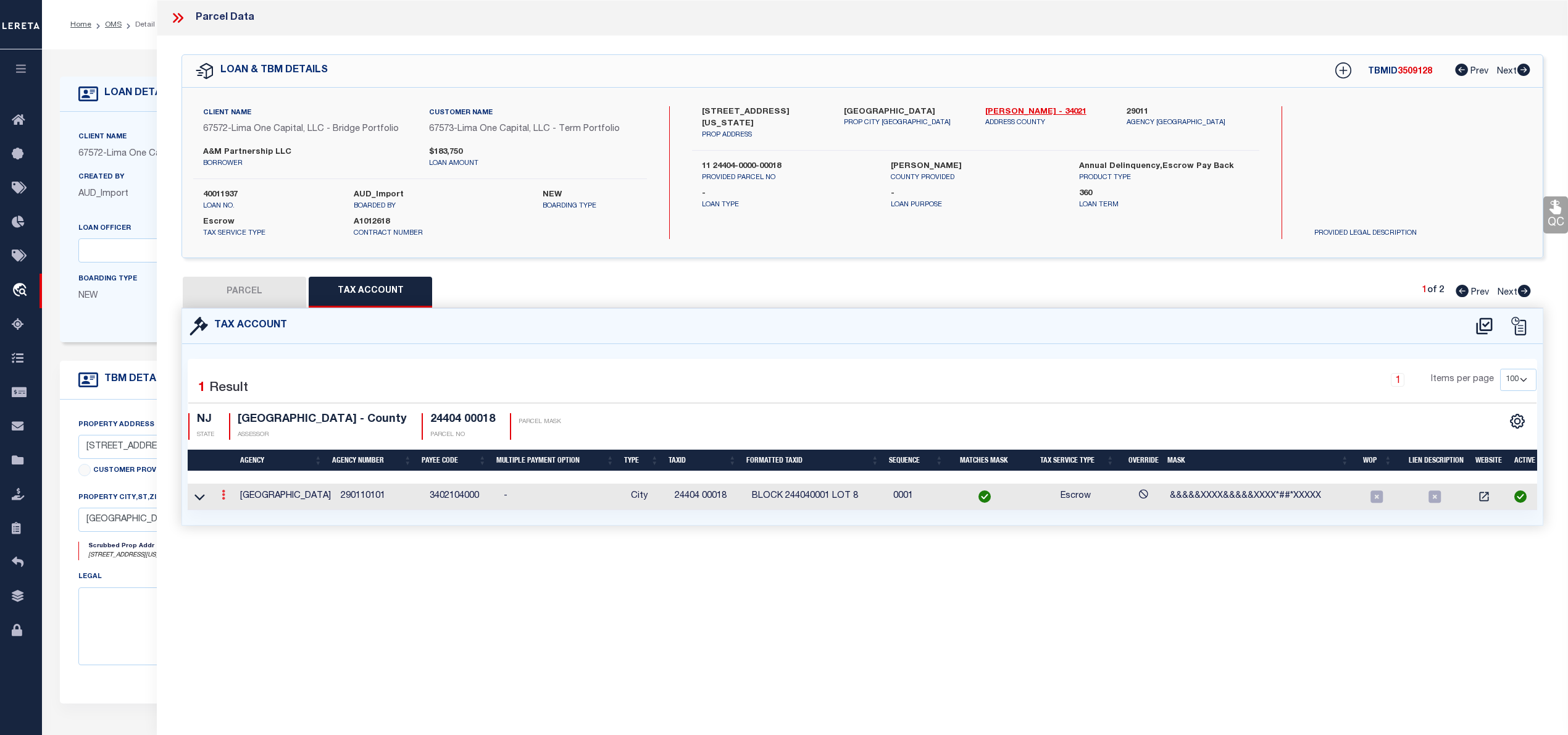
click at [220, 497] on link at bounding box center [223, 497] width 13 height 10
click at [199, 498] on icon at bounding box center [200, 497] width 11 height 13
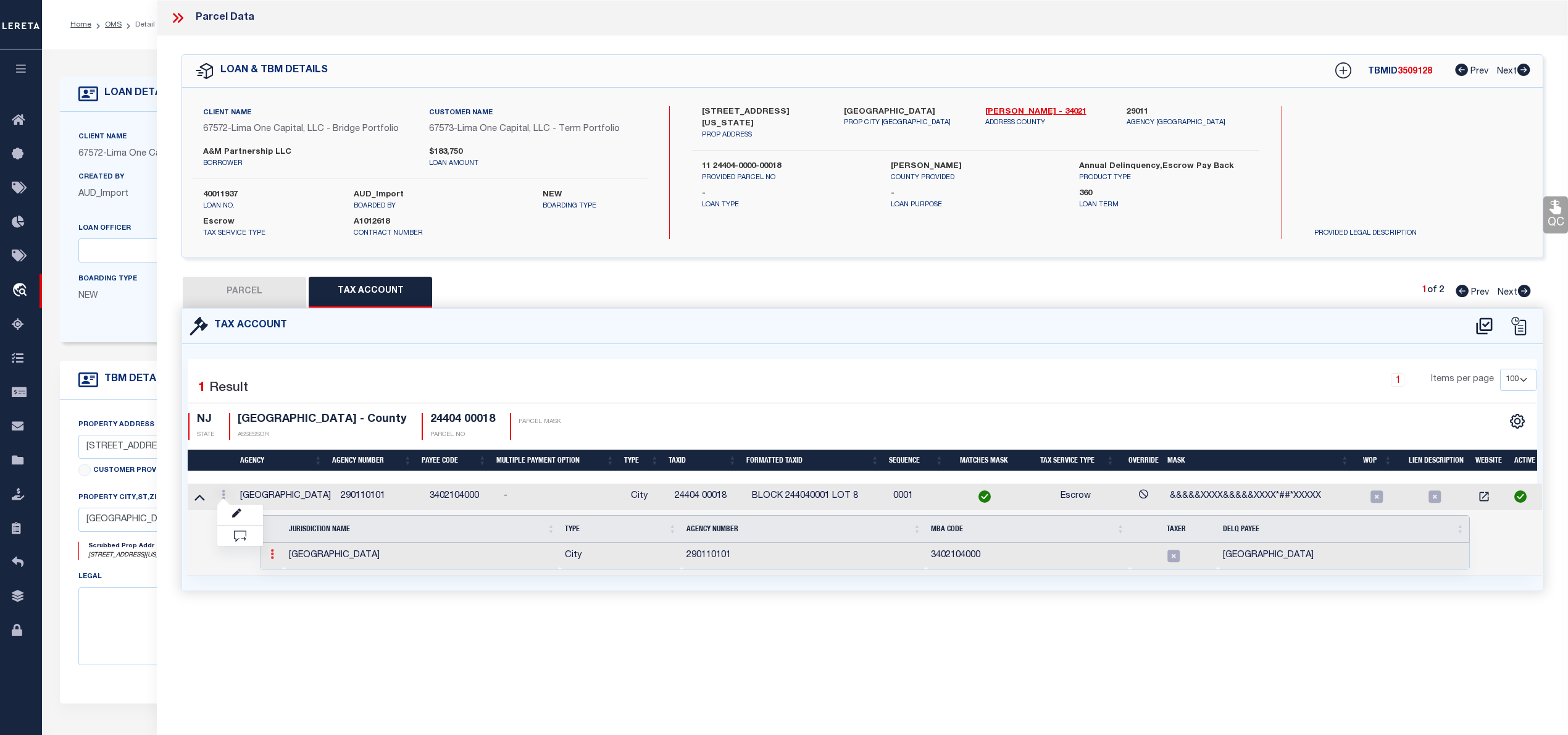
click at [266, 557] on link at bounding box center [271, 556] width 13 height 10
click at [284, 575] on img at bounding box center [287, 575] width 13 height 13
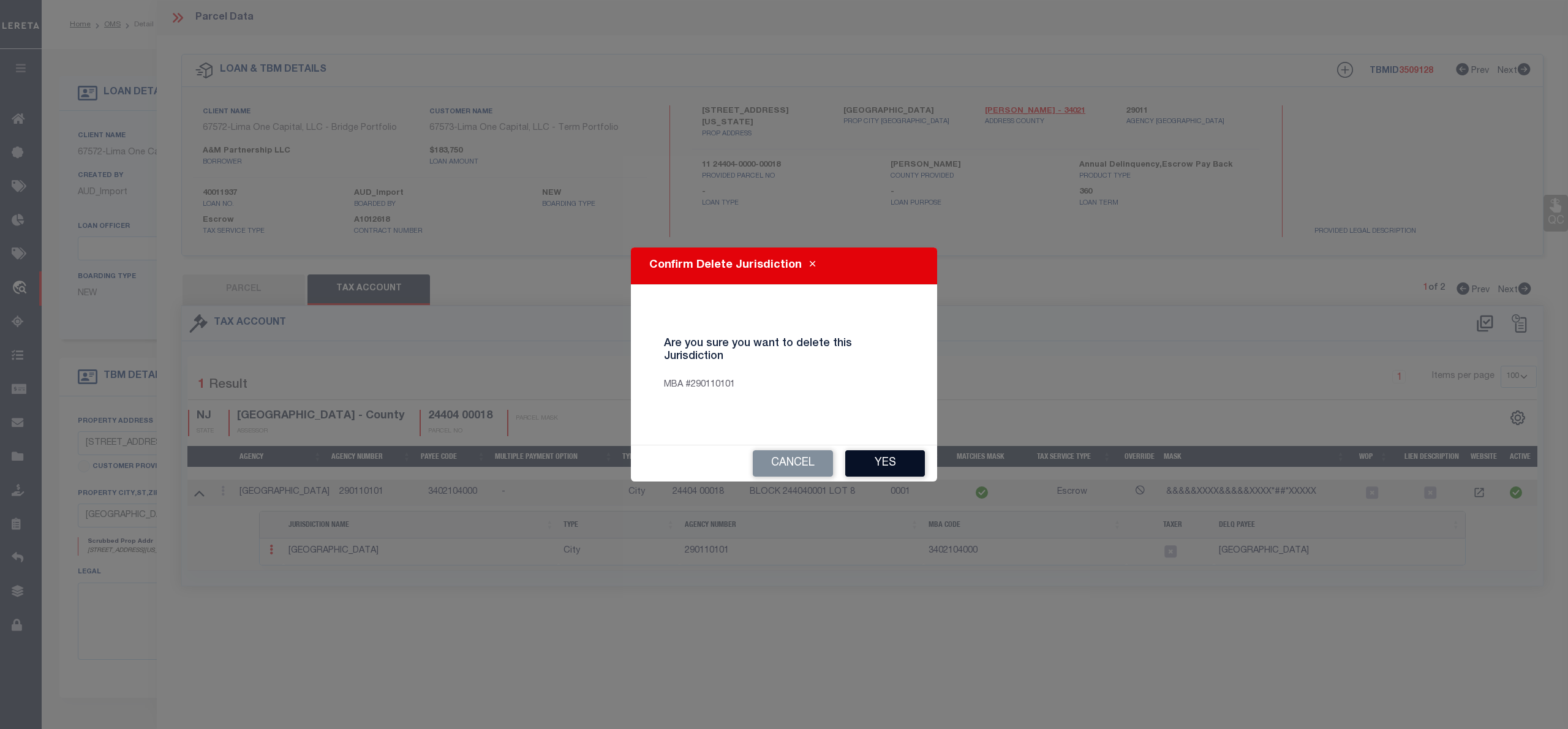
click at [883, 454] on button "Yes" at bounding box center [885, 463] width 80 height 27
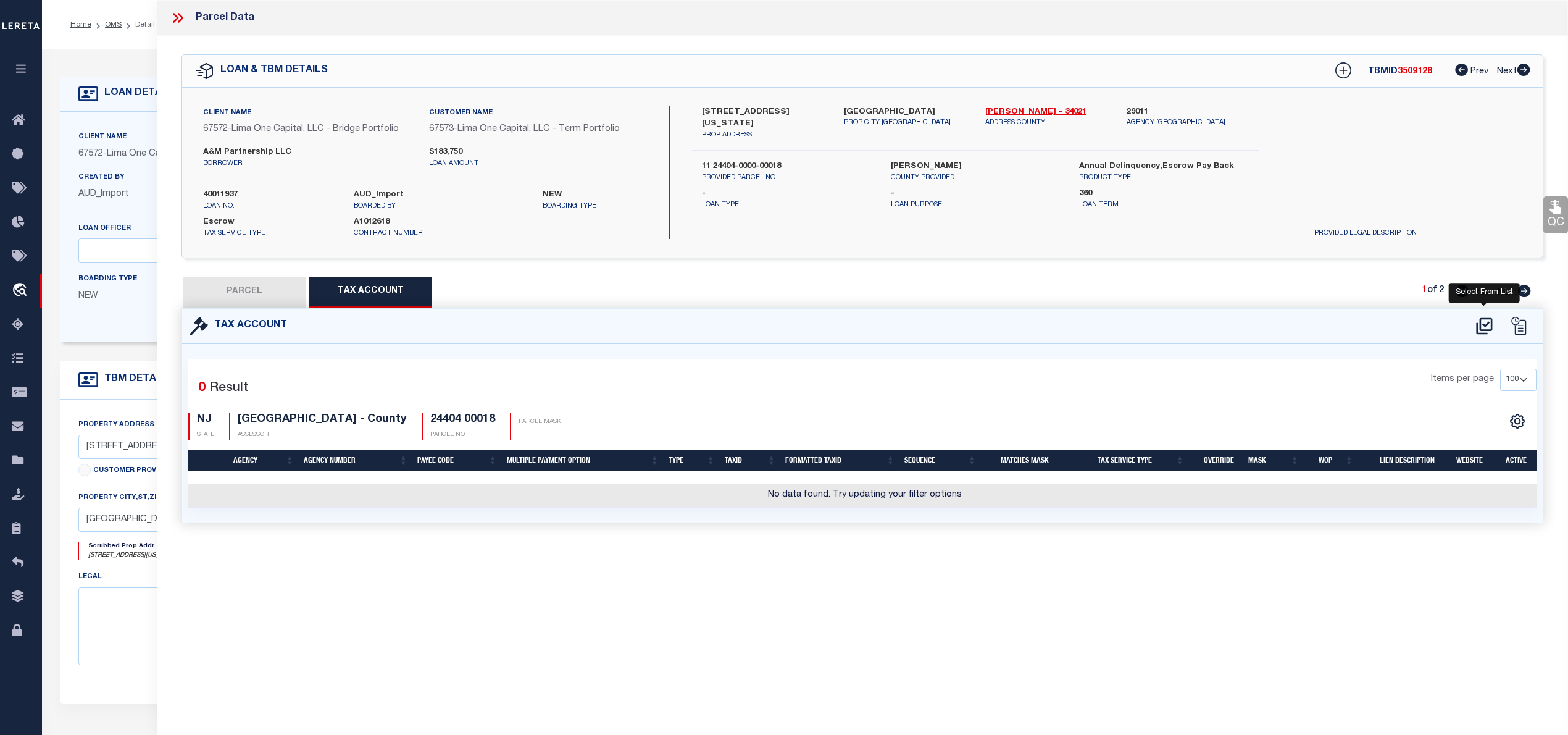
click at [1489, 325] on icon at bounding box center [1484, 326] width 20 height 20
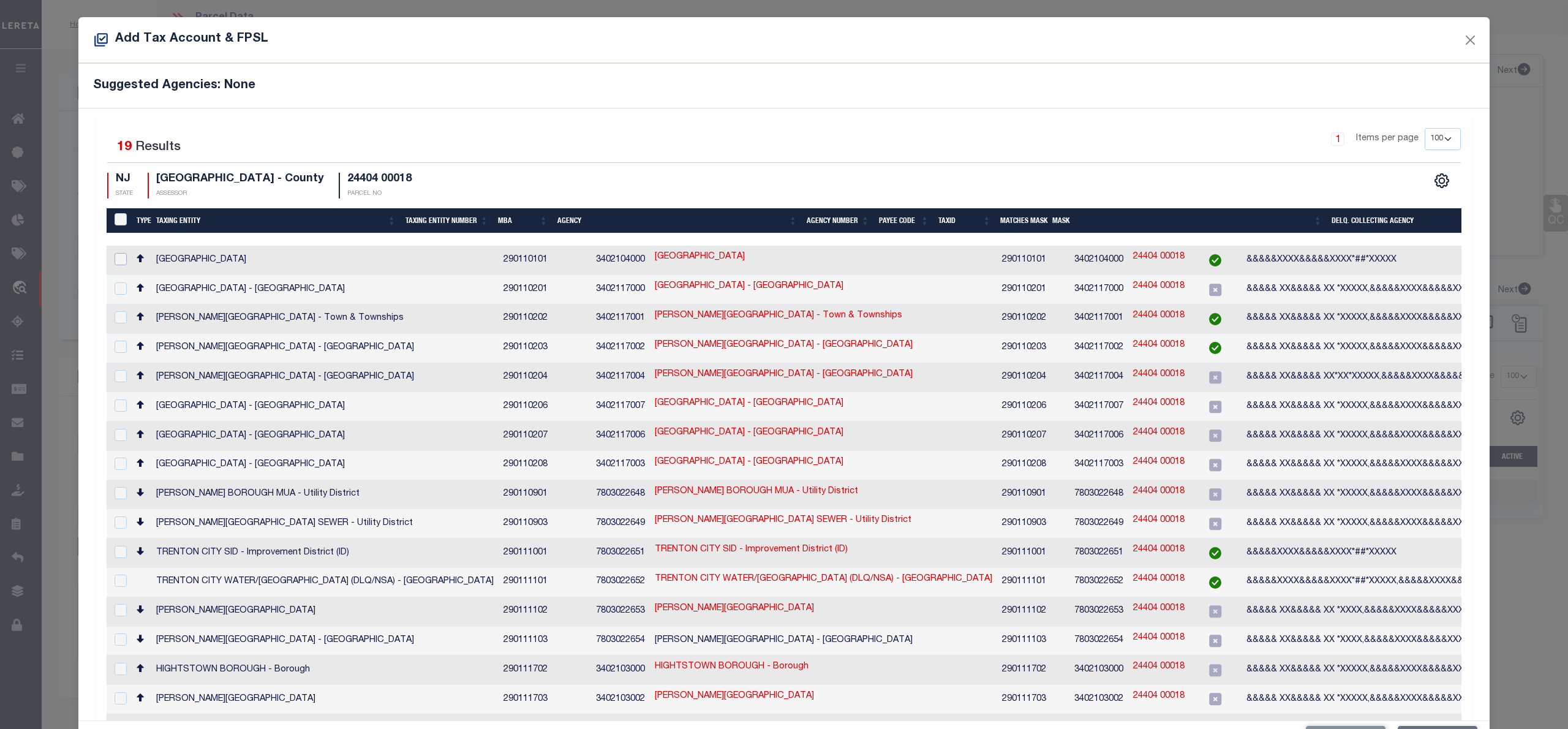
click at [117, 258] on input "checkbox" at bounding box center [121, 260] width 13 height 13
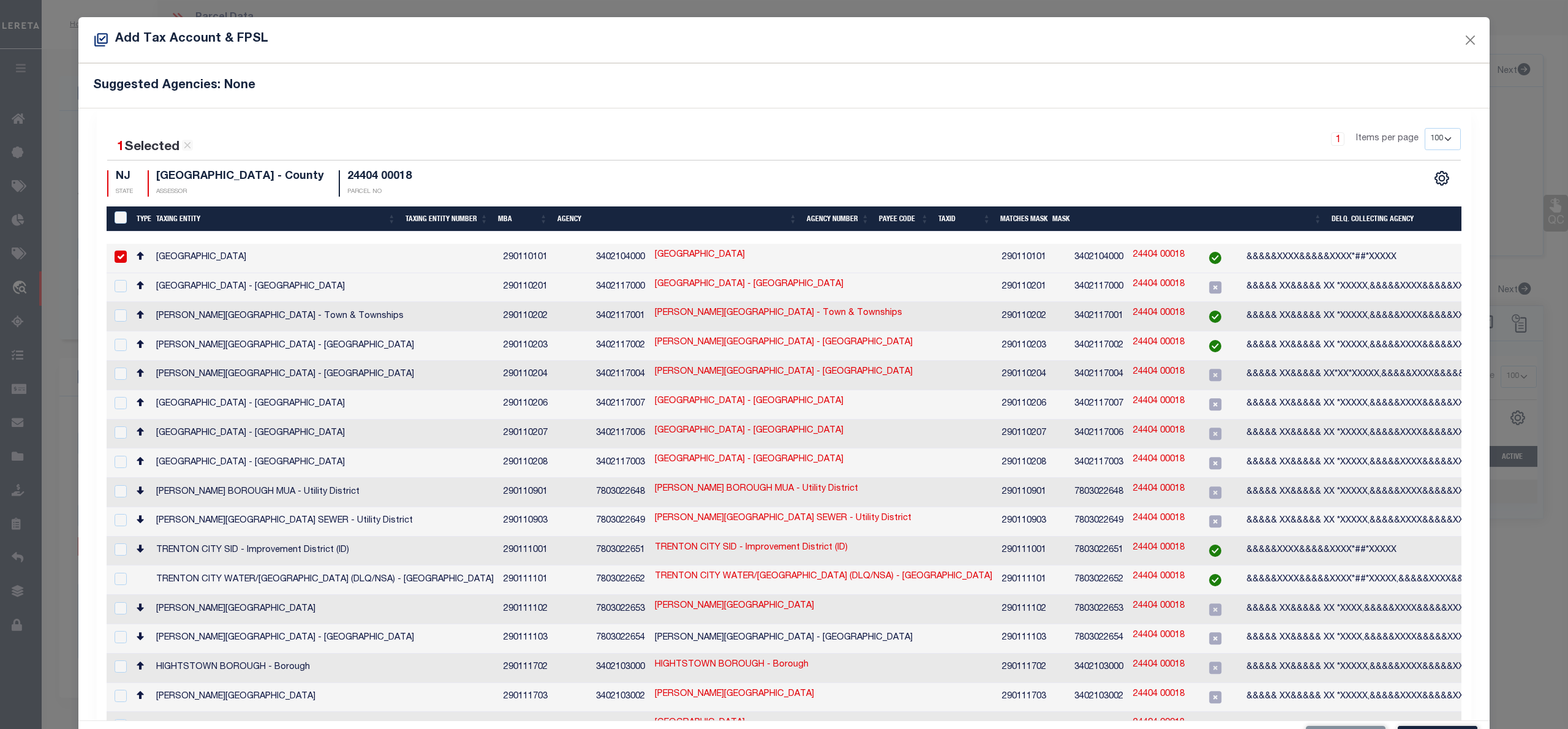
scroll to position [45, 0]
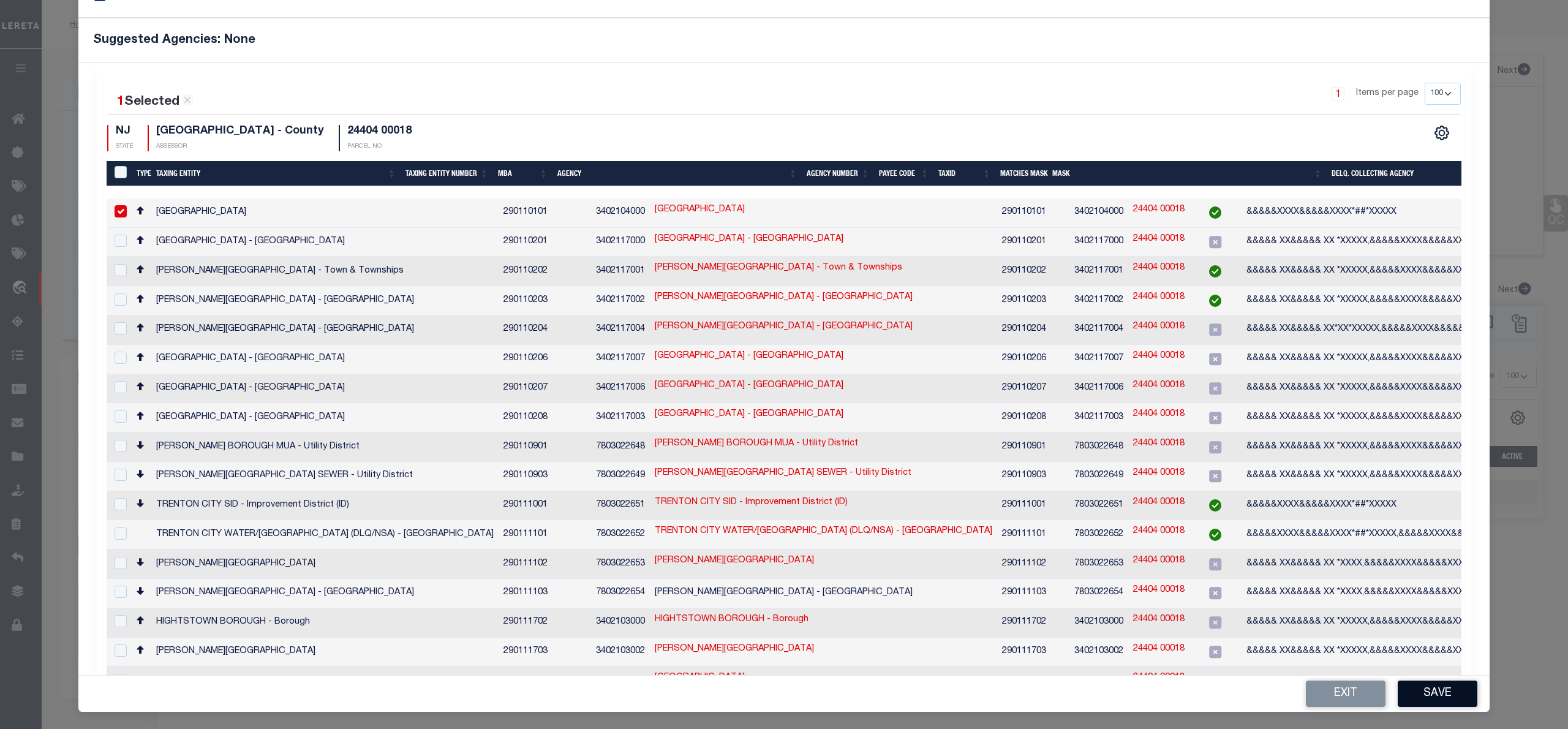
click at [1429, 699] on button "Save" at bounding box center [1438, 693] width 80 height 27
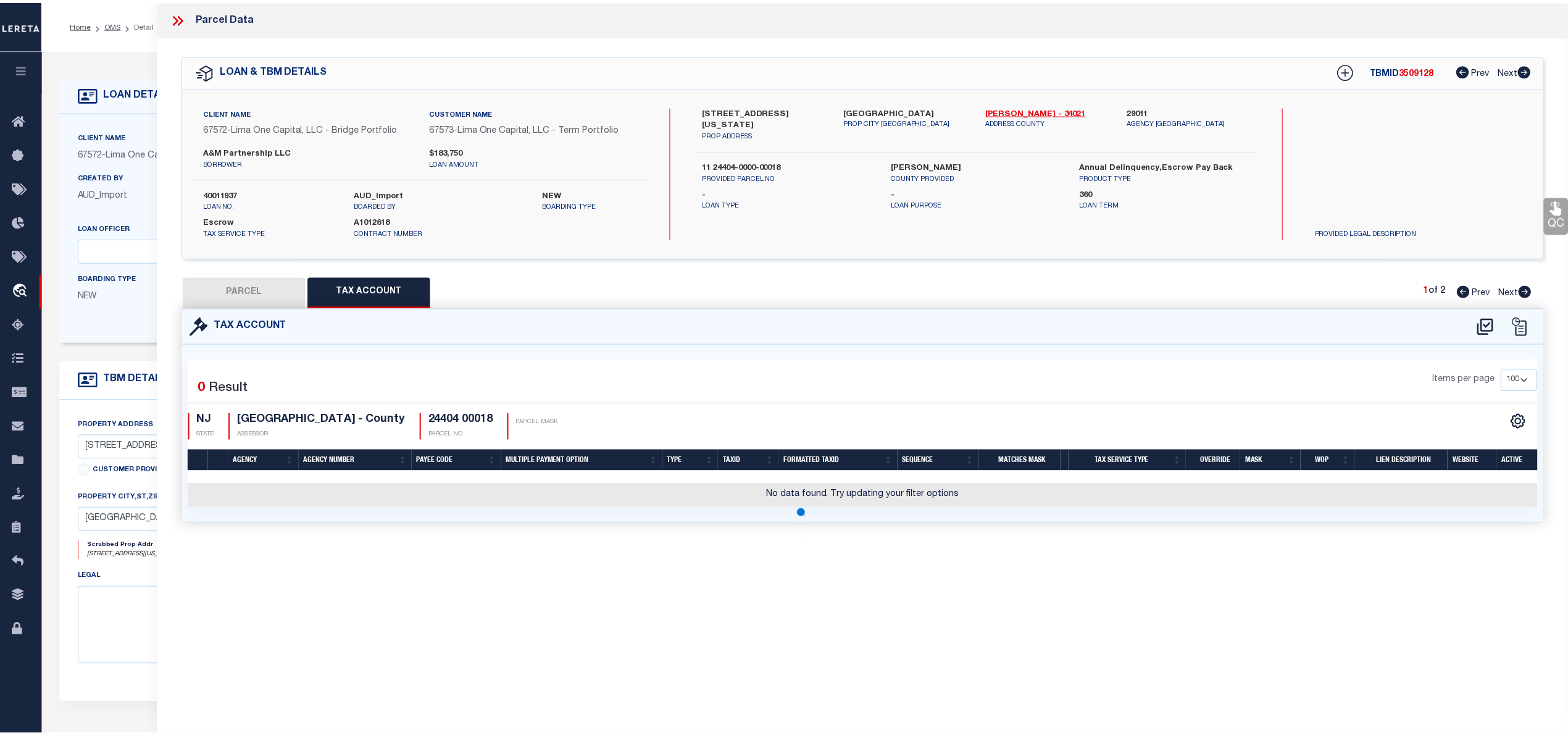
scroll to position [0, 0]
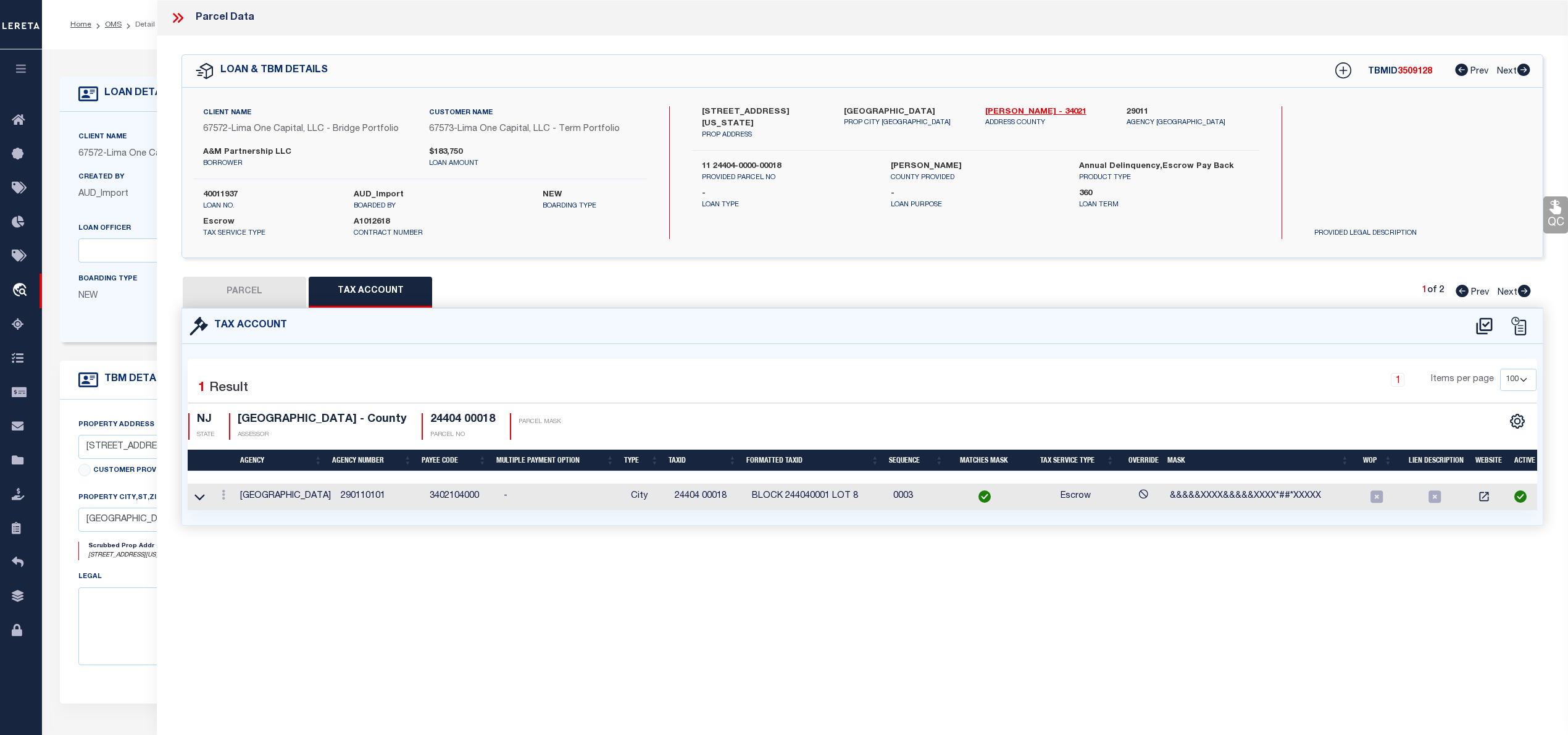
click at [238, 293] on button "PARCEL" at bounding box center [245, 292] width 124 height 31
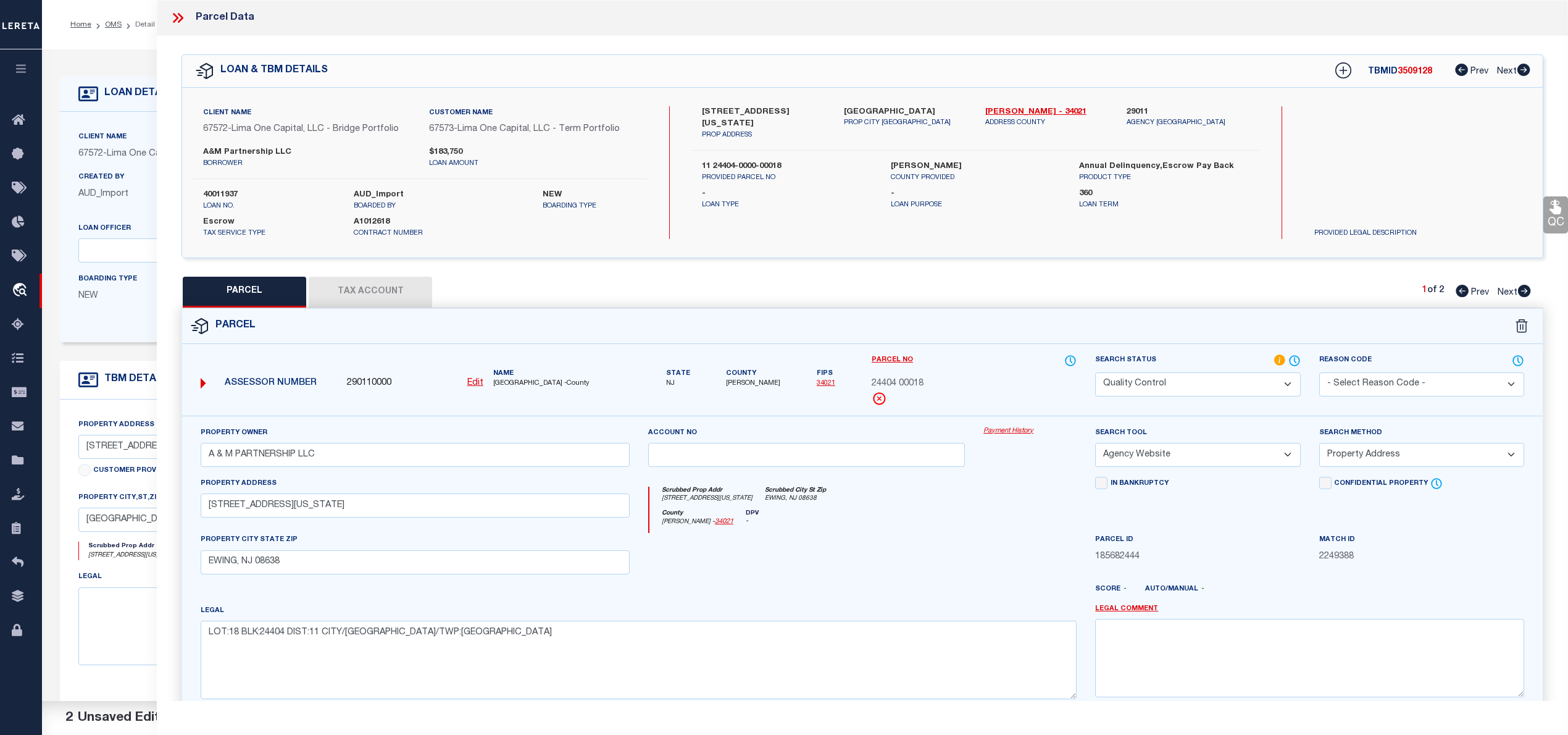
click at [356, 297] on button "Tax Account" at bounding box center [371, 292] width 124 height 31
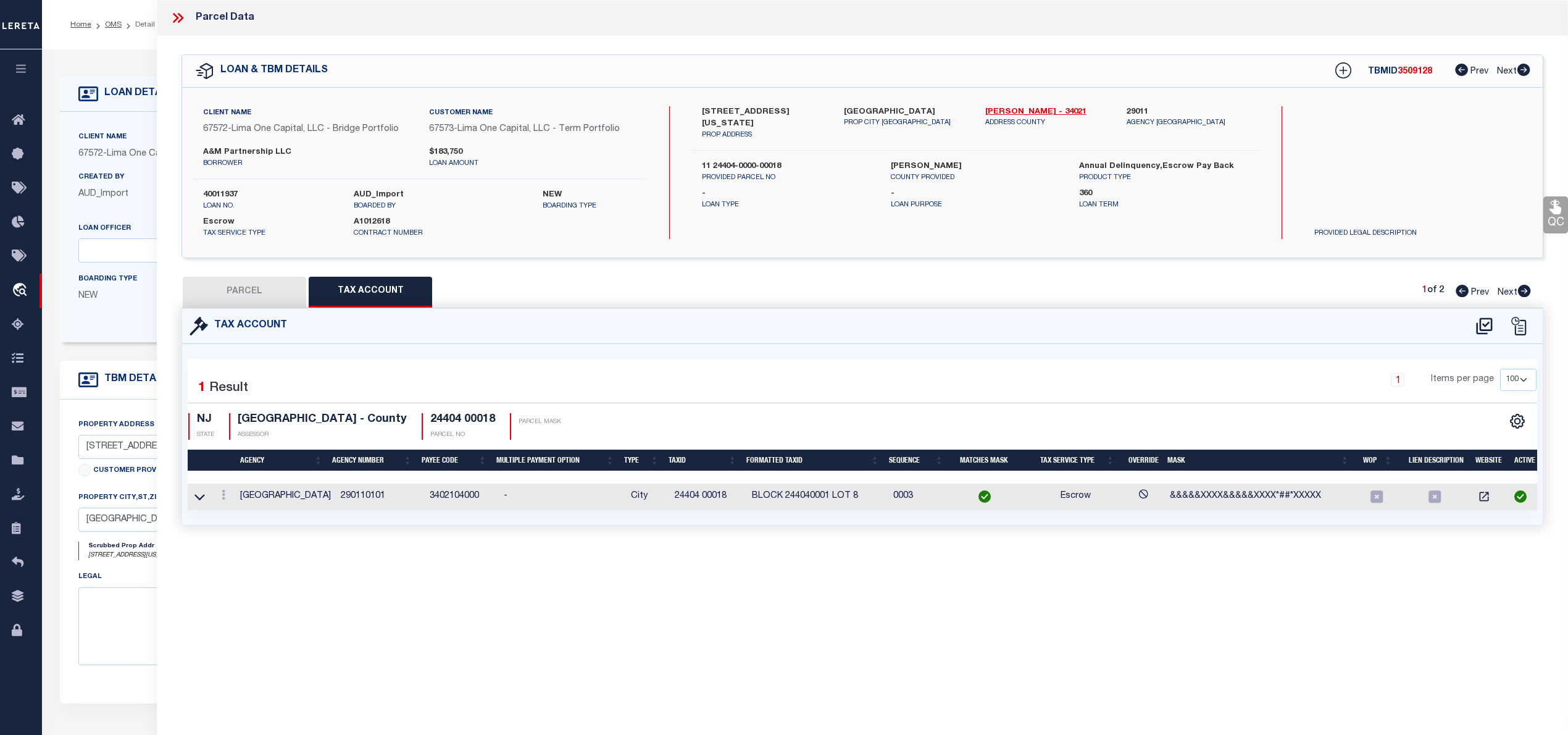
click at [235, 299] on button "PARCEL" at bounding box center [245, 292] width 124 height 31
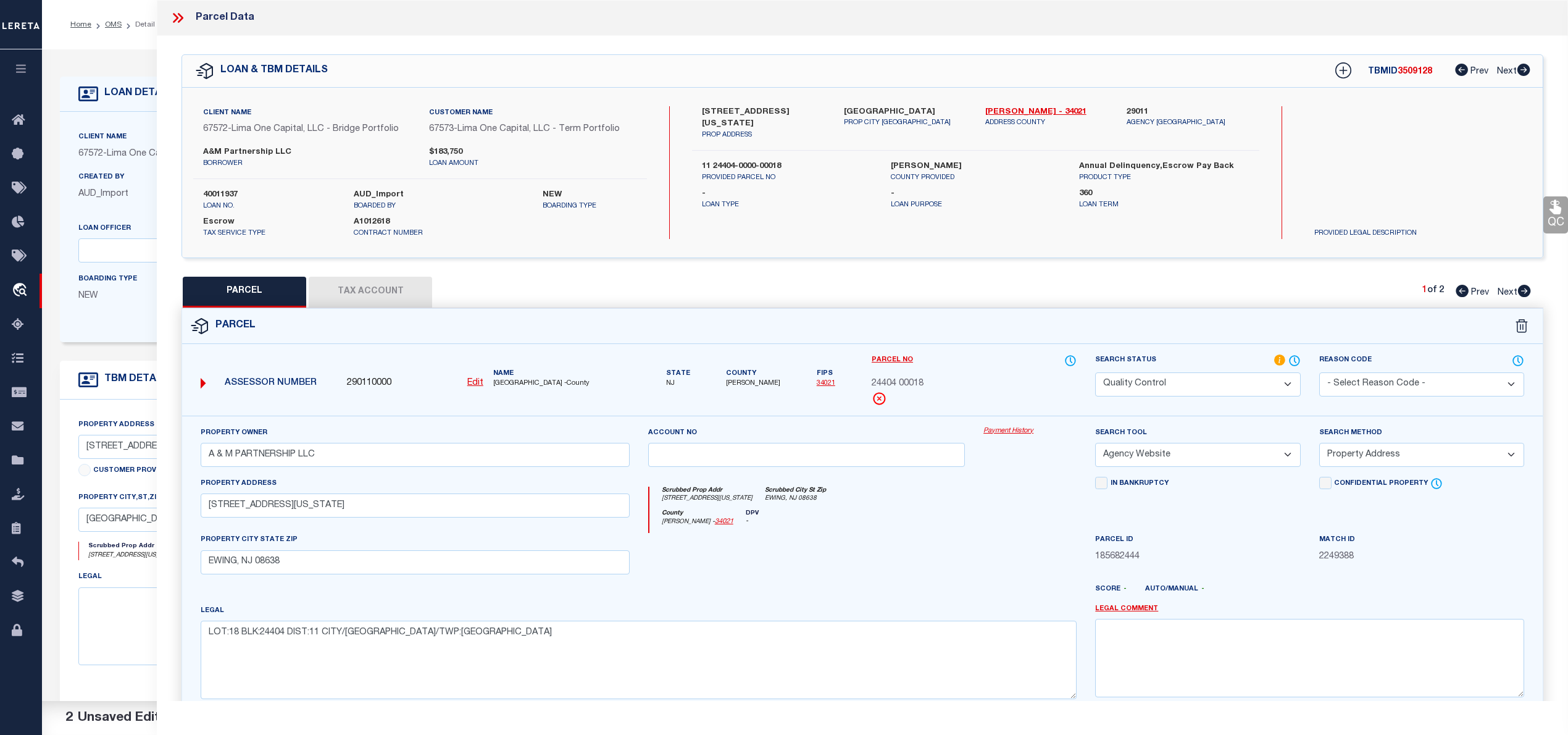
scroll to position [124, 0]
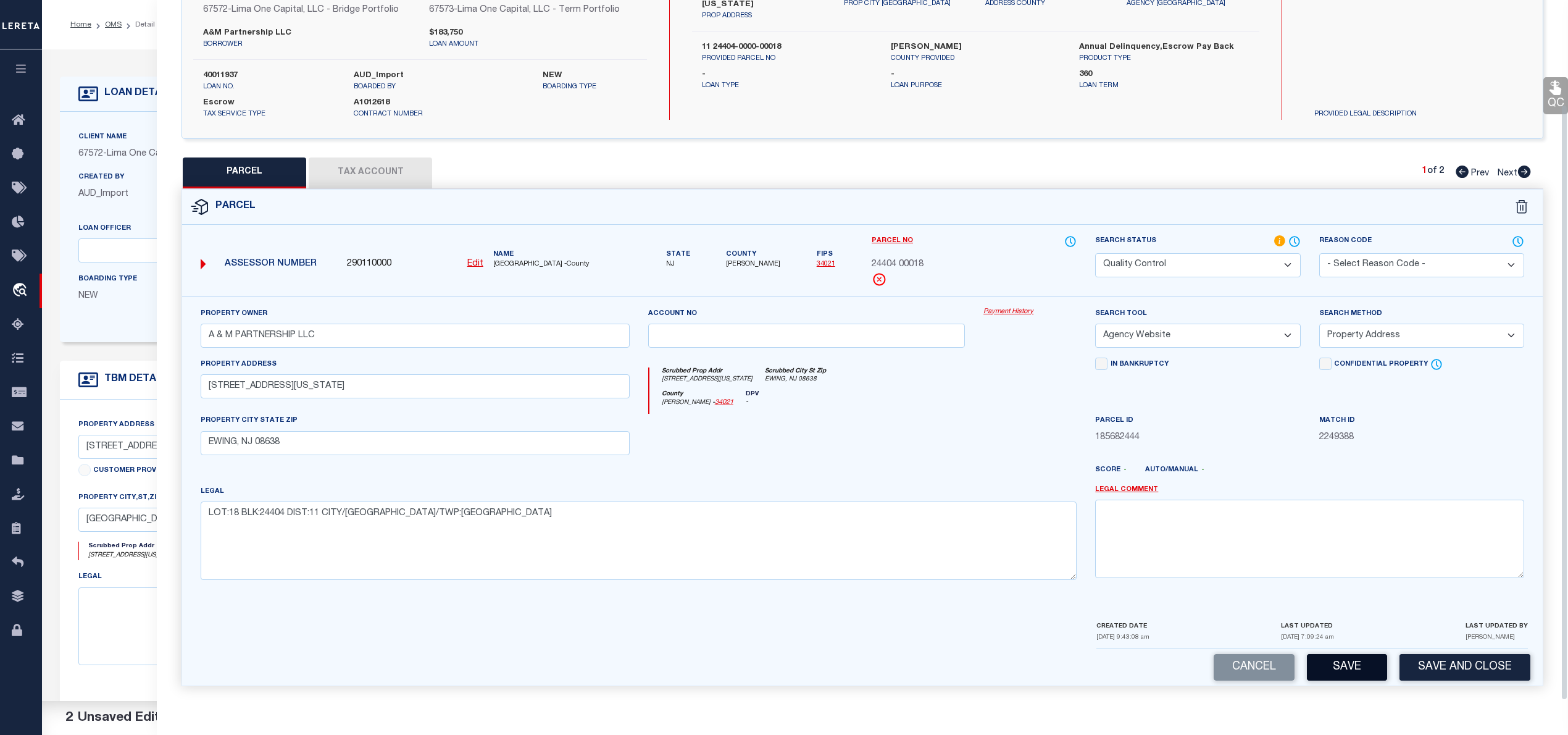
click at [1358, 677] on button "Save" at bounding box center [1347, 667] width 80 height 27
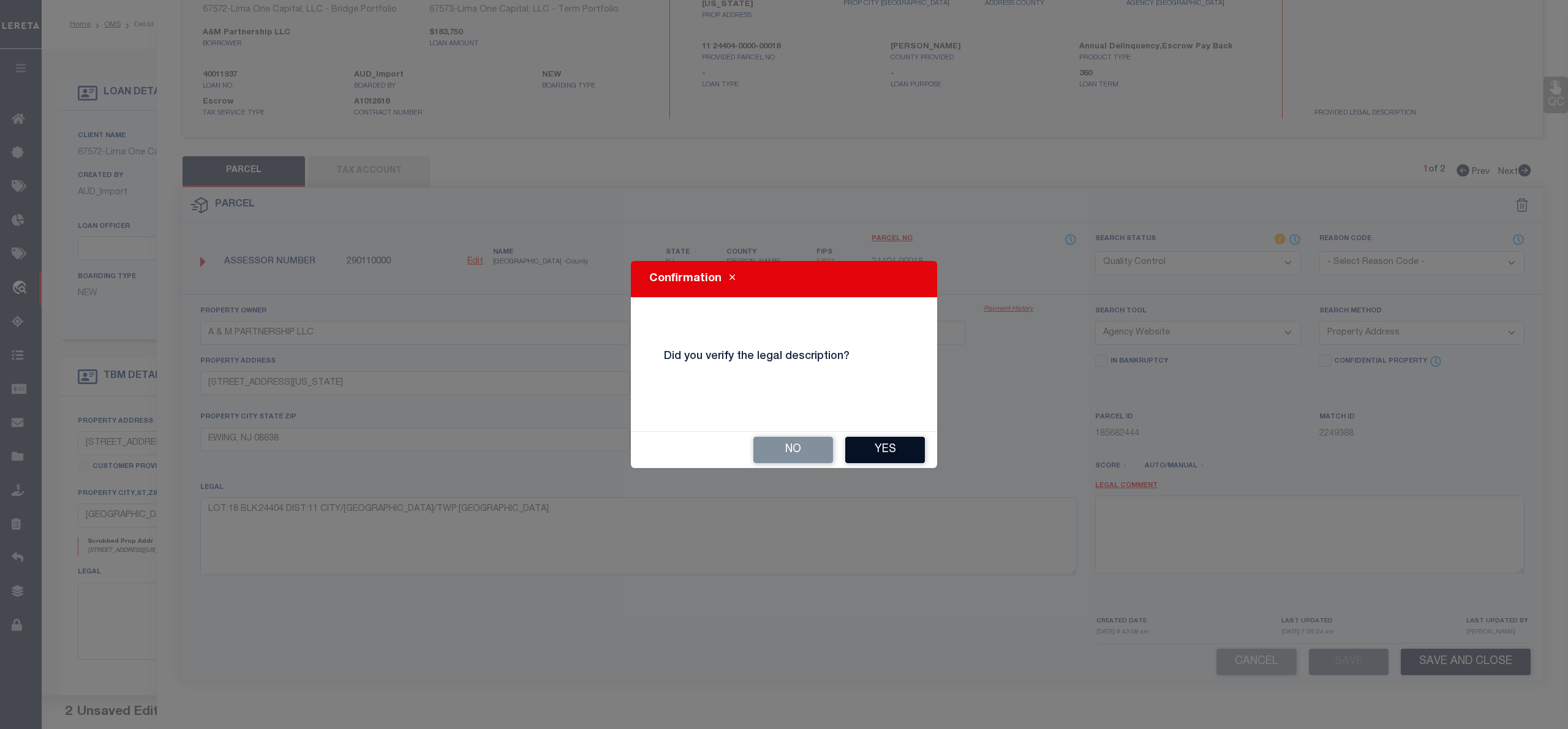
click at [890, 447] on button "Yes" at bounding box center [885, 450] width 80 height 27
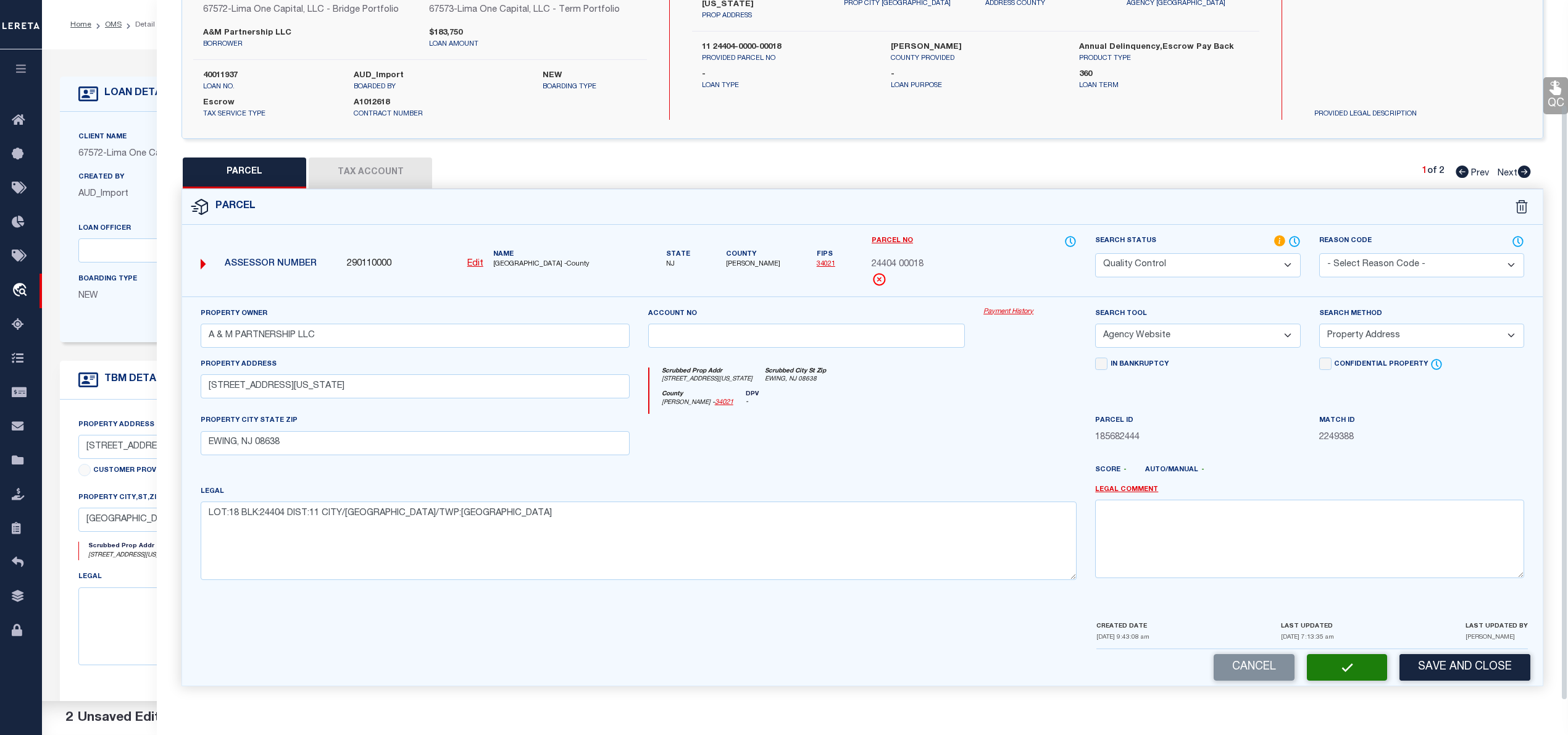
scroll to position [0, 0]
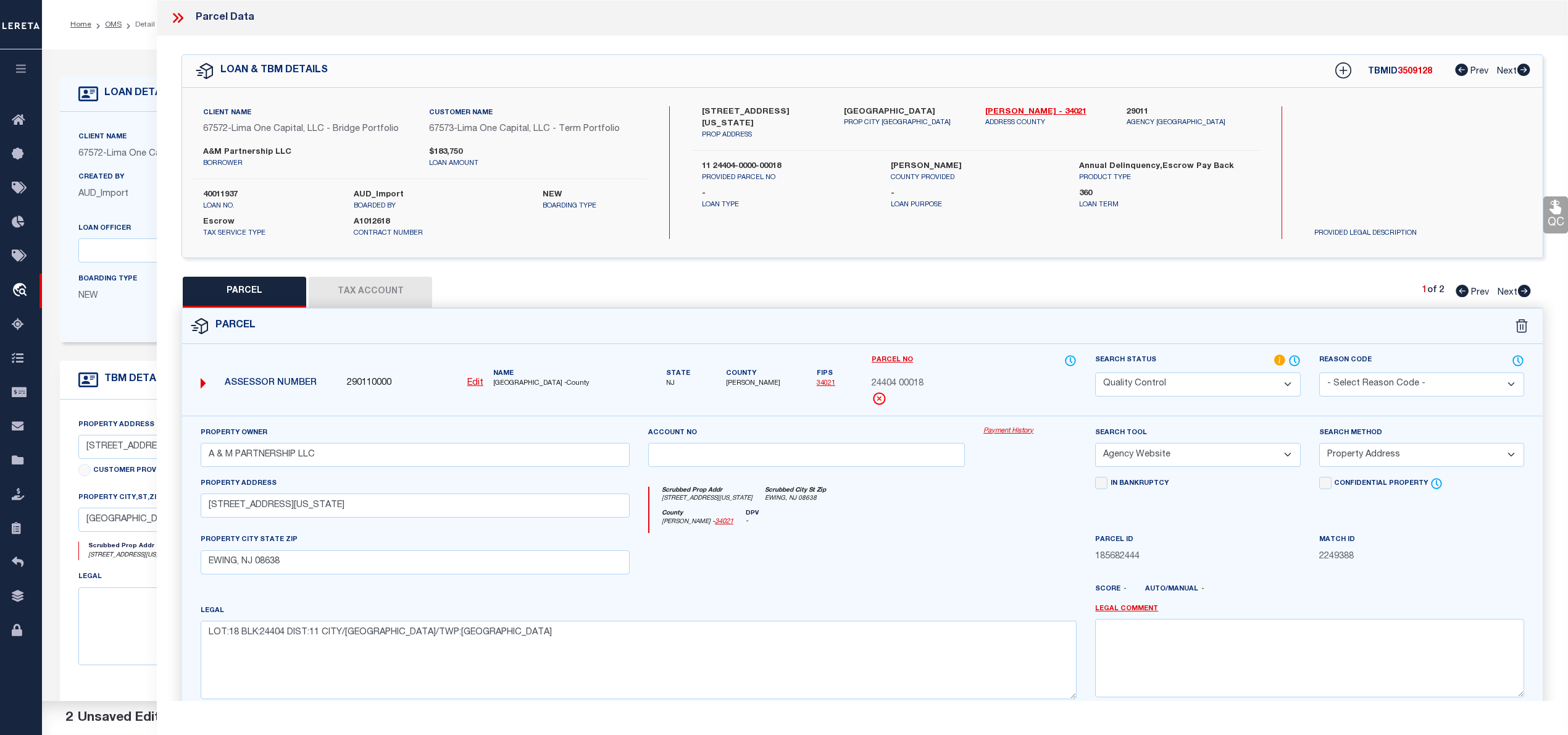
click at [1526, 290] on icon at bounding box center [1524, 291] width 13 height 13
click at [1242, 397] on div "Search Status Automated Search Bad Parcel Complete Duplicate Parcel High Dollar…" at bounding box center [1197, 385] width 224 height 62
click at [1242, 384] on select "Automated Search Bad Parcel Complete Duplicate Parcel High Dollar Reporting In …" at bounding box center [1197, 384] width 205 height 24
click at [1095, 372] on select "Automated Search Bad Parcel Complete Duplicate Parcel High Dollar Reporting In …" at bounding box center [1197, 384] width 205 height 24
click at [1373, 379] on select "- Select Reason Code - 099 - Other (Provide additional detail) ACT - Agency Cha…" at bounding box center [1421, 384] width 205 height 24
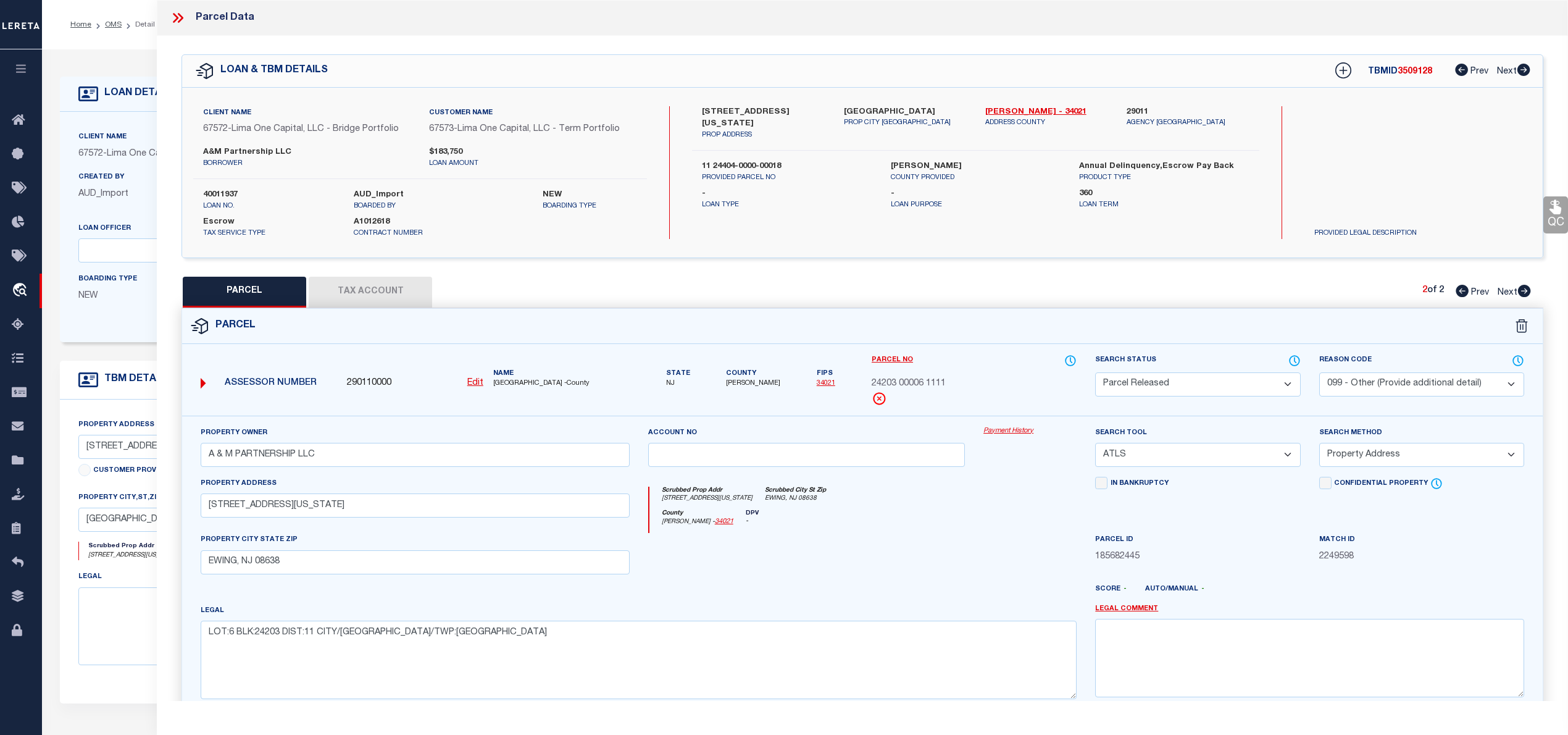
click at [1319, 372] on select "- Select Reason Code - 099 - Other (Provide additional detail) ACT - Agency Cha…" at bounding box center [1421, 384] width 205 height 24
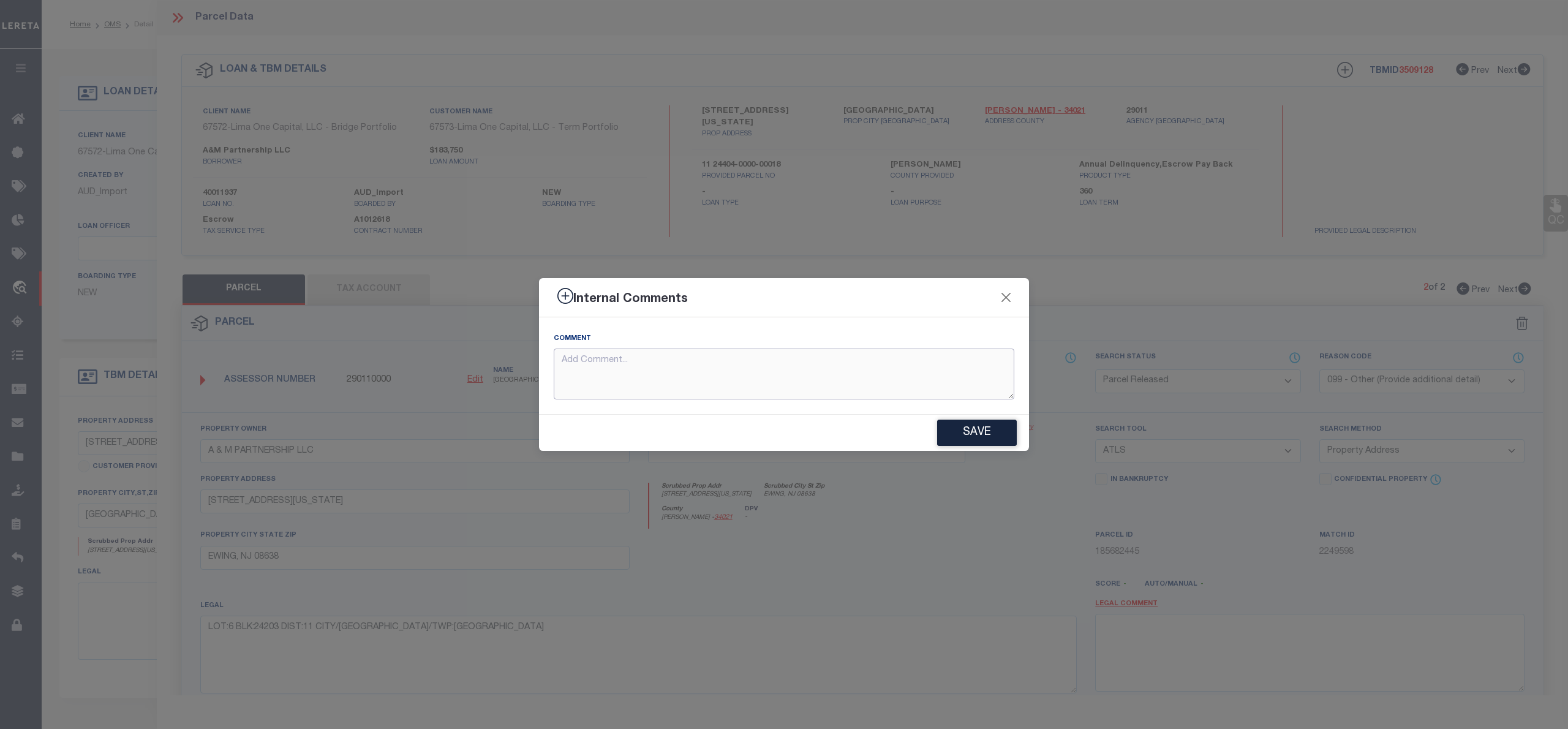
click at [655, 373] on textarea at bounding box center [784, 373] width 461 height 51
click at [980, 437] on button "Save" at bounding box center [977, 433] width 80 height 27
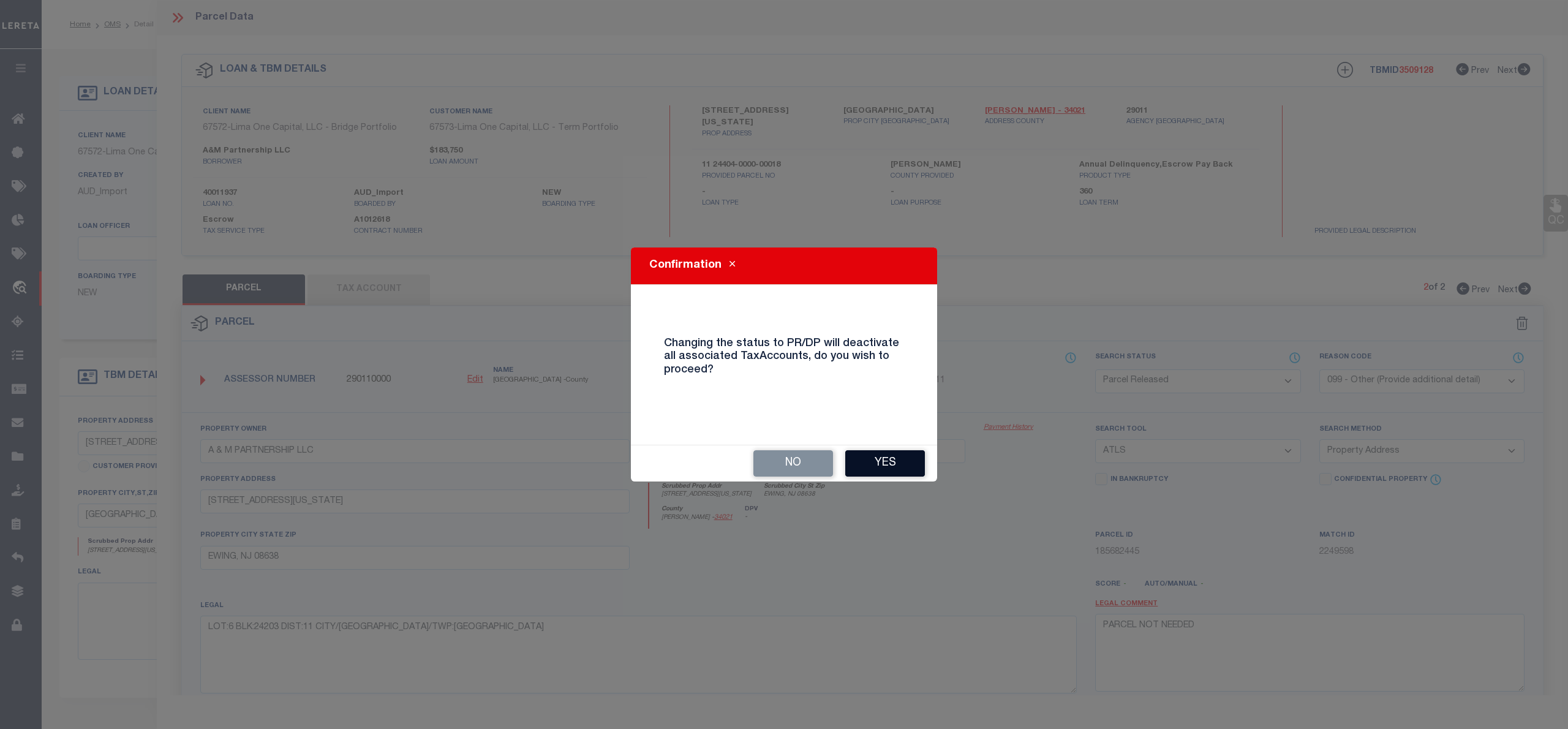
click at [893, 459] on button "Yes" at bounding box center [885, 463] width 80 height 27
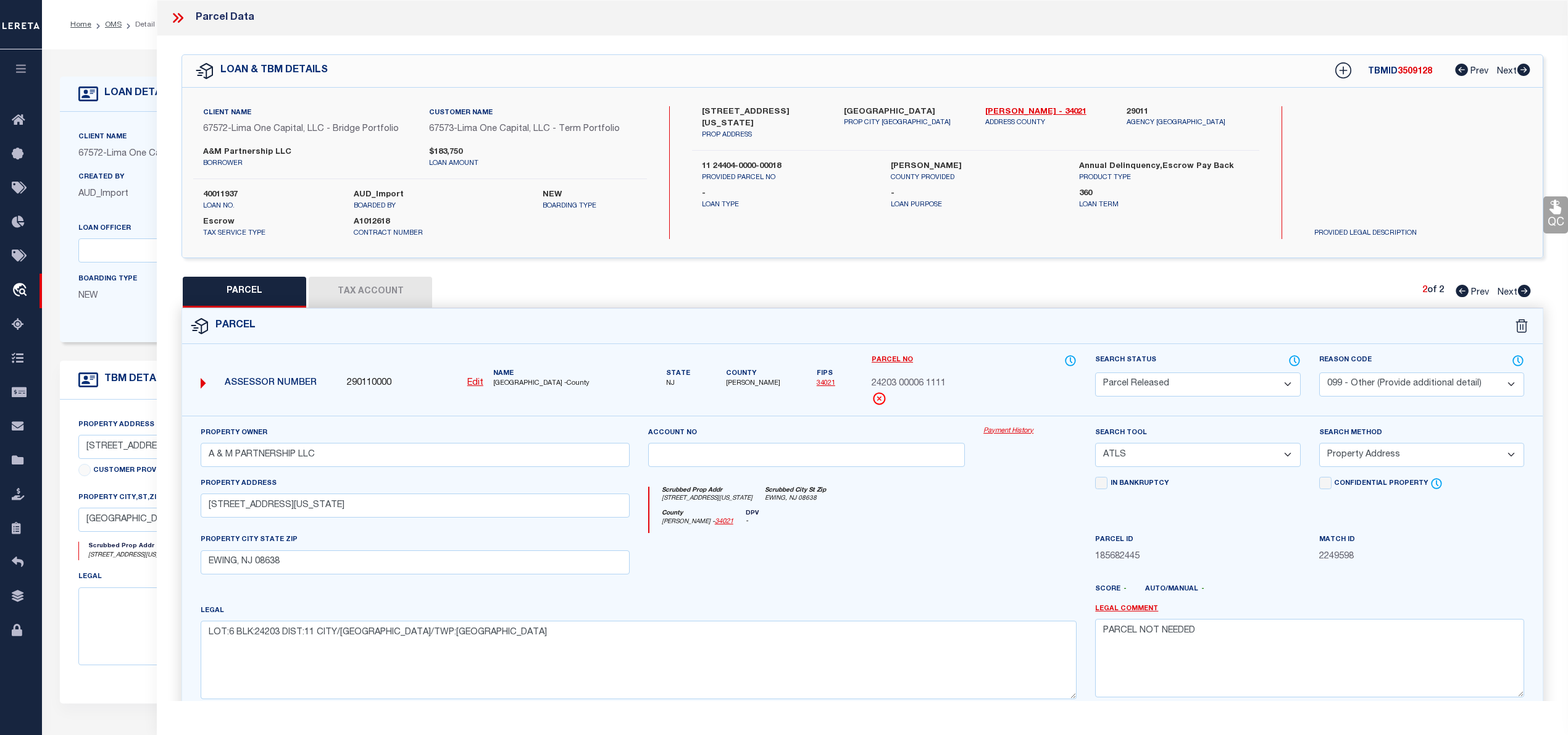
click at [1460, 294] on icon at bounding box center [1462, 291] width 13 height 13
click at [1408, 65] on div "TBMID 3509128 Prev Next" at bounding box center [1424, 71] width 212 height 23
copy span "3509128"
click at [897, 385] on span "24404 00018" at bounding box center [898, 383] width 52 height 13
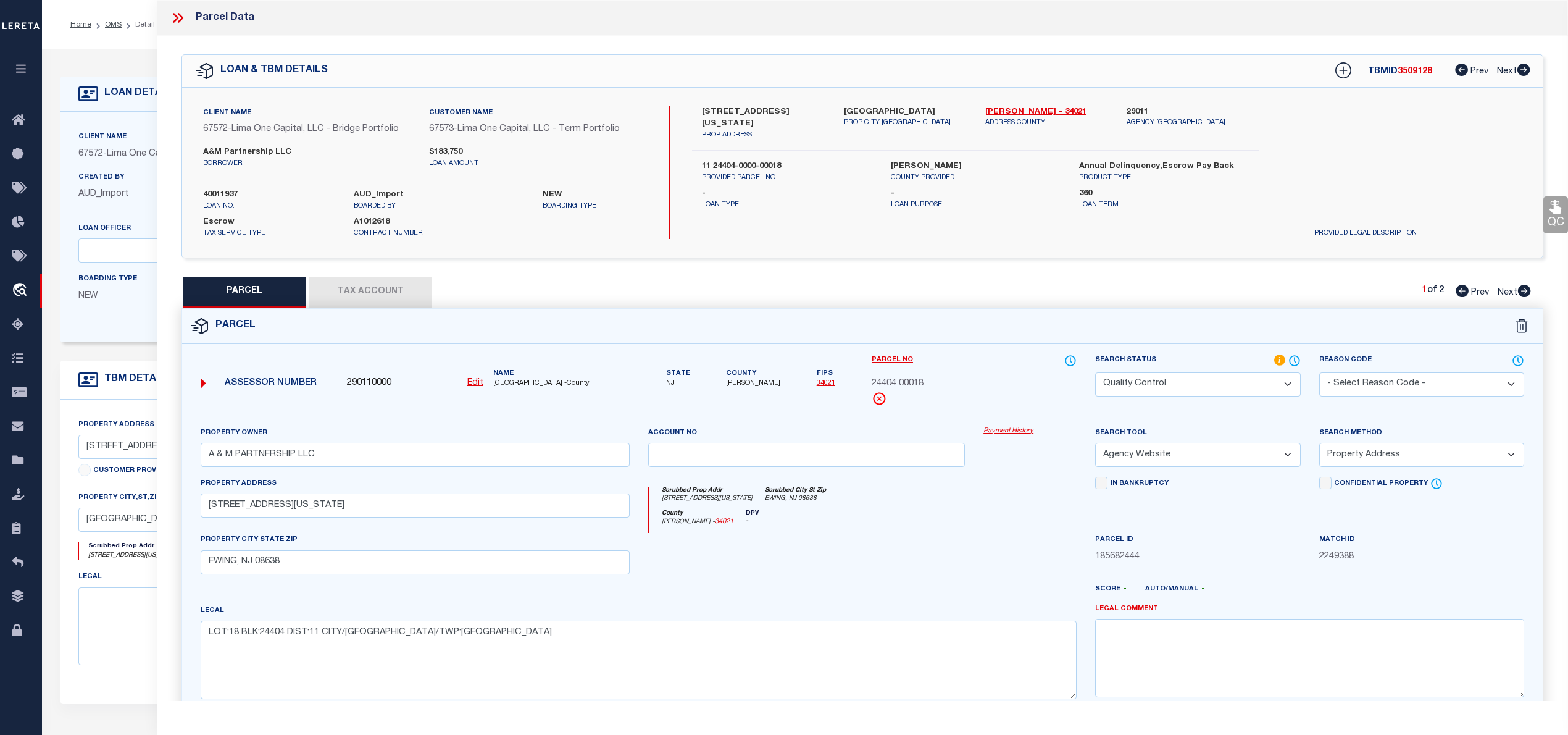
click at [897, 385] on span "24404 00018" at bounding box center [898, 383] width 52 height 13
click at [1522, 295] on icon at bounding box center [1524, 291] width 13 height 13
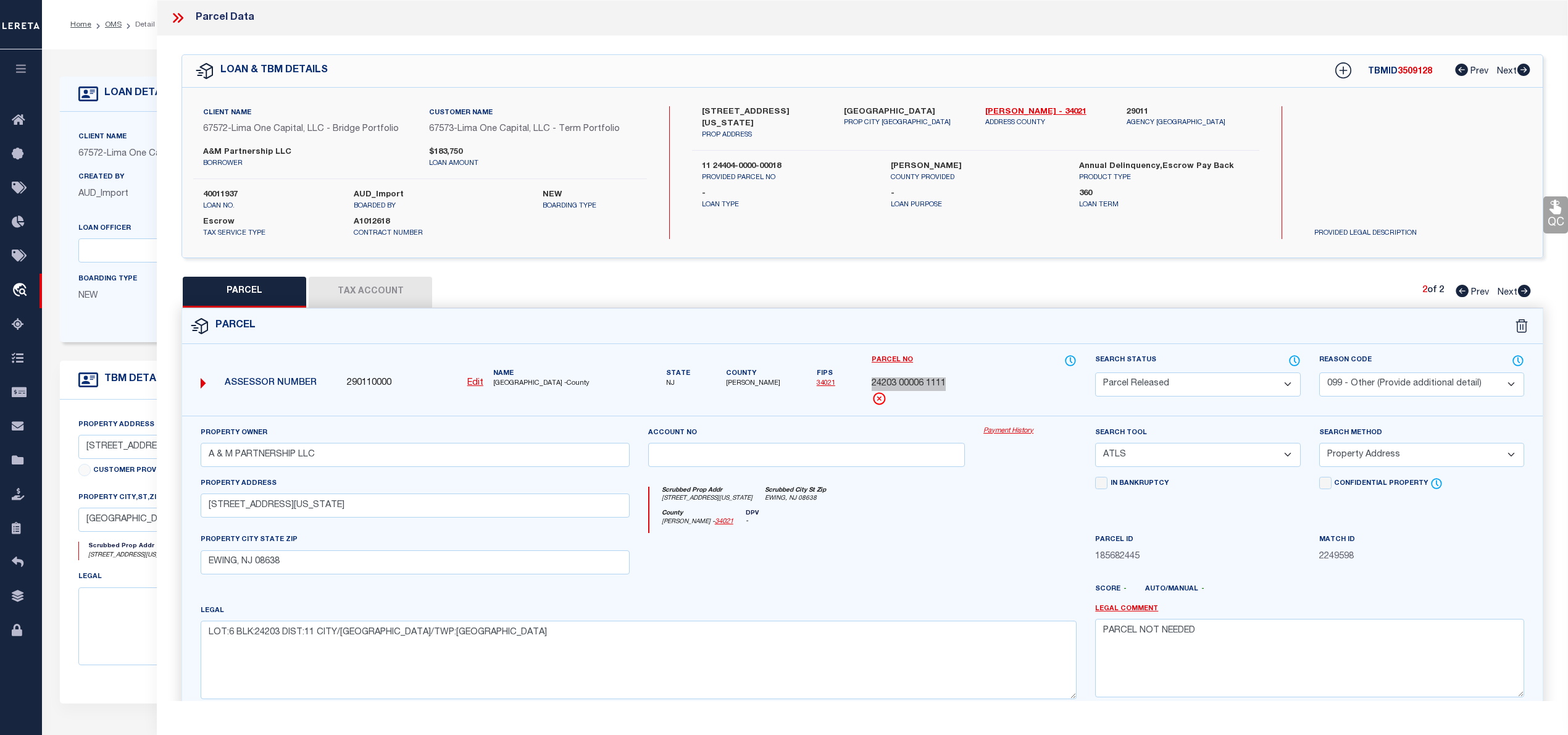
scroll to position [87, 0]
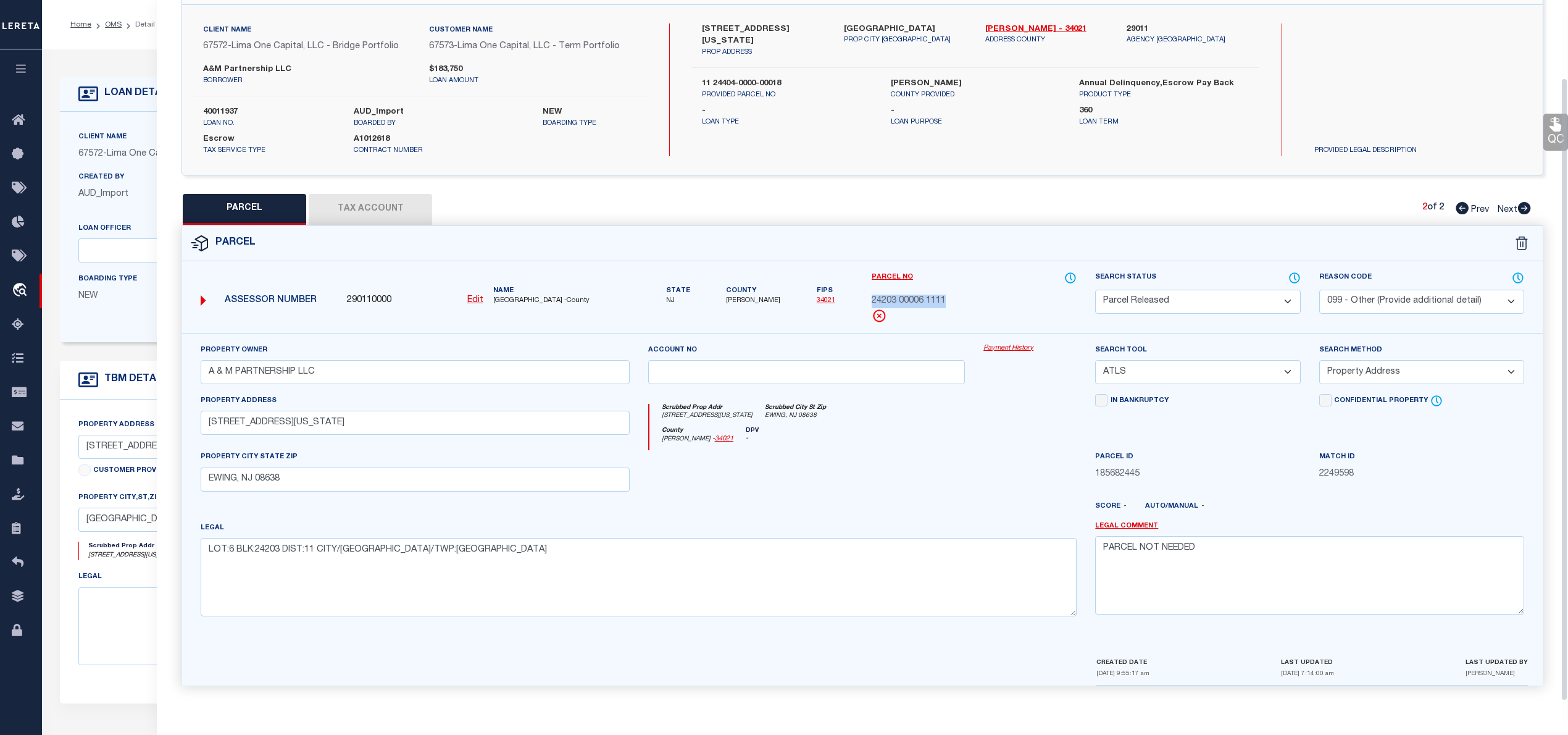
click at [1458, 202] on icon at bounding box center [1462, 208] width 13 height 13
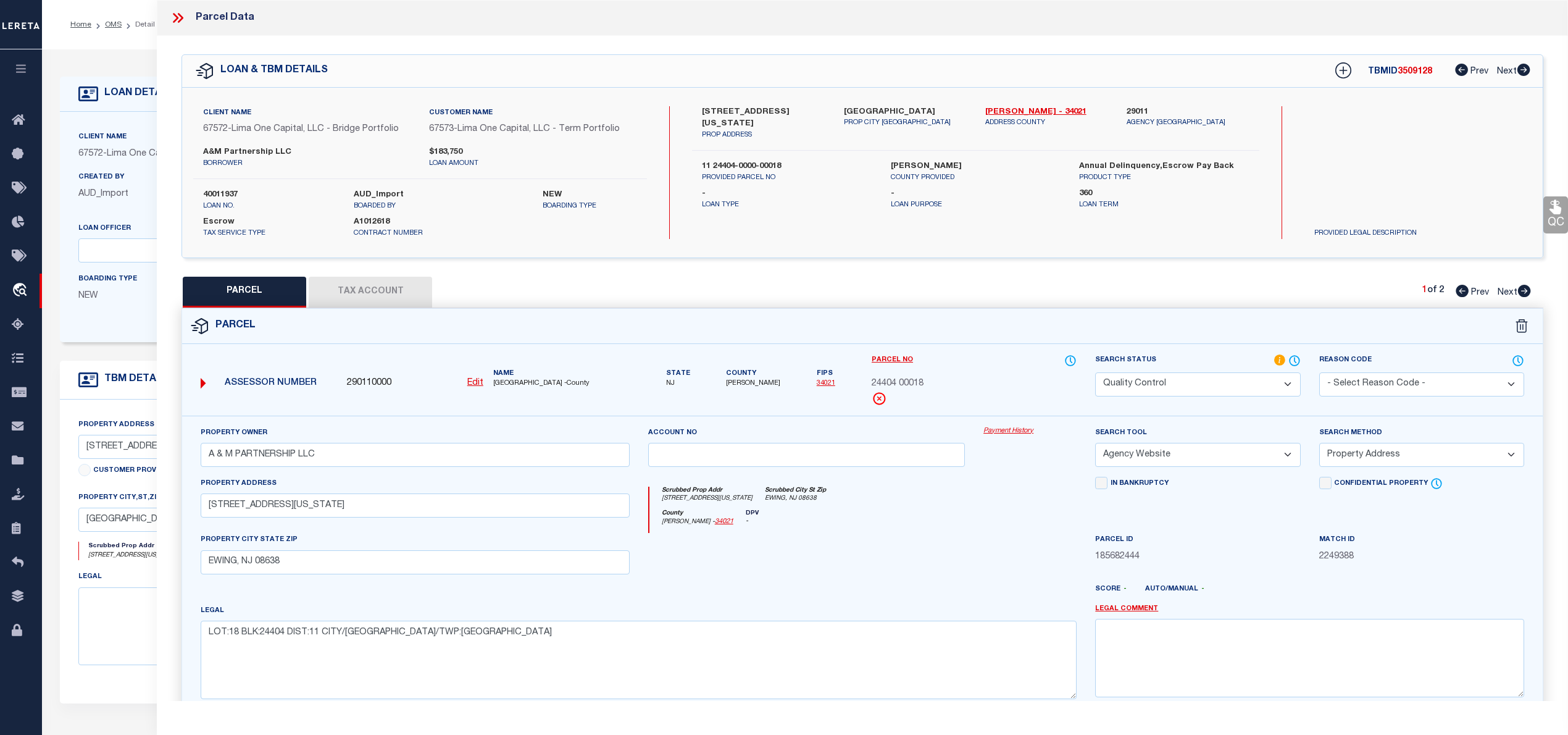
click at [185, 18] on icon at bounding box center [177, 18] width 16 height 16
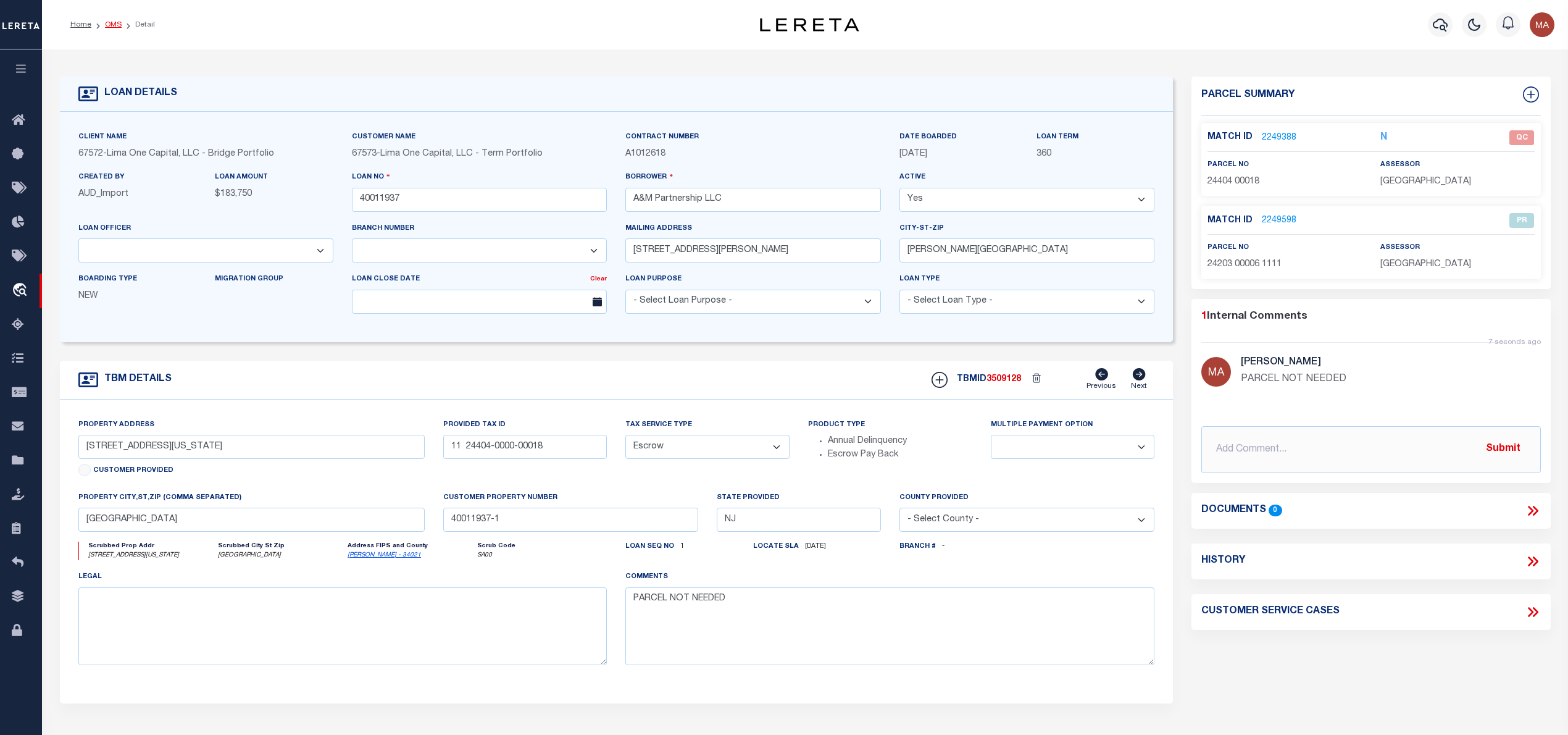
click at [114, 23] on link "OMS" at bounding box center [113, 25] width 17 height 8
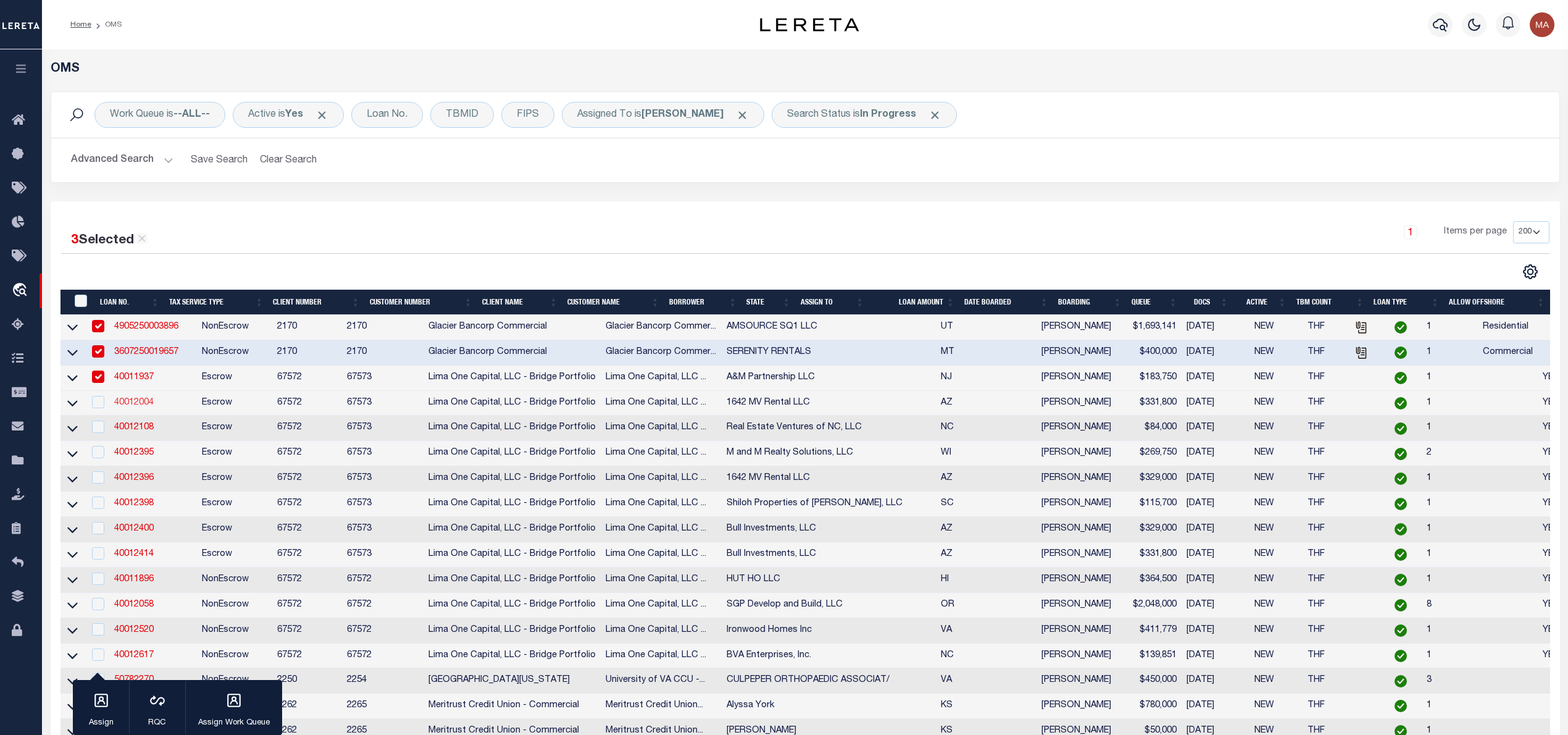
click at [131, 403] on link "40012004" at bounding box center [134, 402] width 39 height 8
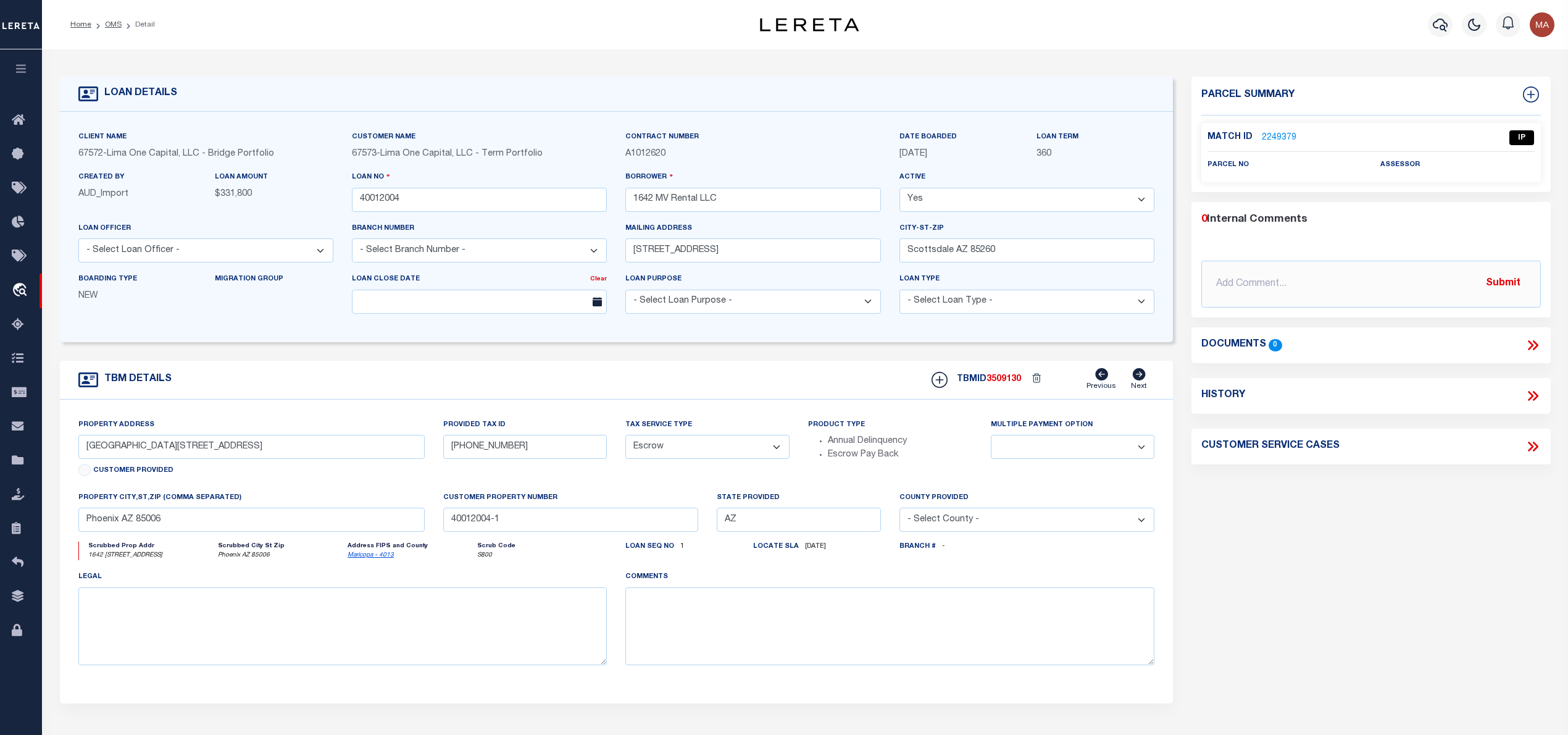
click at [1282, 134] on link "2249379" at bounding box center [1278, 138] width 34 height 13
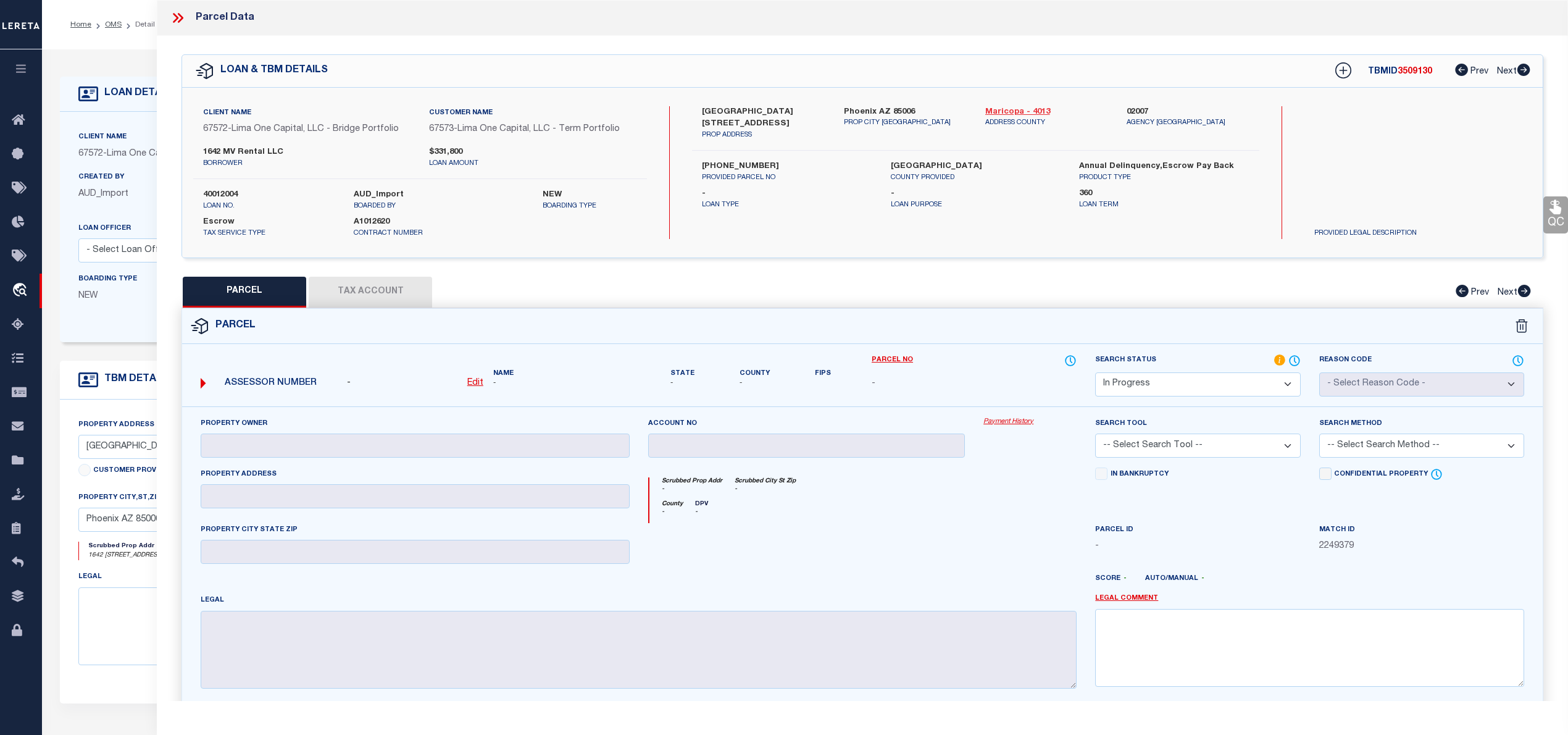
click at [1030, 112] on link "Maricopa - 4013" at bounding box center [1046, 113] width 123 height 13
click at [697, 109] on div "1642 East Monte Vista Road Unit 7 PROP ADDRESS" at bounding box center [763, 123] width 141 height 34
click at [714, 169] on label "117-15-204" at bounding box center [786, 167] width 169 height 13
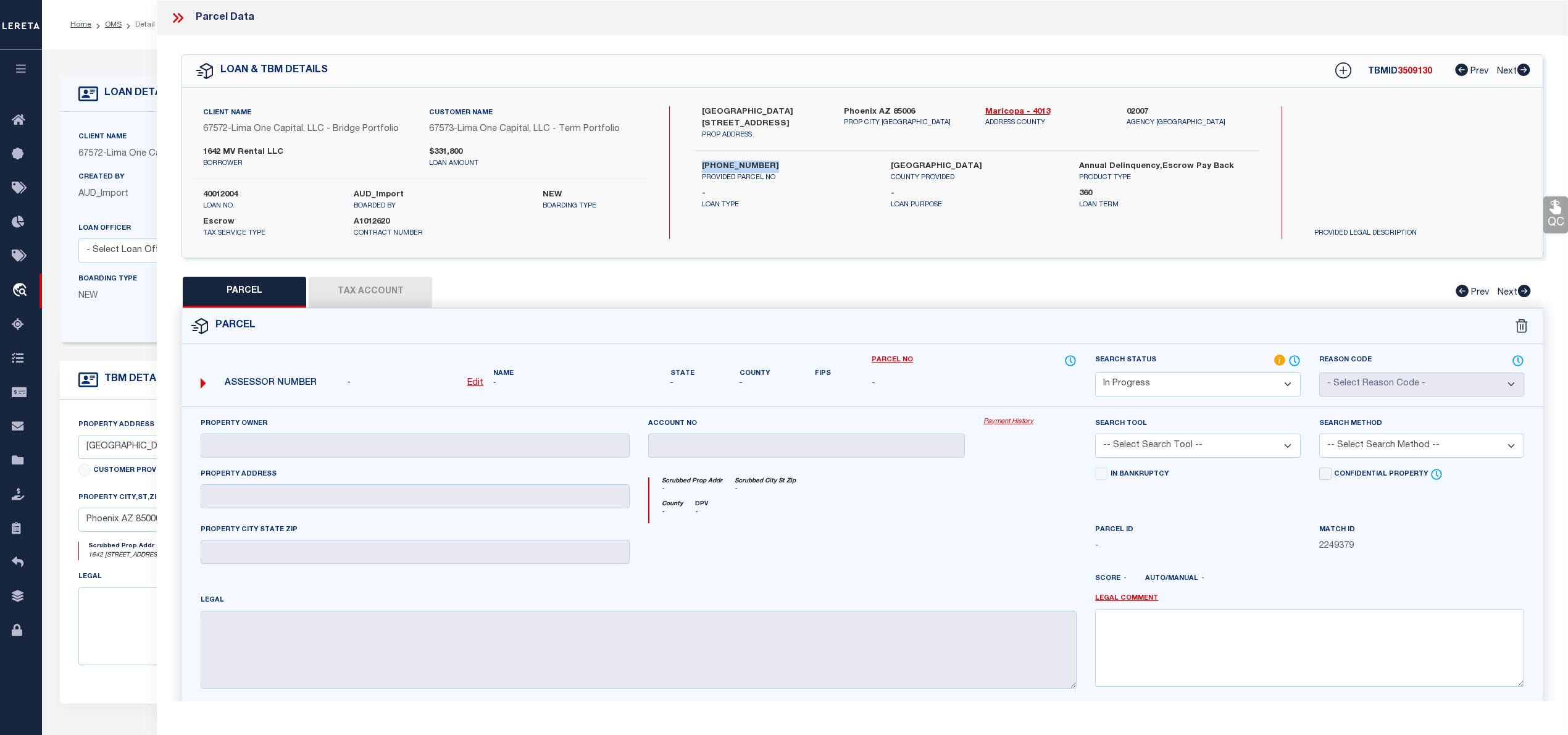
copy div "117-15-204"
drag, startPoint x: 698, startPoint y: 109, endPoint x: 811, endPoint y: 114, distance: 113.1
click at [811, 114] on div "1642 East Monte Vista Road Unit 7 PROP ADDRESS" at bounding box center [763, 123] width 141 height 34
click at [226, 151] on label "1642 MV Rental LLC" at bounding box center [307, 153] width 207 height 13
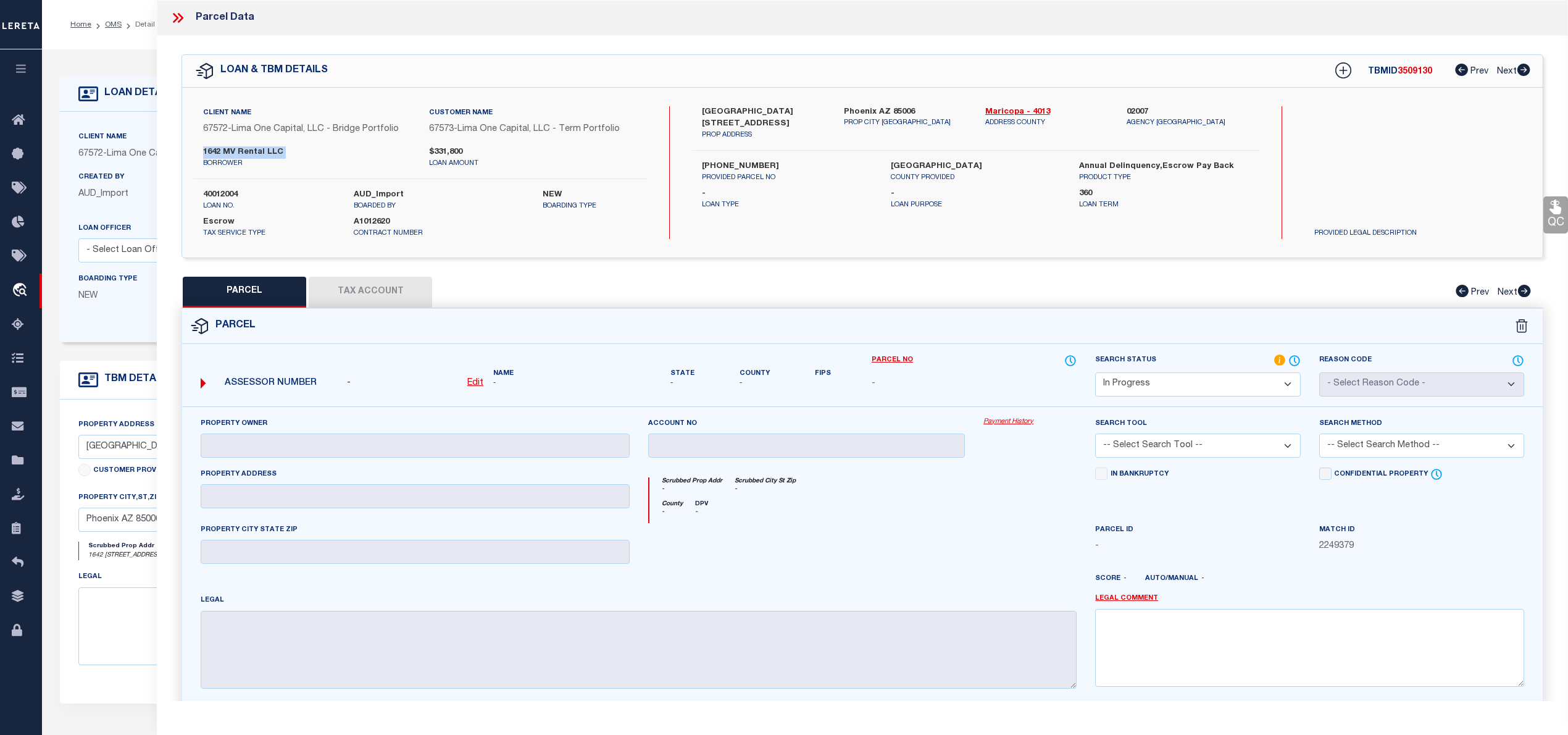
click at [226, 151] on label "1642 MV Rental LLC" at bounding box center [307, 153] width 207 height 13
click at [1194, 387] on select "Automated Search Bad Parcel Complete Duplicate Parcel High Dollar Reporting In …" at bounding box center [1197, 384] width 205 height 24
click at [1095, 372] on select "Automated Search Bad Parcel Complete Duplicate Parcel High Dollar Reporting In …" at bounding box center [1197, 384] width 205 height 24
click at [1134, 376] on select "Automated Search Bad Parcel Complete Duplicate Parcel High Dollar Reporting In …" at bounding box center [1197, 384] width 205 height 24
click at [1095, 372] on select "Automated Search Bad Parcel Complete Duplicate Parcel High Dollar Reporting In …" at bounding box center [1197, 384] width 205 height 24
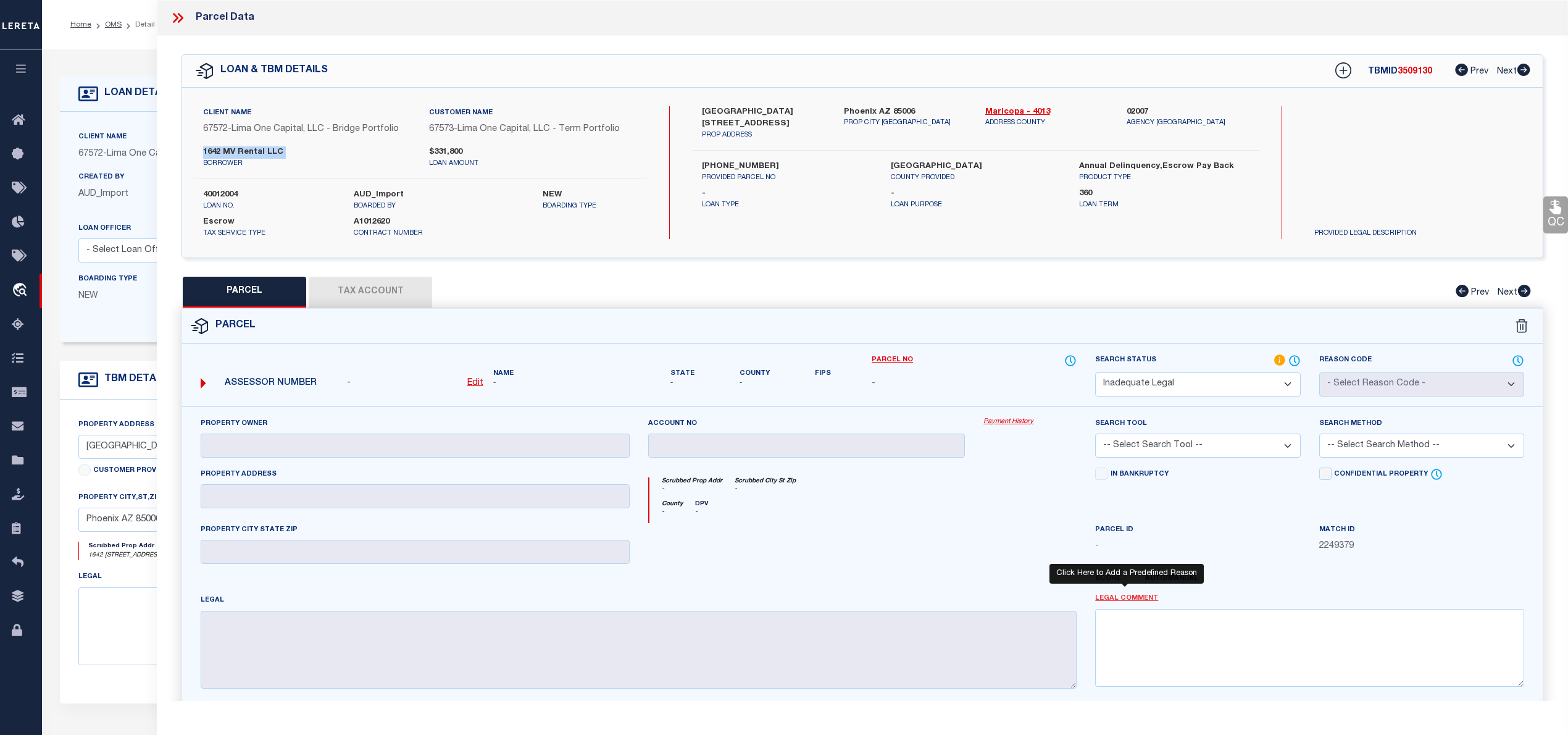
click at [1131, 600] on link "Legal Comment" at bounding box center [1126, 599] width 63 height 11
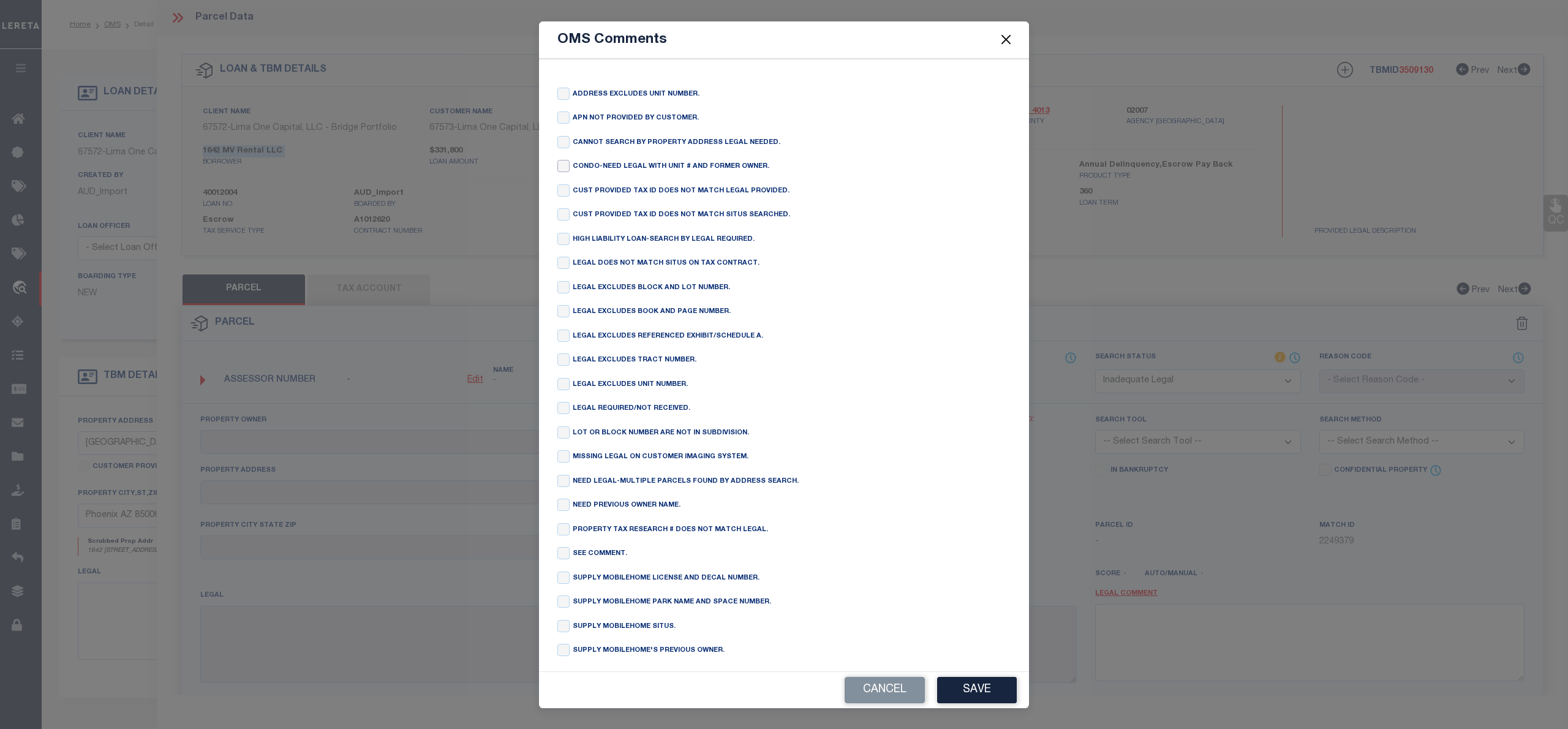
click at [569, 164] on input "checkbox" at bounding box center [564, 166] width 13 height 13
click at [971, 696] on button "Save" at bounding box center [977, 690] width 80 height 27
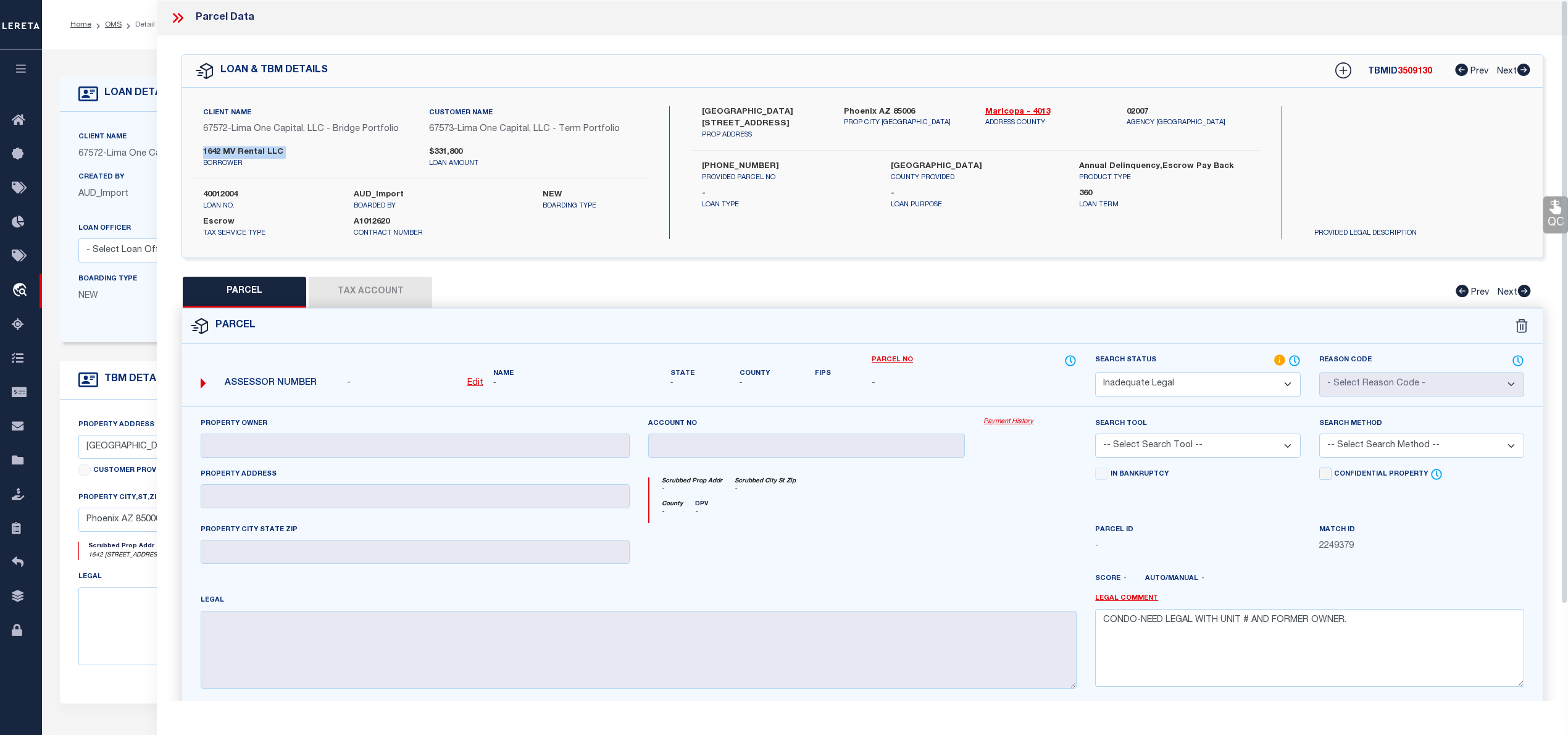
scroll to position [113, 0]
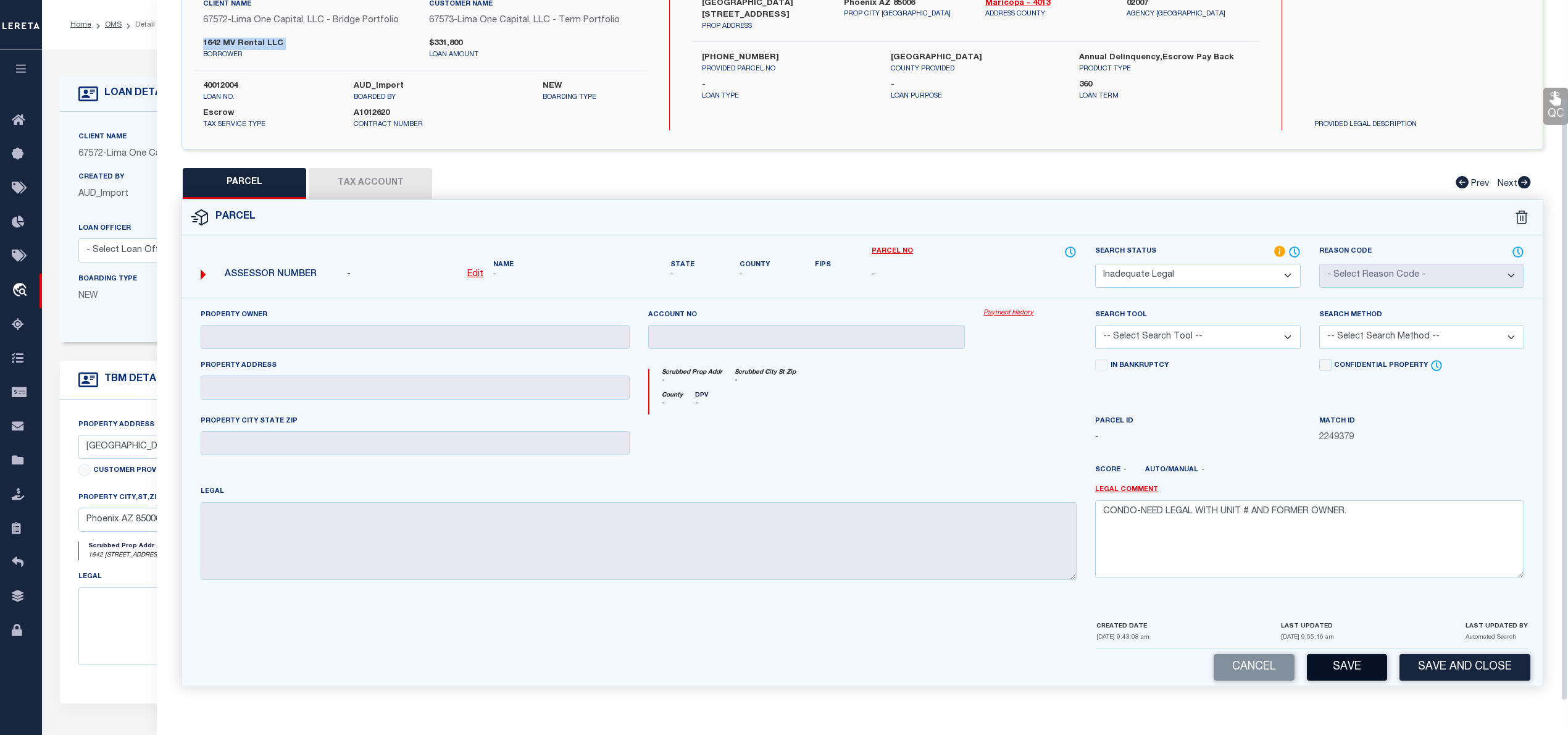
click at [1339, 670] on button "Save" at bounding box center [1347, 667] width 80 height 27
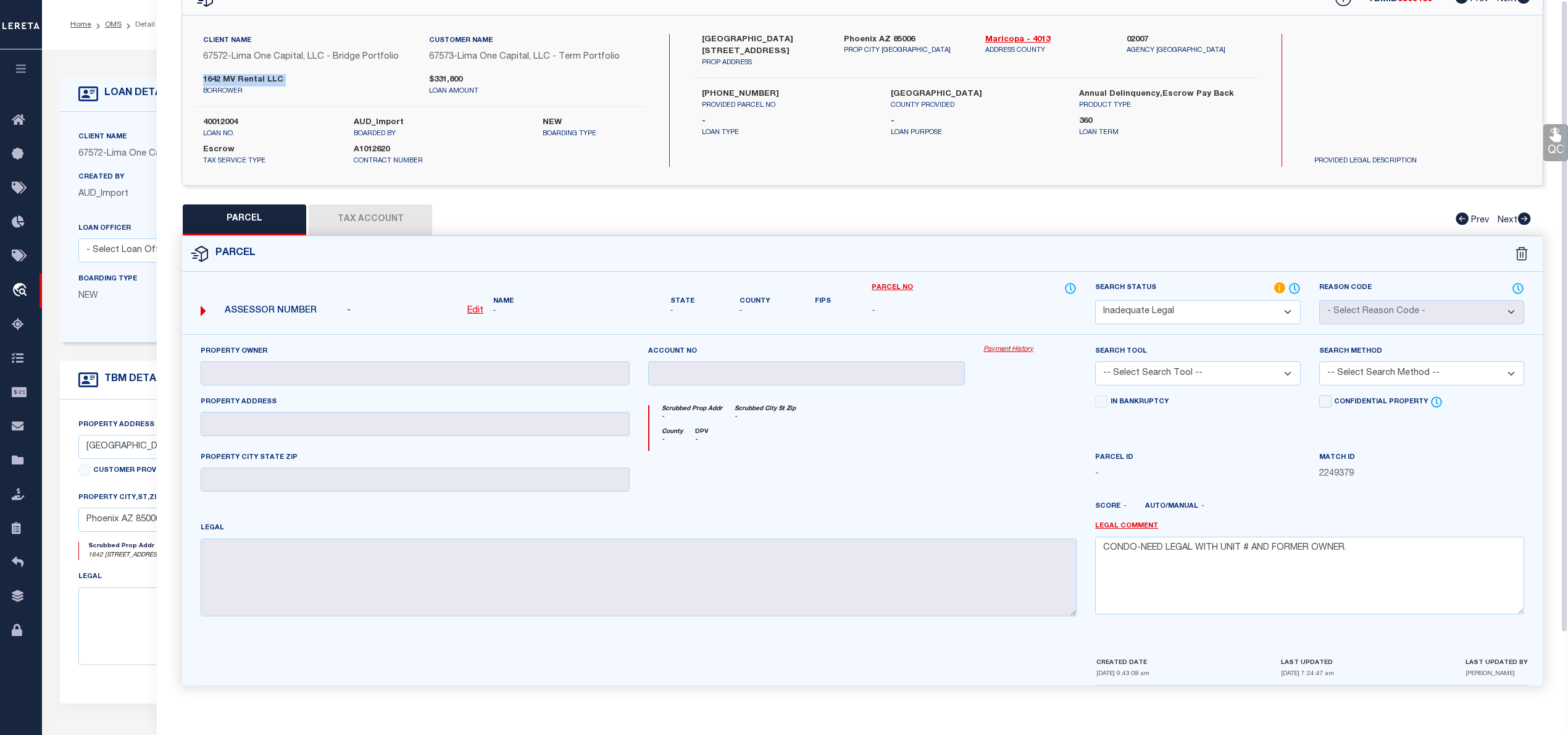
scroll to position [0, 0]
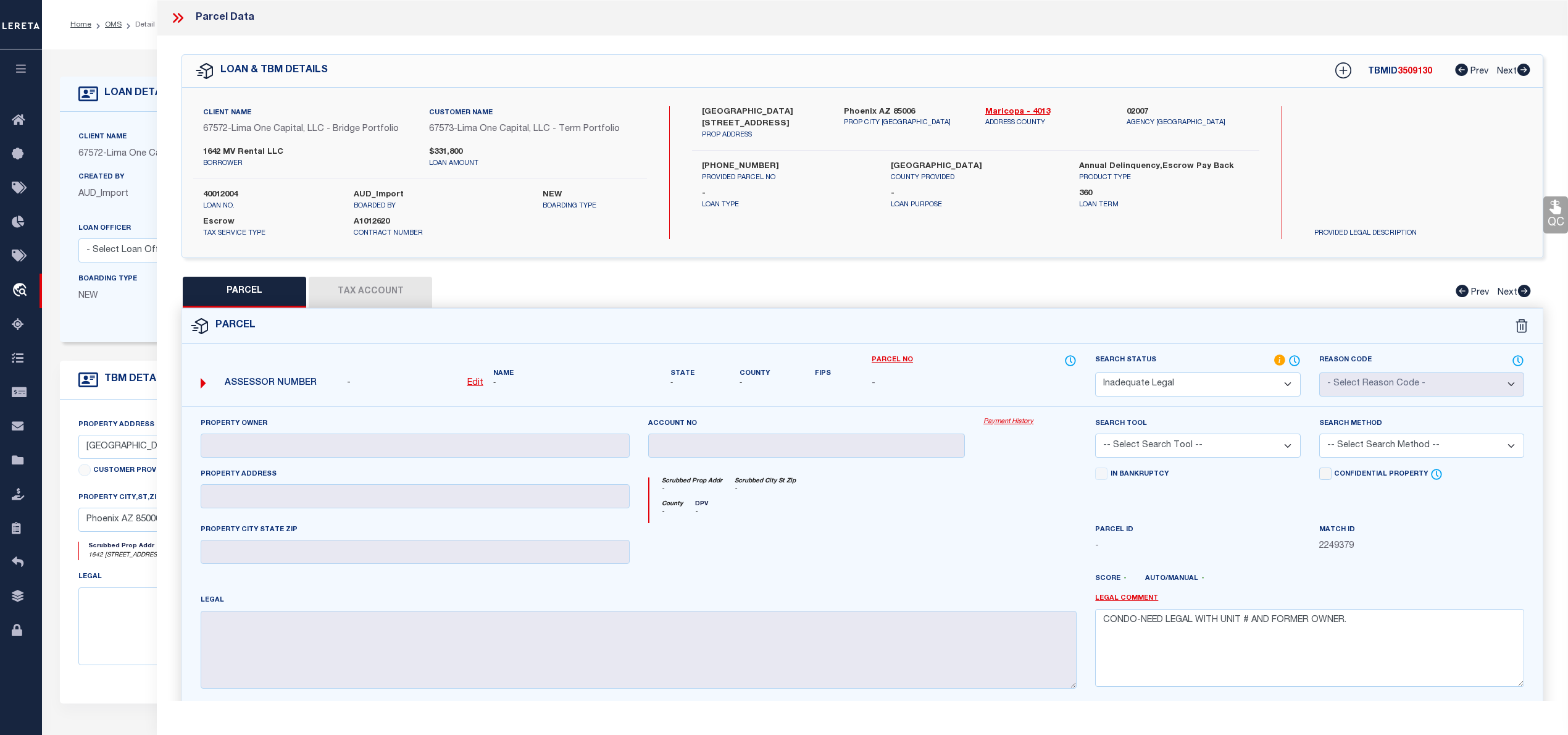
click at [232, 196] on label "40012004" at bounding box center [269, 196] width 132 height 13
click at [180, 18] on icon at bounding box center [177, 18] width 16 height 16
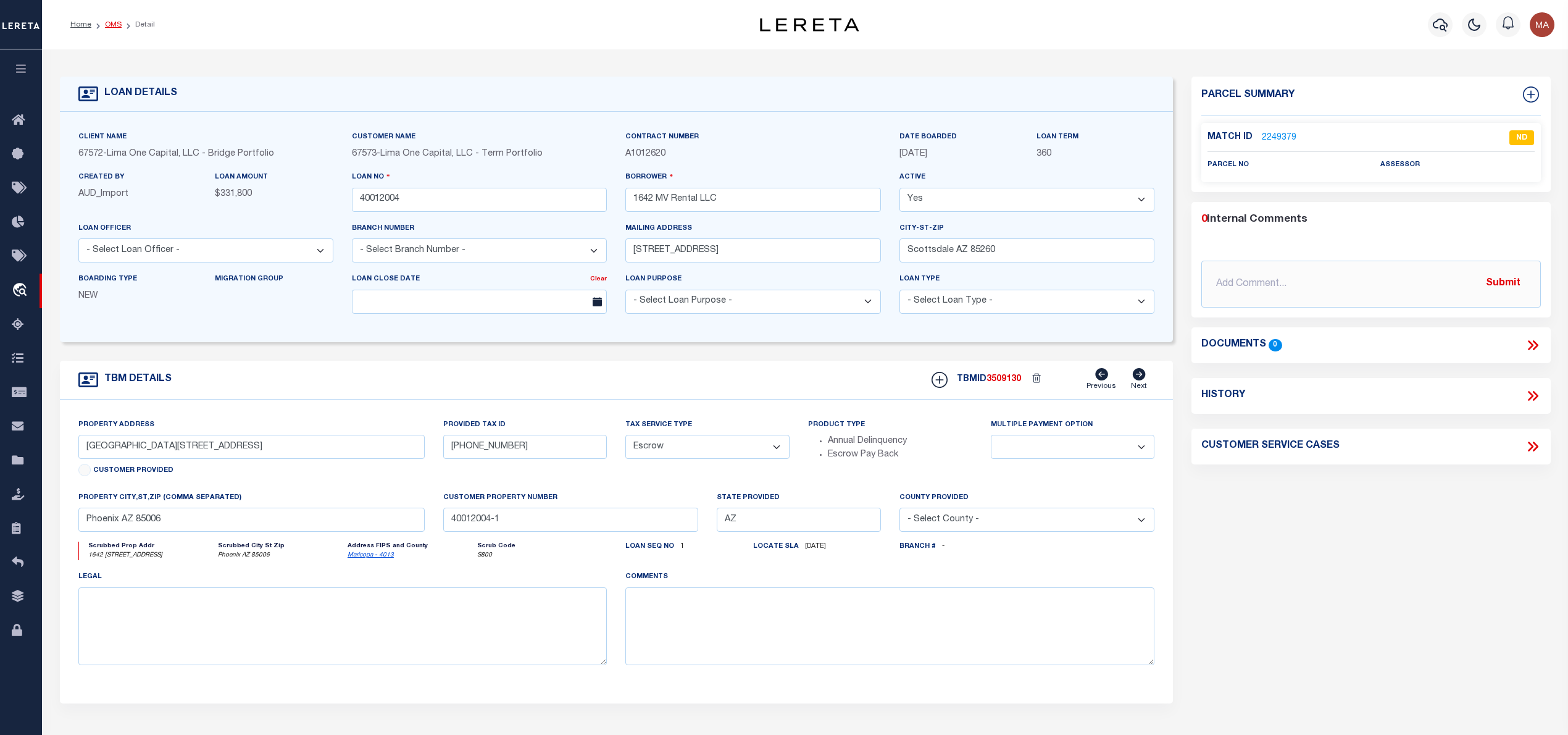
click at [108, 28] on link "OMS" at bounding box center [113, 25] width 17 height 8
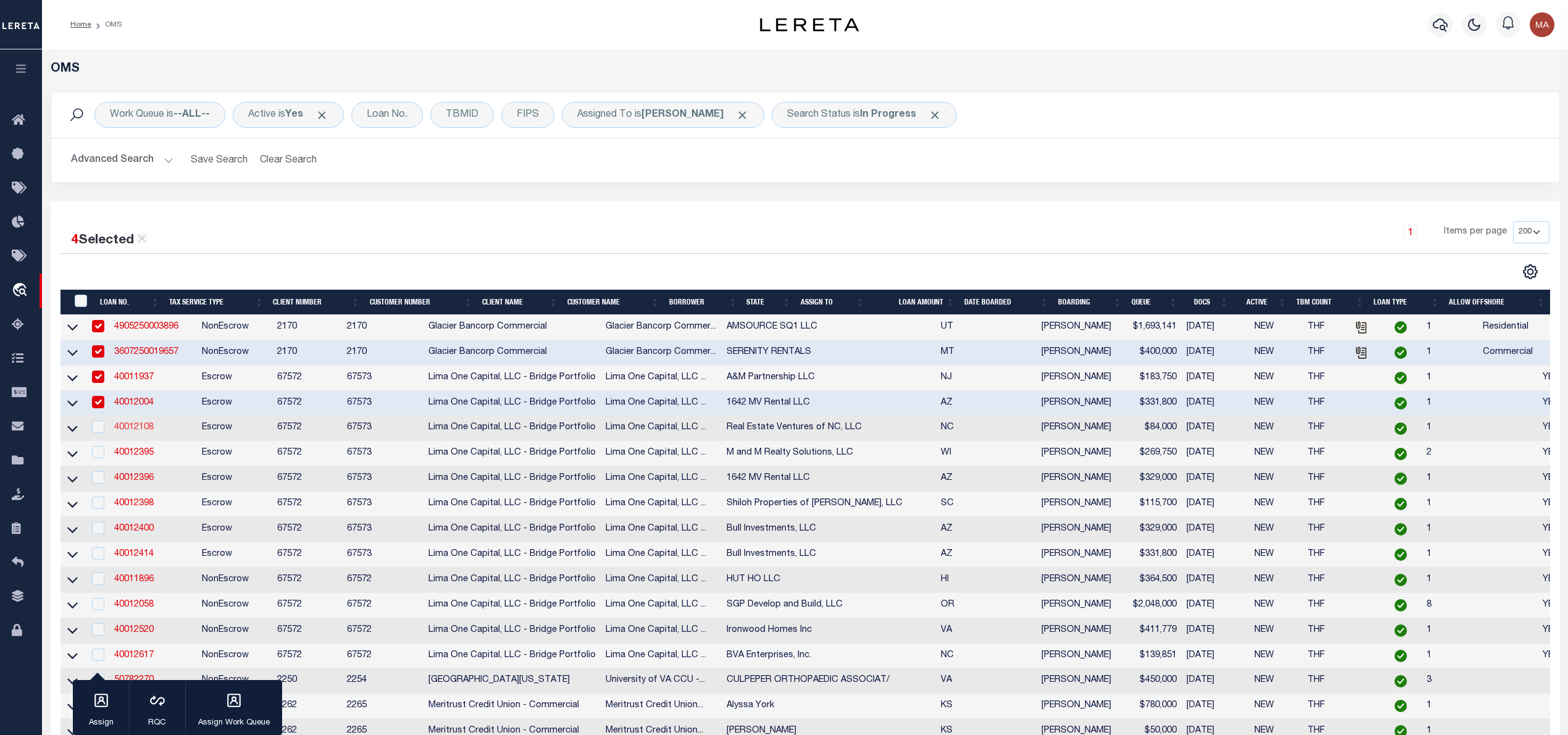
click at [139, 432] on link "40012108" at bounding box center [134, 427] width 39 height 8
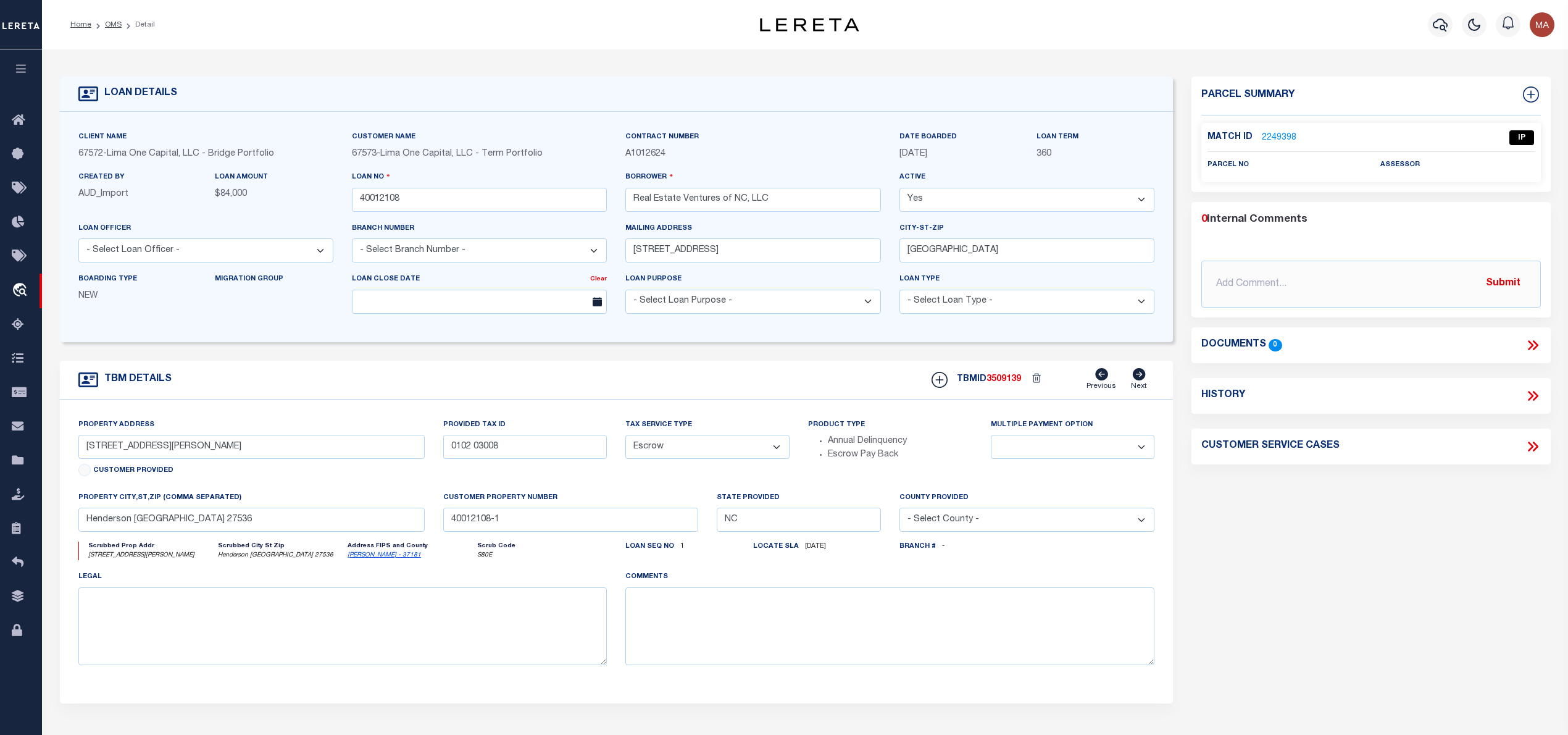
click at [1275, 134] on link "2249398" at bounding box center [1278, 138] width 34 height 13
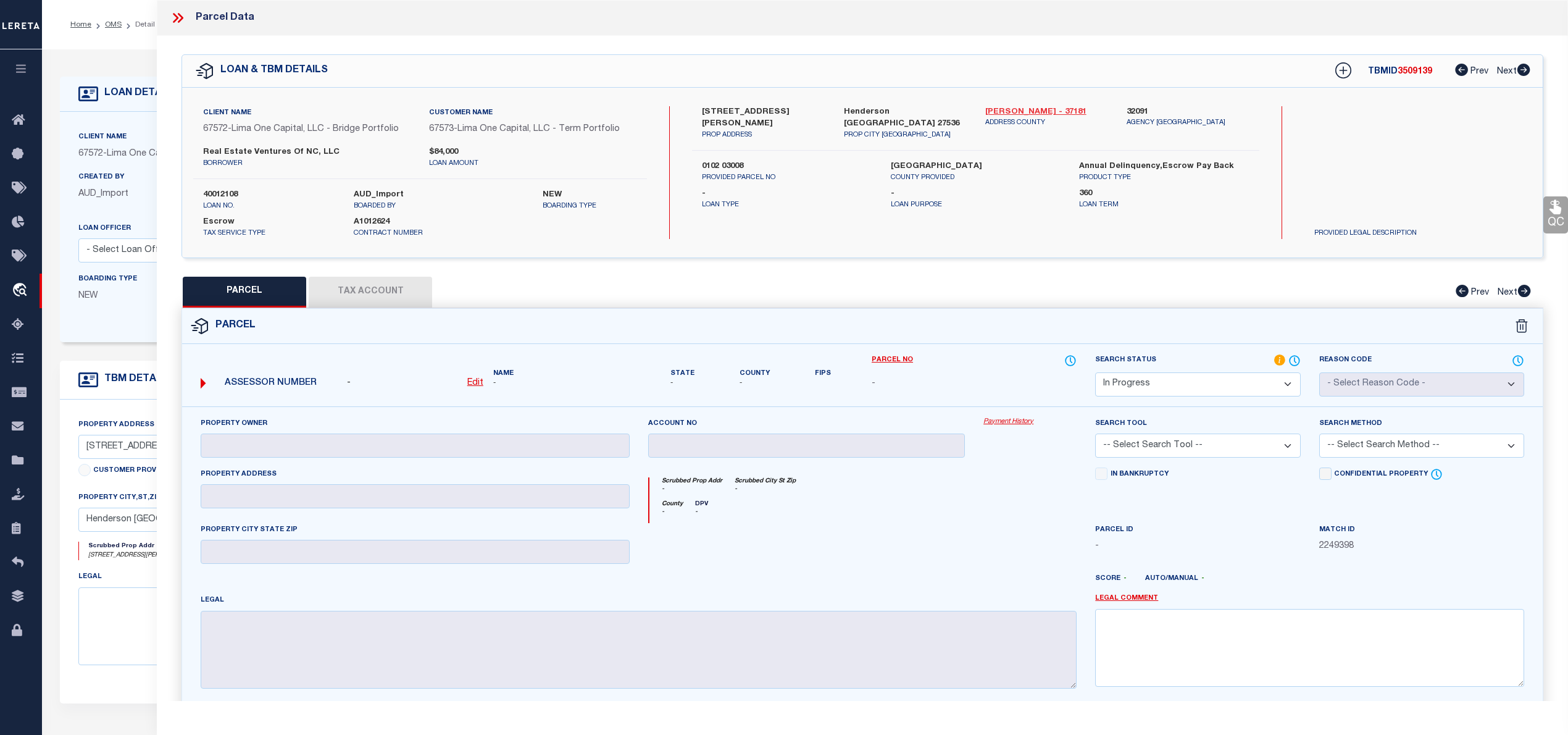
click at [1008, 110] on link "Vance - 37181" at bounding box center [1046, 113] width 123 height 13
click at [727, 160] on label "0102 03008" at bounding box center [786, 167] width 169 height 13
click at [1148, 376] on select "Automated Search Bad Parcel Complete Duplicate Parcel High Dollar Reporting In …" at bounding box center [1197, 384] width 205 height 24
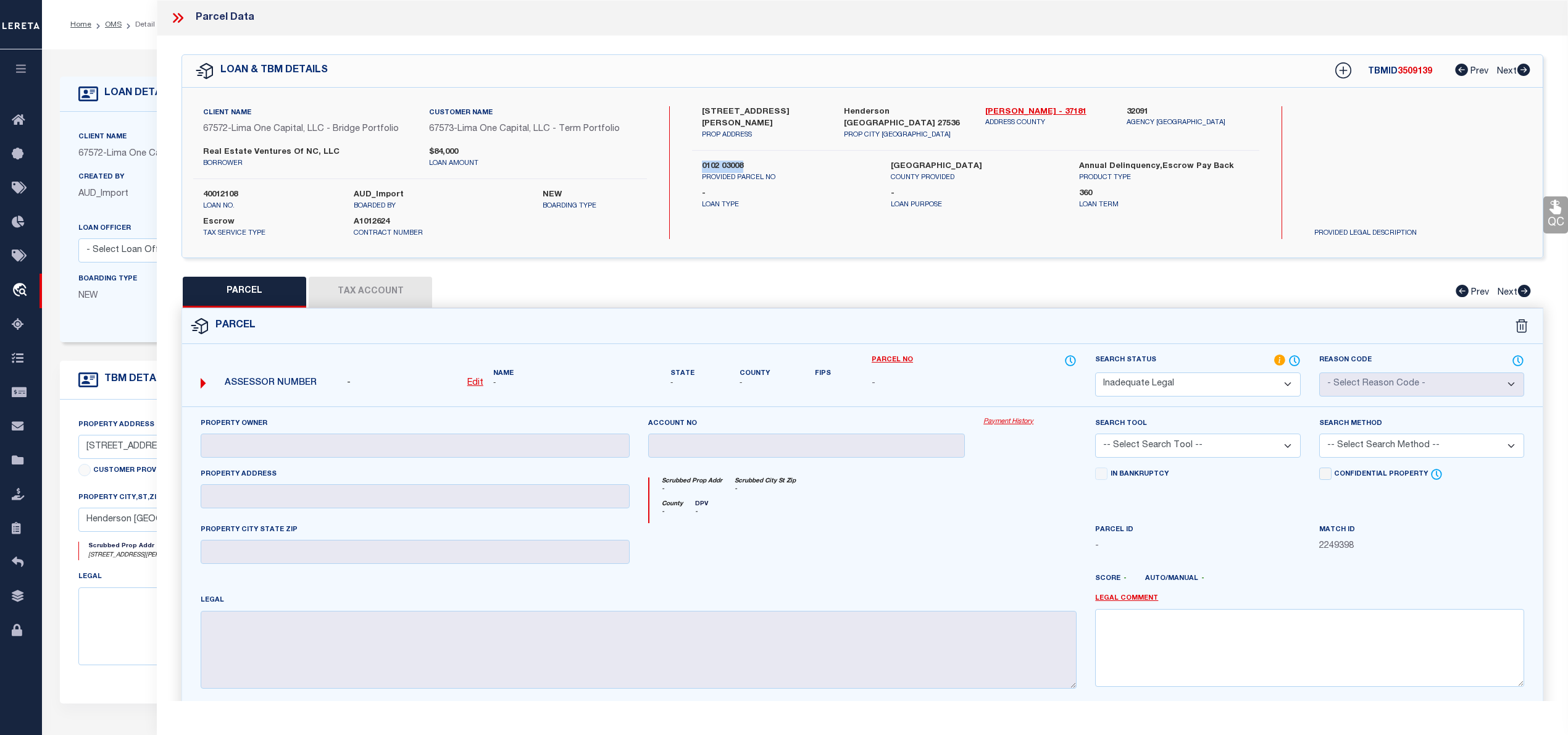
click at [1095, 372] on select "Automated Search Bad Parcel Complete Duplicate Parcel High Dollar Reporting In …" at bounding box center [1197, 384] width 205 height 24
click at [1119, 603] on link "Legal Comment" at bounding box center [1126, 599] width 63 height 11
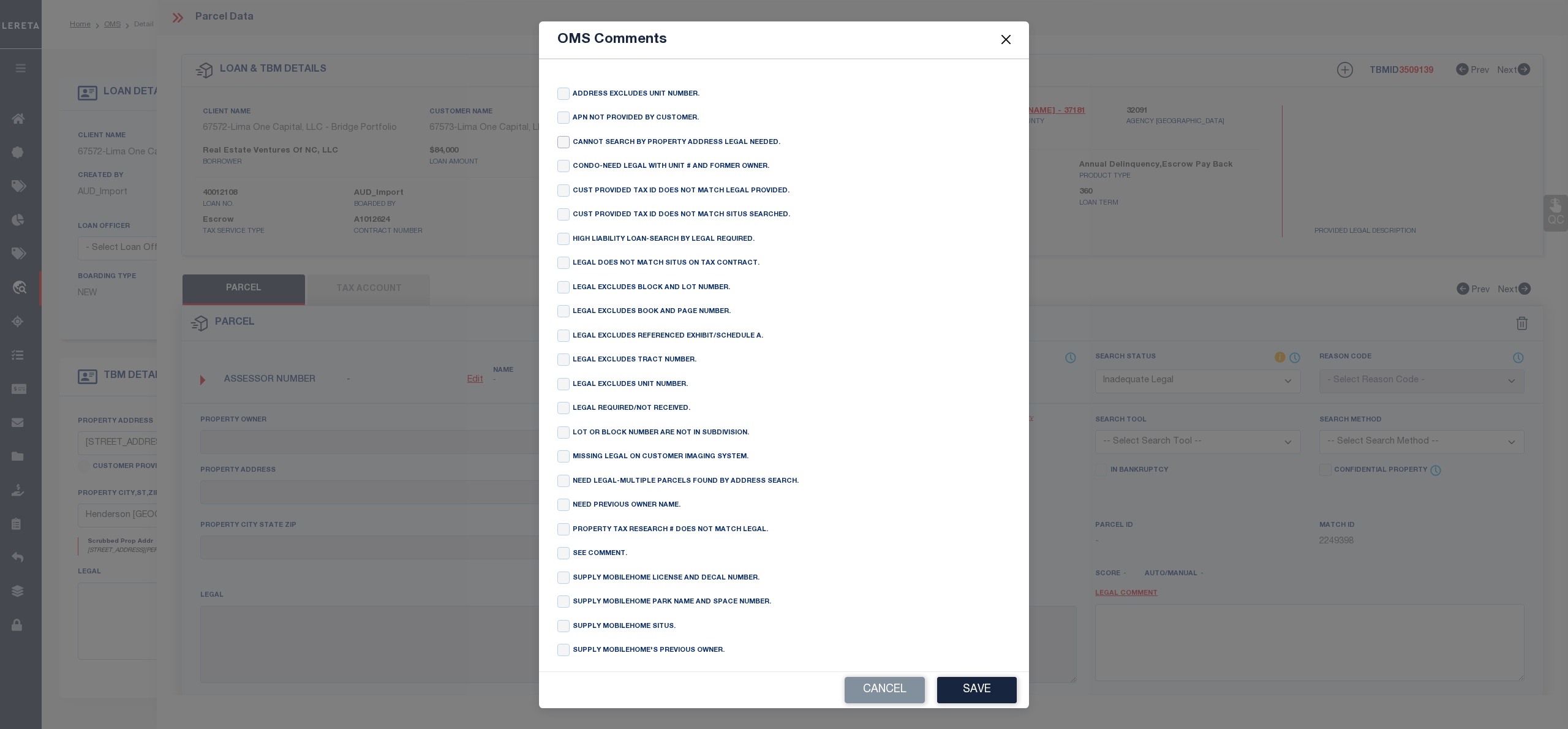
click at [562, 140] on input "checkbox" at bounding box center [564, 142] width 13 height 13
click at [1002, 676] on div "Cancel Save" at bounding box center [784, 690] width 490 height 36
click at [1002, 684] on button "Save" at bounding box center [977, 690] width 80 height 27
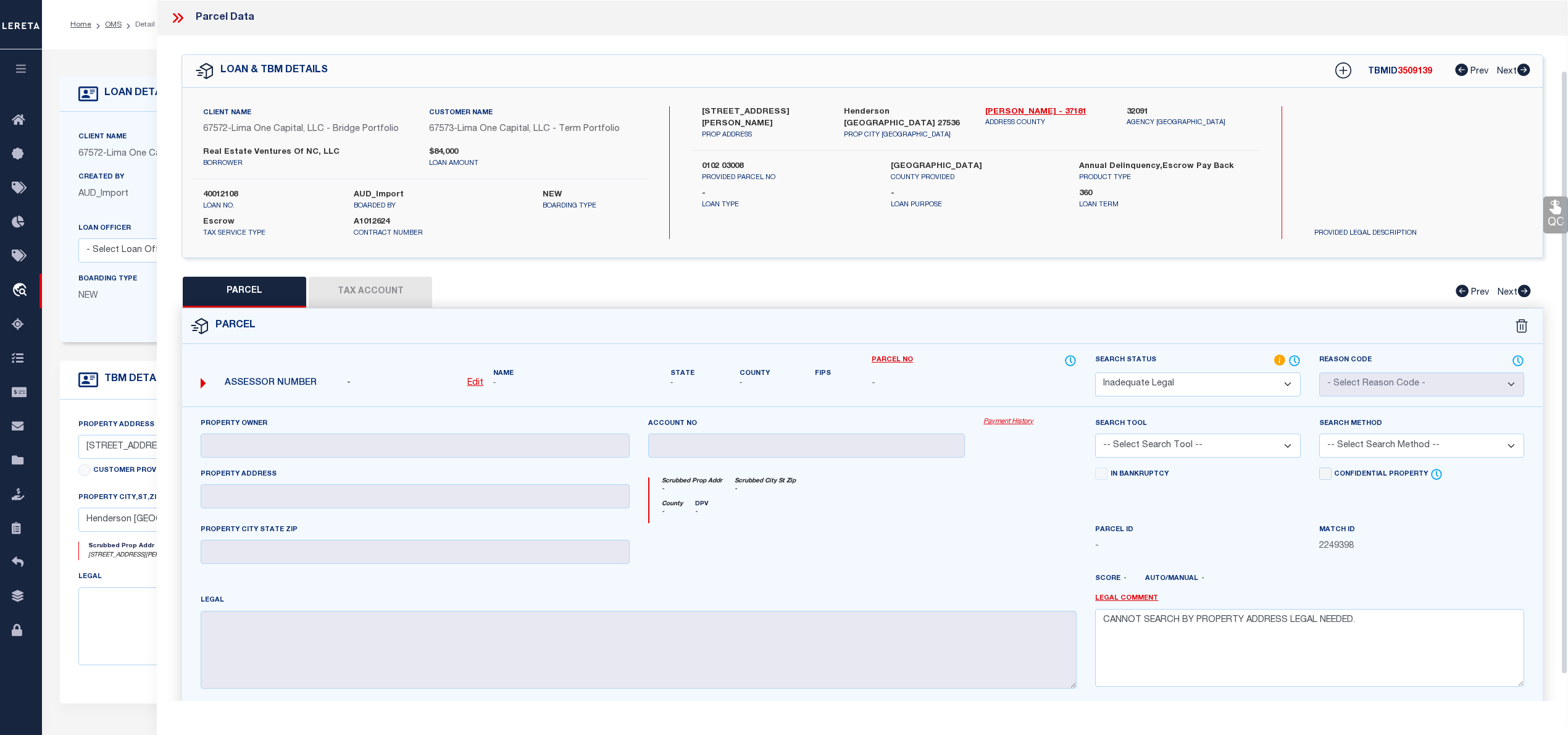
scroll to position [113, 0]
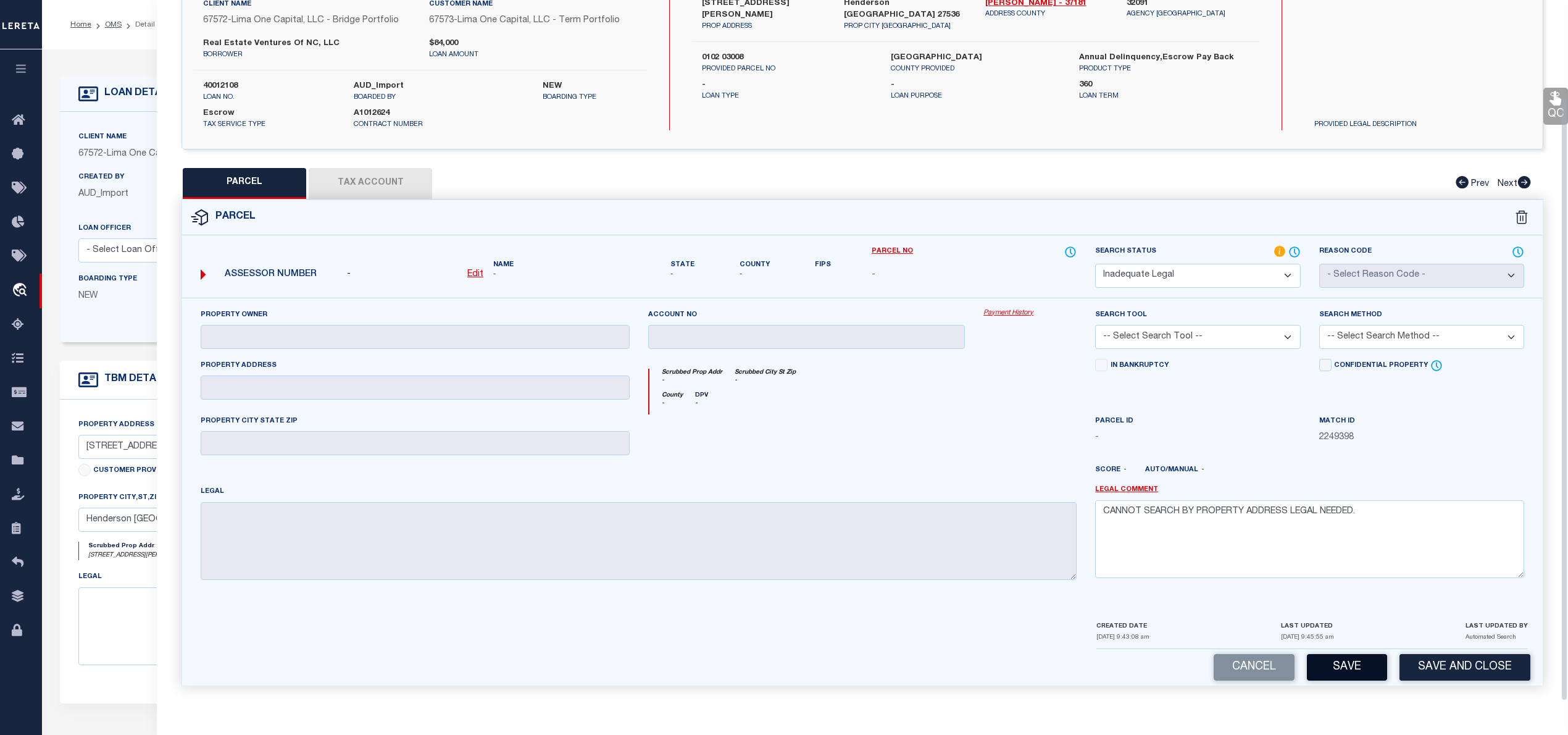
click at [1343, 675] on button "Save" at bounding box center [1347, 667] width 80 height 27
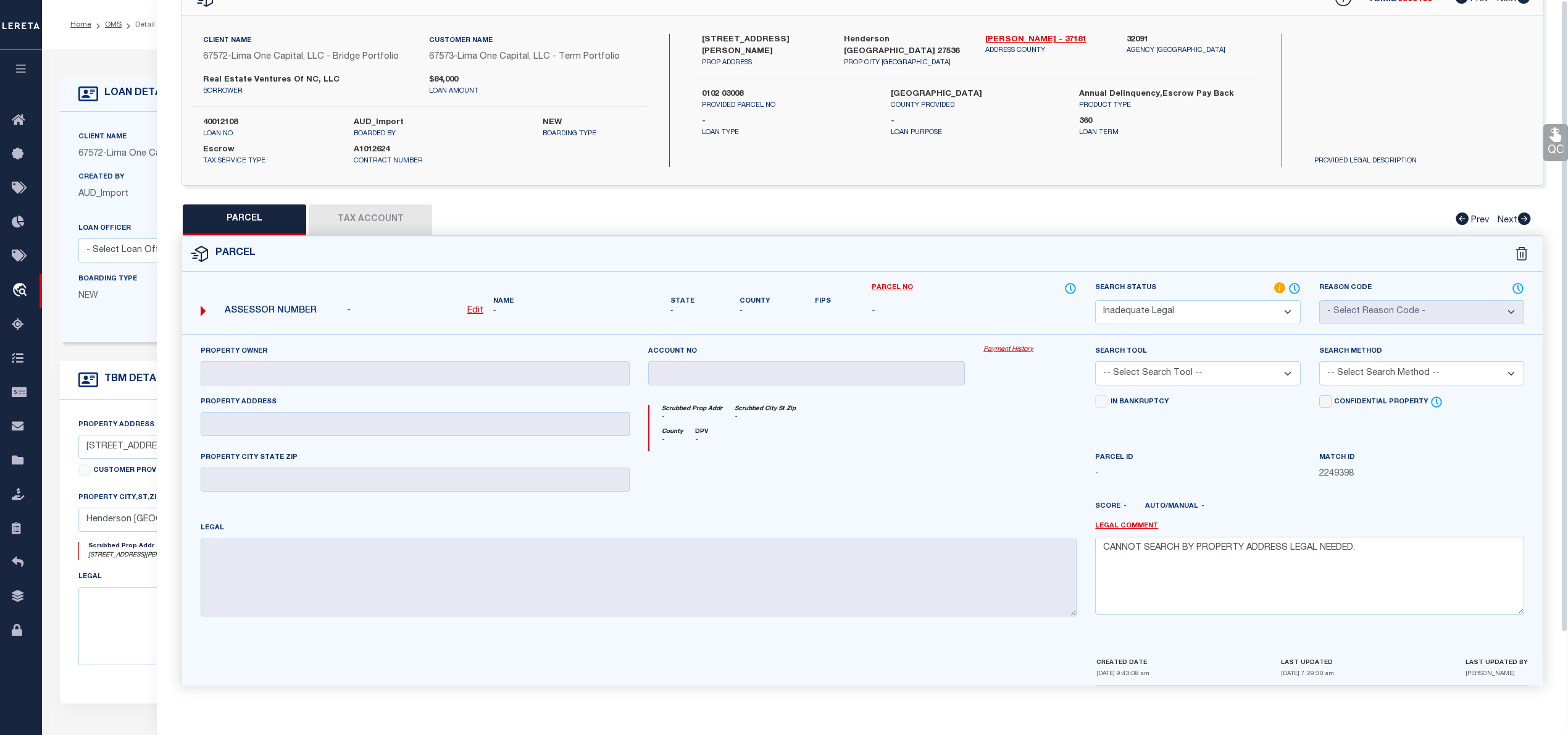
scroll to position [0, 0]
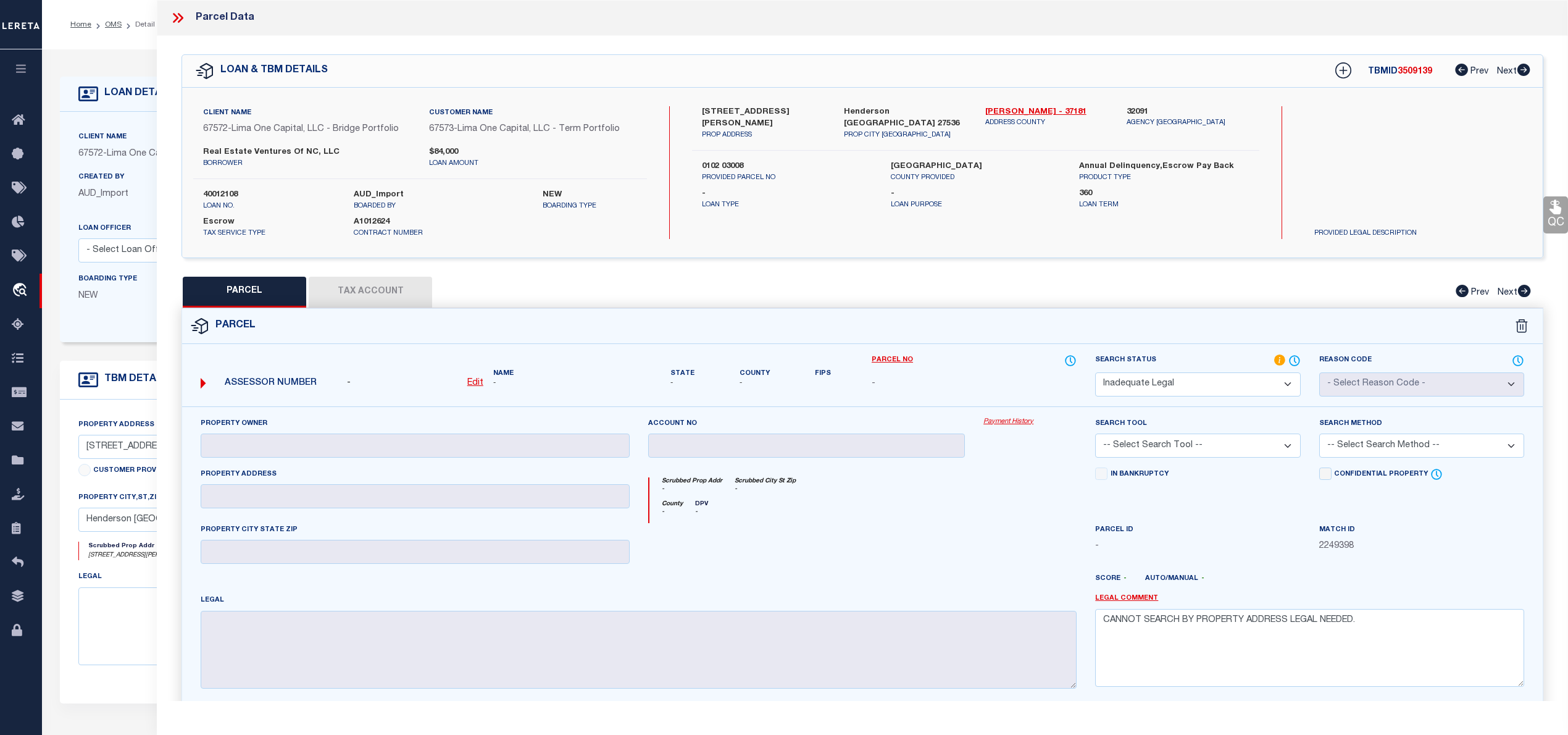
click at [173, 20] on icon at bounding box center [177, 18] width 16 height 16
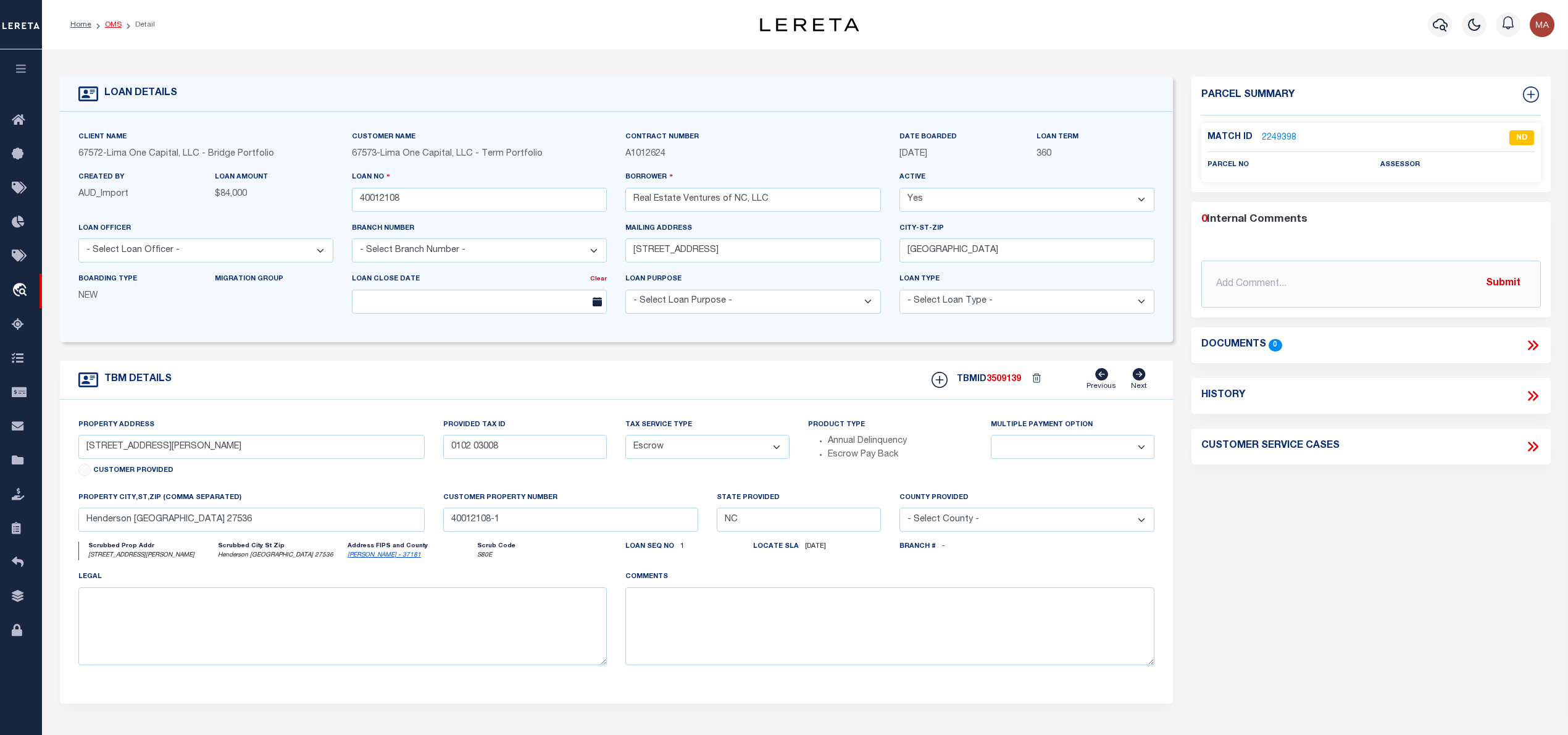
click at [114, 23] on link "OMS" at bounding box center [113, 25] width 17 height 8
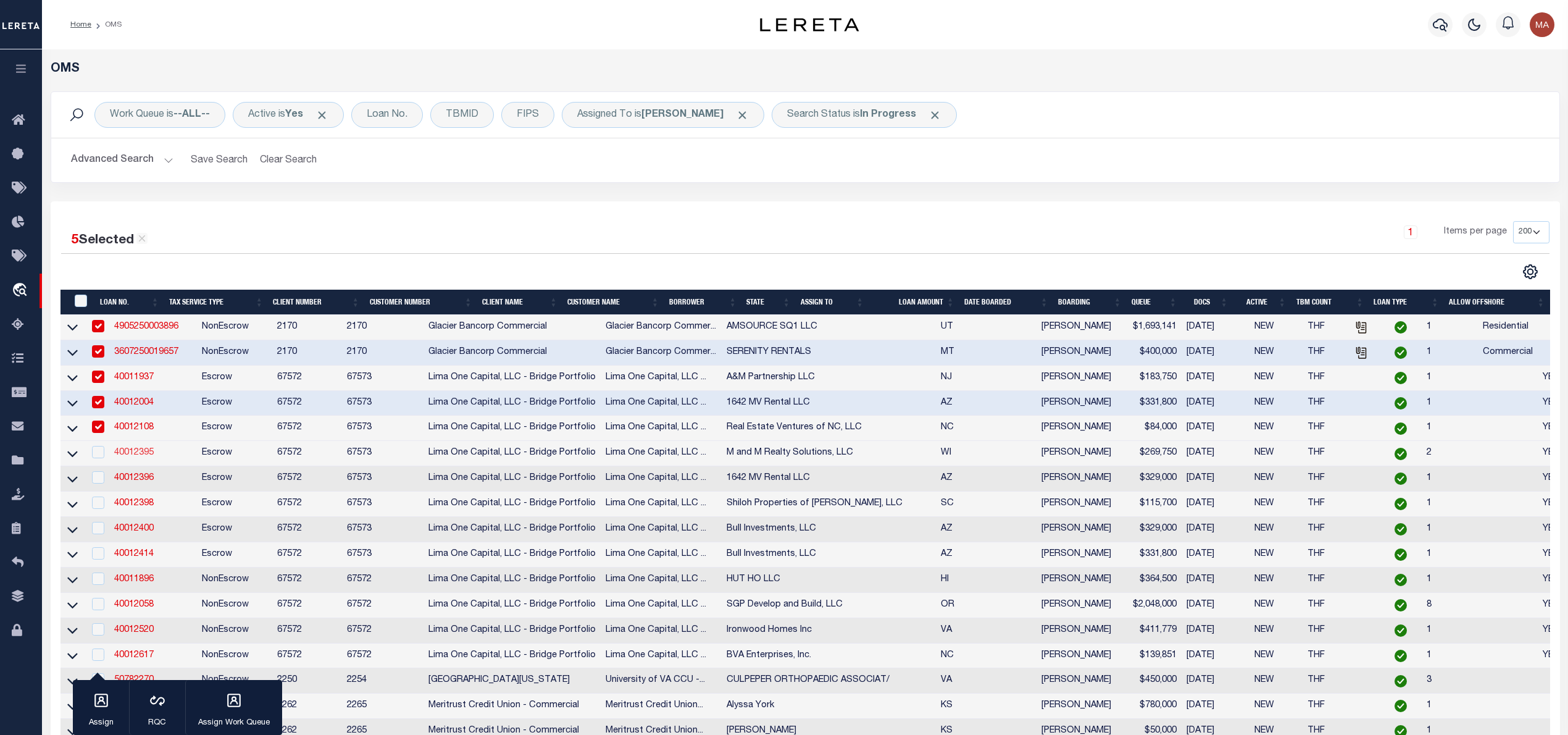
click at [144, 457] on link "40012395" at bounding box center [134, 452] width 39 height 8
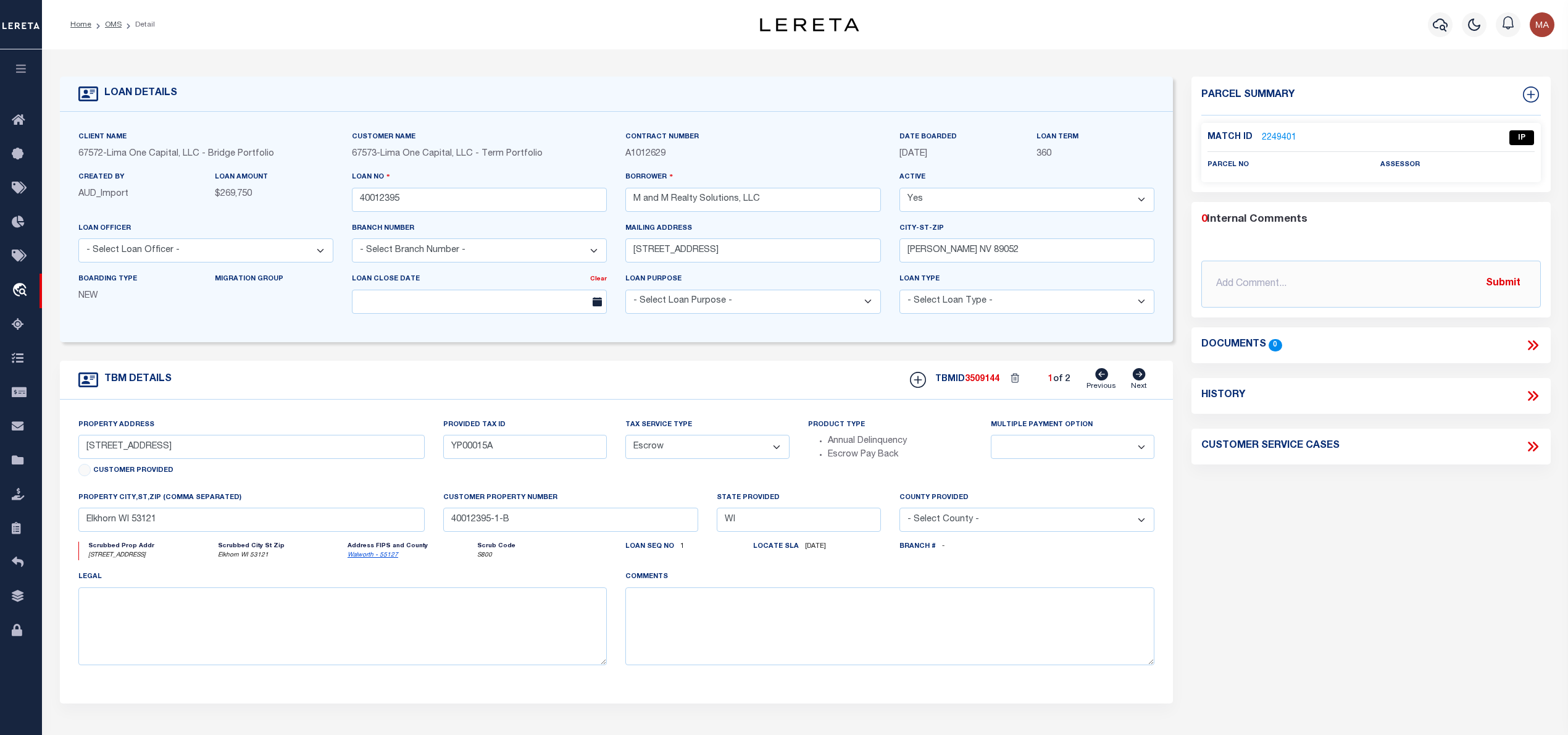
click at [1279, 139] on link "2249401" at bounding box center [1278, 138] width 34 height 13
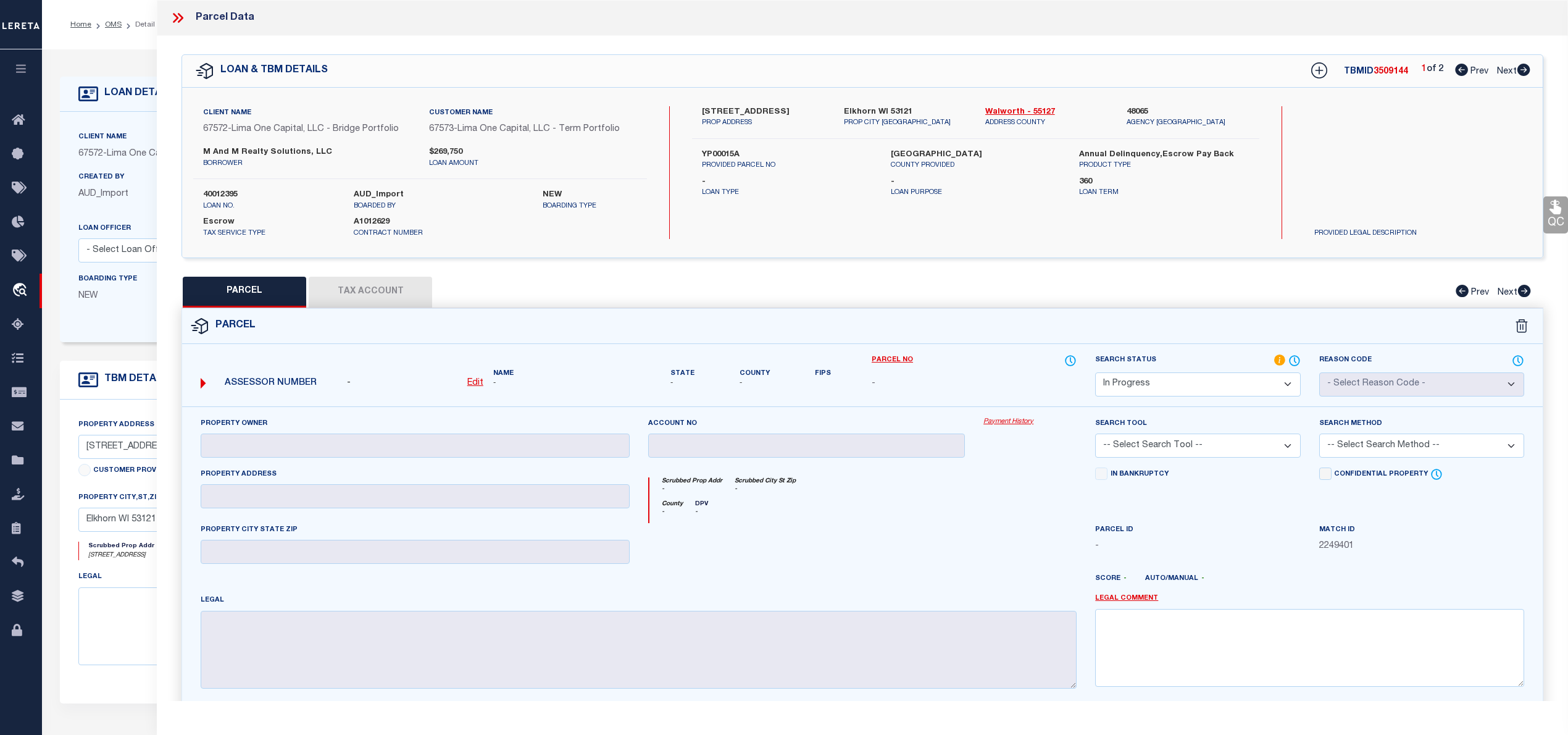
click at [1524, 70] on icon at bounding box center [1523, 70] width 13 height 13
click at [170, 13] on icon at bounding box center [177, 18] width 16 height 16
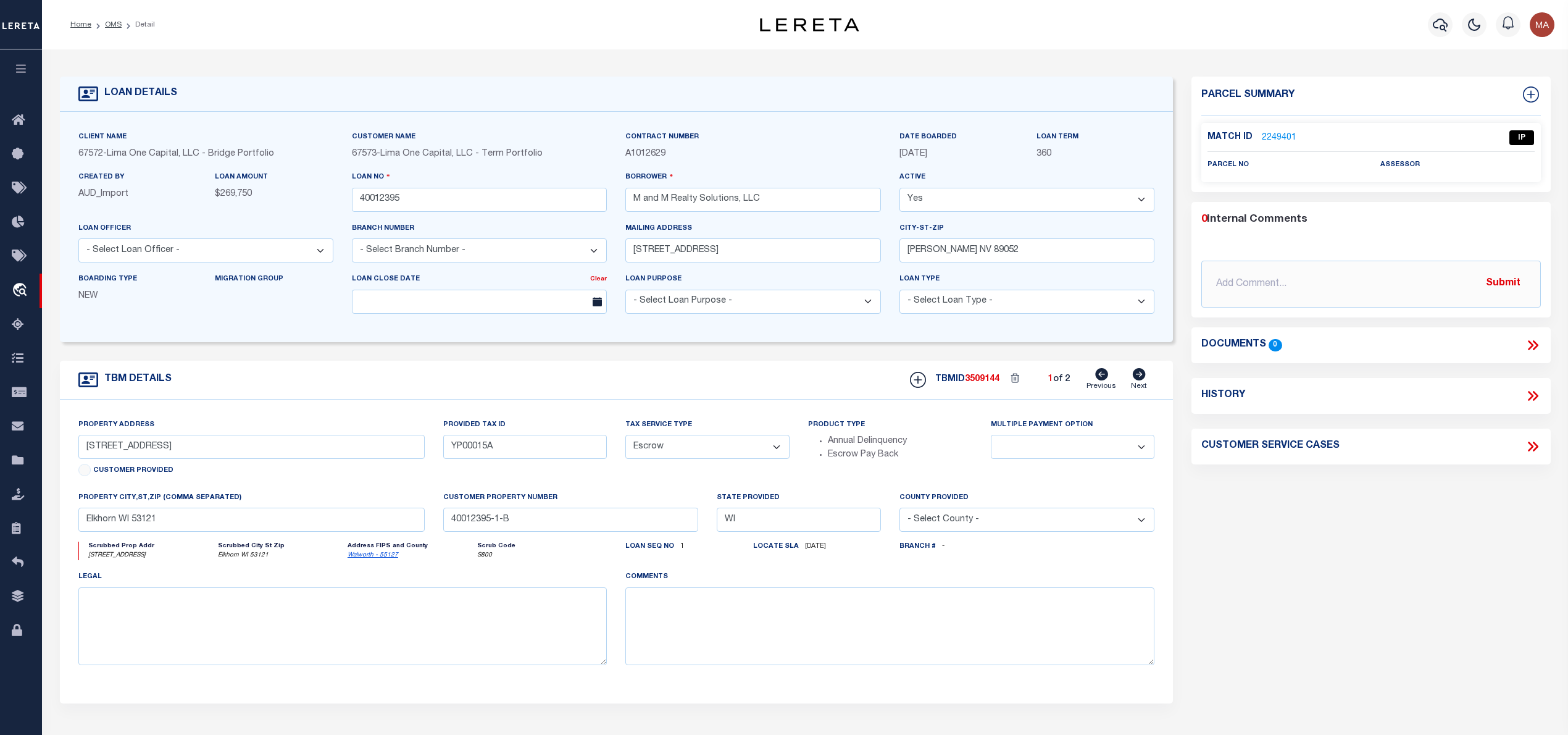
click at [1275, 131] on p "2249401" at bounding box center [1278, 137] width 34 height 13
click at [1275, 134] on link "2249401" at bounding box center [1278, 138] width 34 height 13
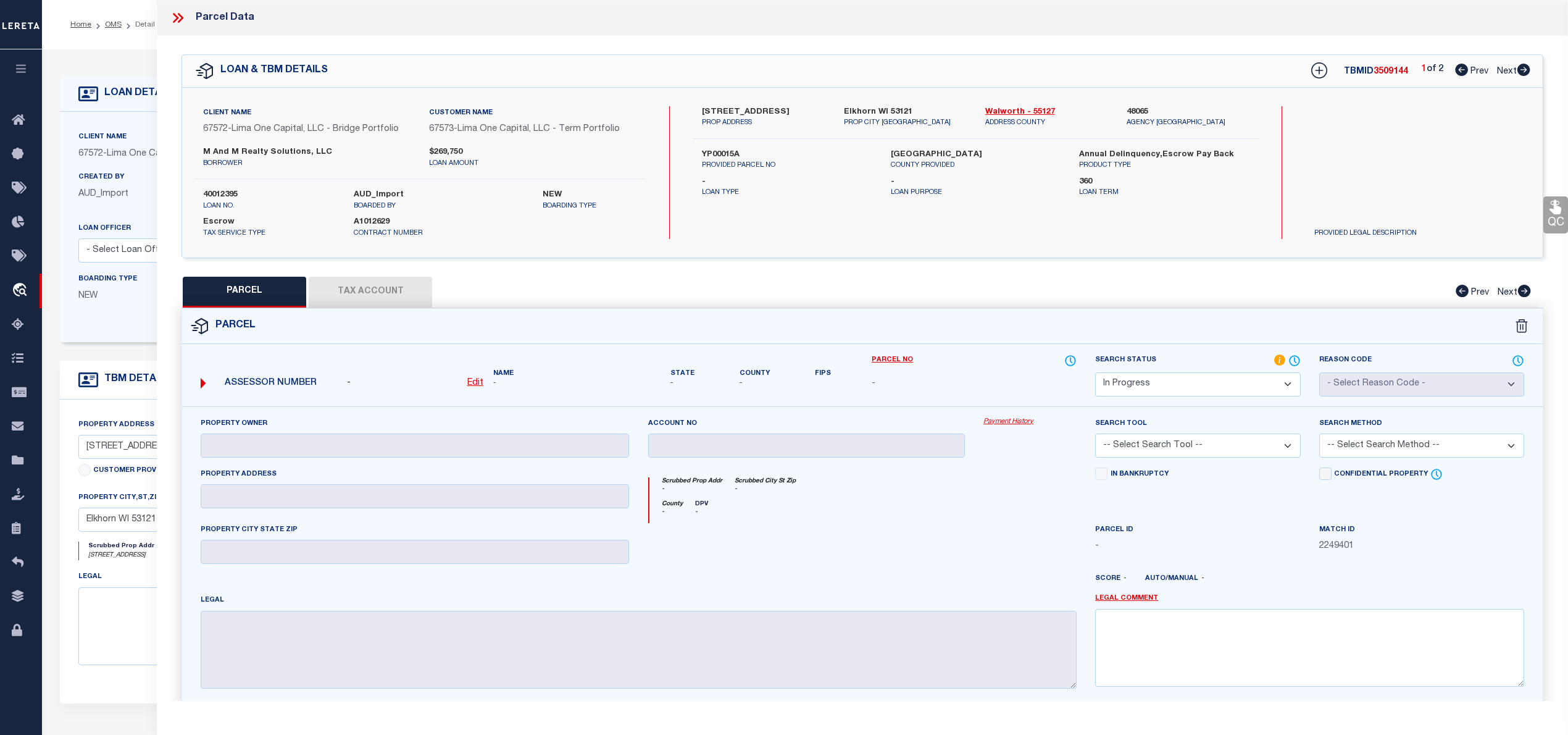
click at [1519, 69] on icon at bounding box center [1524, 70] width 13 height 13
click at [1458, 72] on icon at bounding box center [1461, 70] width 13 height 13
click at [1519, 72] on icon at bounding box center [1524, 70] width 13 height 13
click at [1455, 70] on icon at bounding box center [1461, 70] width 13 height 13
click at [1032, 108] on link "Walworth - 55127" at bounding box center [1046, 113] width 123 height 13
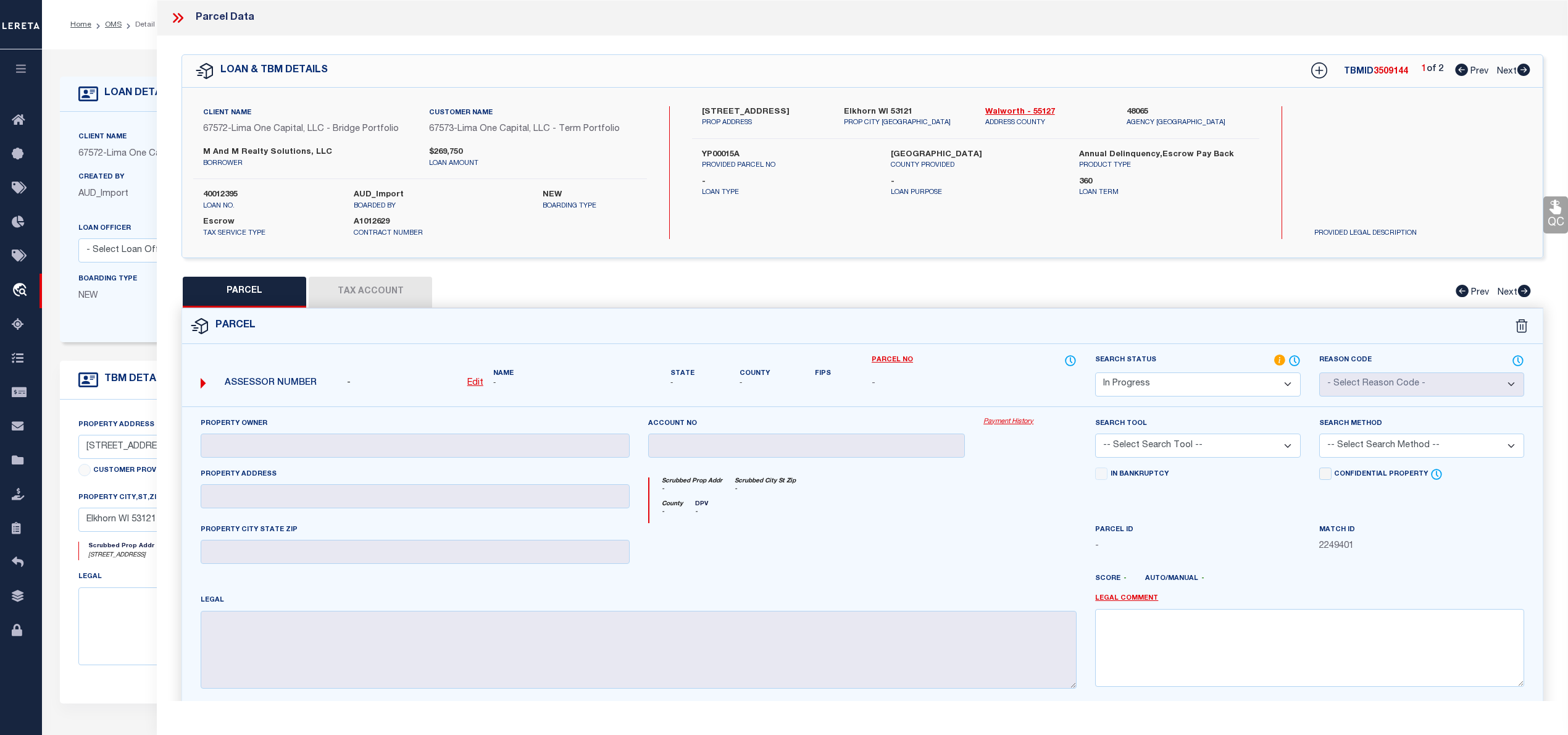
click at [726, 110] on label "13 Prescott St" at bounding box center [763, 113] width 123 height 13
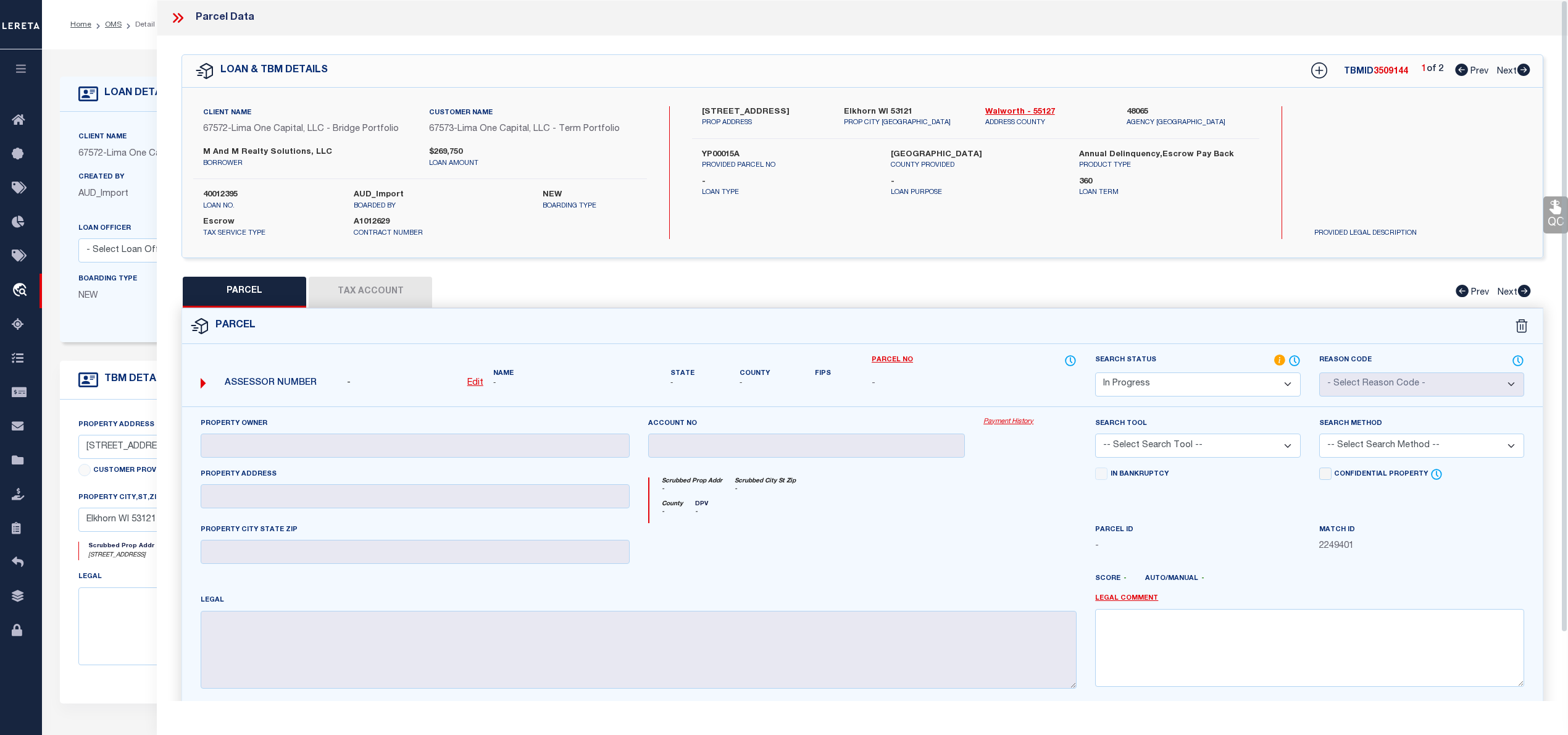
click at [704, 149] on label "YP00015A" at bounding box center [786, 155] width 169 height 13
click at [700, 111] on div "13 Prescott St PROP ADDRESS" at bounding box center [763, 117] width 141 height 23
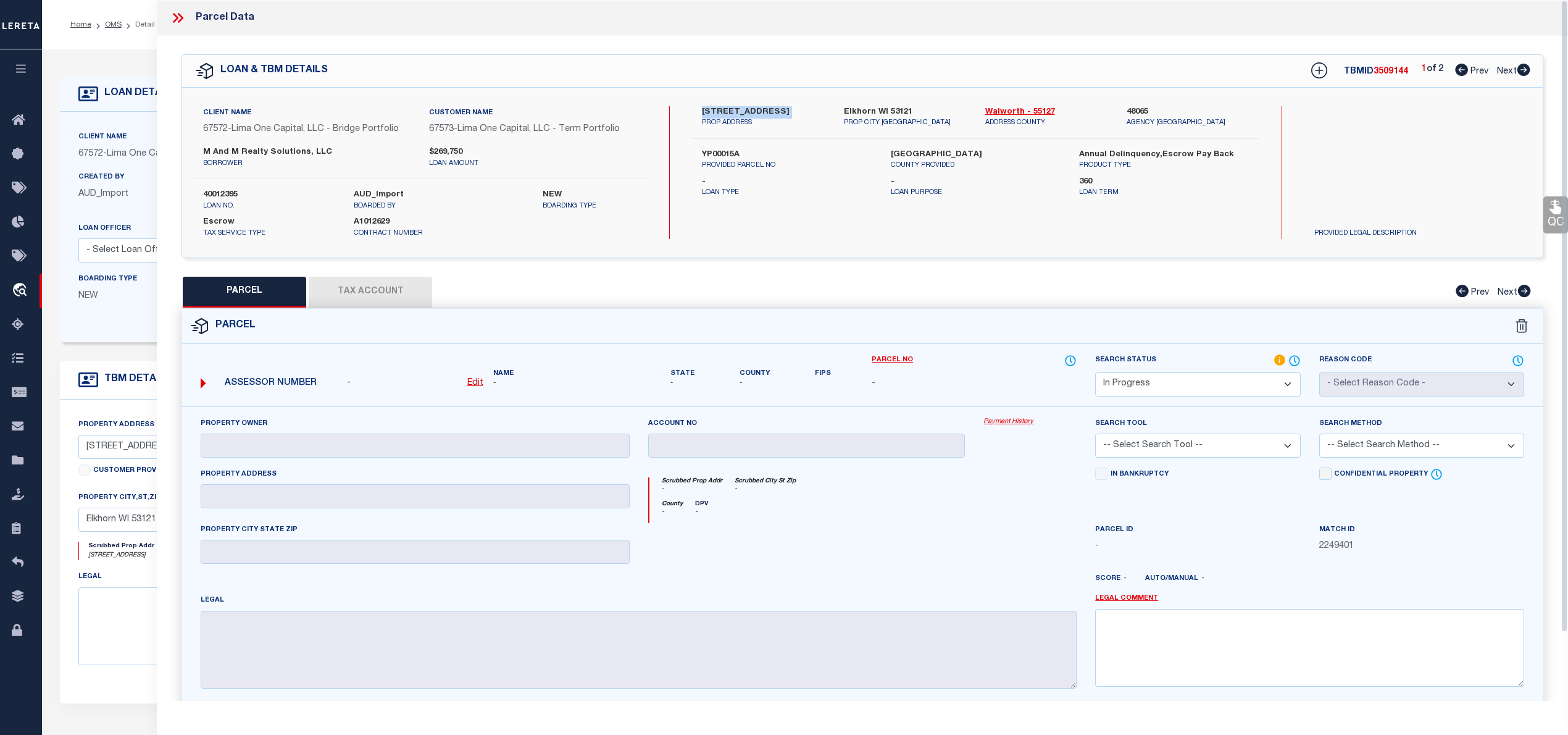
click at [724, 151] on label "YP00015A" at bounding box center [786, 155] width 169 height 13
click at [1524, 74] on icon at bounding box center [1524, 70] width 13 height 13
click at [722, 152] on label "YP 00014" at bounding box center [786, 155] width 169 height 13
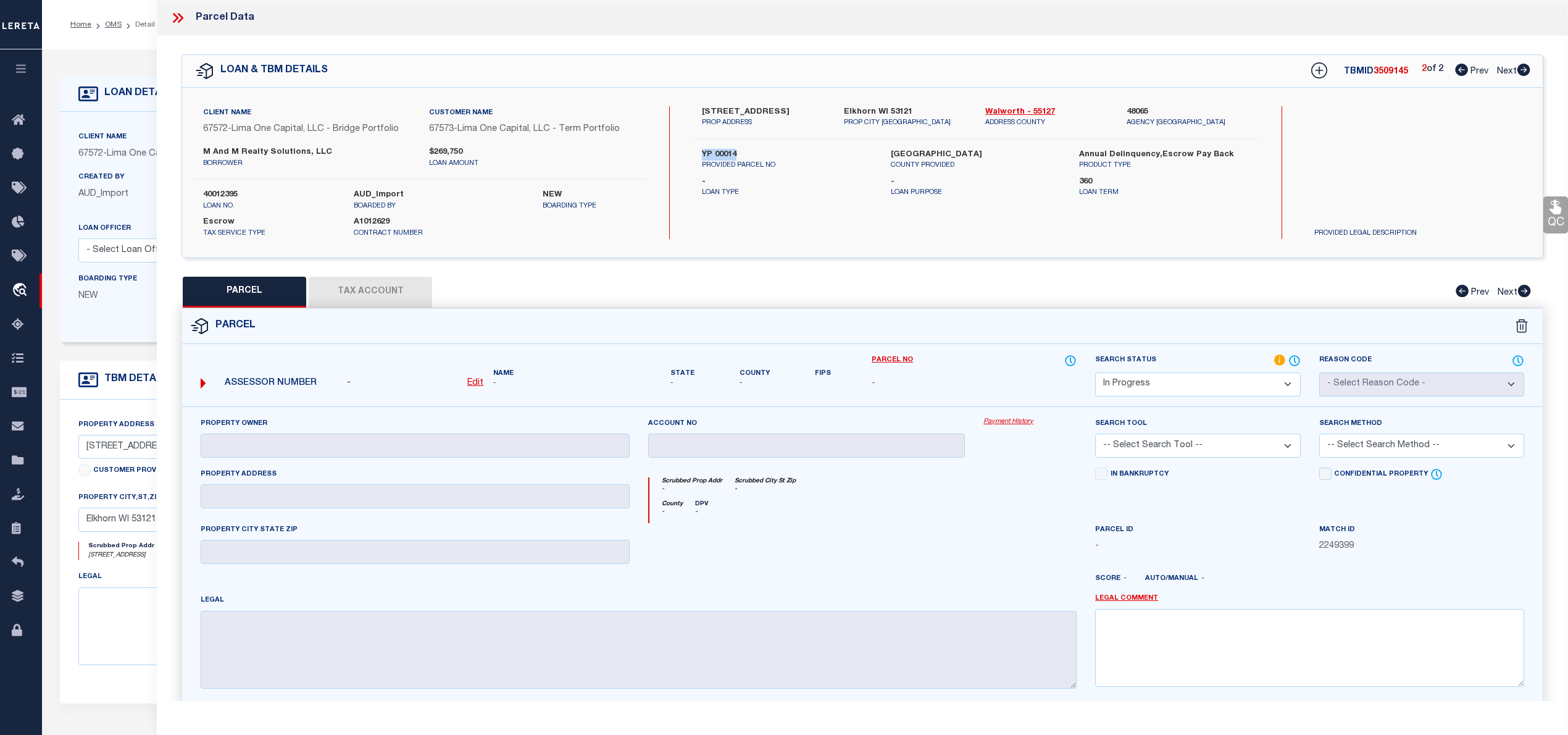
click at [722, 152] on label "YP 00014" at bounding box center [786, 155] width 169 height 13
click at [1459, 73] on icon at bounding box center [1461, 70] width 13 height 13
click at [693, 113] on div "13 Prescott St PROP ADDRESS" at bounding box center [763, 117] width 141 height 23
click at [1527, 75] on icon at bounding box center [1524, 70] width 13 height 13
click at [1458, 72] on icon at bounding box center [1461, 70] width 13 height 13
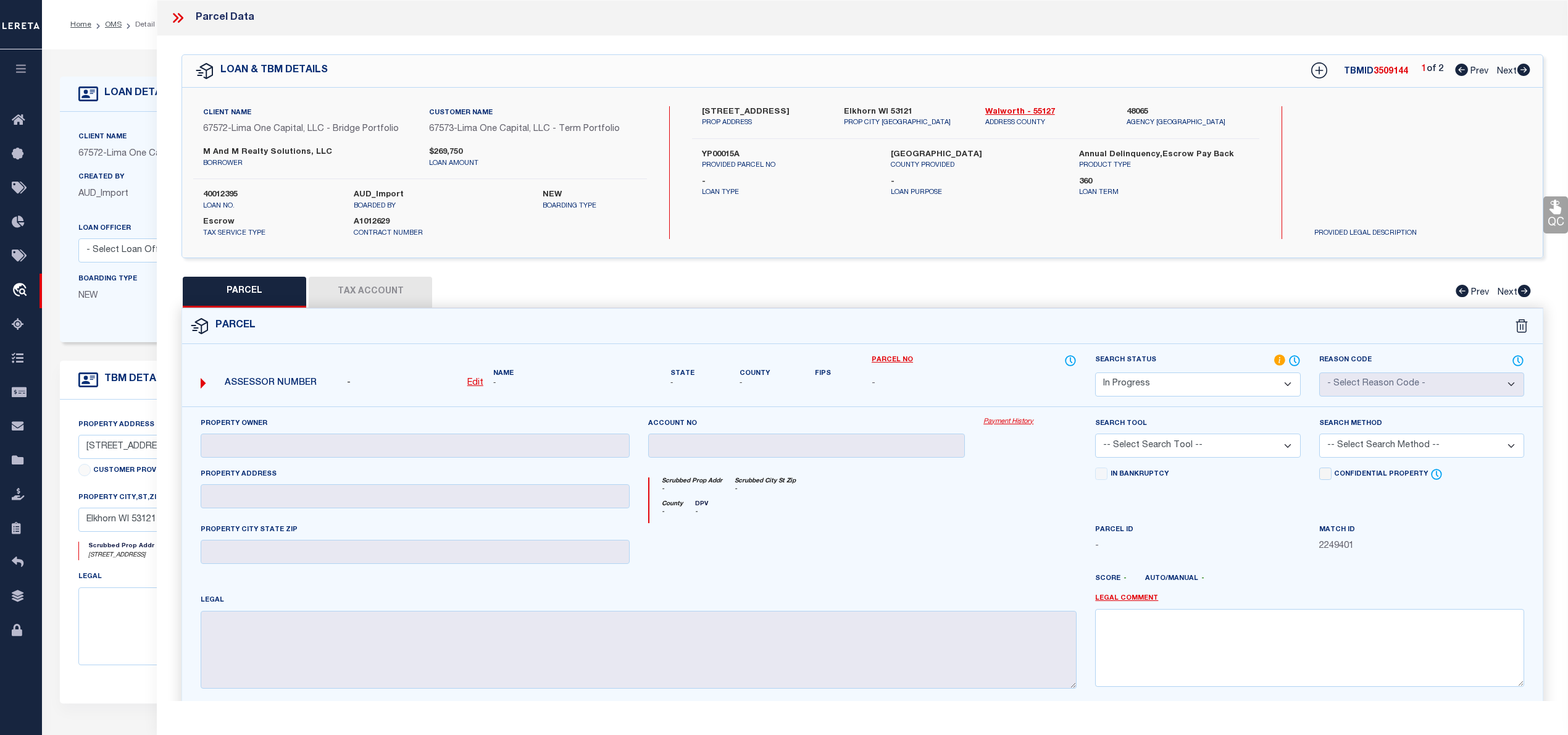
click at [1524, 75] on icon at bounding box center [1524, 70] width 13 height 13
click at [1457, 73] on icon at bounding box center [1461, 70] width 13 height 13
click at [1526, 70] on icon at bounding box center [1523, 70] width 13 height 13
click at [1455, 75] on icon at bounding box center [1461, 70] width 13 height 13
click at [222, 195] on label "40012395" at bounding box center [269, 196] width 132 height 13
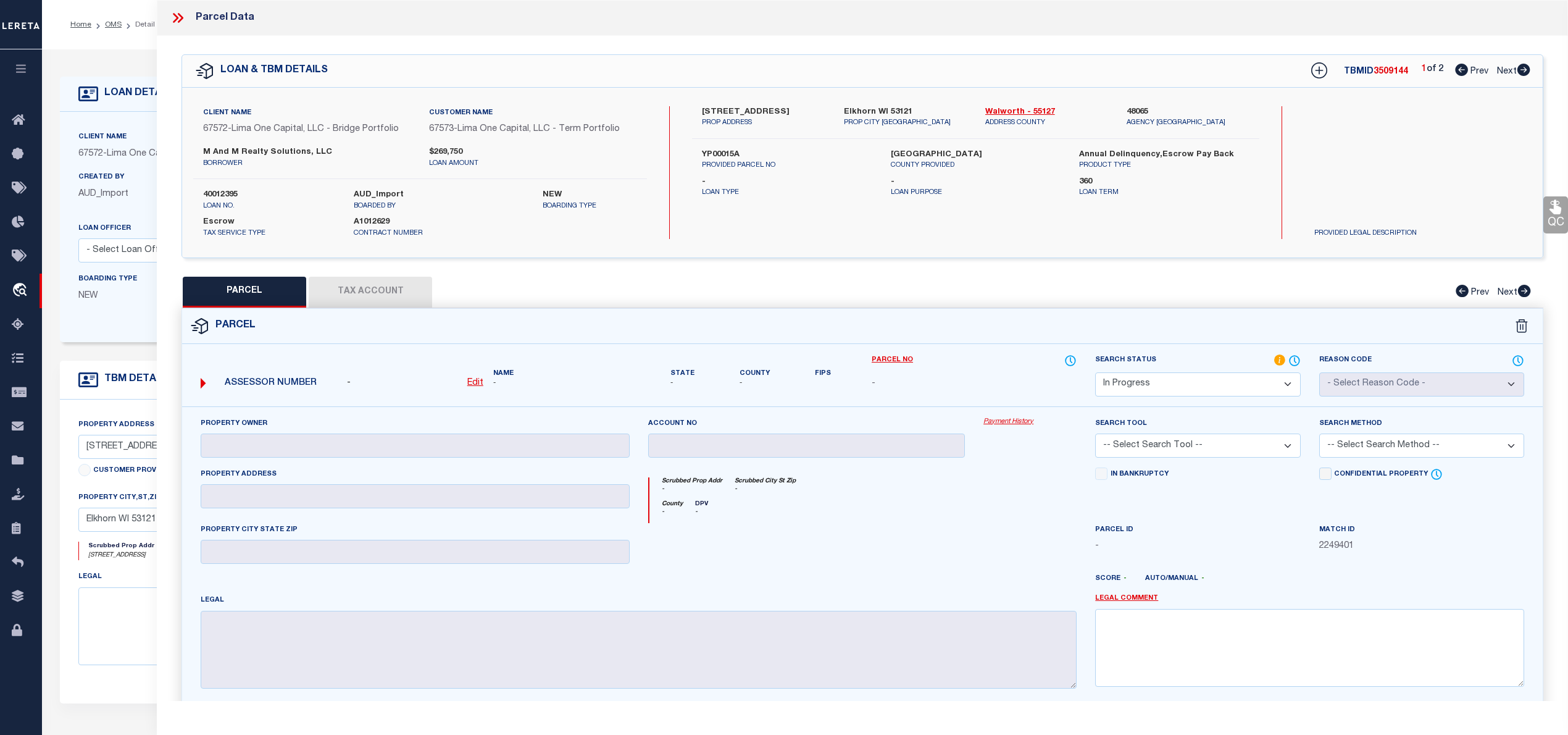
click at [222, 195] on label "40012395" at bounding box center [269, 196] width 132 height 13
click at [179, 25] on icon at bounding box center [177, 18] width 16 height 16
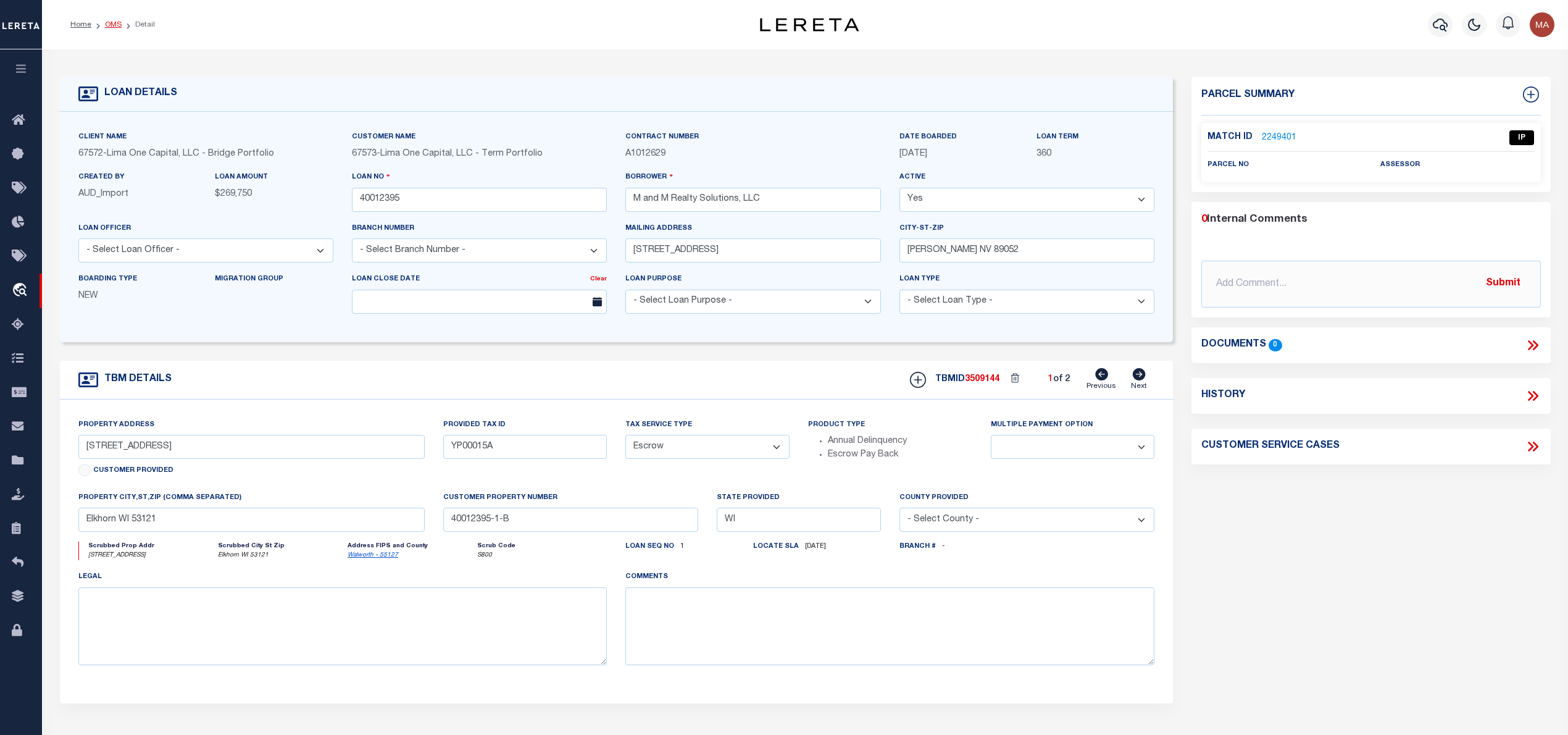
click at [114, 23] on link "OMS" at bounding box center [113, 25] width 17 height 8
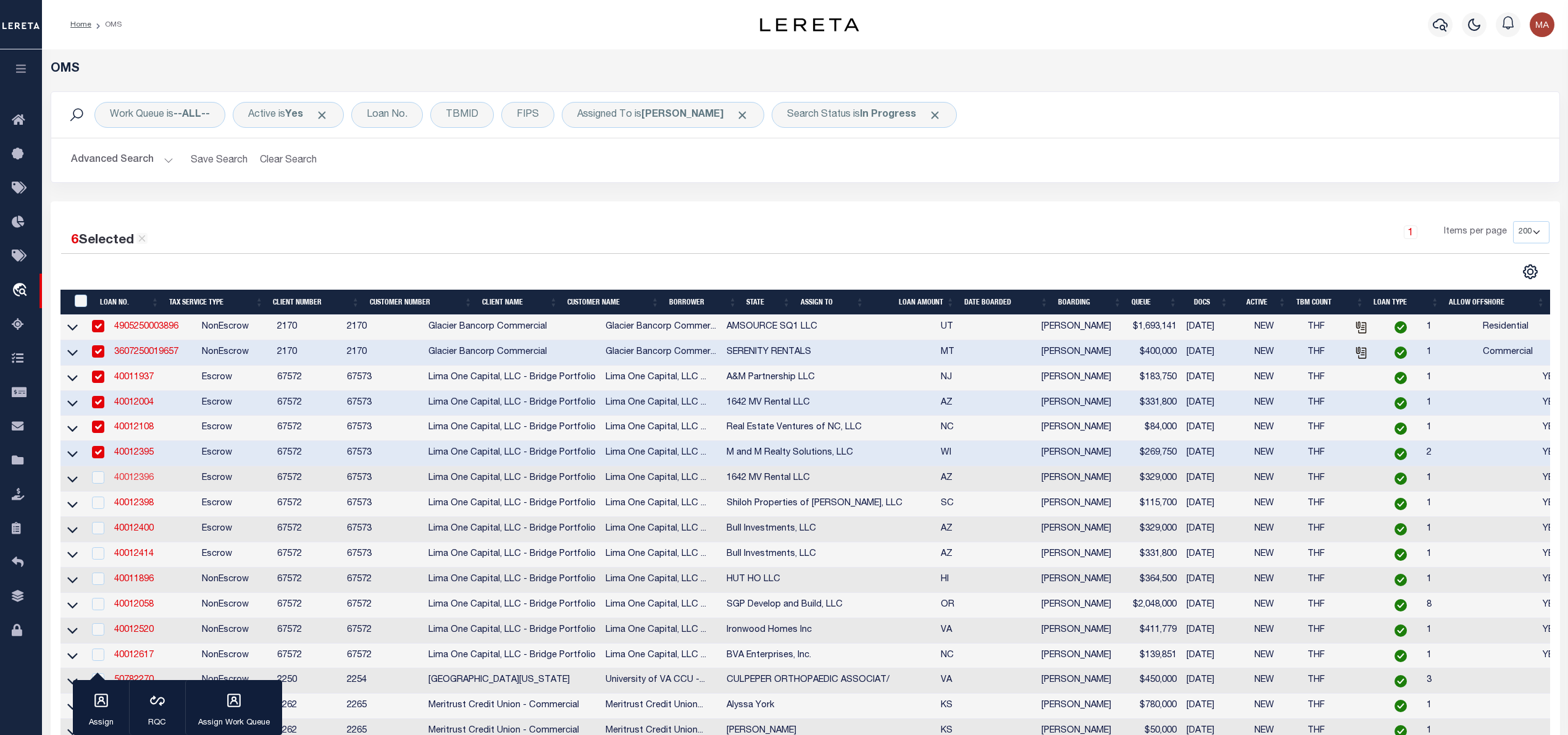
click at [129, 482] on link "40012396" at bounding box center [134, 478] width 39 height 8
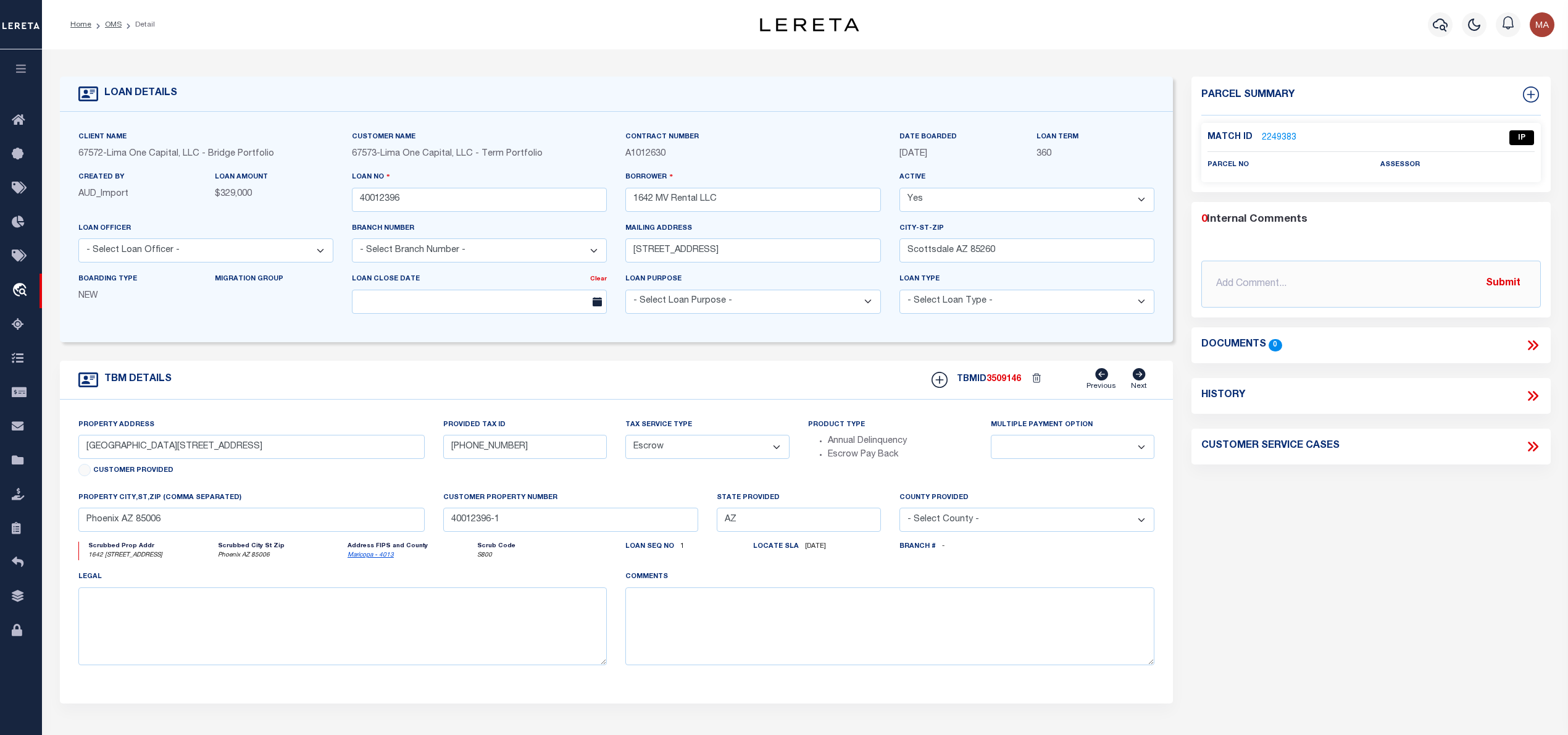
click at [1273, 132] on link "2249383" at bounding box center [1278, 138] width 34 height 13
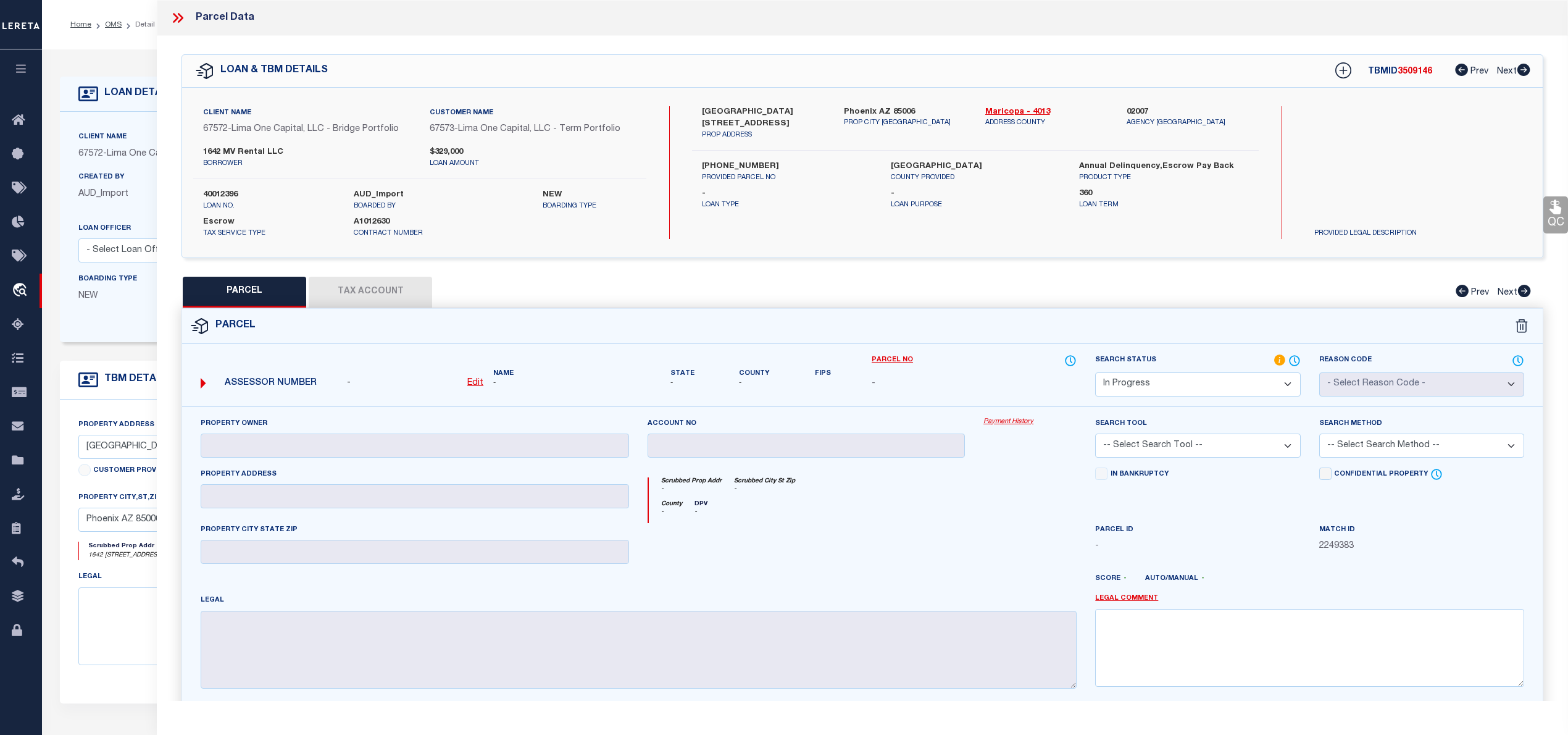
click at [1029, 103] on div "Client Name 67572 - Lima One Capital, LLC - Bridge Portfolio Customer Name 6757…" at bounding box center [862, 172] width 1361 height 170
click at [1030, 106] on link "Maricopa - 4013" at bounding box center [1046, 113] width 123 height 13
click at [695, 108] on div "1642 East Monte Vista Road Unit 9 PROP ADDRESS" at bounding box center [763, 123] width 141 height 34
drag, startPoint x: 694, startPoint y: 106, endPoint x: 812, endPoint y: 115, distance: 118.3
click at [812, 115] on div "1642 East Monte Vista Road Unit 9 PROP ADDRESS" at bounding box center [763, 123] width 141 height 34
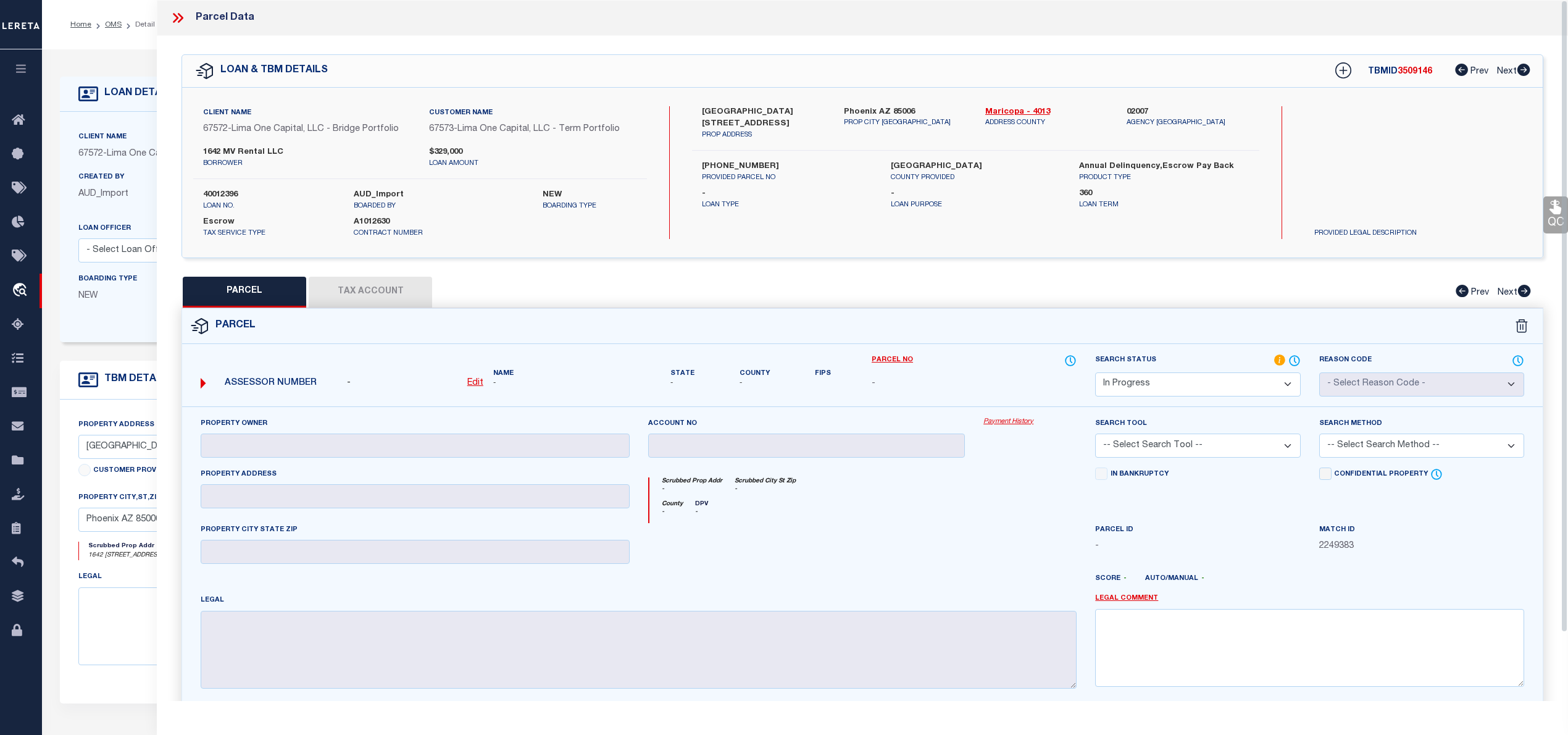
click at [724, 165] on label "117-15-206" at bounding box center [786, 167] width 169 height 13
click at [1133, 388] on select "Automated Search Bad Parcel Complete Duplicate Parcel High Dollar Reporting In …" at bounding box center [1197, 384] width 205 height 24
click at [1095, 372] on select "Automated Search Bad Parcel Complete Duplicate Parcel High Dollar Reporting In …" at bounding box center [1197, 384] width 205 height 24
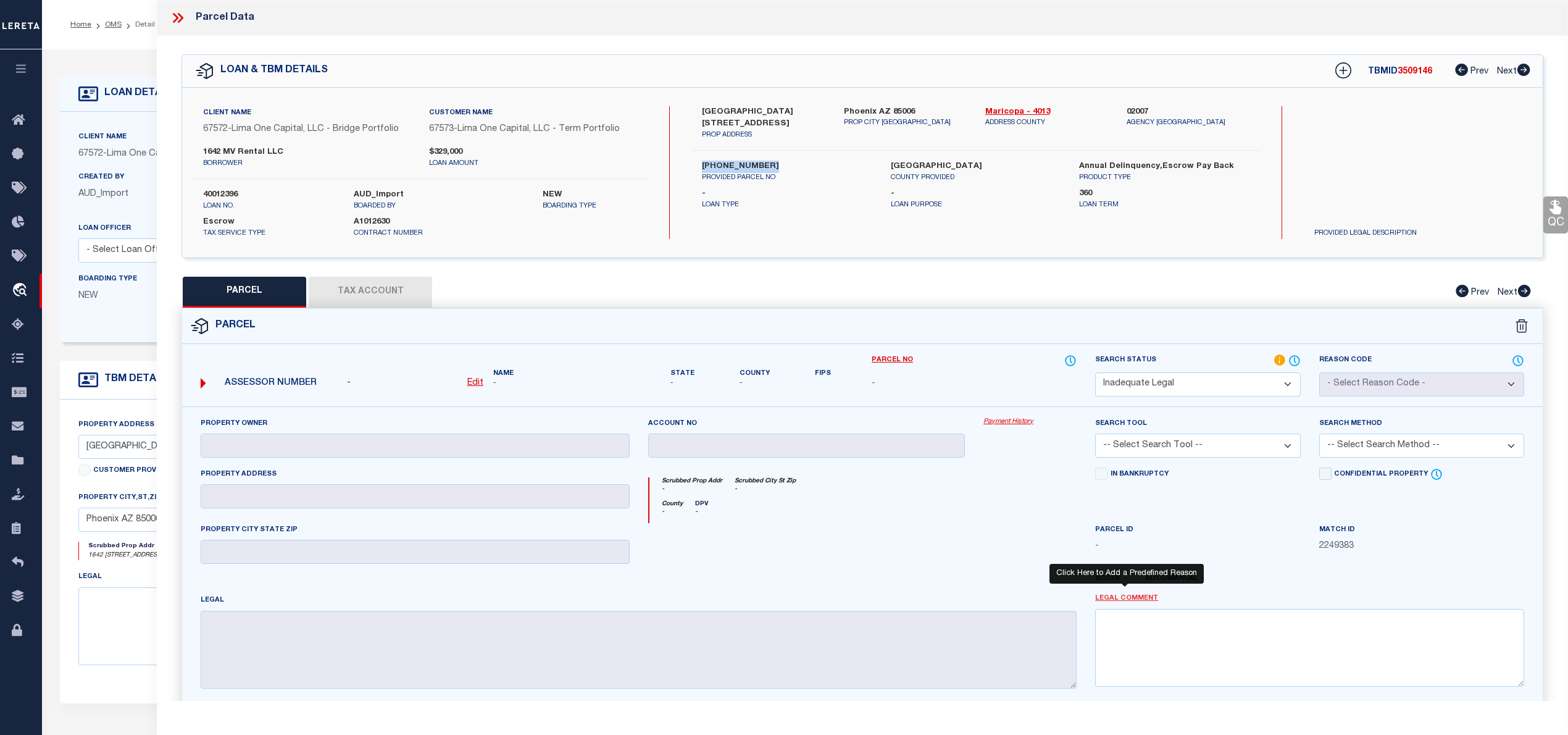
click at [1132, 604] on link "Legal Comment" at bounding box center [1126, 599] width 63 height 11
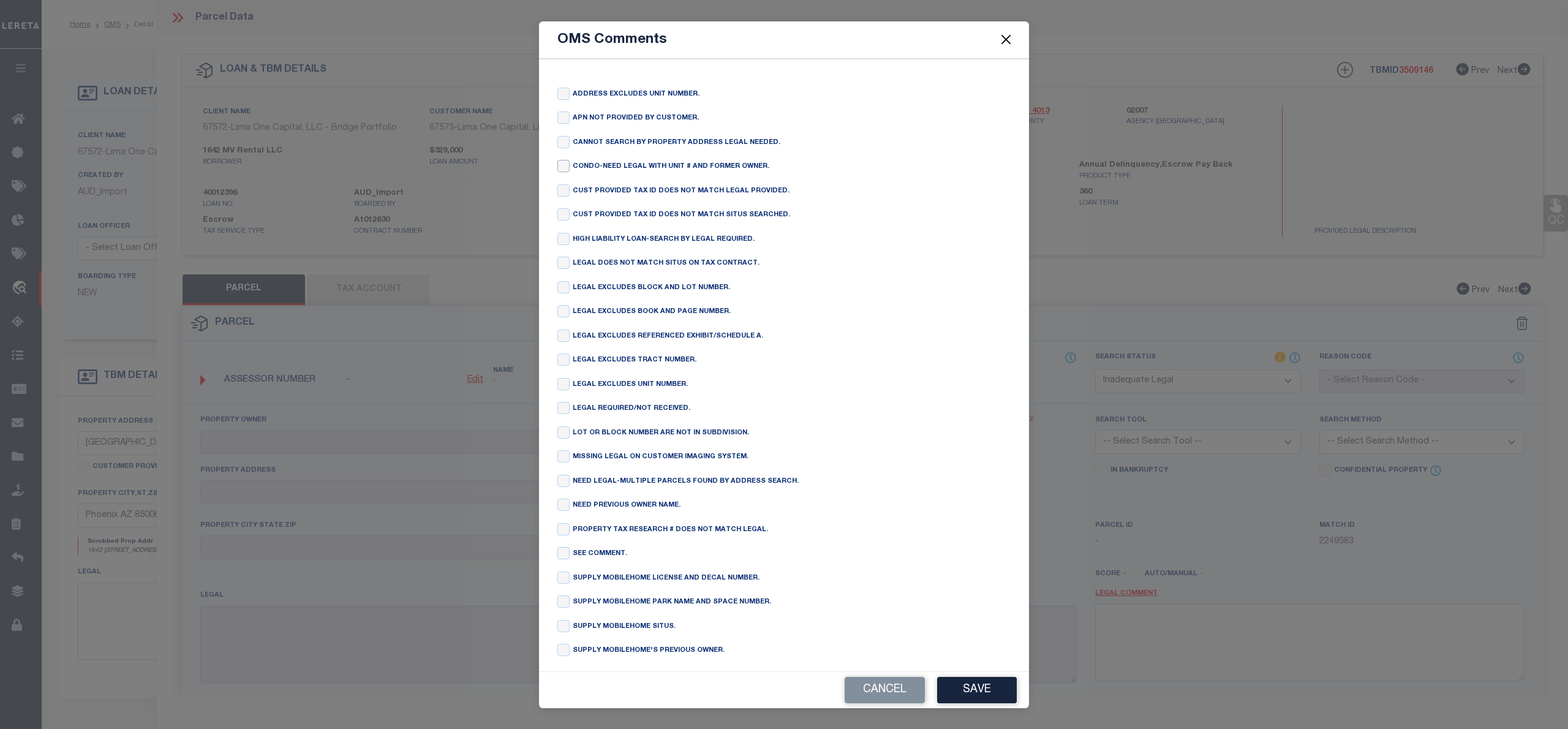
click at [559, 167] on input "checkbox" at bounding box center [564, 166] width 13 height 13
click at [973, 675] on div "Cancel Save" at bounding box center [784, 690] width 490 height 36
click at [980, 682] on button "Save" at bounding box center [977, 690] width 80 height 27
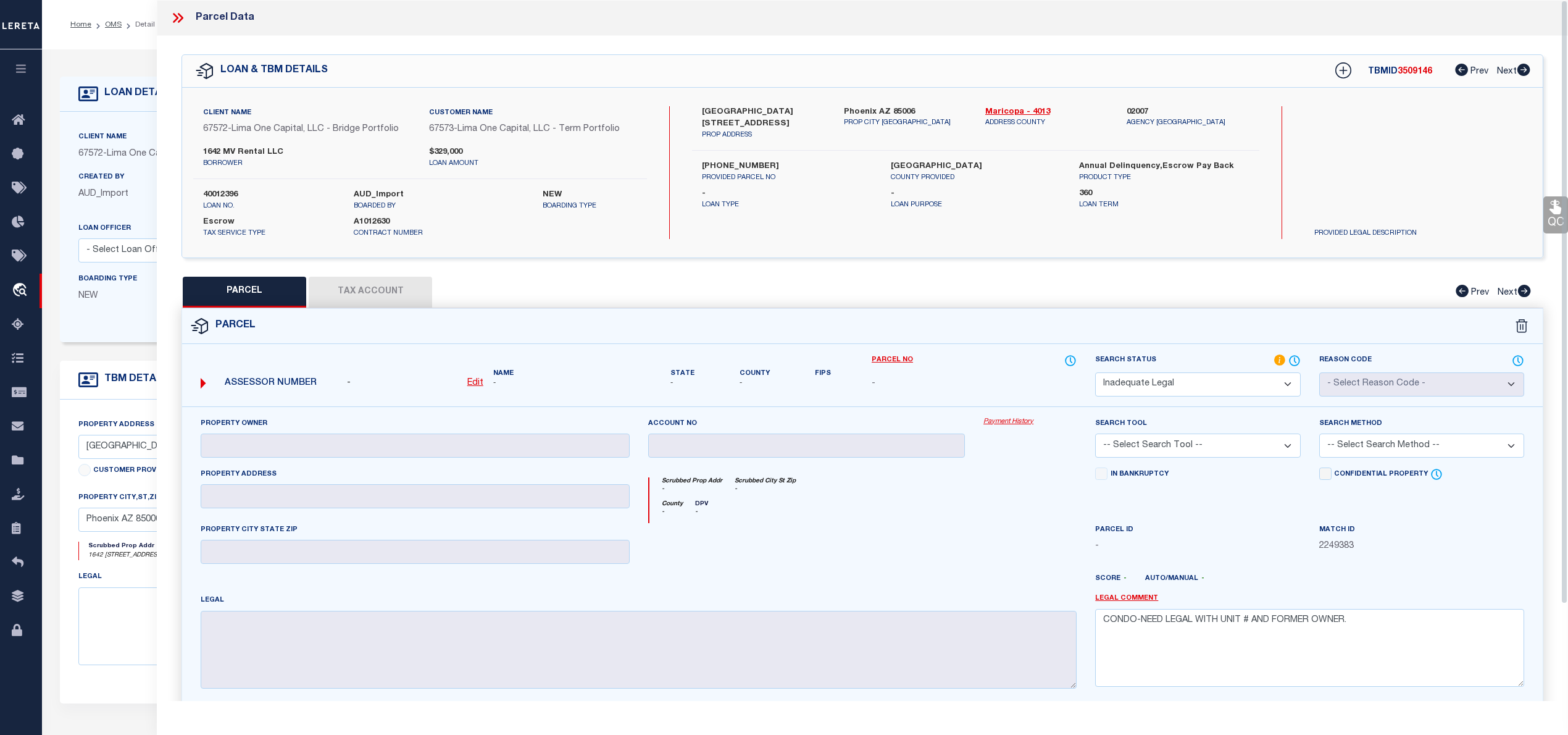
scroll to position [113, 0]
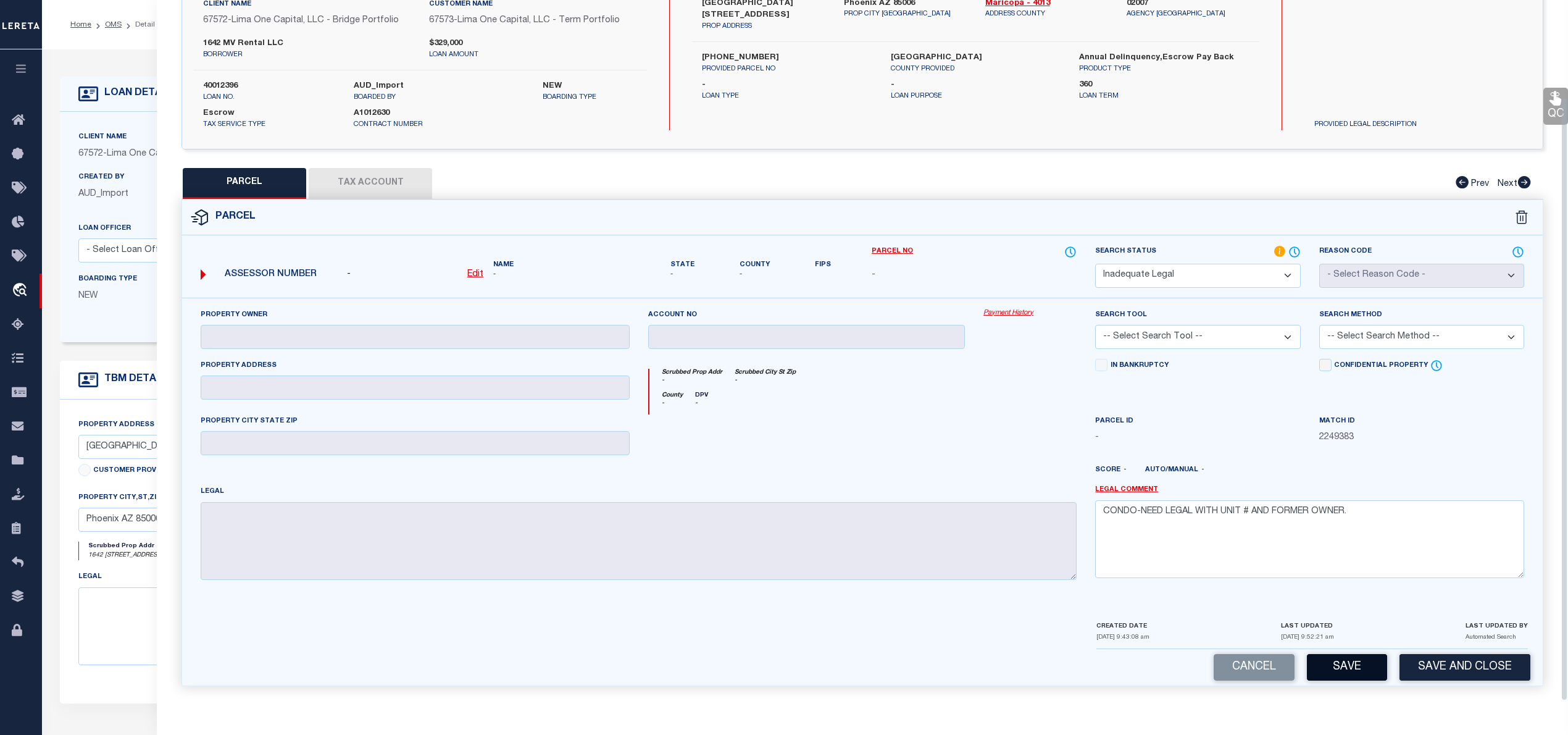
click at [1332, 658] on button "Save" at bounding box center [1347, 667] width 80 height 27
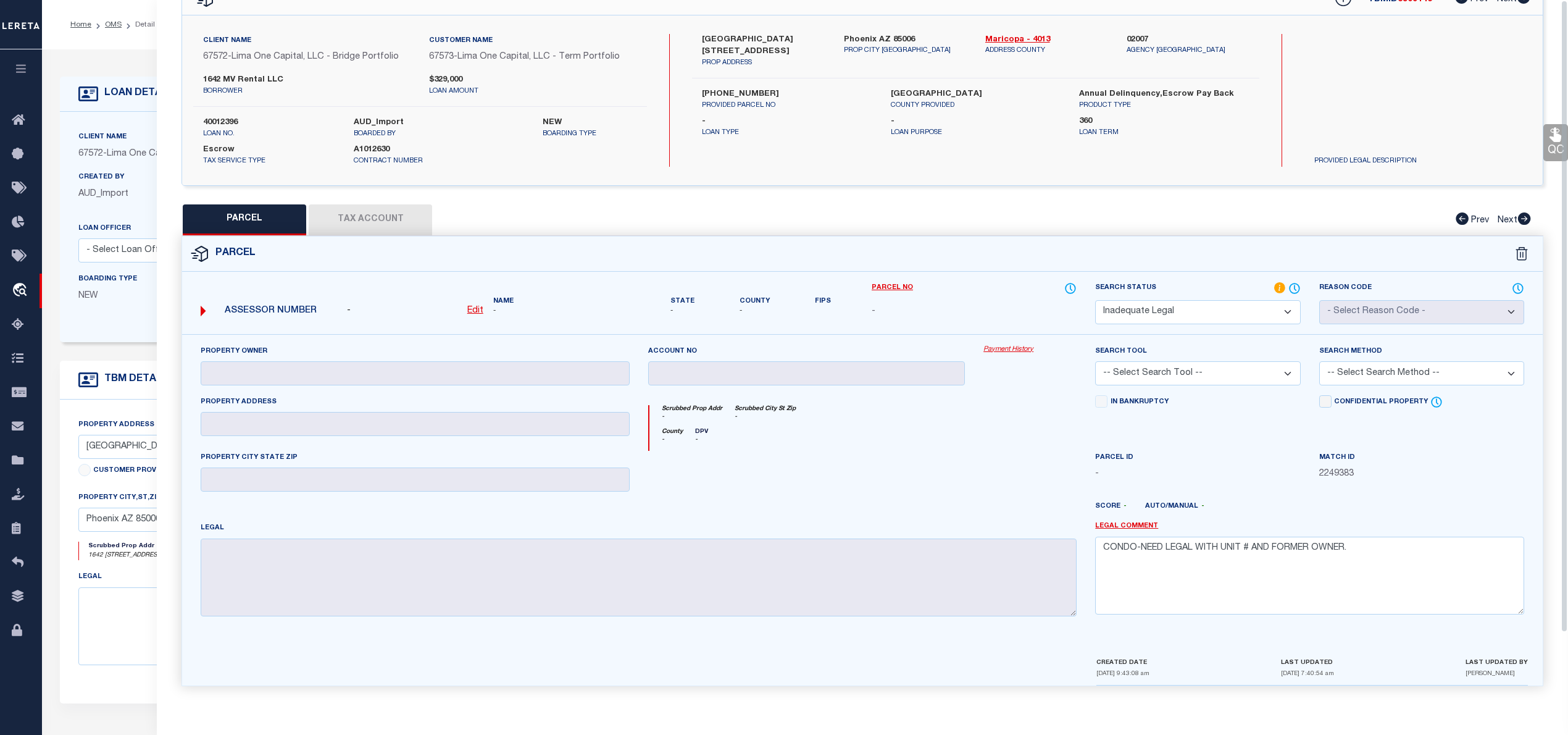
scroll to position [0, 0]
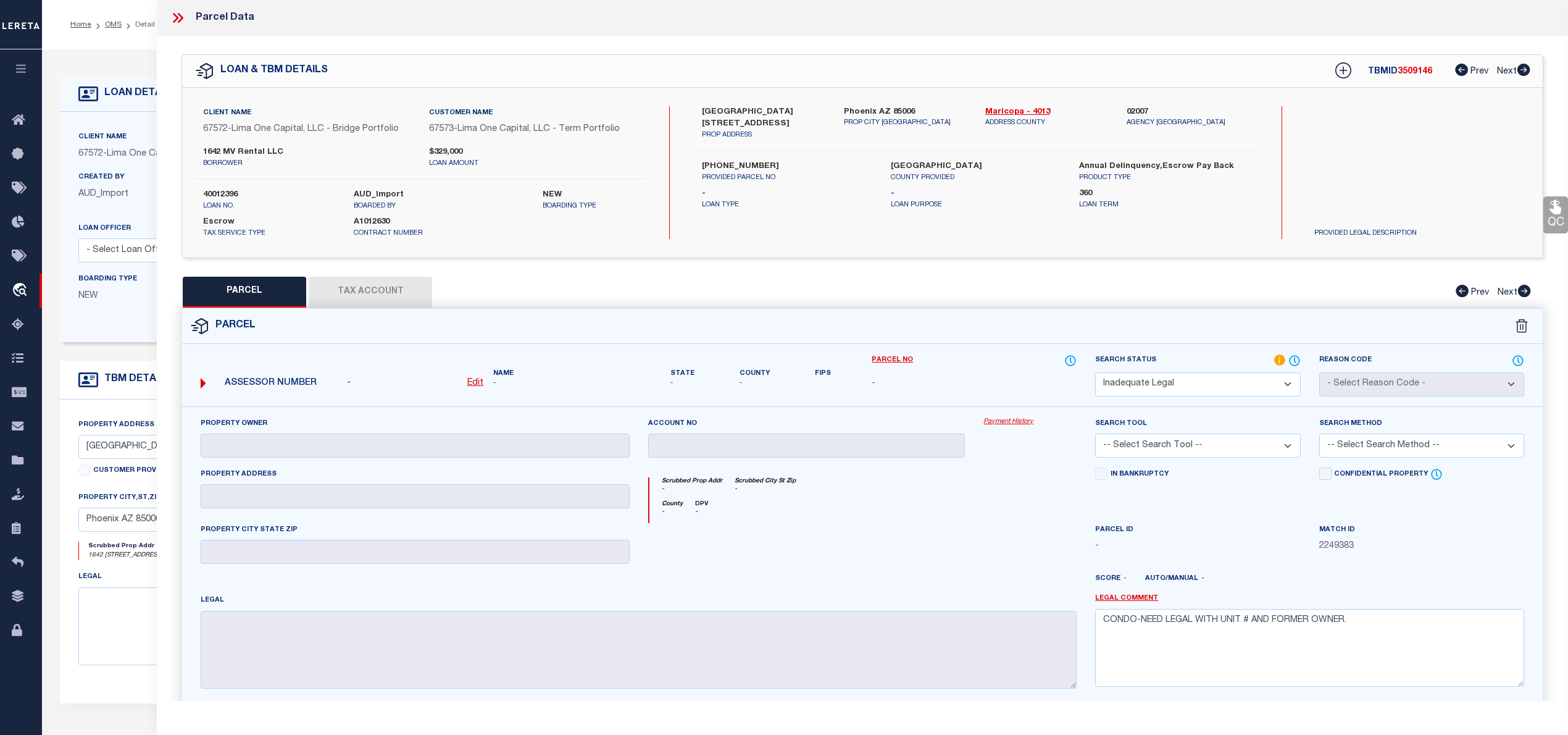
click at [175, 18] on icon at bounding box center [177, 18] width 16 height 16
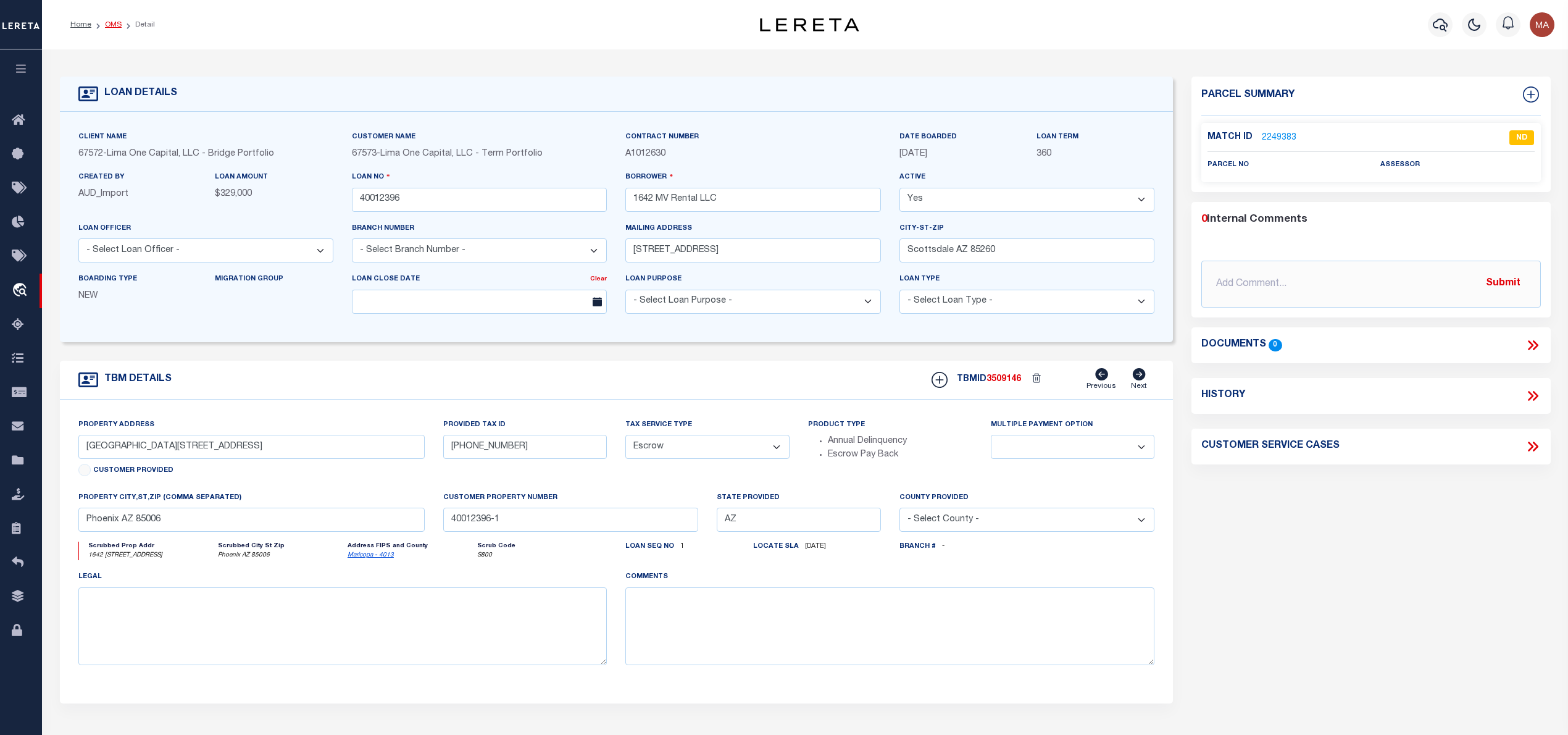
click at [109, 21] on link "OMS" at bounding box center [113, 25] width 17 height 8
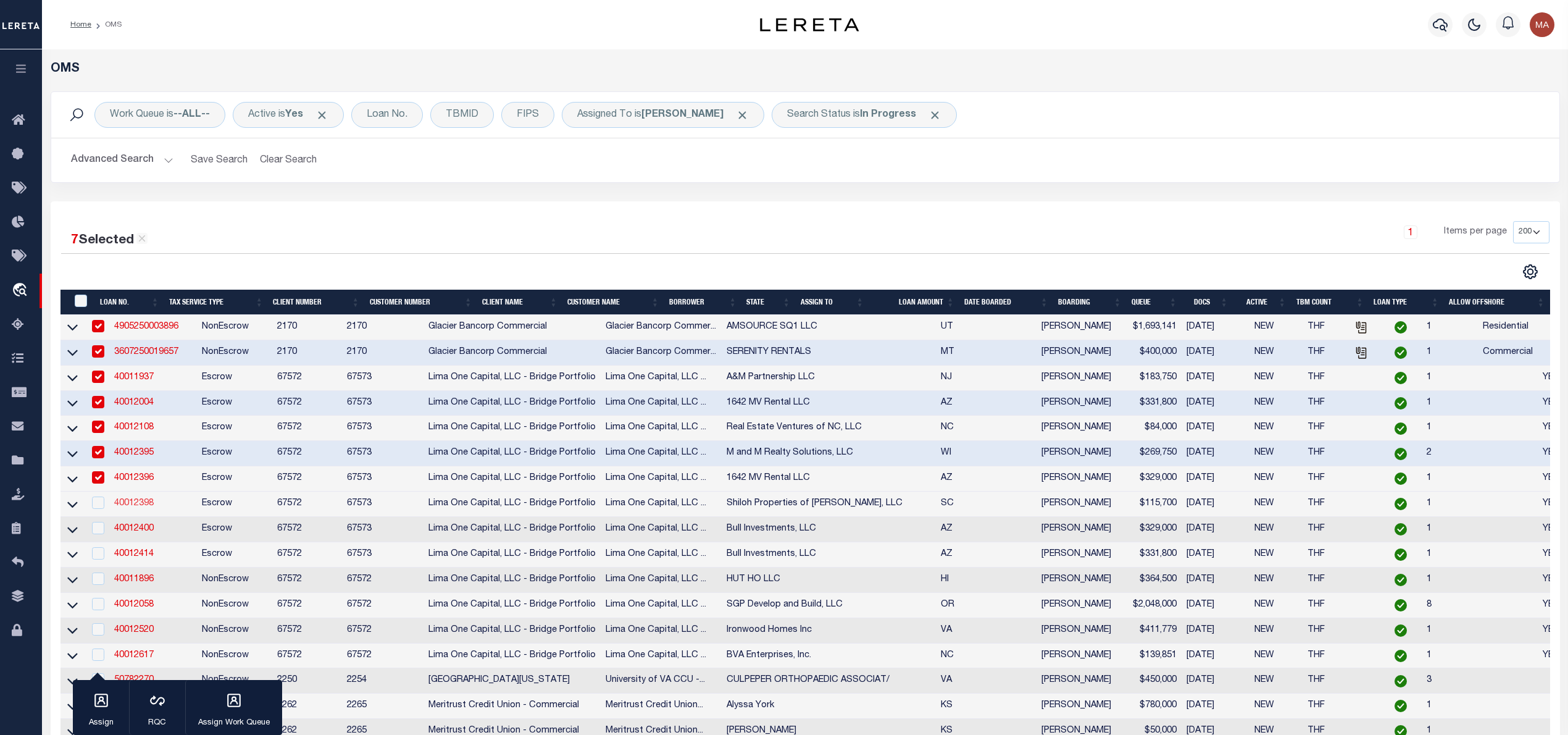
click at [144, 508] on link "40012398" at bounding box center [134, 503] width 39 height 8
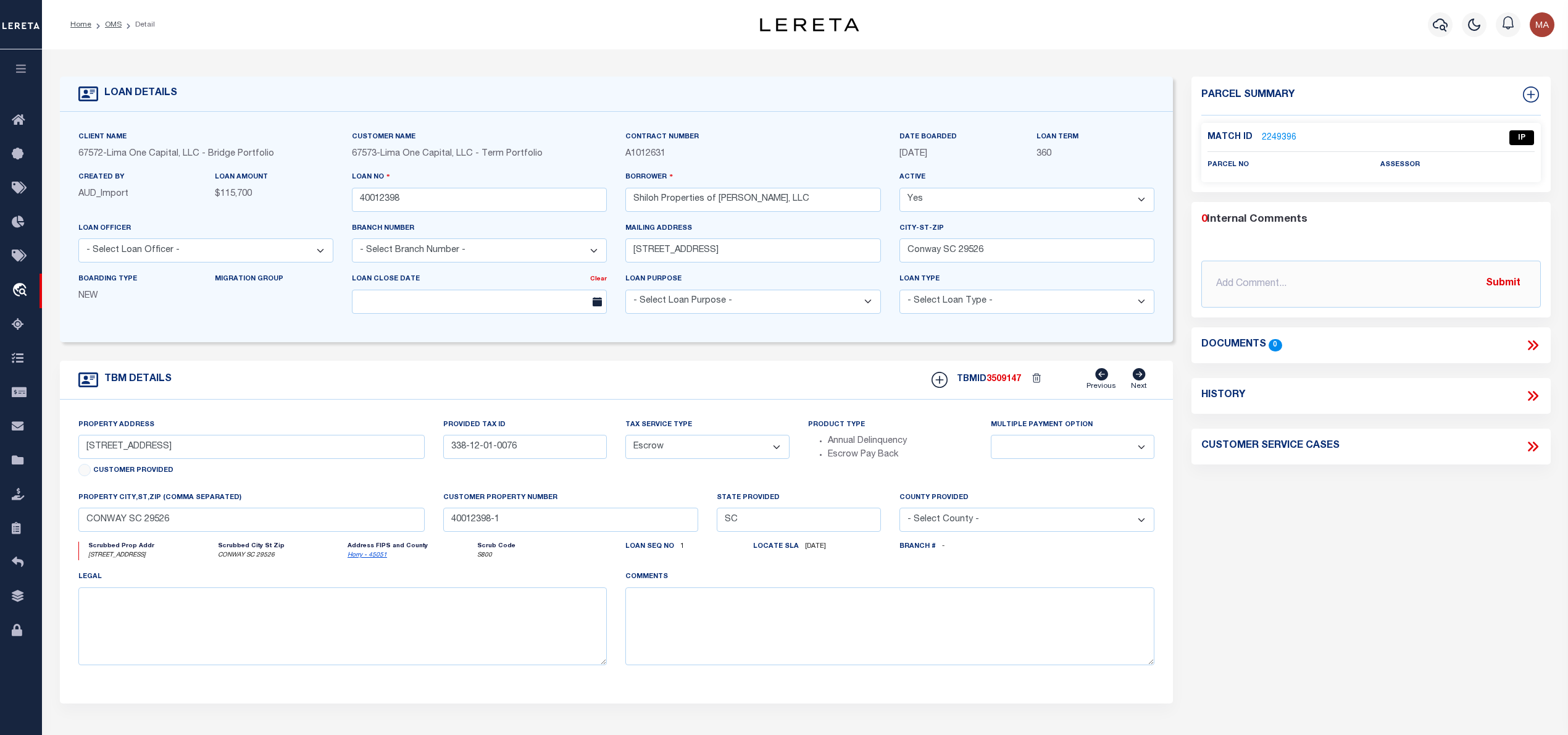
click at [1283, 136] on link "2249396" at bounding box center [1278, 138] width 34 height 13
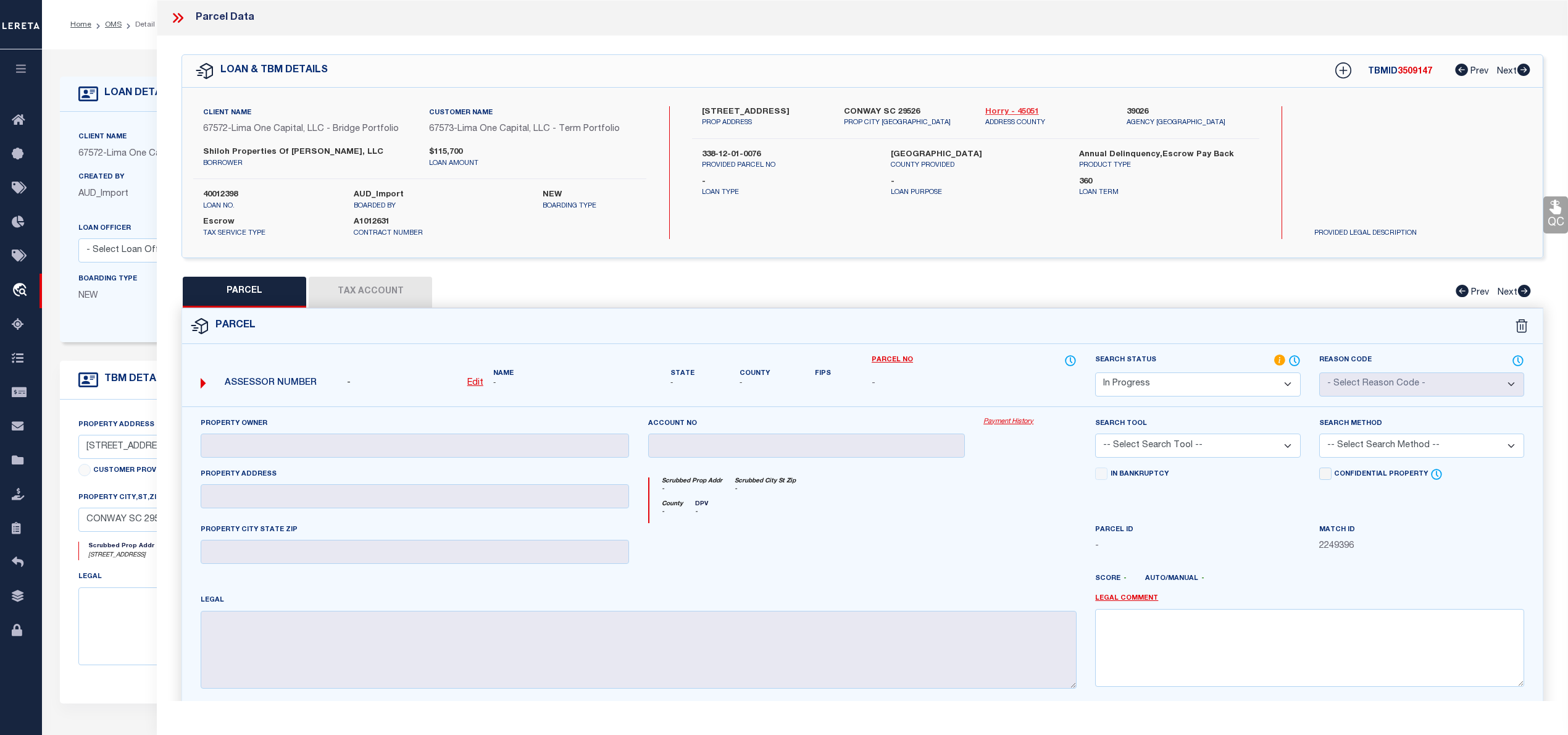
click at [1015, 106] on link "Horry - 45051" at bounding box center [1046, 113] width 123 height 13
click at [724, 109] on label "709 15TH AVE" at bounding box center [763, 113] width 123 height 13
click at [477, 384] on u "Edit" at bounding box center [475, 383] width 16 height 8
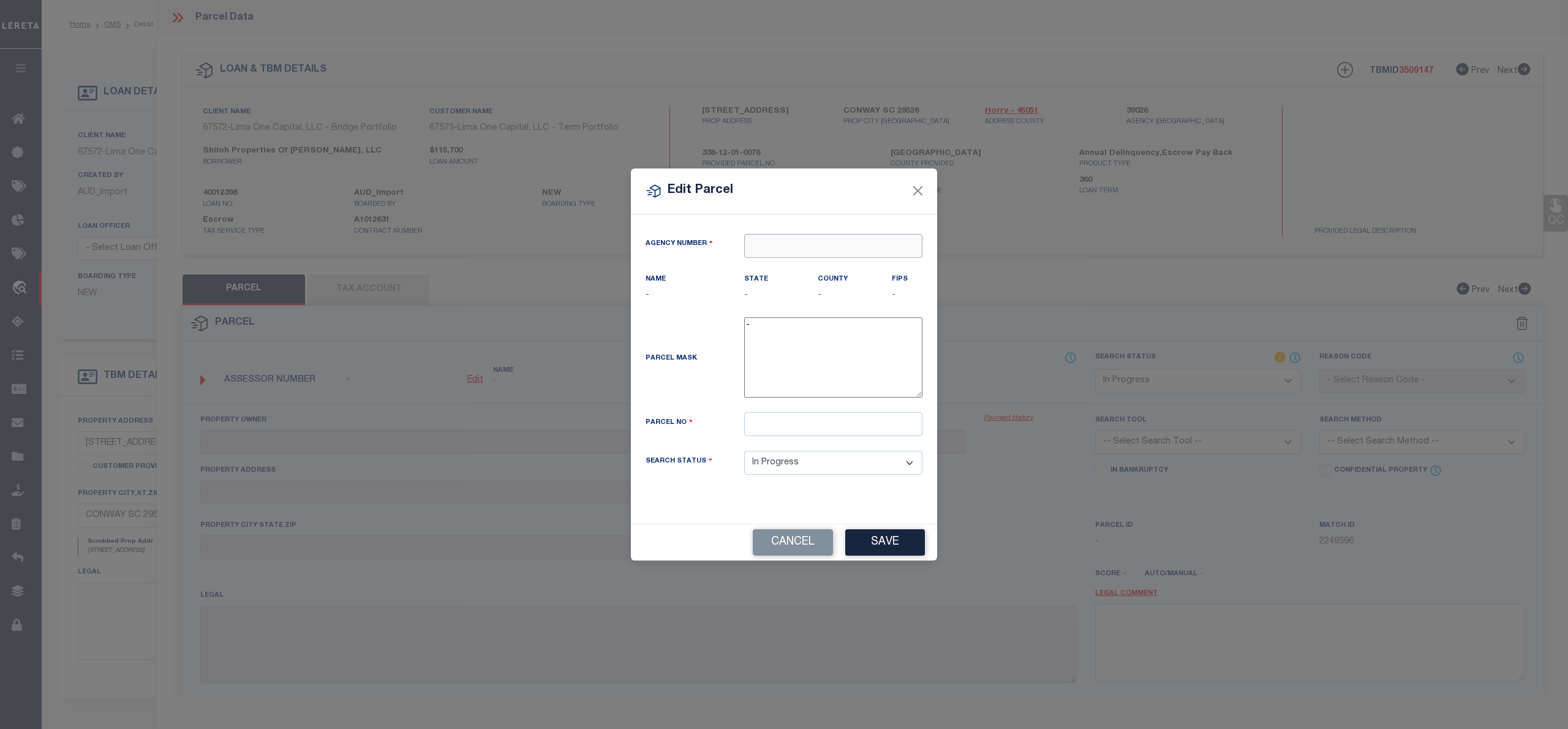
click at [800, 236] on input "text" at bounding box center [833, 246] width 178 height 24
click at [839, 268] on div "390260000 : HORRY COUNTY" at bounding box center [833, 275] width 177 height 35
click at [775, 432] on input "text" at bounding box center [833, 424] width 178 height 24
paste input "33812010076"
click at [873, 543] on button "Save" at bounding box center [885, 542] width 80 height 27
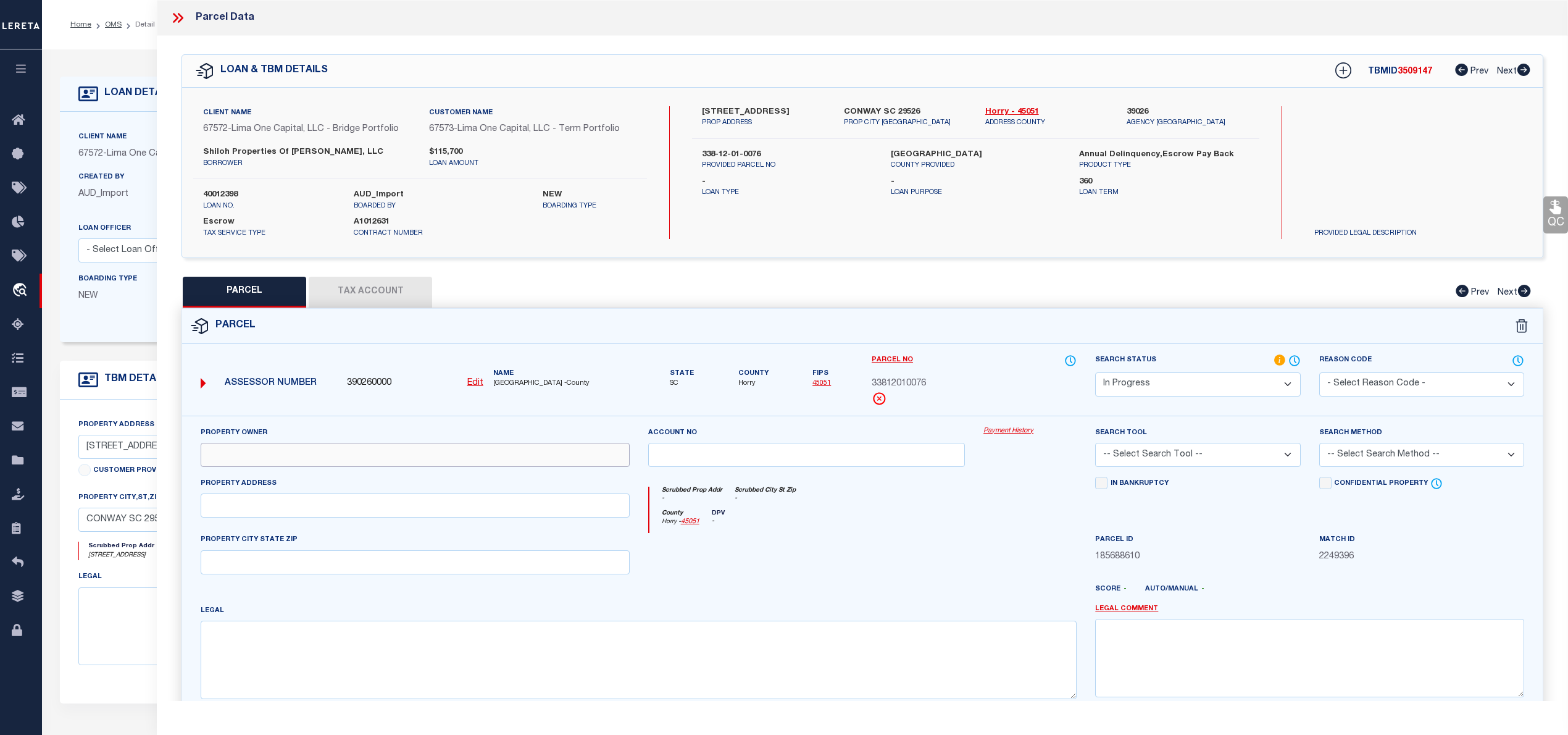
click at [422, 464] on input "text" at bounding box center [415, 454] width 429 height 24
paste input "SHILOH PROPERTIES OF CONWAY LLC"
click at [223, 515] on input "text" at bounding box center [415, 505] width 429 height 24
paste input "709 FIFTEENTH AVE, Conway, SC 29526"
drag, startPoint x: 297, startPoint y: 506, endPoint x: 431, endPoint y: 514, distance: 134.2
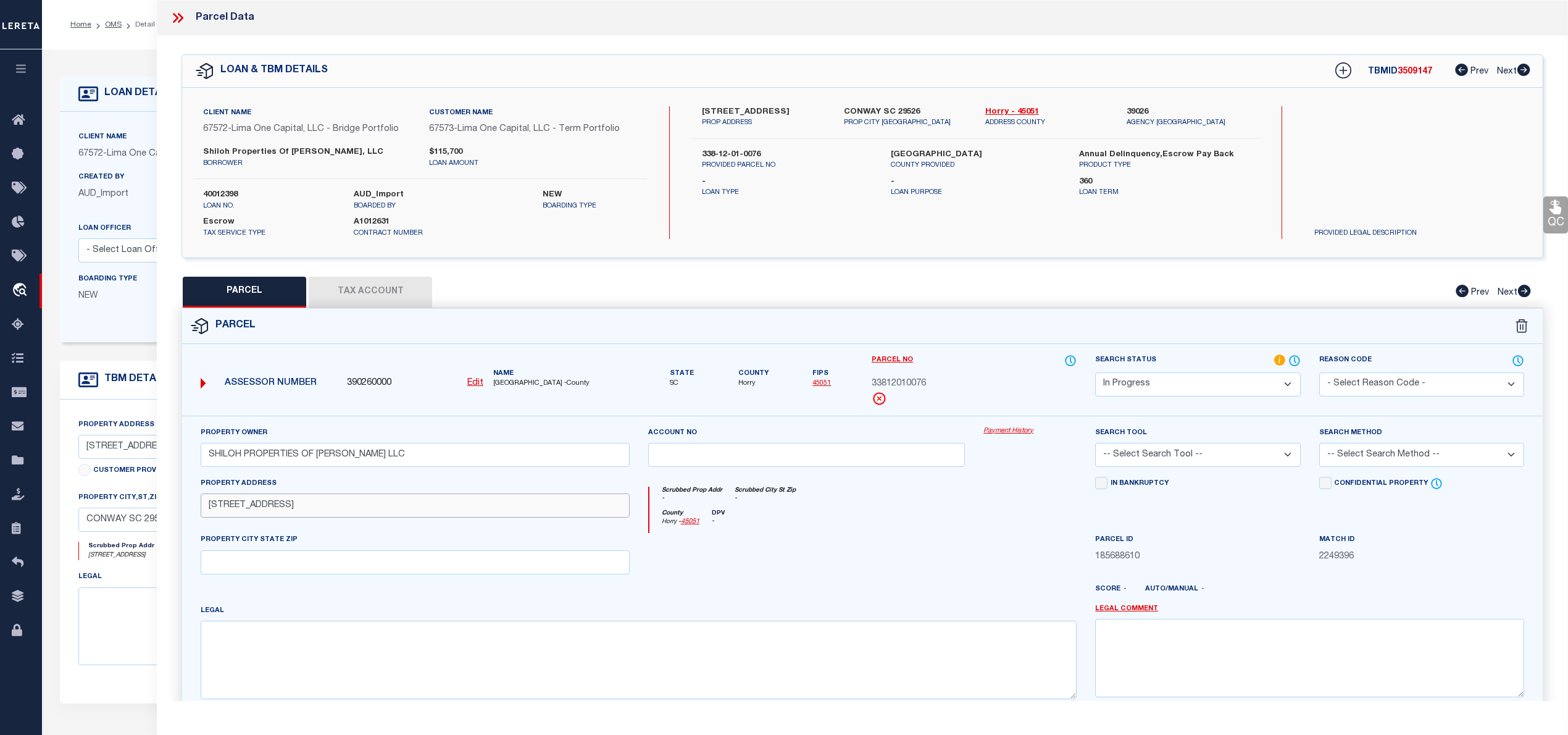
click at [431, 514] on input "709 FIFTEENTH AVE, Conway, SC 29526" at bounding box center [415, 505] width 429 height 24
click at [327, 572] on input "text" at bounding box center [415, 562] width 429 height 24
paste input "Conway, SC 29526"
click at [301, 644] on textarea at bounding box center [638, 659] width 876 height 78
click at [897, 390] on span "33812010076" at bounding box center [899, 383] width 54 height 13
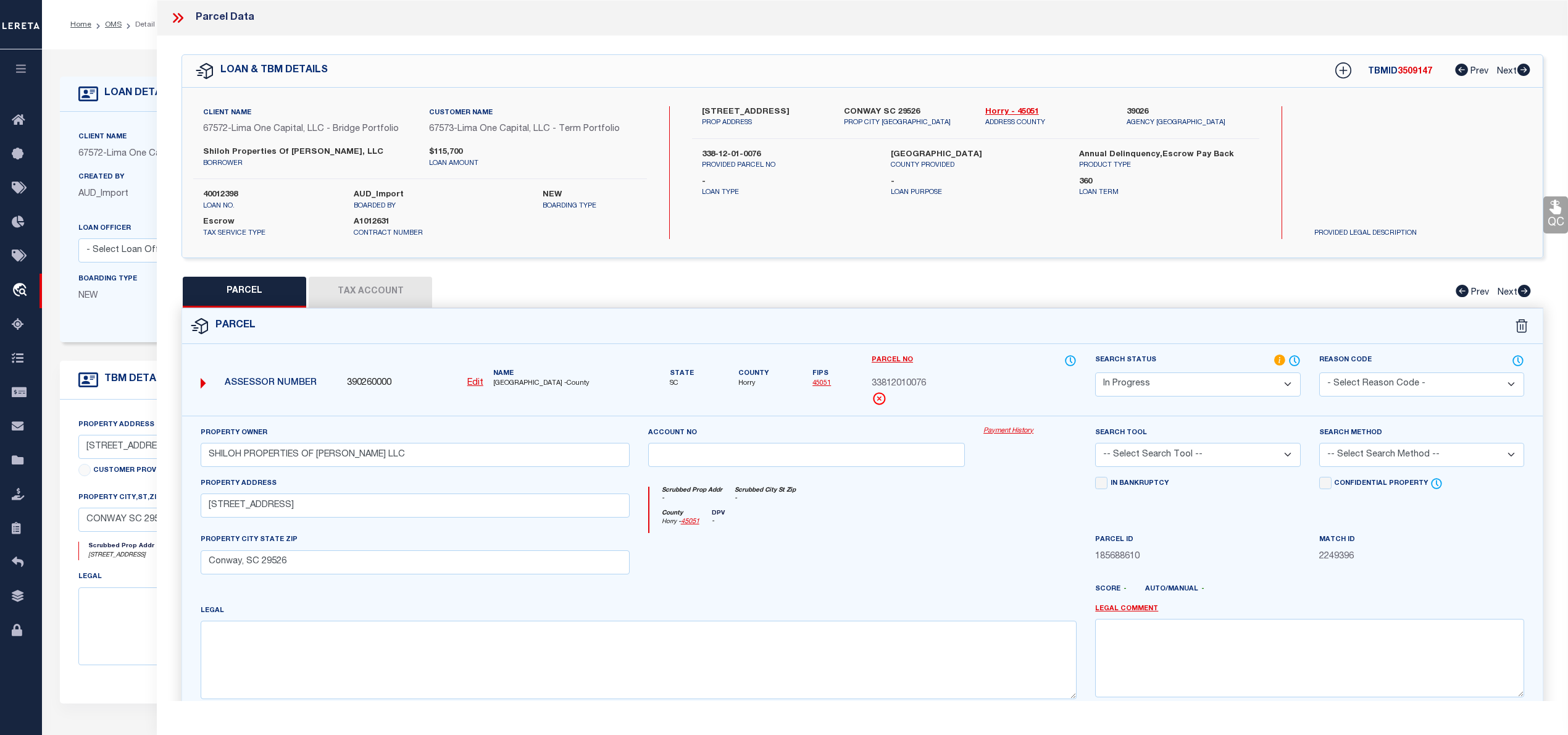
click at [897, 390] on span "33812010076" at bounding box center [899, 383] width 54 height 13
click at [495, 660] on textarea at bounding box center [638, 659] width 876 height 78
paste textarea "Estimated Acres 0.16 Acres"
click at [1181, 381] on select "Automated Search Bad Parcel Complete Duplicate Parcel High Dollar Reporting In …" at bounding box center [1197, 384] width 205 height 24
click at [1095, 372] on select "Automated Search Bad Parcel Complete Duplicate Parcel High Dollar Reporting In …" at bounding box center [1197, 384] width 205 height 24
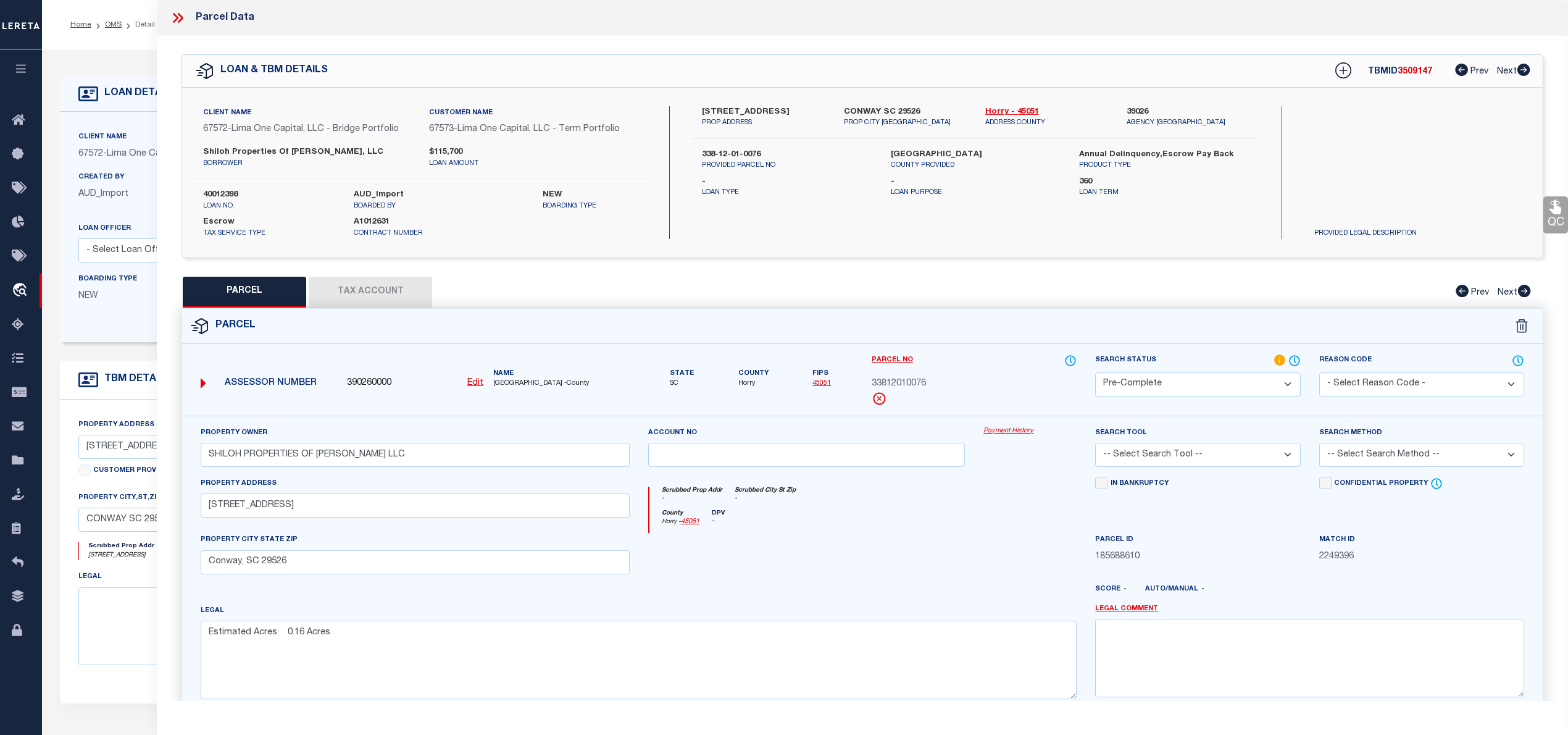
click at [1167, 452] on select "-- Select Search Tool -- 3rd Party Website Agency File Agency Website ATLS CNV-…" at bounding box center [1197, 454] width 205 height 24
click at [1095, 445] on select "-- Select Search Tool -- 3rd Party Website Agency File Agency Website ATLS CNV-…" at bounding box center [1197, 454] width 205 height 24
click at [1349, 455] on select "-- Select Search Method -- Property Address Legal Liability Info Provided" at bounding box center [1421, 454] width 205 height 24
click at [1319, 445] on select "-- Select Search Method -- Property Address Legal Liability Info Provided" at bounding box center [1421, 454] width 205 height 24
click at [366, 297] on button "Tax Account" at bounding box center [371, 292] width 124 height 31
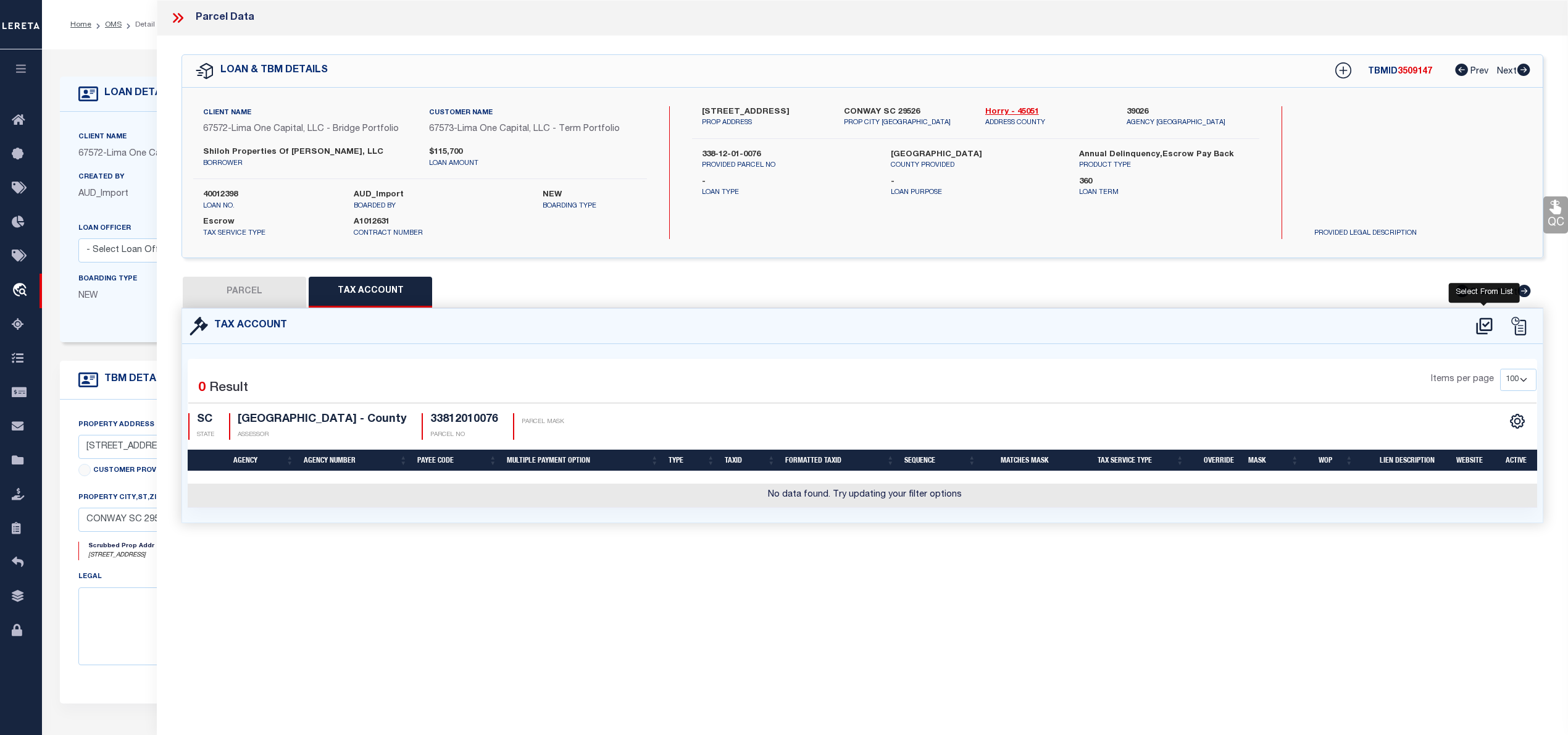
click at [1485, 331] on icon at bounding box center [1484, 326] width 20 height 20
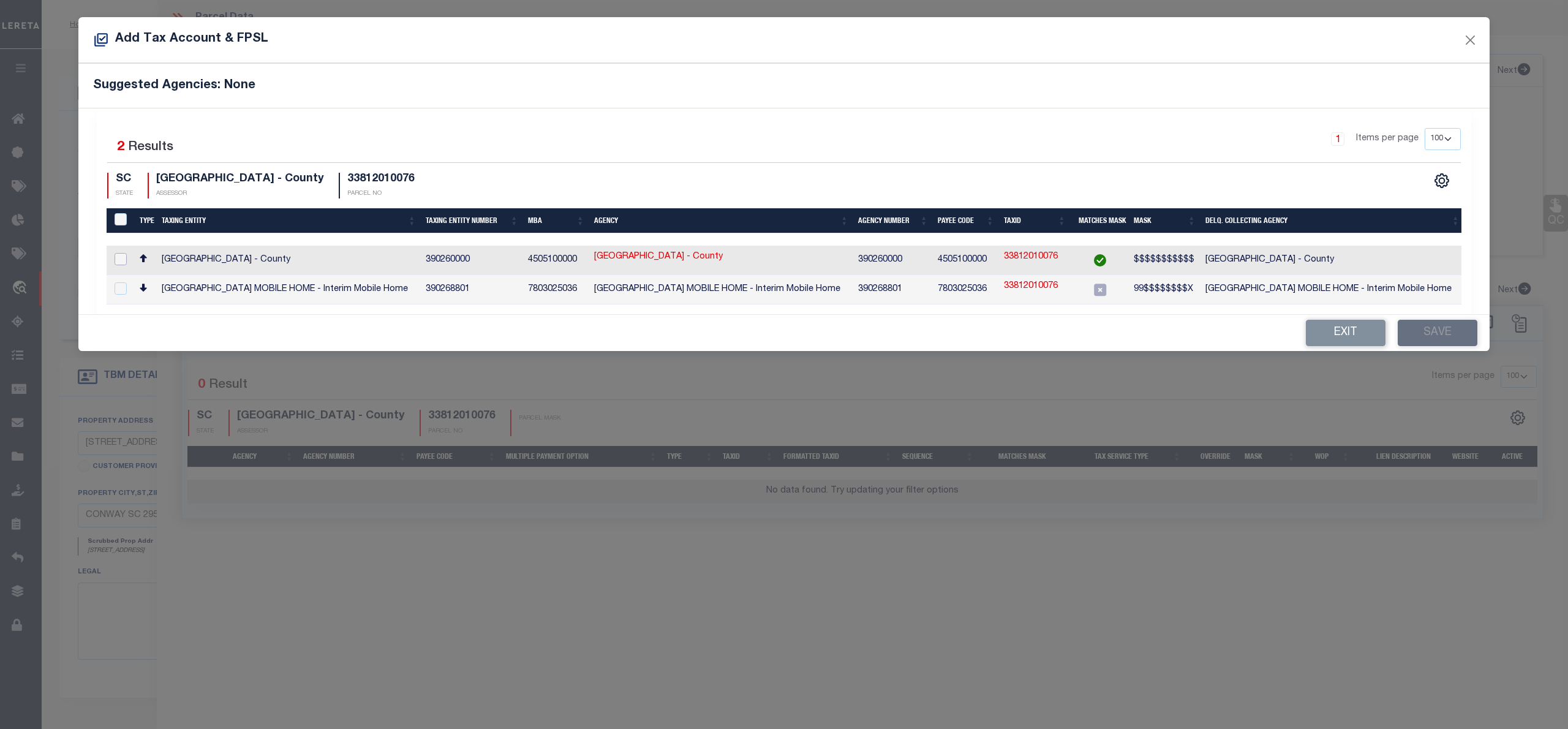
click at [119, 258] on input "checkbox" at bounding box center [121, 260] width 13 height 13
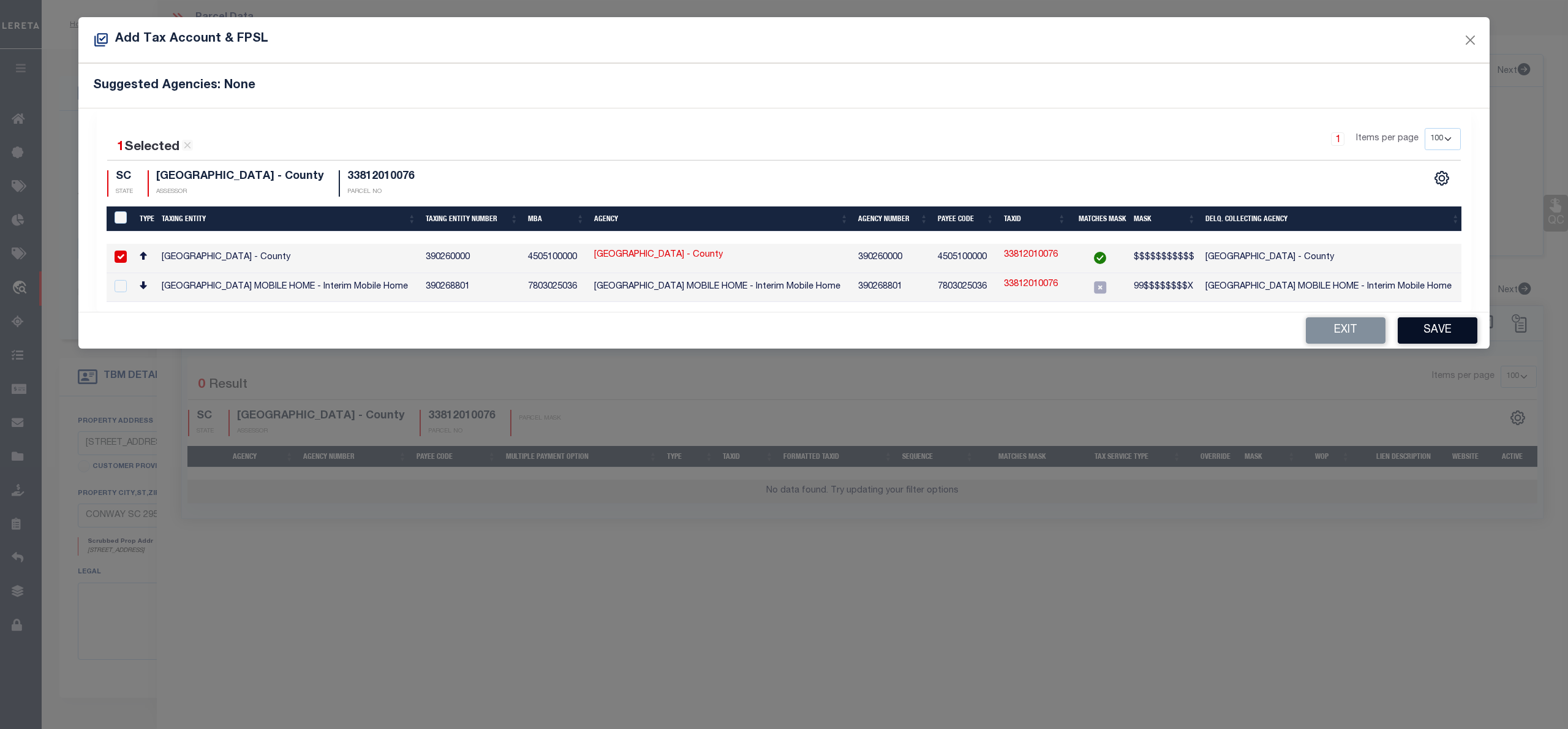
click at [1412, 331] on button "Save" at bounding box center [1438, 331] width 80 height 27
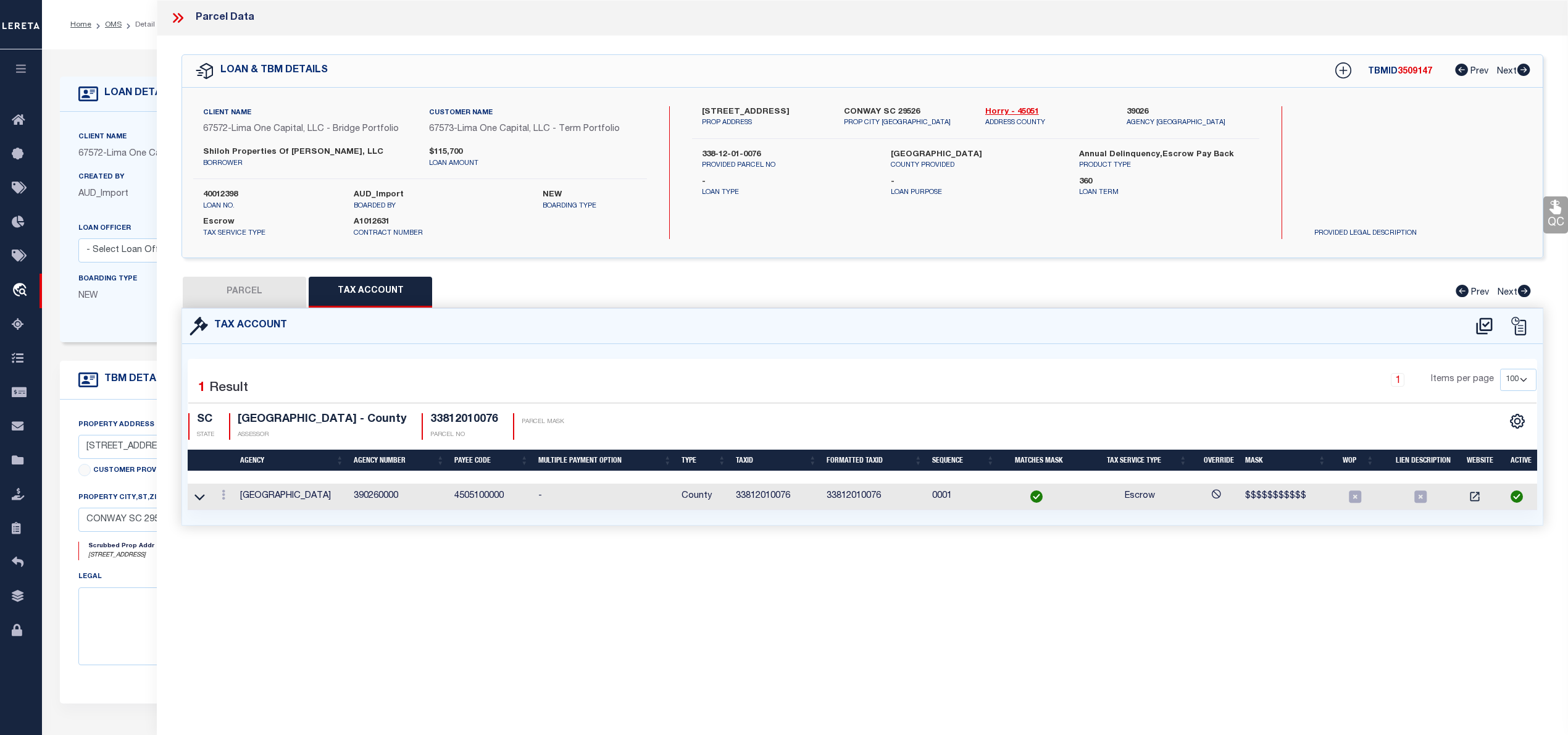
click at [242, 283] on button "PARCEL" at bounding box center [245, 292] width 124 height 31
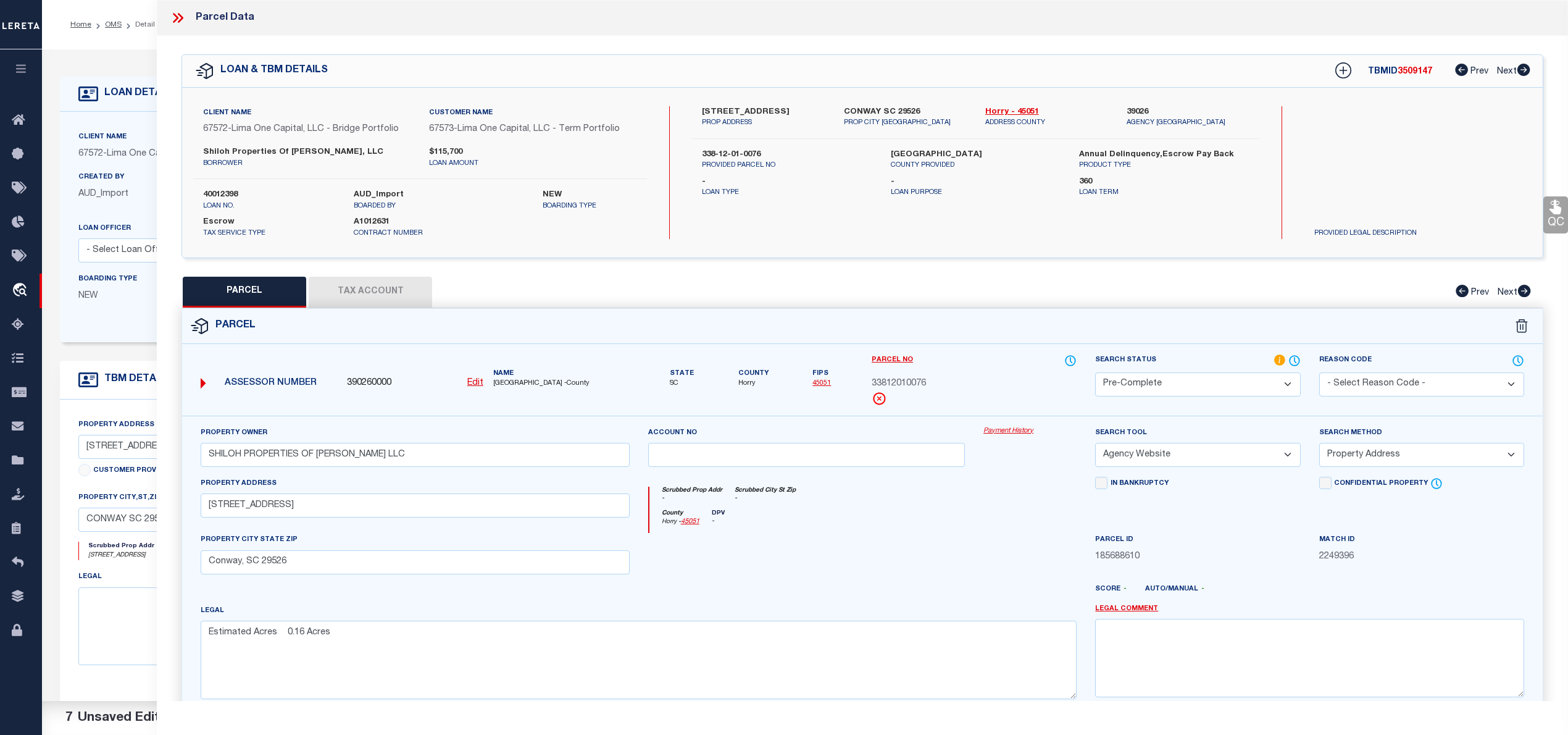
scroll to position [124, 0]
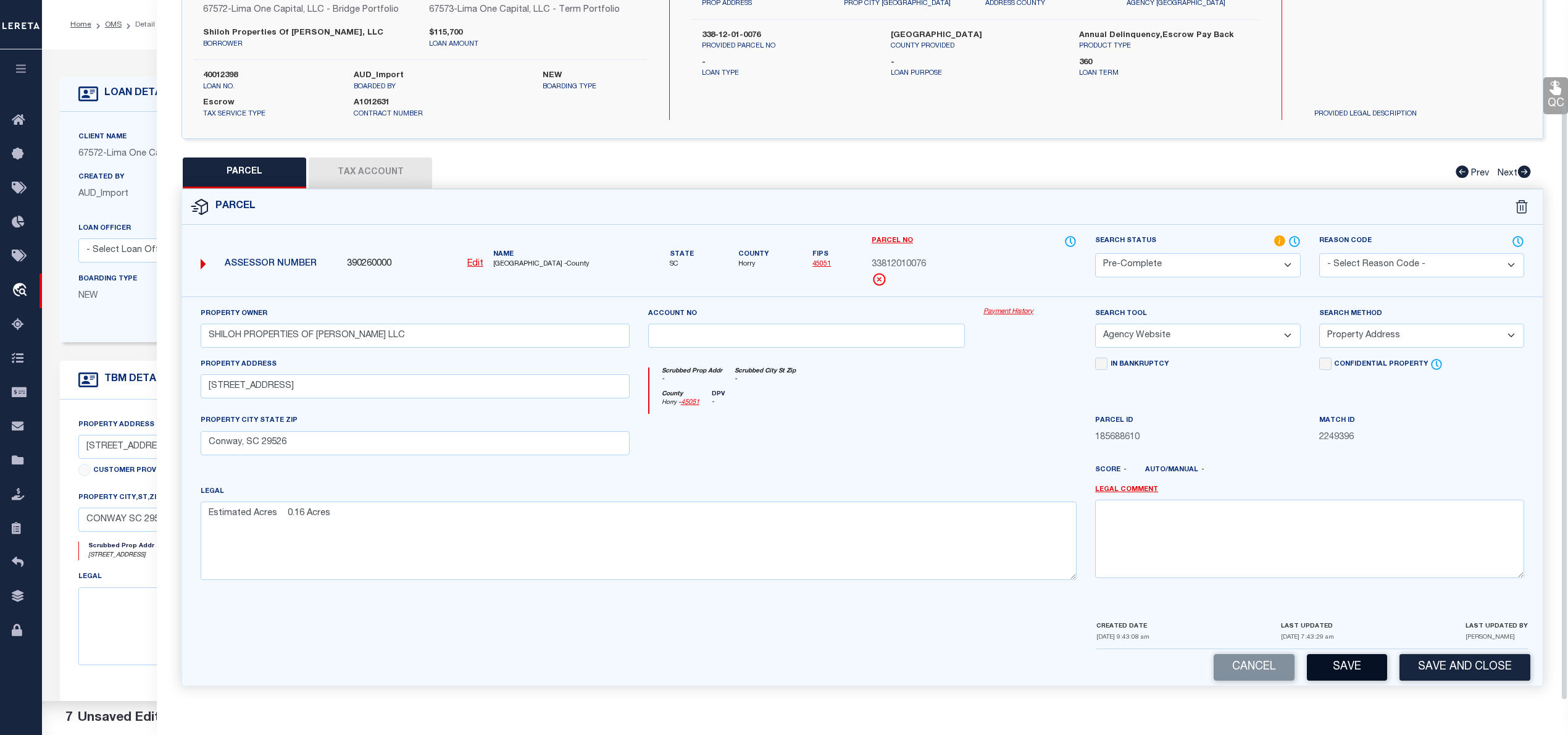
click at [1369, 665] on button "Save" at bounding box center [1347, 667] width 80 height 27
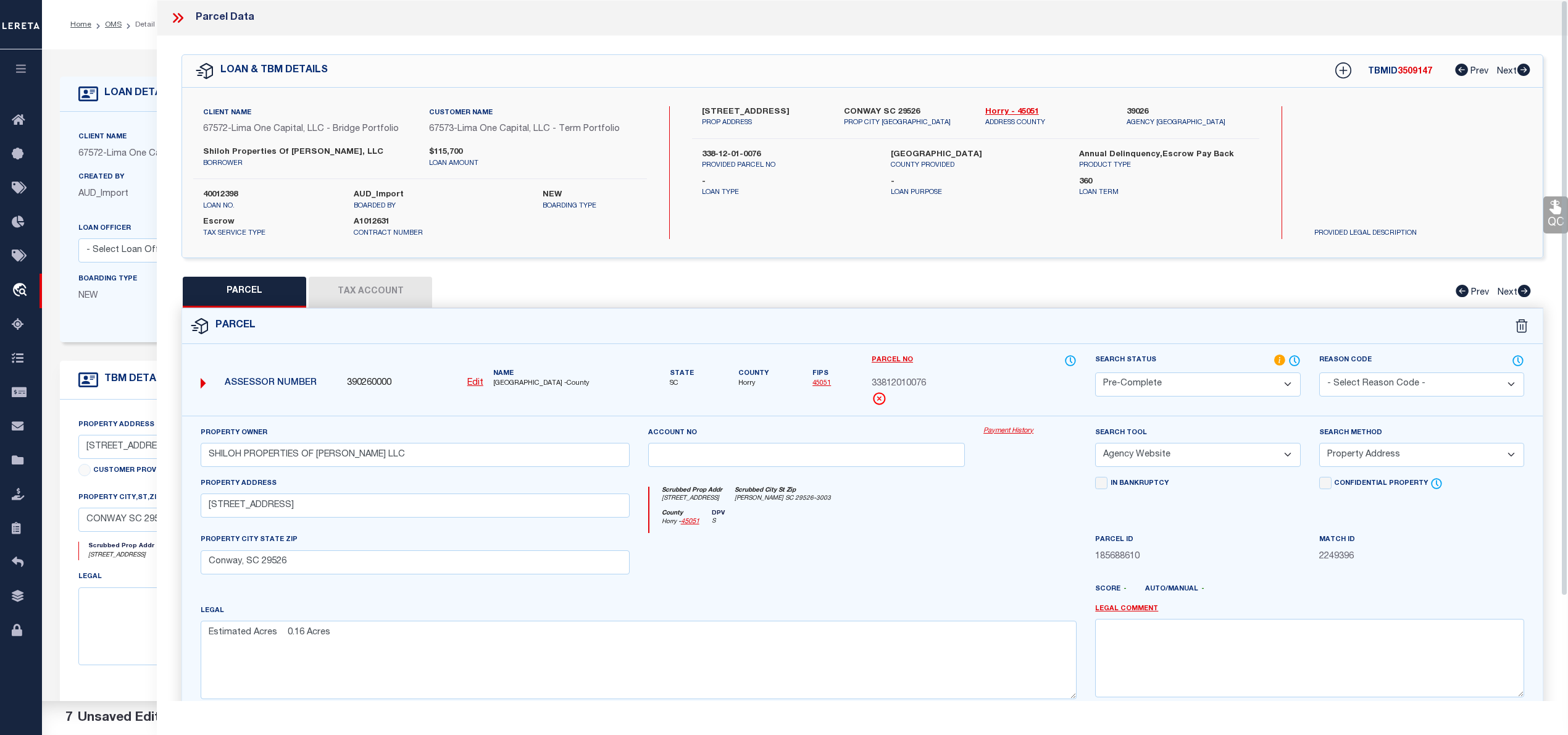
click at [1406, 73] on span "3509147" at bounding box center [1414, 72] width 34 height 8
click at [907, 384] on span "33812010076" at bounding box center [899, 383] width 54 height 13
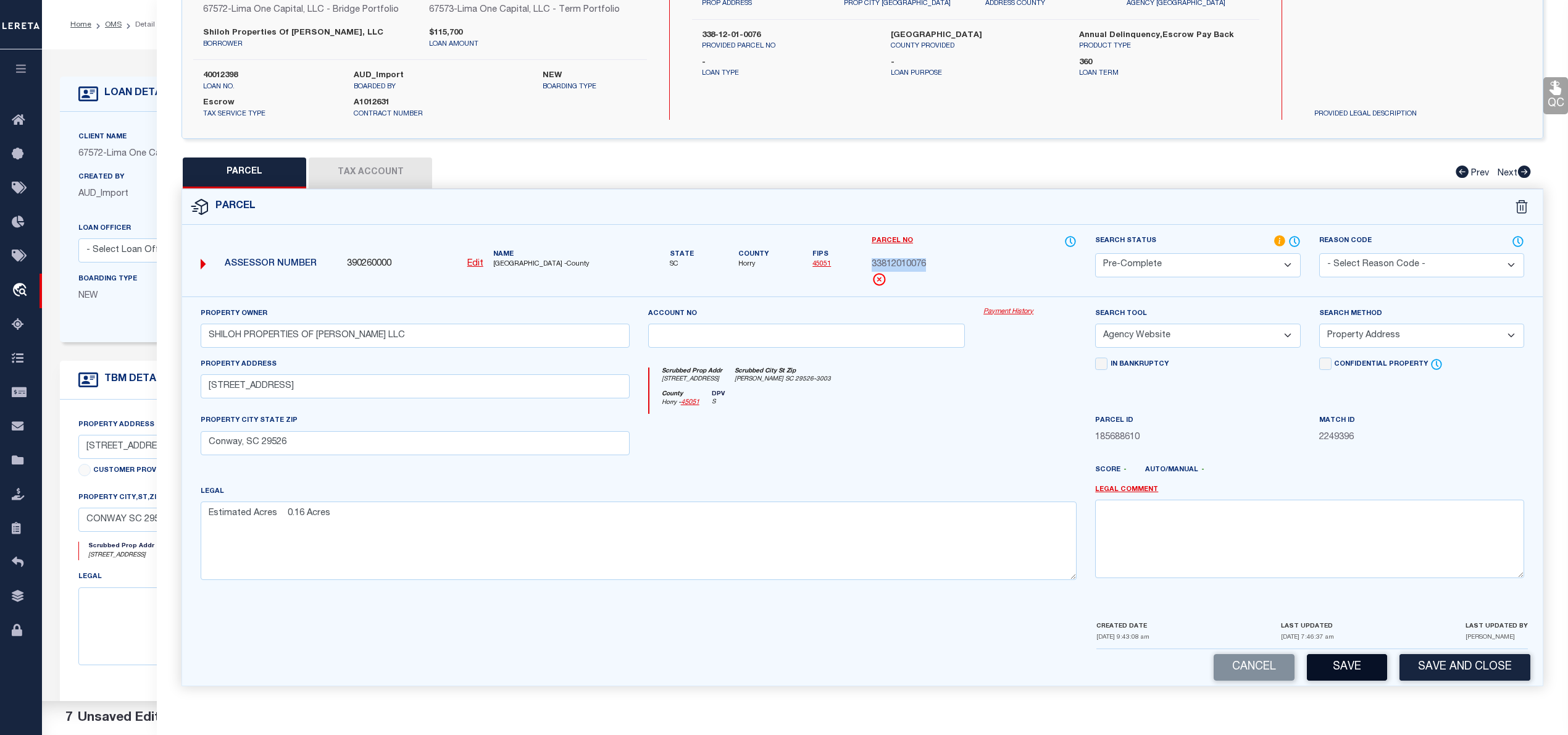
click at [1351, 673] on button "Save" at bounding box center [1347, 667] width 80 height 27
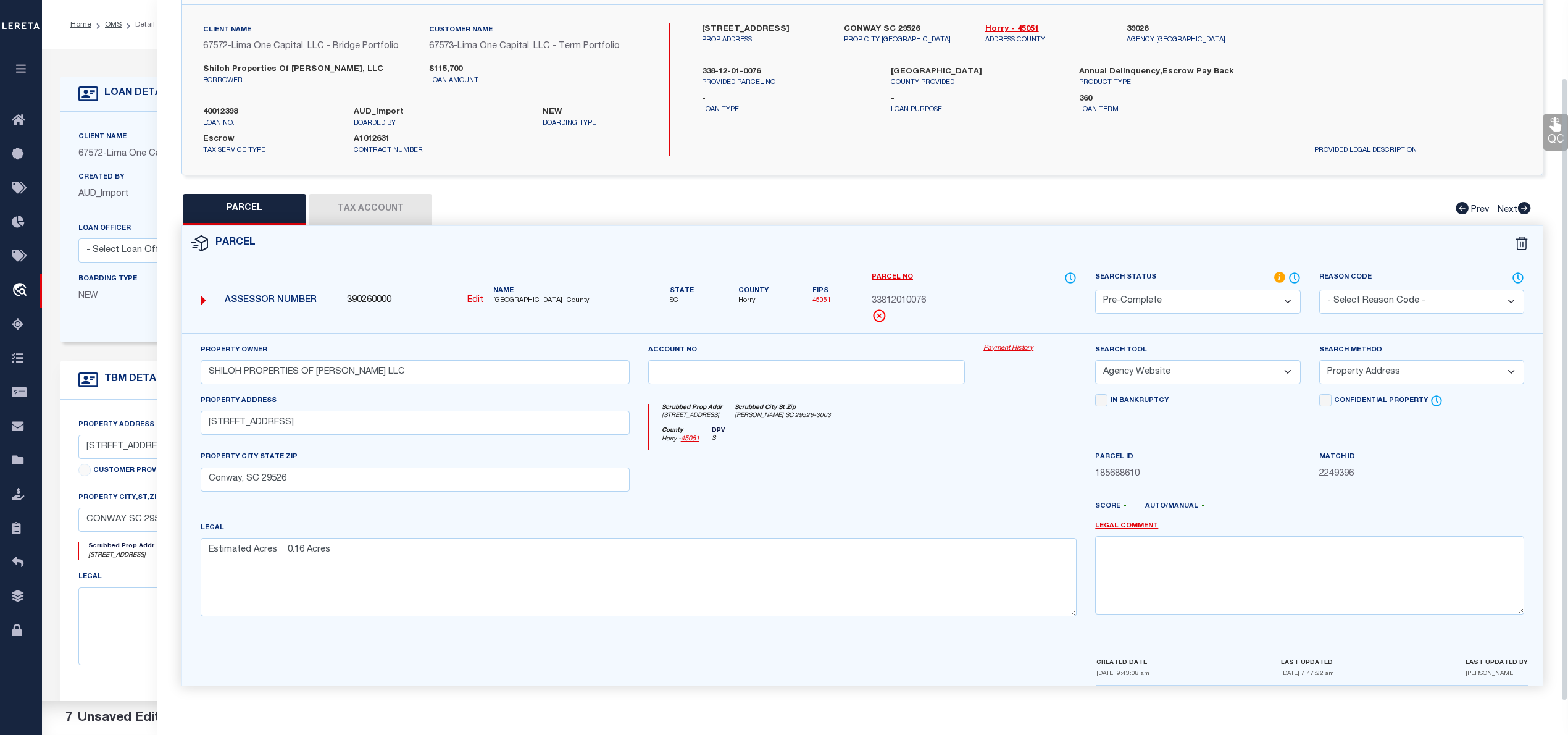
scroll to position [0, 0]
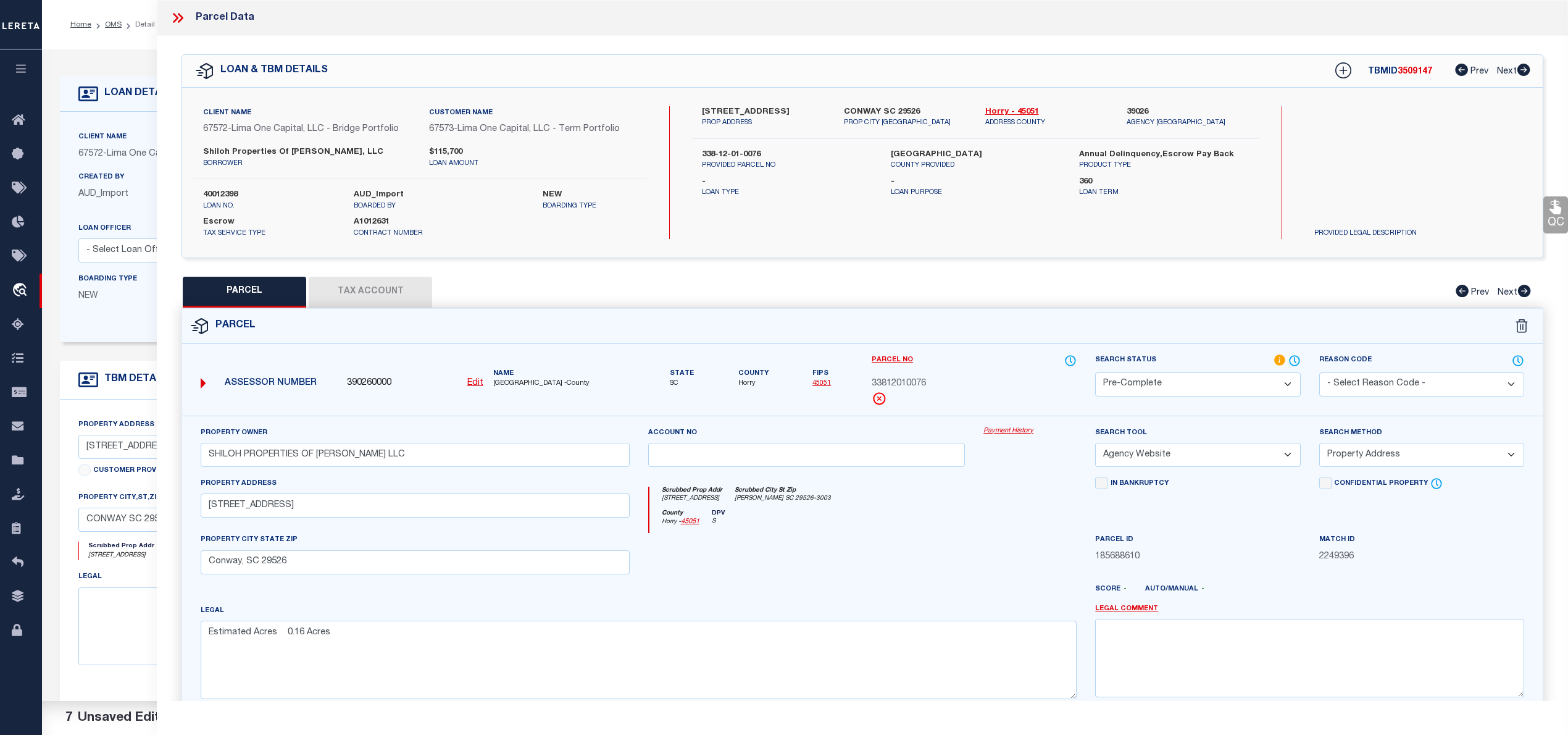
click at [179, 18] on icon at bounding box center [177, 18] width 16 height 16
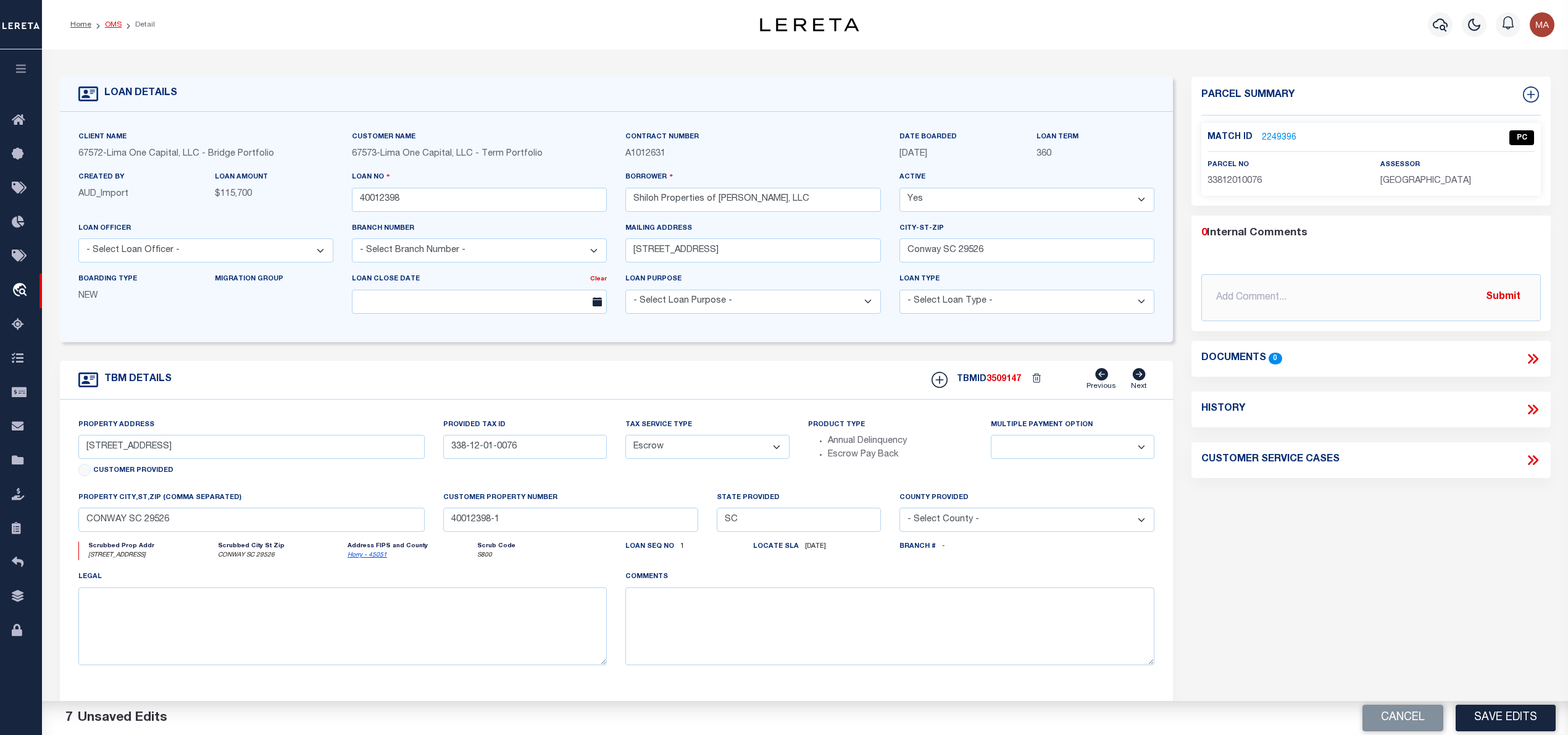
click at [108, 21] on link "OMS" at bounding box center [113, 25] width 17 height 8
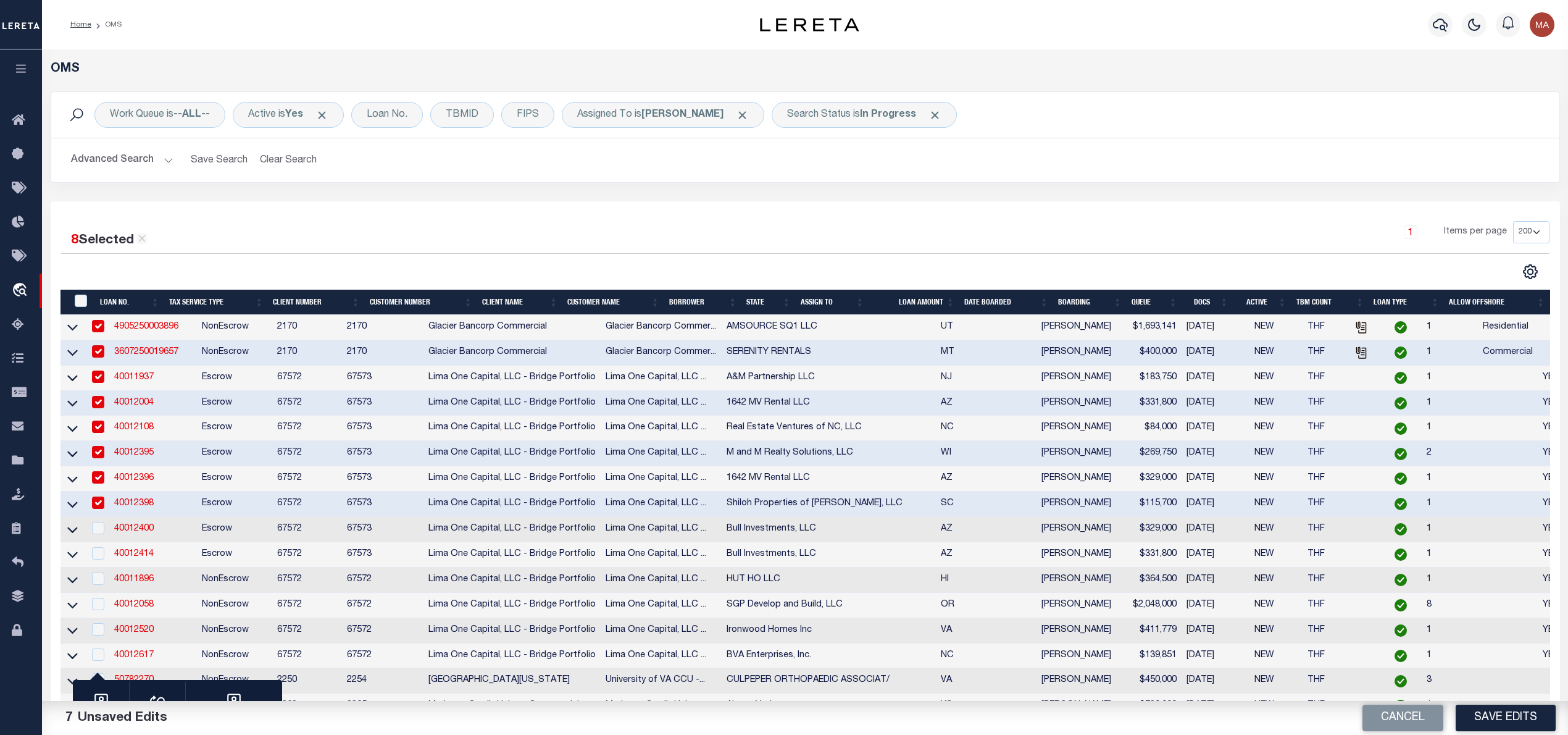
scroll to position [165, 0]
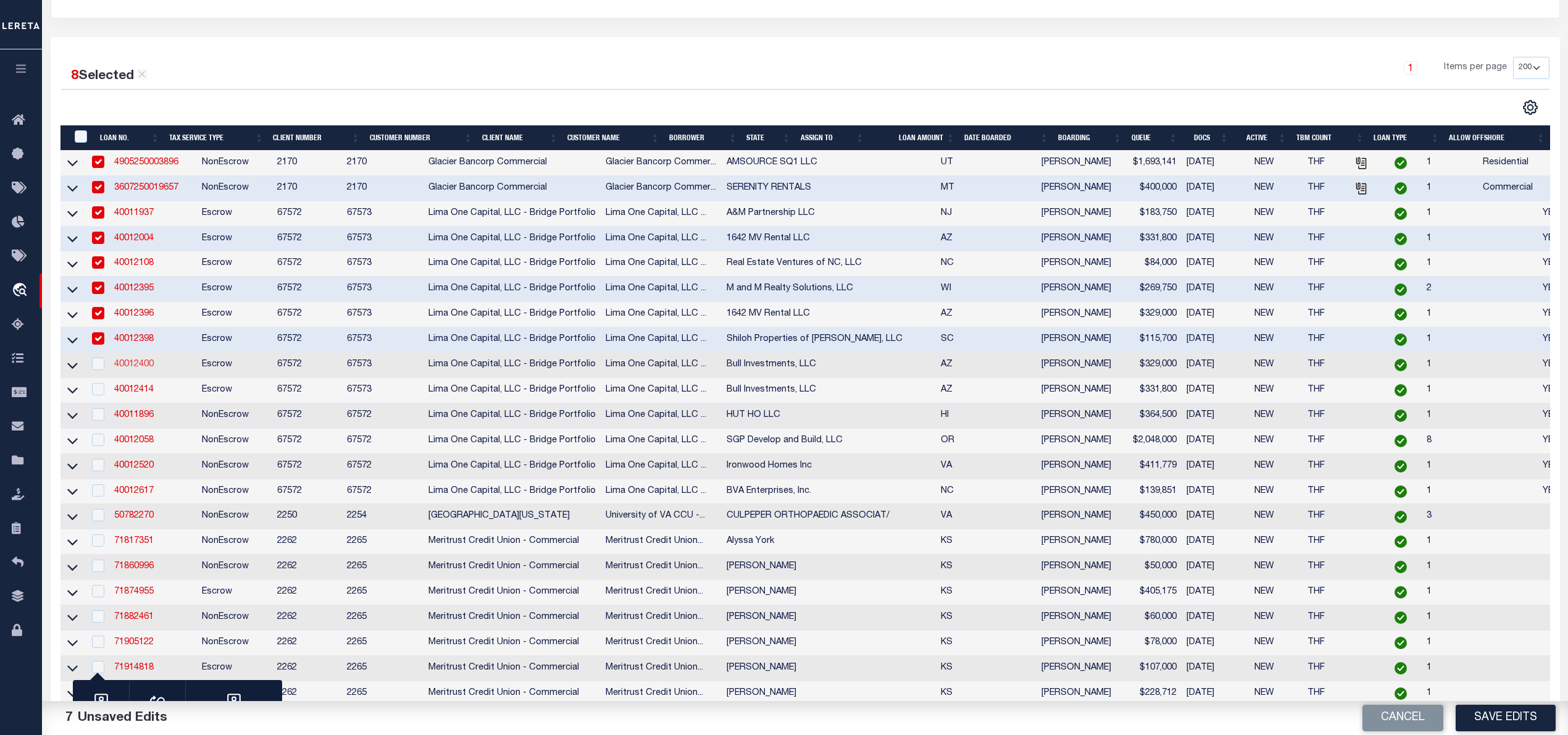
click at [139, 369] on link "40012400" at bounding box center [134, 364] width 39 height 8
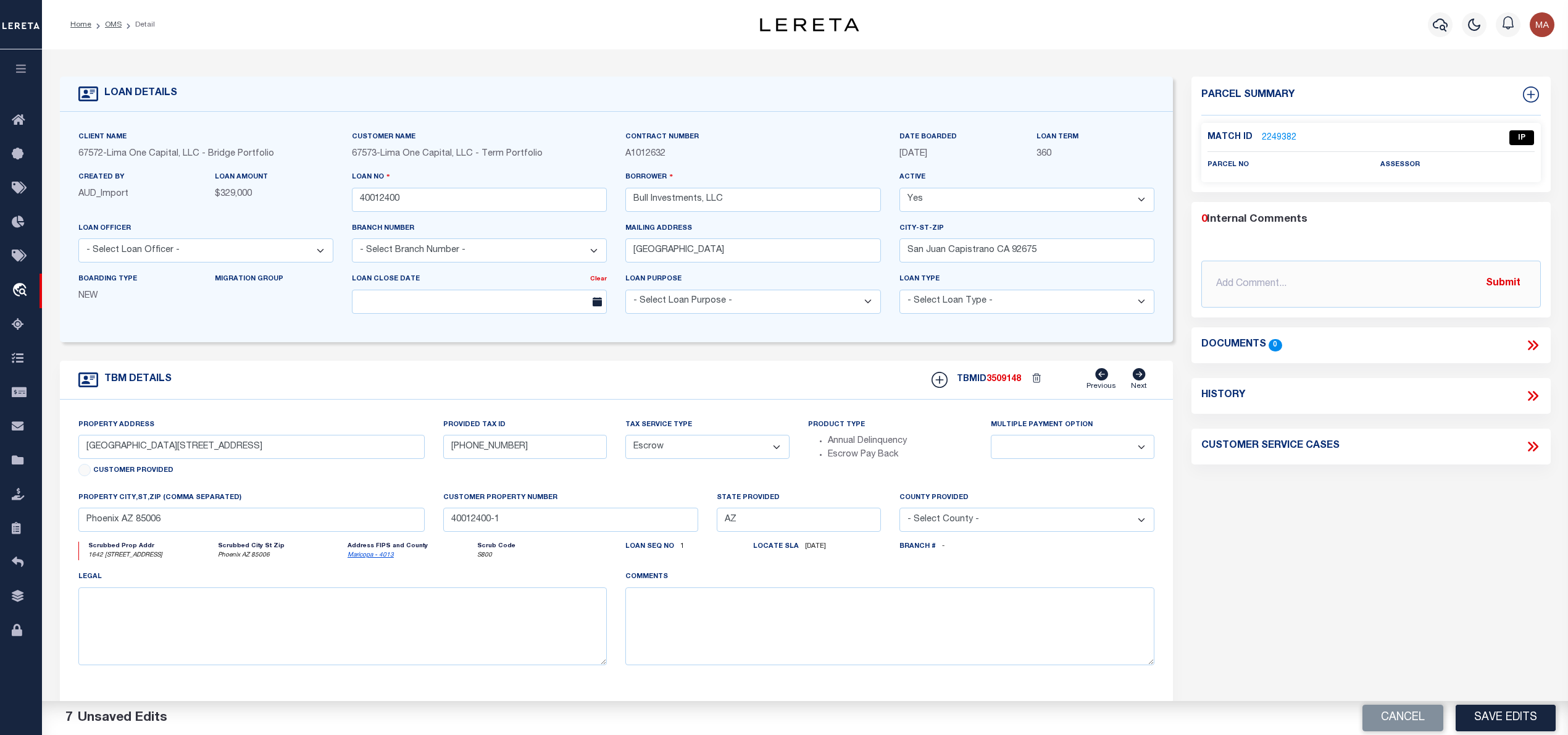
click at [1267, 139] on link "2249382" at bounding box center [1278, 138] width 34 height 13
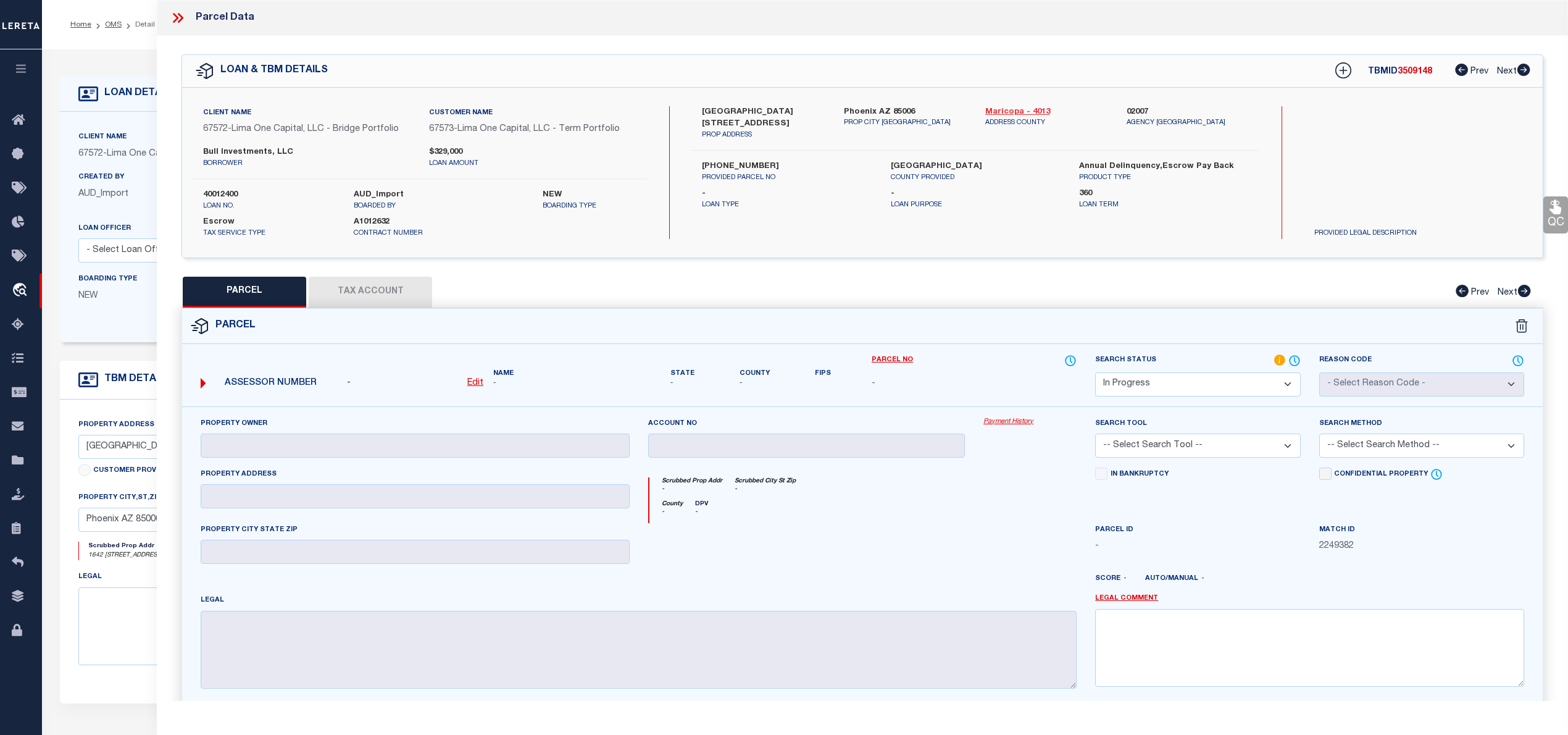
click at [995, 111] on link "Maricopa - 4013" at bounding box center [1046, 113] width 123 height 13
click at [725, 165] on label "117-15-207" at bounding box center [786, 167] width 169 height 13
click at [1255, 386] on select "Automated Search Bad Parcel Complete Duplicate Parcel High Dollar Reporting In …" at bounding box center [1197, 384] width 205 height 24
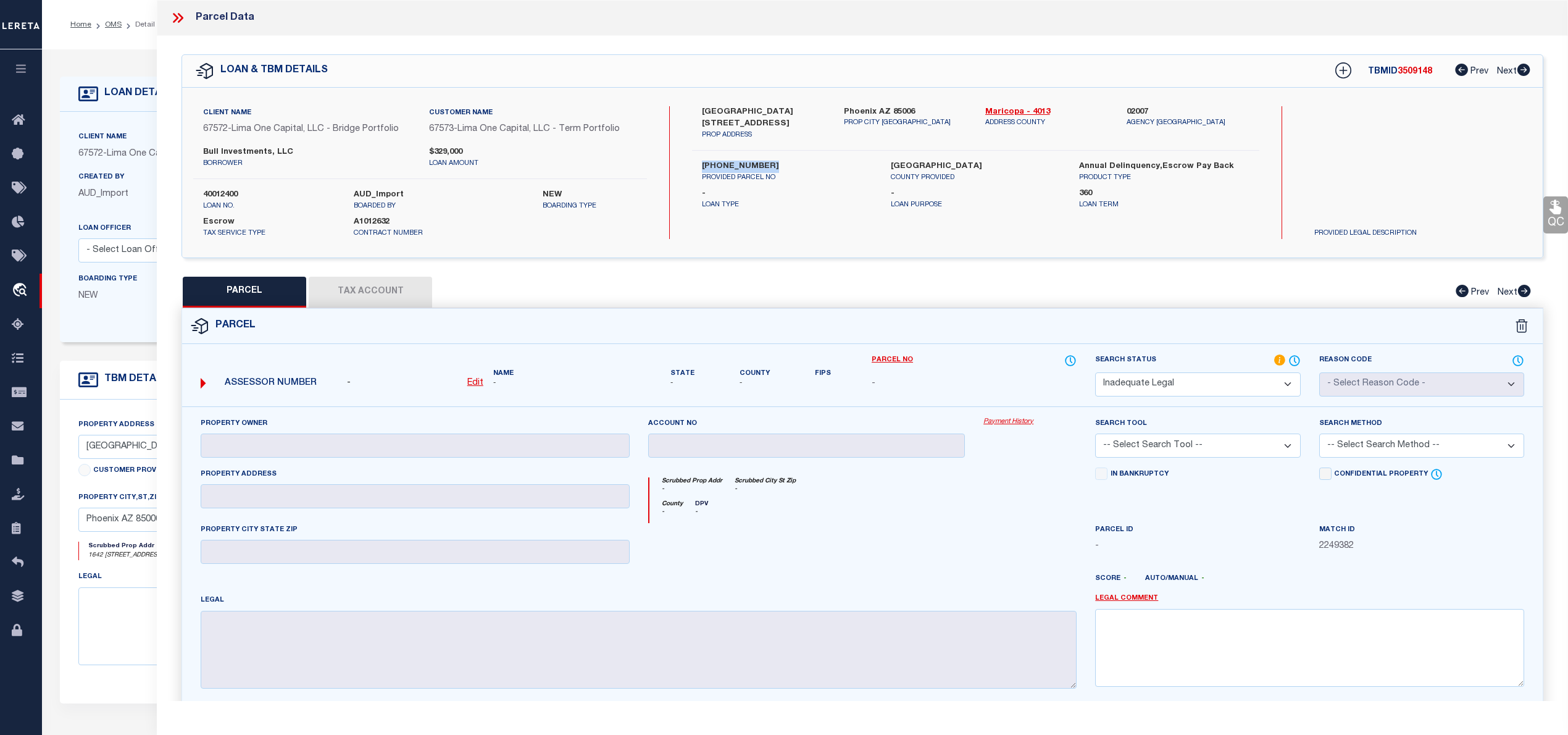
click at [1095, 372] on select "Automated Search Bad Parcel Complete Duplicate Parcel High Dollar Reporting In …" at bounding box center [1197, 384] width 205 height 24
click at [1136, 600] on link "Legal Comment" at bounding box center [1126, 599] width 63 height 11
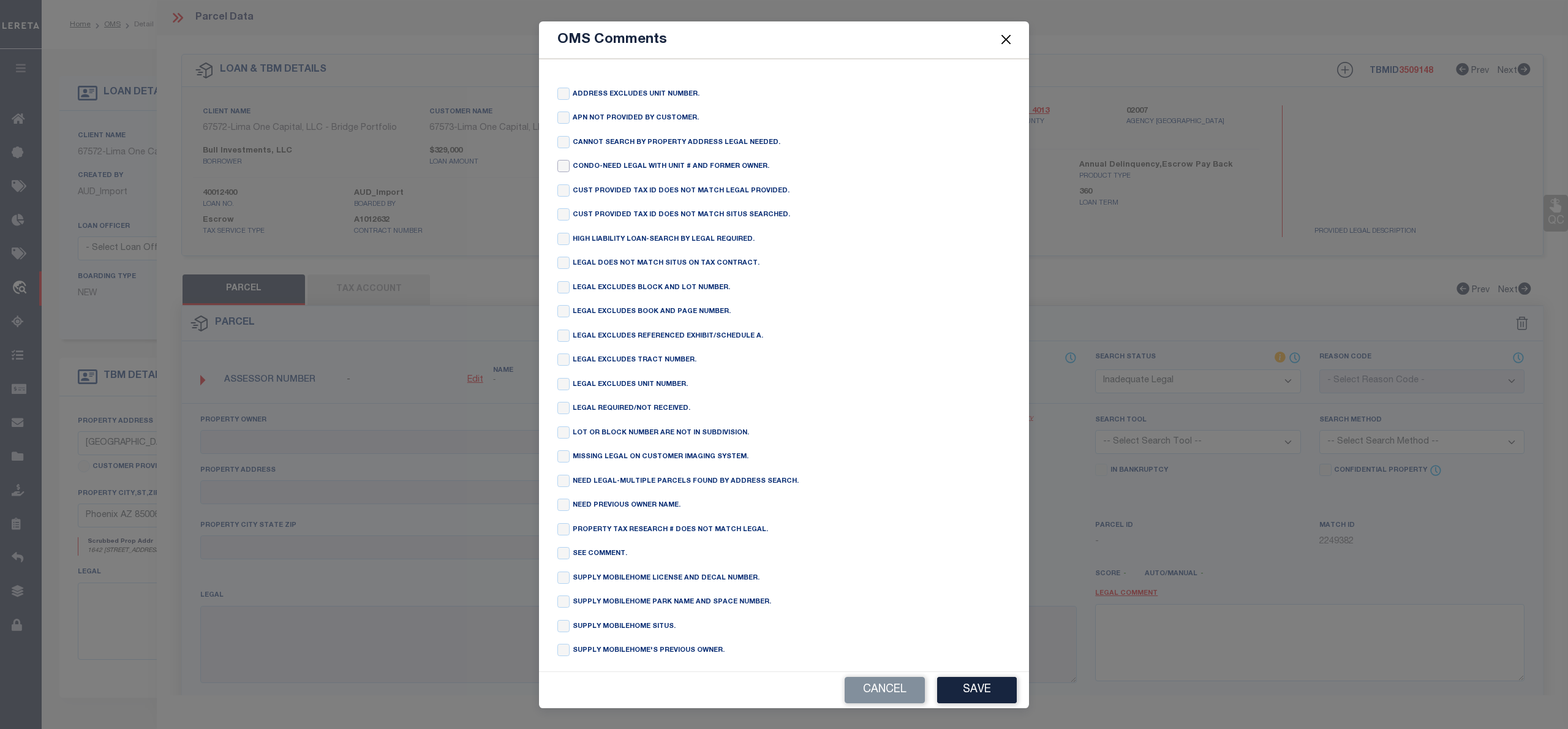
click at [562, 172] on input "checkbox" at bounding box center [564, 166] width 13 height 13
click at [986, 689] on button "Save" at bounding box center [977, 690] width 80 height 27
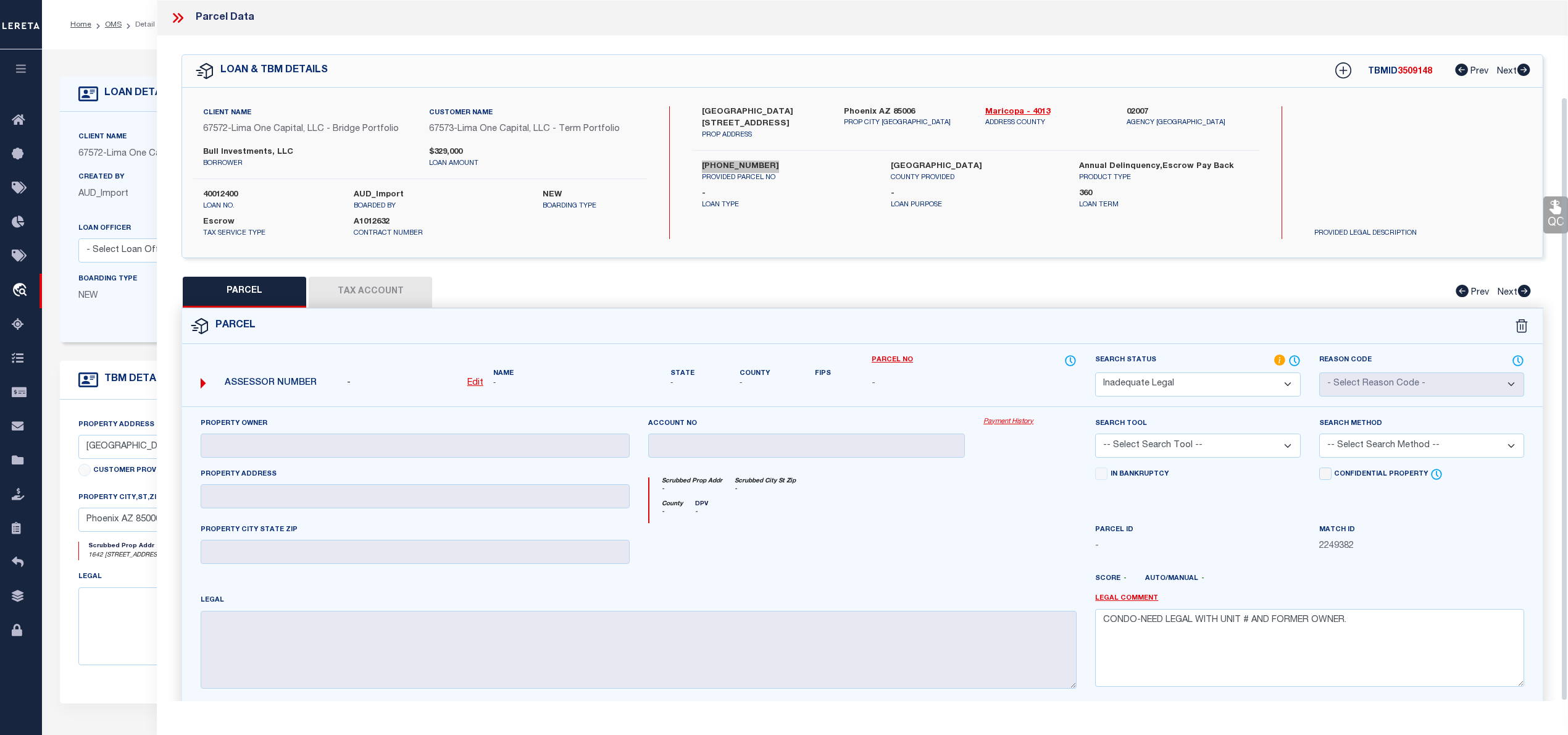
scroll to position [113, 0]
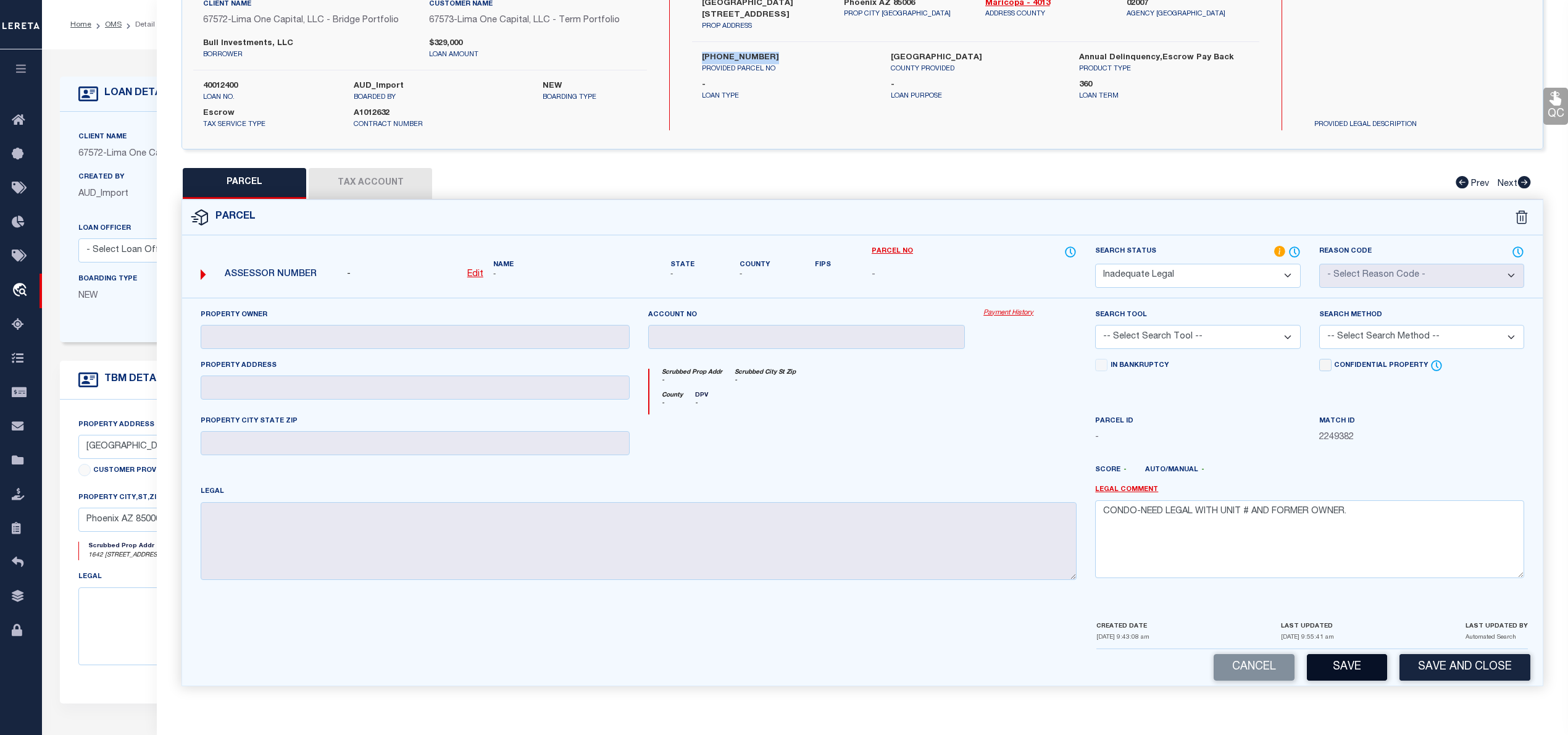
click at [1349, 658] on button "Save" at bounding box center [1347, 667] width 80 height 27
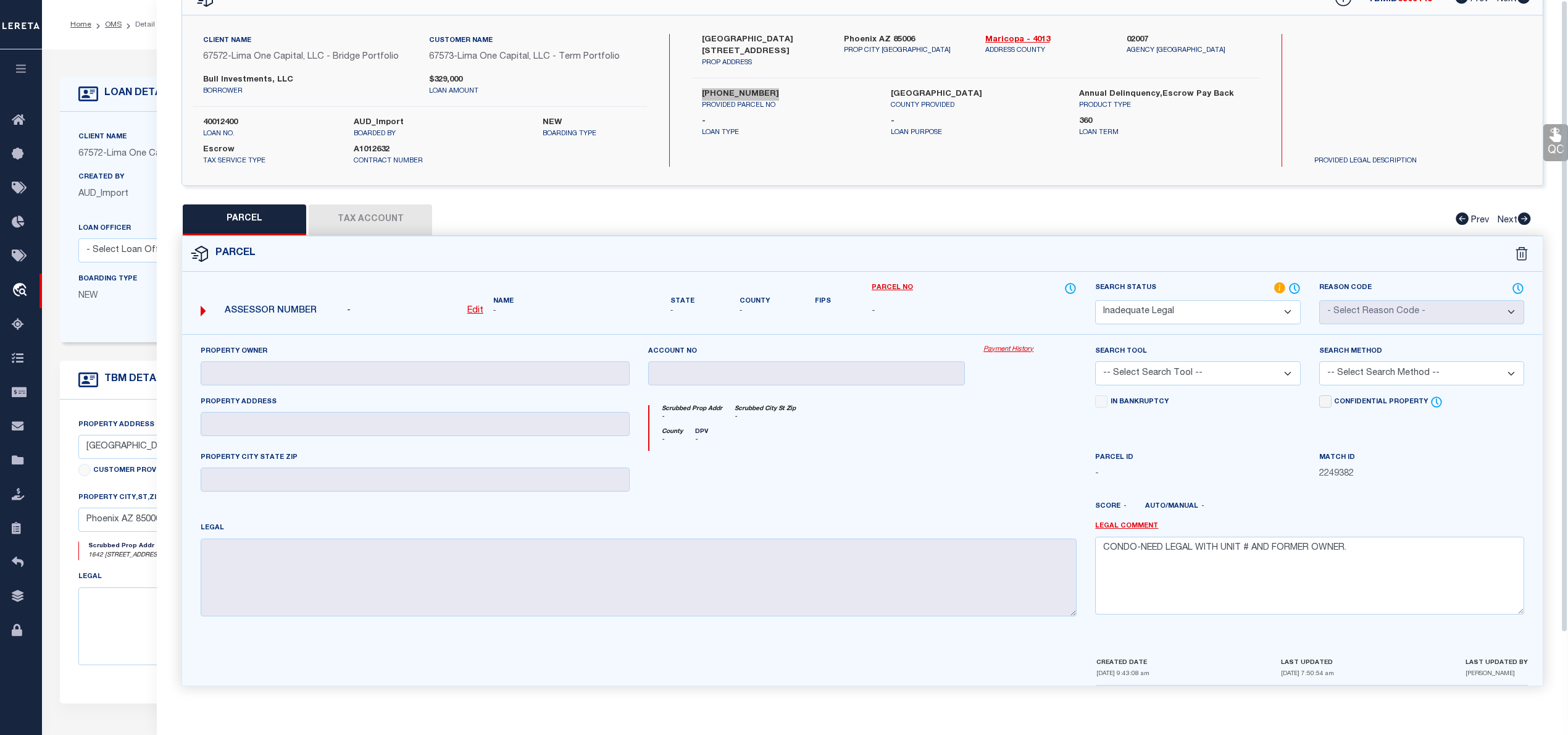
scroll to position [0, 0]
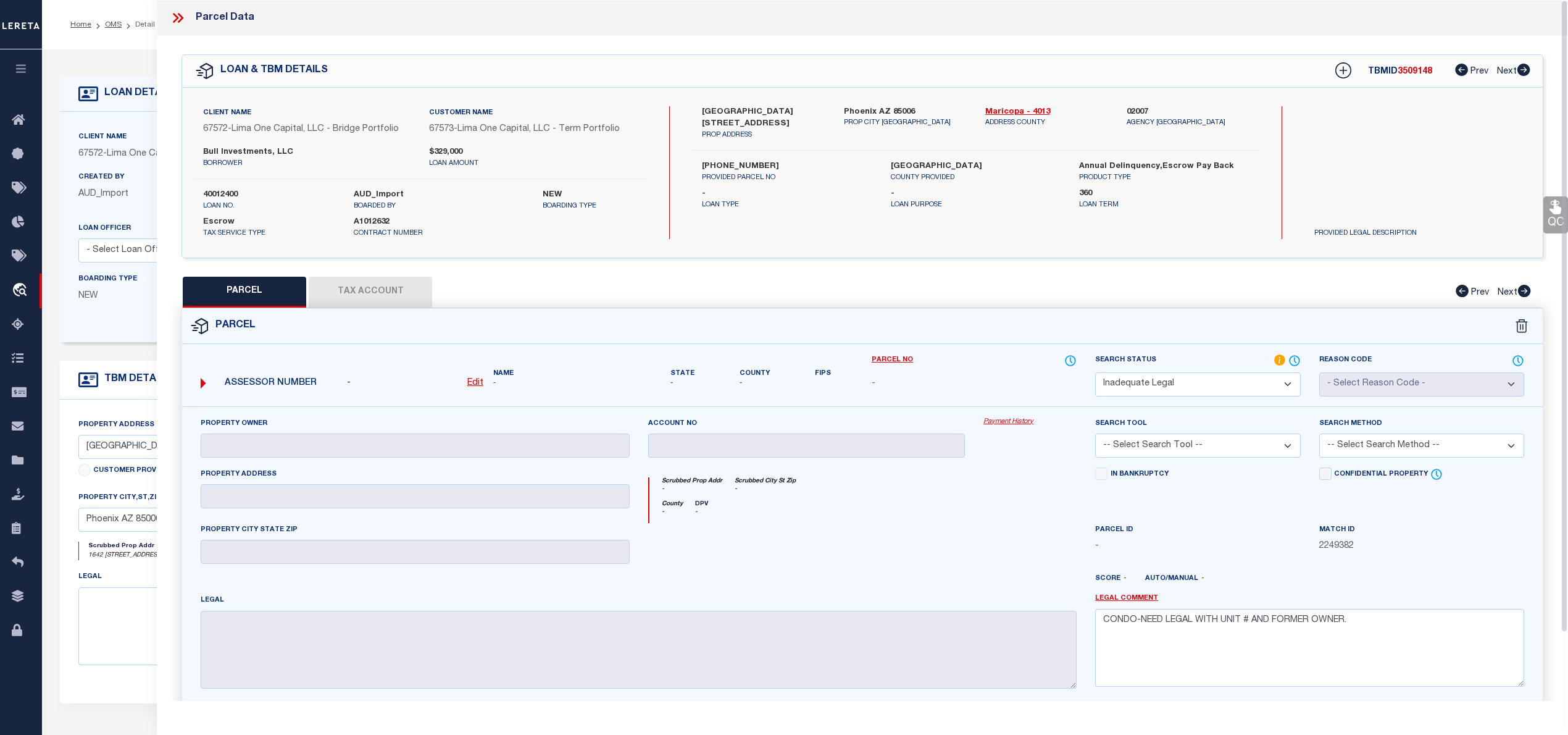
click at [179, 23] on icon at bounding box center [177, 18] width 16 height 16
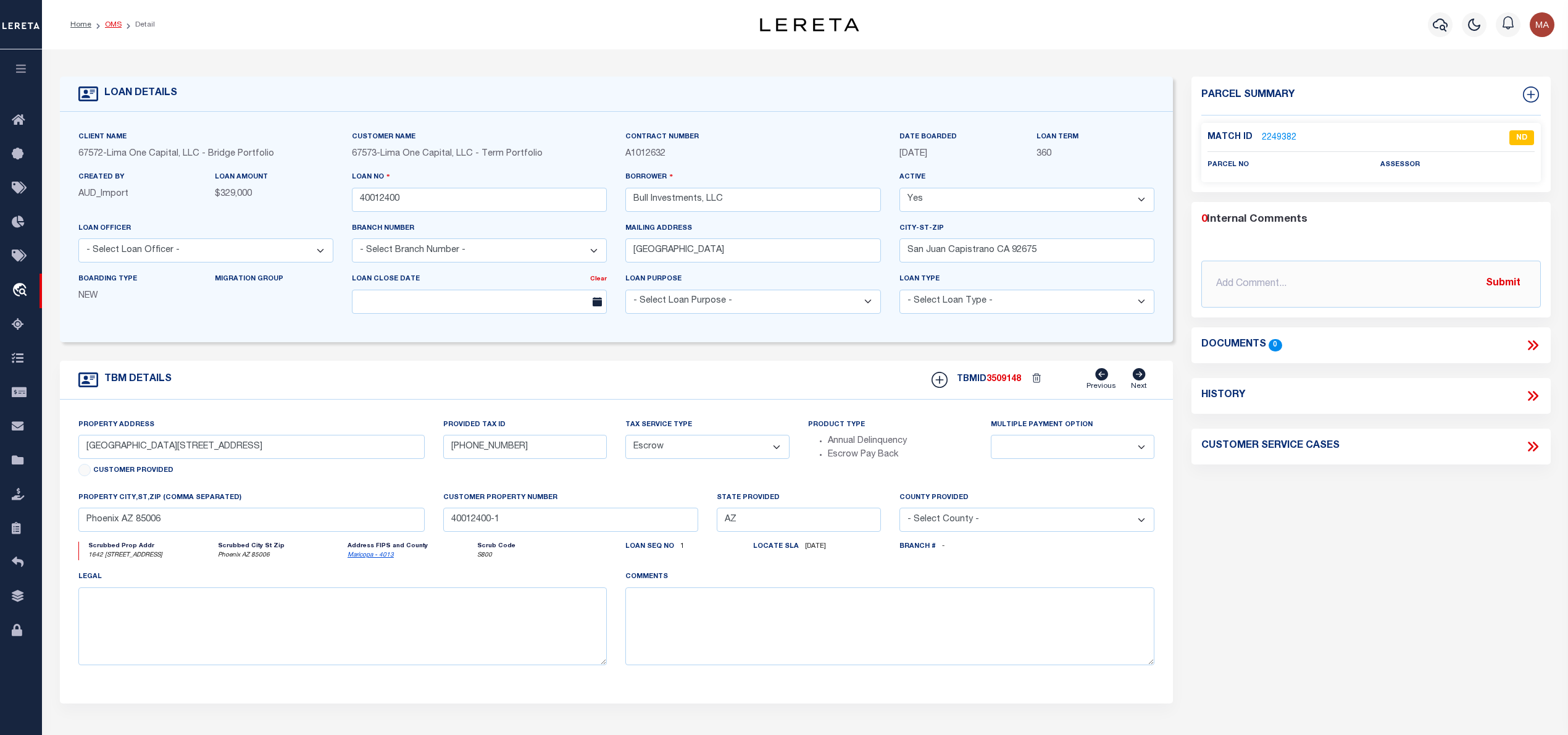
click at [114, 25] on link "OMS" at bounding box center [113, 25] width 17 height 8
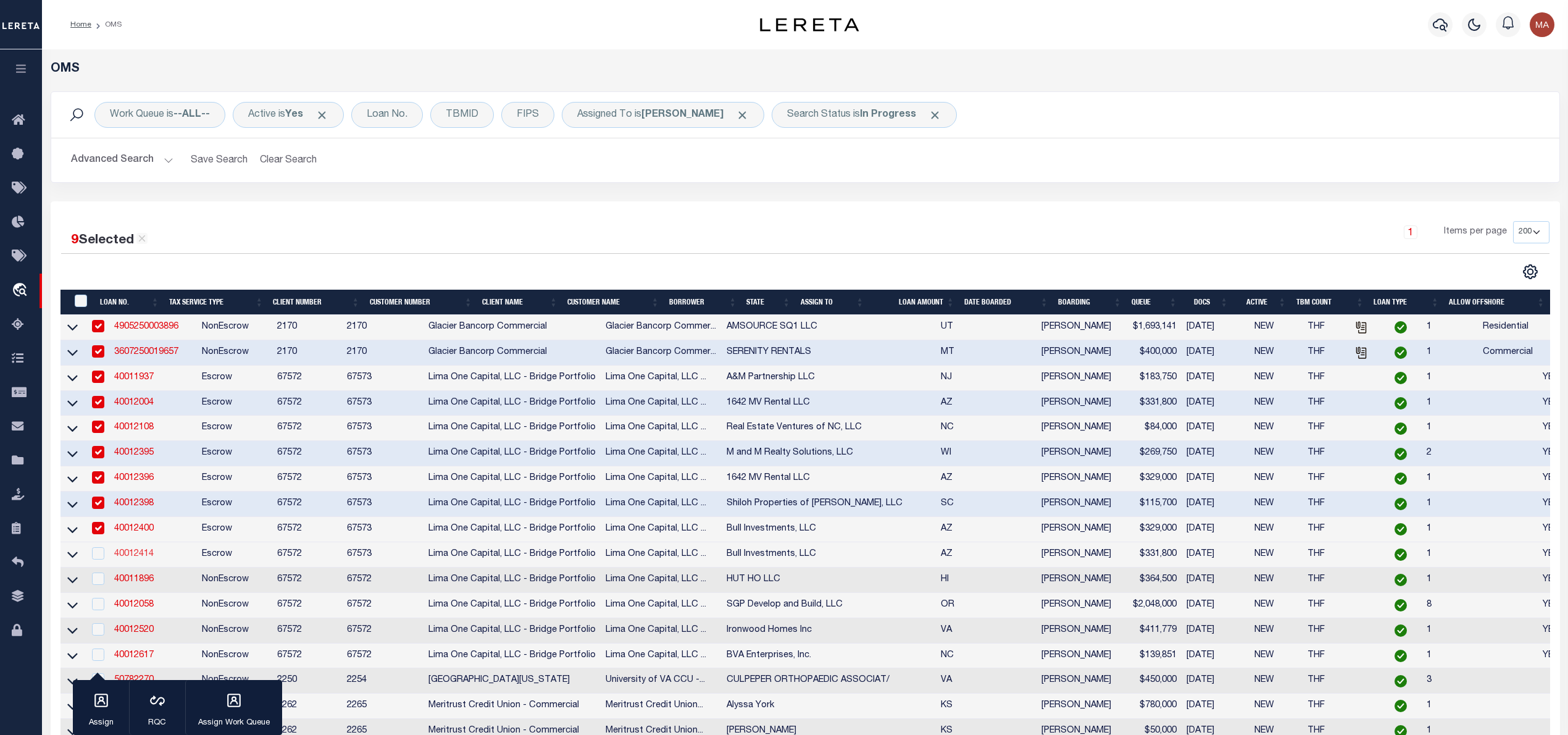
click at [124, 558] on link "40012414" at bounding box center [134, 554] width 39 height 8
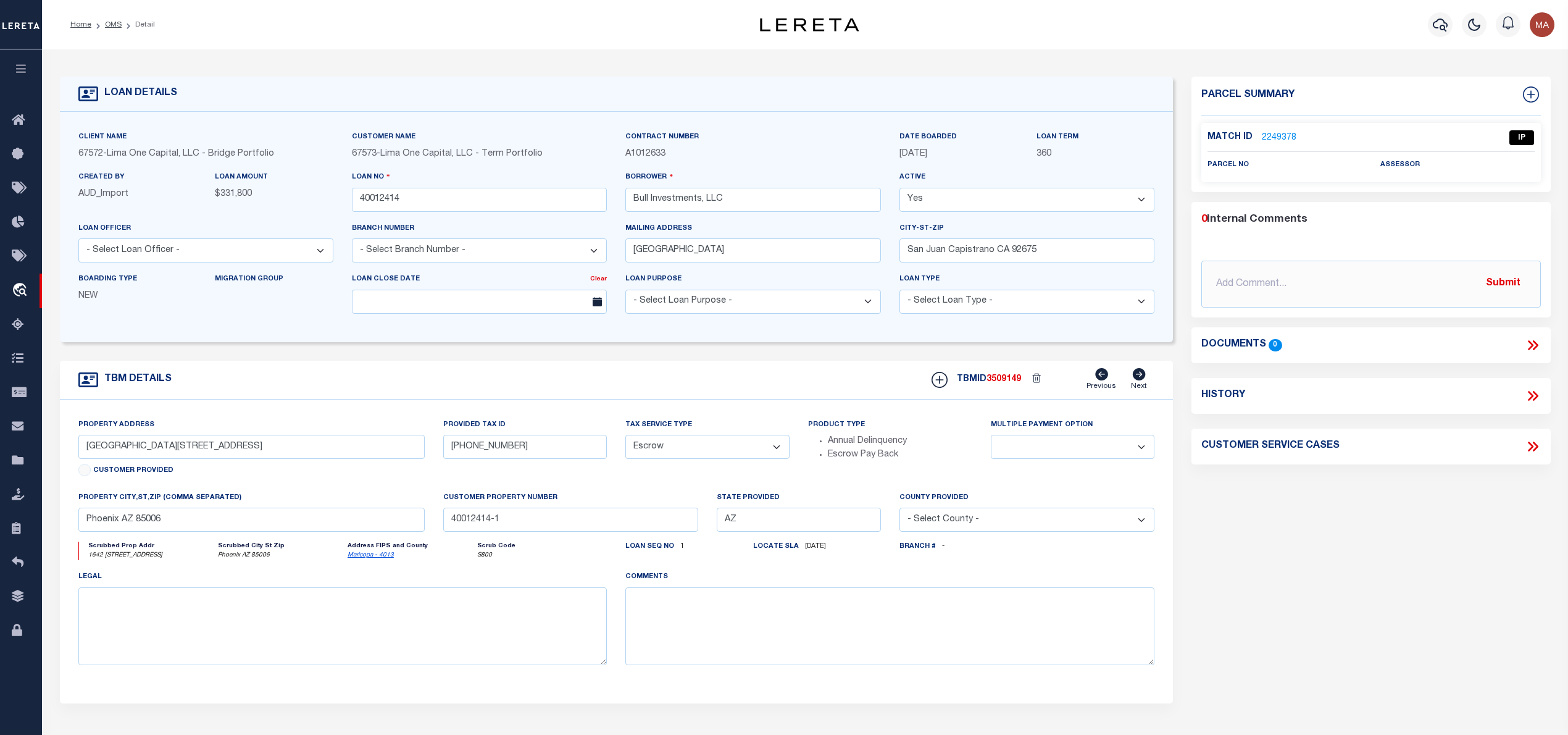
click at [1275, 134] on link "2249378" at bounding box center [1278, 138] width 34 height 13
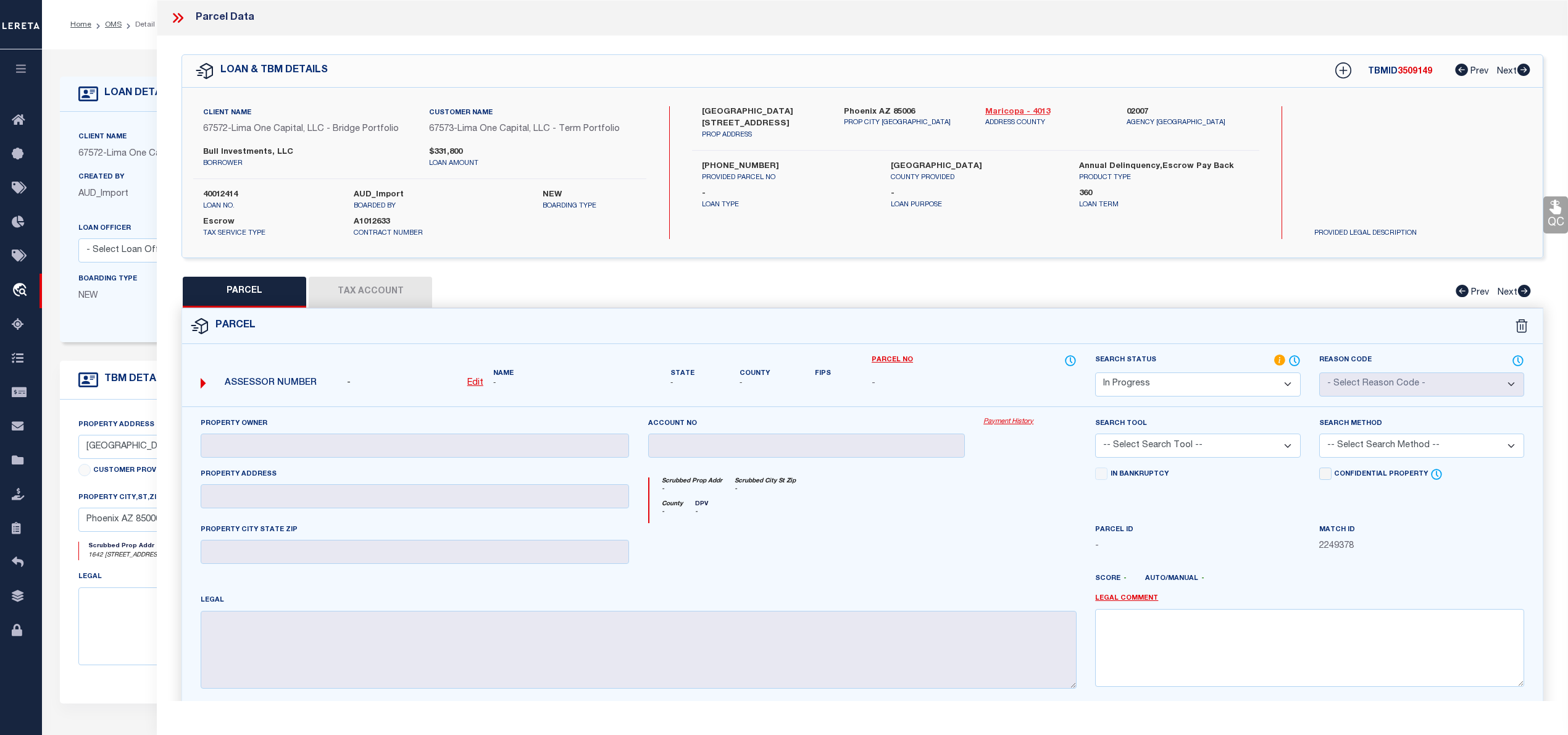
click at [1026, 112] on link "Maricopa - 4013" at bounding box center [1046, 113] width 123 height 13
click at [721, 167] on label "117-15-208" at bounding box center [786, 167] width 169 height 13
drag, startPoint x: 695, startPoint y: 109, endPoint x: 818, endPoint y: 109, distance: 123.0
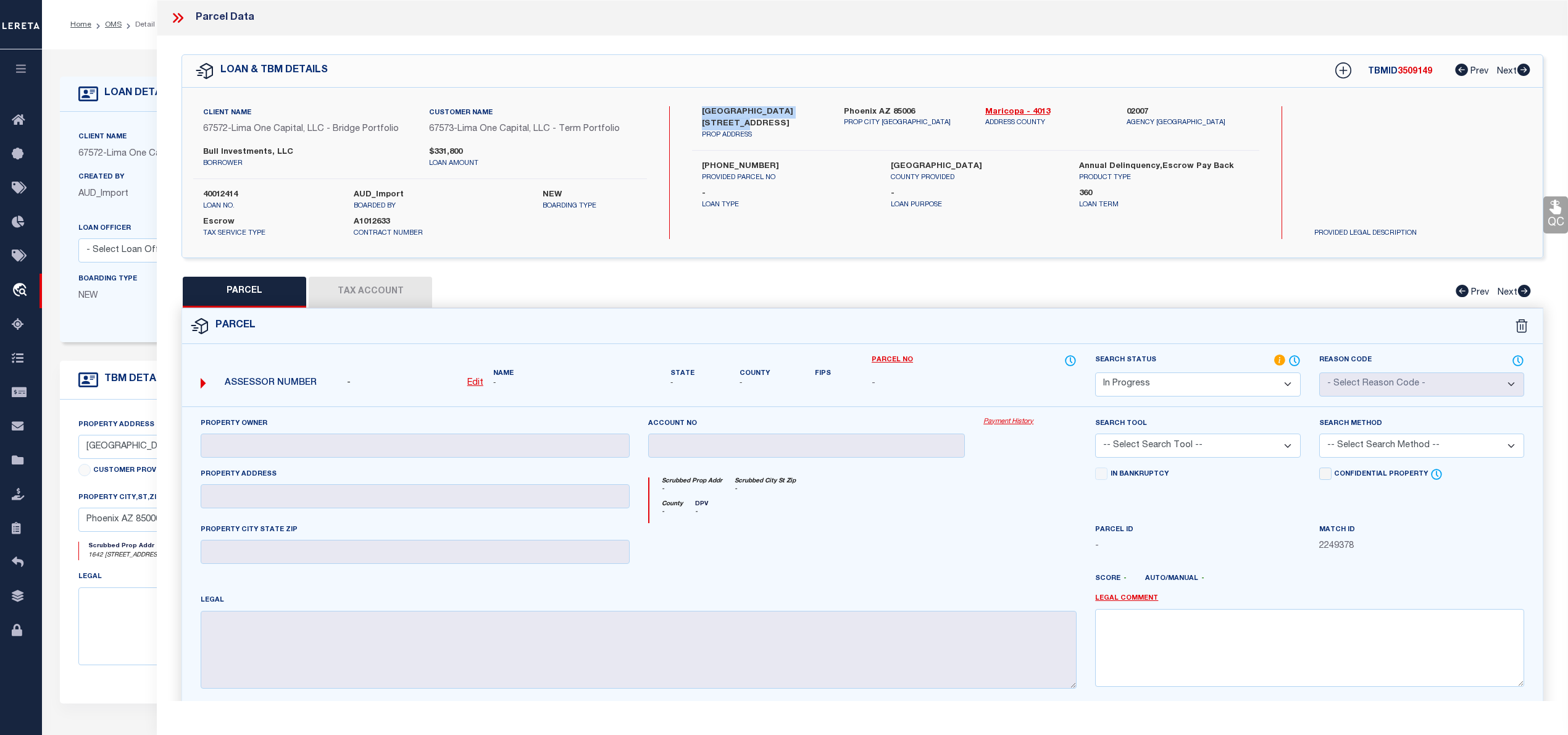
click at [818, 109] on div "1642 East Monte Vista Road Unit 11 PROP ADDRESS" at bounding box center [763, 123] width 141 height 34
click at [1119, 388] on select "Automated Search Bad Parcel Complete Duplicate Parcel High Dollar Reporting In …" at bounding box center [1197, 384] width 205 height 24
click at [1095, 372] on select "Automated Search Bad Parcel Complete Duplicate Parcel High Dollar Reporting In …" at bounding box center [1197, 384] width 205 height 24
click at [1131, 601] on link "Legal Comment" at bounding box center [1126, 599] width 63 height 11
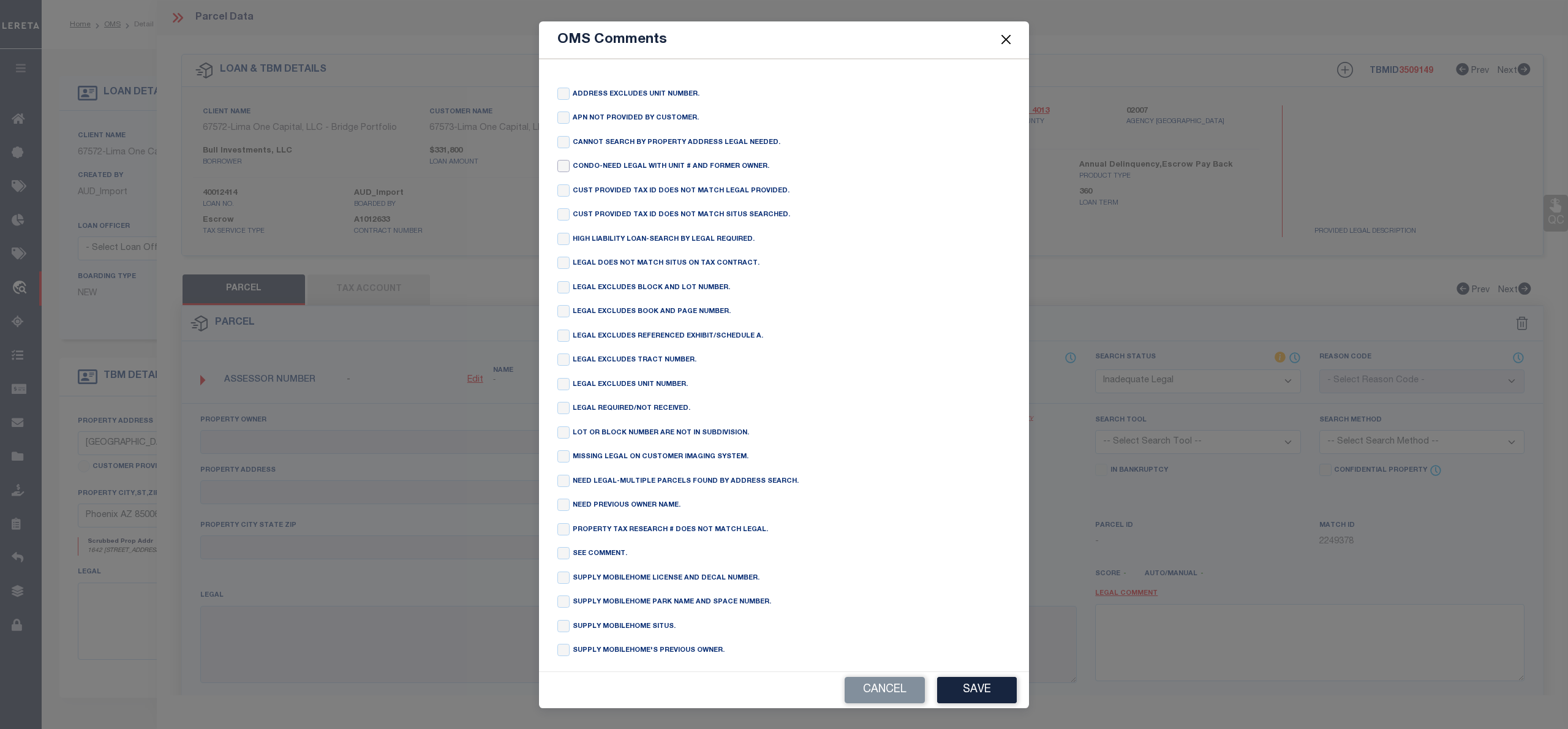
click at [564, 172] on input "checkbox" at bounding box center [564, 166] width 13 height 13
click at [969, 707] on div "Cancel Save" at bounding box center [784, 690] width 490 height 36
click at [969, 694] on button "Save" at bounding box center [977, 690] width 80 height 27
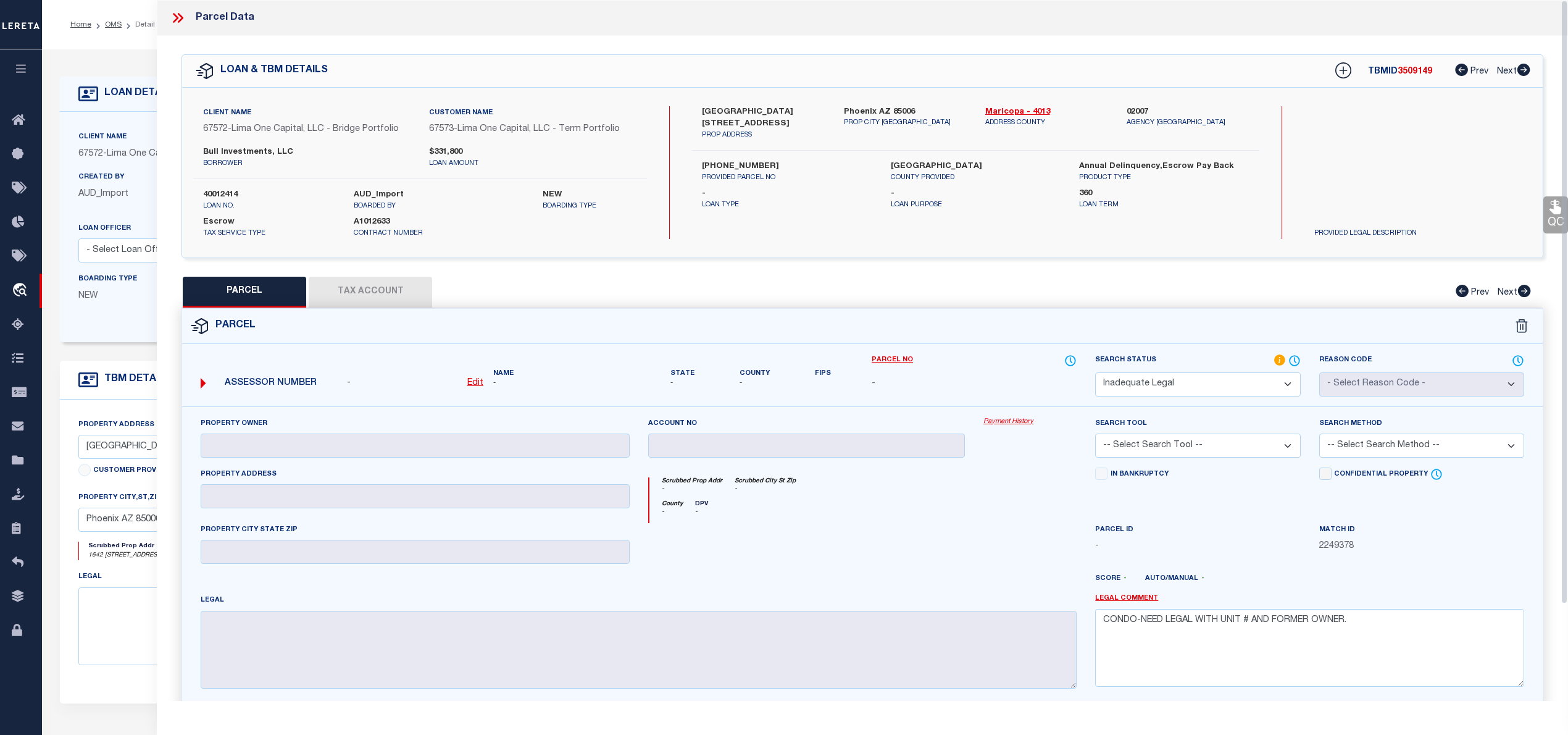
scroll to position [113, 0]
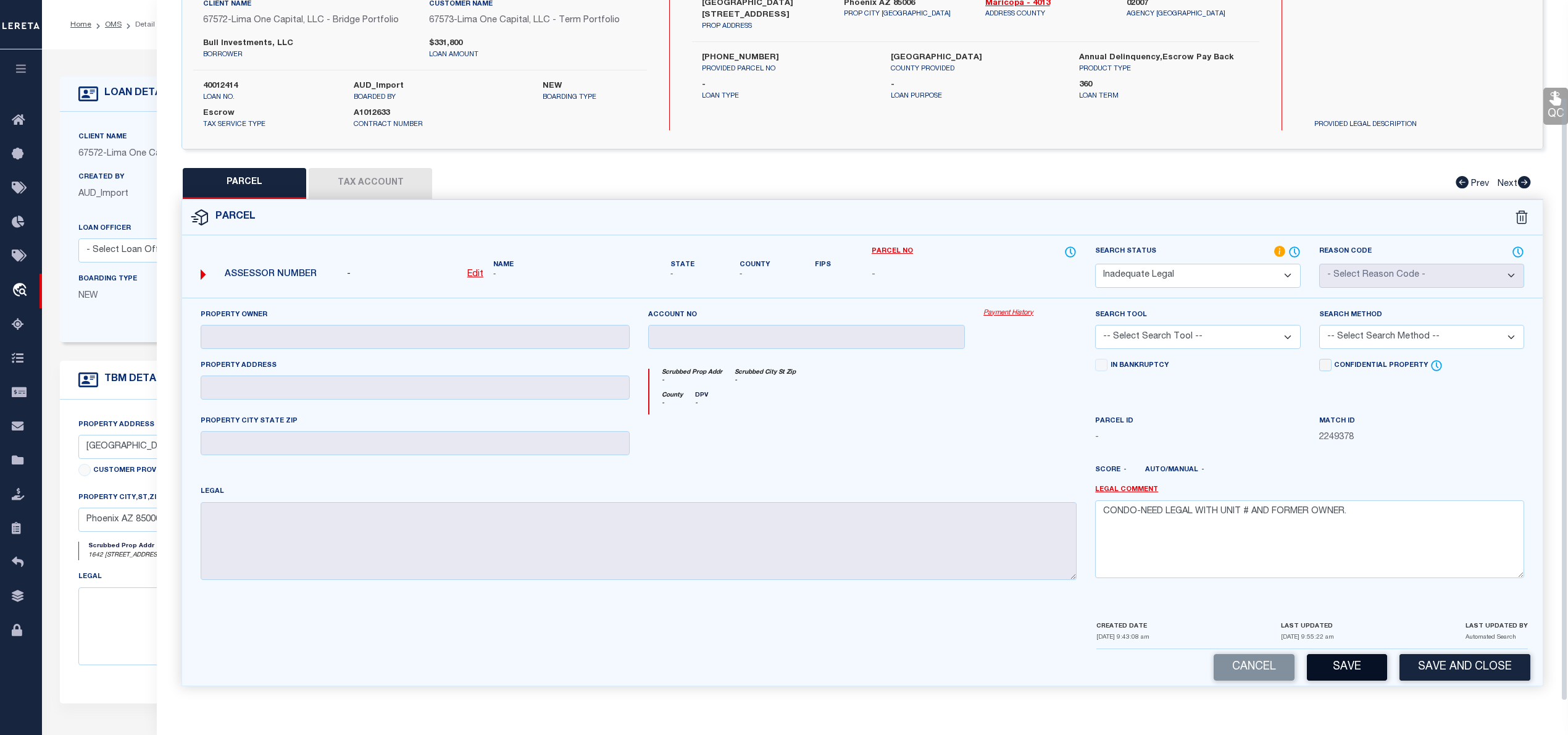
click at [1331, 665] on button "Save" at bounding box center [1347, 667] width 80 height 27
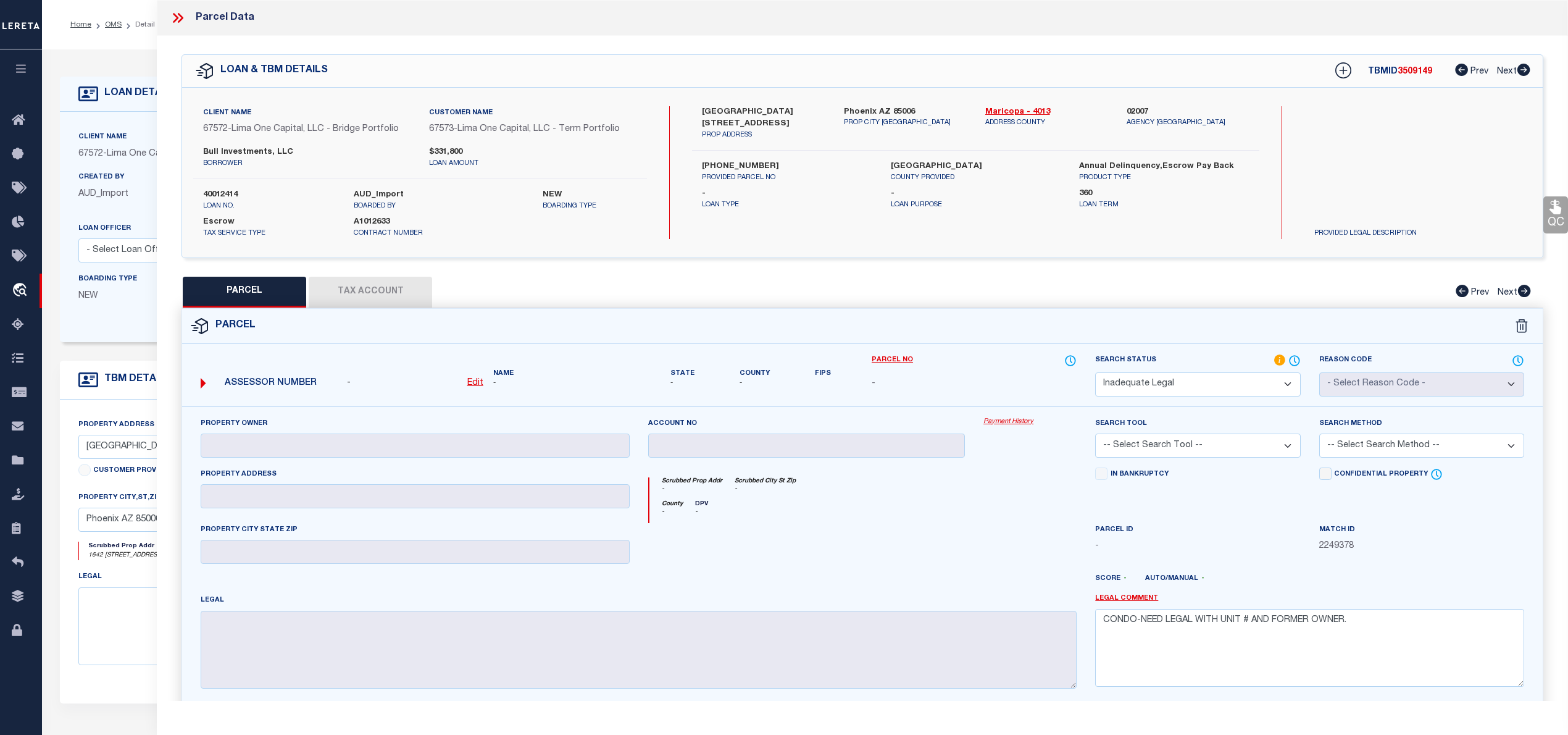
click at [173, 15] on icon at bounding box center [177, 18] width 16 height 16
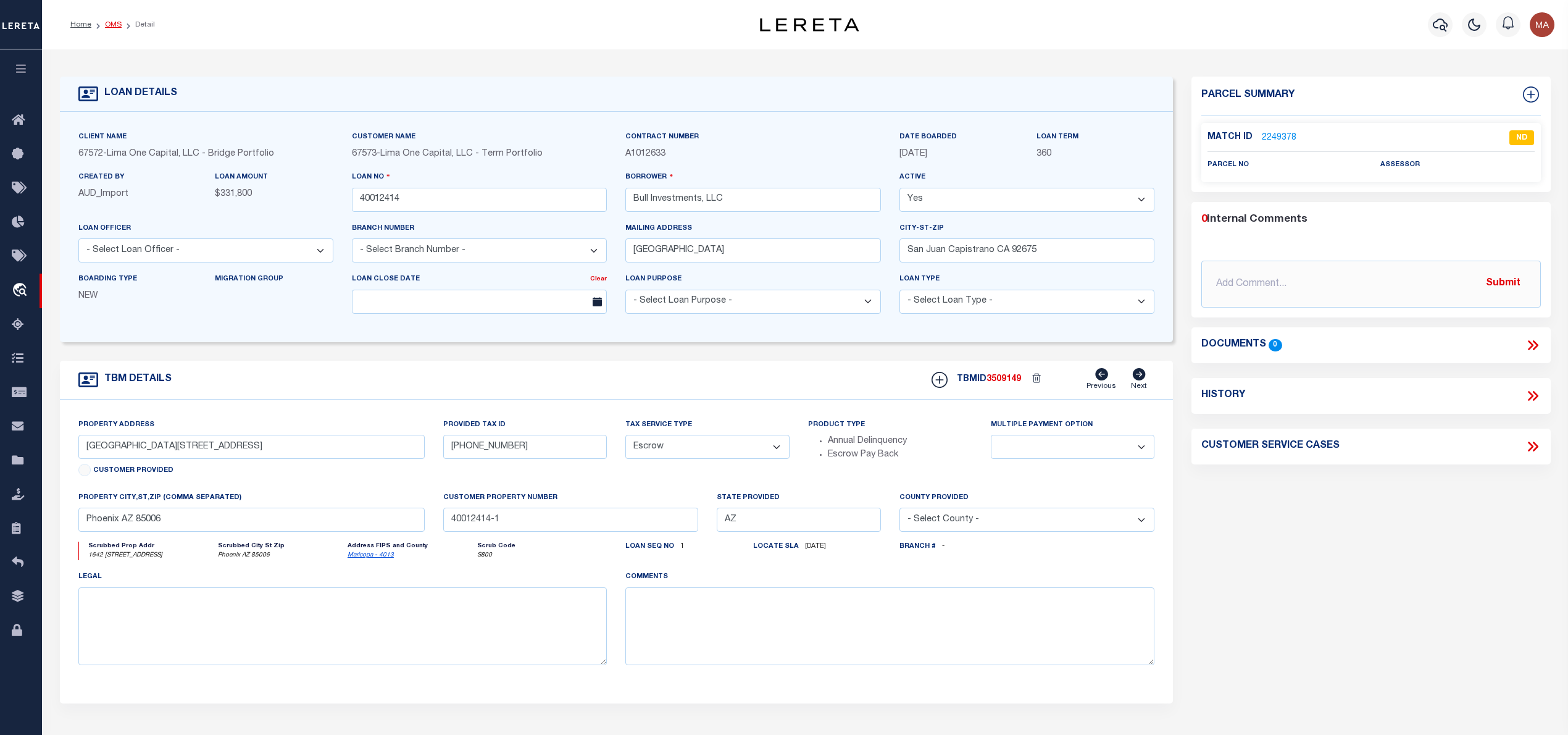
click at [105, 25] on link "OMS" at bounding box center [113, 25] width 17 height 8
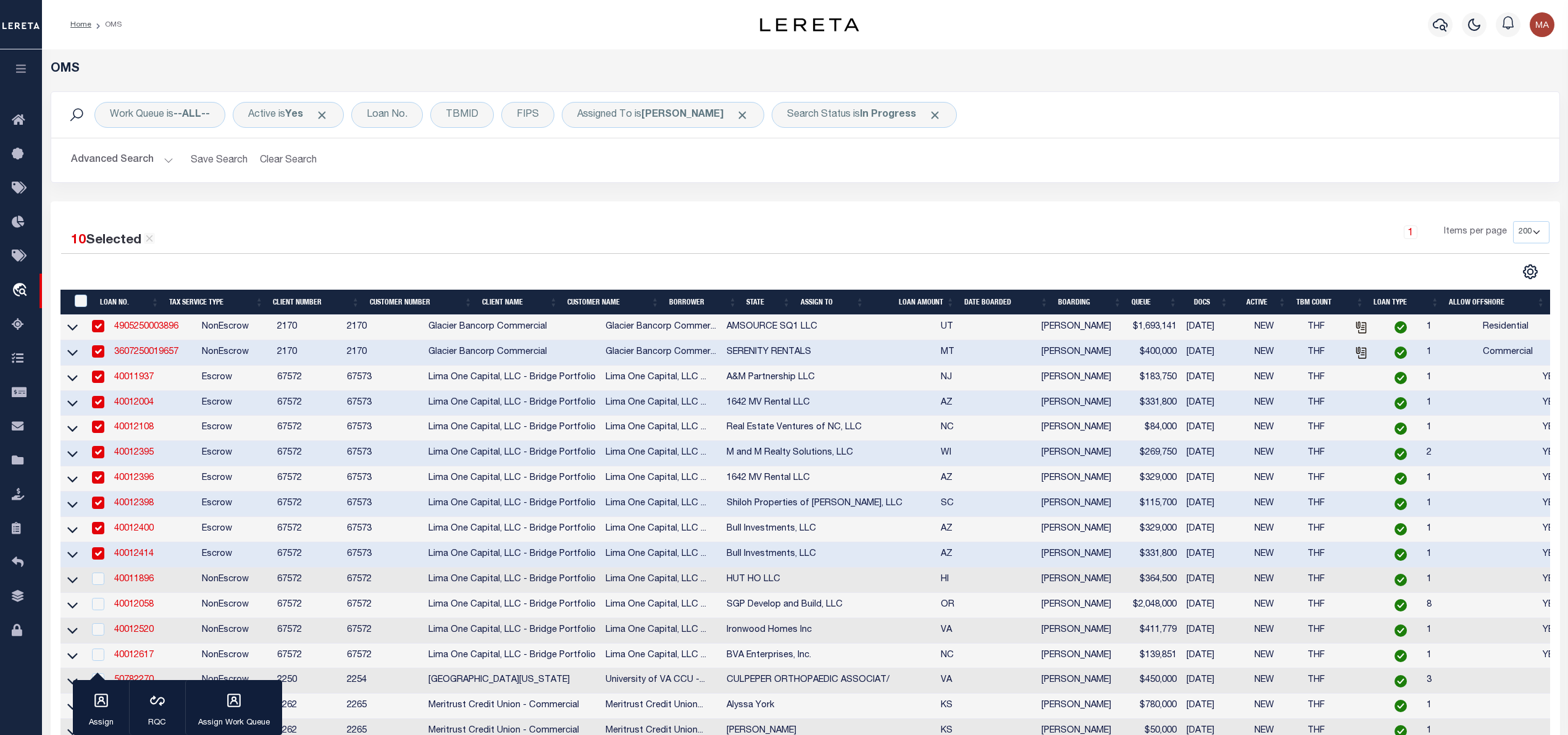
scroll to position [247, 0]
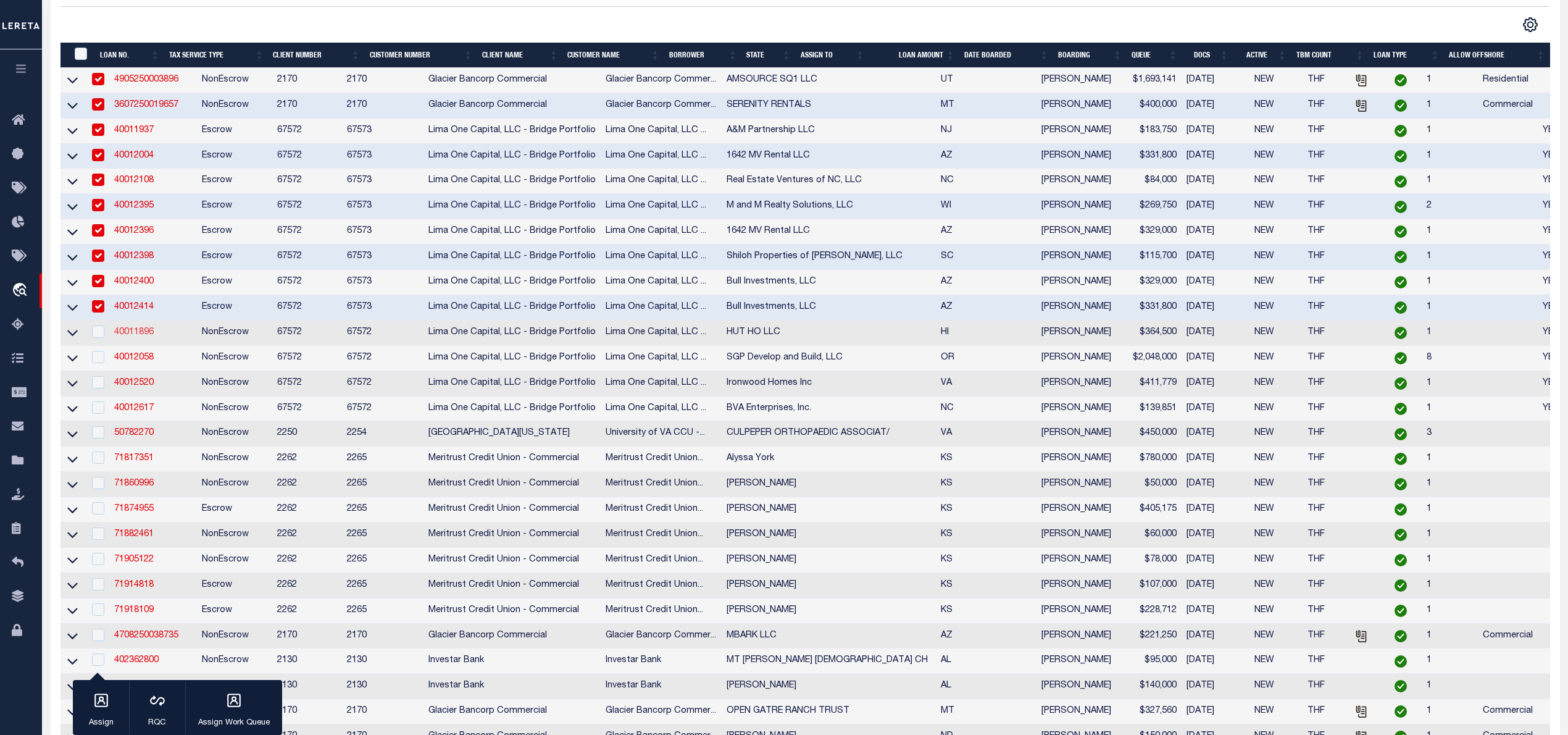
click at [129, 336] on link "40011896" at bounding box center [134, 332] width 39 height 8
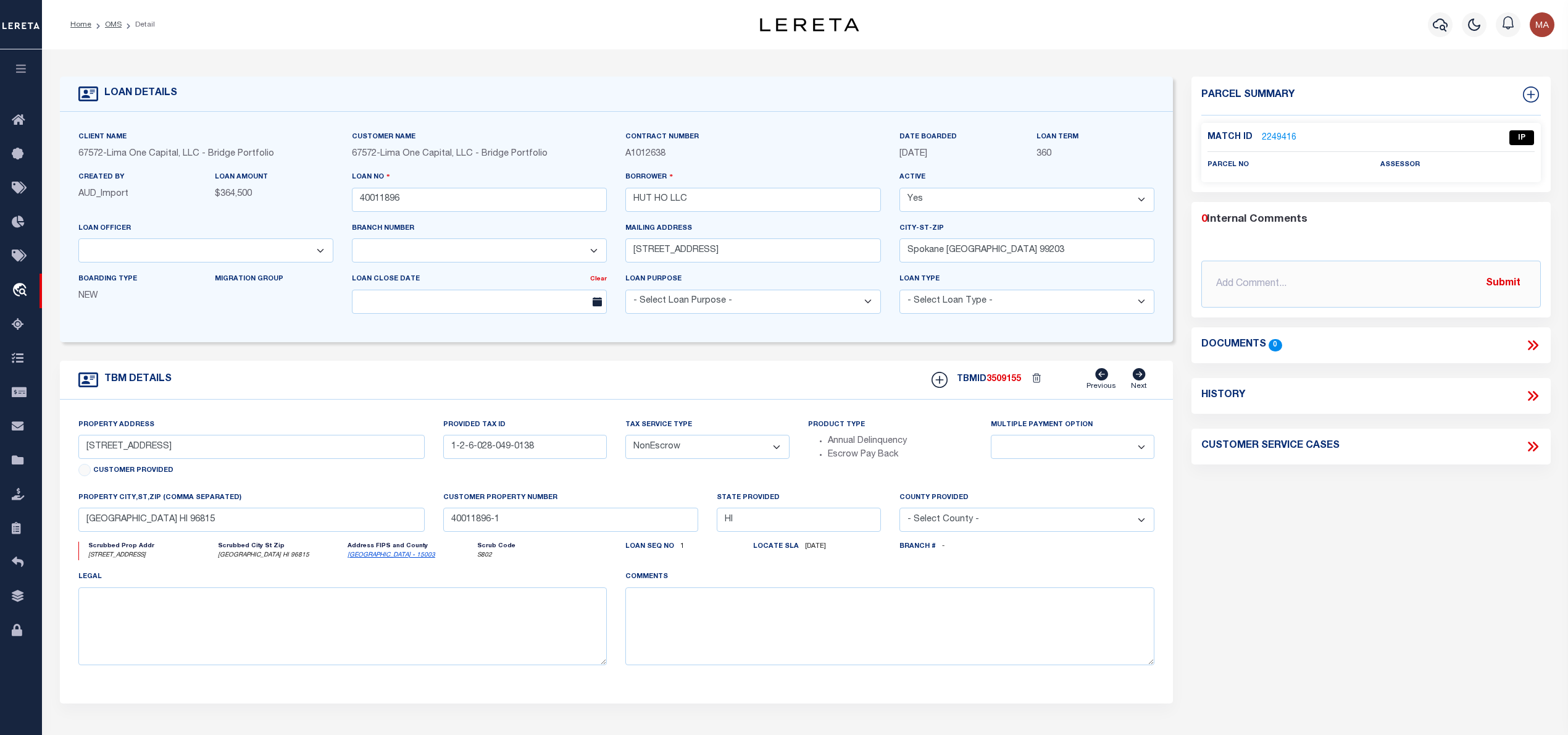
click at [1285, 132] on link "2249416" at bounding box center [1278, 138] width 34 height 13
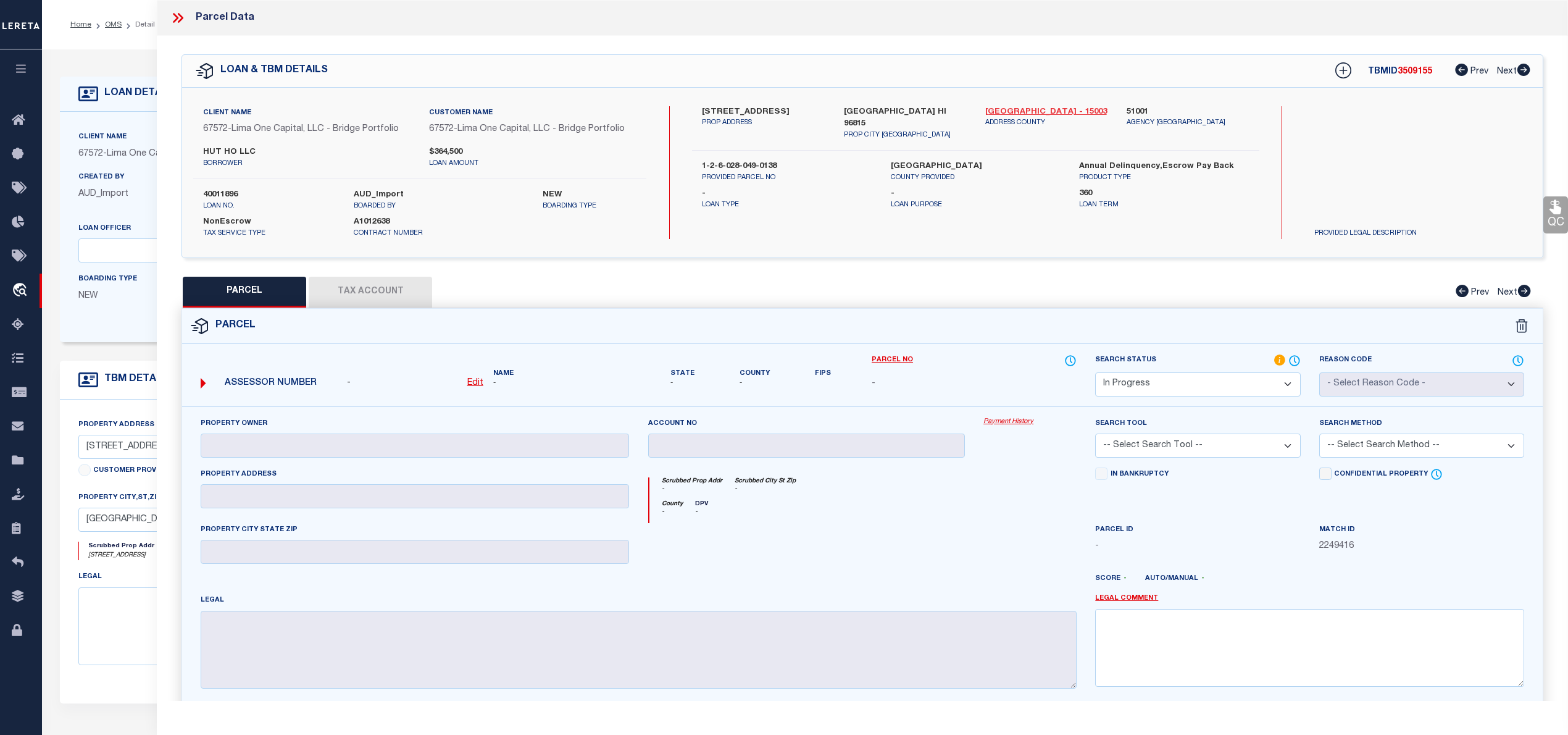
click at [1029, 108] on link "Honolulu - 15003" at bounding box center [1046, 113] width 123 height 13
click at [729, 160] on label "1-2-6-028-049-0138" at bounding box center [786, 167] width 169 height 13
drag, startPoint x: 698, startPoint y: 111, endPoint x: 774, endPoint y: 109, distance: 76.0
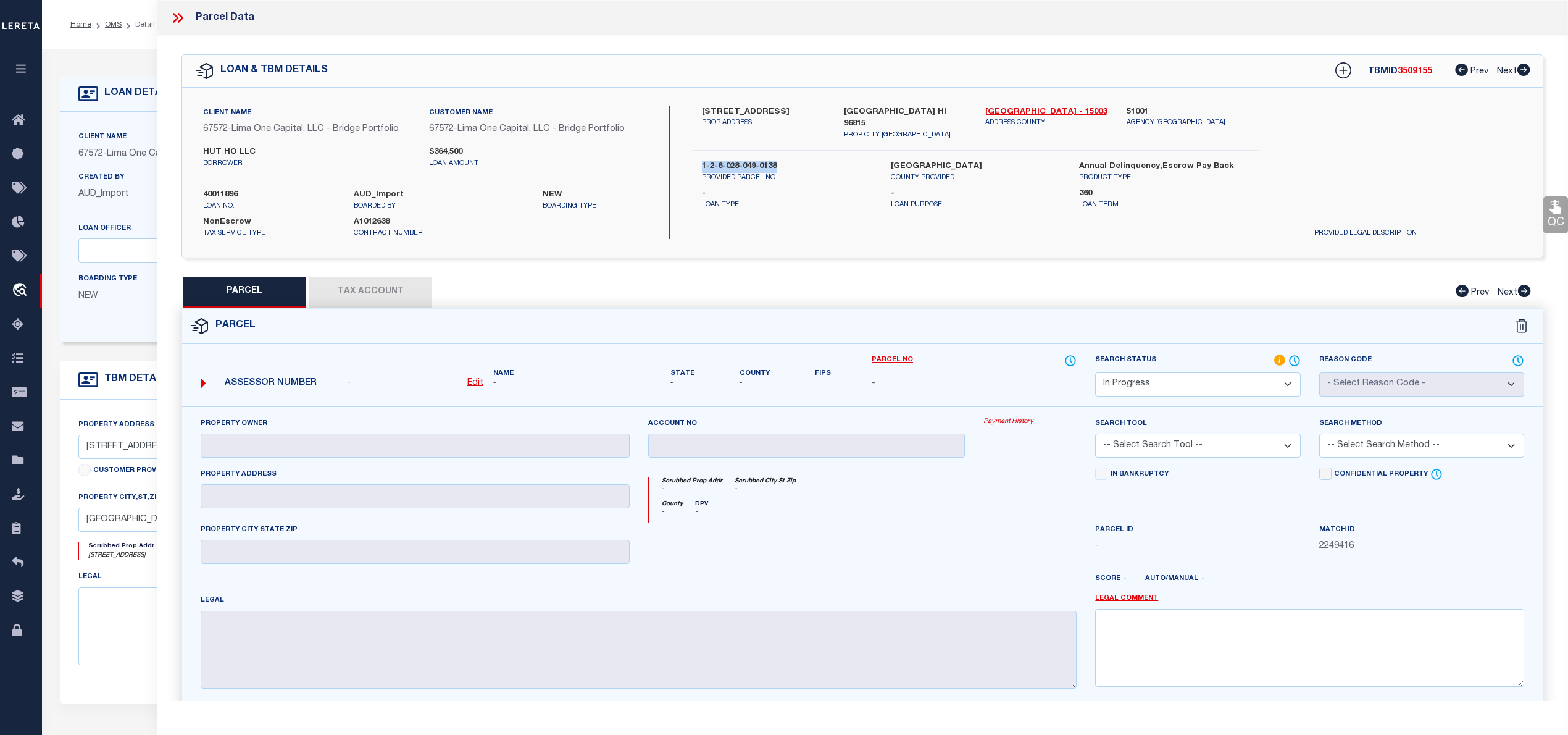
click at [774, 109] on div "300 Wai Nani Way #2104 PROP ADDRESS" at bounding box center [763, 123] width 141 height 34
click at [472, 387] on u "Edit" at bounding box center [475, 383] width 16 height 8
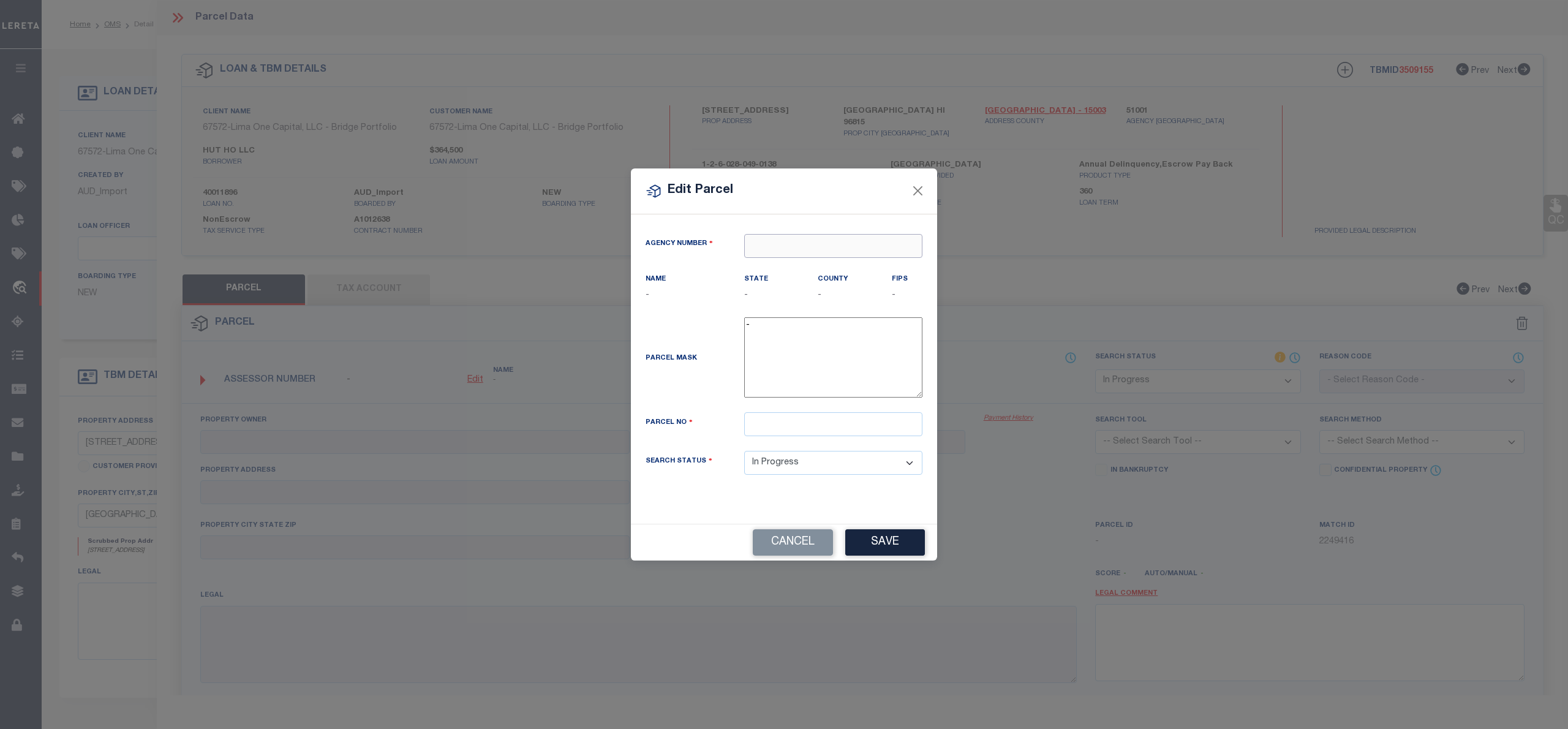
click at [783, 255] on input "text" at bounding box center [833, 246] width 178 height 24
paste input "2602804901"
click at [785, 430] on input "text" at bounding box center [833, 424] width 178 height 24
click at [785, 416] on input "text" at bounding box center [833, 424] width 178 height 24
paste input "260280490138"
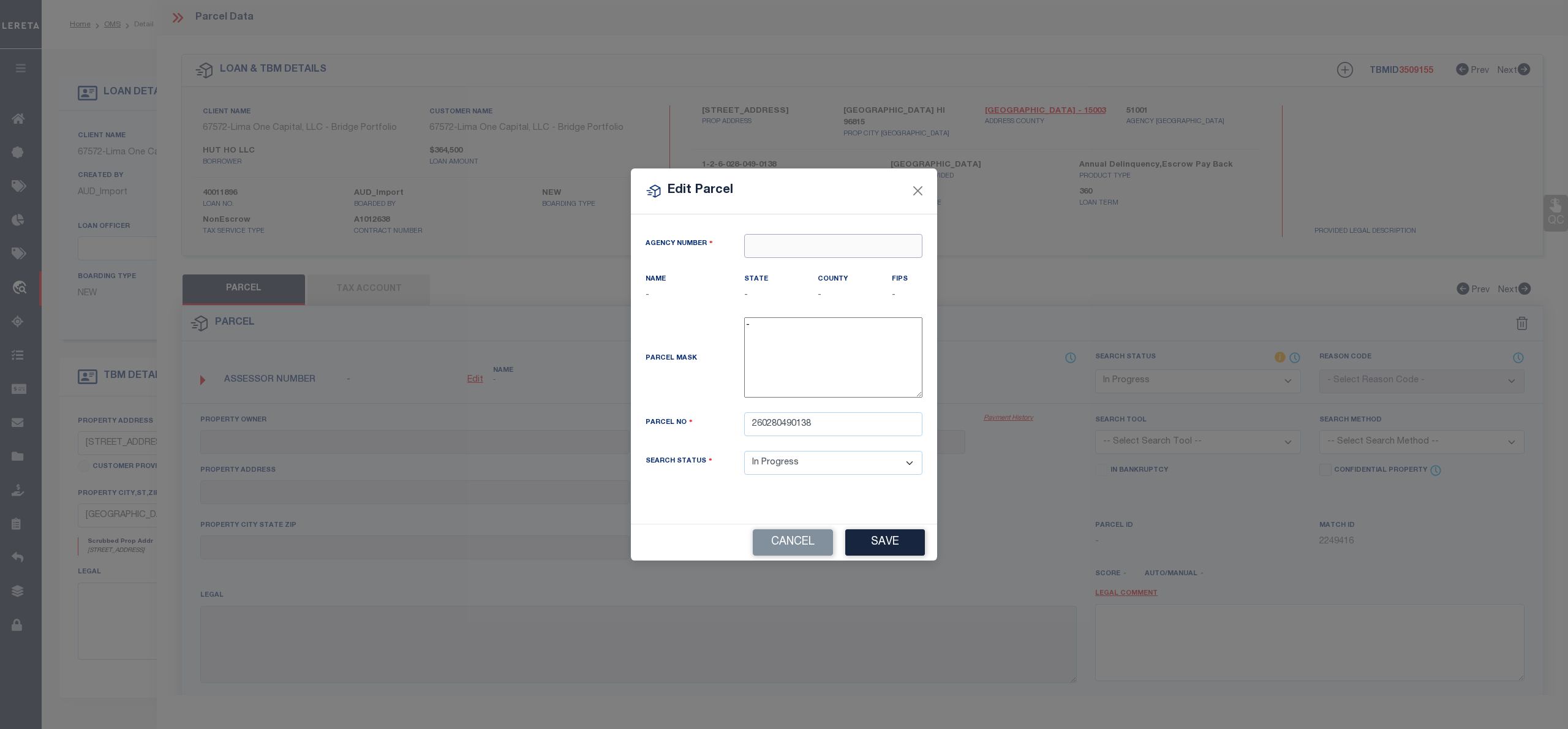
click at [799, 248] on input "text" at bounding box center [833, 246] width 178 height 24
click at [830, 266] on div "510010000 : CITY AND COUNTY OF HONOLULU" at bounding box center [869, 275] width 249 height 35
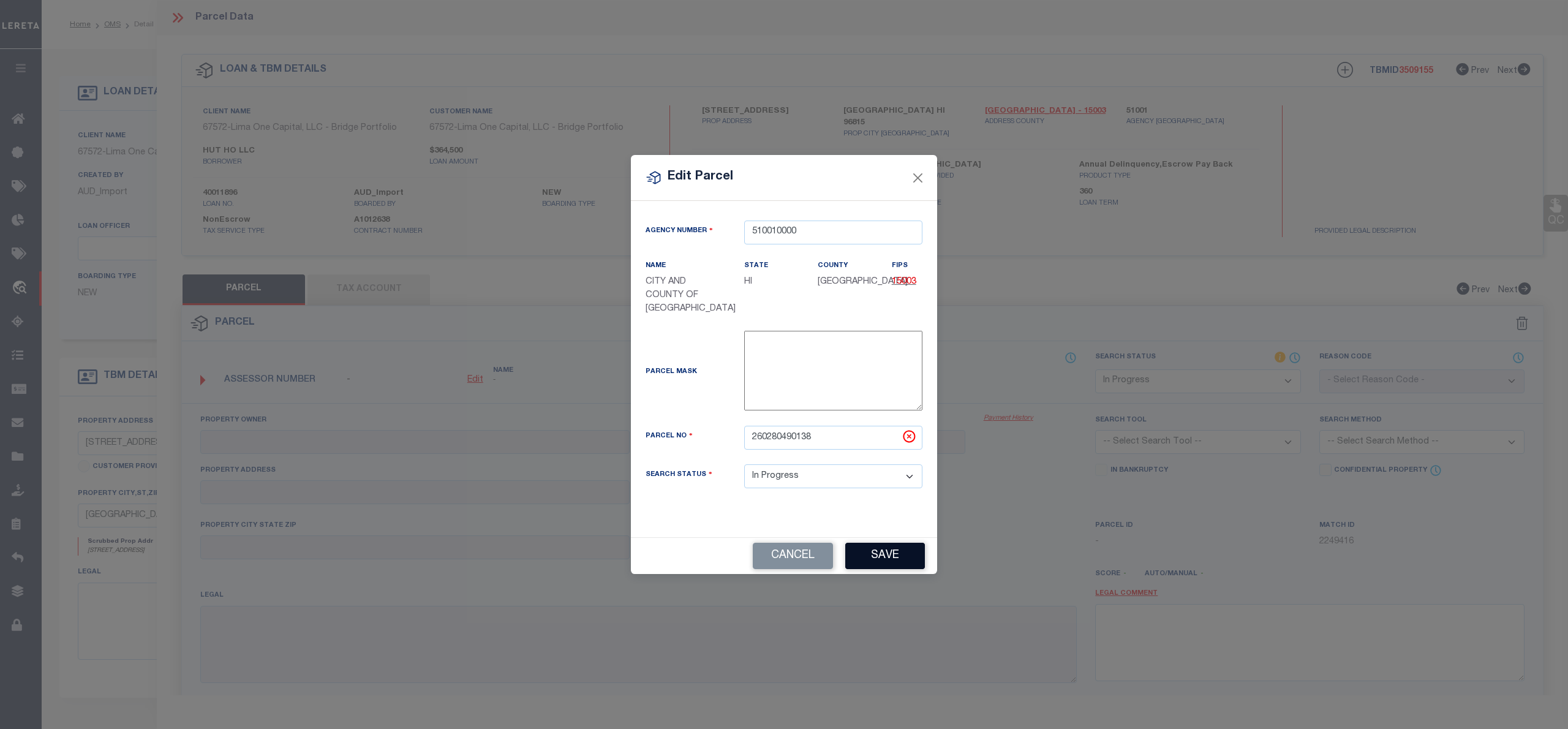
click at [905, 561] on button "Save" at bounding box center [885, 556] width 80 height 27
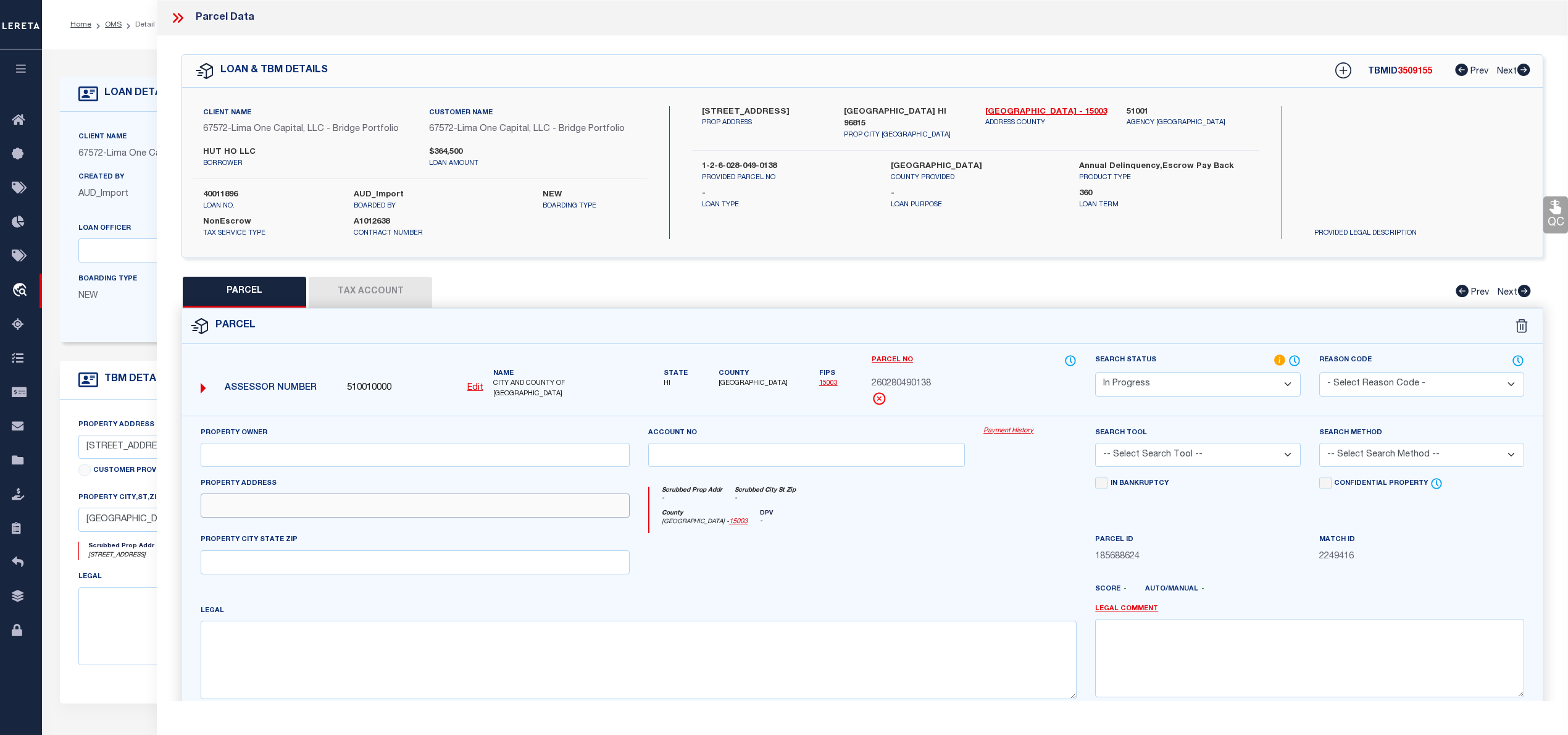
click at [302, 502] on input "text" at bounding box center [415, 505] width 429 height 24
paste input "300 WAI NANI WAY I/2104"
click at [383, 451] on input "text" at bounding box center [415, 454] width 429 height 24
paste input "GORDON,IRA EST"
click at [300, 683] on textarea at bounding box center [638, 659] width 876 height 78
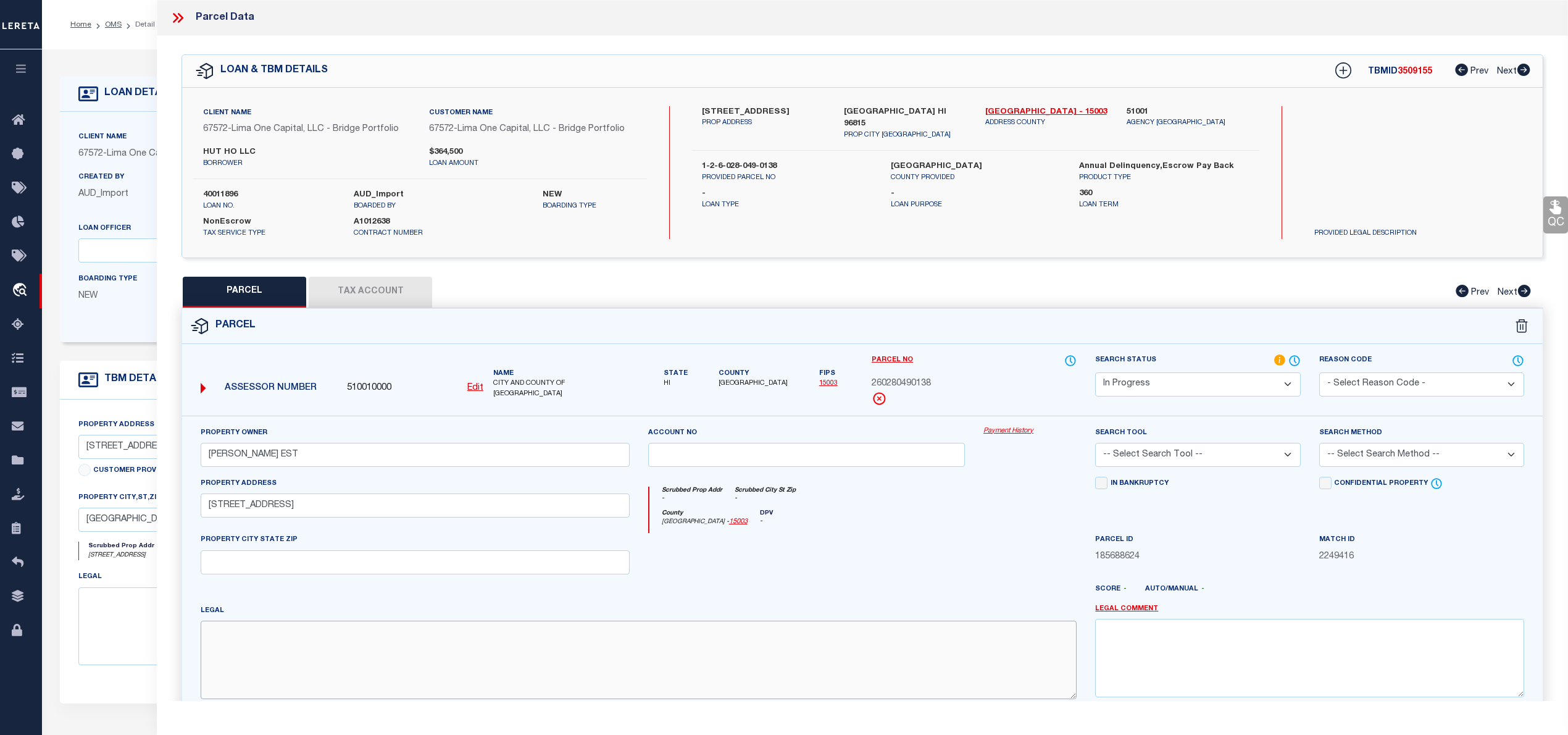
paste textarea "APT 2104 LILIUOKALANI GARDENS AT WAIKIKI CM 487"
click at [1150, 389] on select "Automated Search Bad Parcel Complete Duplicate Parcel High Dollar Reporting In …" at bounding box center [1197, 384] width 205 height 24
click at [1095, 372] on select "Automated Search Bad Parcel Complete Duplicate Parcel High Dollar Reporting In …" at bounding box center [1197, 384] width 205 height 24
click at [1153, 455] on select "-- Select Search Tool -- 3rd Party Website Agency File Agency Website ATLS CNV-…" at bounding box center [1197, 454] width 205 height 24
click at [1095, 445] on select "-- Select Search Tool -- 3rd Party Website Agency File Agency Website ATLS CNV-…" at bounding box center [1197, 454] width 205 height 24
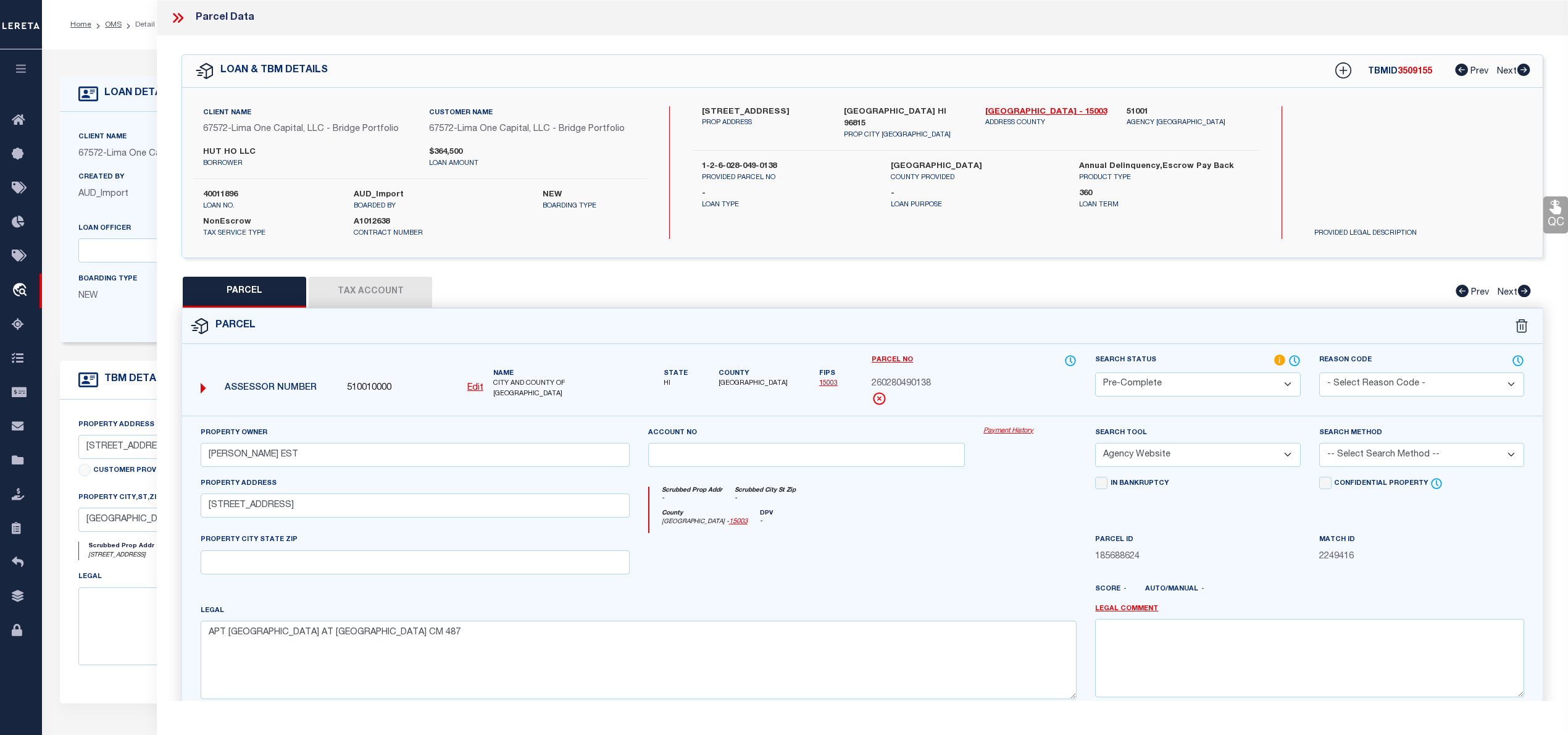
click at [1374, 457] on select "-- Select Search Method -- Property Address Legal Liability Info Provided" at bounding box center [1421, 454] width 205 height 24
click at [1319, 445] on select "-- Select Search Method -- Property Address Legal Liability Info Provided" at bounding box center [1421, 454] width 205 height 24
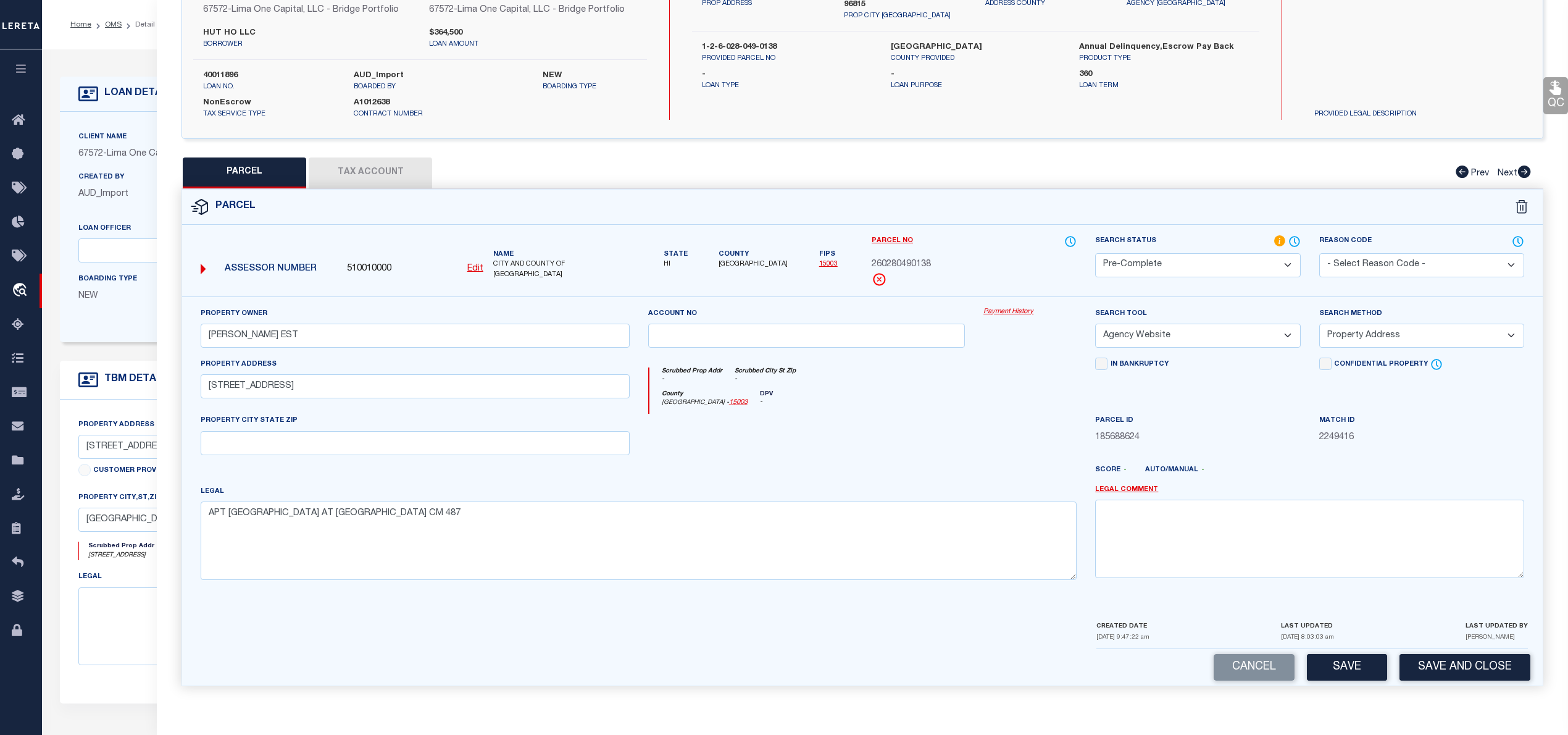
click at [390, 174] on button "Tax Account" at bounding box center [371, 173] width 124 height 31
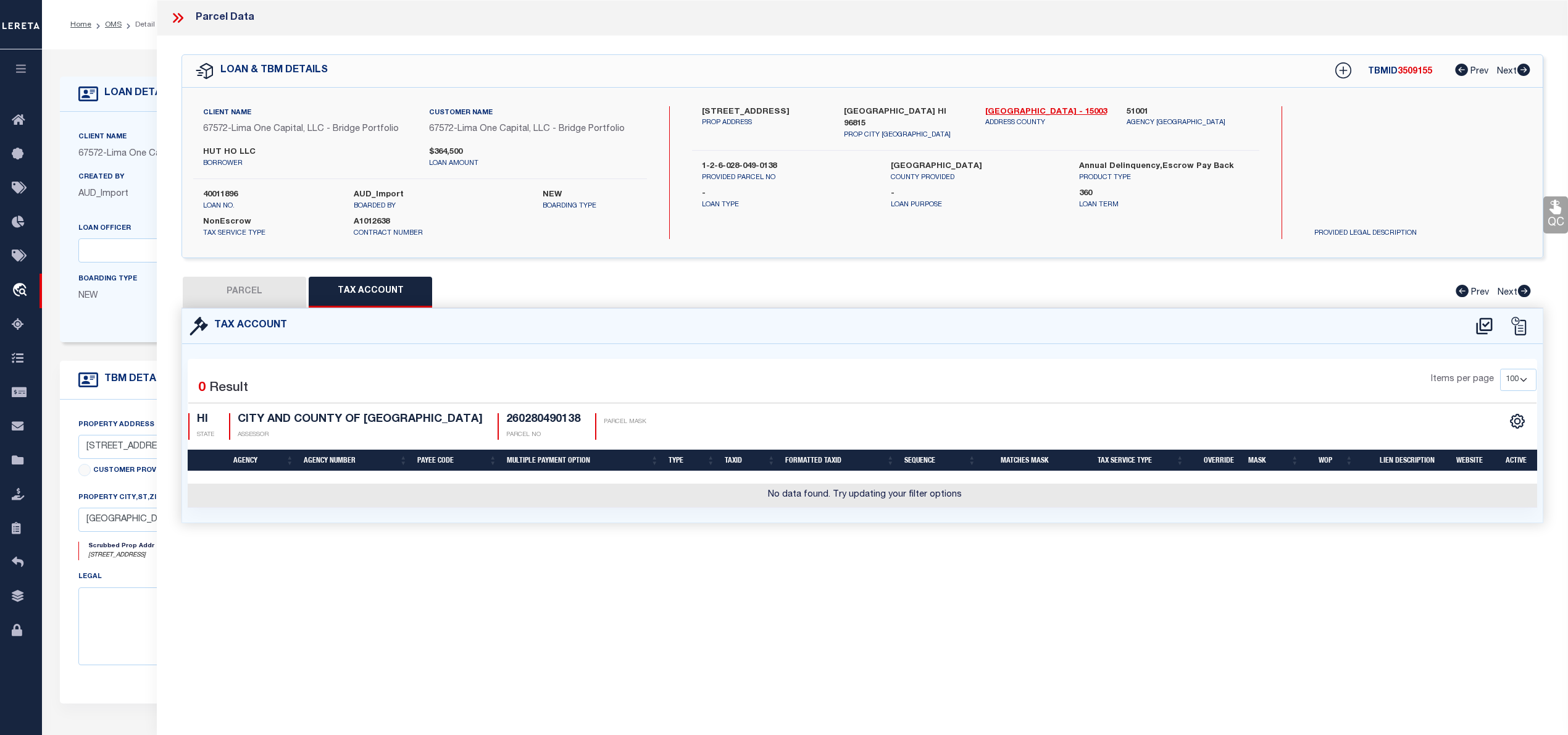
scroll to position [0, 0]
click at [1474, 326] on icon at bounding box center [1484, 326] width 20 height 20
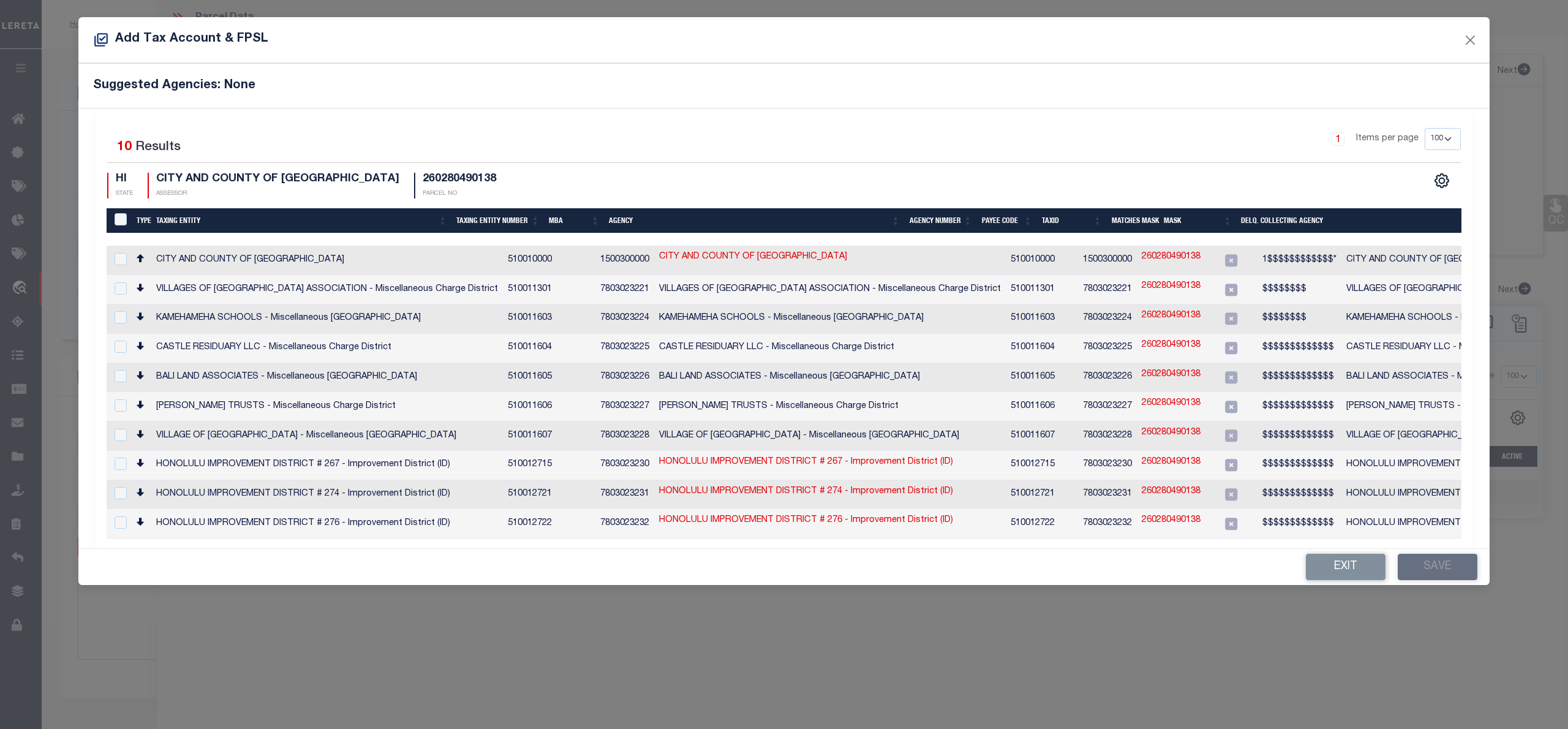
click at [299, 177] on h4 "CITY AND COUNTY OF HONOLULU - County" at bounding box center [278, 179] width 244 height 13
click at [1463, 36] on button "Close" at bounding box center [1470, 40] width 16 height 16
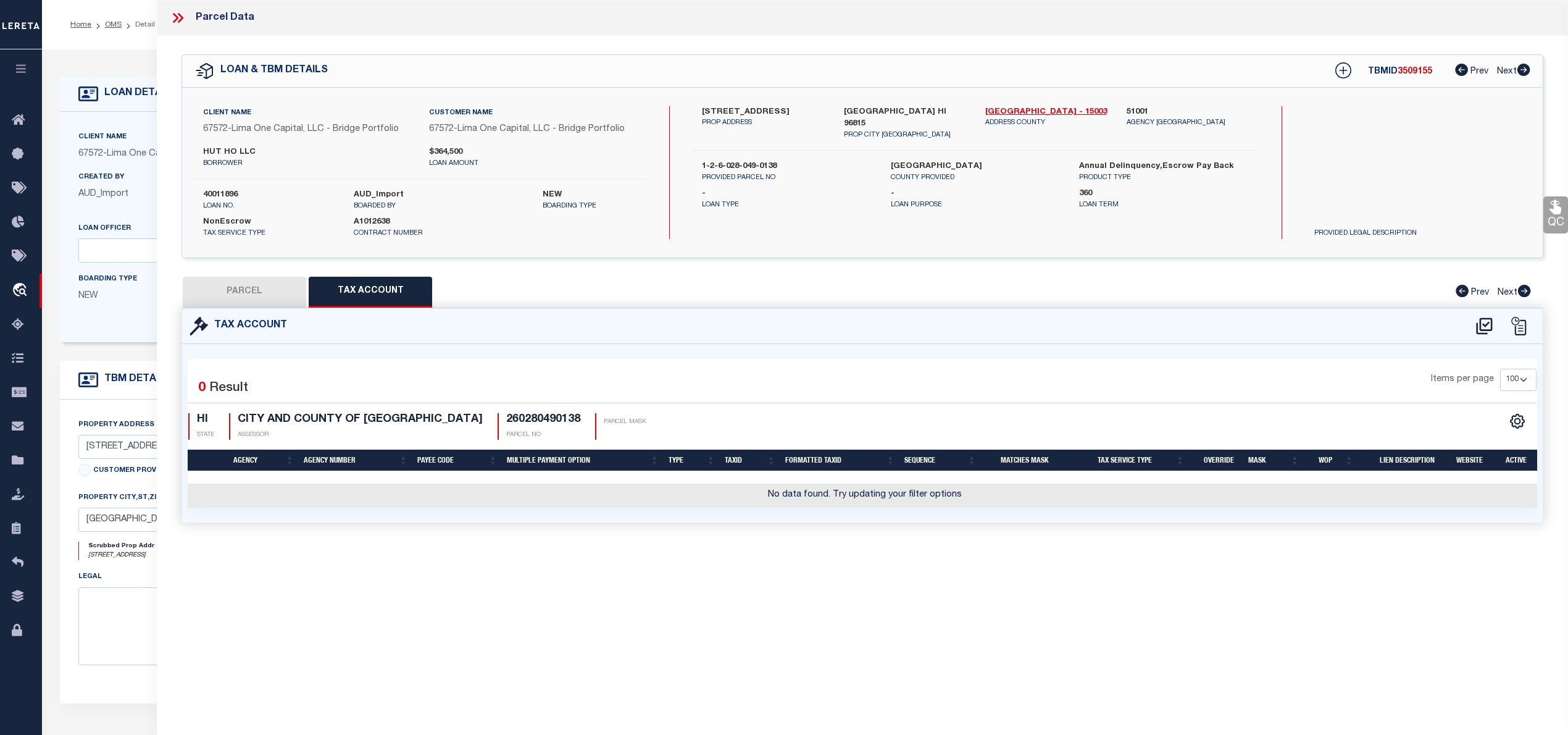
click at [273, 302] on button "PARCEL" at bounding box center [245, 292] width 124 height 31
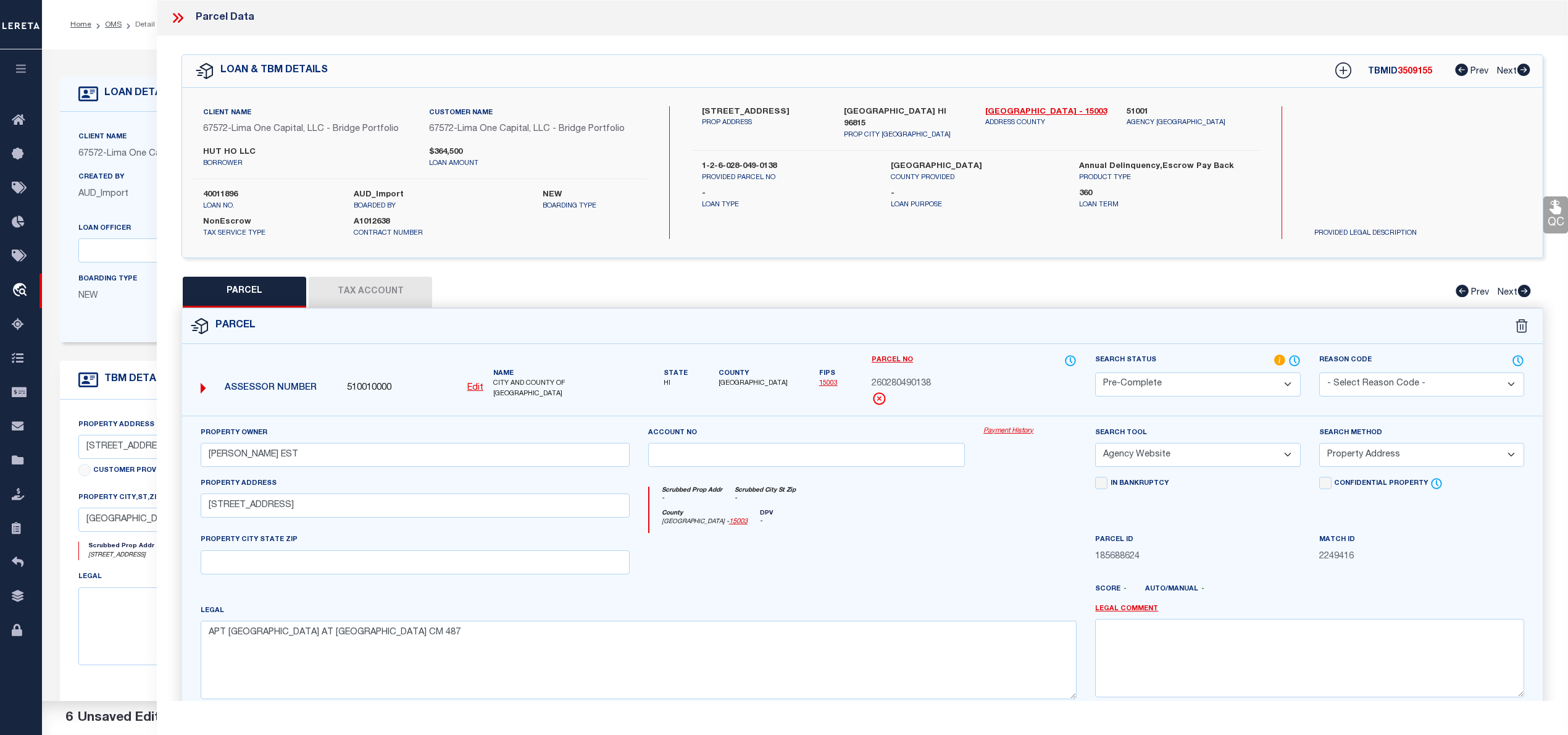
click at [364, 297] on button "Tax Account" at bounding box center [371, 292] width 124 height 31
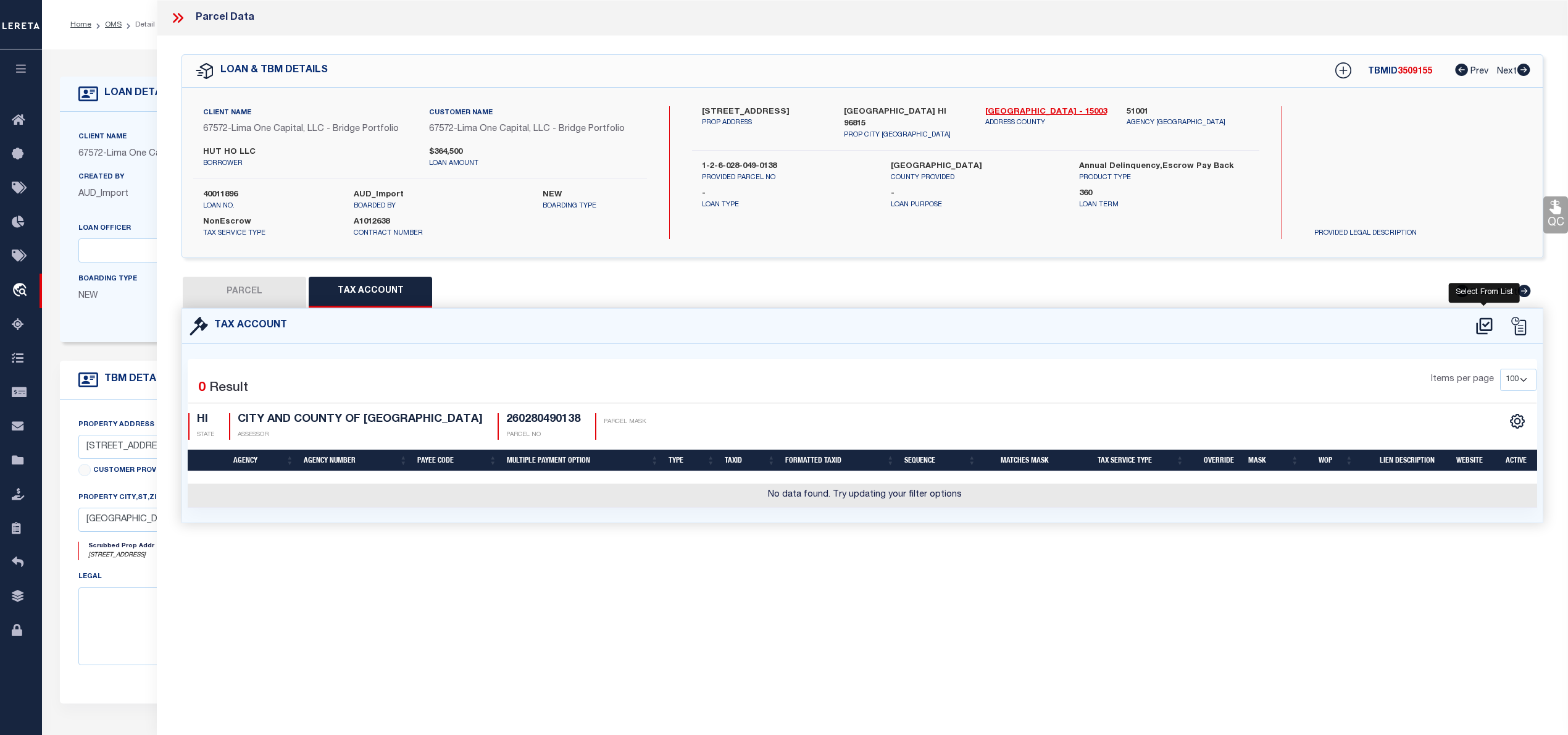
click at [1479, 319] on icon at bounding box center [1484, 326] width 16 height 17
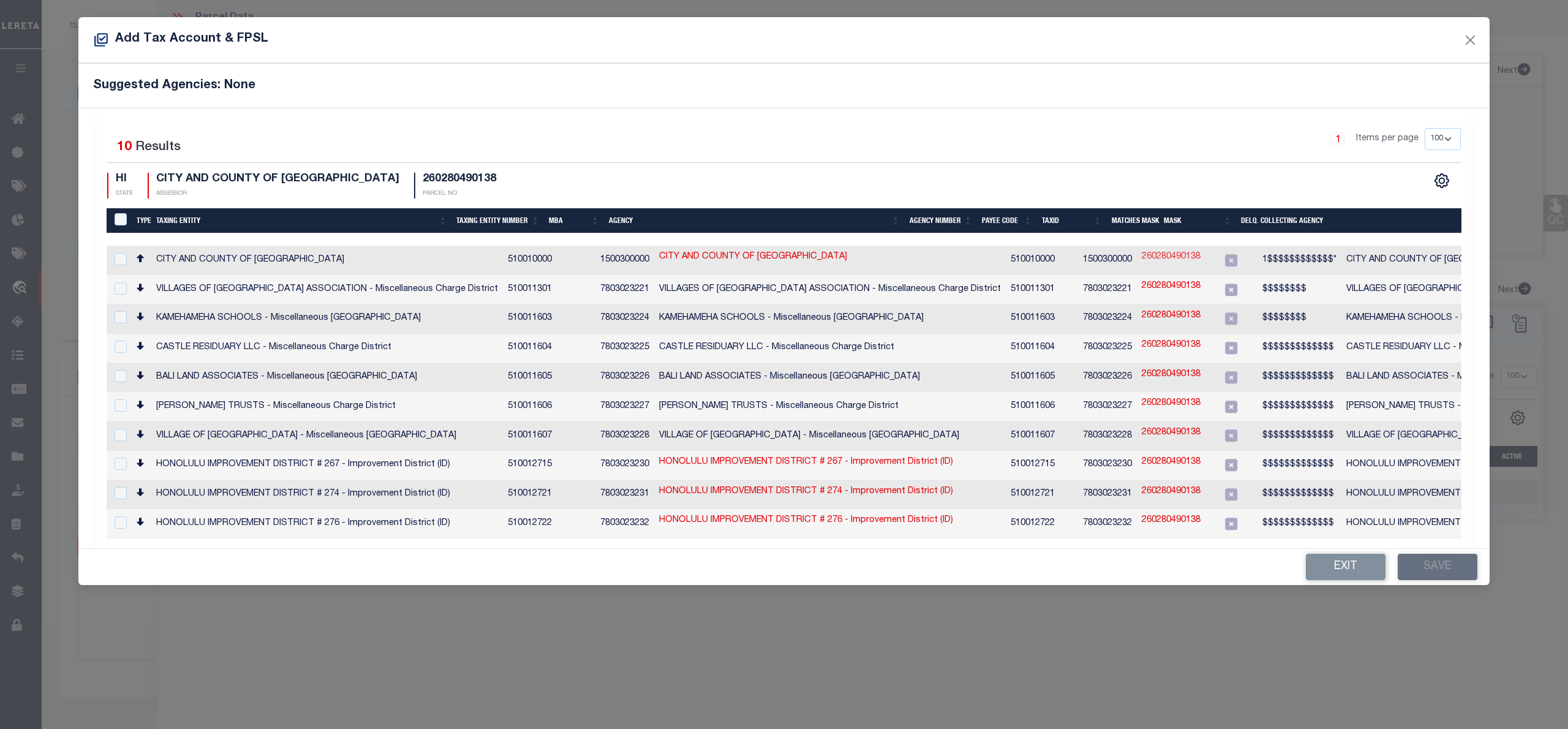
click at [1142, 257] on link "260280490138" at bounding box center [1171, 257] width 59 height 13
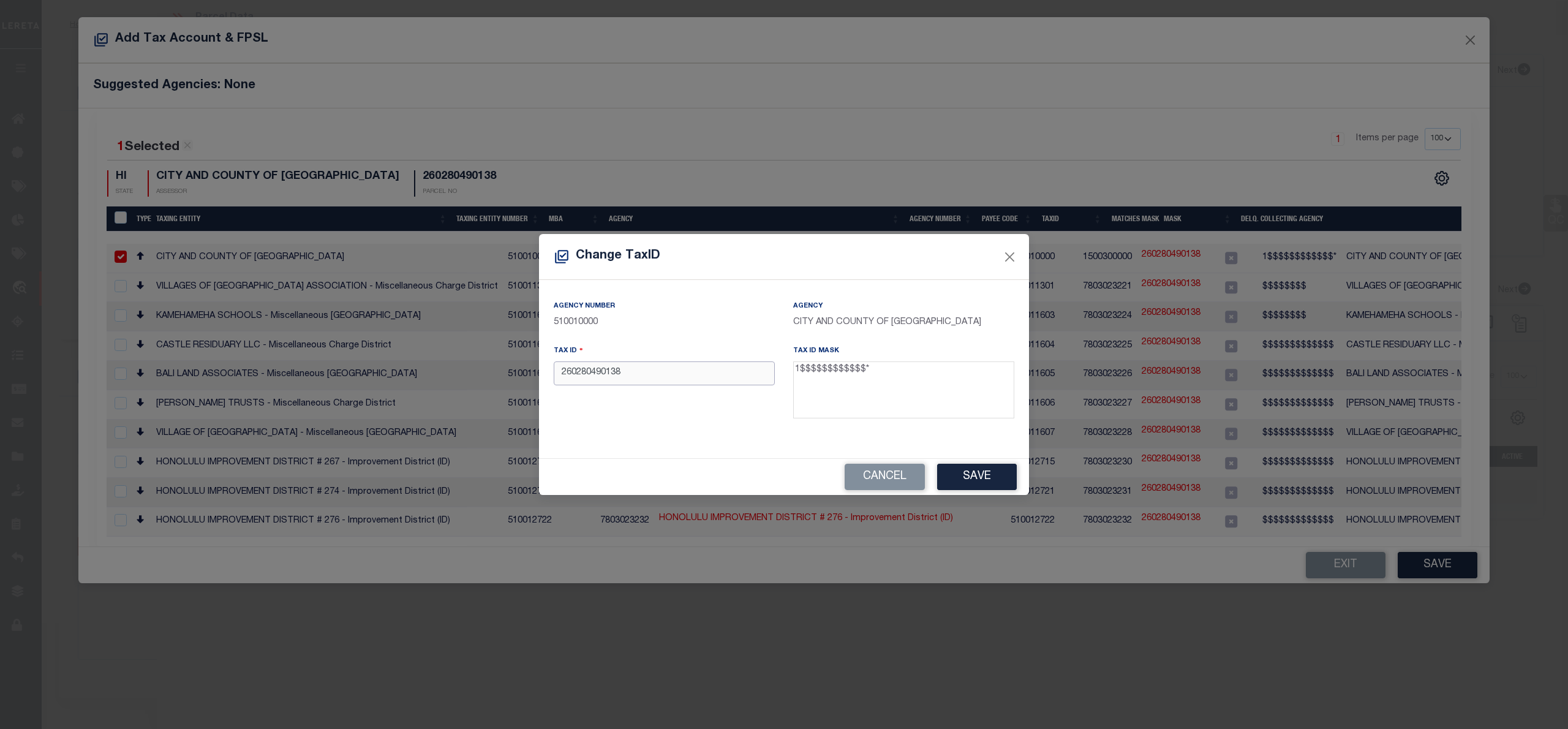
click at [560, 373] on input "260280490138" at bounding box center [664, 373] width 221 height 24
click at [966, 470] on button "Save" at bounding box center [977, 477] width 80 height 27
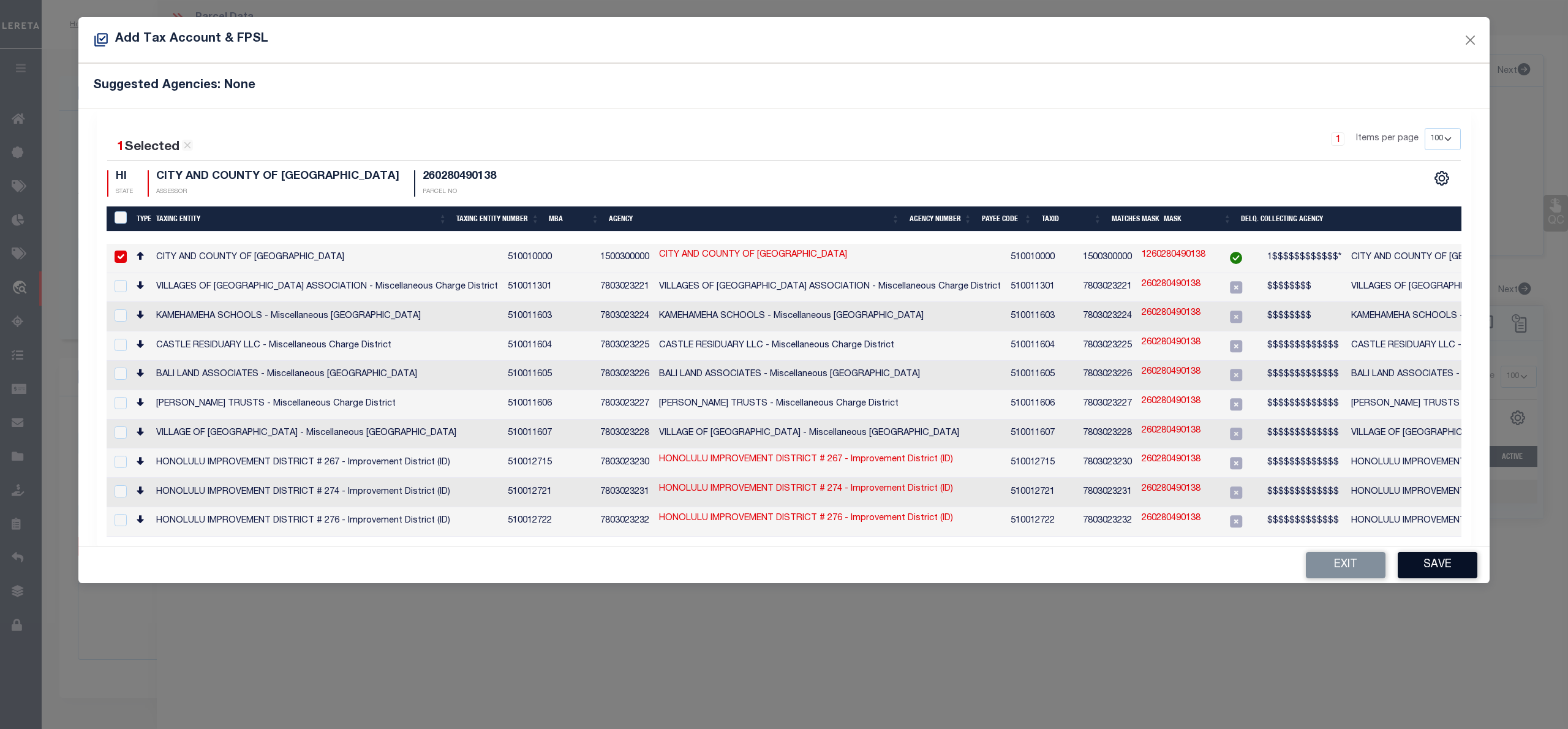
click at [1443, 552] on button "Save" at bounding box center [1438, 565] width 80 height 27
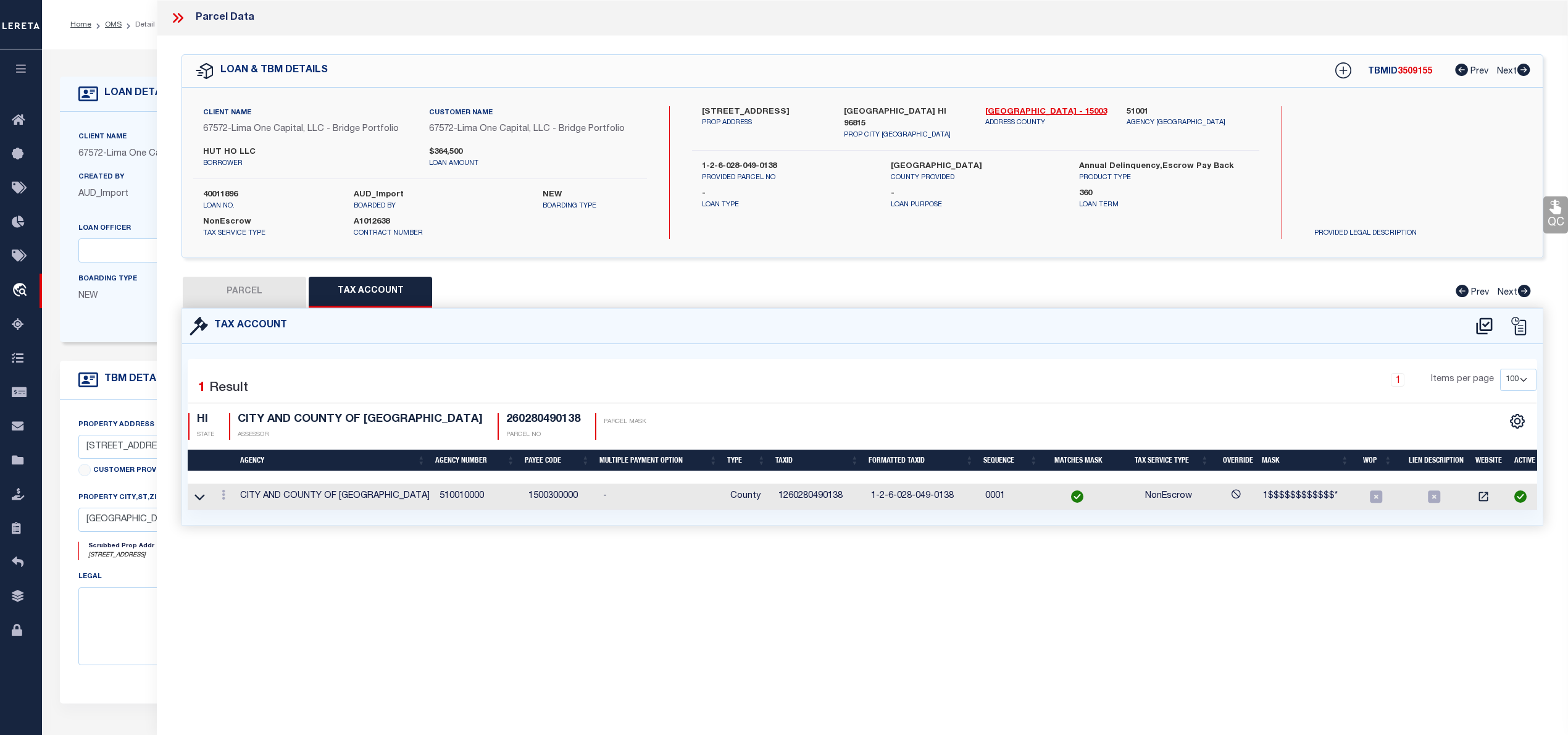
click at [233, 296] on button "PARCEL" at bounding box center [245, 292] width 124 height 31
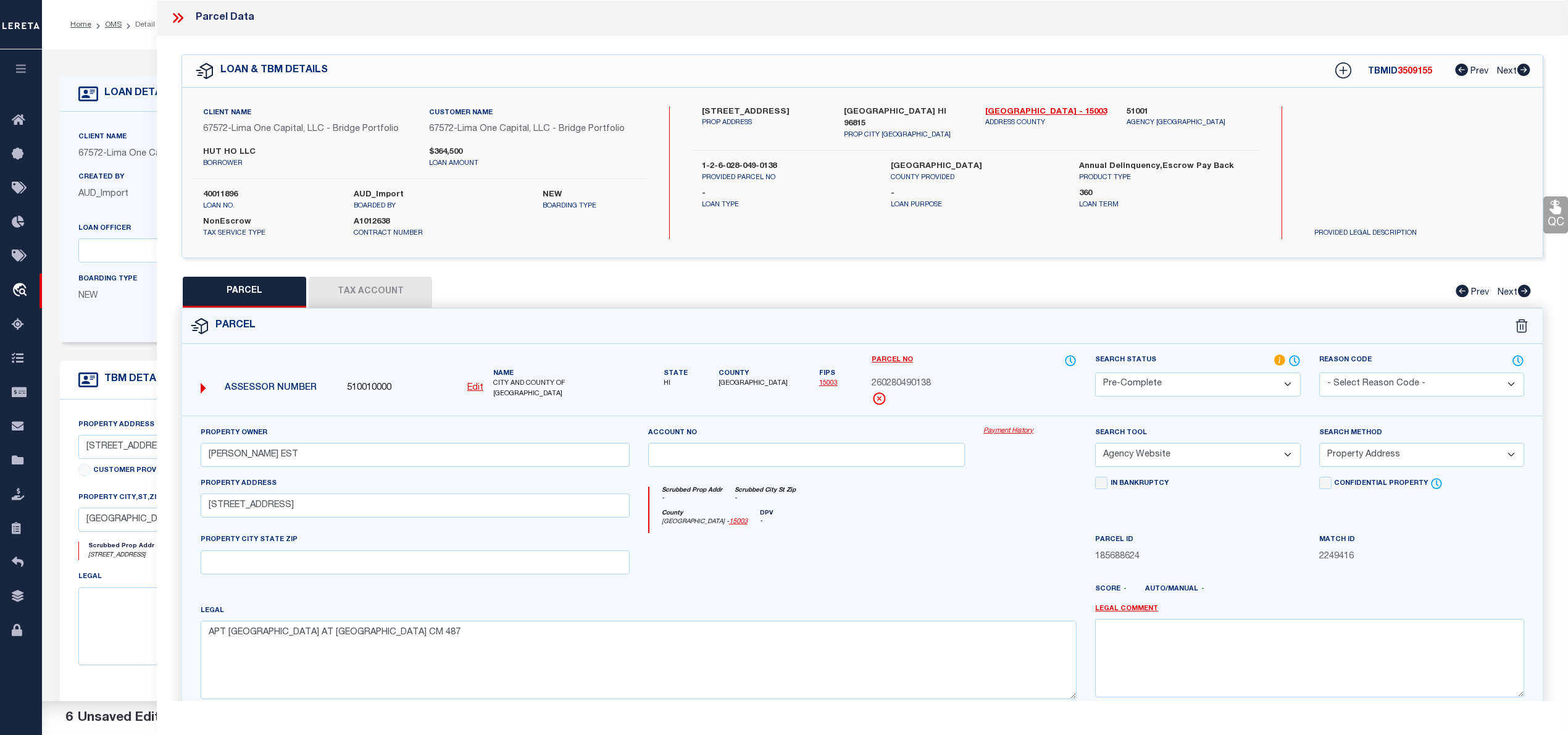
scroll to position [124, 0]
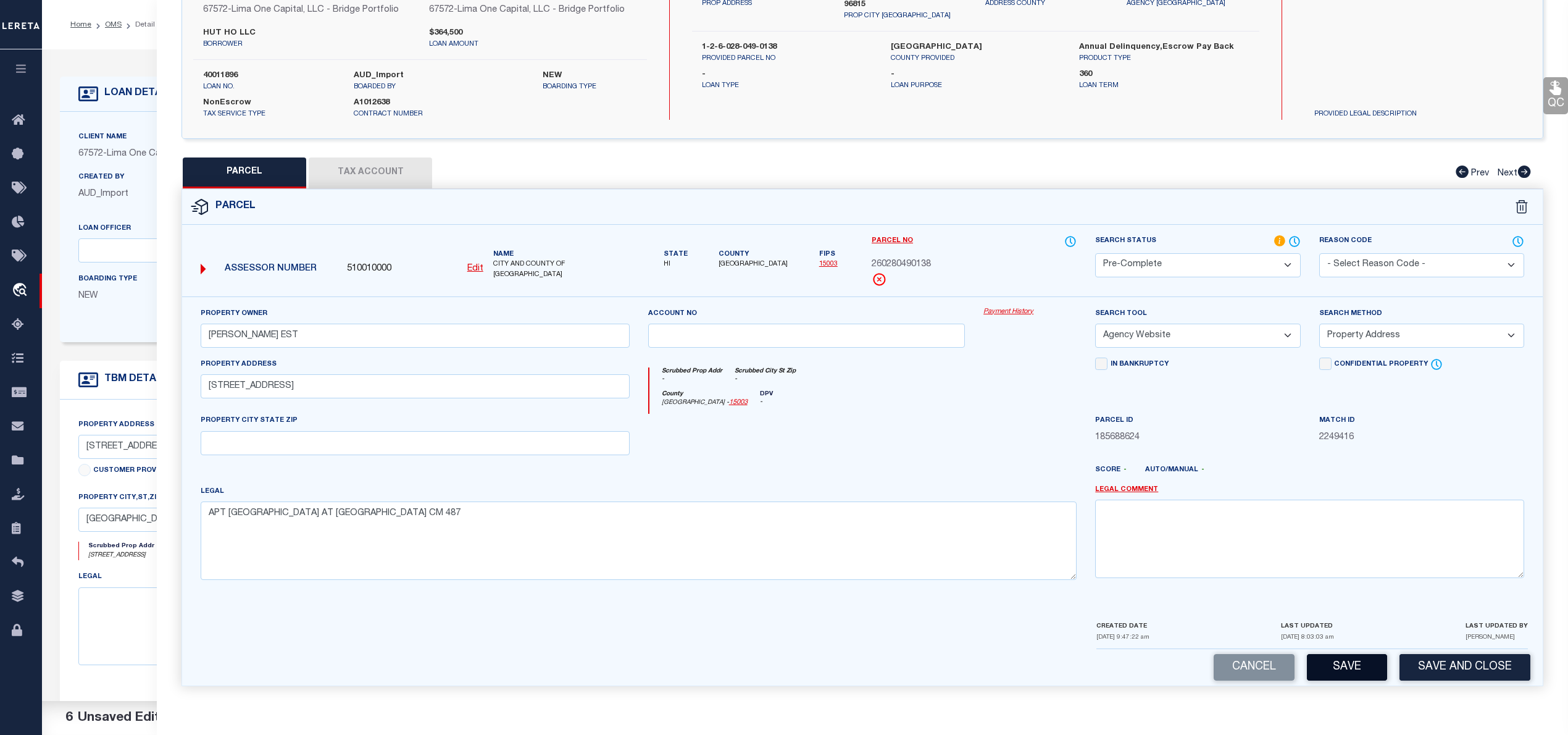
click at [1329, 667] on button "Save" at bounding box center [1347, 667] width 80 height 27
click at [1342, 670] on button "Save" at bounding box center [1347, 667] width 80 height 27
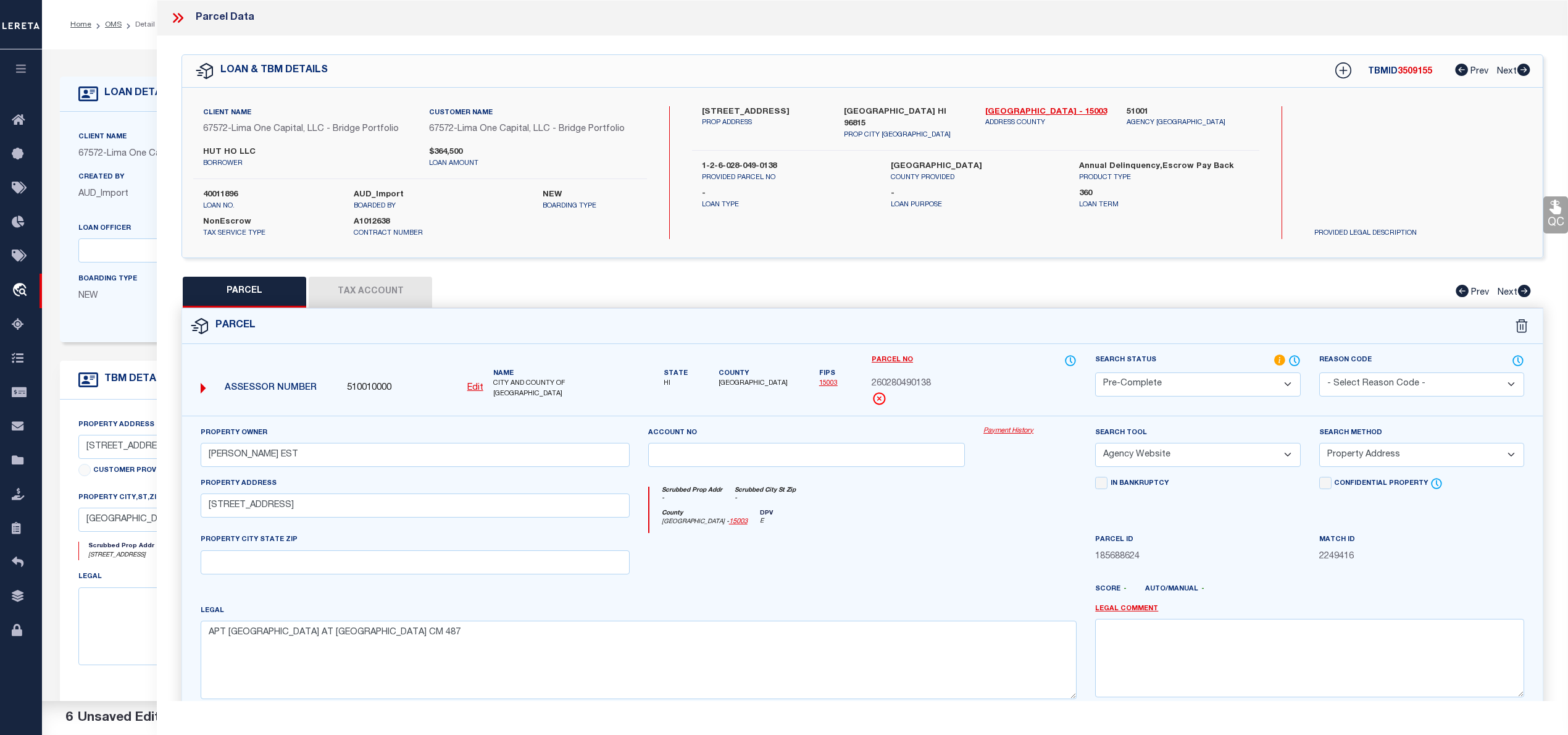
click at [1413, 73] on span "3509155" at bounding box center [1414, 72] width 34 height 8
click at [887, 388] on span "260280490138" at bounding box center [901, 383] width 59 height 13
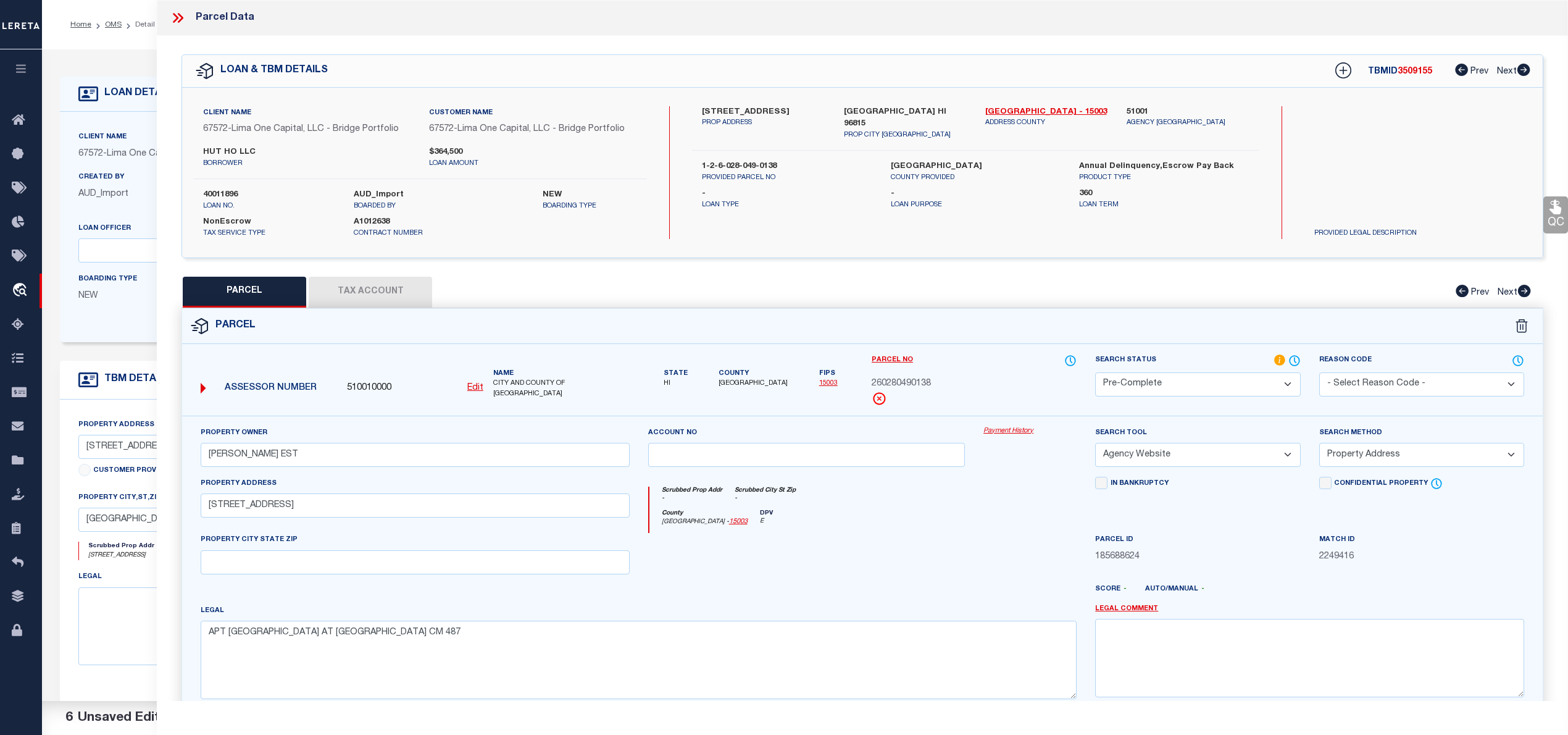
click at [921, 160] on label "HONOLULU COUNTY" at bounding box center [975, 167] width 169 height 13
click at [179, 18] on icon at bounding box center [177, 18] width 16 height 16
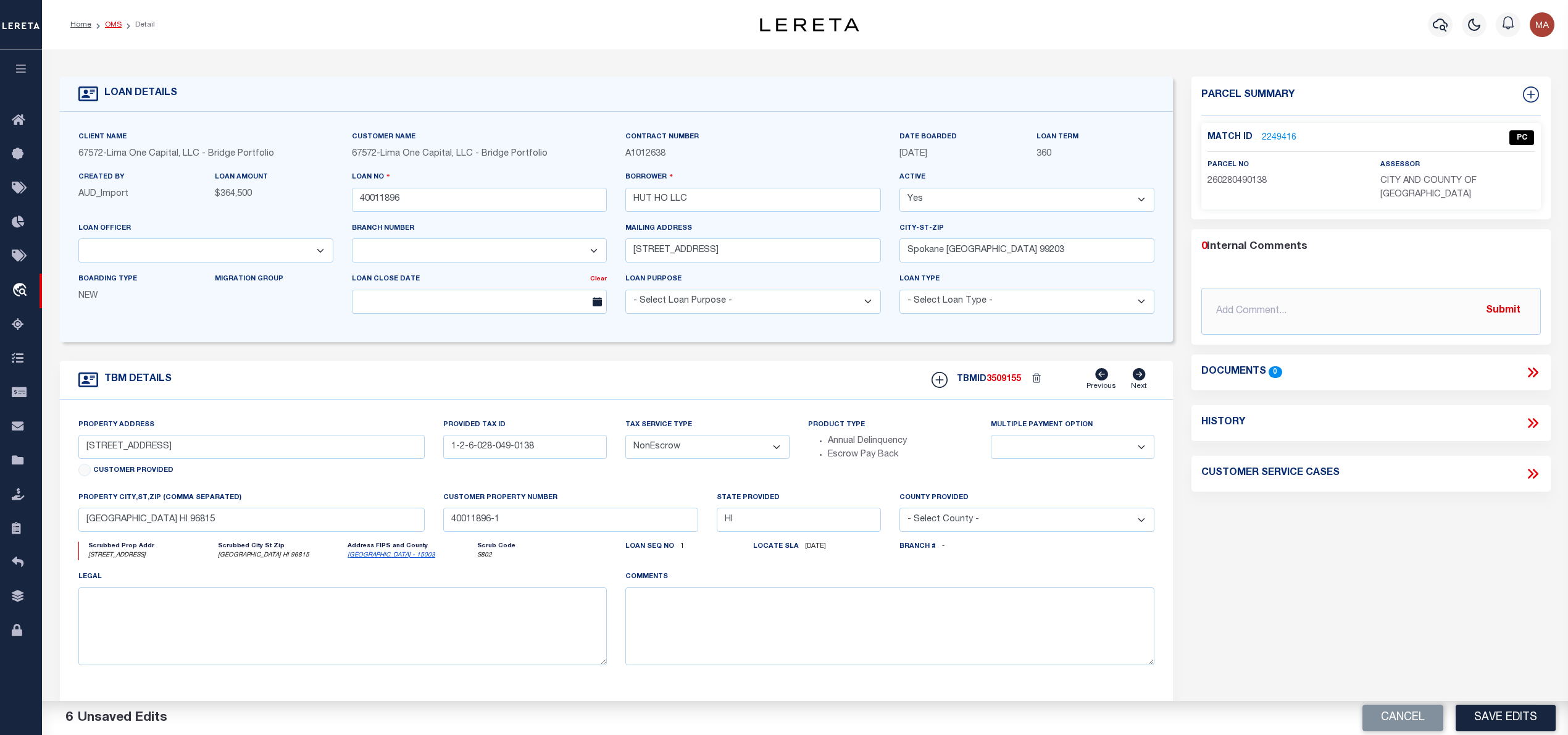
click at [109, 26] on link "OMS" at bounding box center [113, 25] width 17 height 8
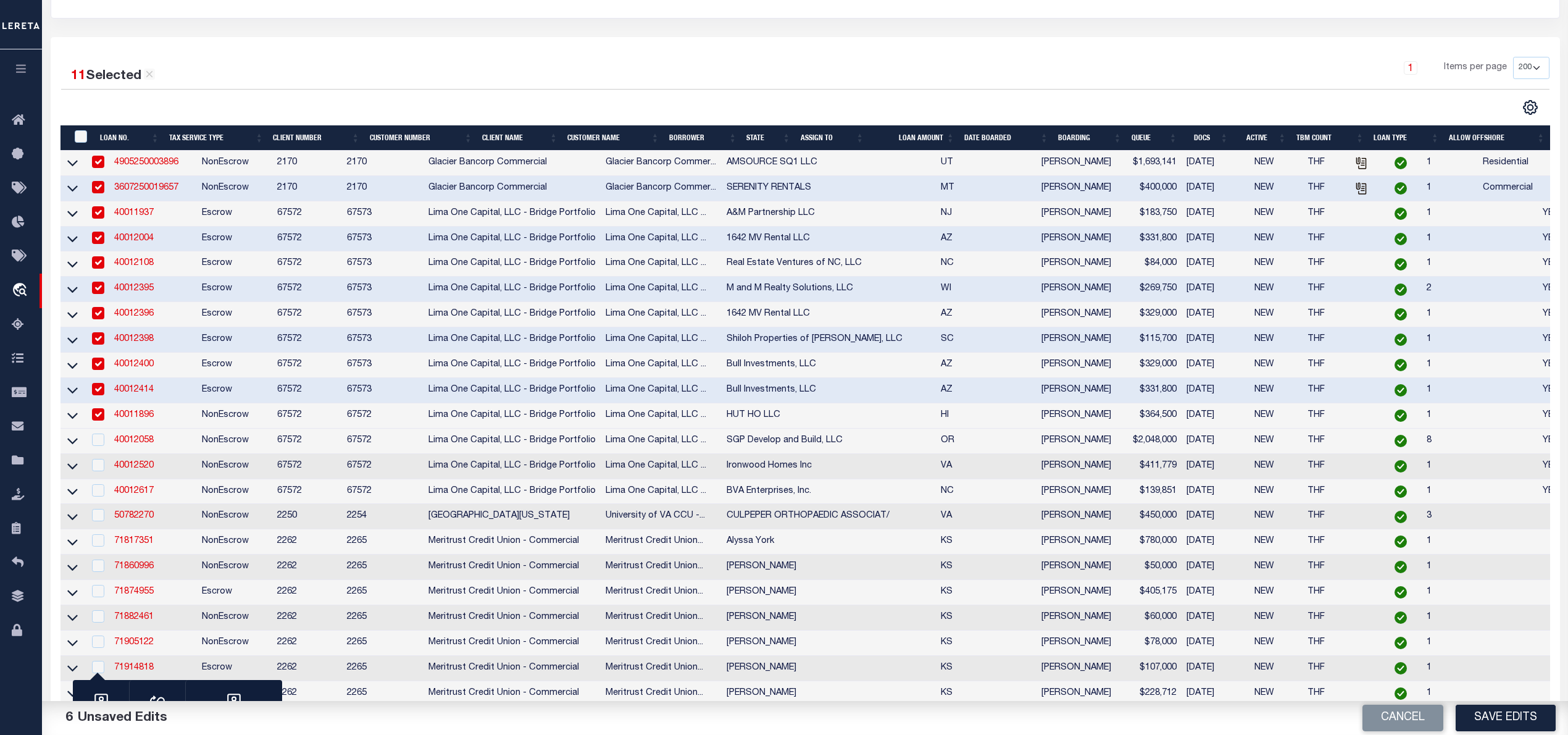
scroll to position [247, 0]
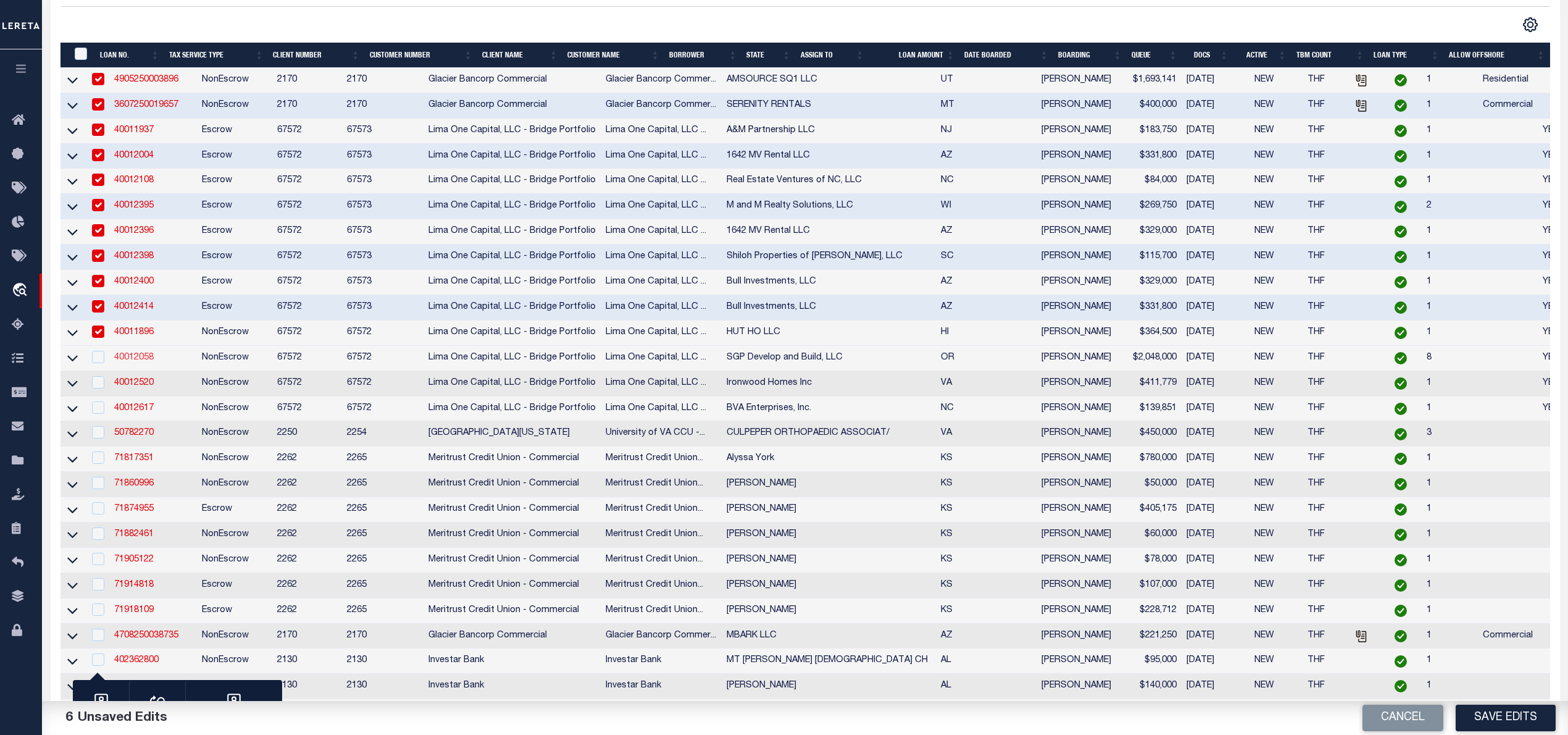
click at [139, 362] on link "40012058" at bounding box center [134, 357] width 39 height 8
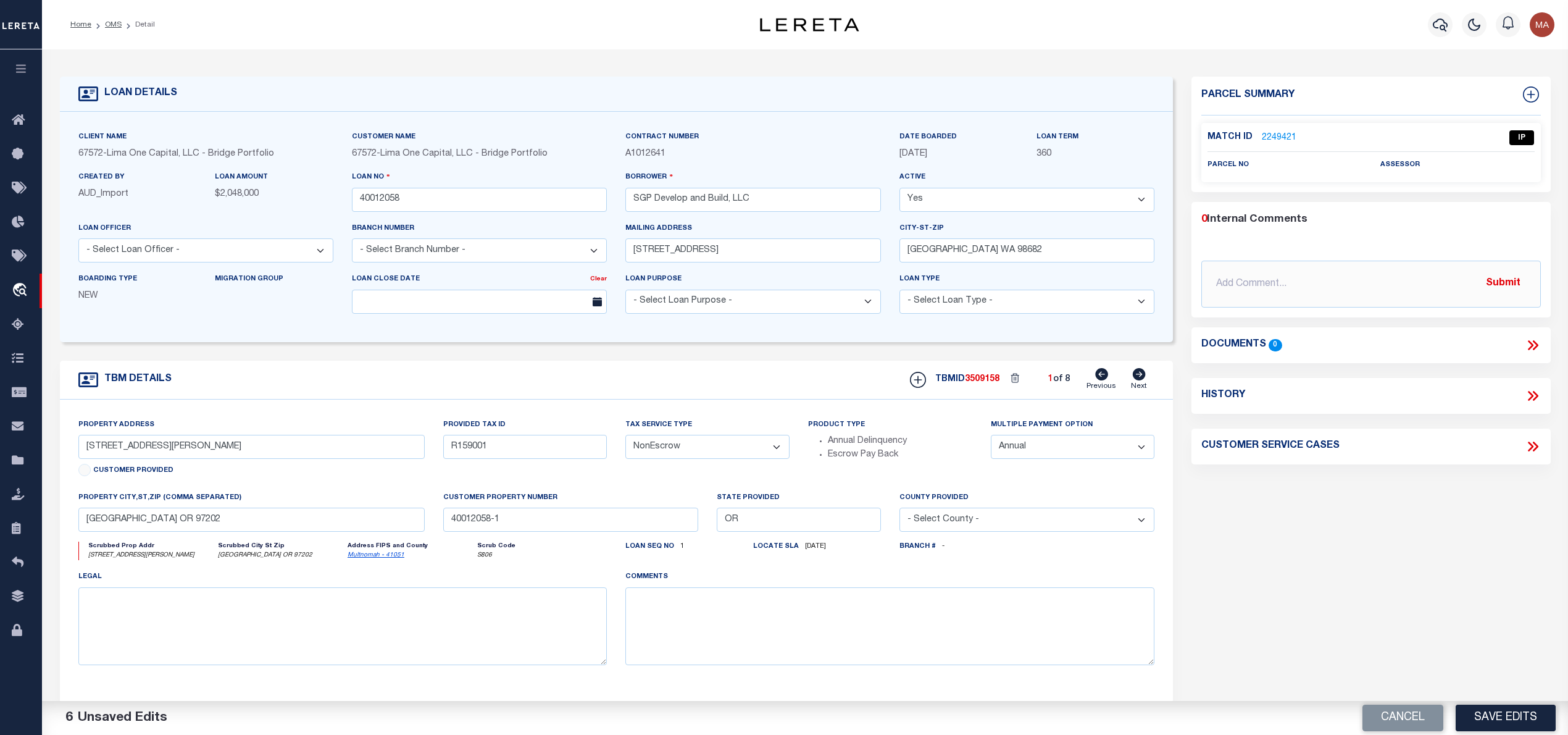
click at [1275, 136] on link "2249421" at bounding box center [1278, 138] width 34 height 13
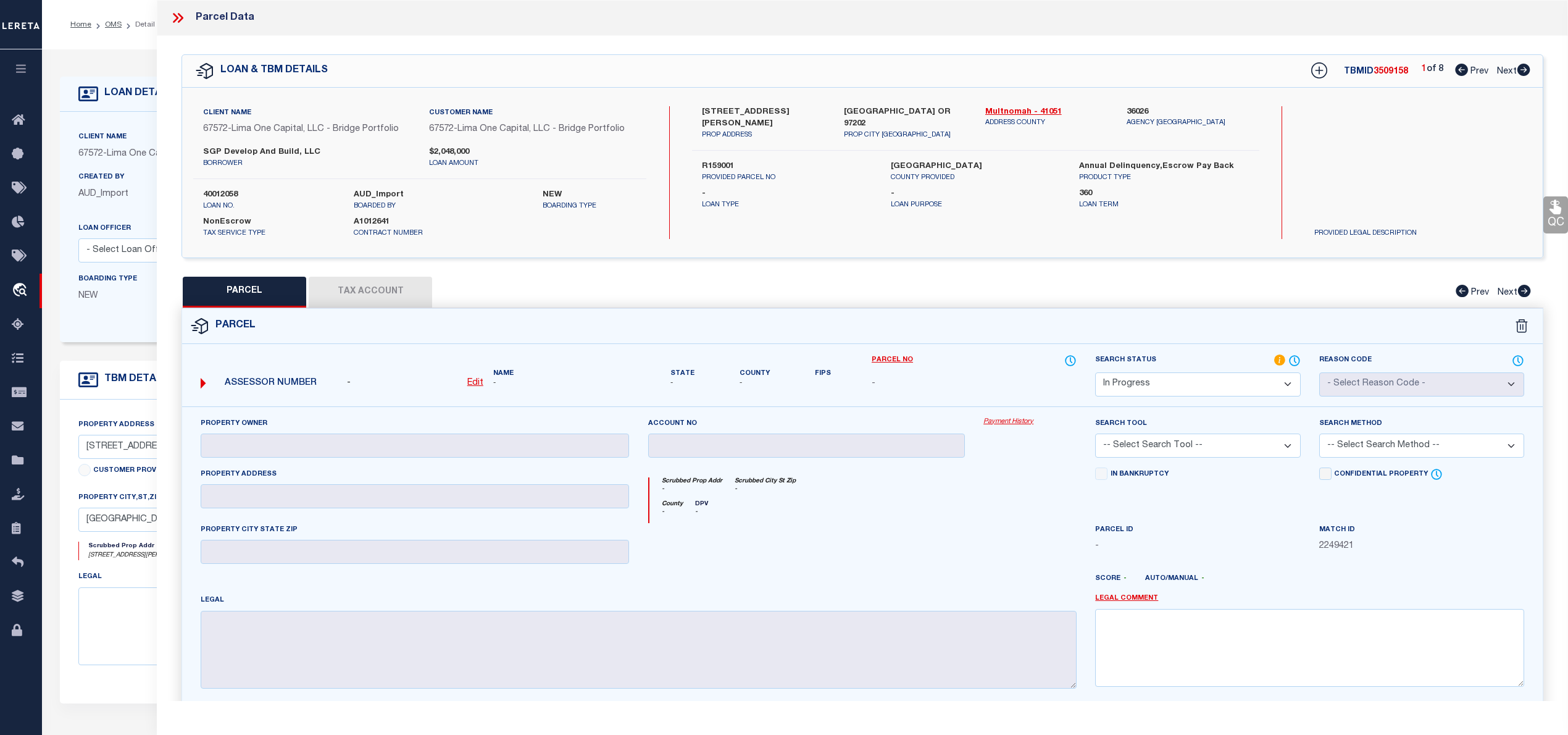
click at [1524, 73] on icon at bounding box center [1524, 70] width 13 height 13
click at [1524, 73] on icon at bounding box center [1524, 70] width 13 height 13
click at [1455, 72] on icon at bounding box center [1461, 70] width 13 height 13
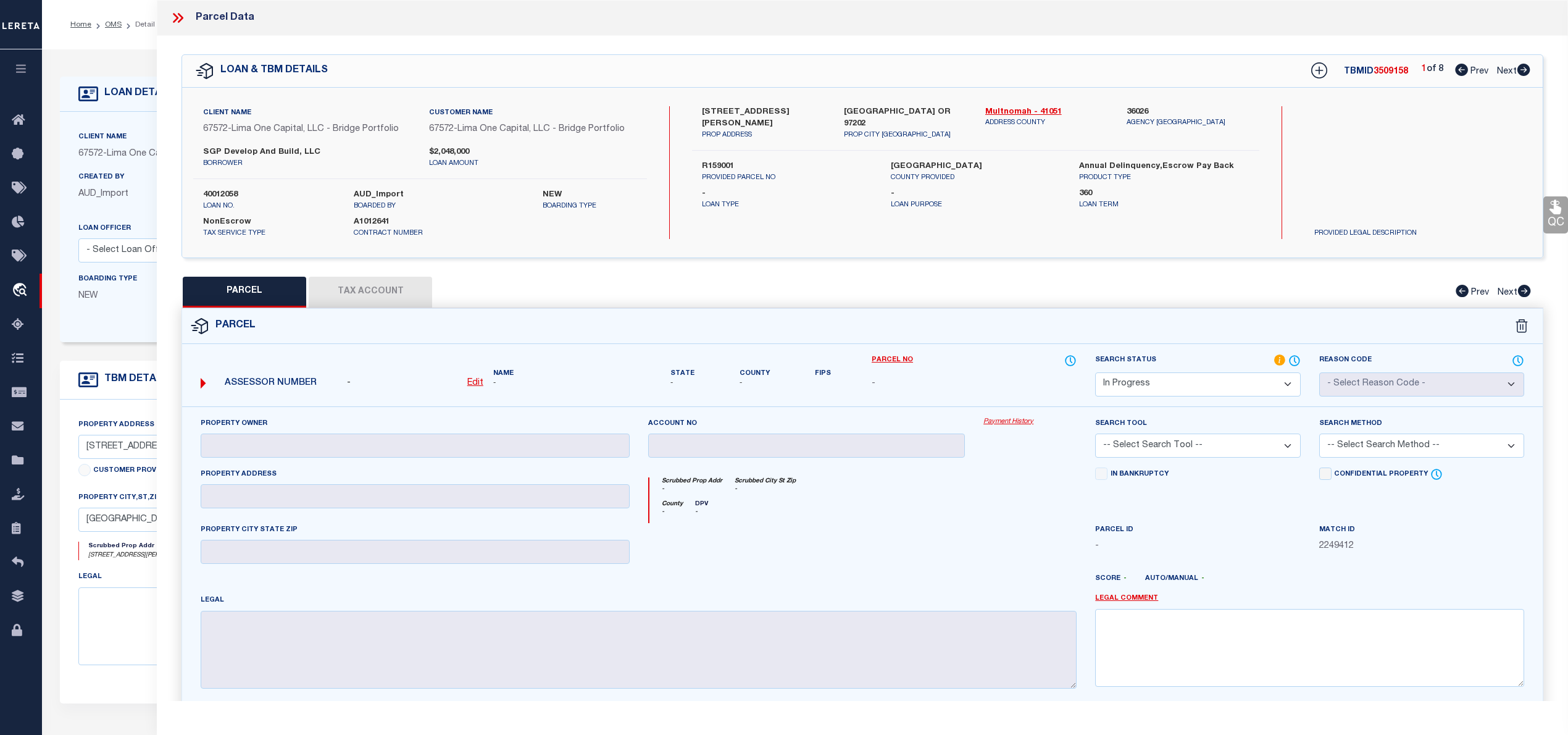
click at [1455, 72] on icon at bounding box center [1461, 70] width 13 height 13
click at [1027, 114] on link "Multnomah - 41051" at bounding box center [1046, 113] width 123 height 13
drag, startPoint x: 696, startPoint y: 109, endPoint x: 771, endPoint y: 109, distance: 75.0
click at [771, 109] on div "2782 SE Rhone St Unit 4 PROP ADDRESS" at bounding box center [763, 123] width 141 height 34
click at [714, 160] on label "R159001" at bounding box center [786, 167] width 169 height 13
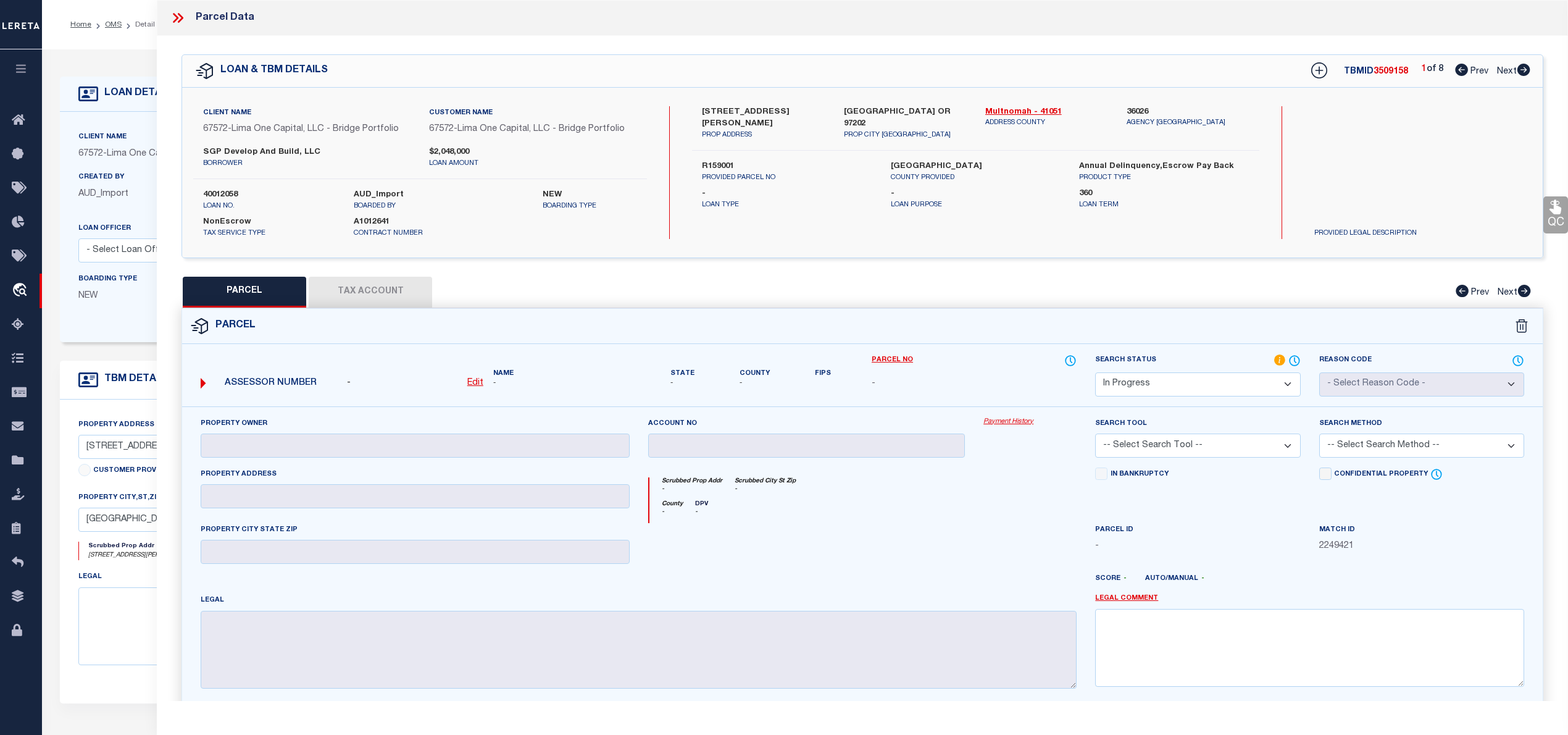
click at [714, 160] on label "R159001" at bounding box center [786, 167] width 169 height 13
click at [850, 113] on label "Portland OR 97202" at bounding box center [905, 118] width 123 height 24
click at [243, 148] on label "SGP Develop and Build, LLC" at bounding box center [307, 153] width 207 height 13
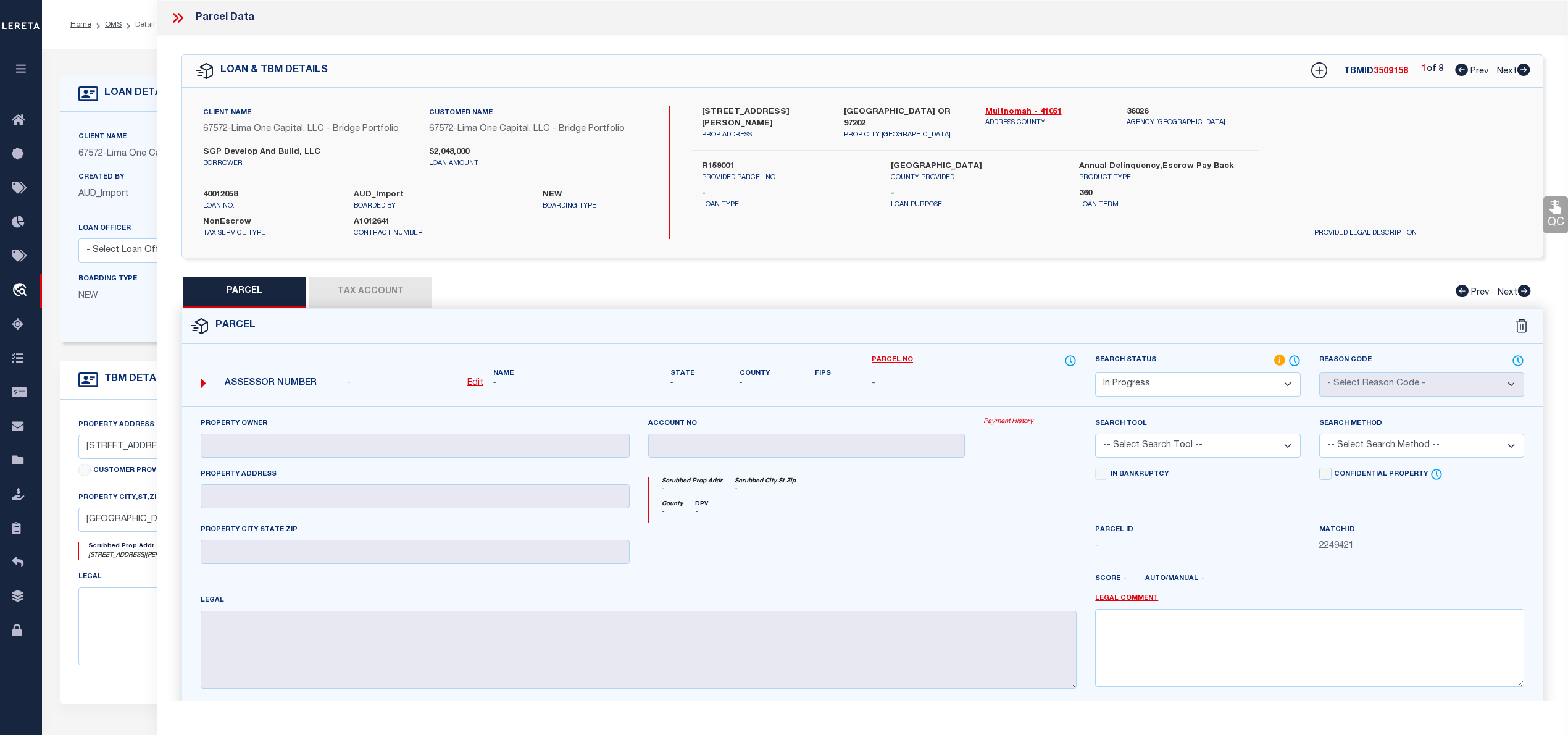
click at [243, 148] on label "SGP Develop and Build, LLC" at bounding box center [307, 153] width 207 height 13
click at [711, 160] on label "R159001" at bounding box center [786, 167] width 169 height 13
click at [1524, 70] on icon at bounding box center [1524, 70] width 13 height 13
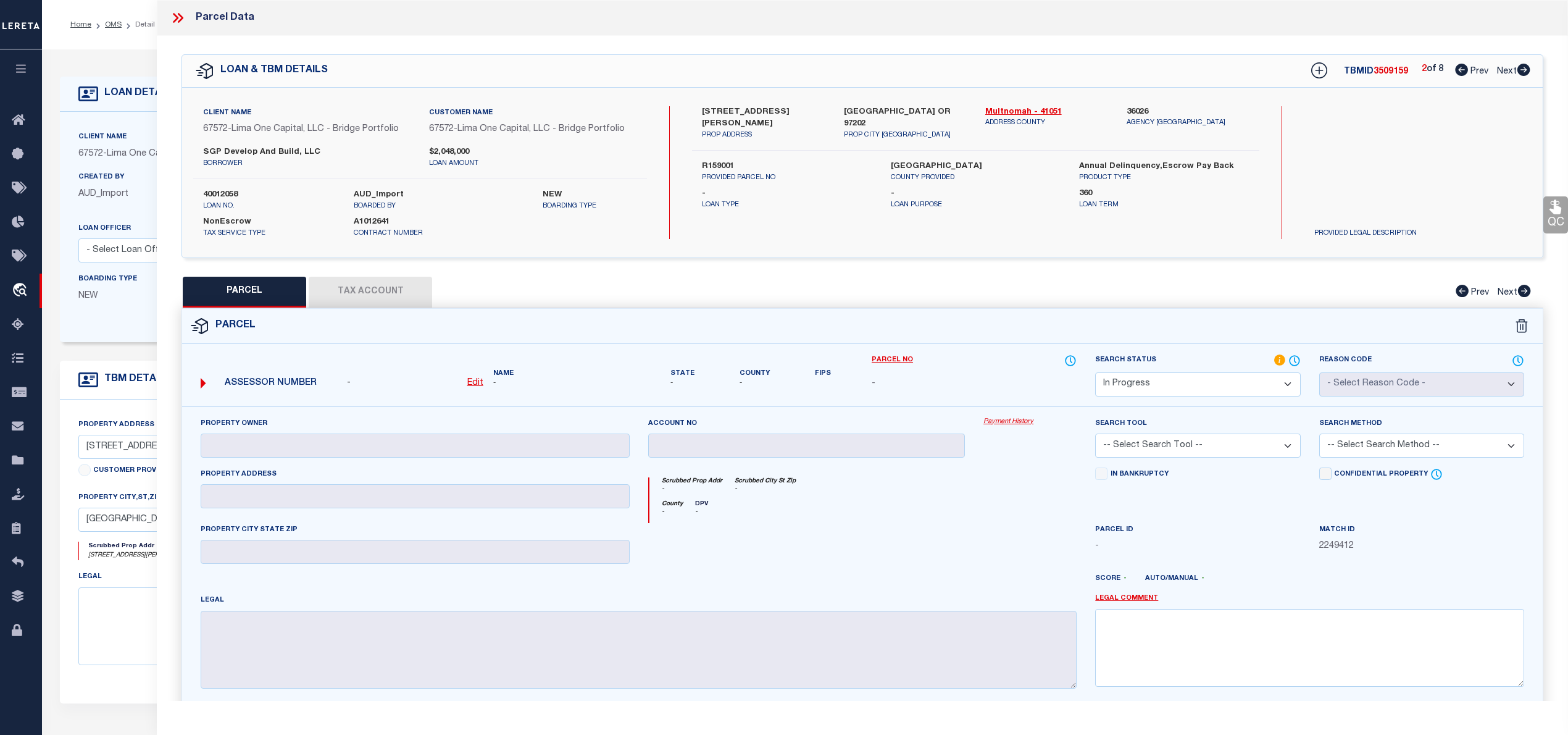
click at [1458, 65] on icon at bounding box center [1461, 70] width 13 height 13
click at [1522, 73] on icon at bounding box center [1524, 70] width 13 height 13
drag, startPoint x: 697, startPoint y: 111, endPoint x: 769, endPoint y: 111, distance: 72.0
click at [769, 111] on div "2786 SE Rhone St Unit 3 PROP ADDRESS" at bounding box center [763, 123] width 141 height 34
click at [720, 160] on label "R159001" at bounding box center [786, 167] width 169 height 13
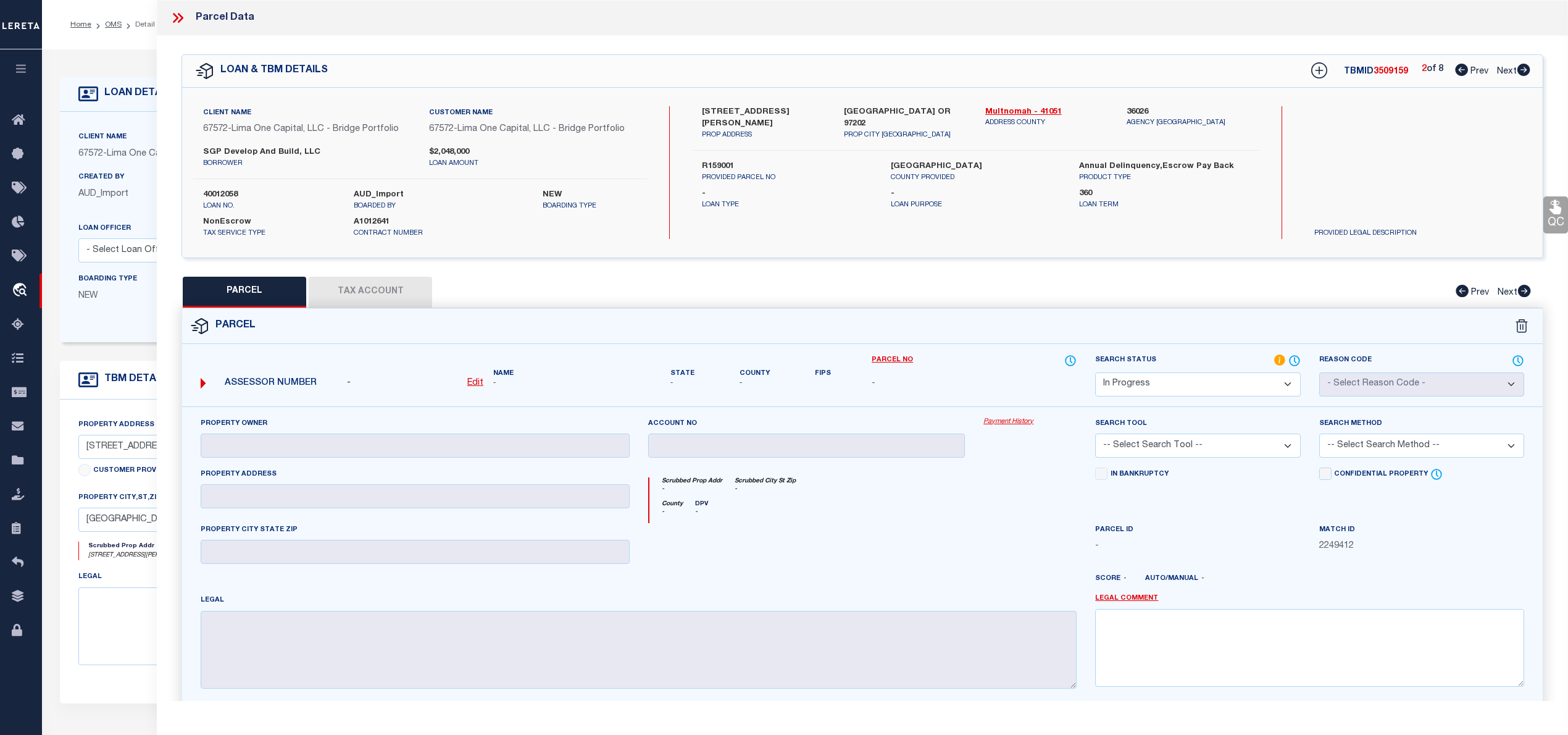
click at [720, 160] on label "R159001" at bounding box center [786, 167] width 169 height 13
click at [1527, 68] on icon at bounding box center [1524, 70] width 13 height 13
click at [712, 160] on label "R159001" at bounding box center [786, 167] width 169 height 13
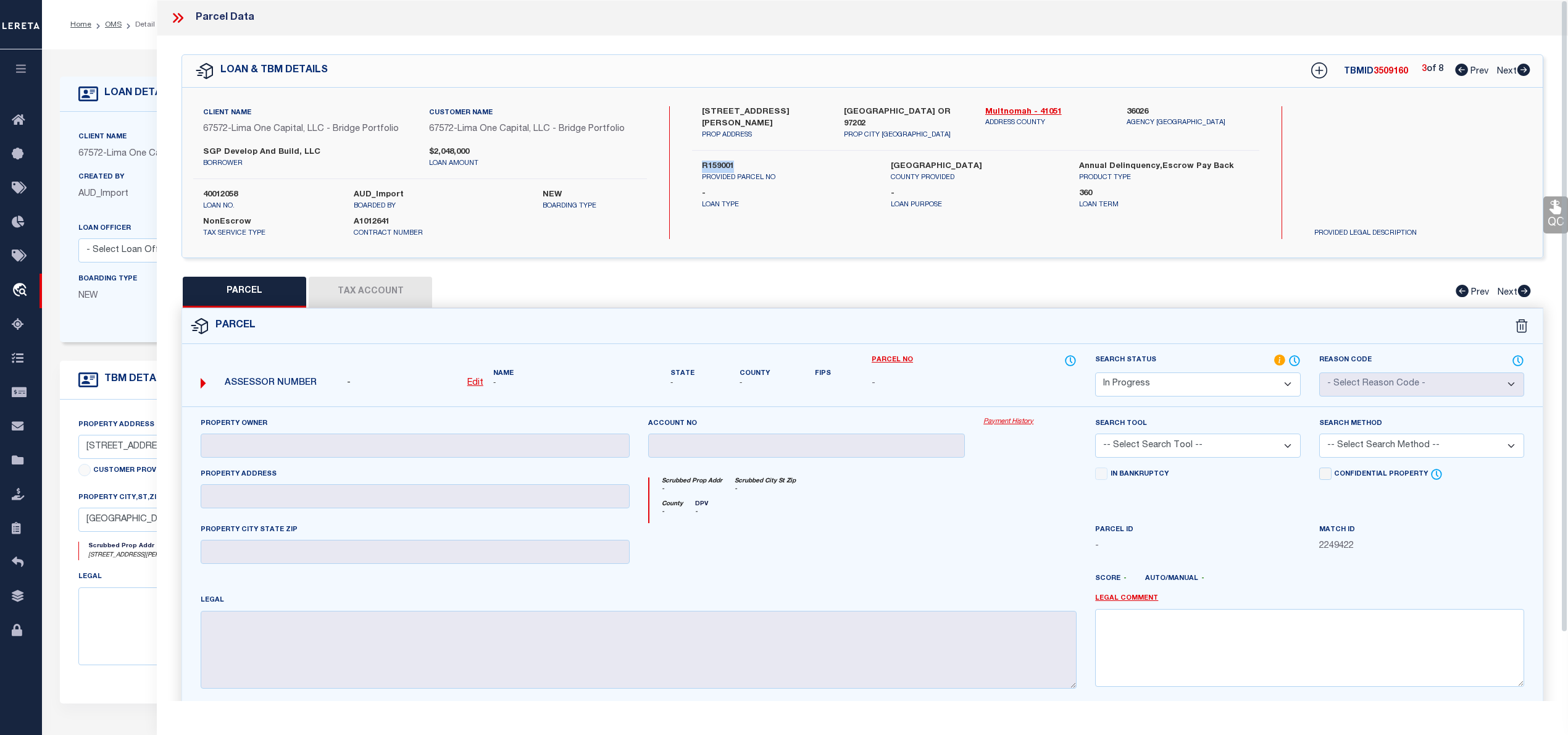
click at [1458, 72] on icon at bounding box center [1461, 70] width 13 height 13
click at [1458, 69] on icon at bounding box center [1461, 70] width 13 height 13
click at [1529, 69] on icon at bounding box center [1524, 70] width 13 height 13
click at [1529, 72] on icon at bounding box center [1524, 70] width 13 height 13
drag, startPoint x: 698, startPoint y: 108, endPoint x: 771, endPoint y: 112, distance: 73.1
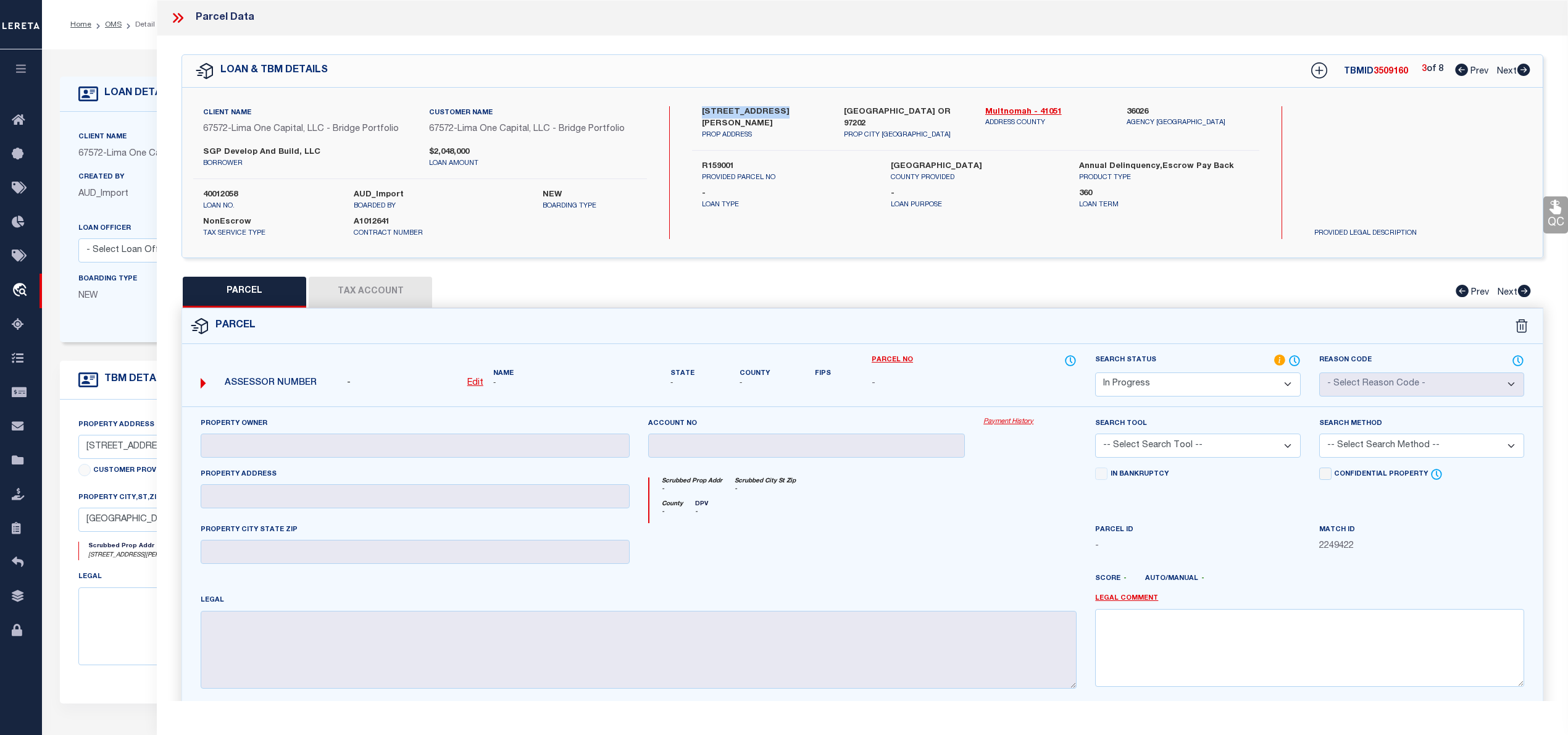
click at [771, 112] on div "2790 SE Rhone St Unit 2 PROP ADDRESS" at bounding box center [763, 123] width 141 height 34
click at [1522, 74] on icon at bounding box center [1524, 70] width 13 height 13
drag, startPoint x: 699, startPoint y: 110, endPoint x: 769, endPoint y: 109, distance: 70.0
click at [769, 109] on div "3709 SE 28th Ave Unit 1 PROP ADDRESS" at bounding box center [763, 123] width 141 height 34
click at [1524, 74] on icon at bounding box center [1524, 70] width 13 height 13
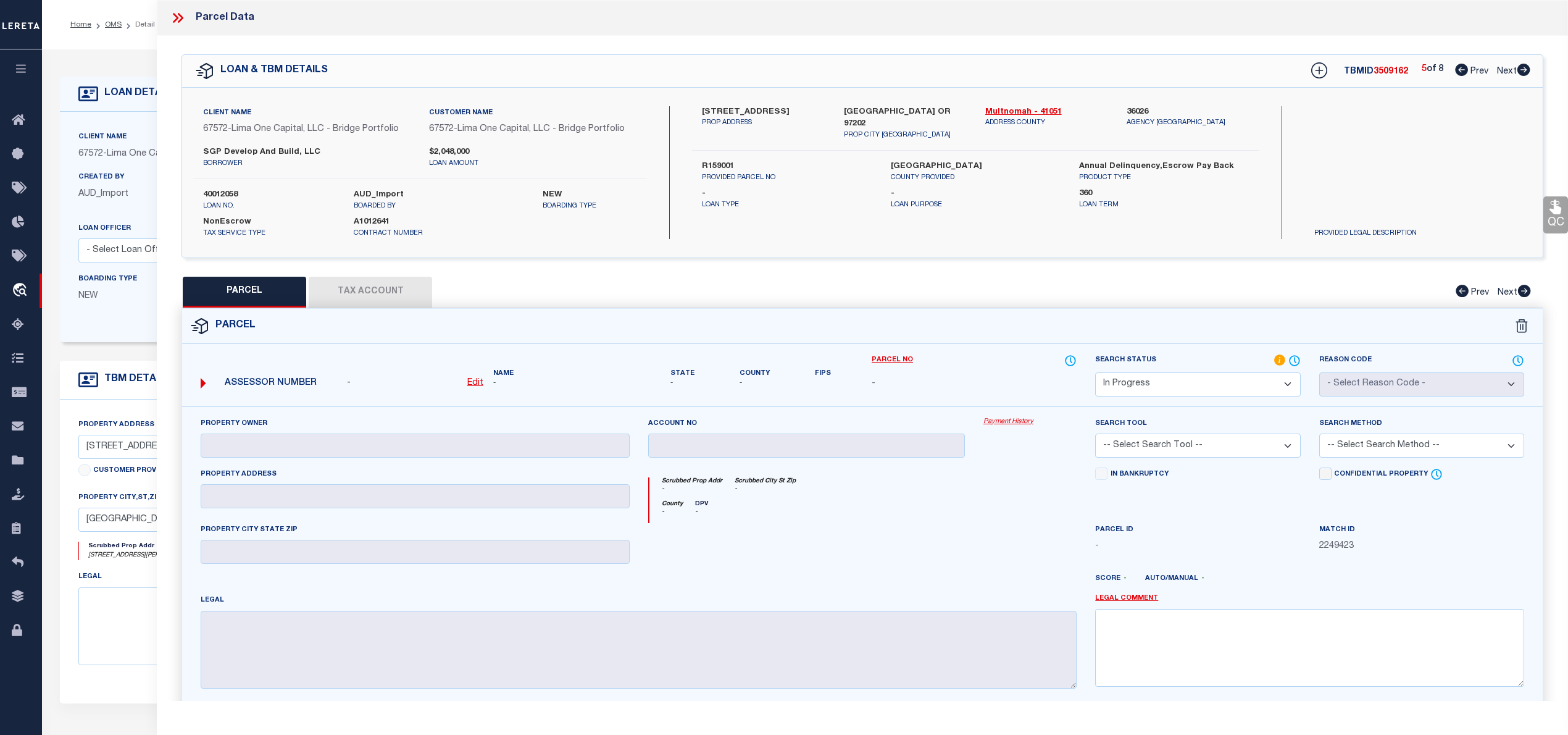
click at [1527, 72] on icon at bounding box center [1524, 70] width 13 height 13
click at [1524, 72] on icon at bounding box center [1523, 70] width 13 height 13
click at [1526, 68] on icon at bounding box center [1524, 70] width 13 height 13
click at [727, 160] on label "R159001" at bounding box center [786, 167] width 169 height 13
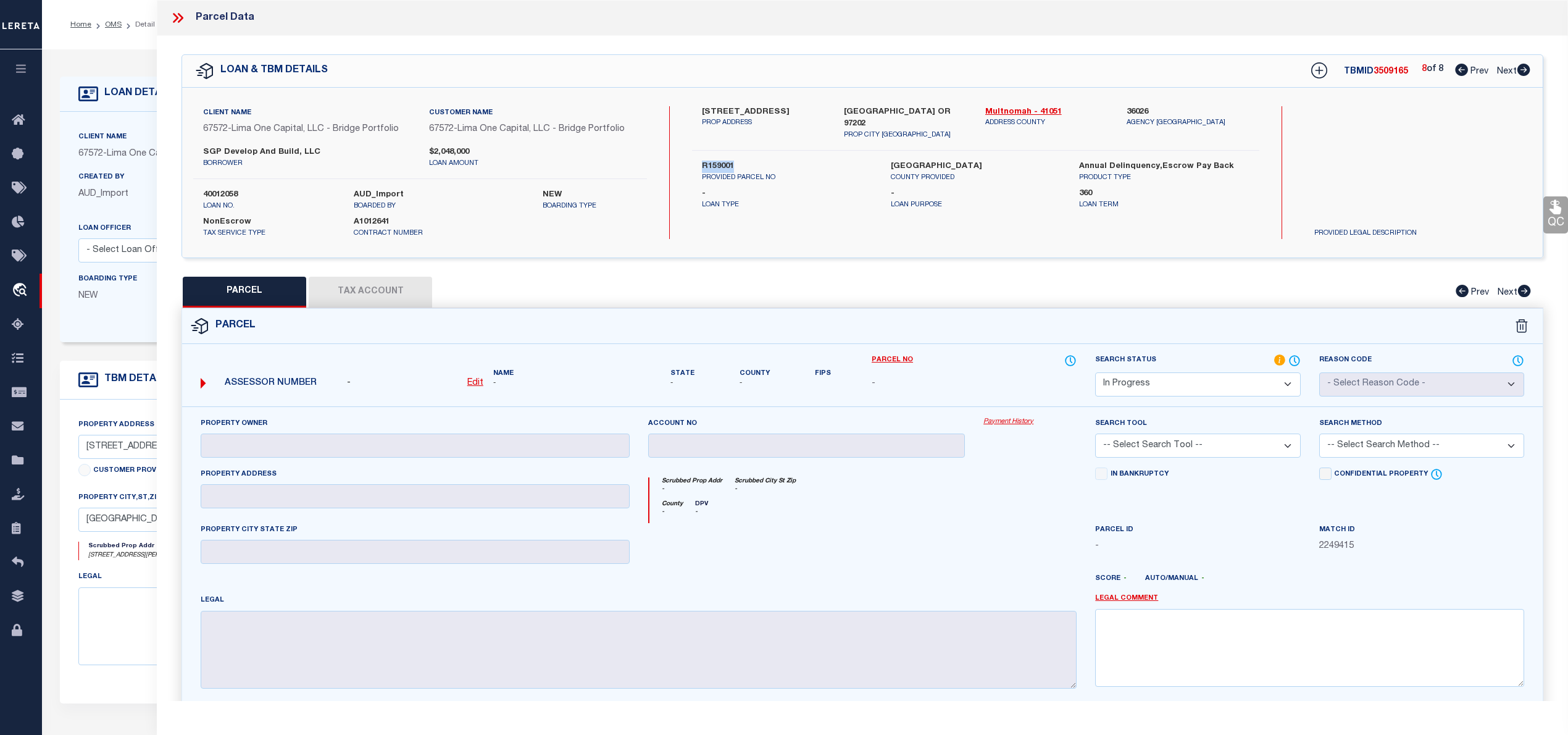
click at [727, 160] on label "R159001" at bounding box center [786, 167] width 169 height 13
click at [1235, 382] on select "Automated Search Bad Parcel Complete Duplicate Parcel High Dollar Reporting In …" at bounding box center [1197, 384] width 205 height 24
click at [1095, 372] on select "Automated Search Bad Parcel Complete Duplicate Parcel High Dollar Reporting In …" at bounding box center [1197, 384] width 205 height 24
click at [1143, 599] on link "Legal Comment" at bounding box center [1126, 599] width 63 height 11
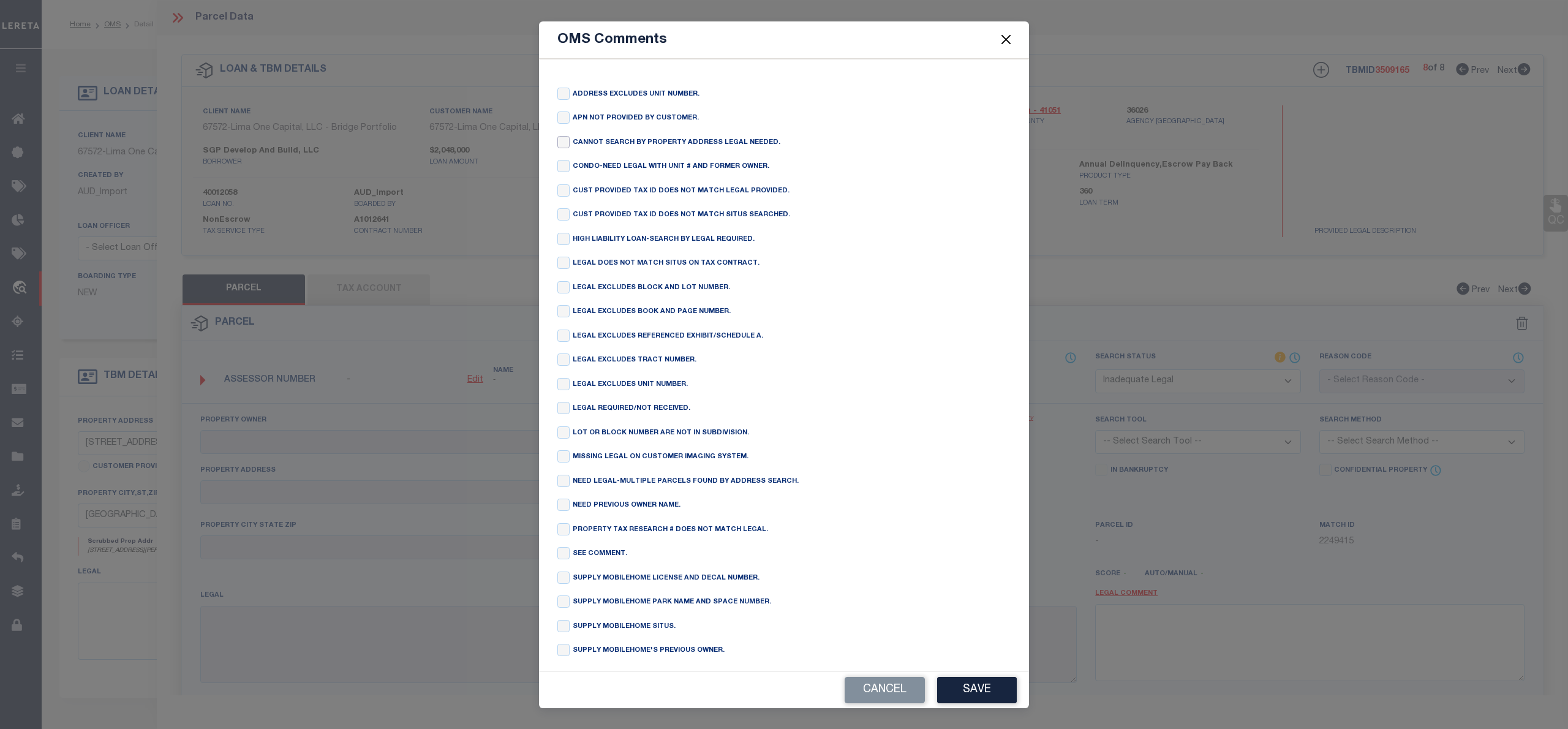
click at [566, 143] on input "checkbox" at bounding box center [564, 142] width 13 height 13
click at [560, 172] on input "checkbox" at bounding box center [564, 166] width 13 height 13
click at [565, 143] on input "checkbox" at bounding box center [564, 142] width 13 height 13
click at [990, 689] on button "Save" at bounding box center [977, 690] width 80 height 27
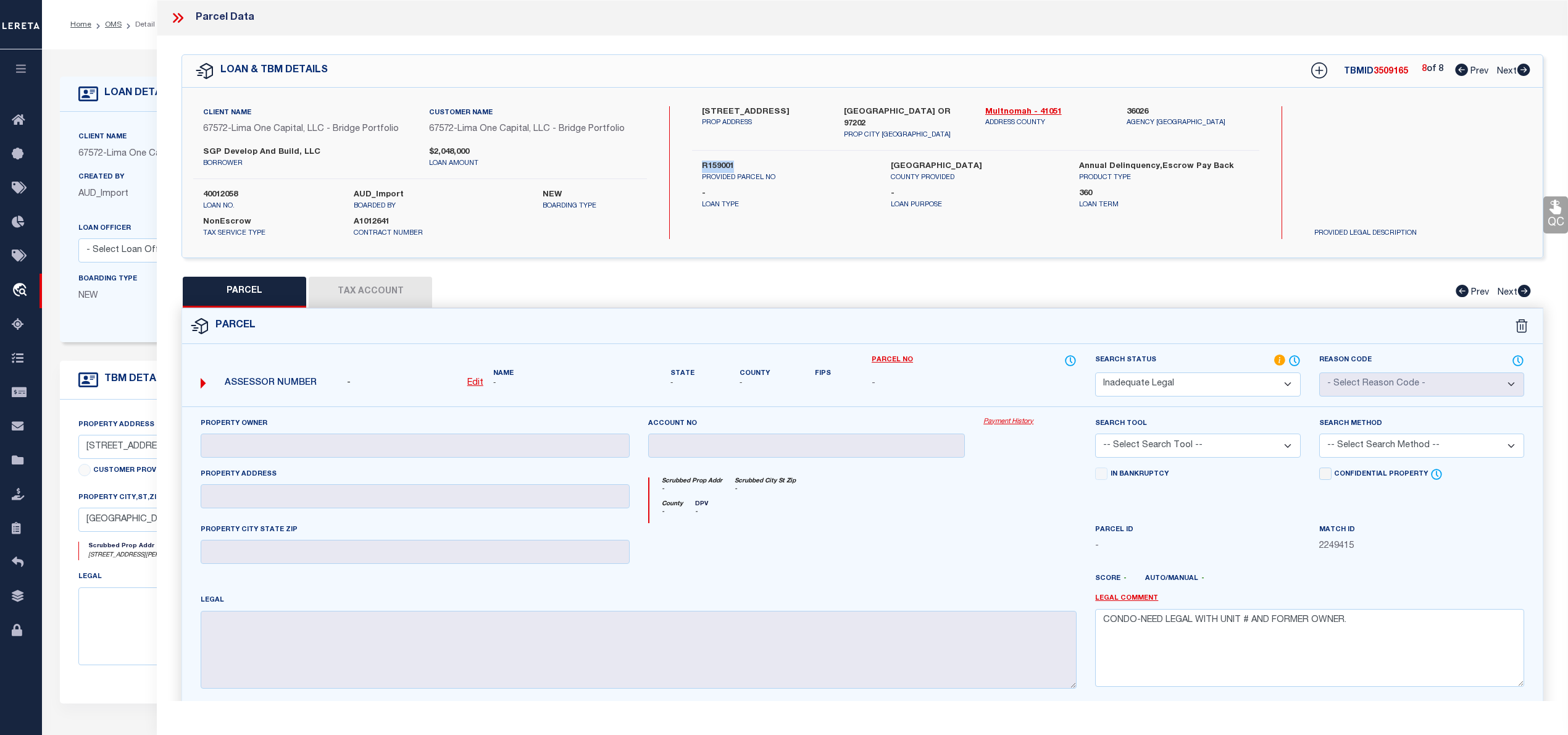
scroll to position [113, 0]
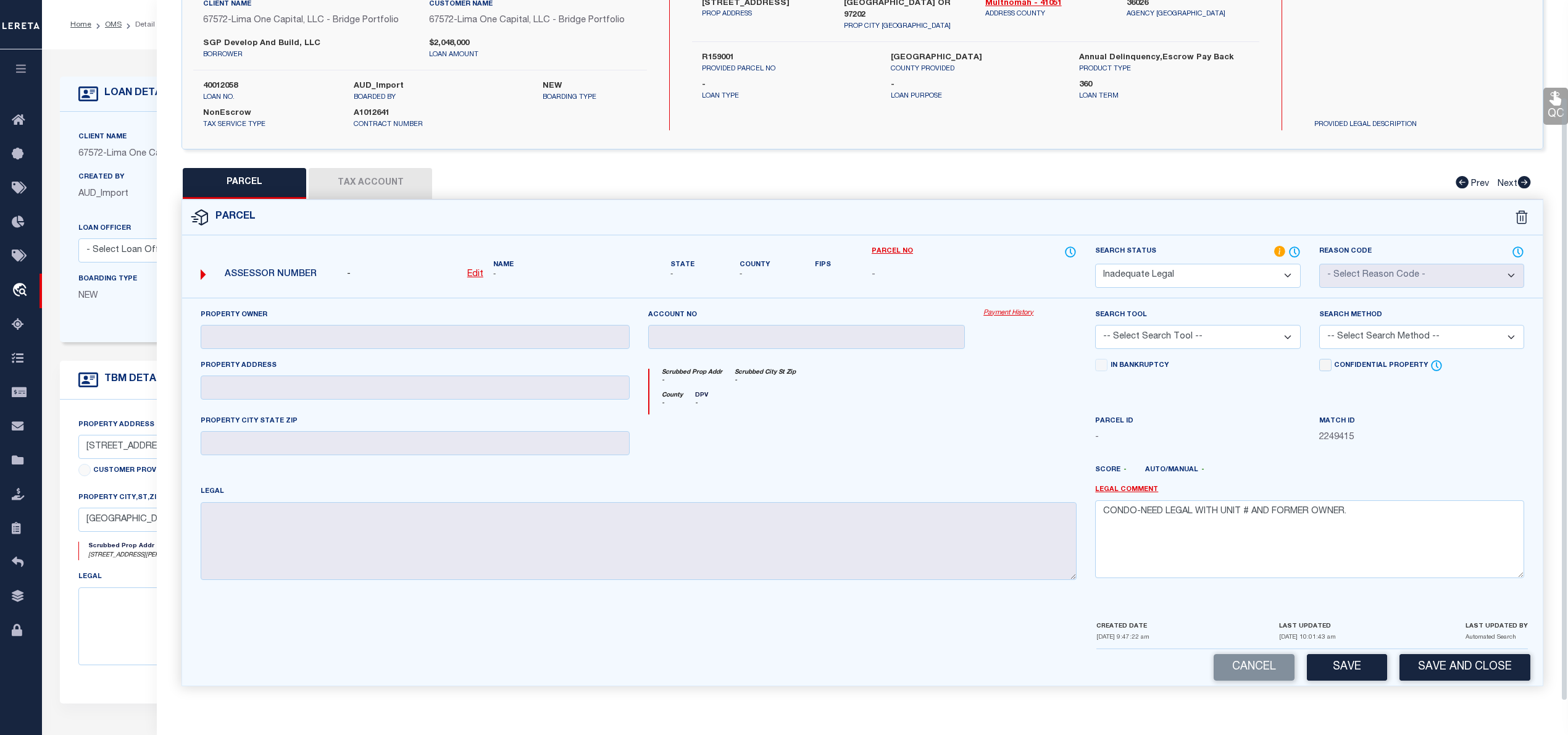
click at [1325, 684] on div "Cancel Save Save and Close" at bounding box center [862, 667] width 1361 height 37
click at [1341, 668] on button "Save" at bounding box center [1347, 667] width 80 height 27
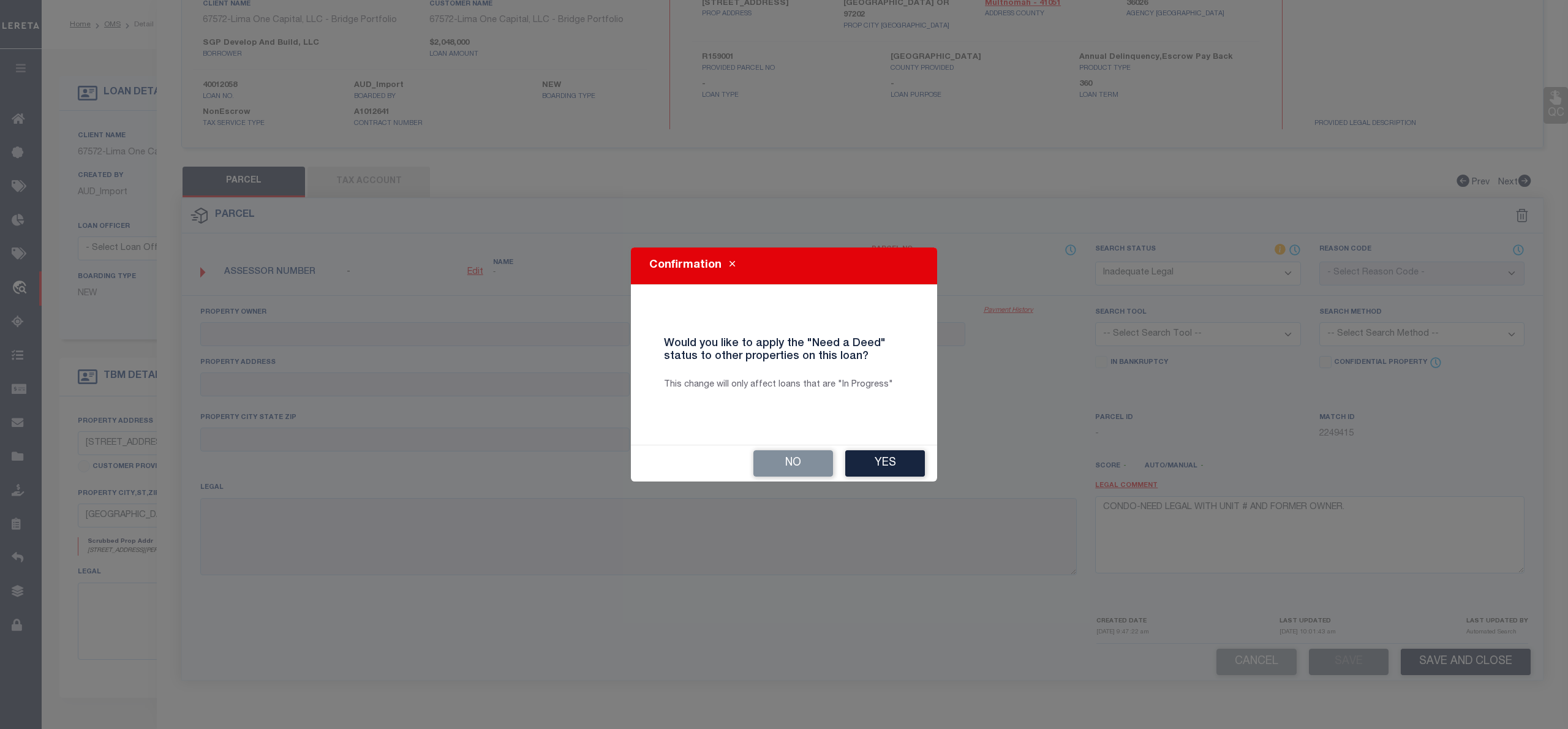
click at [929, 460] on div "No Yes" at bounding box center [784, 463] width 306 height 36
click at [882, 476] on button "Yes" at bounding box center [885, 463] width 80 height 27
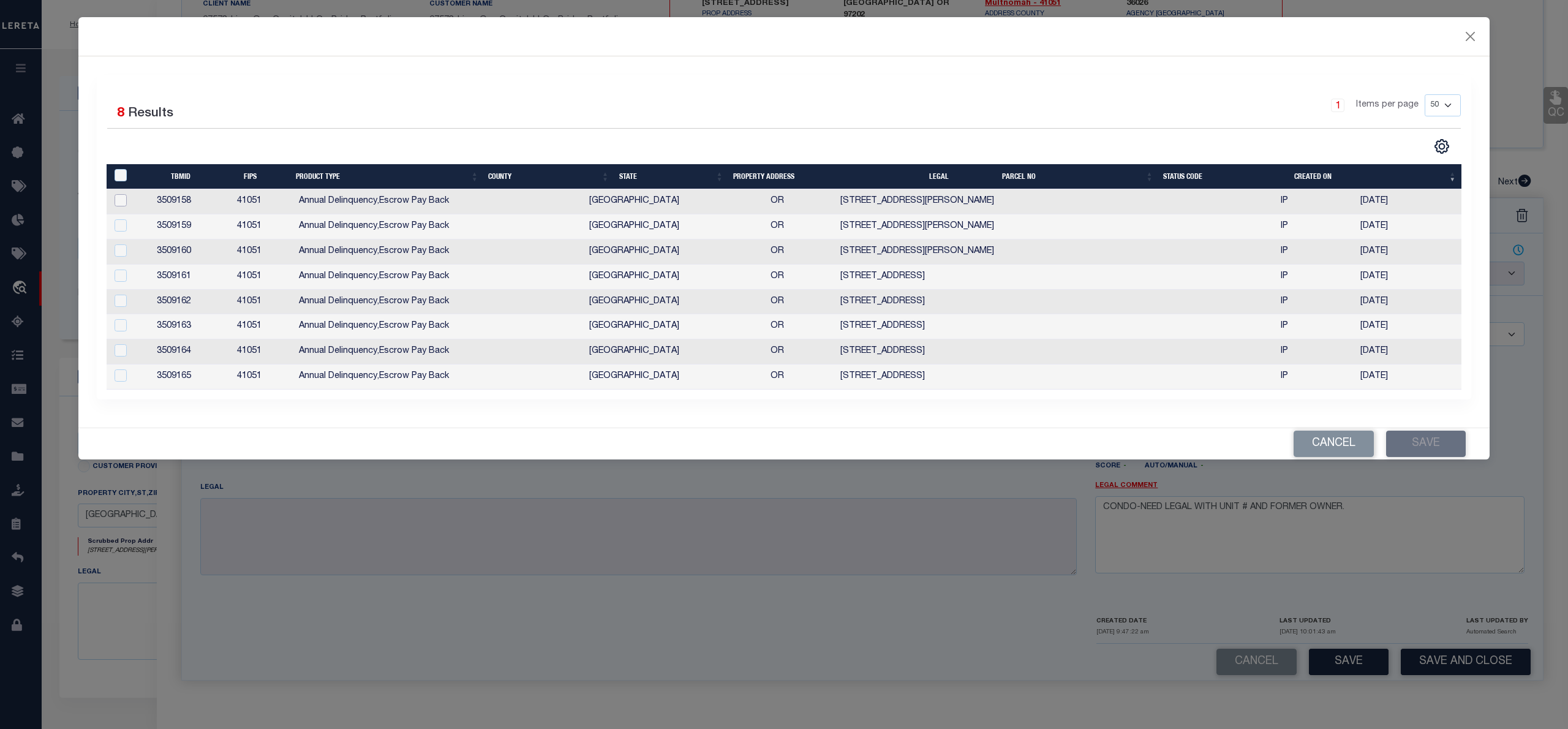
click at [121, 196] on input "checkbox" at bounding box center [121, 200] width 13 height 13
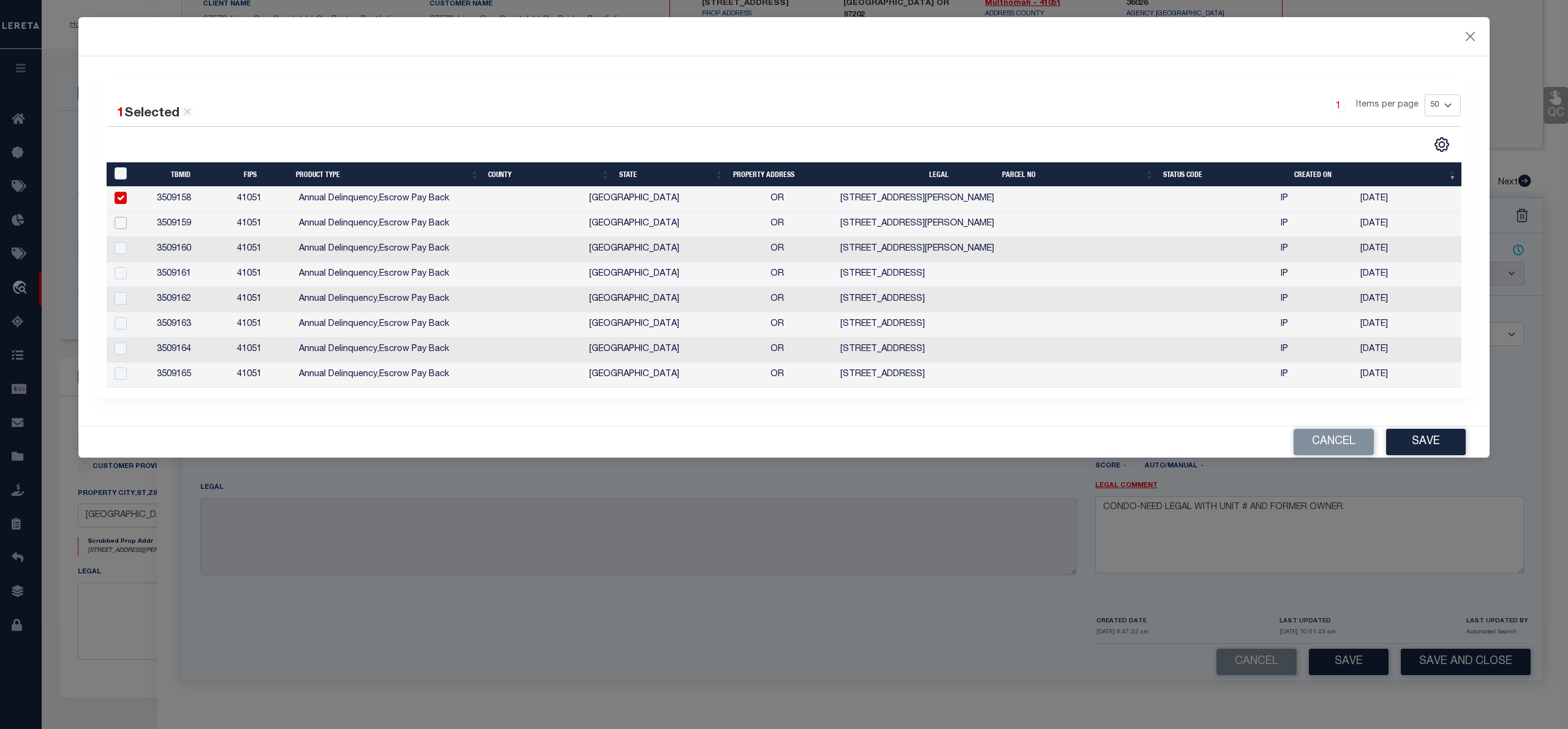
click at [117, 223] on input "checkbox" at bounding box center [121, 223] width 13 height 13
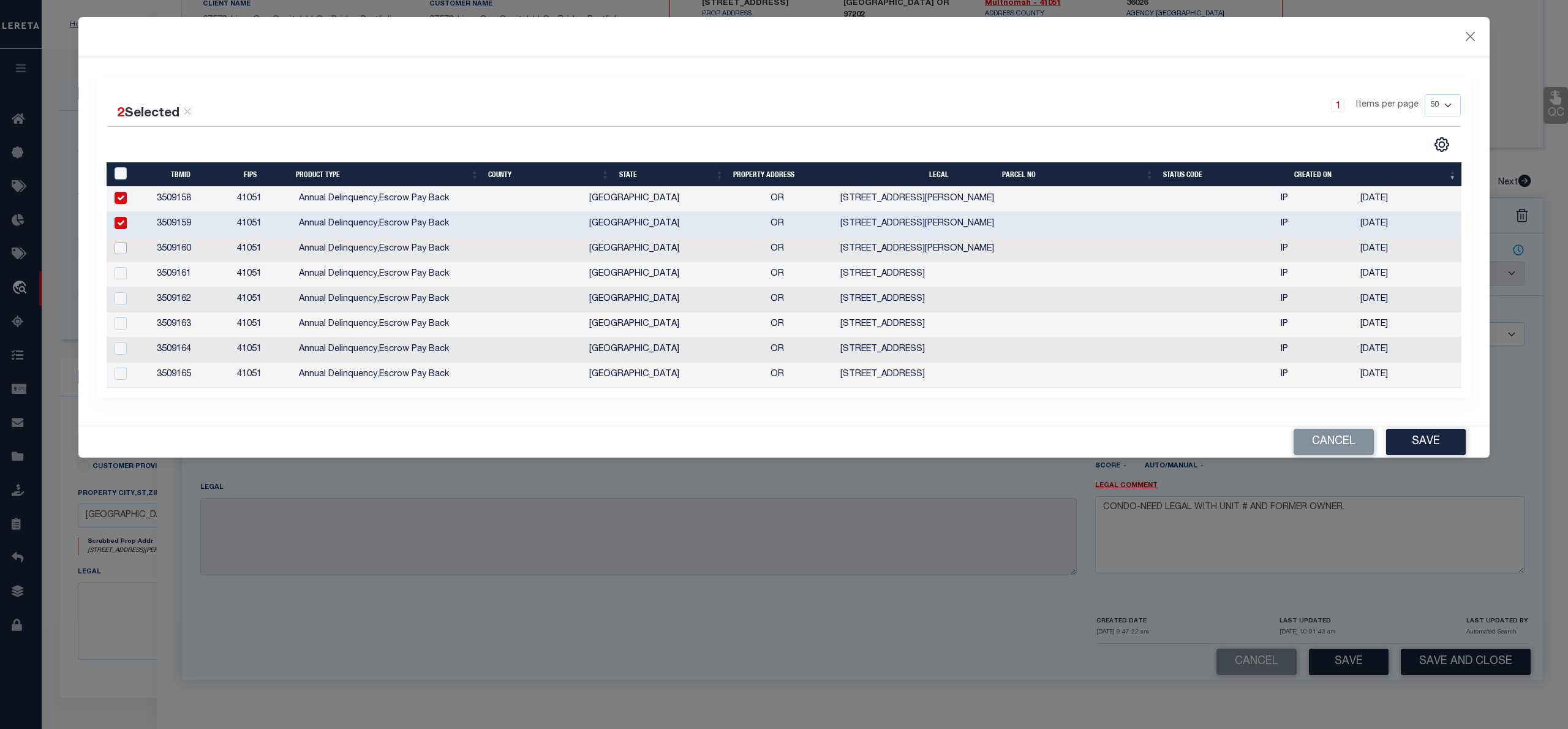
click at [120, 245] on input "checkbox" at bounding box center [121, 248] width 13 height 13
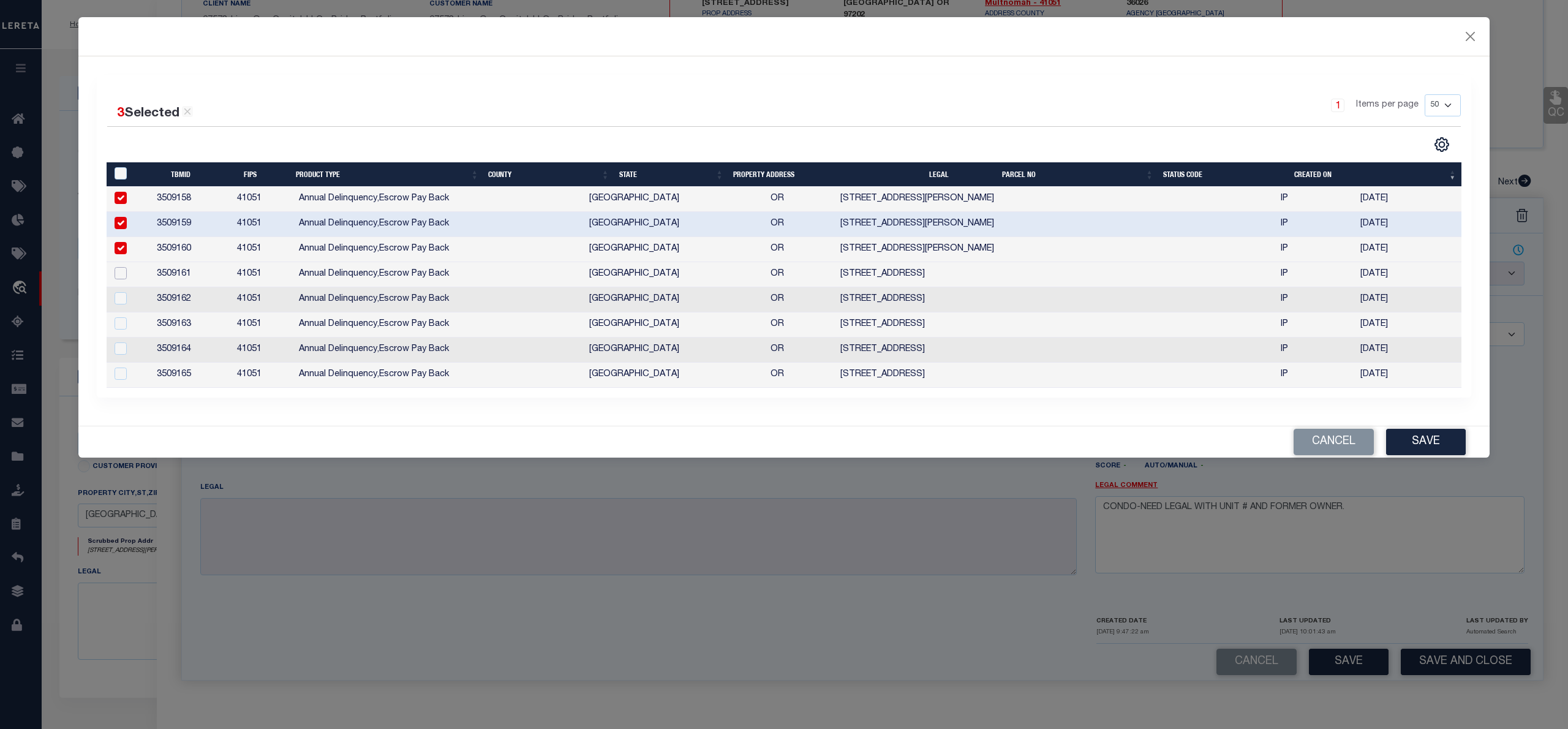
click at [120, 274] on input "checkbox" at bounding box center [121, 273] width 13 height 13
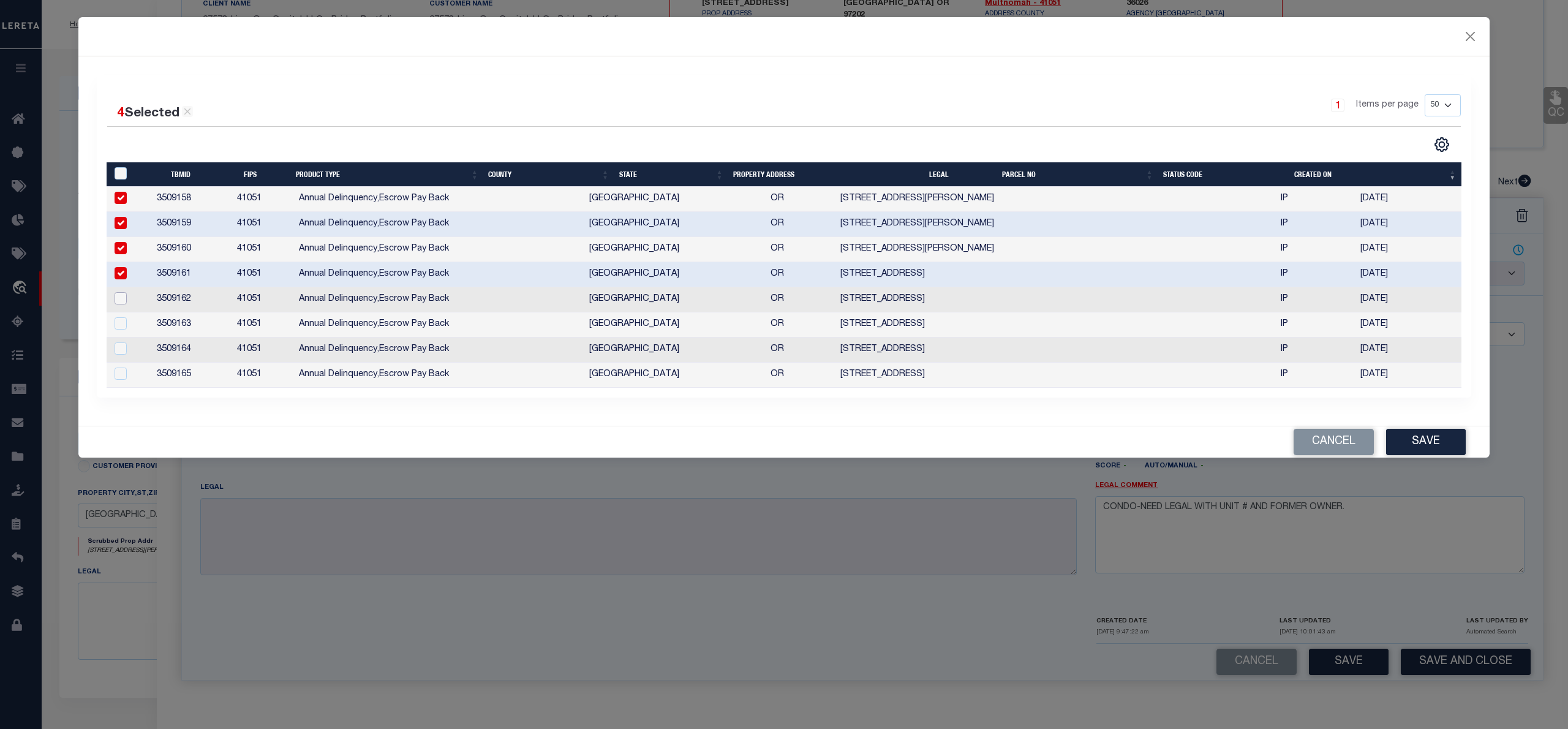
click at [118, 300] on input "checkbox" at bounding box center [121, 299] width 13 height 13
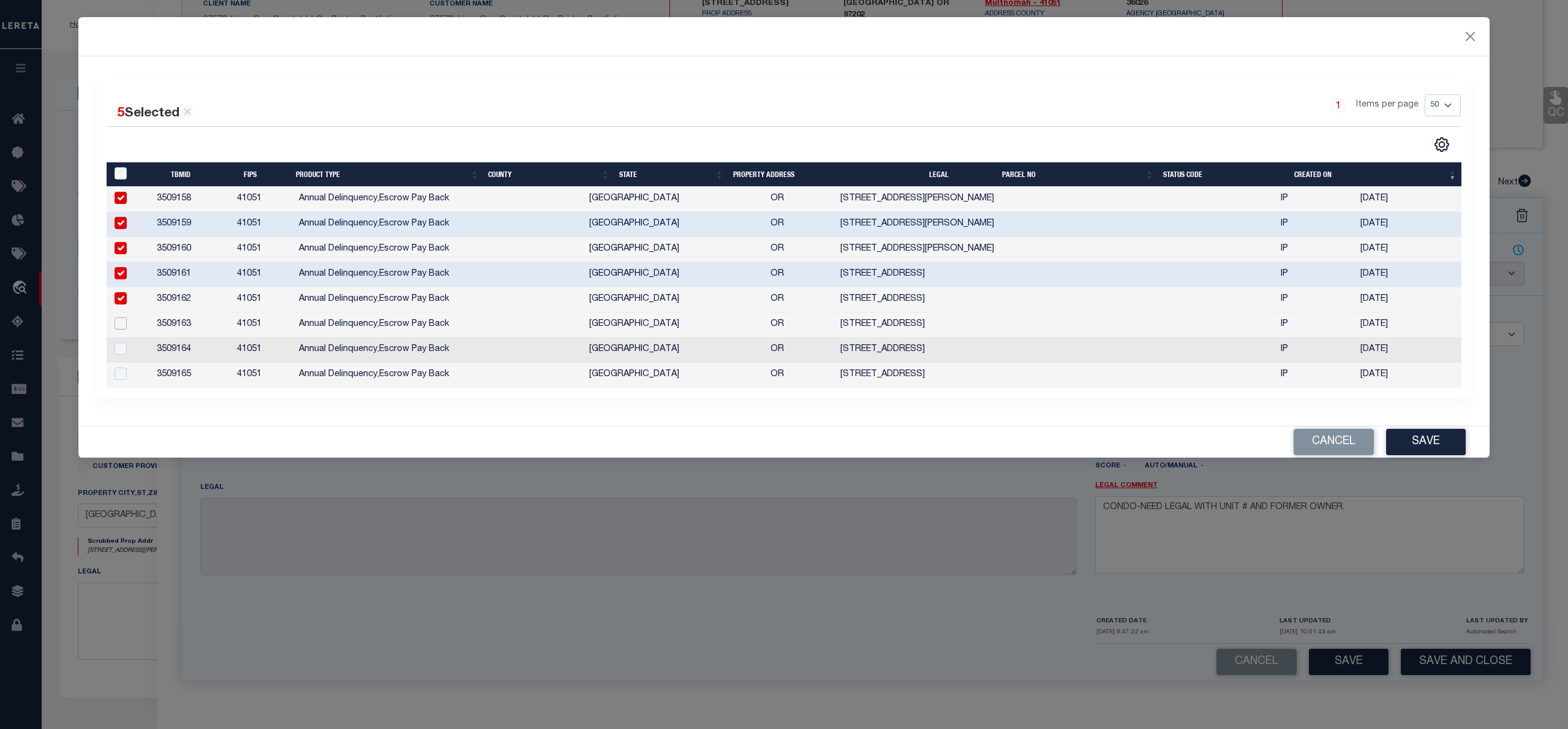
click at [123, 329] on input "checkbox" at bounding box center [121, 324] width 13 height 13
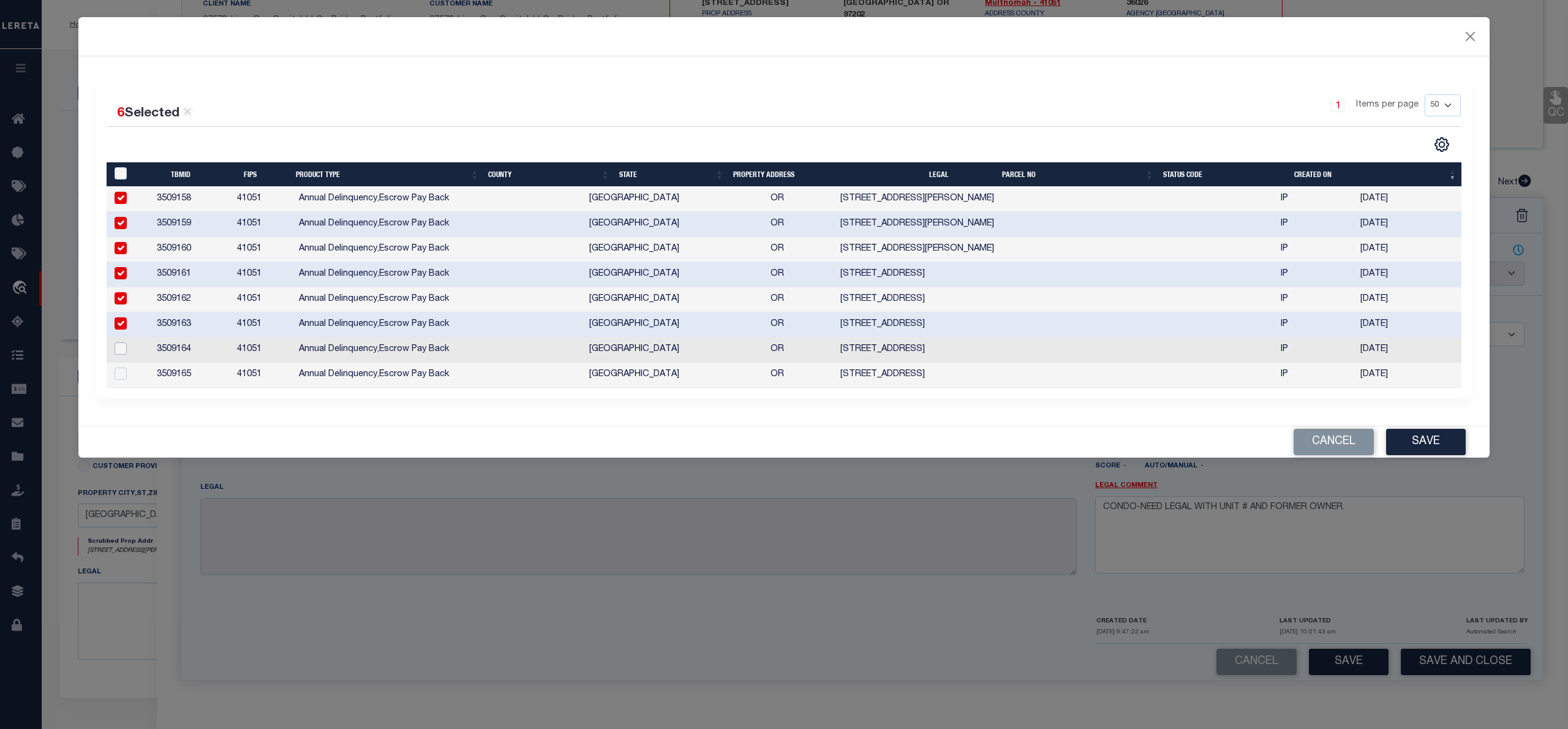
click at [118, 348] on input "checkbox" at bounding box center [121, 349] width 13 height 13
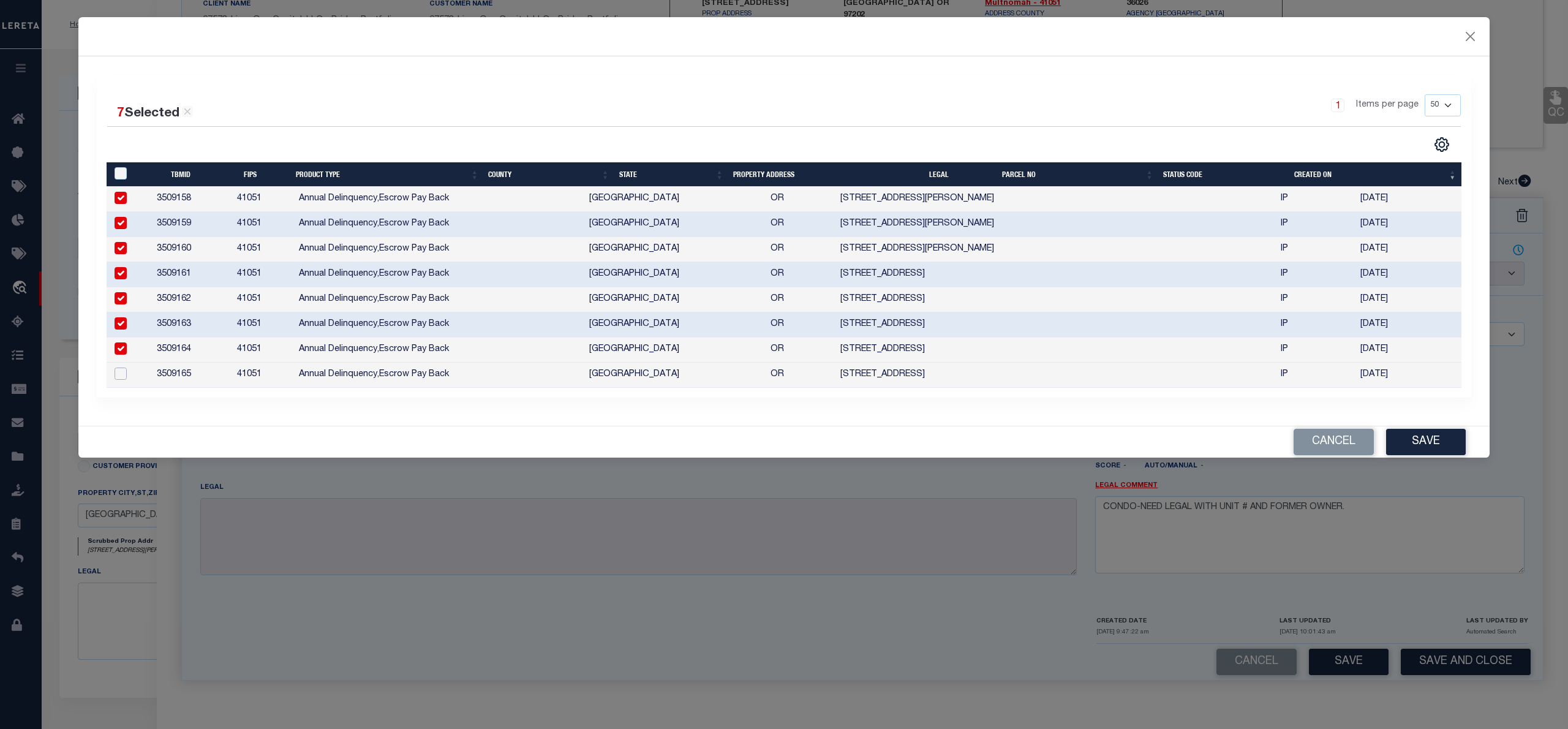
click at [123, 373] on input "checkbox" at bounding box center [121, 374] width 13 height 13
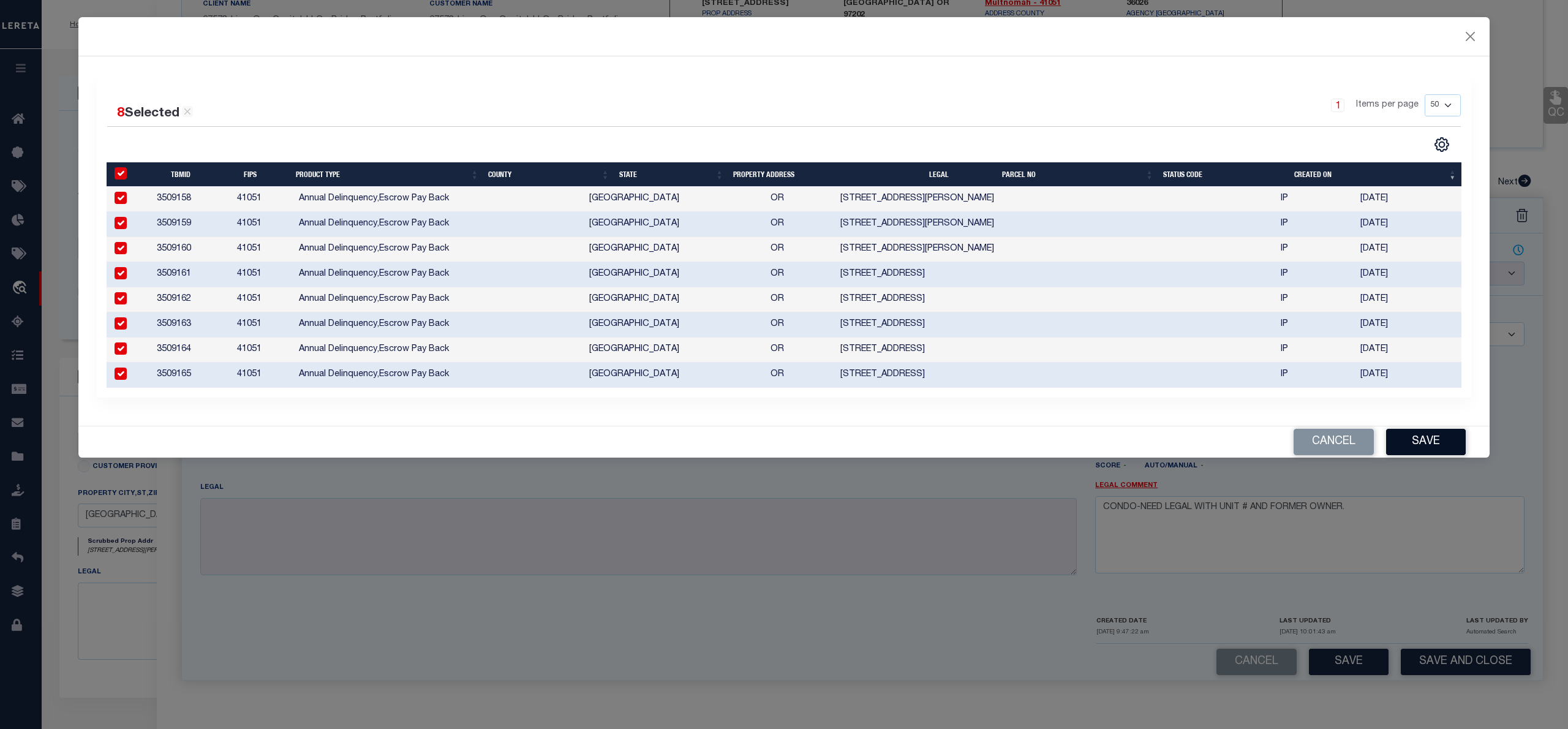
click at [1448, 441] on button "Save" at bounding box center [1426, 442] width 80 height 27
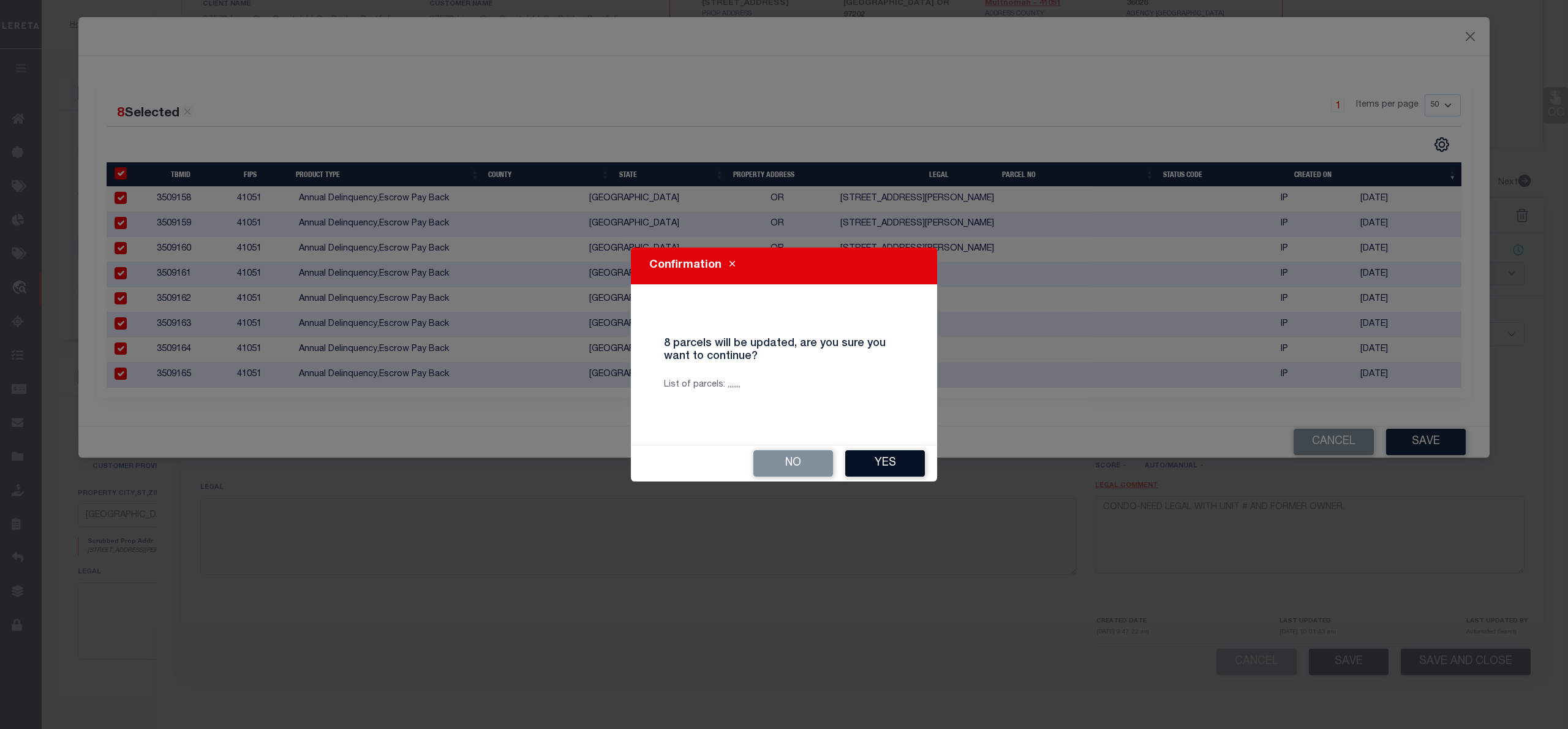
click at [878, 466] on button "Yes" at bounding box center [885, 463] width 80 height 27
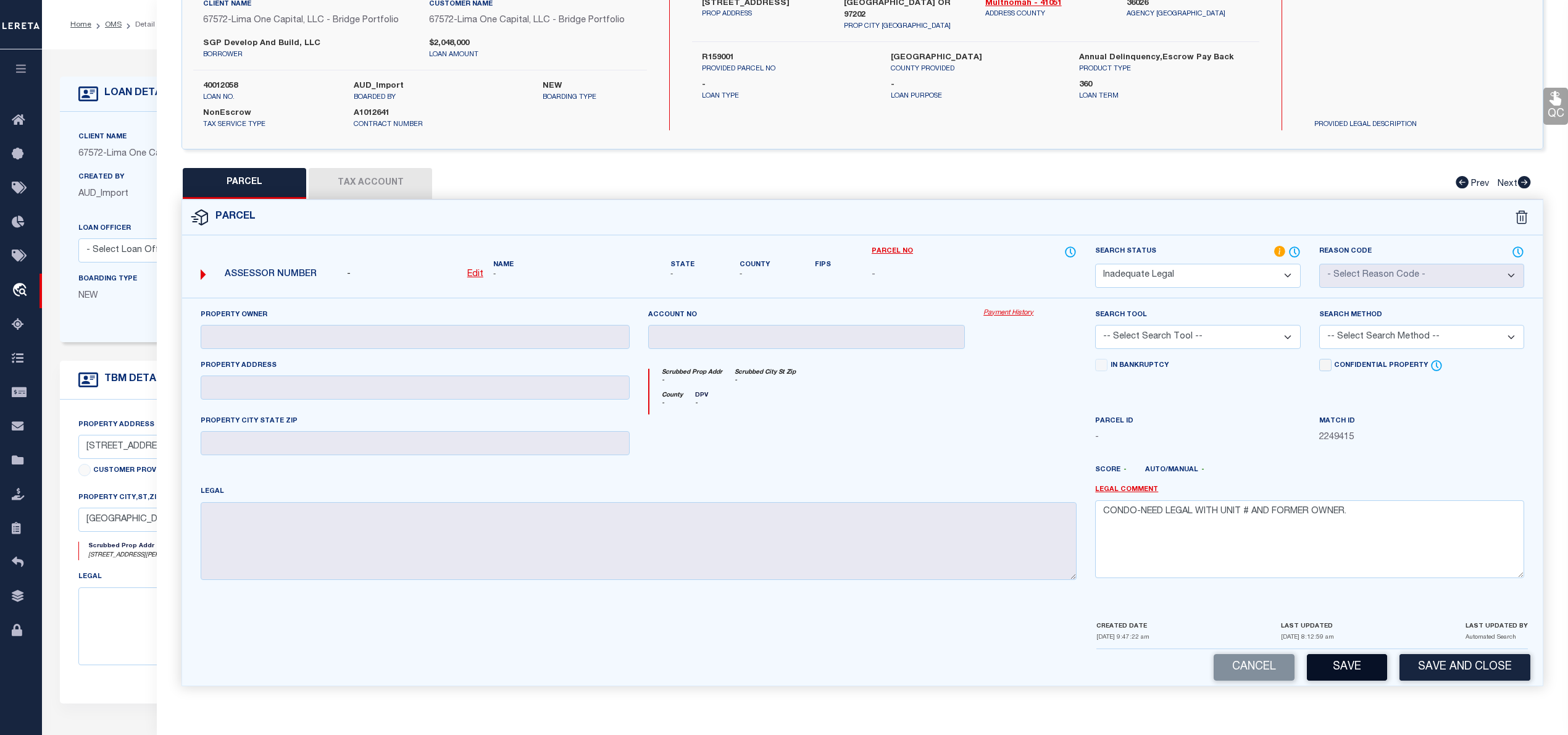
click at [1337, 665] on button "Save" at bounding box center [1347, 667] width 80 height 27
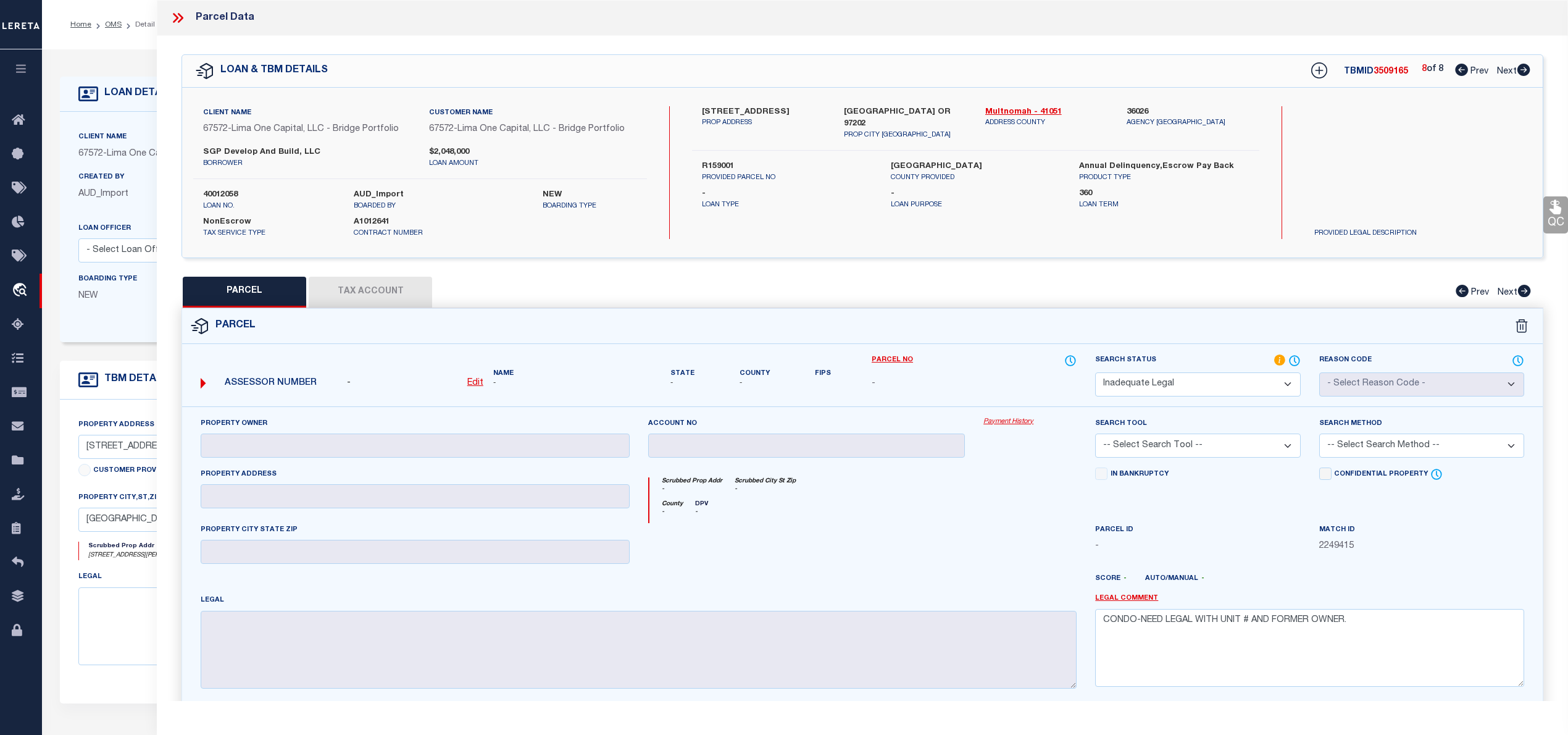
click at [173, 18] on icon at bounding box center [177, 18] width 16 height 16
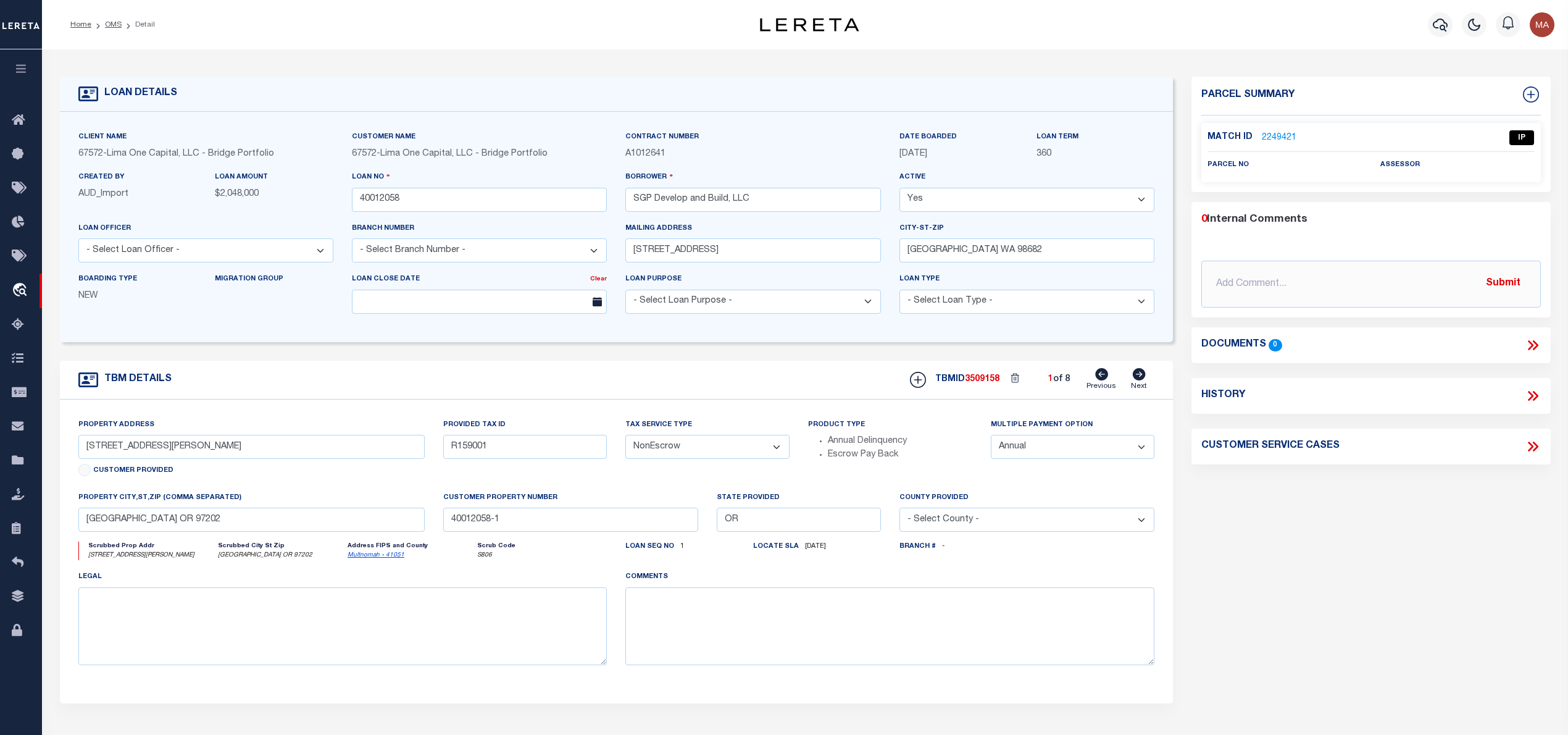
click at [1272, 134] on link "2249421" at bounding box center [1278, 138] width 34 height 13
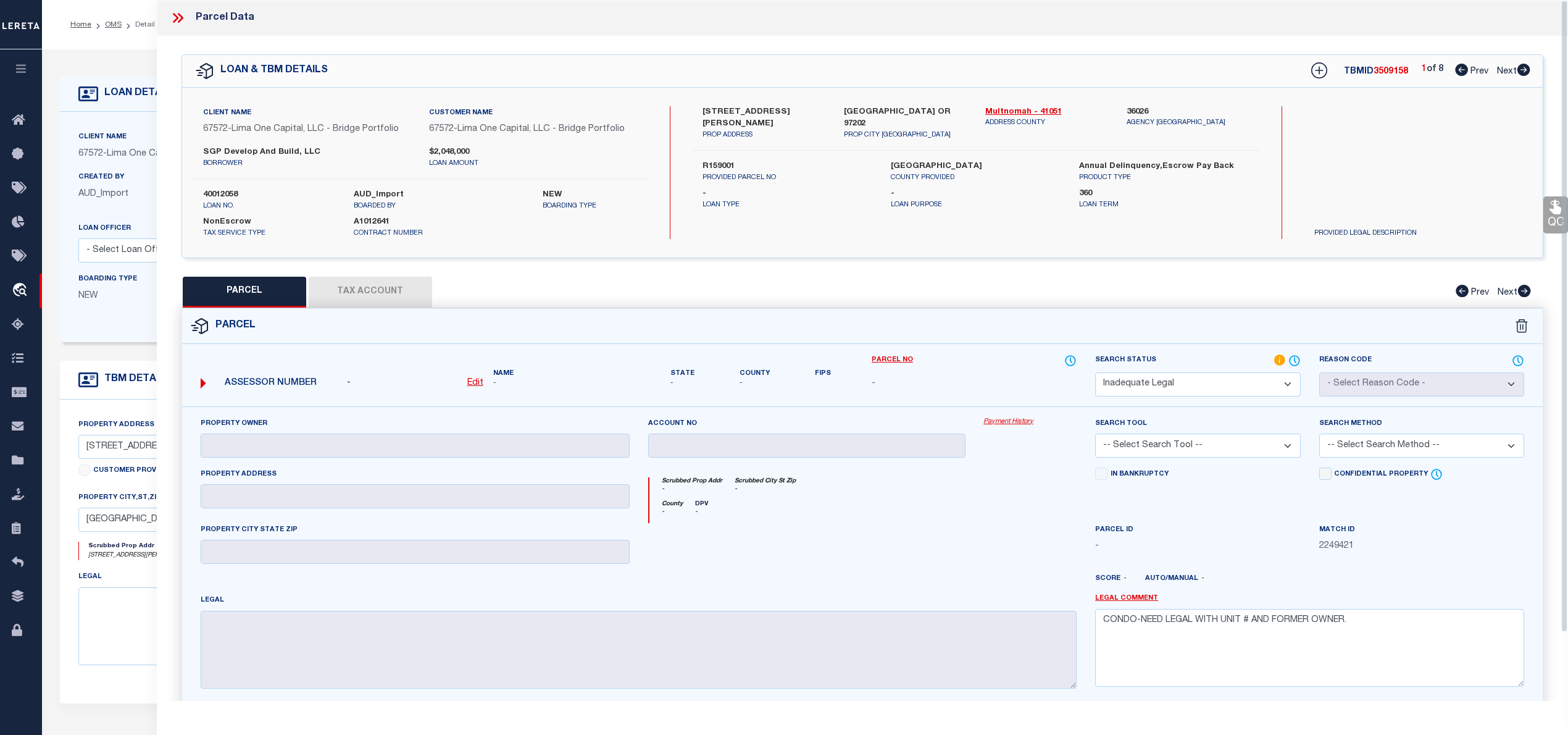
click at [1379, 68] on span "3509158" at bounding box center [1390, 72] width 34 height 8
click at [181, 18] on icon at bounding box center [181, 18] width 6 height 10
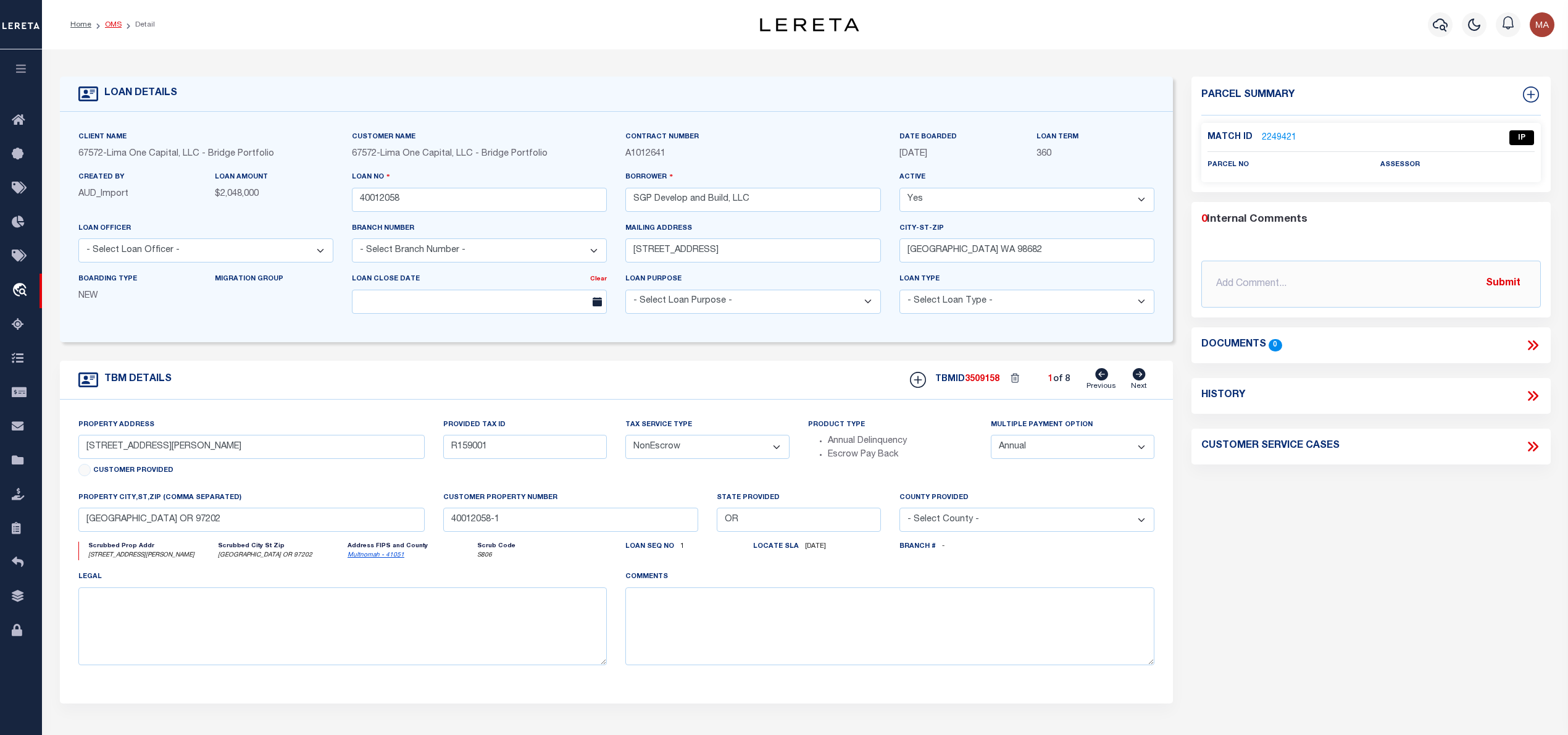
click at [114, 23] on link "OMS" at bounding box center [113, 25] width 17 height 8
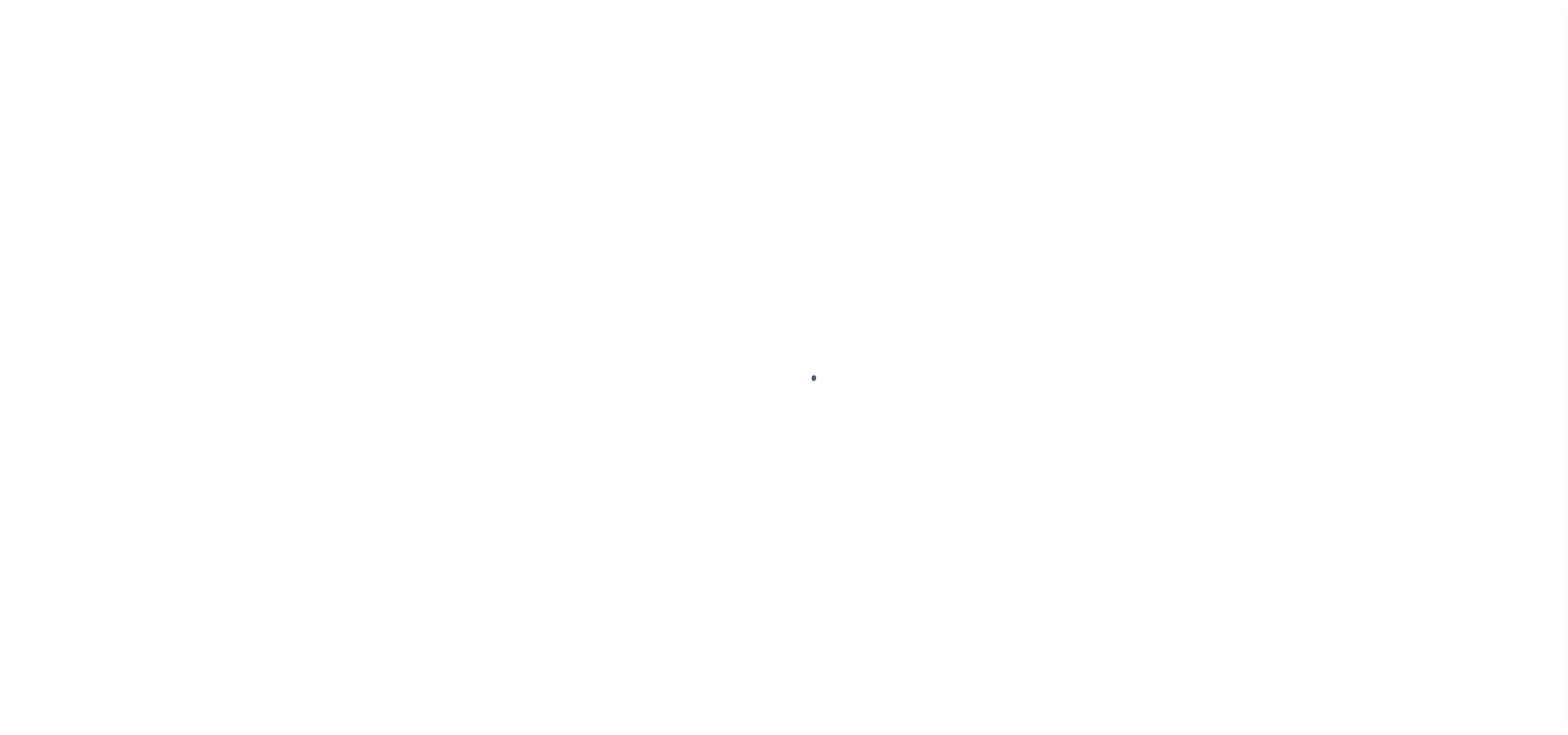
select select "PC"
select select "AGW"
select select "LEG"
select select "20"
select select "NonEscrow"
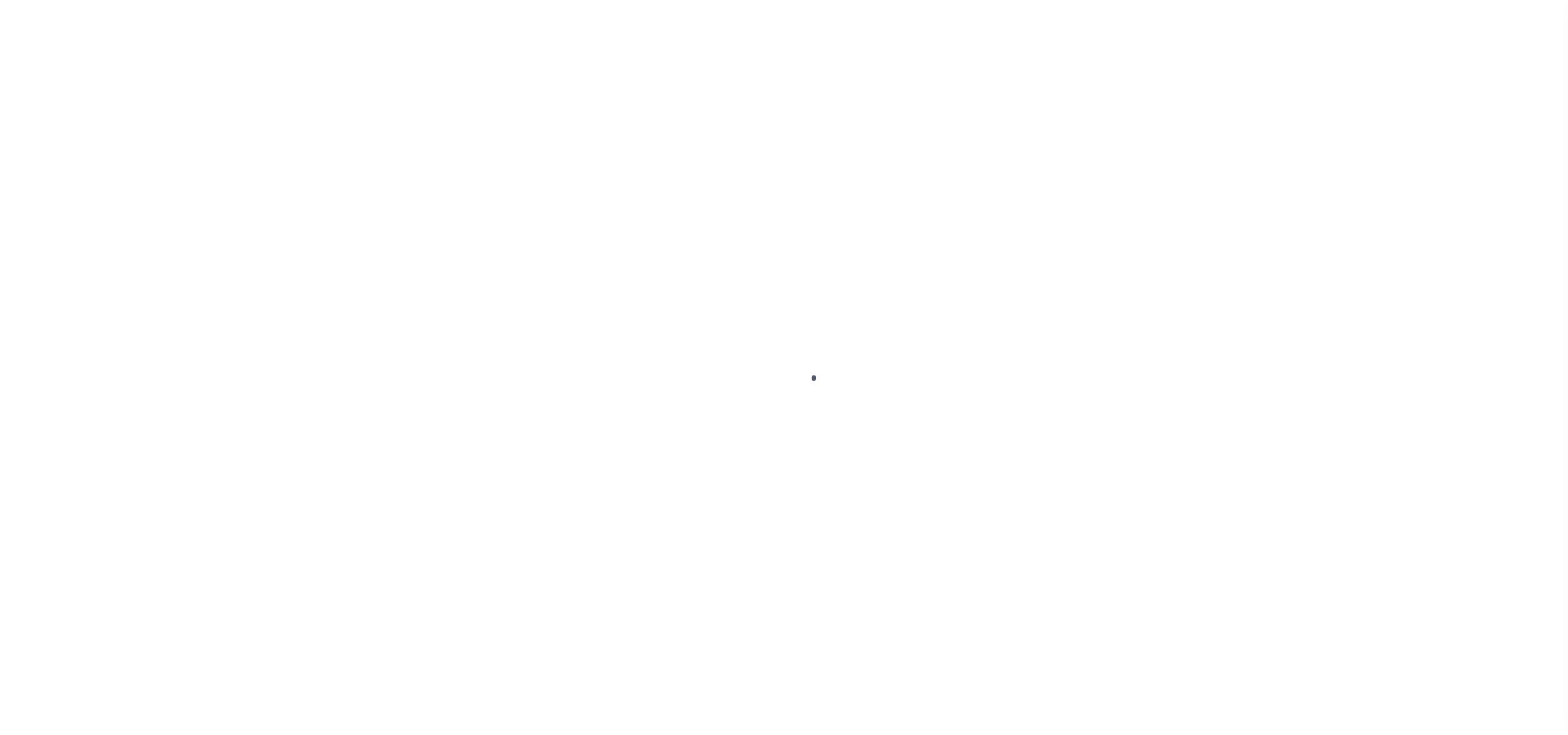
select select
select select "4574"
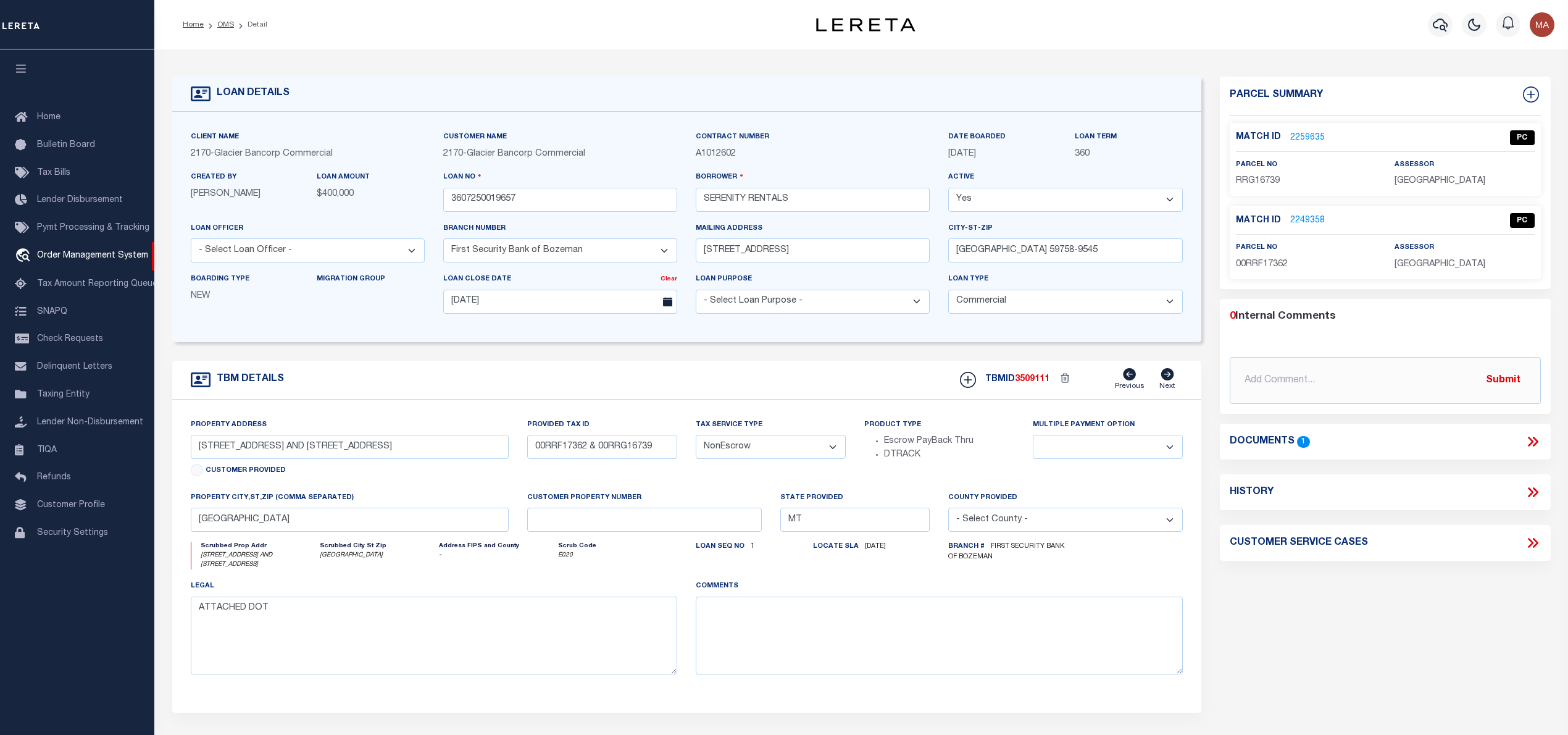
drag, startPoint x: 221, startPoint y: 6, endPoint x: 1311, endPoint y: 132, distance: 1097.3
click at [1311, 132] on link "2259635" at bounding box center [1307, 138] width 34 height 13
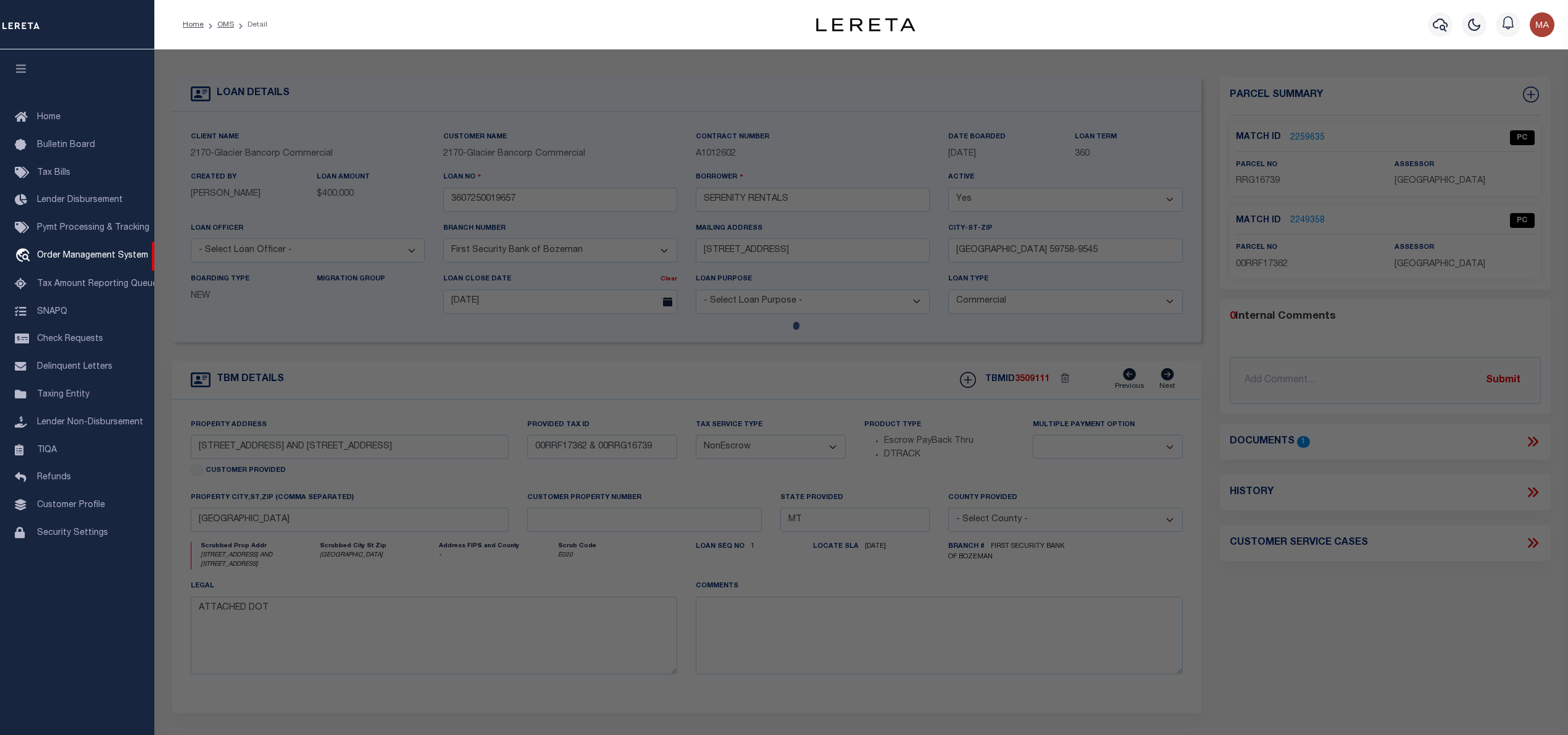
select select "AS"
select select
checkbox input "false"
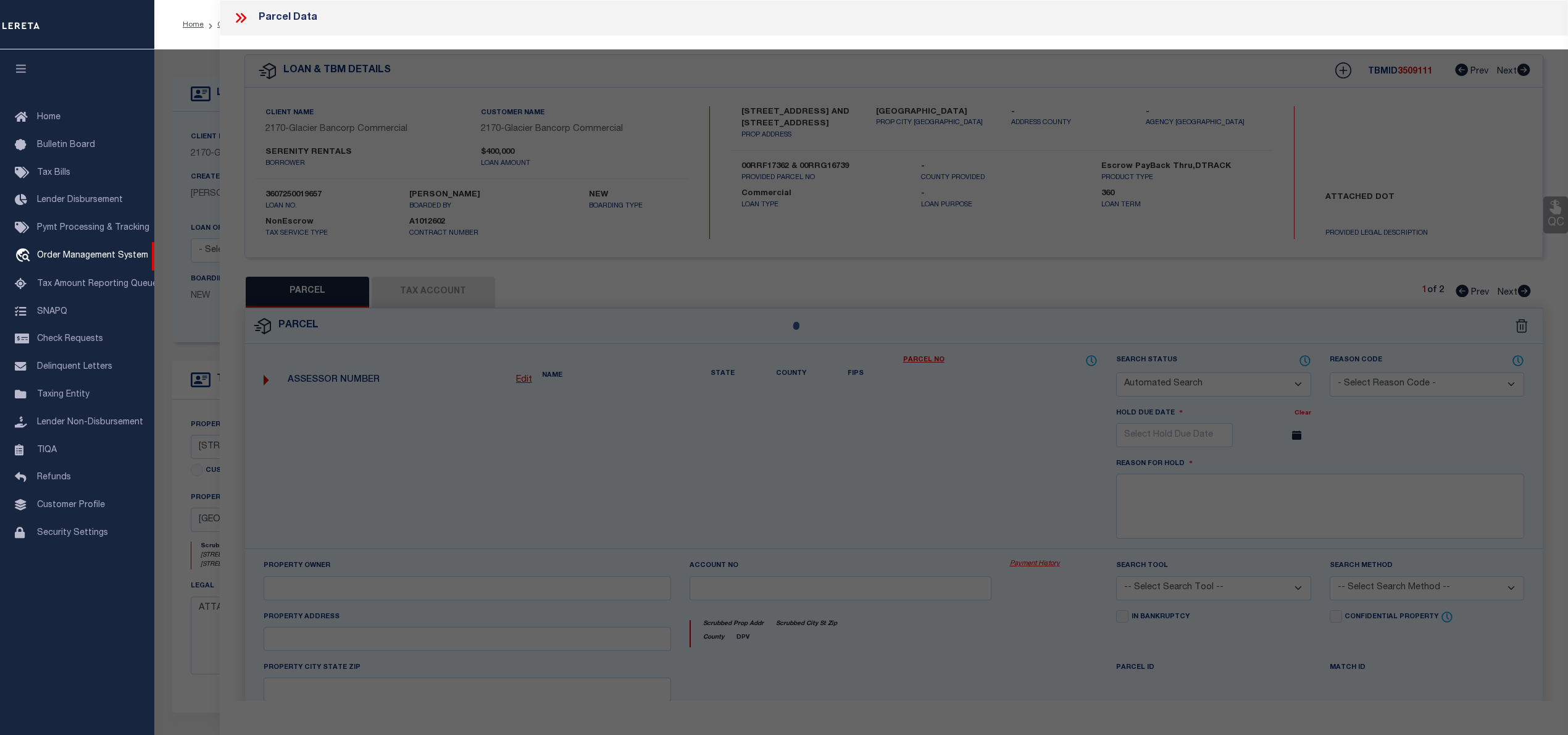
select select "PC"
type input "R & M VISION LLC"
type input "06006234206227003"
select select "AGW"
select select "LEG"
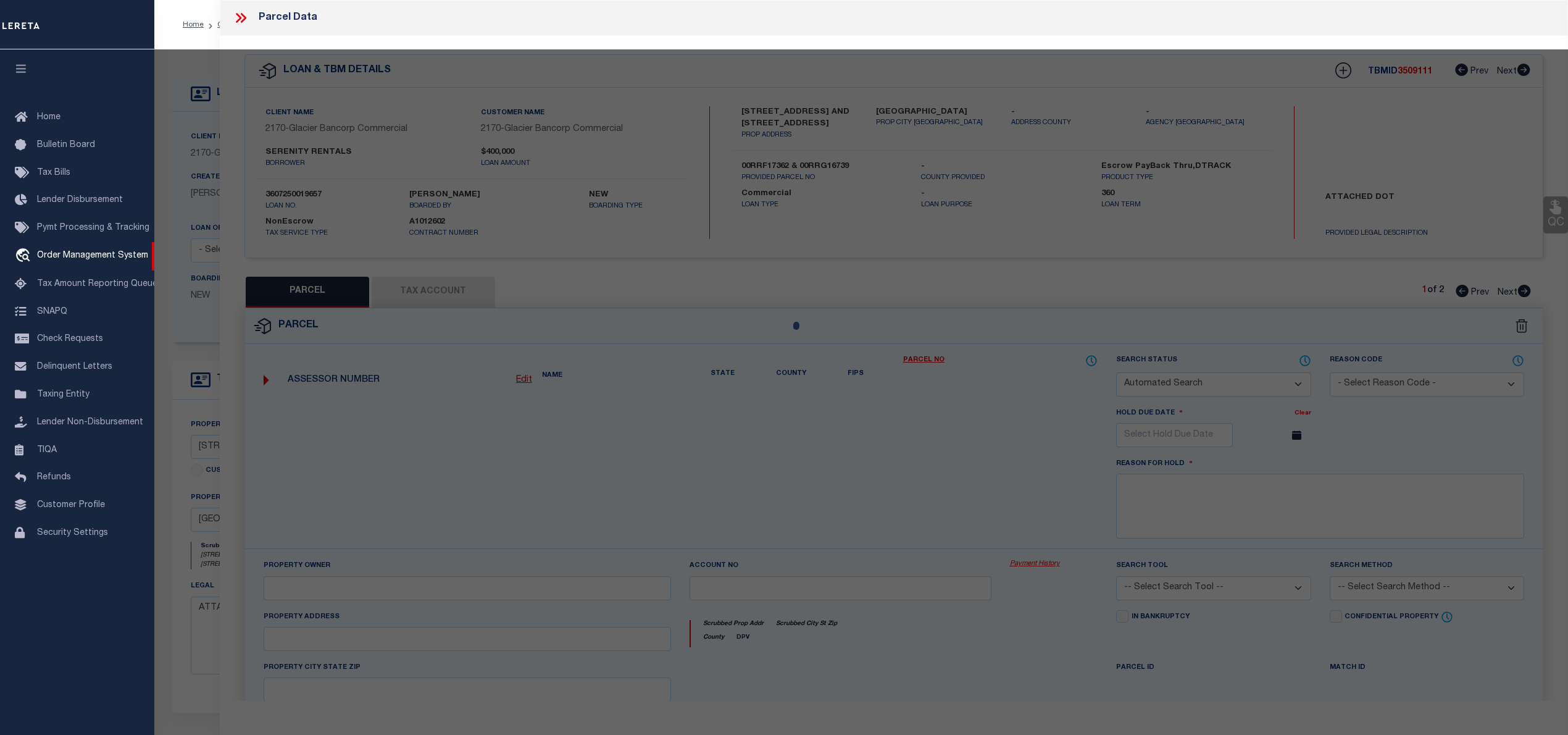
type input "33 IRIS ST"
type input "[GEOGRAPHIC_DATA]"
type textarea "[GEOGRAPHIC_DATA] CONDO, S34, T13 S, R05 E, UNIT 3"
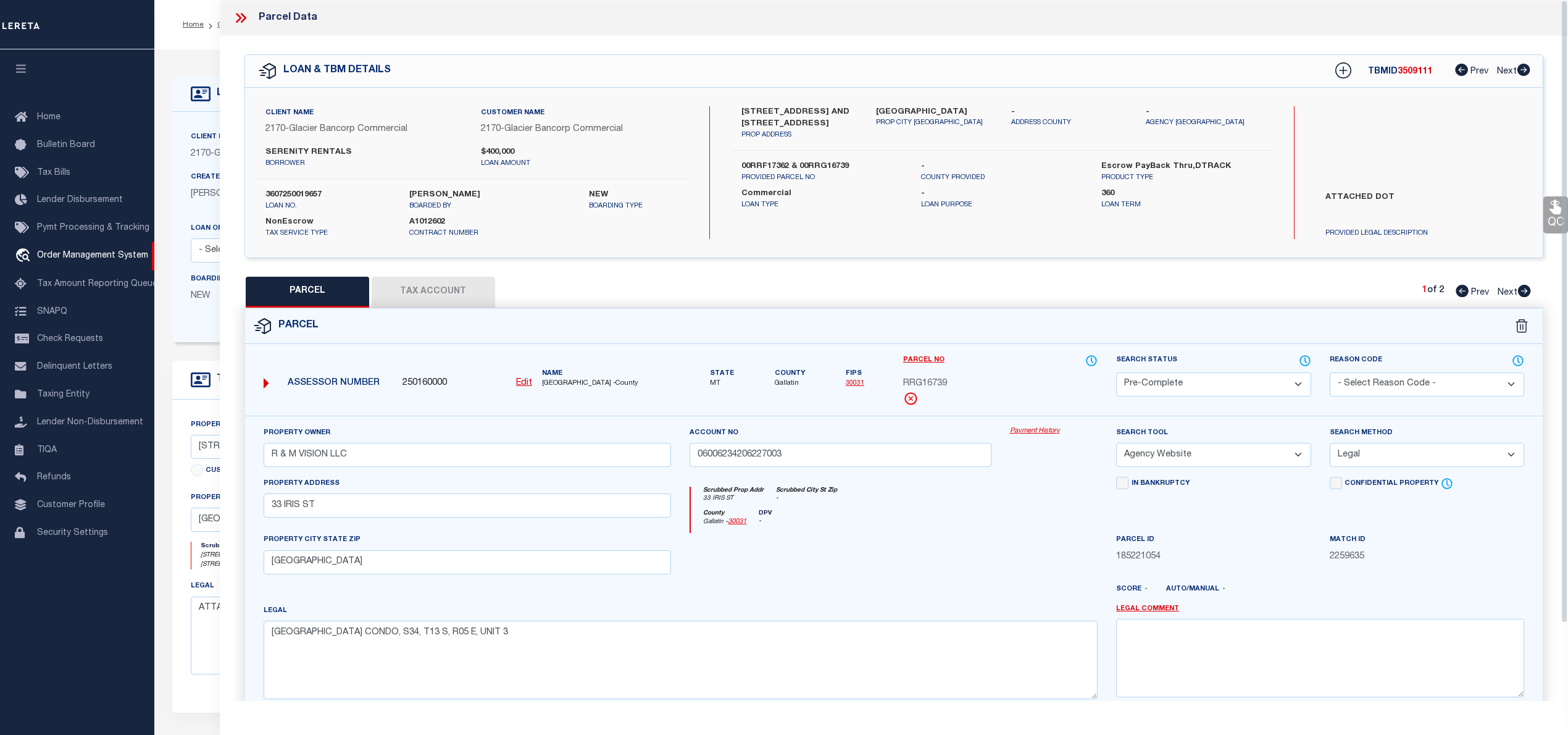
click at [236, 18] on icon at bounding box center [240, 18] width 16 height 16
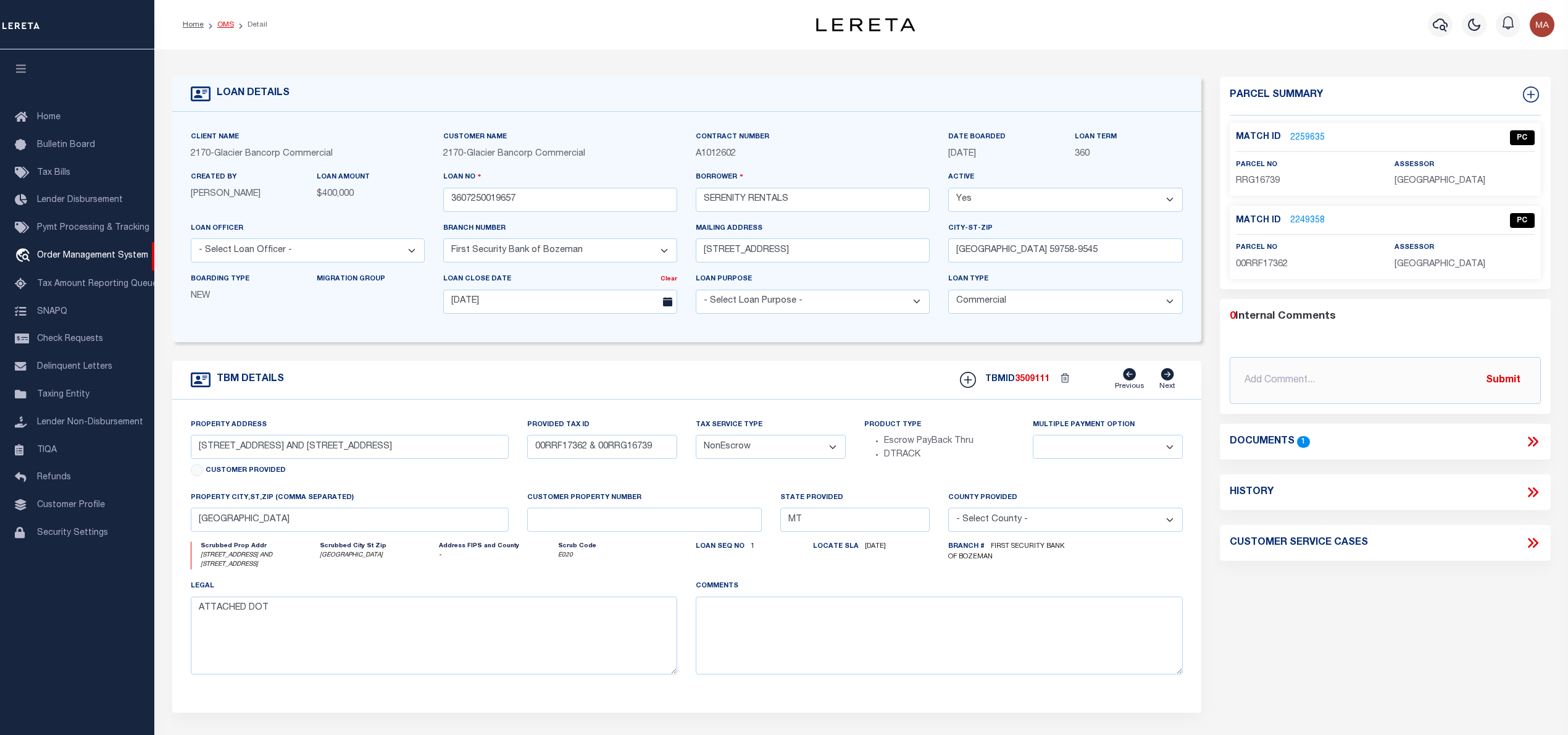
click at [218, 23] on link "OMS" at bounding box center [226, 25] width 17 height 8
